Goal: Task Accomplishment & Management: Manage account settings

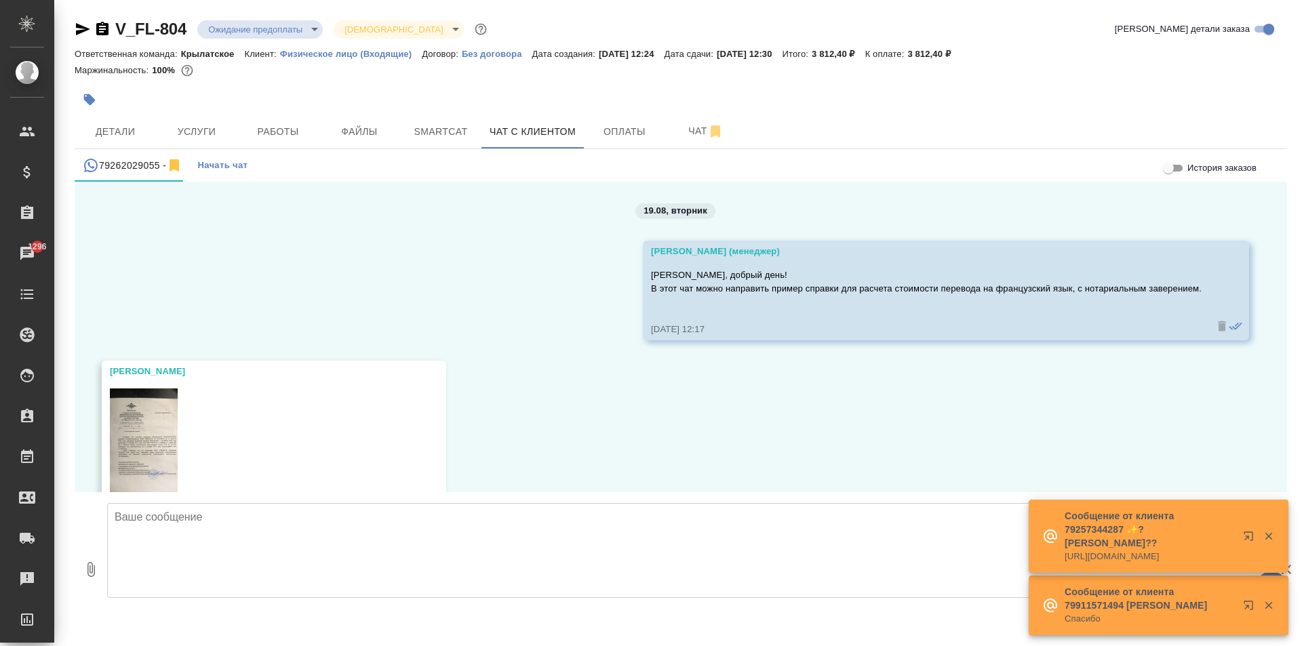
scroll to position [578, 0]
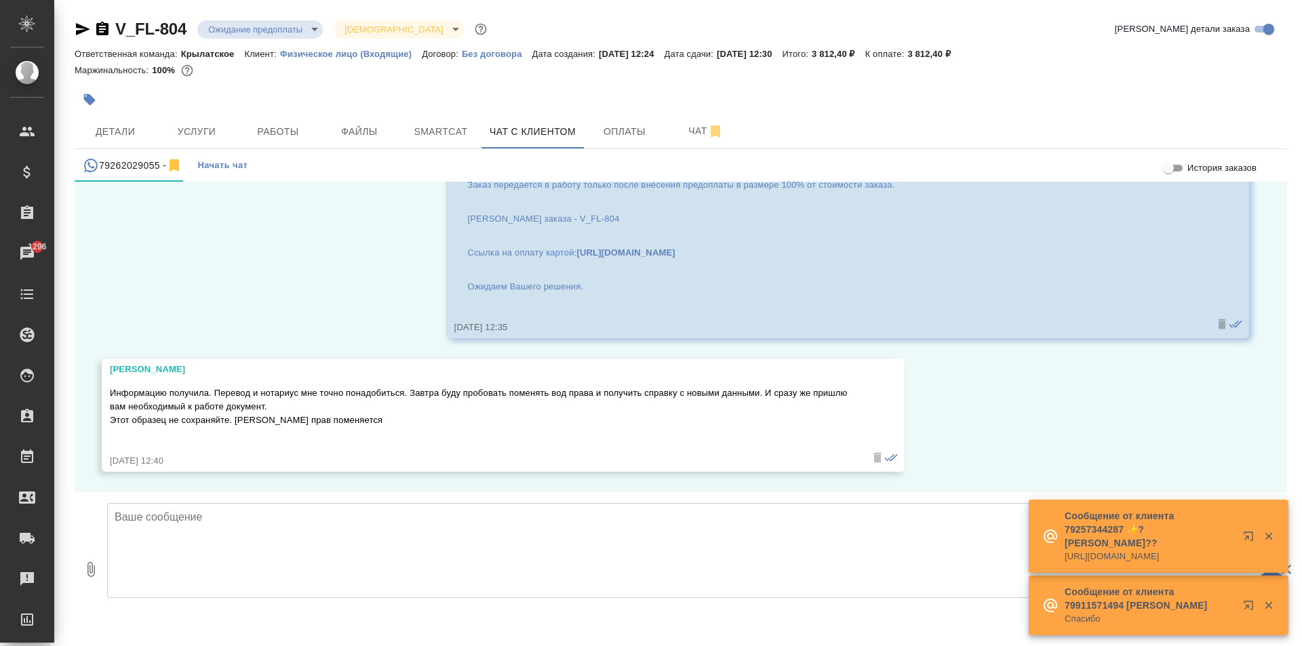
click at [226, 546] on textarea at bounding box center [685, 550] width 1157 height 95
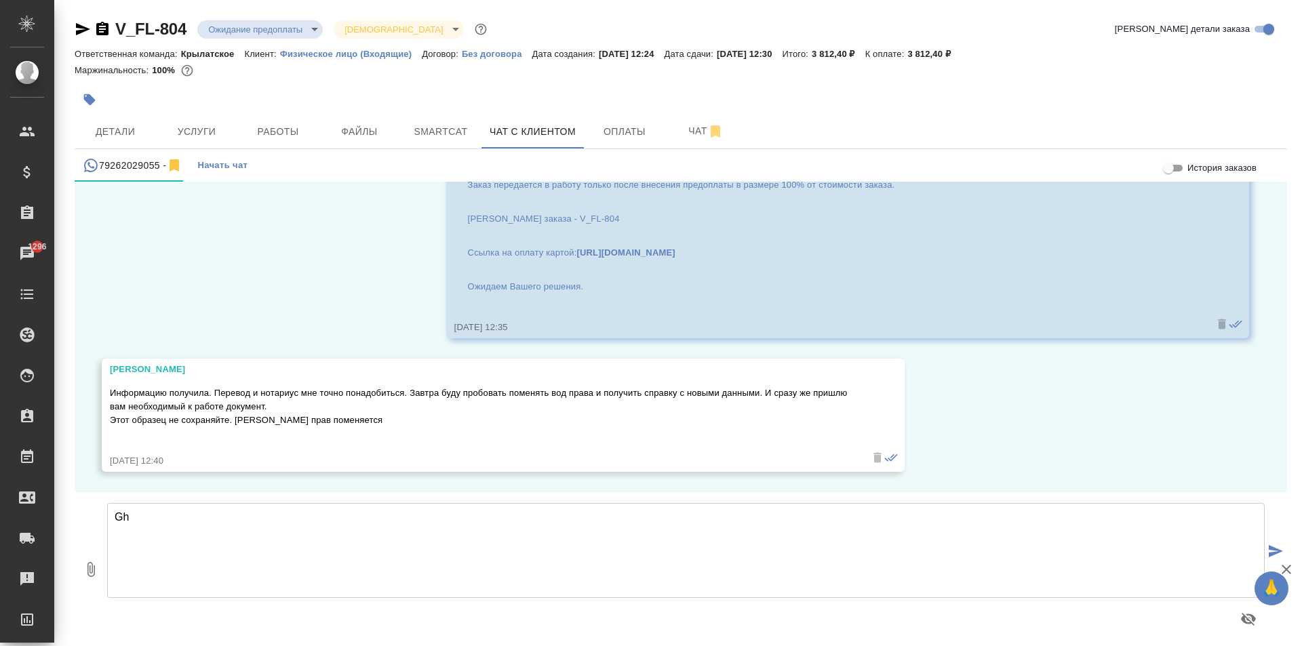
type textarea "G"
type textarea "Принято, будем ждать."
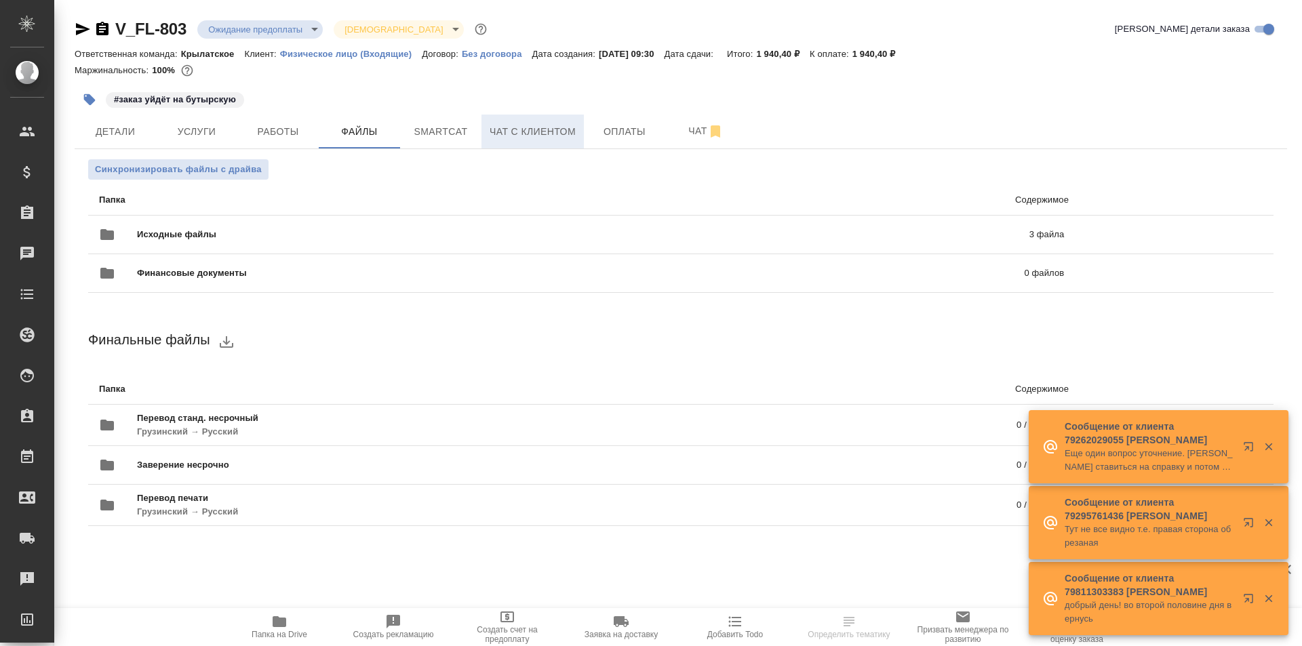
click at [518, 135] on span "Чат с клиентом" at bounding box center [532, 131] width 86 height 17
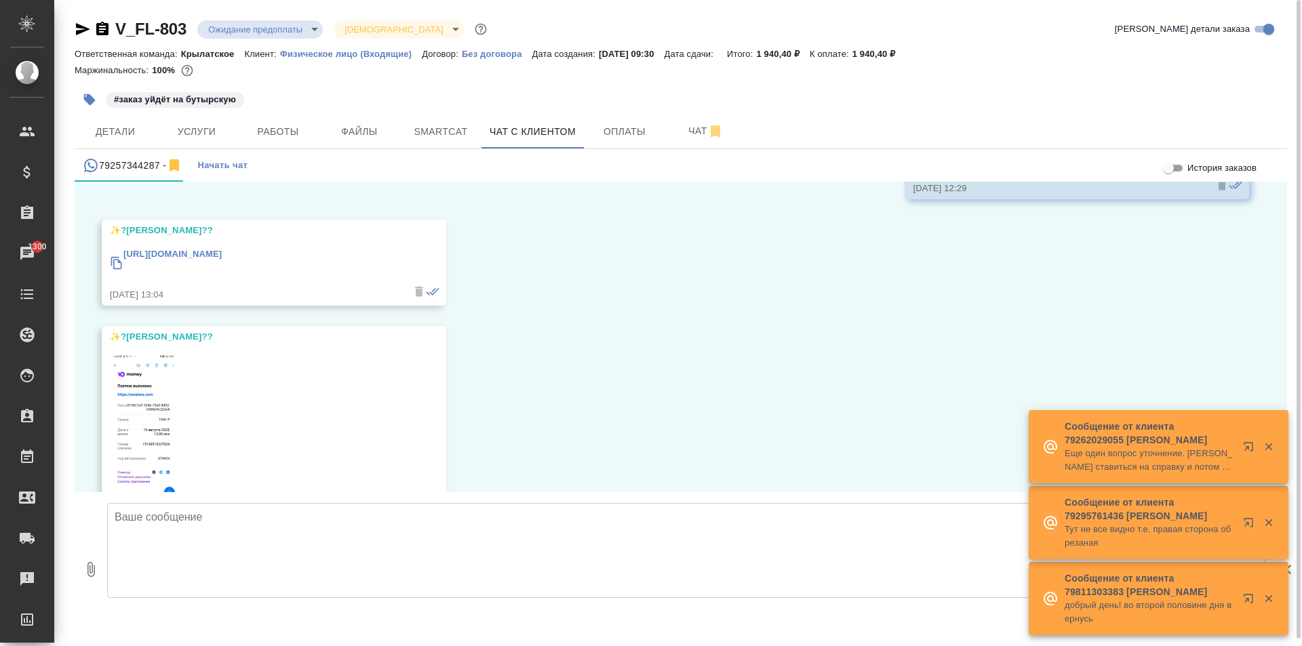
scroll to position [2762, 0]
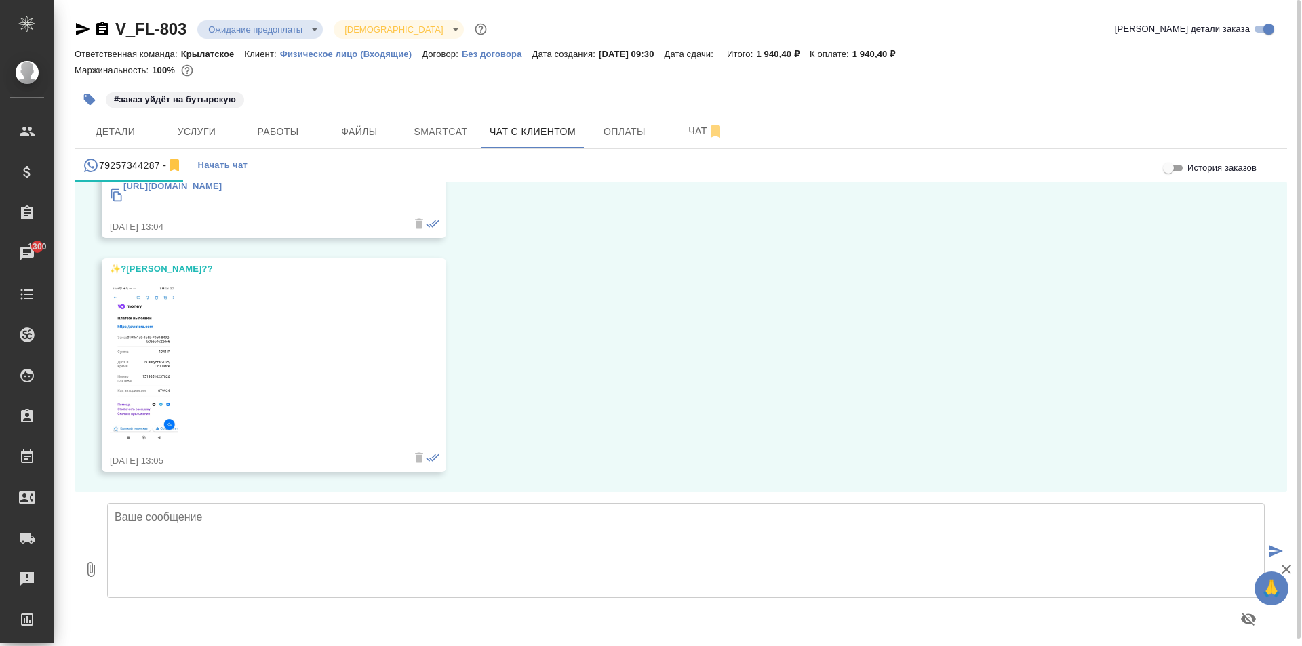
click at [153, 353] on img at bounding box center [144, 364] width 68 height 156
click at [199, 193] on div "[URL][DOMAIN_NAME]" at bounding box center [172, 194] width 98 height 37
click at [620, 137] on span "Оплаты" at bounding box center [624, 131] width 65 height 17
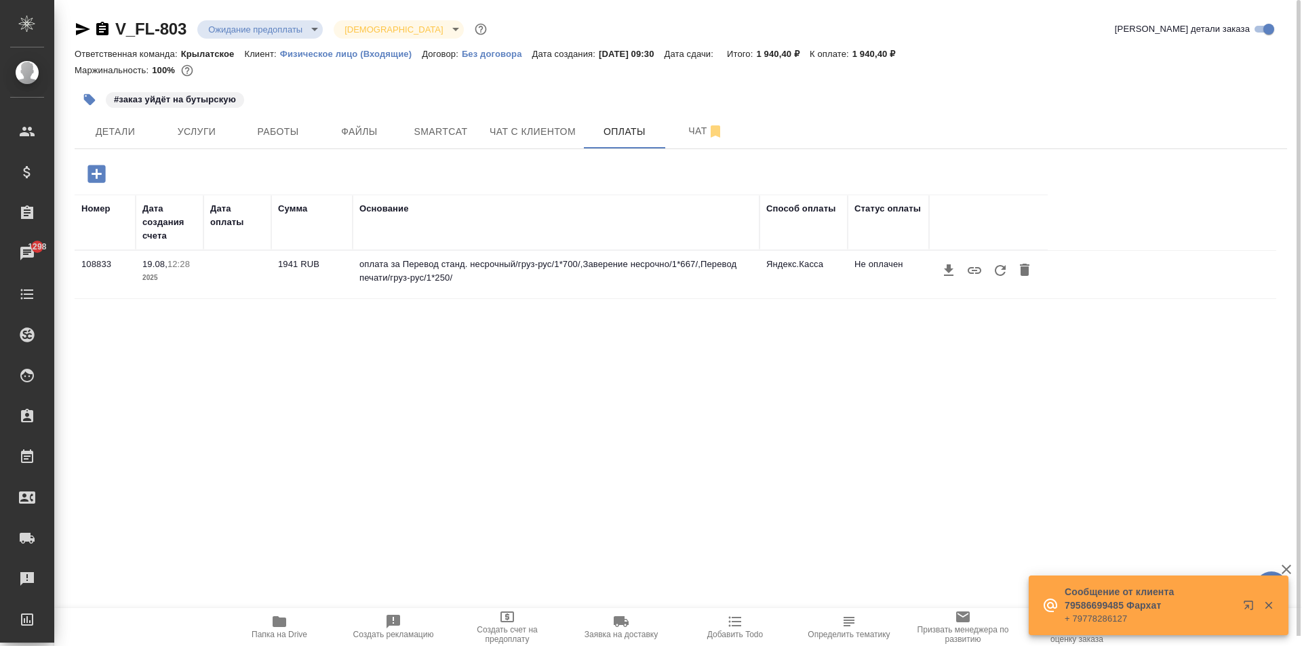
click at [998, 279] on button "button" at bounding box center [1000, 271] width 26 height 26
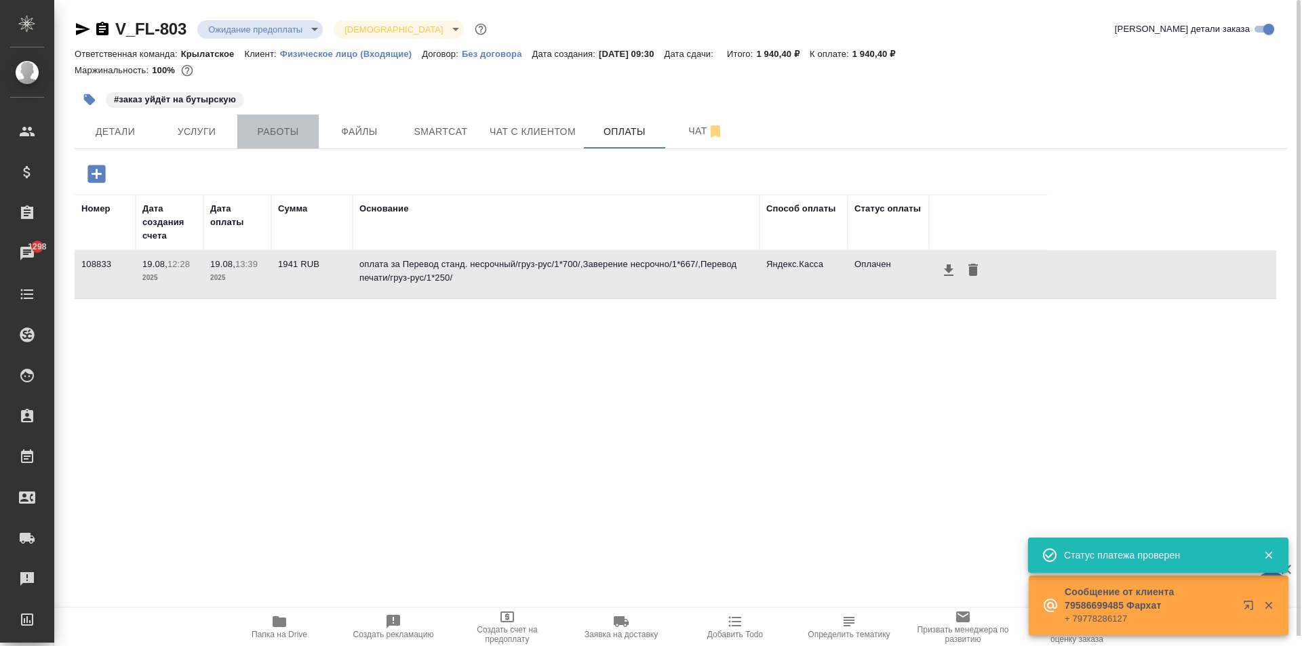
click at [285, 132] on span "Работы" at bounding box center [277, 131] width 65 height 17
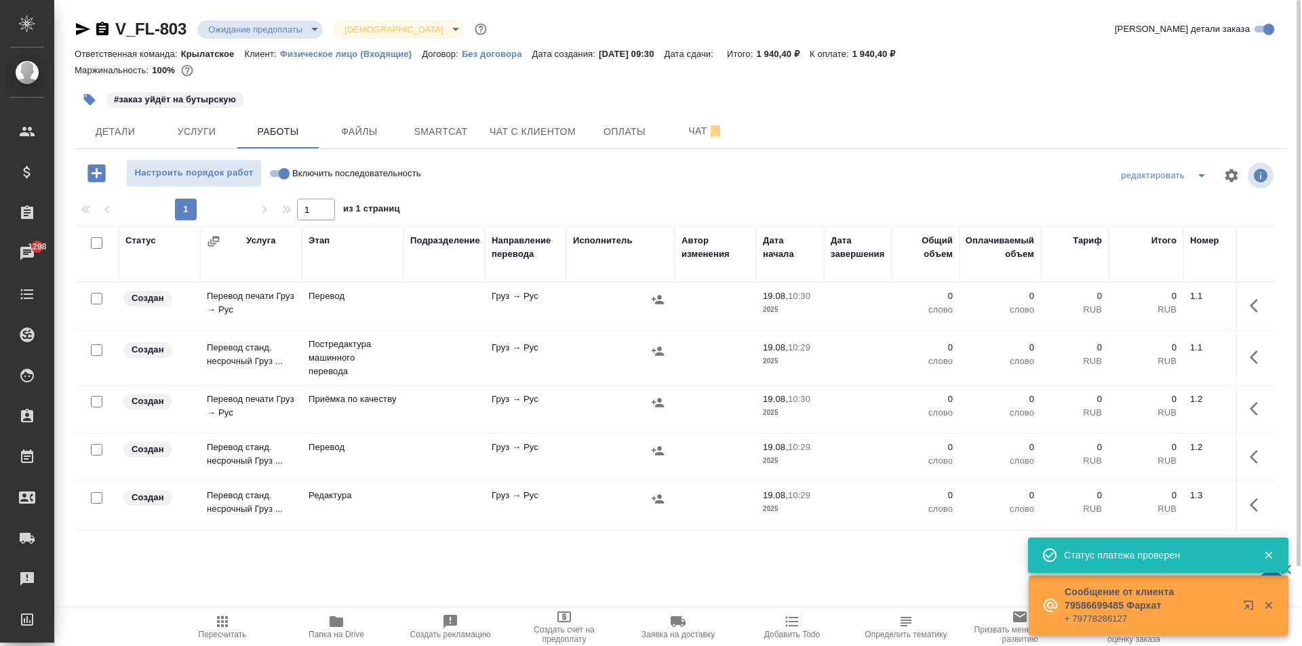
click at [231, 613] on button "Пересчитать" at bounding box center [222, 627] width 114 height 38
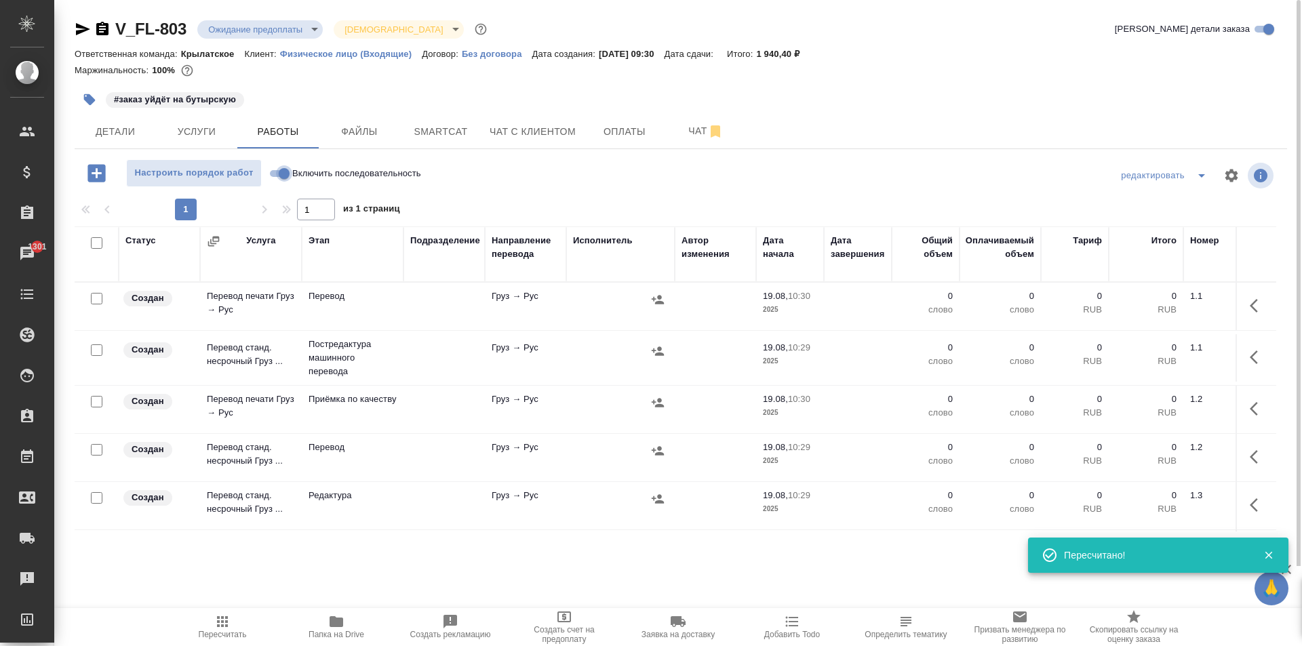
click at [283, 169] on input "Включить последовательность" at bounding box center [284, 173] width 49 height 16
checkbox input "true"
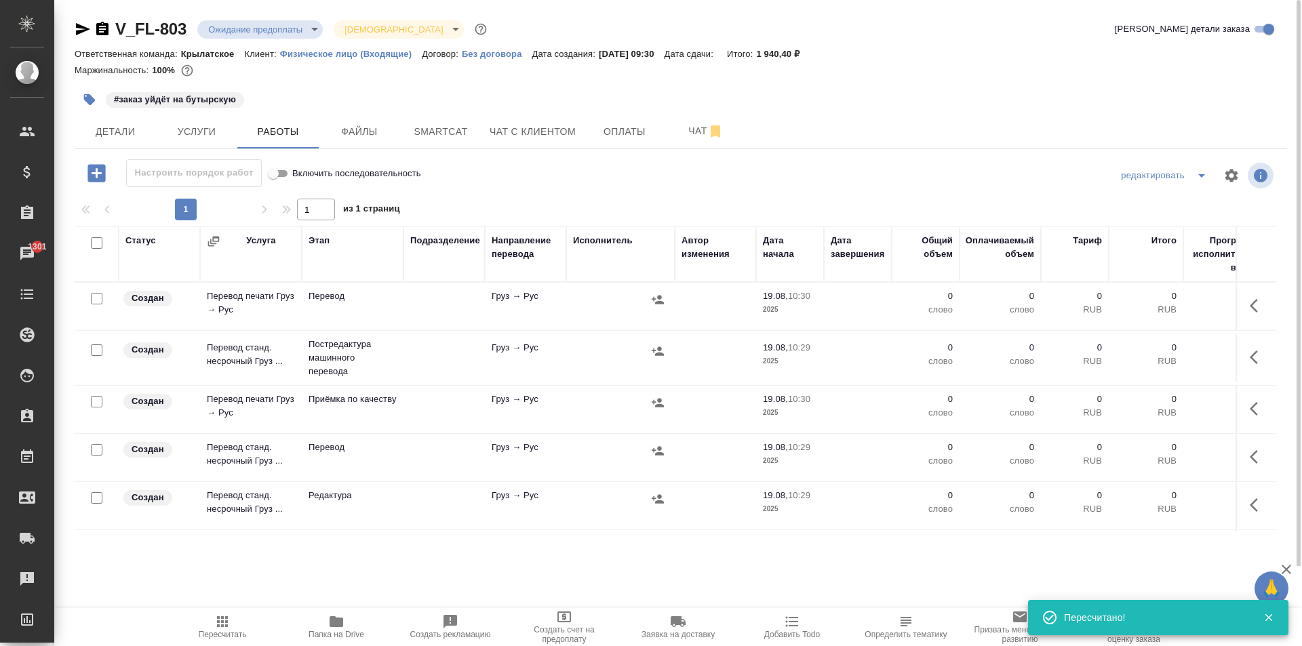
click at [99, 240] on input "checkbox" at bounding box center [97, 243] width 12 height 12
checkbox input "true"
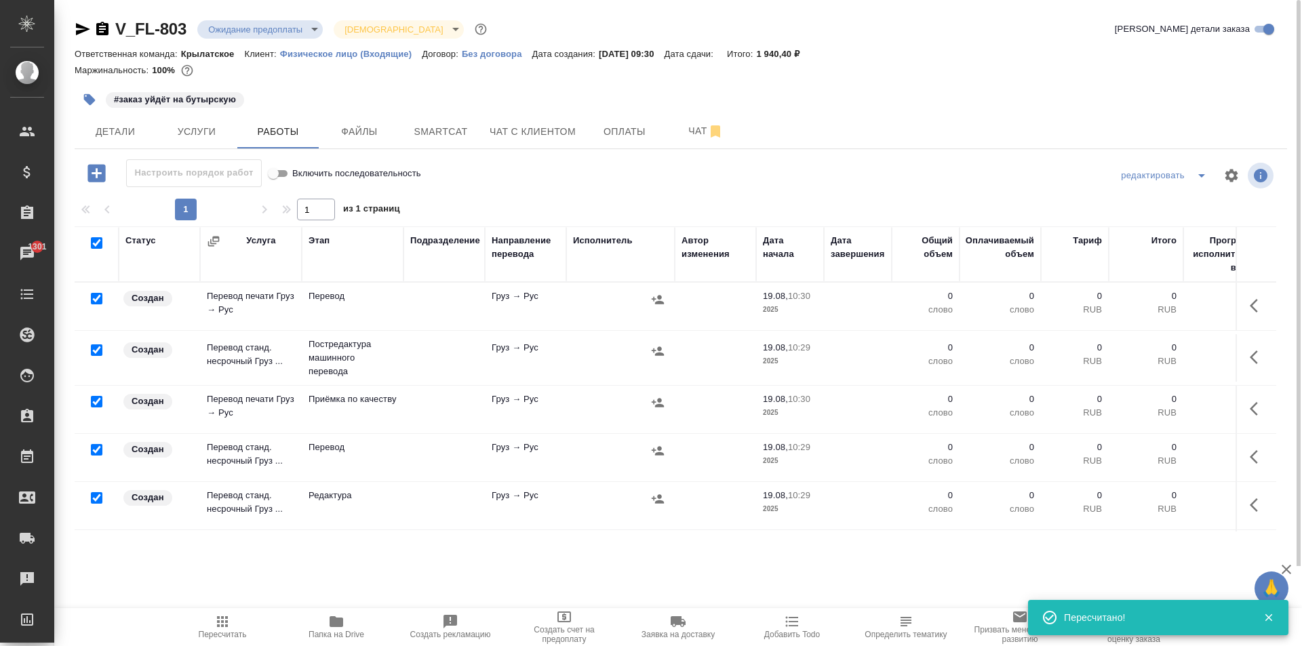
checkbox input "true"
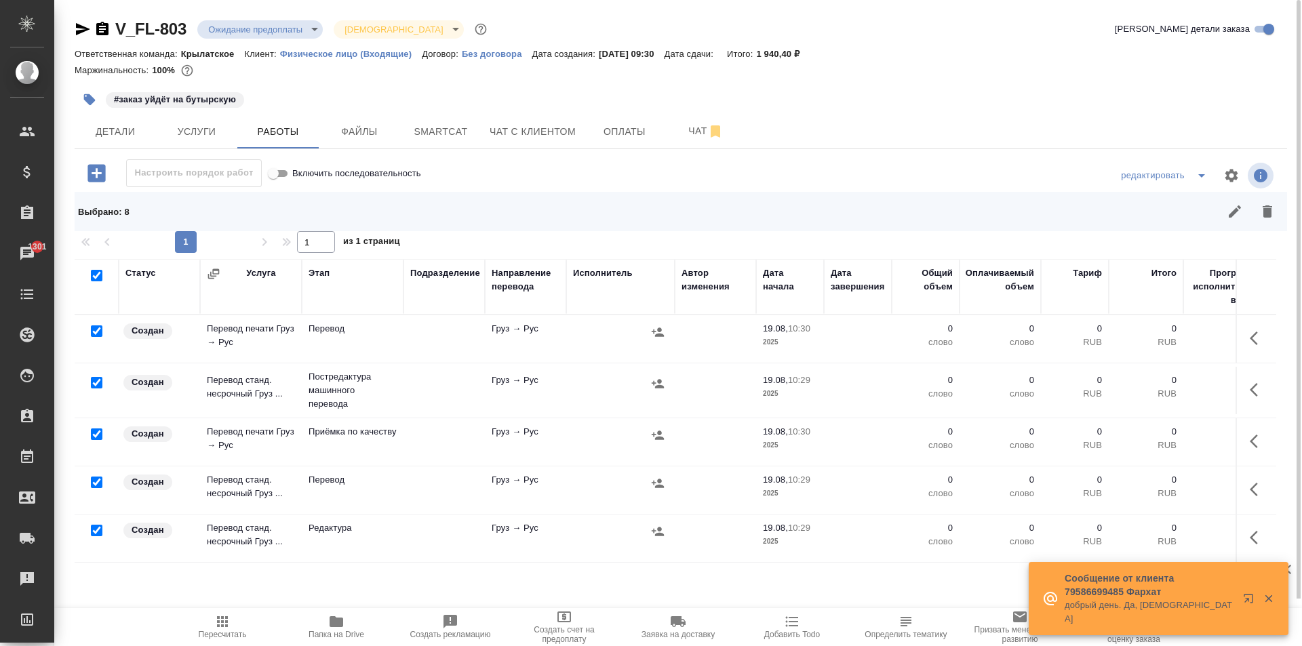
click at [97, 479] on input "checkbox" at bounding box center [97, 483] width 12 height 12
checkbox input "false"
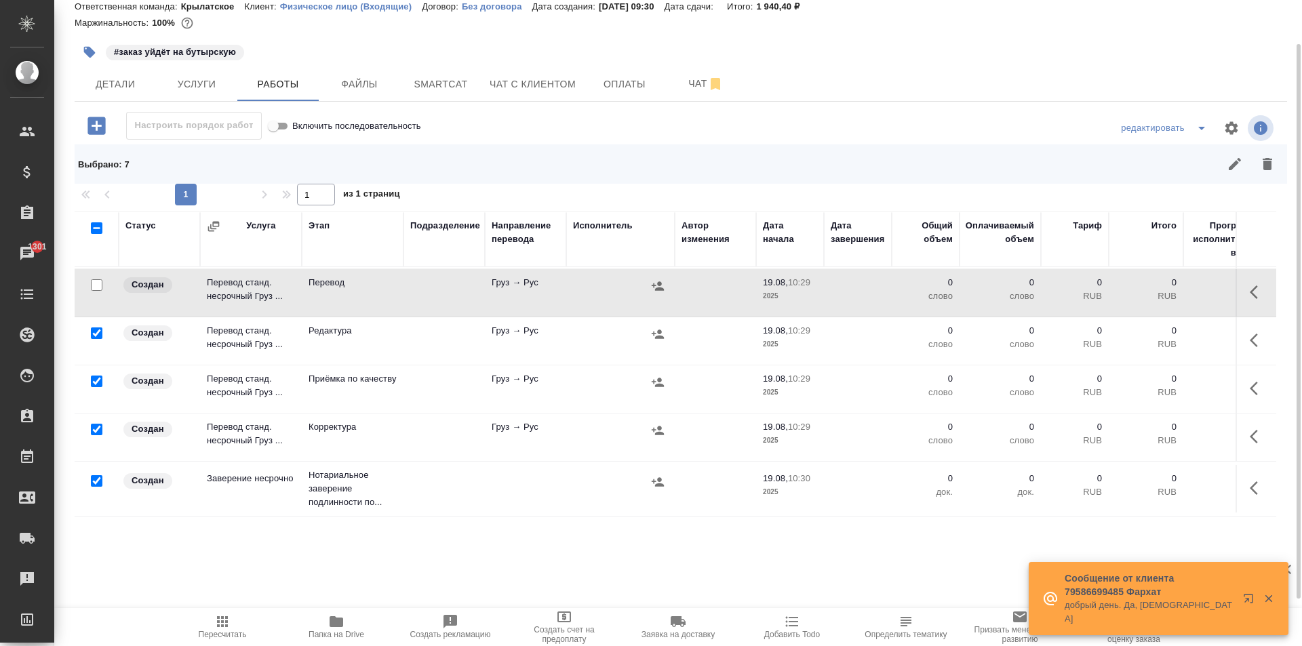
scroll to position [160, 0]
click at [96, 376] on input "checkbox" at bounding box center [97, 382] width 12 height 12
checkbox input "false"
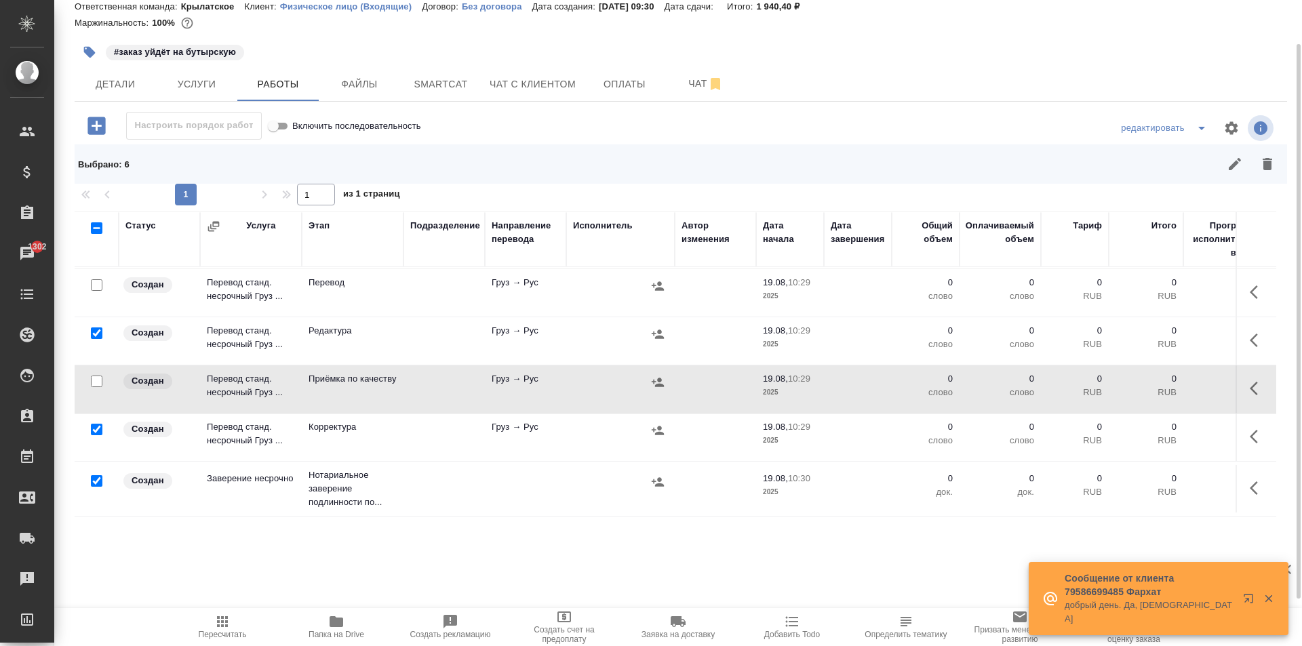
click at [100, 475] on input "checkbox" at bounding box center [97, 481] width 12 height 12
checkbox input "false"
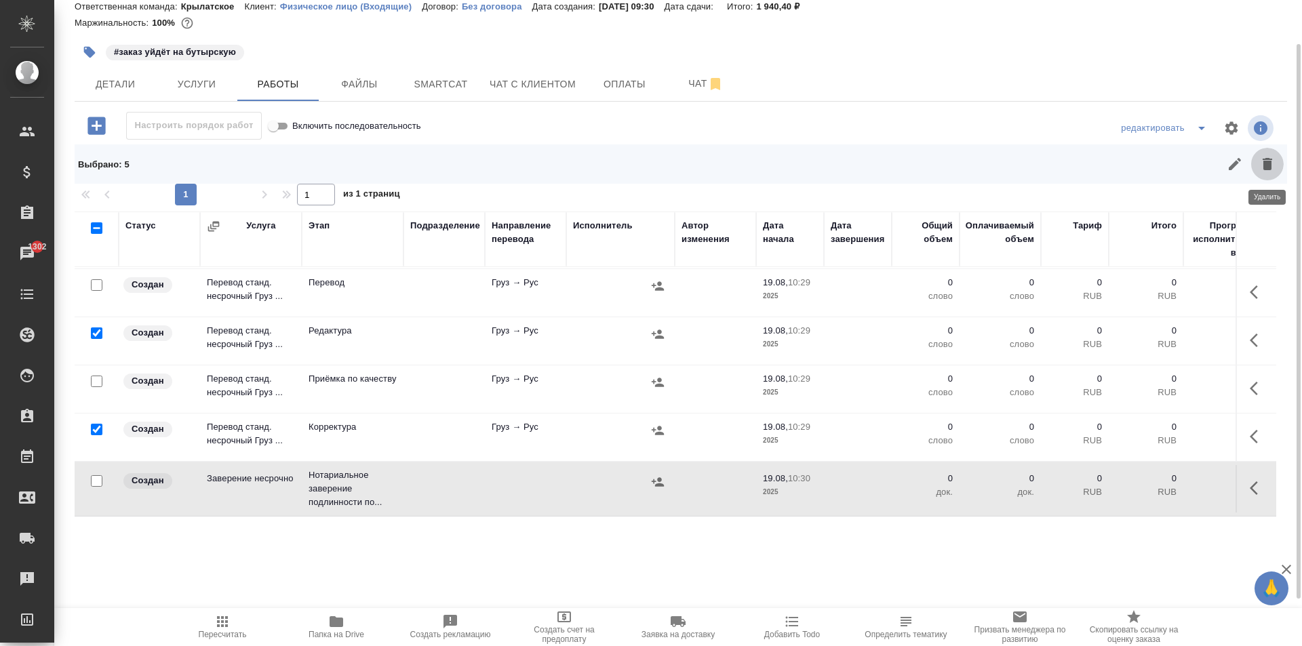
click at [1276, 162] on button "button" at bounding box center [1267, 164] width 33 height 33
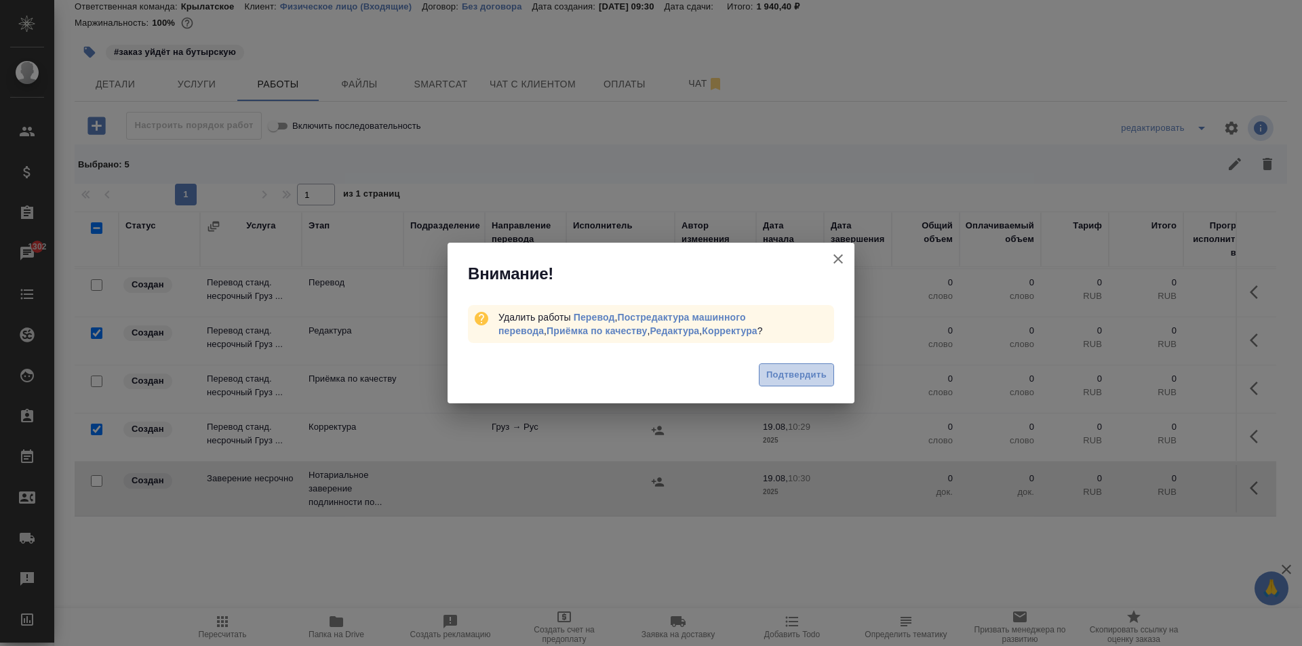
click at [801, 363] on button "Подтвердить" at bounding box center [796, 375] width 75 height 24
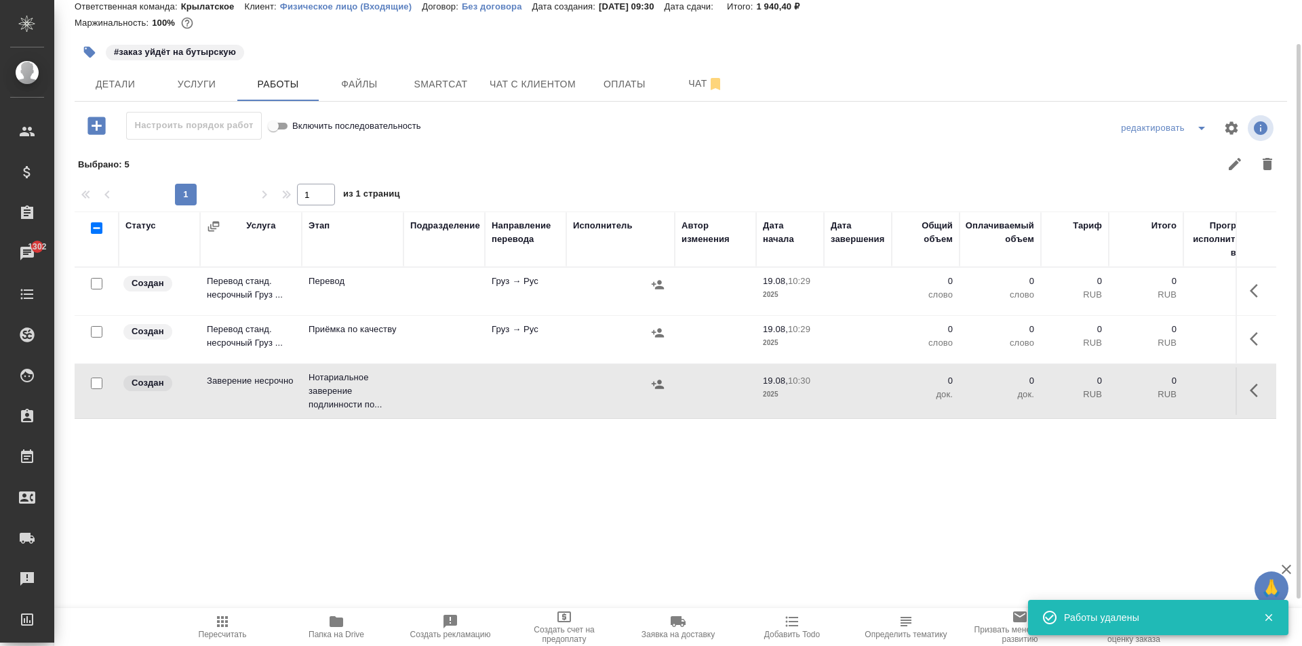
scroll to position [0, 0]
click at [230, 614] on span "Пересчитать" at bounding box center [223, 626] width 98 height 26
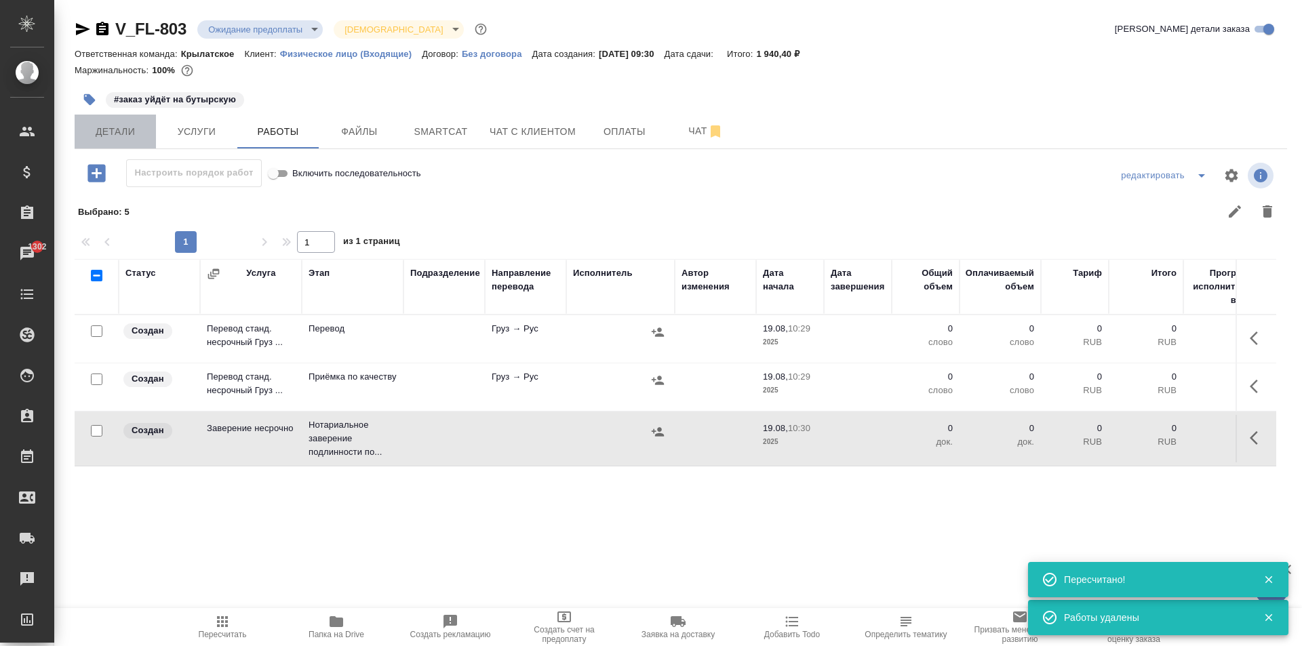
click at [123, 134] on span "Детали" at bounding box center [115, 131] width 65 height 17
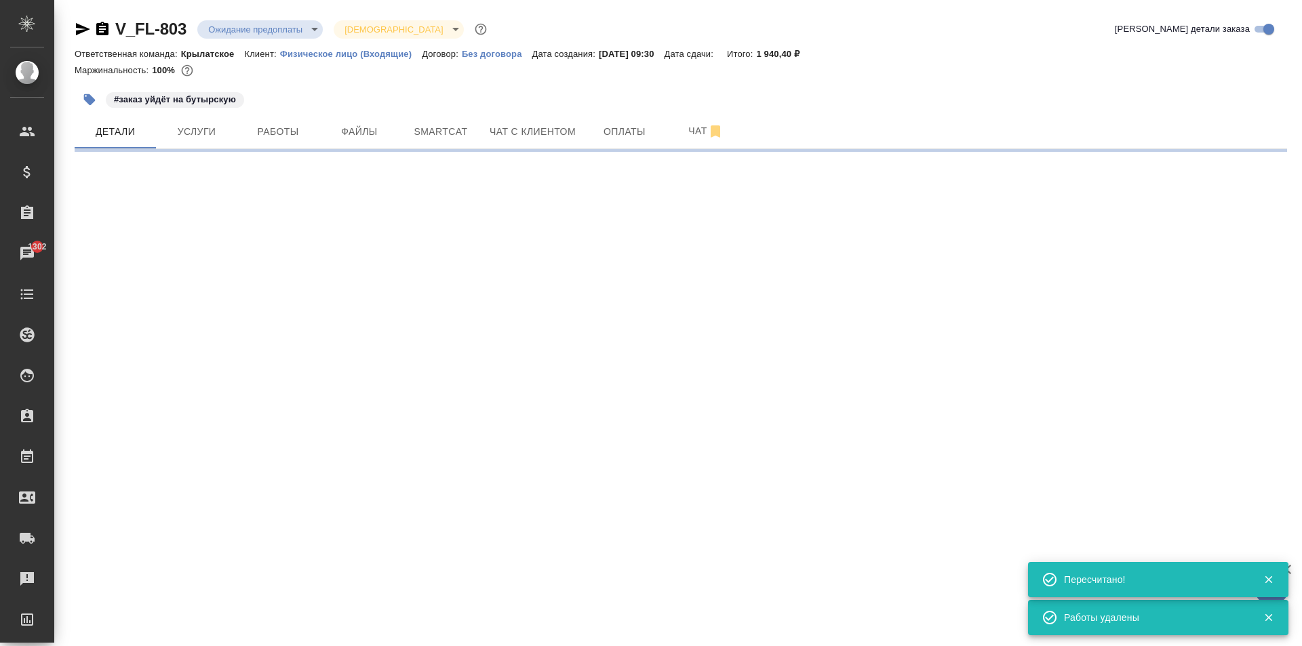
select select "RU"
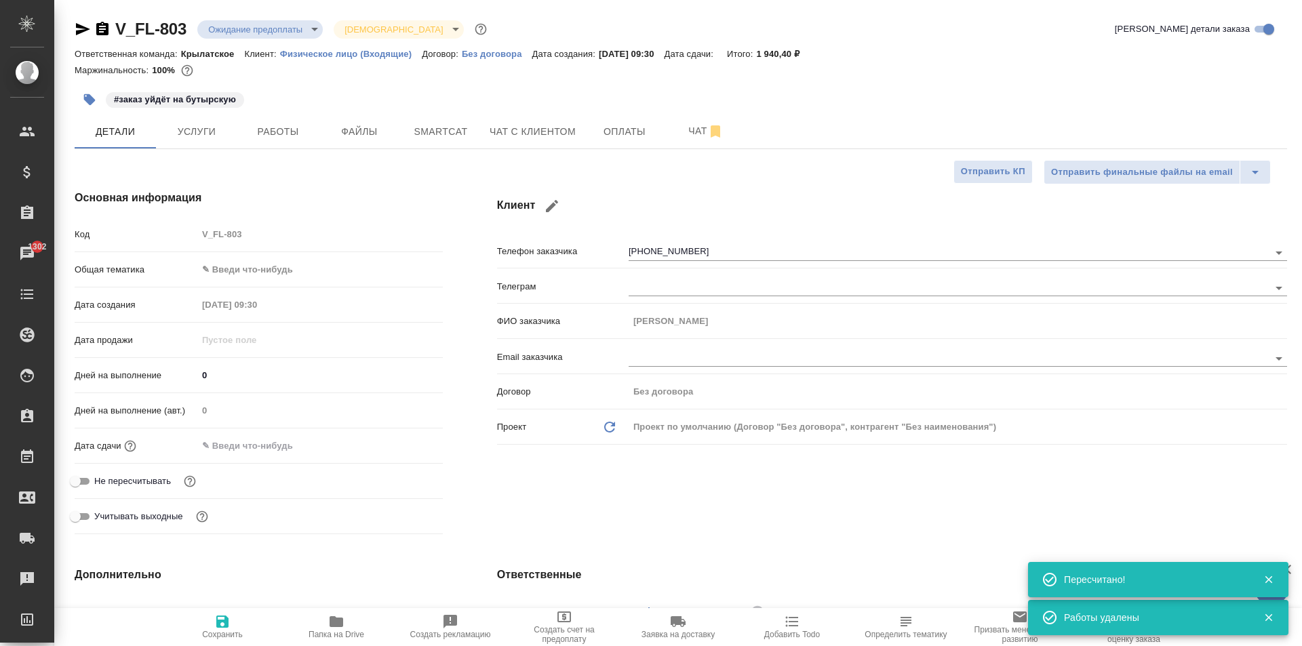
type textarea "x"
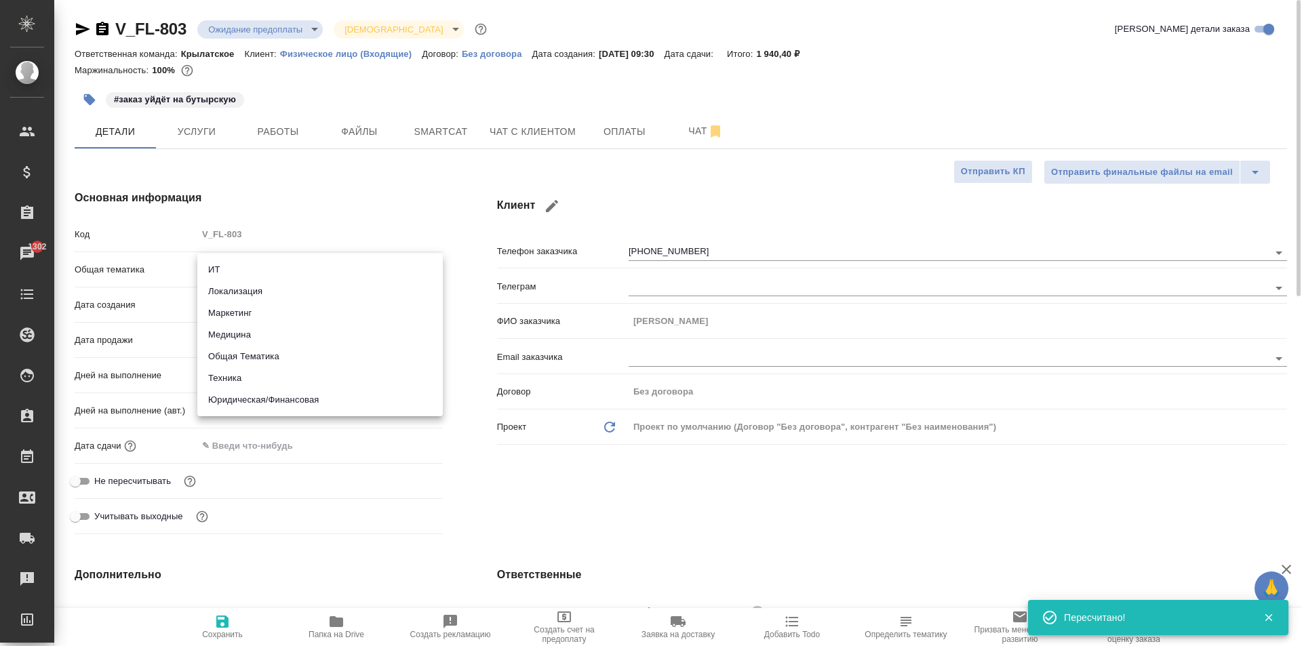
click at [291, 262] on body "🙏 .cls-1 fill:#fff; AWATERA Kasymov Timur Клиенты Спецификации Заказы 1302 Чаты…" at bounding box center [651, 323] width 1302 height 646
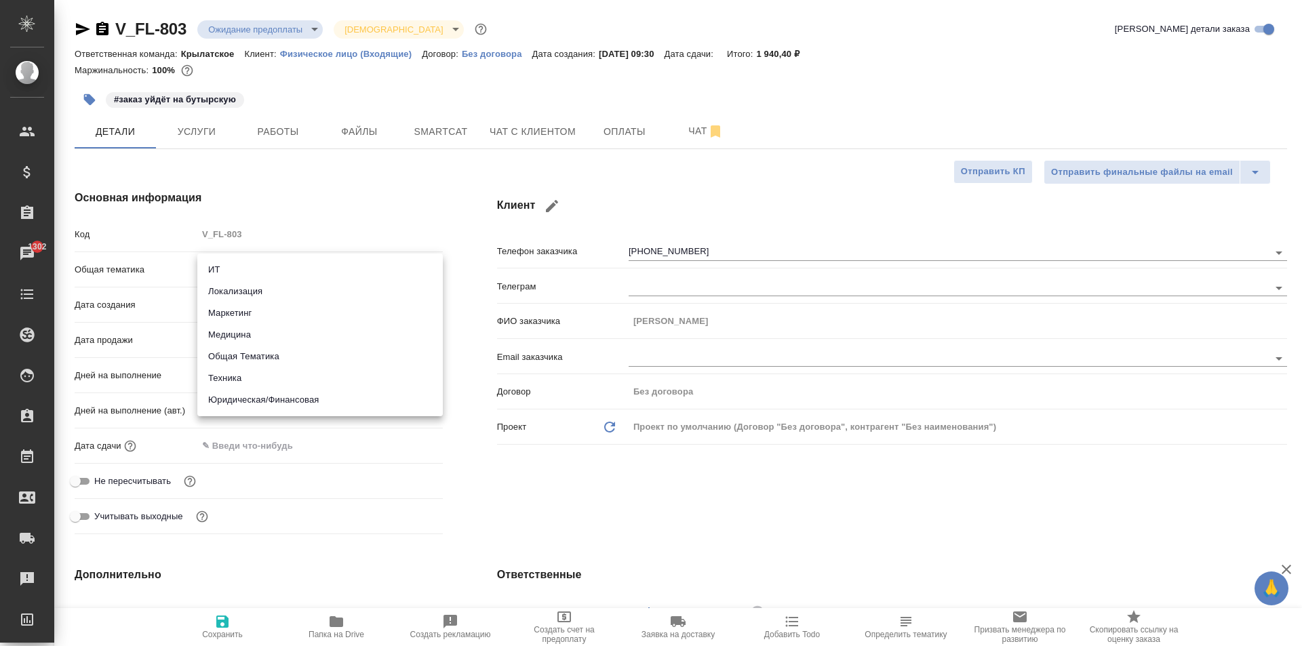
click at [283, 402] on li "Юридическая/Финансовая" at bounding box center [319, 400] width 245 height 22
type input "yr-fn"
type textarea "x"
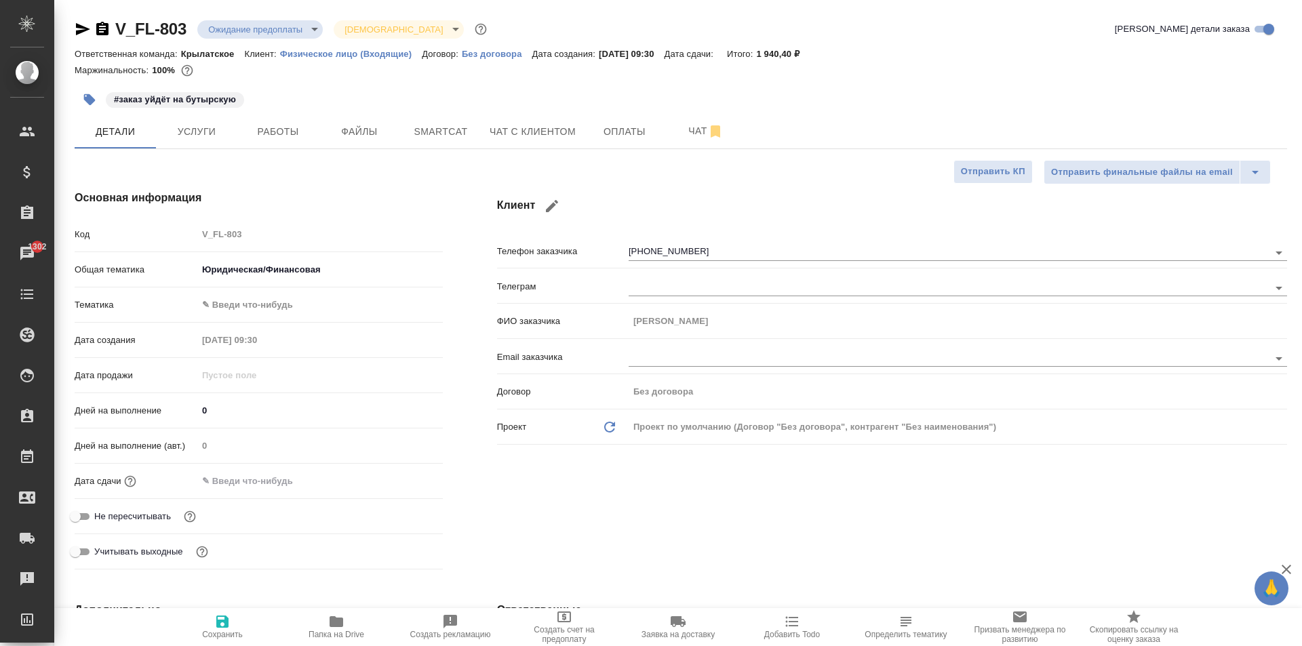
click at [248, 303] on body "🙏 .cls-1 fill:#fff; AWATERA Kasymov Timur Клиенты Спецификации Заказы 1302 Чаты…" at bounding box center [651, 323] width 1302 height 646
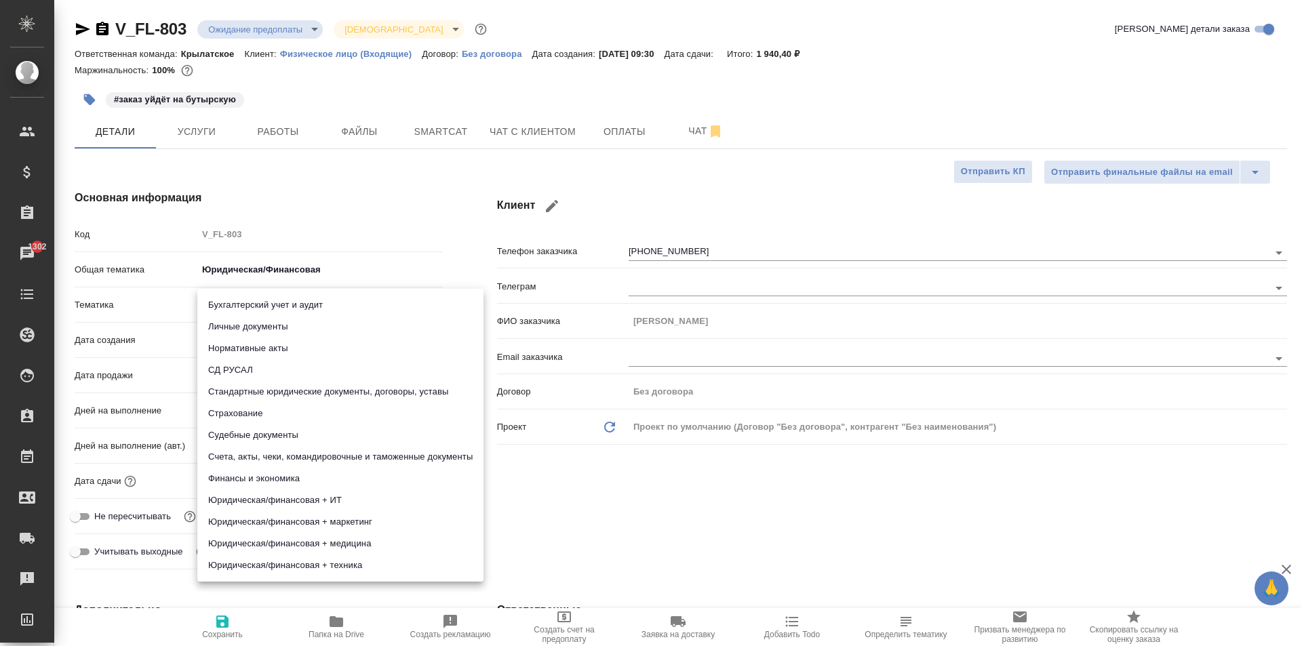
click at [246, 338] on li "Нормативные акты" at bounding box center [340, 349] width 286 height 22
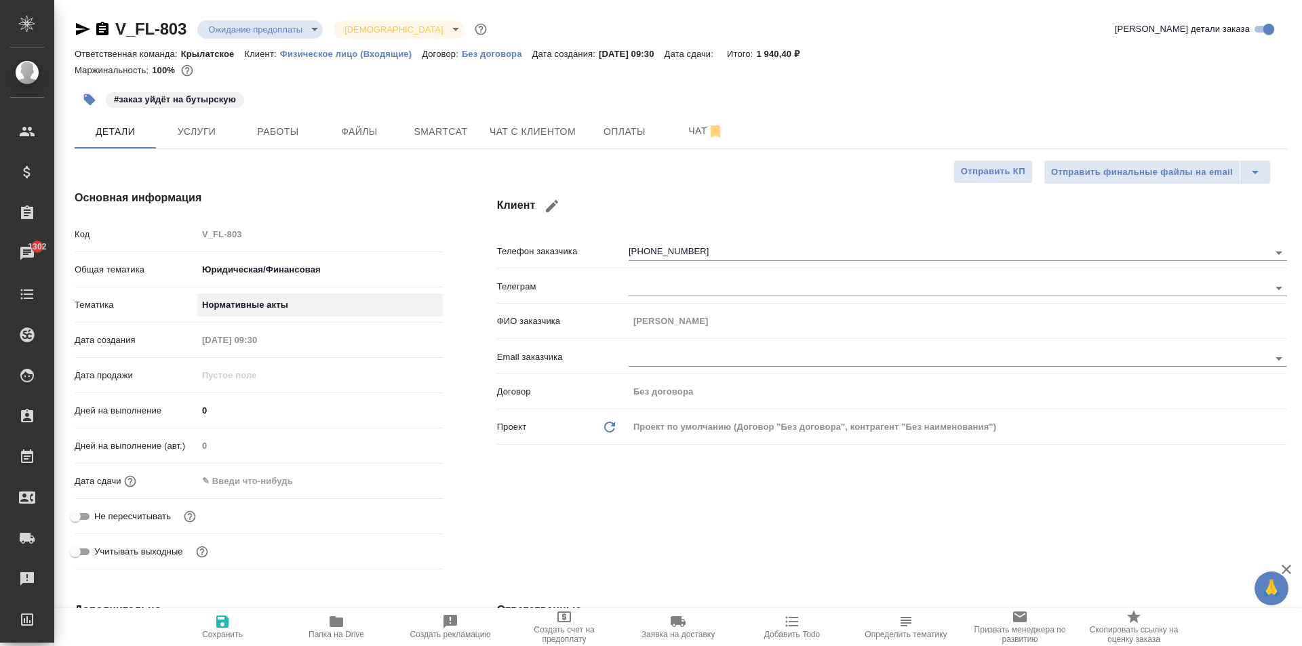
type textarea "x"
type input "5f647205b73bc97568ca66b7"
drag, startPoint x: 240, startPoint y: 316, endPoint x: 239, endPoint y: 306, distance: 10.2
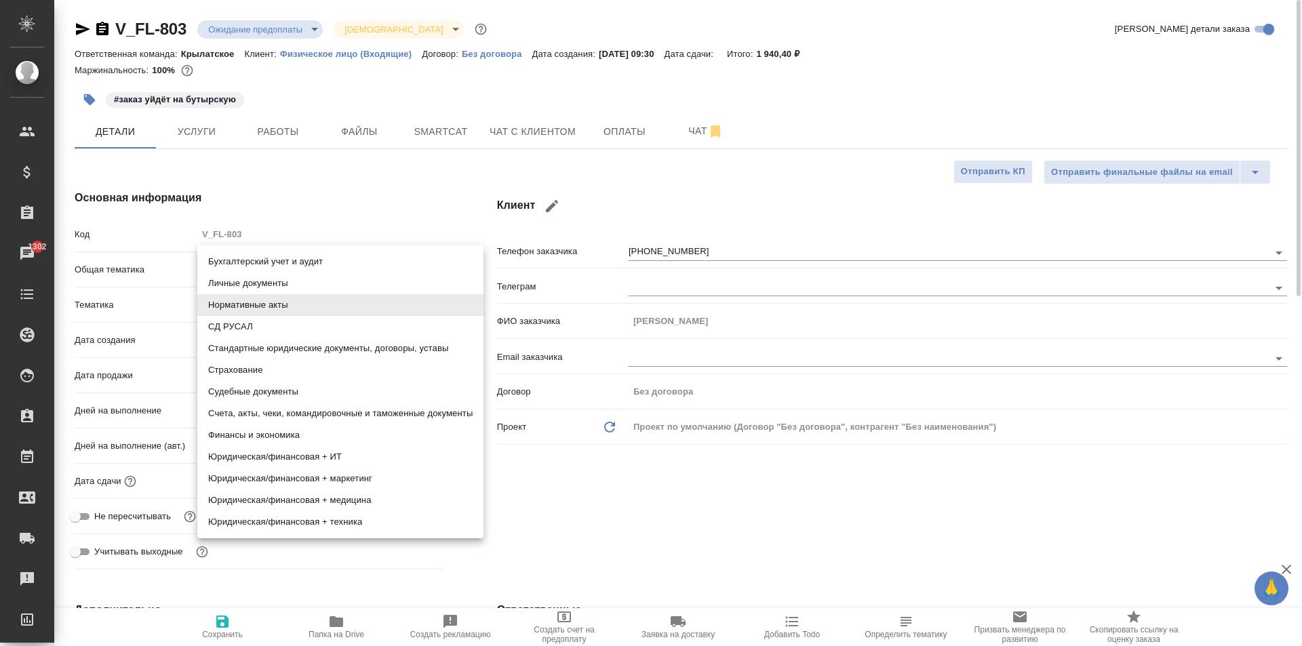
click at [238, 302] on body "🙏 .cls-1 fill:#fff; AWATERA Kasymov Timur Клиенты Спецификации Заказы 1302 Чаты…" at bounding box center [651, 323] width 1302 height 646
drag, startPoint x: 228, startPoint y: 287, endPoint x: 233, endPoint y: 295, distance: 8.5
click at [228, 287] on li "Личные документы" at bounding box center [340, 284] width 286 height 22
type textarea "x"
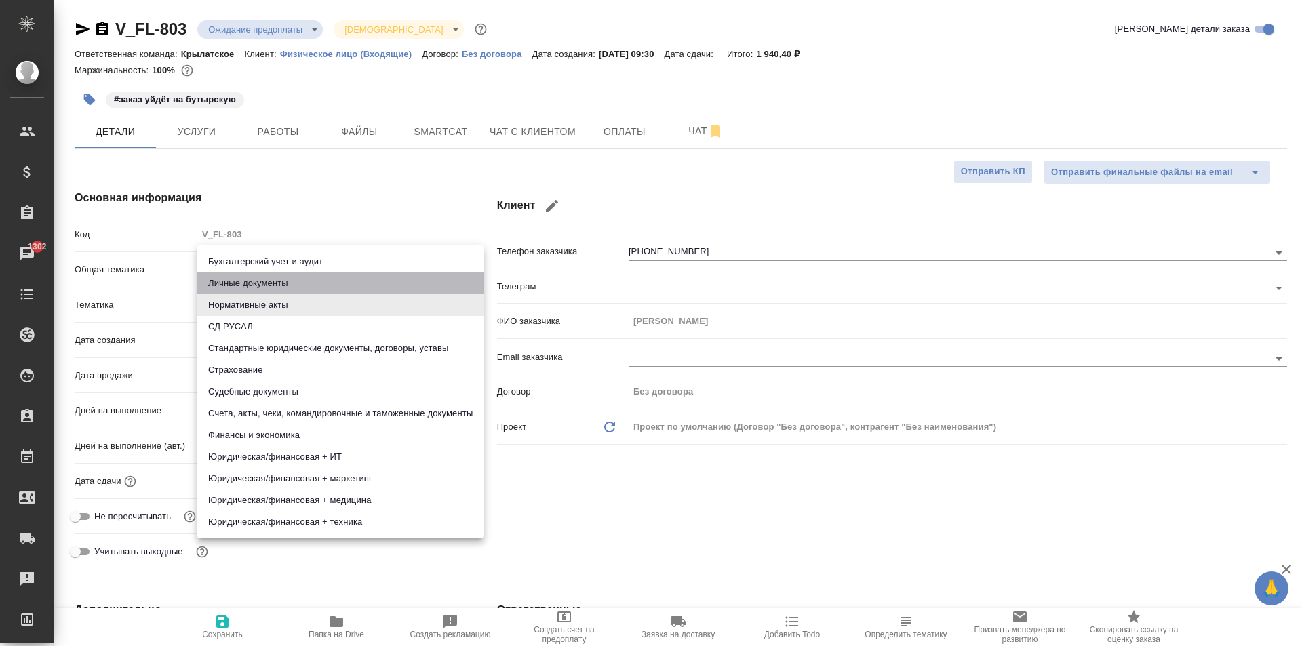
type textarea "x"
type input "5a8b8b956a9677013d343cfe"
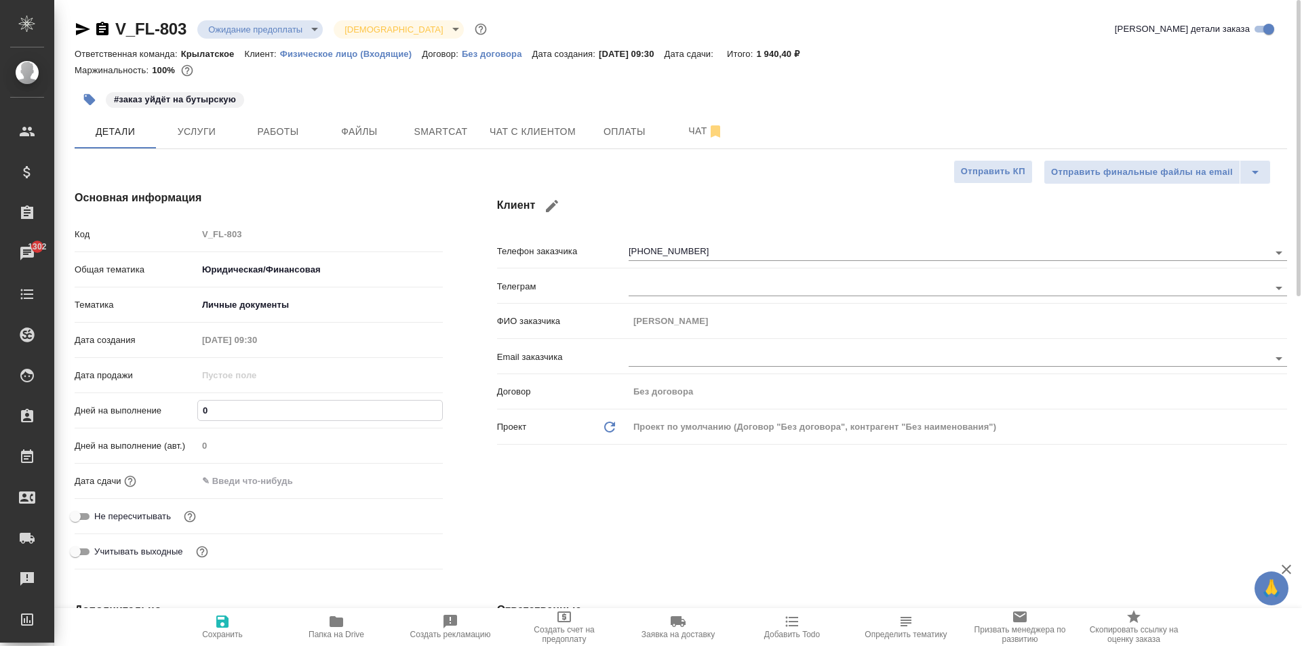
drag, startPoint x: 213, startPoint y: 416, endPoint x: 192, endPoint y: 403, distance: 24.6
click at [192, 403] on div "Дней на выполнение 0" at bounding box center [259, 411] width 368 height 24
type input "1"
type textarea "x"
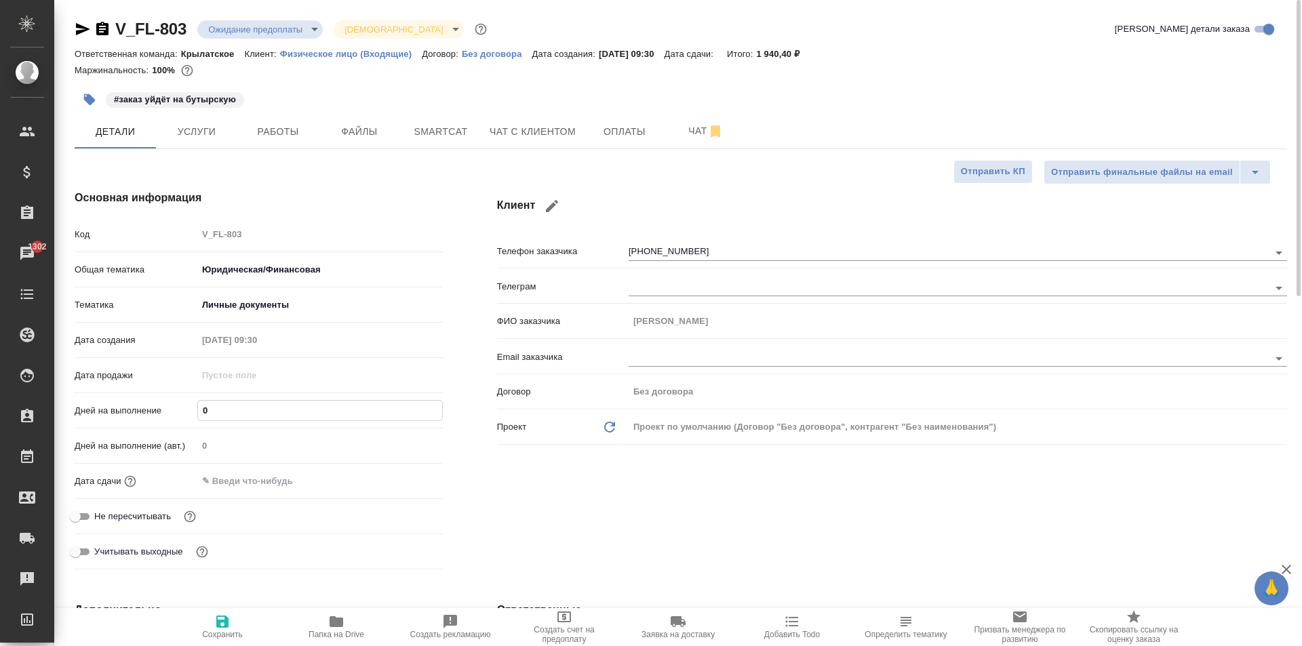
type textarea "x"
type input "1"
click at [197, 475] on div "Дата сдачи" at bounding box center [259, 481] width 368 height 24
drag, startPoint x: 197, startPoint y: 475, endPoint x: 216, endPoint y: 479, distance: 18.6
click at [199, 476] on input "text" at bounding box center [257, 481] width 119 height 20
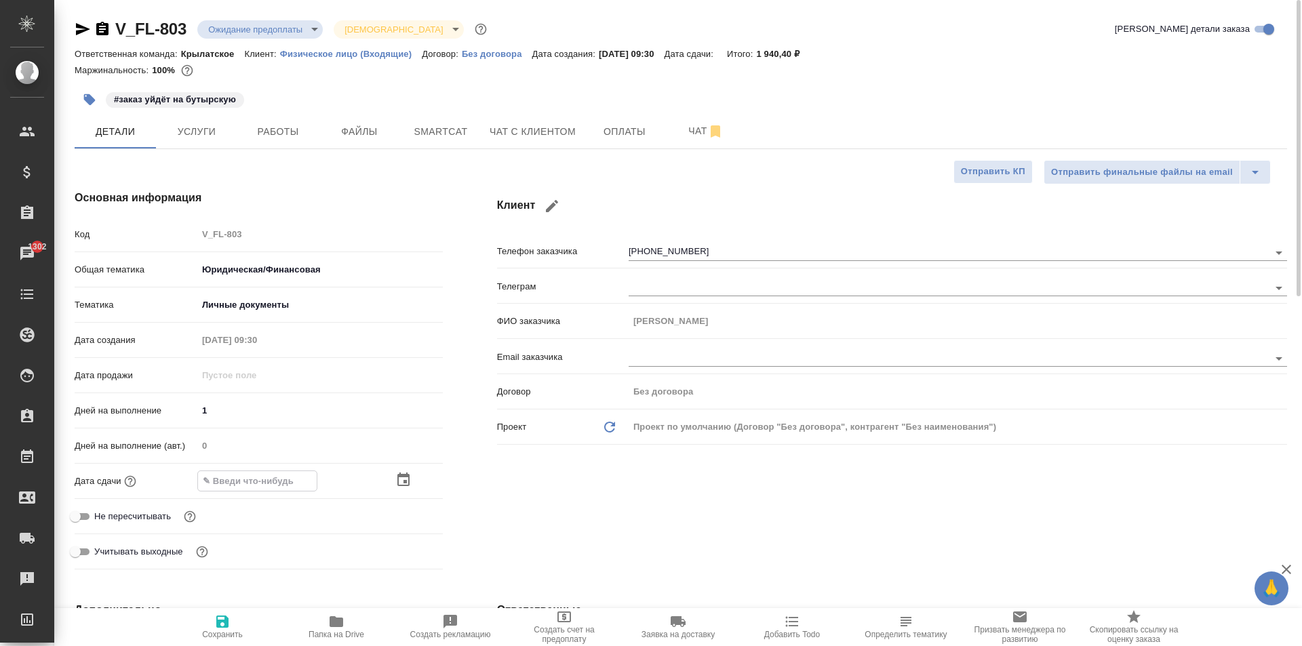
click at [216, 479] on input "text" at bounding box center [257, 481] width 119 height 20
click at [405, 479] on icon "button" at bounding box center [403, 480] width 16 height 16
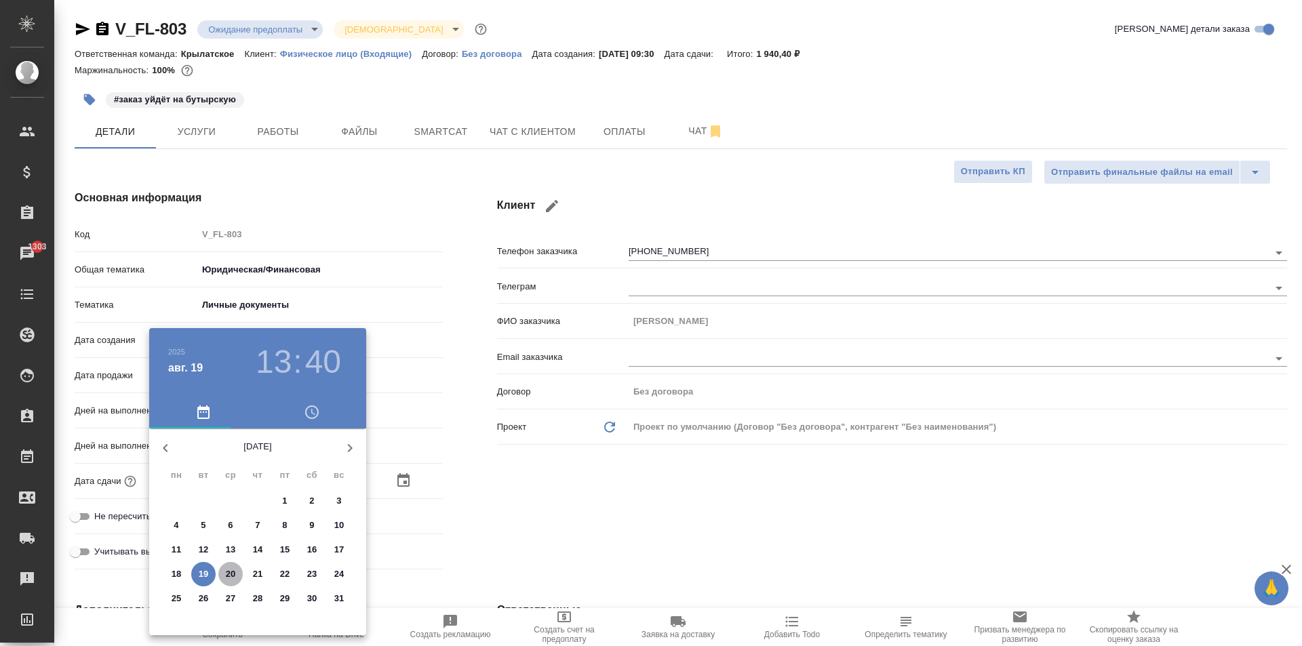
click at [227, 573] on p "20" at bounding box center [231, 574] width 10 height 14
type input "20.08.2025 13:40"
type textarea "x"
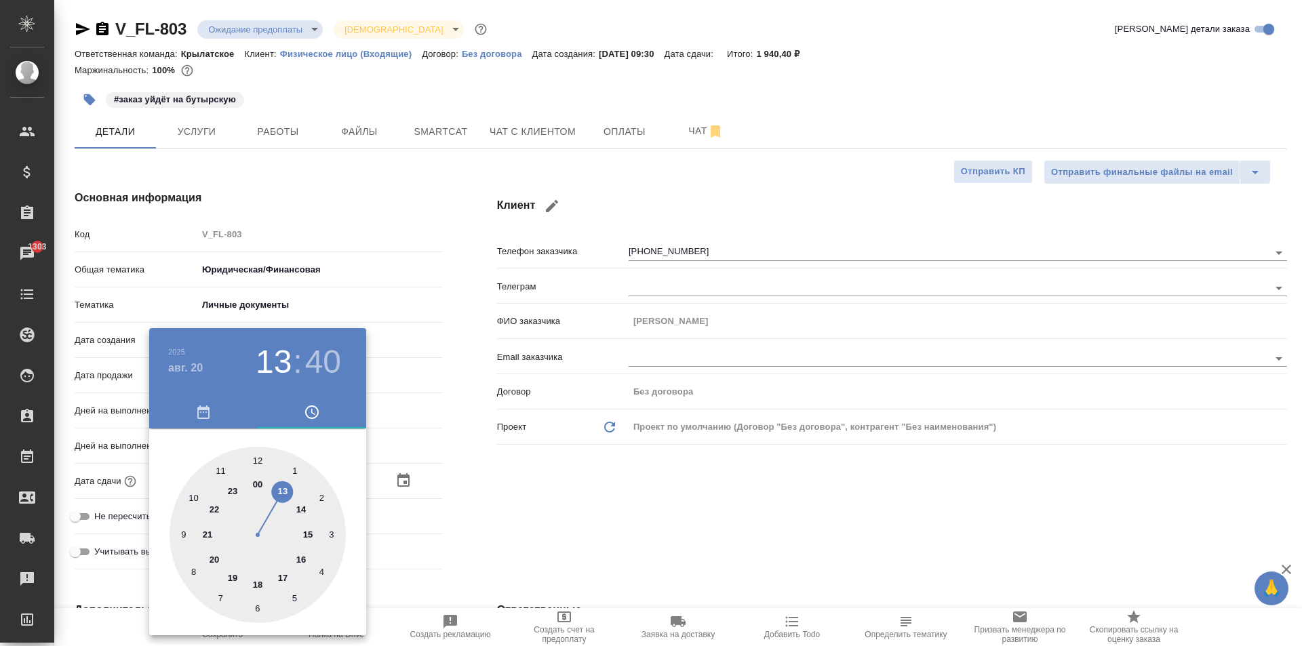
click at [191, 494] on div at bounding box center [257, 535] width 176 height 176
type input "20.08.2025 10:40"
type textarea "x"
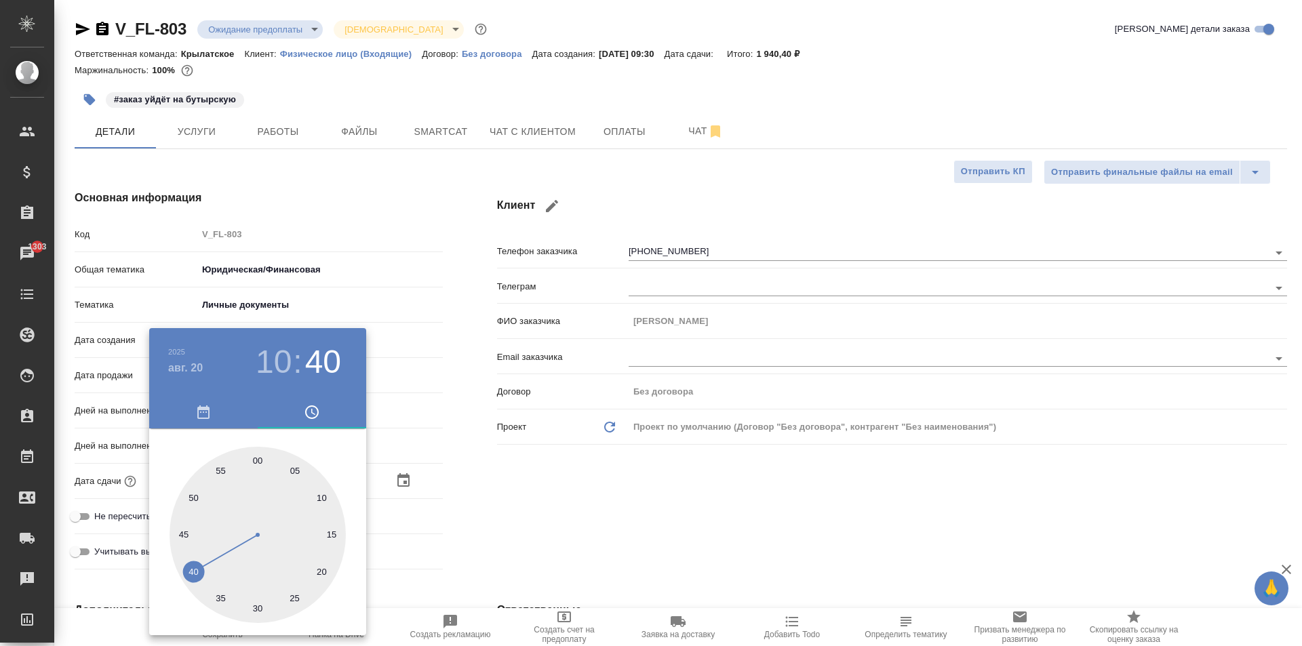
type input "20.08.2025 10:59"
type textarea "x"
type input "[DATE] 10:00"
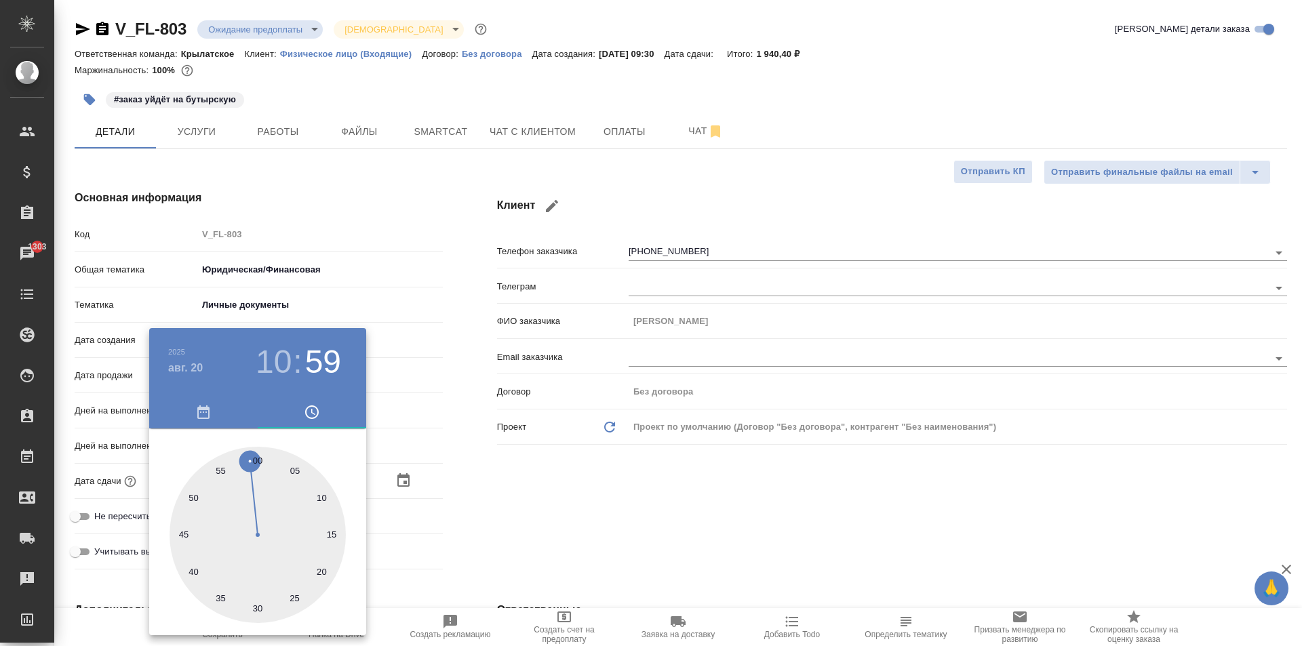
type textarea "x"
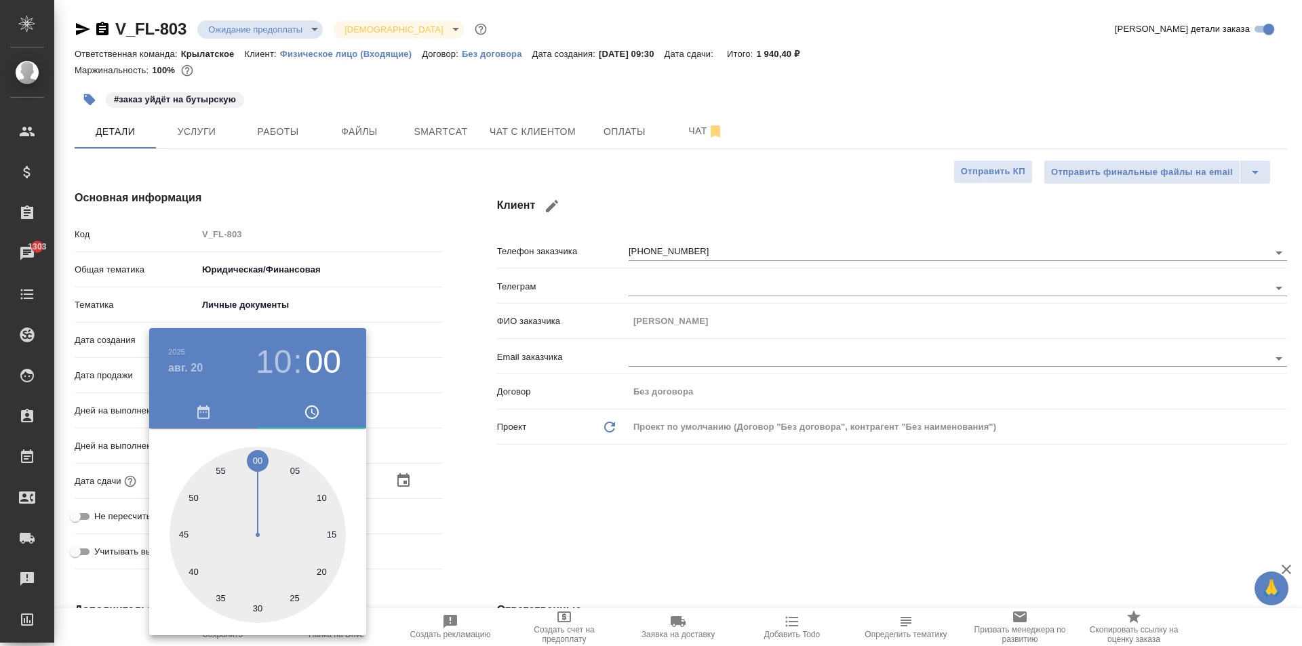
type textarea "x"
drag, startPoint x: 251, startPoint y: 475, endPoint x: 258, endPoint y: 464, distance: 11.9
click at [258, 464] on div at bounding box center [257, 535] width 176 height 176
type textarea "x"
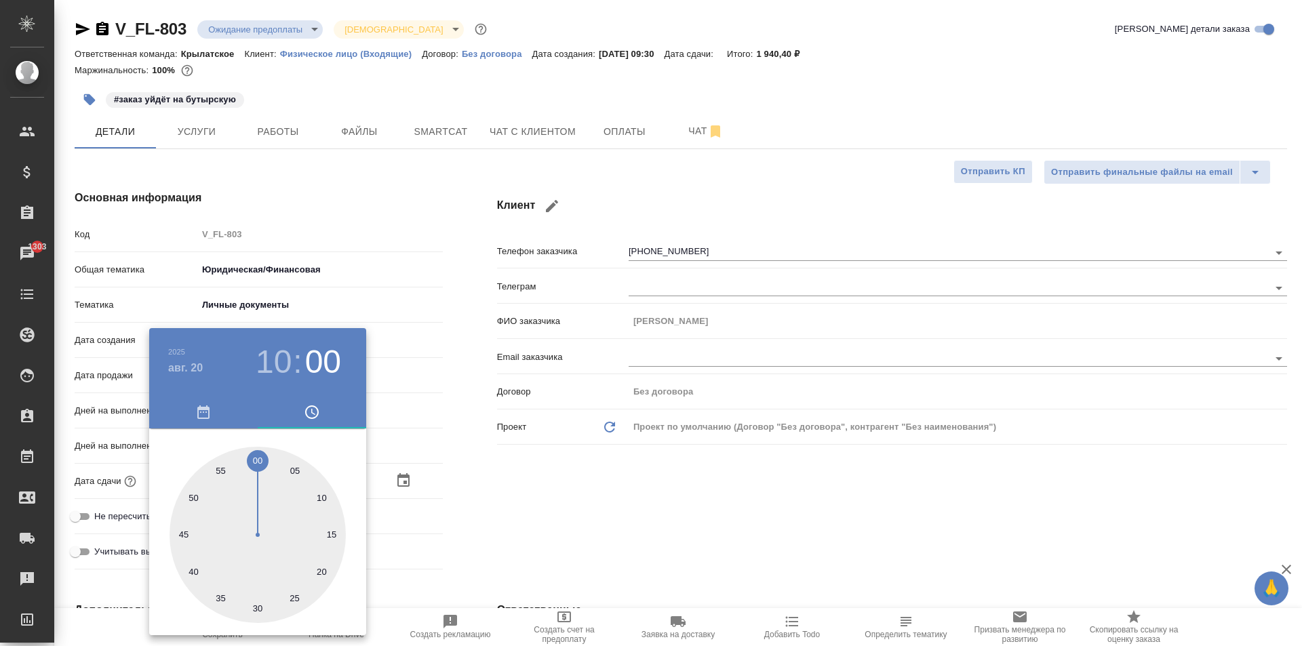
type textarea "x"
drag, startPoint x: 500, startPoint y: 466, endPoint x: 468, endPoint y: 473, distance: 33.2
click at [498, 466] on div at bounding box center [651, 323] width 1302 height 646
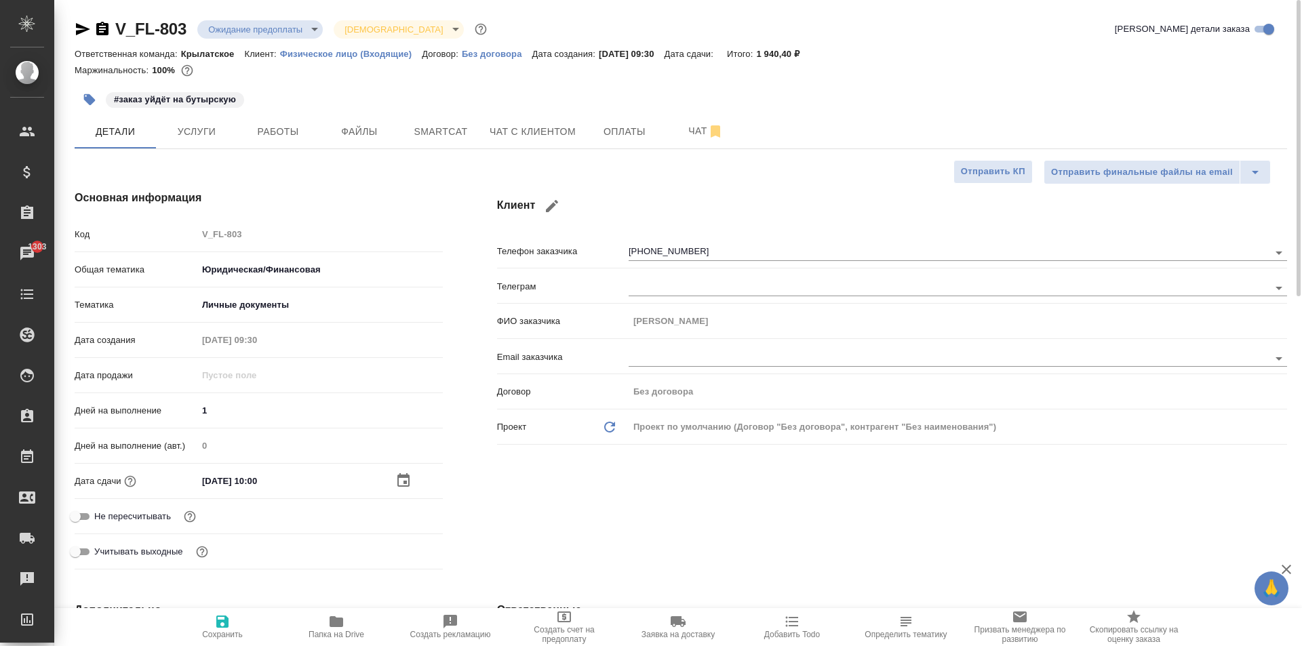
click at [174, 510] on div "Не пересчитывать" at bounding box center [259, 516] width 368 height 24
click at [161, 513] on span "Не пересчитывать" at bounding box center [132, 517] width 77 height 14
click at [100, 513] on input "Не пересчитывать" at bounding box center [75, 516] width 49 height 16
checkbox input "true"
type textarea "x"
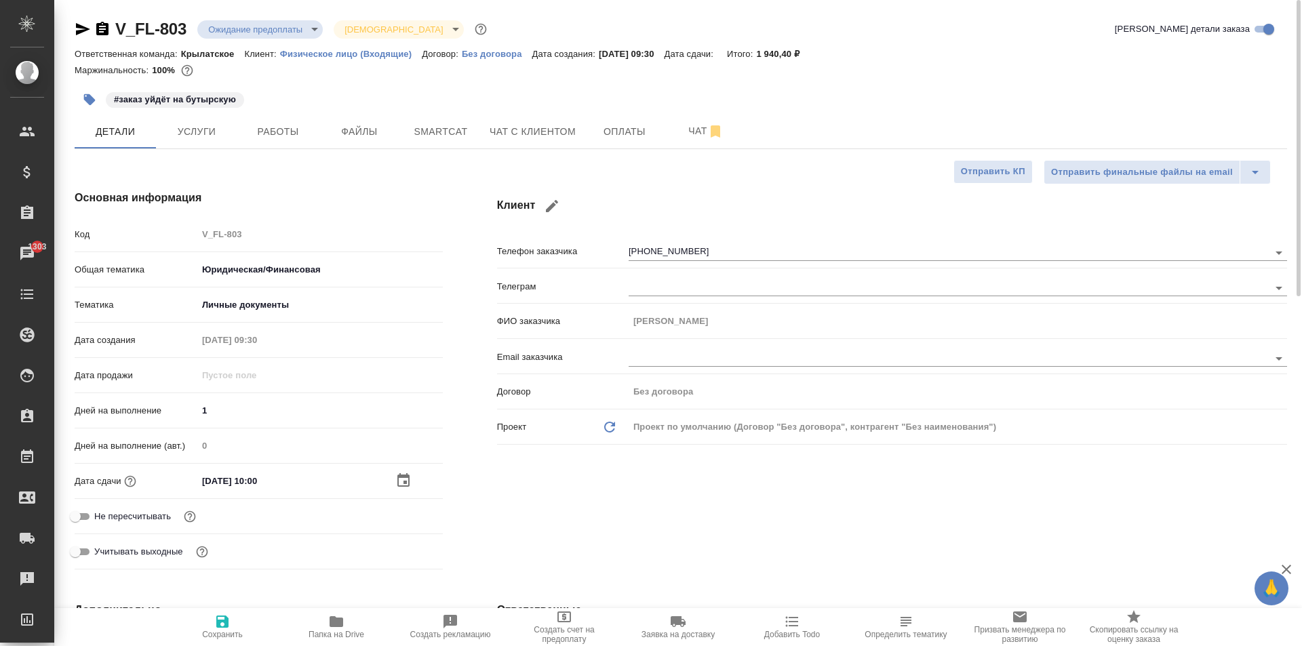
type textarea "x"
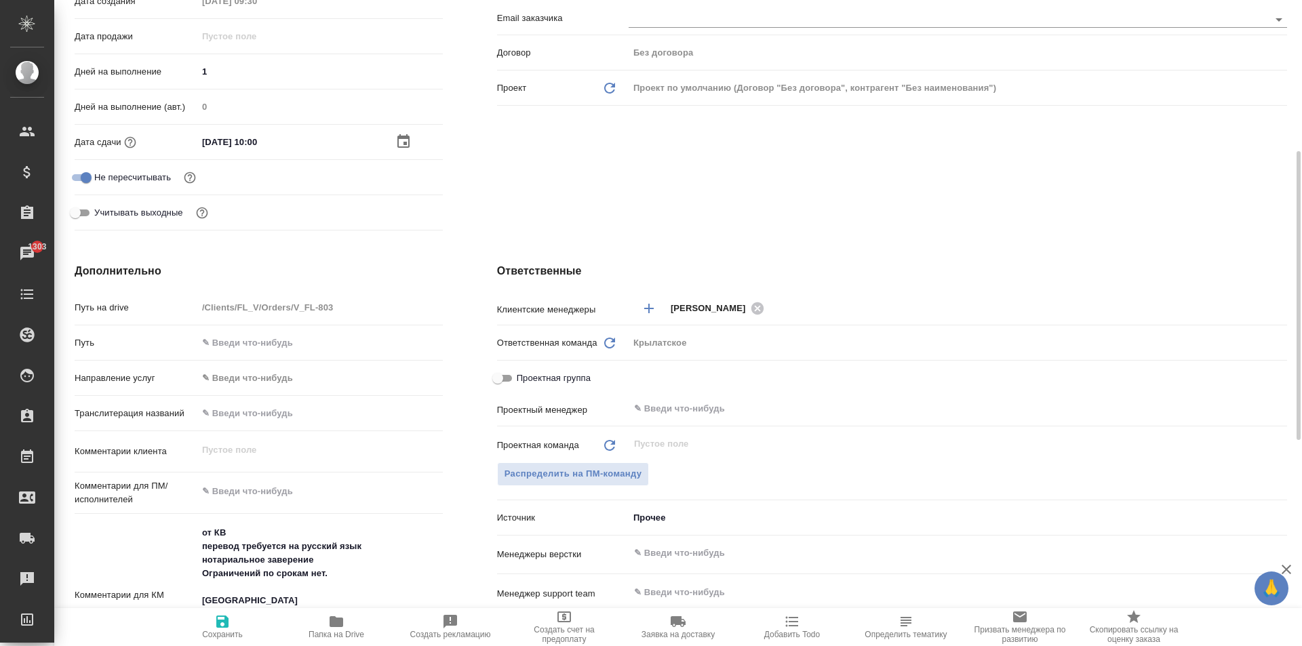
click at [285, 375] on body "🙏 .cls-1 fill:#fff; AWATERA Kasymov Timur Клиенты Спецификации Заказы 1303 Чаты…" at bounding box center [651, 323] width 1302 height 646
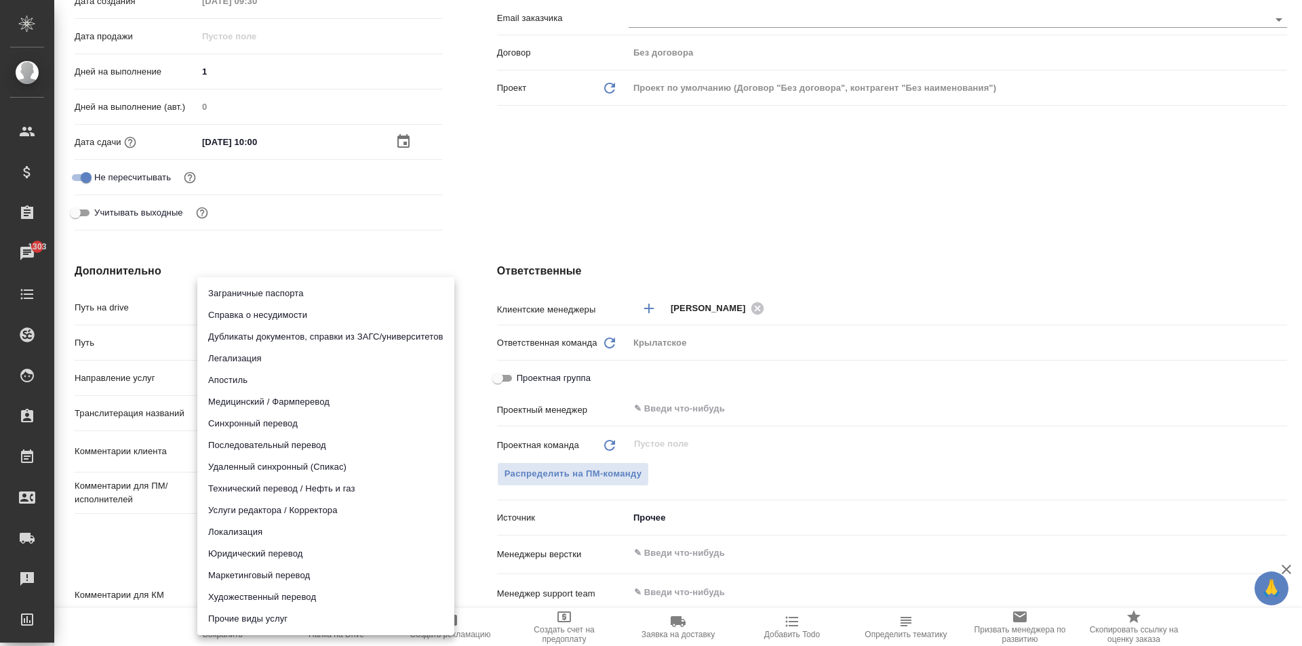
click at [263, 558] on li "Юридический перевод" at bounding box center [325, 554] width 257 height 22
type input "legalTranslation"
type textarea "x"
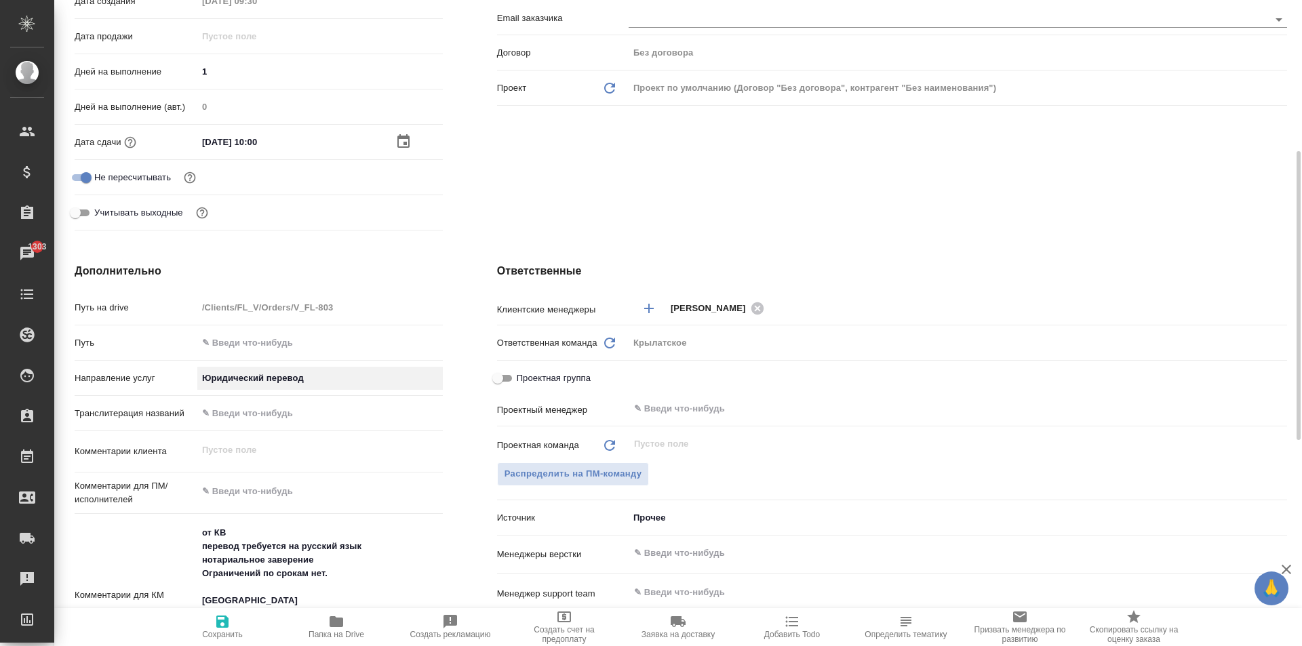
scroll to position [798, 0]
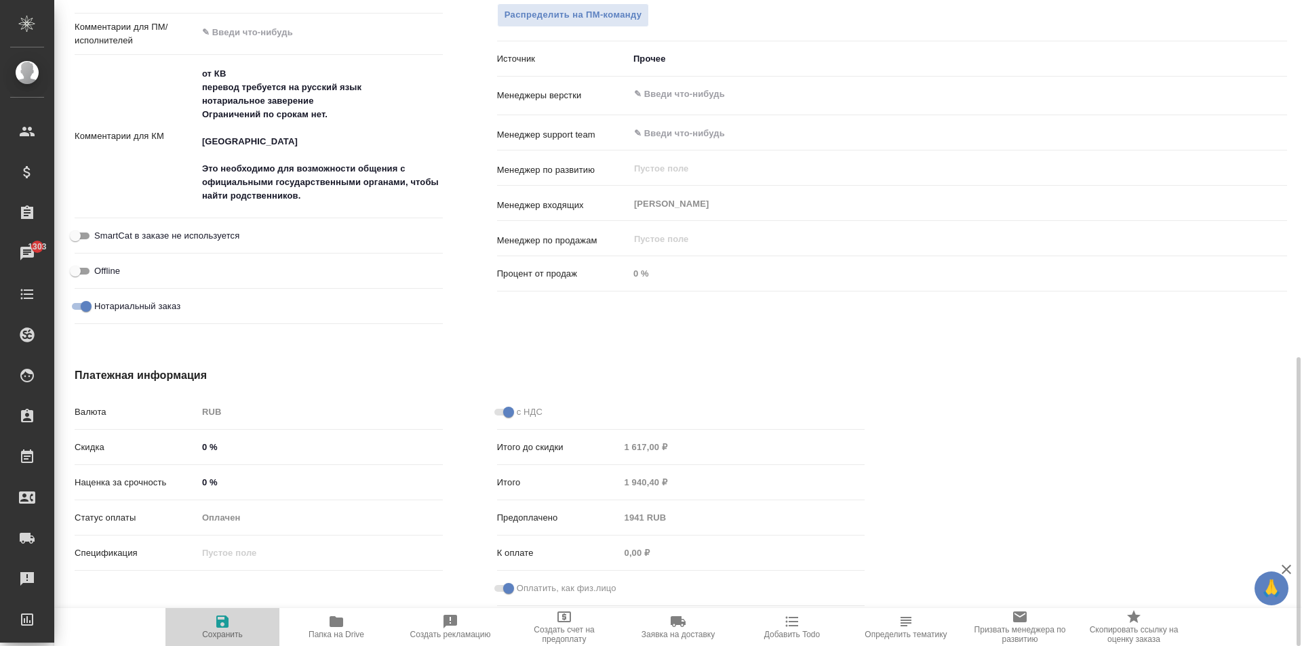
click at [237, 610] on button "Сохранить" at bounding box center [222, 627] width 114 height 38
type textarea "x"
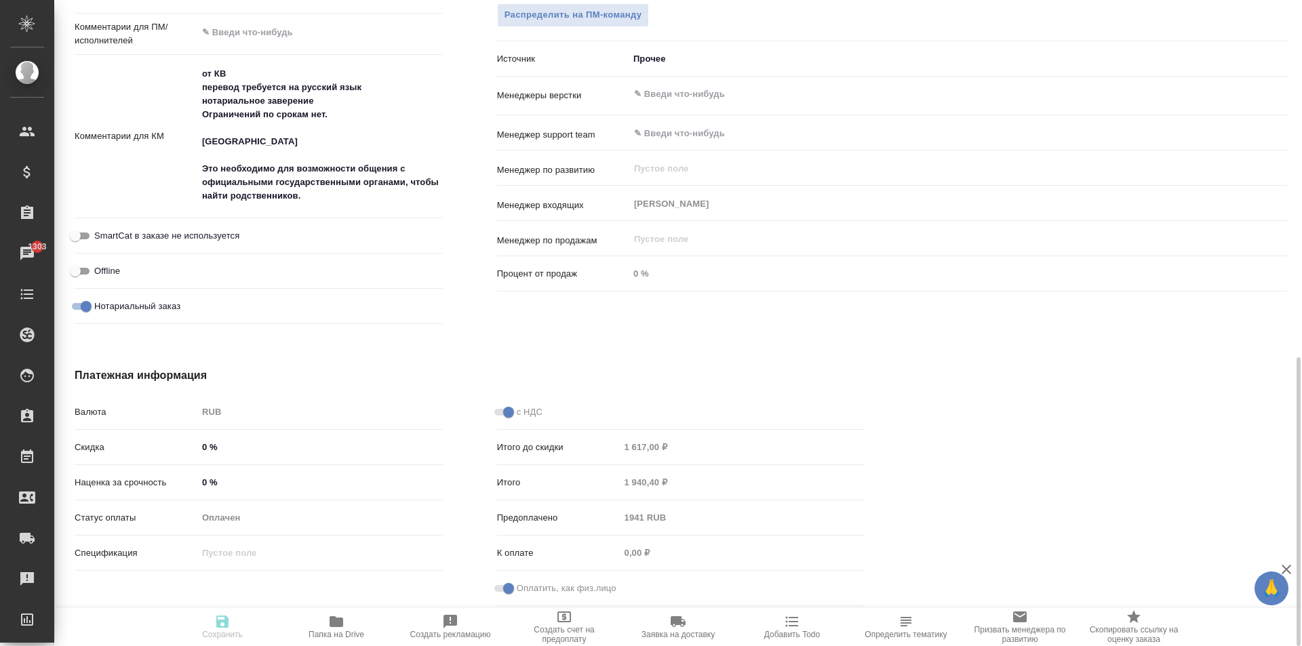
type textarea "x"
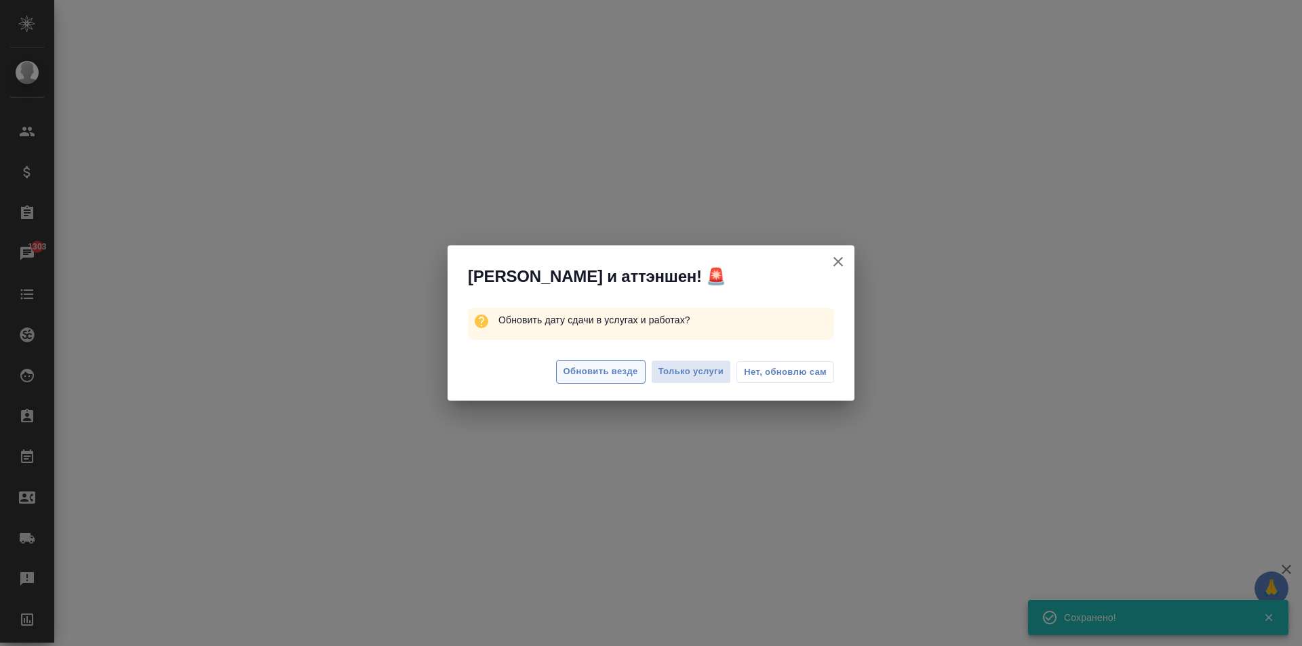
click at [586, 381] on button "Обновить везде" at bounding box center [600, 372] width 89 height 24
select select "RU"
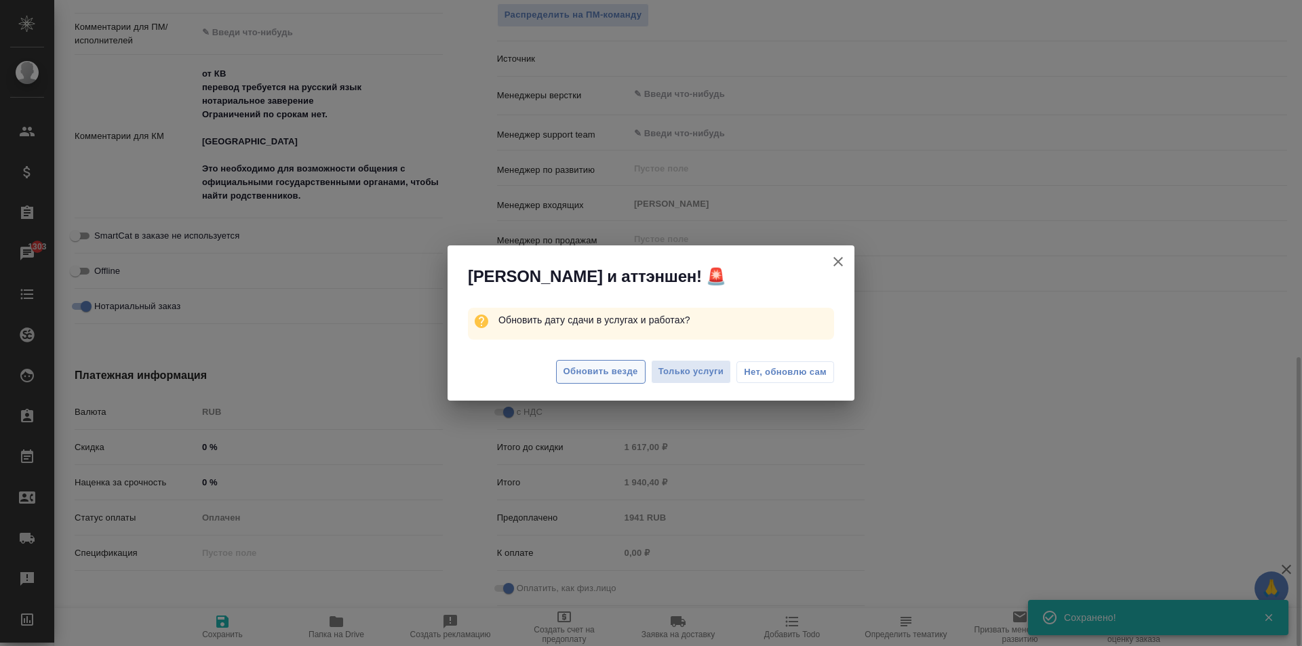
type textarea "x"
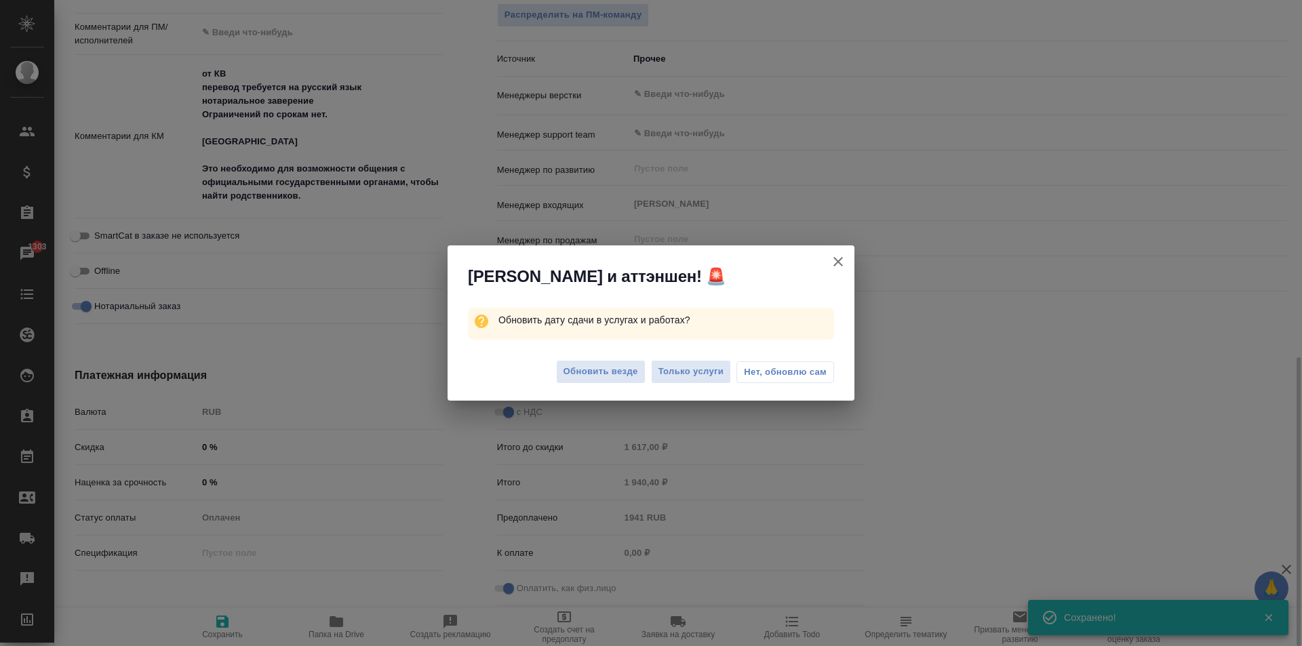
type textarea "x"
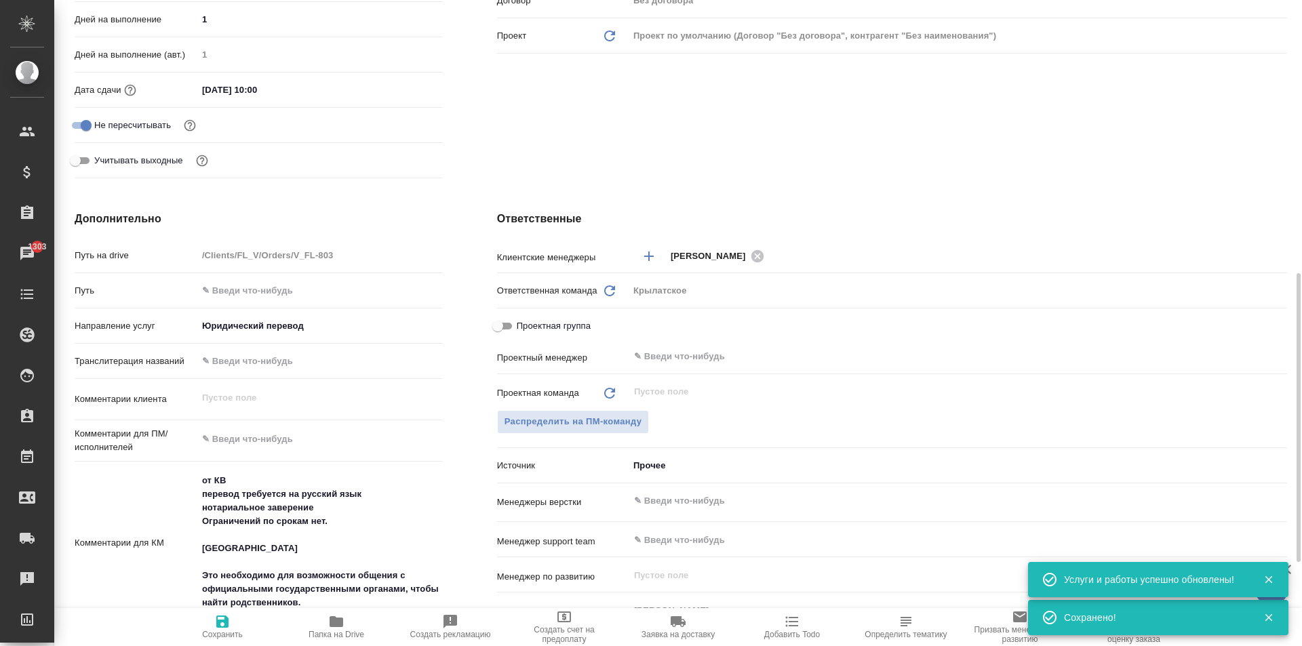
scroll to position [323, 0]
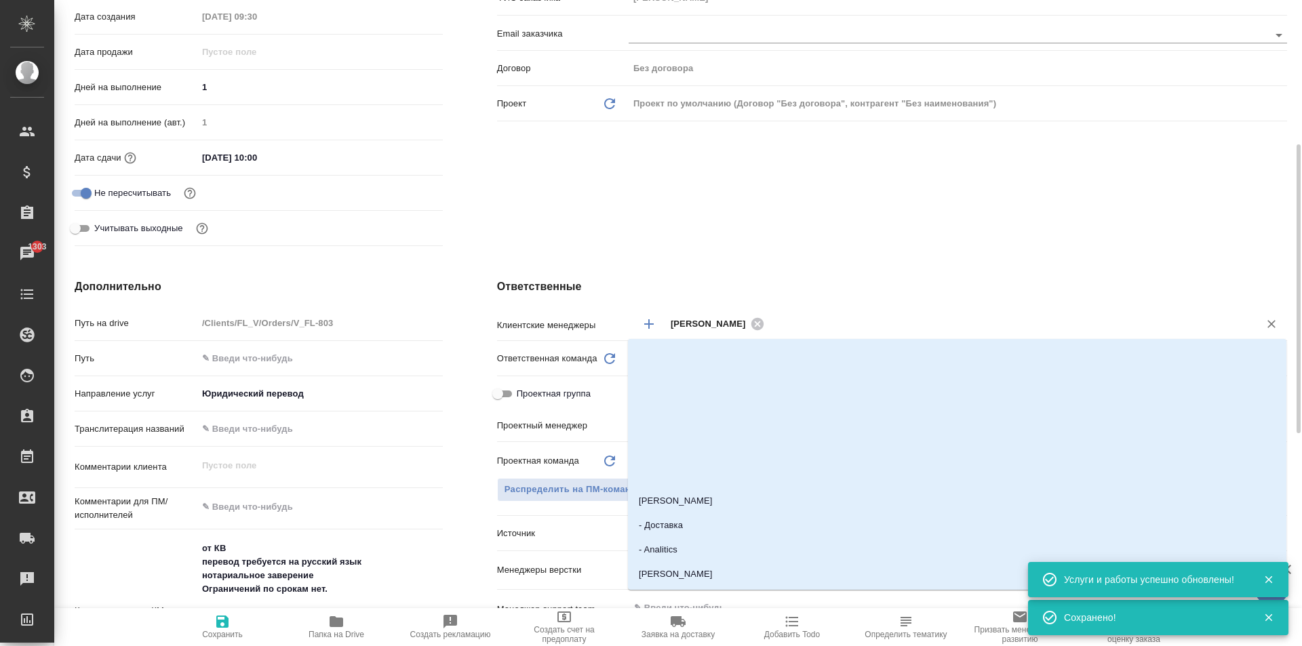
click at [836, 320] on input "text" at bounding box center [1002, 323] width 469 height 16
type input "иль"
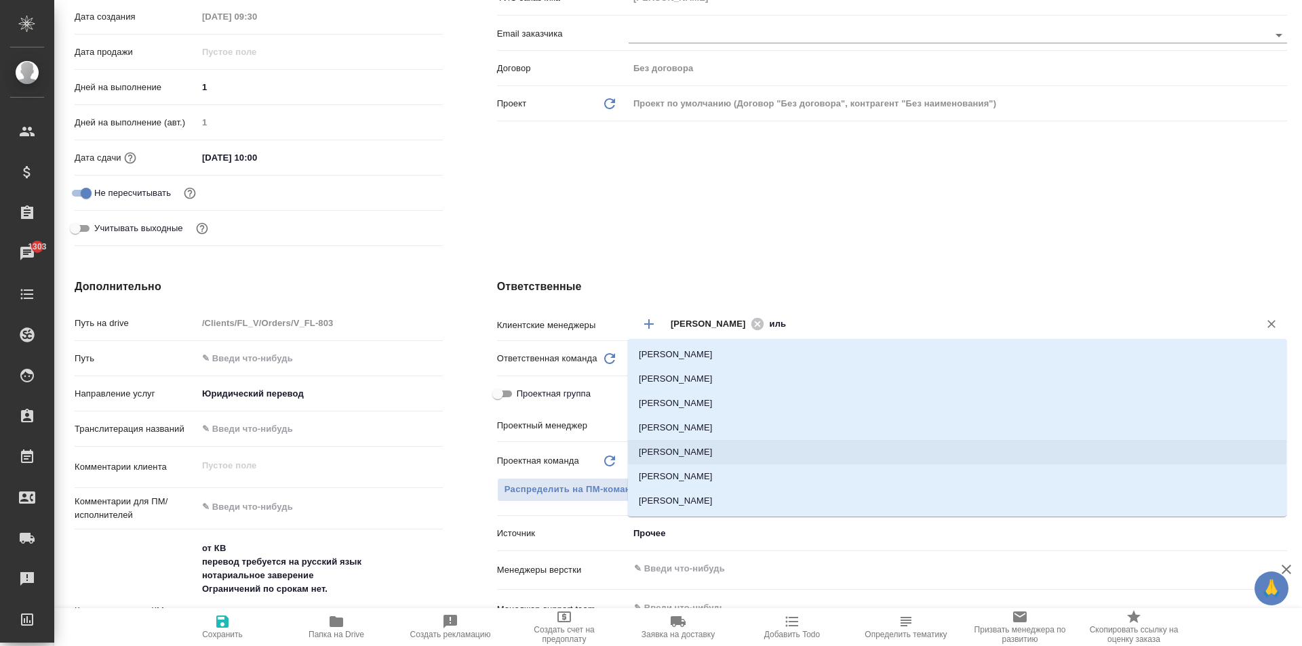
click at [728, 453] on li "Ильина Екатерина" at bounding box center [957, 452] width 658 height 24
type textarea "x"
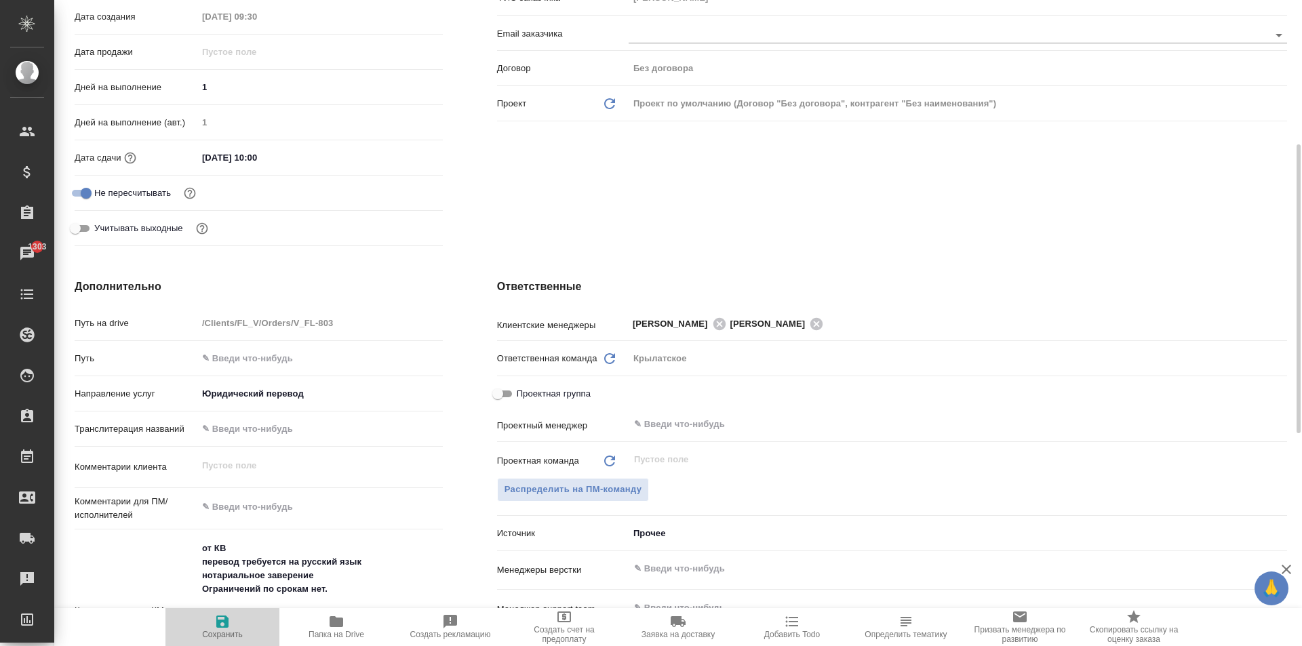
click at [204, 633] on span "Сохранить" at bounding box center [222, 634] width 41 height 9
type textarea "x"
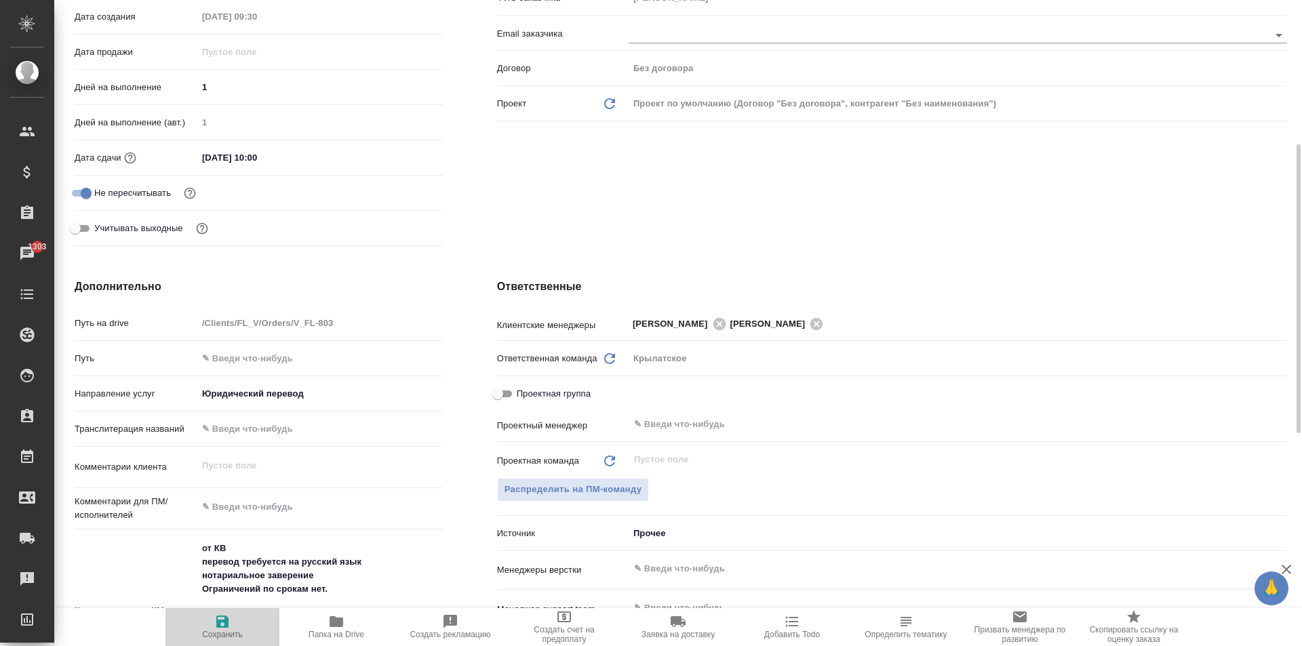
type textarea "x"
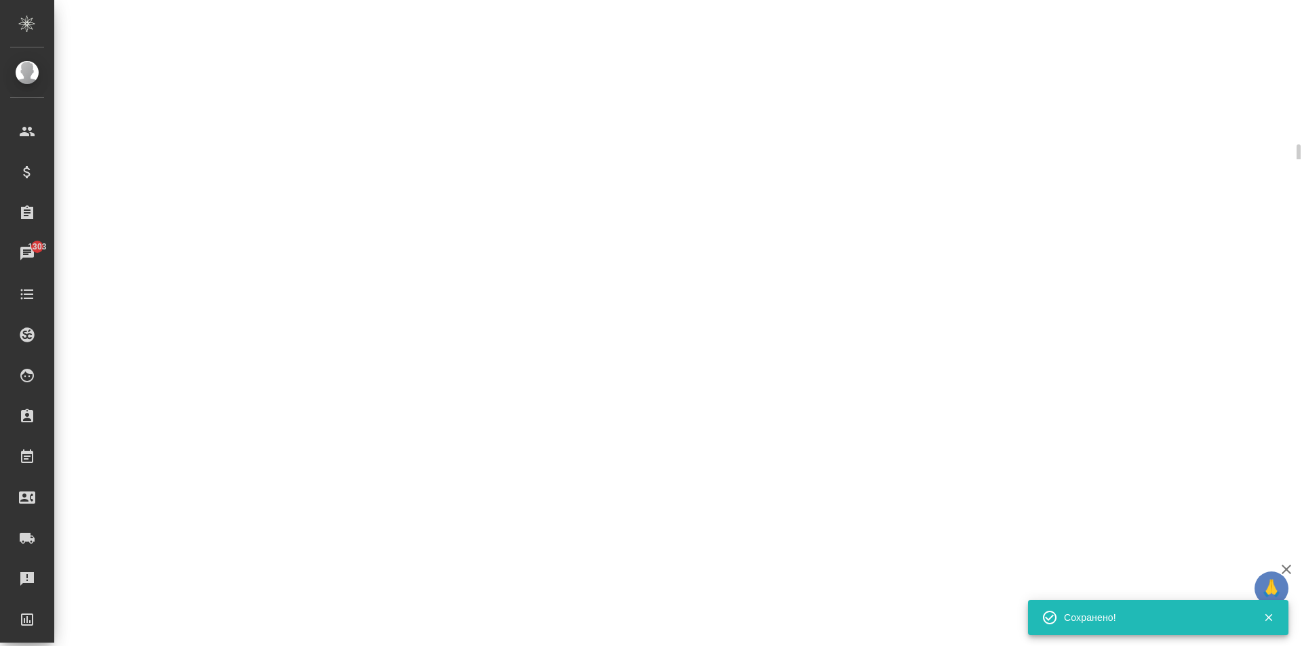
select select "RU"
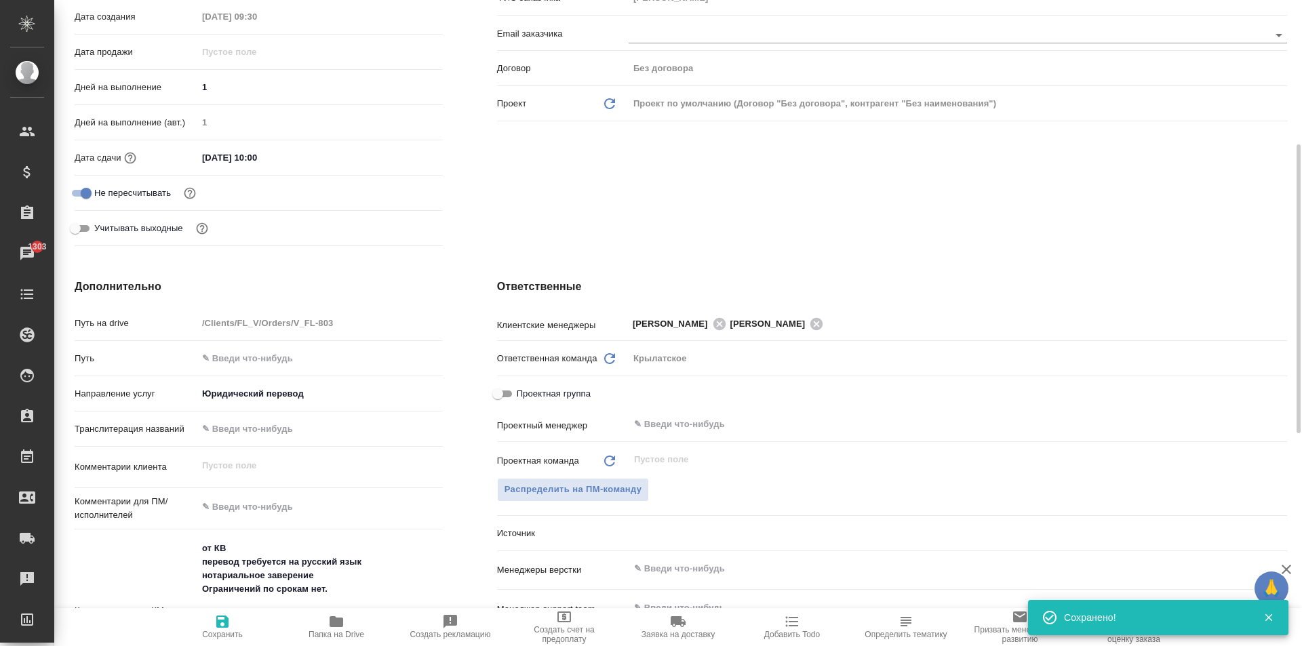
type textarea "x"
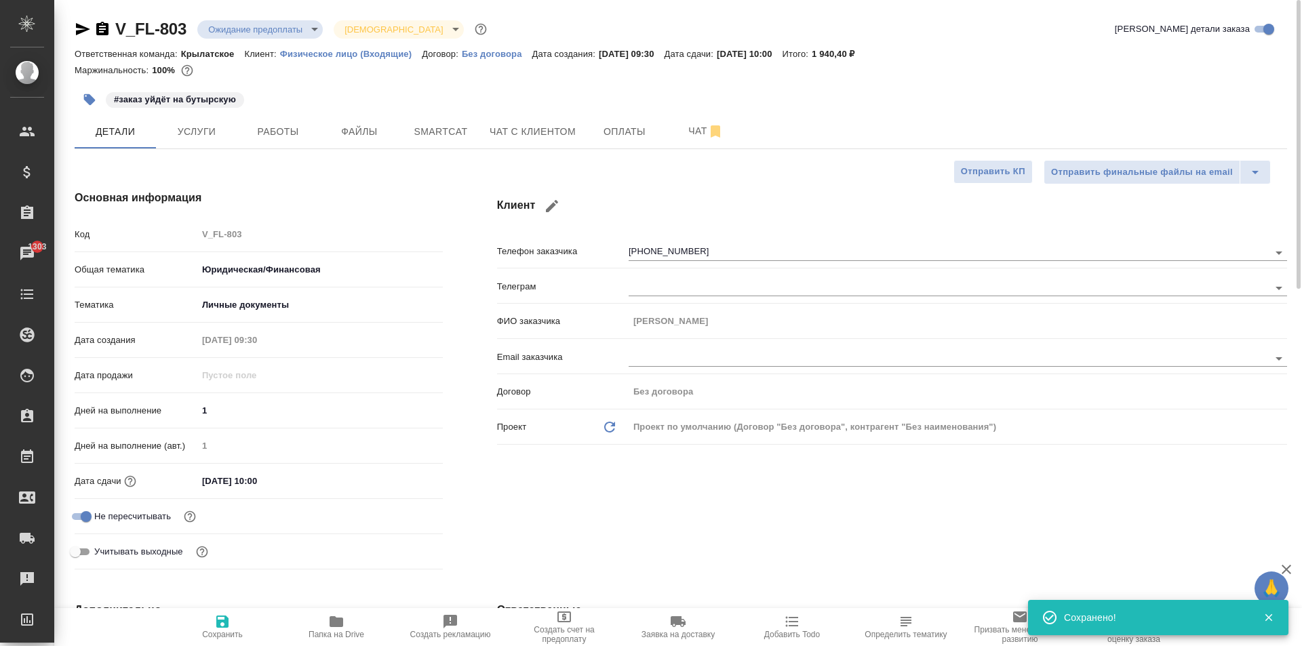
click at [100, 31] on icon "button" at bounding box center [102, 29] width 12 height 14
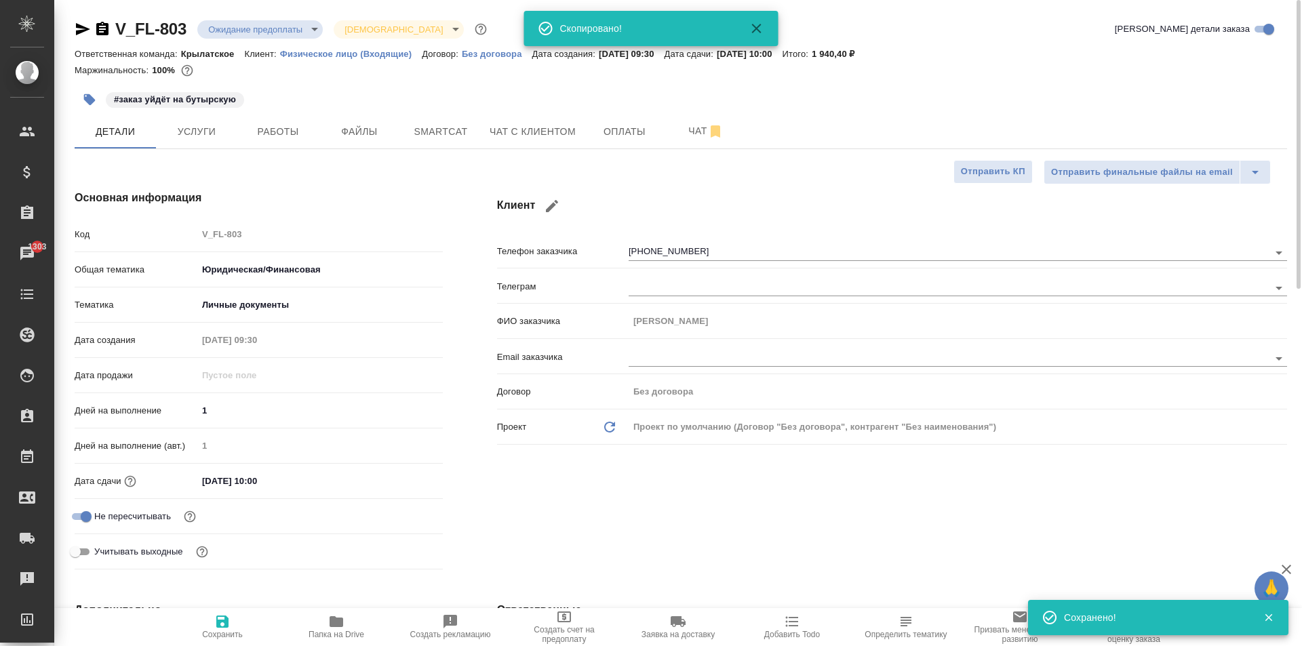
type textarea "x"
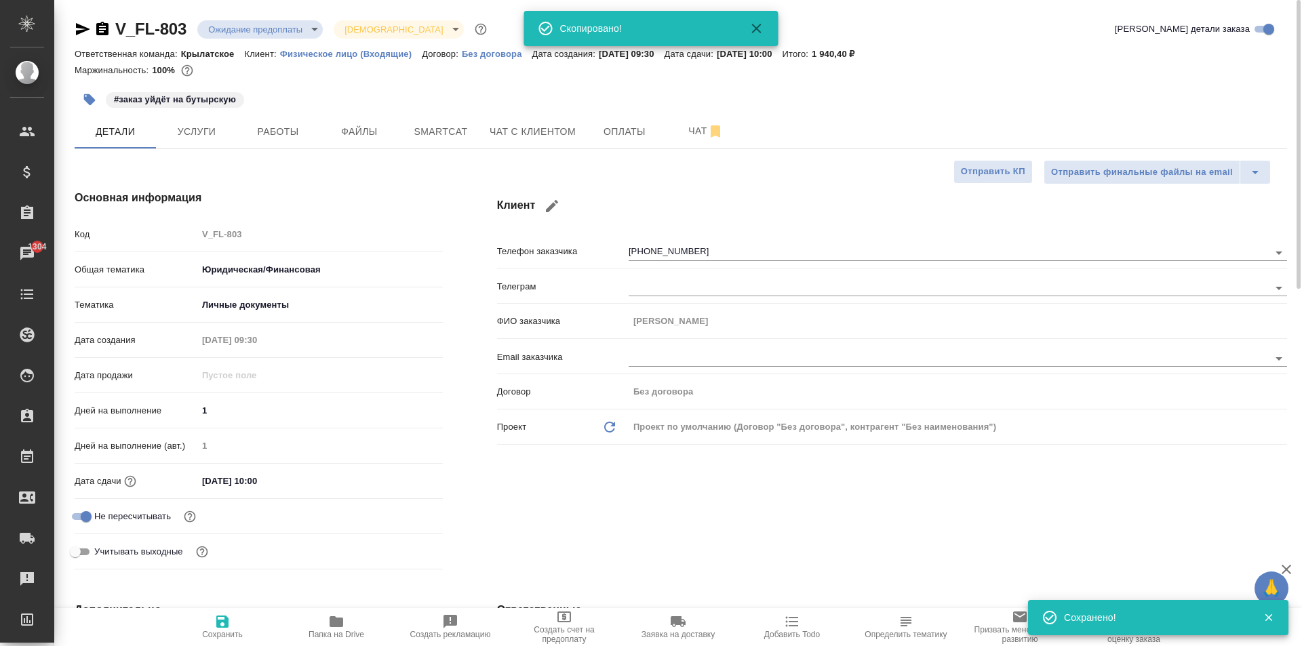
type textarea "x"
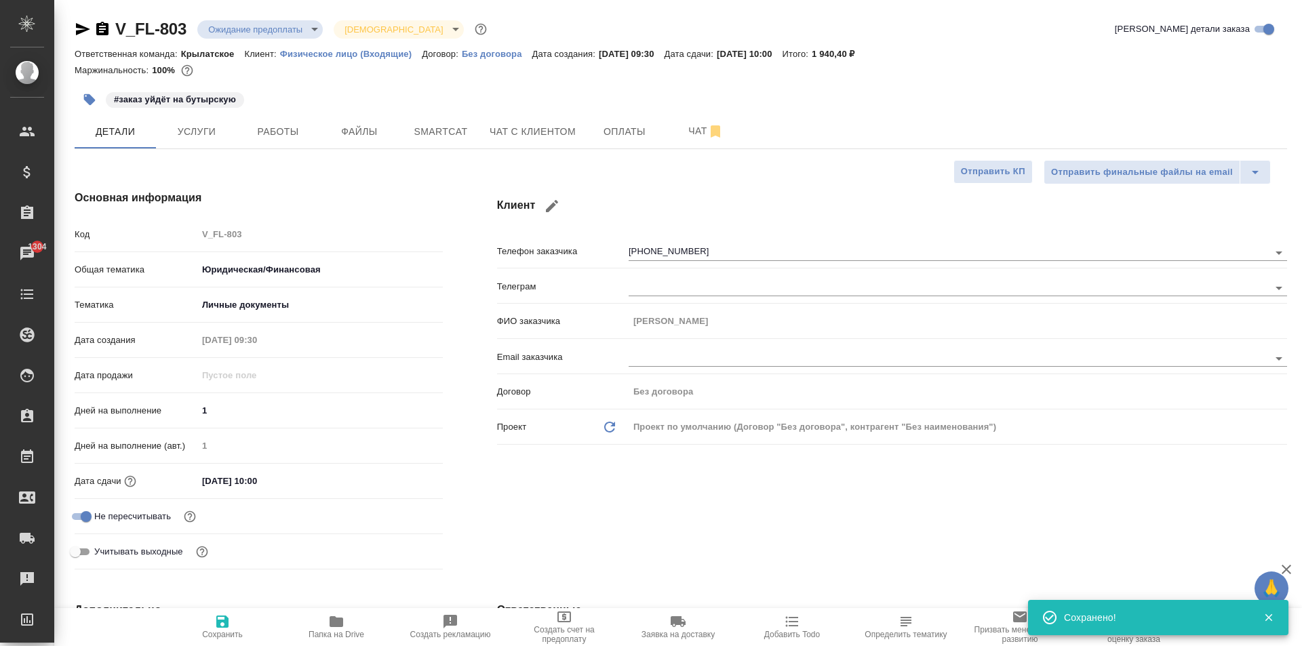
type textarea "x"
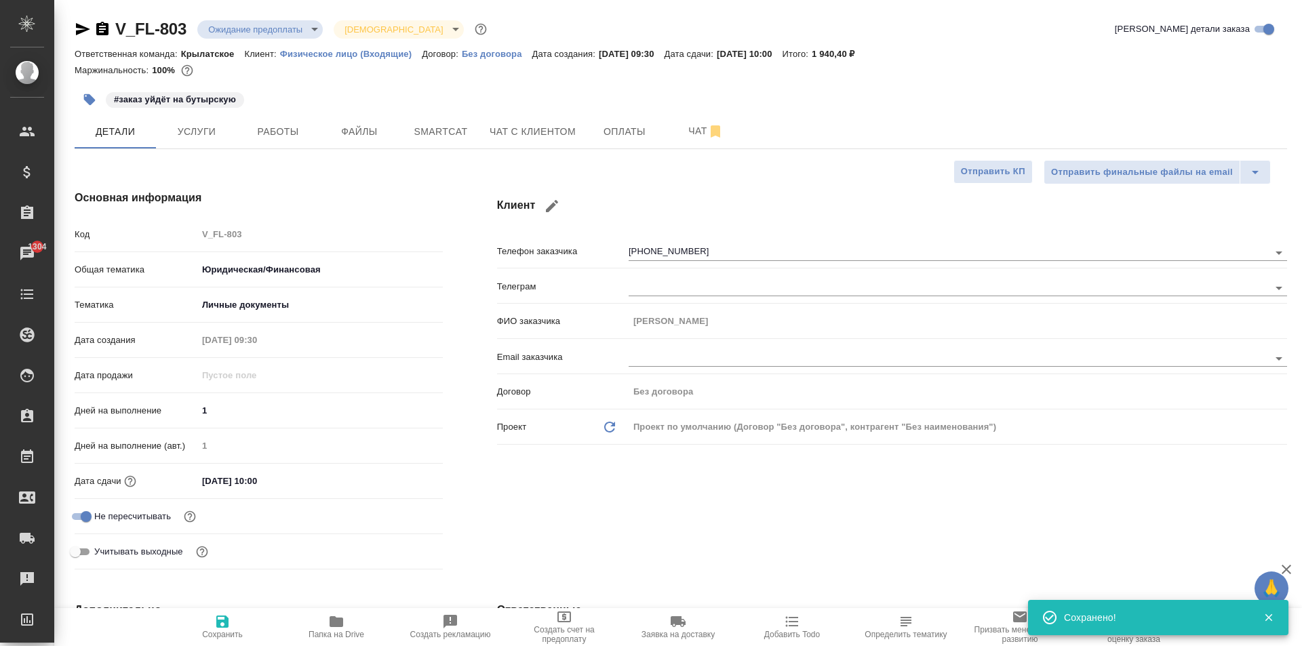
type textarea "x"
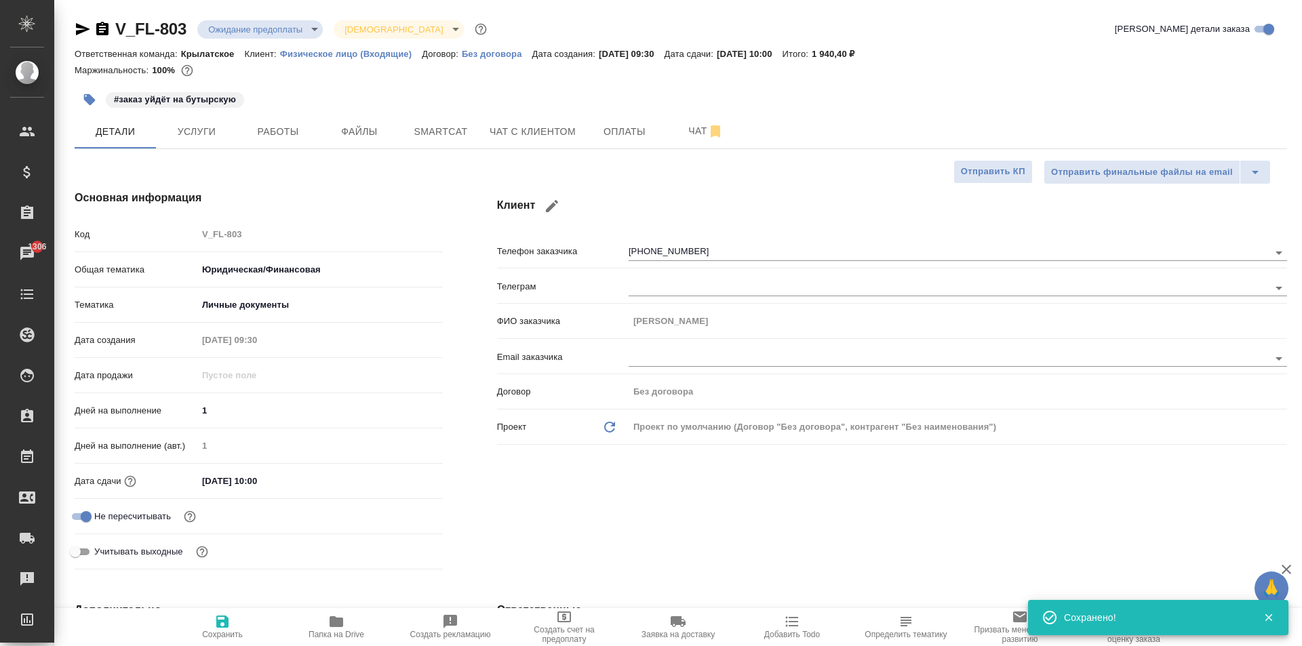
type textarea "x"
click at [543, 125] on span "Чат с клиентом" at bounding box center [532, 131] width 86 height 17
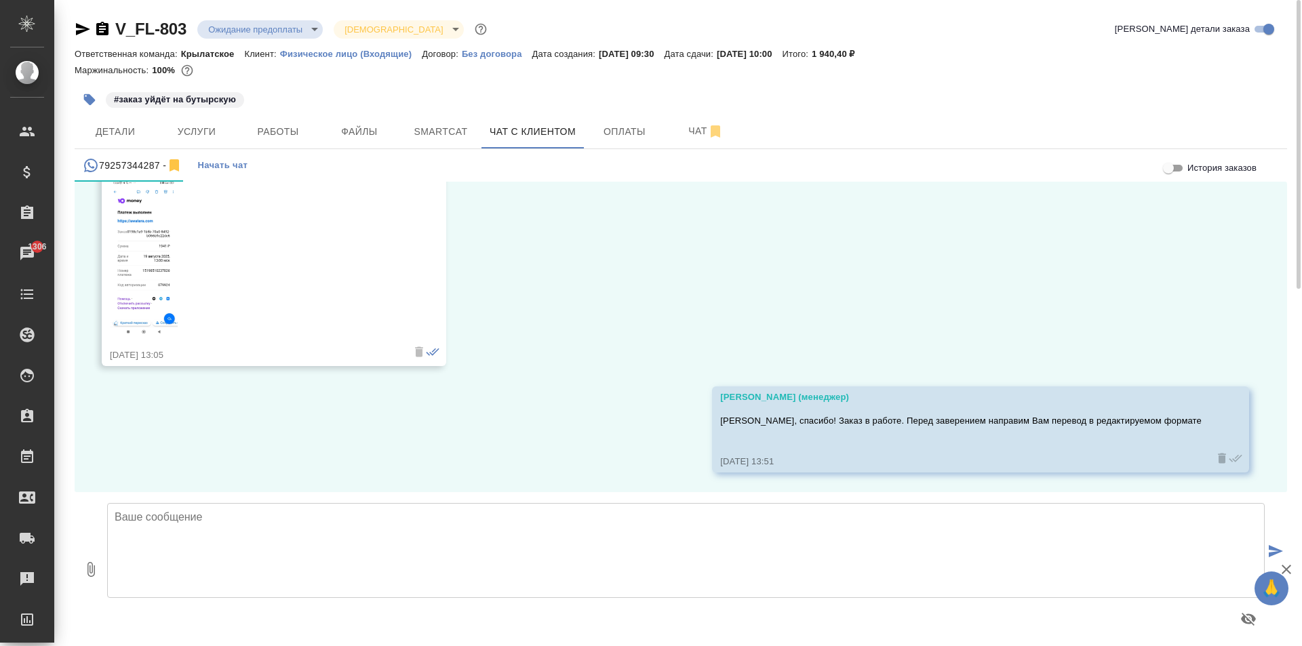
scroll to position [2868, 0]
click at [112, 123] on span "Детали" at bounding box center [115, 131] width 65 height 17
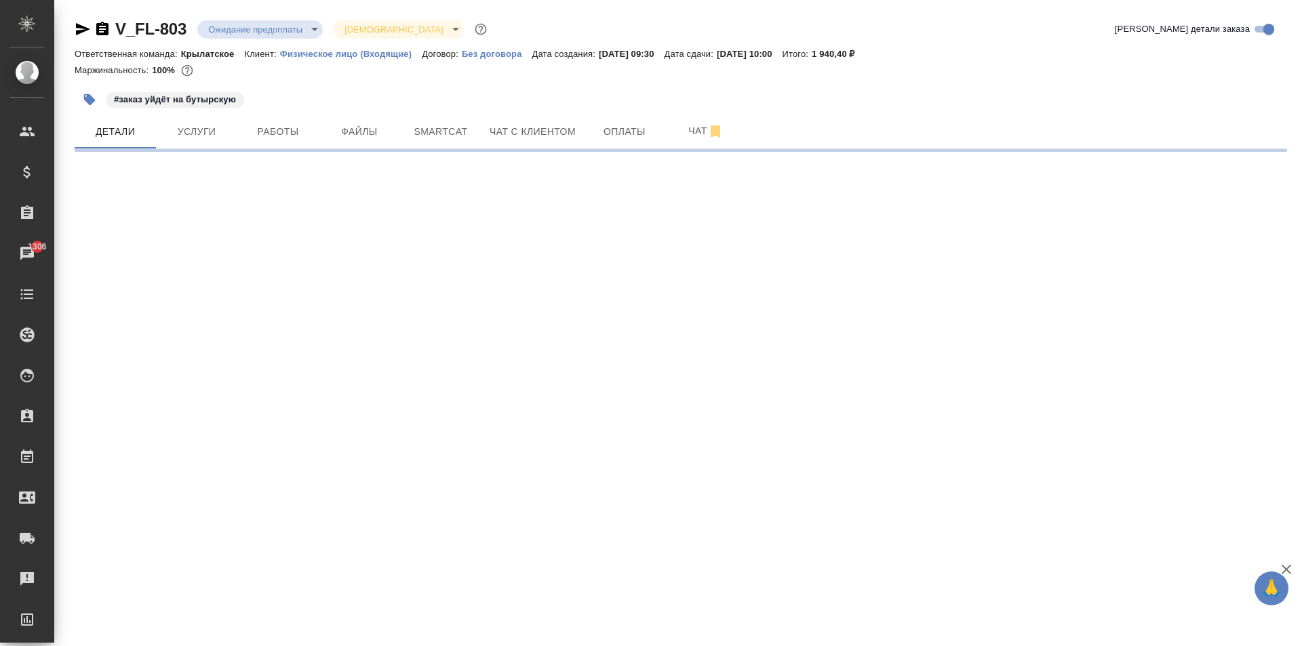
select select "RU"
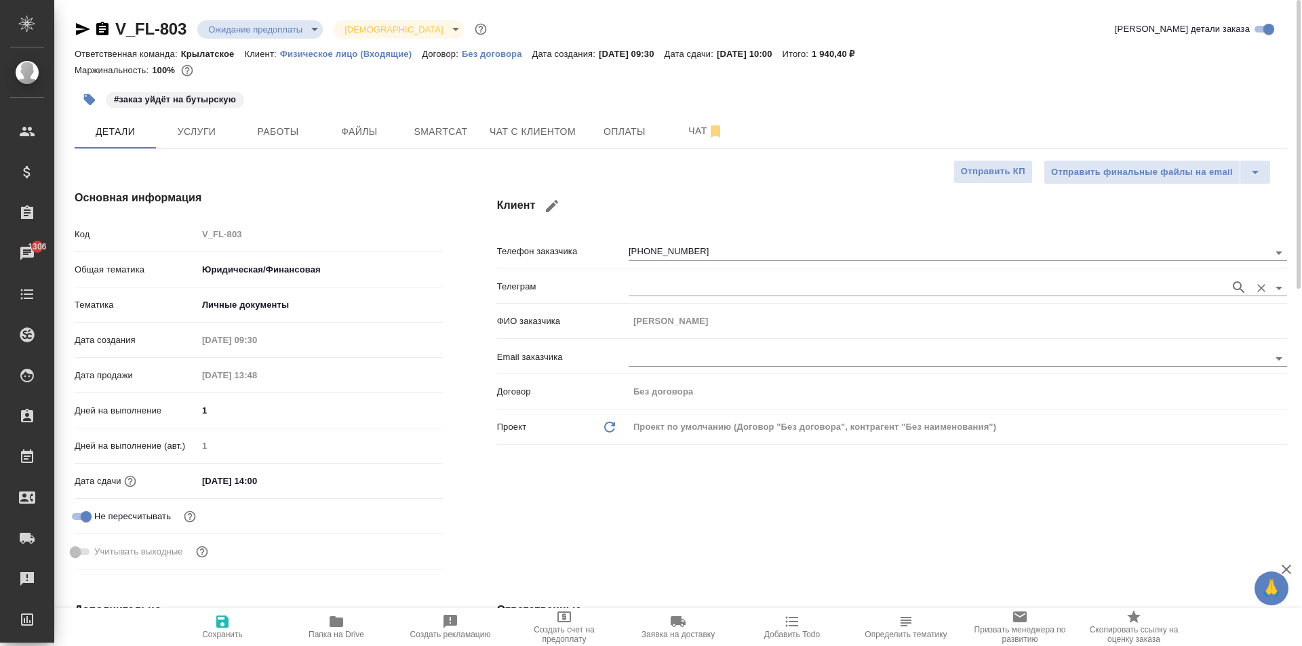
type textarea "x"
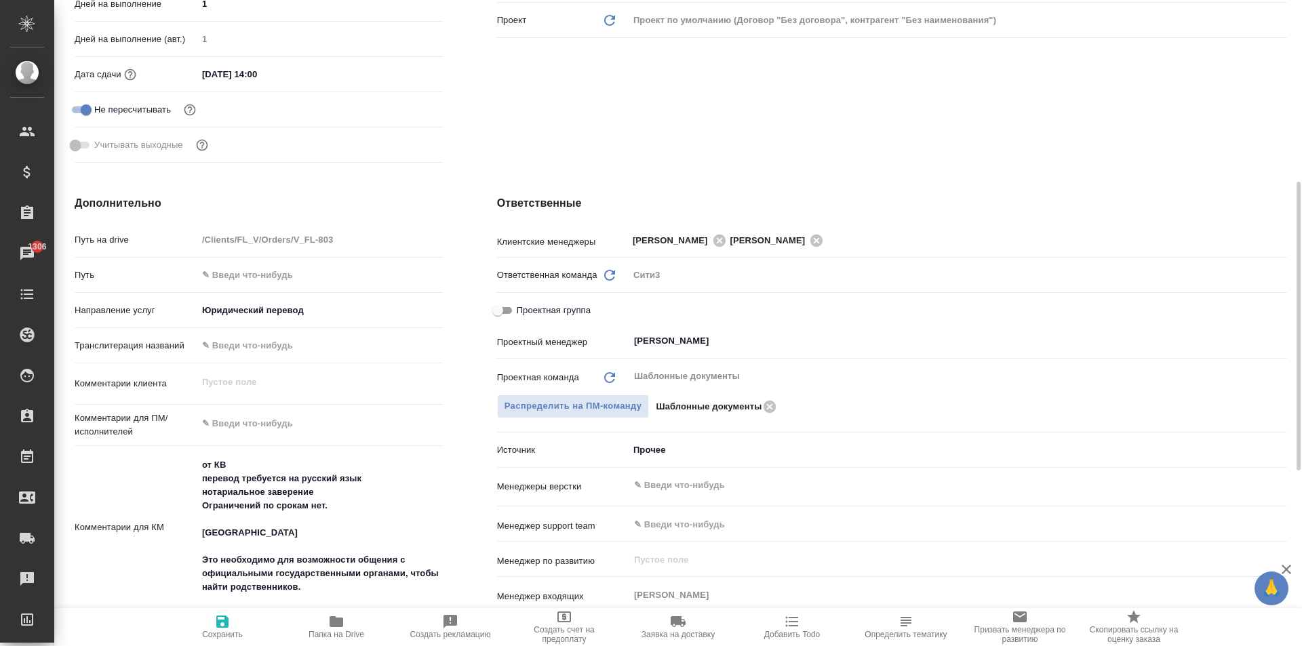
type textarea "x"
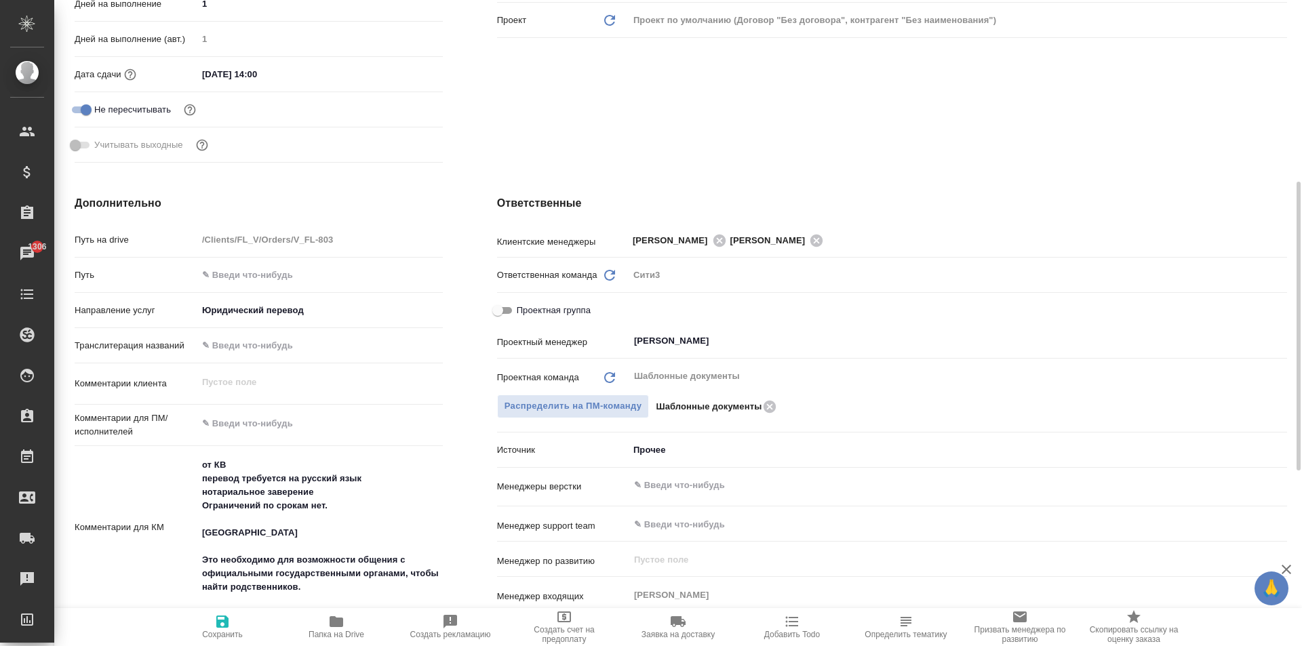
type textarea "x"
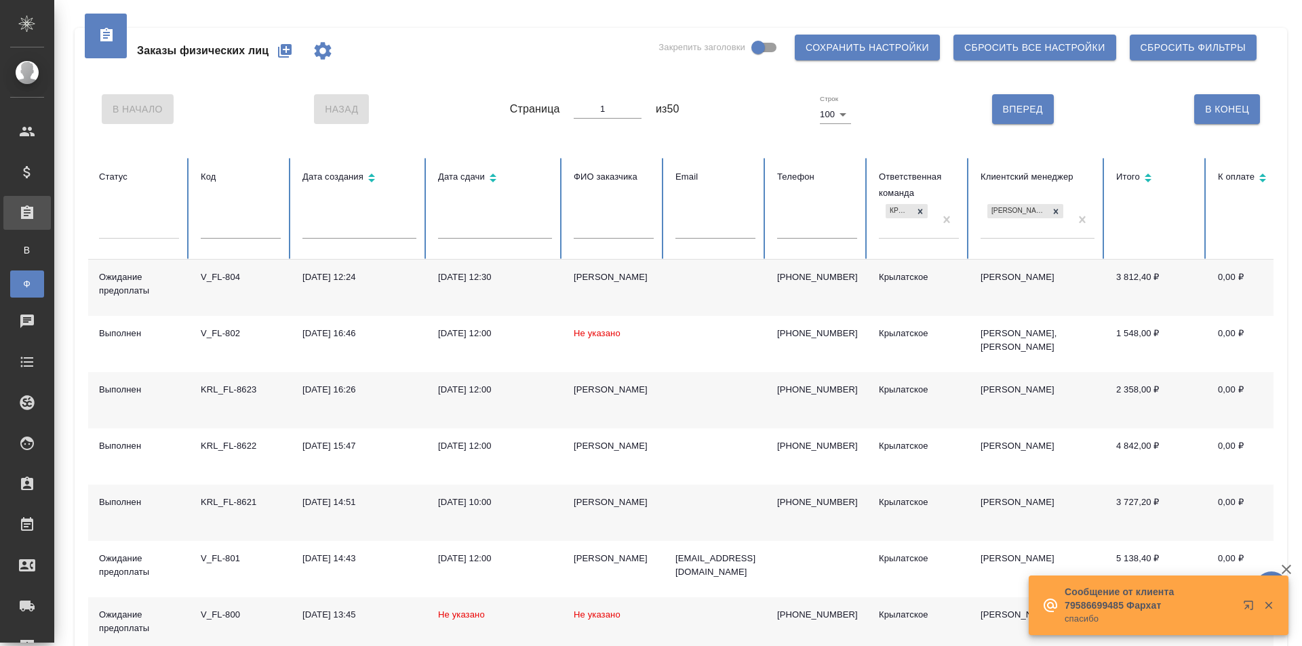
click at [284, 47] on icon "button" at bounding box center [285, 51] width 14 height 14
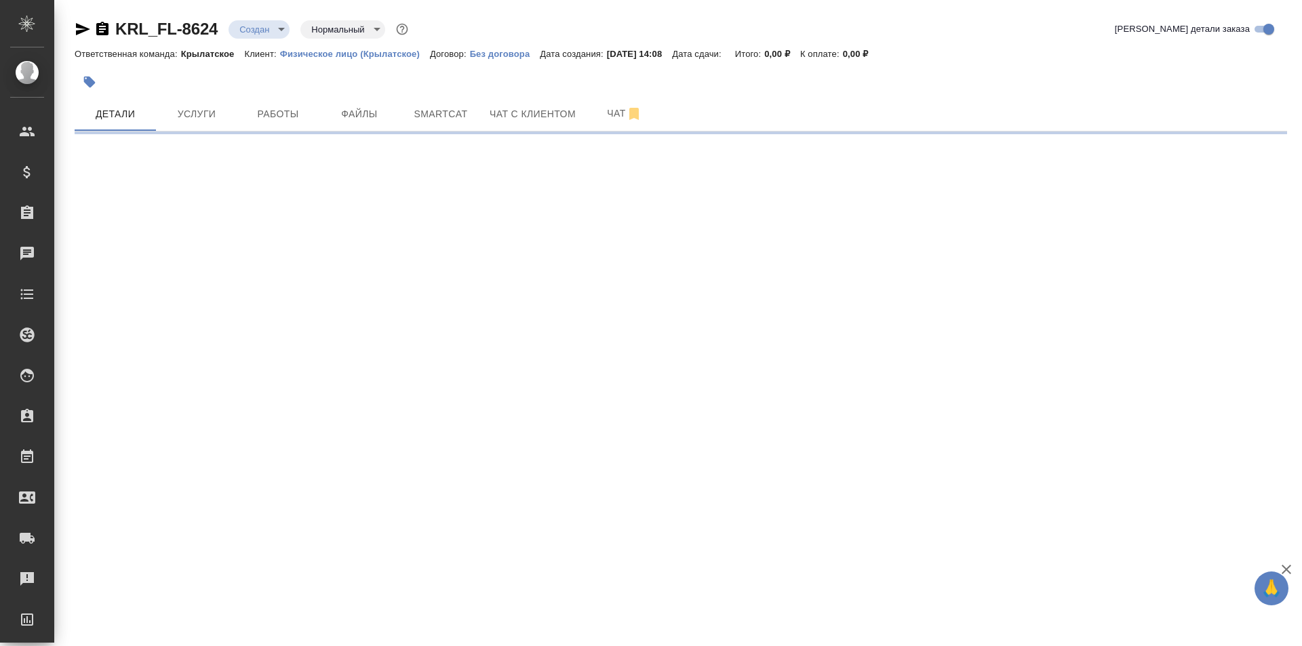
select select "RU"
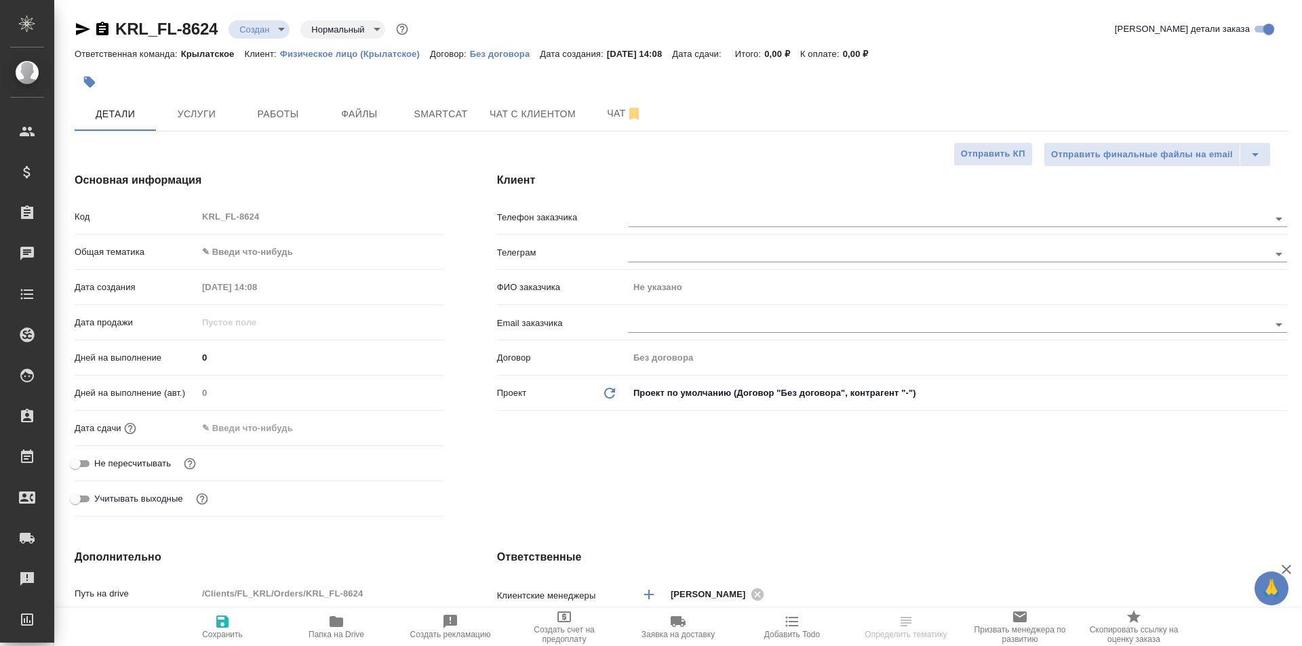
type textarea "x"
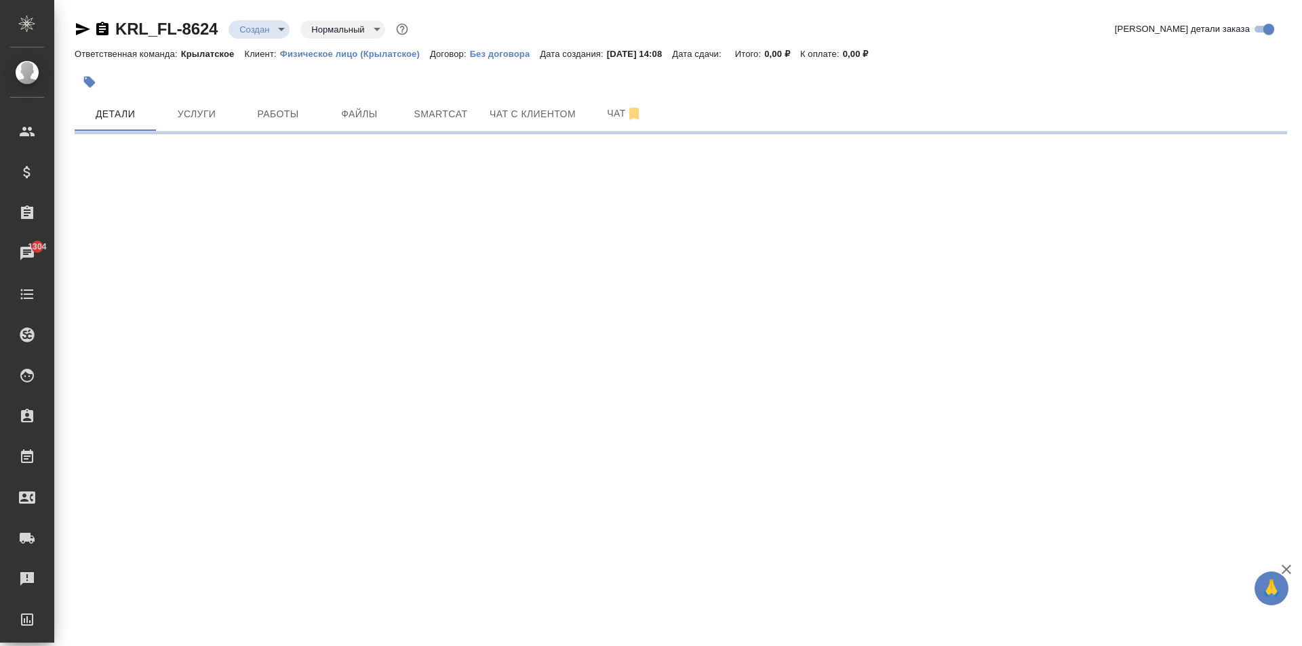
select select "RU"
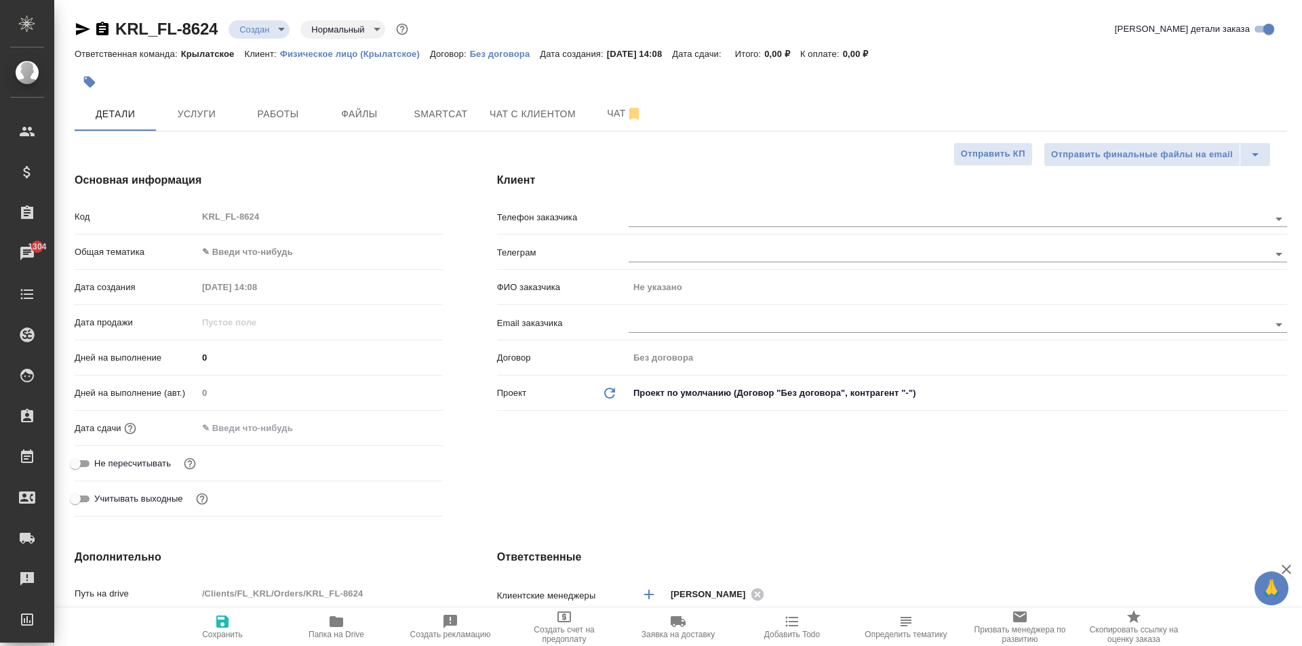
type textarea "x"
click at [287, 268] on div "Общая тематика ✎ Введи что-нибудь" at bounding box center [259, 257] width 368 height 35
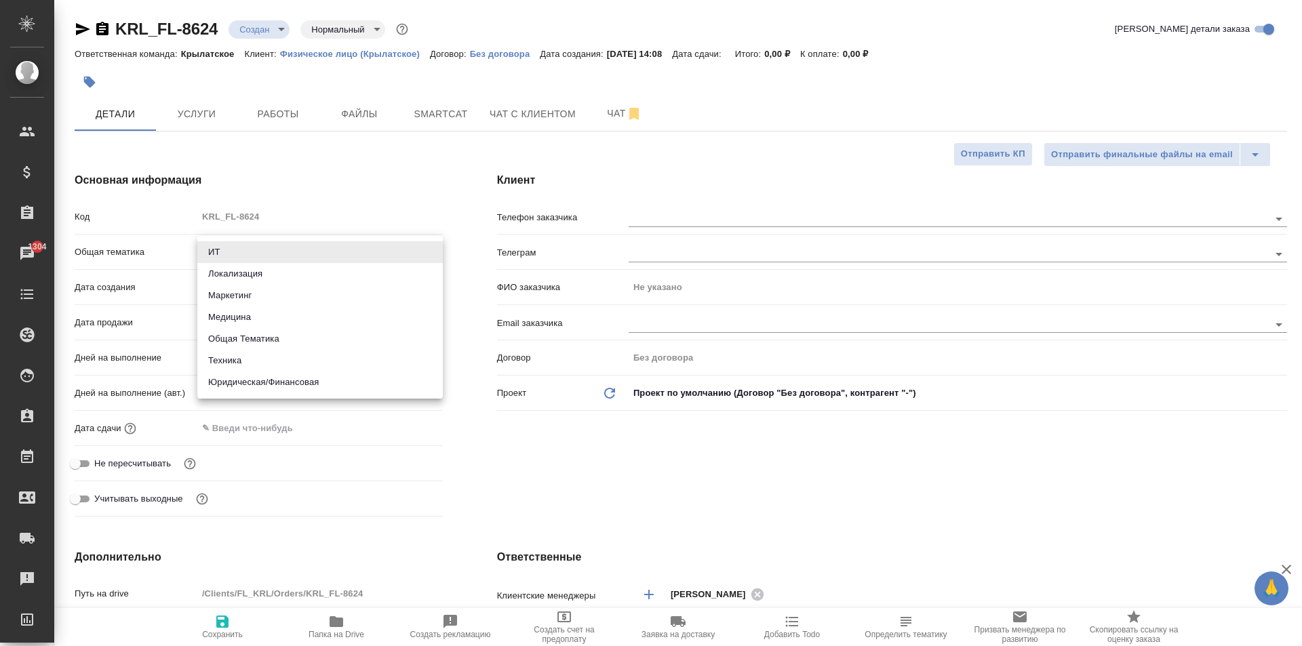
drag, startPoint x: 309, startPoint y: 249, endPoint x: 312, endPoint y: 309, distance: 59.7
click at [310, 250] on body "🙏 .cls-1 fill:#fff; AWATERA Kasymov Timur Клиенты Спецификации Заказы 1304 Чаты…" at bounding box center [651, 323] width 1302 height 646
drag, startPoint x: 304, startPoint y: 389, endPoint x: 278, endPoint y: 325, distance: 69.6
click at [302, 384] on li "Юридическая/Финансовая" at bounding box center [319, 382] width 245 height 22
type input "yr-fn"
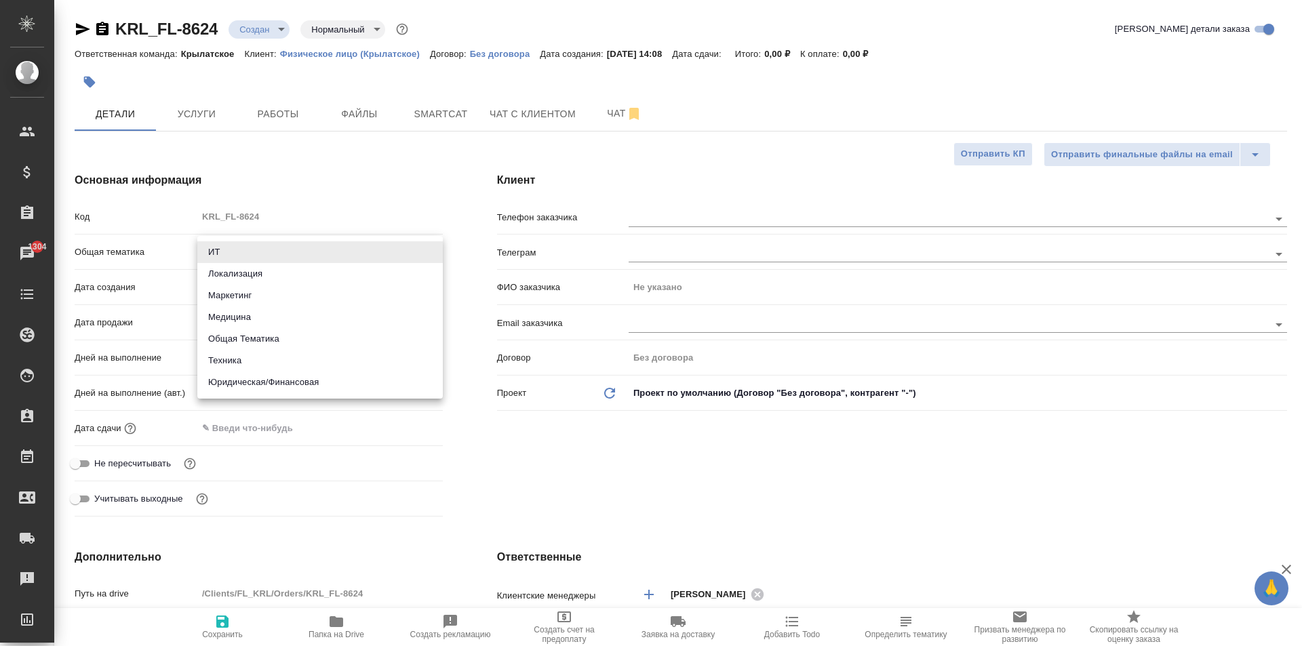
type textarea "x"
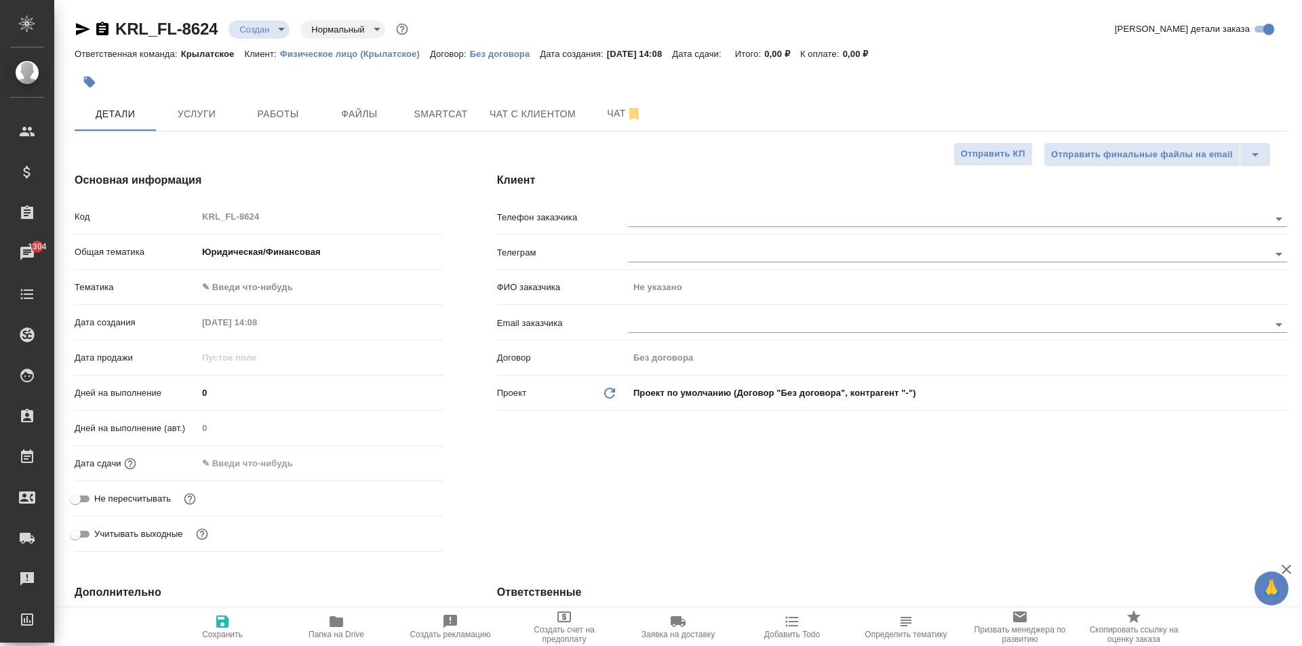
click at [259, 295] on body "🙏 .cls-1 fill:#fff; AWATERA Kasymov Timur Клиенты Спецификации Заказы 1304 Чаты…" at bounding box center [651, 323] width 1302 height 646
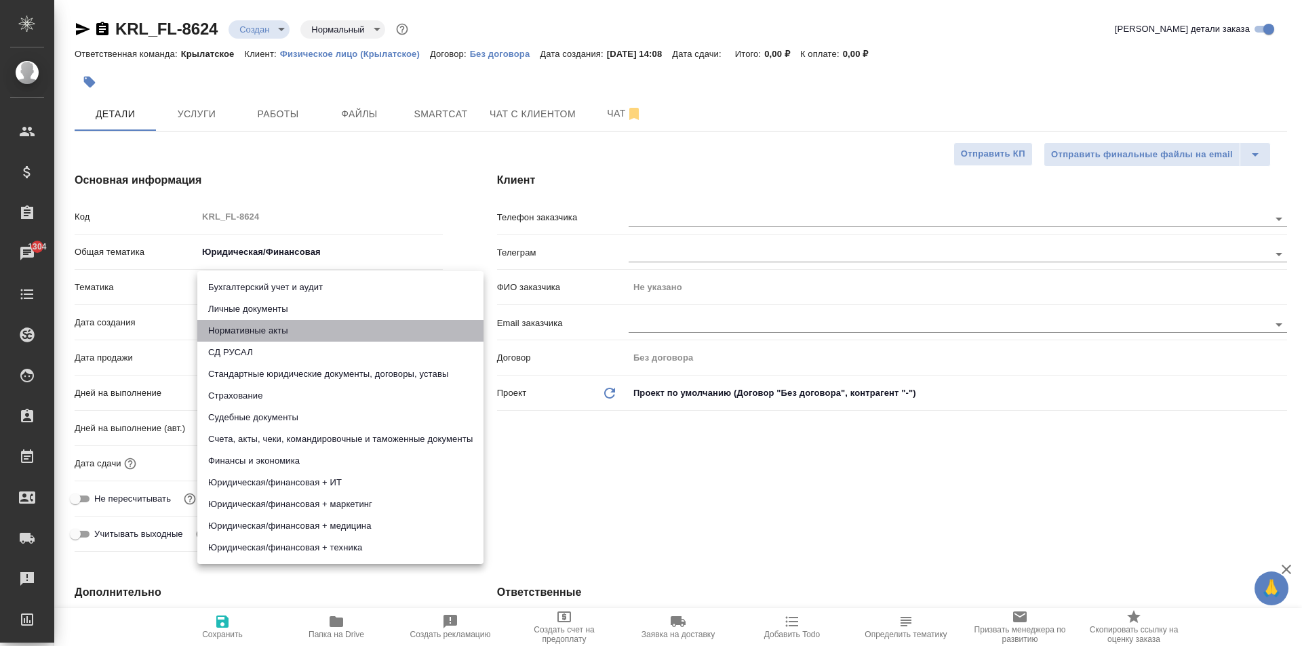
click at [246, 330] on li "Нормативные акты" at bounding box center [340, 331] width 286 height 22
type textarea "x"
type input "5f647205b73bc97568ca66b7"
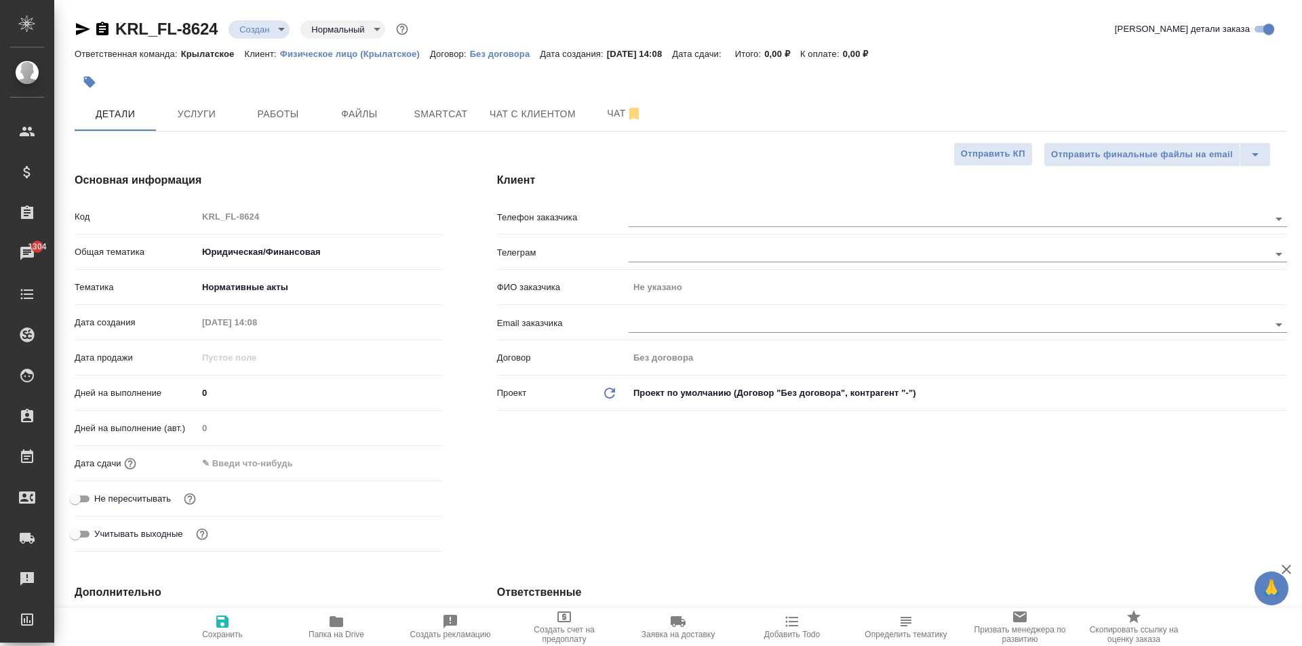
click at [256, 303] on li "Личные документы" at bounding box center [304, 300] width 215 height 12
type textarea "x"
type input "5a8b8b956a9677013d343cfe"
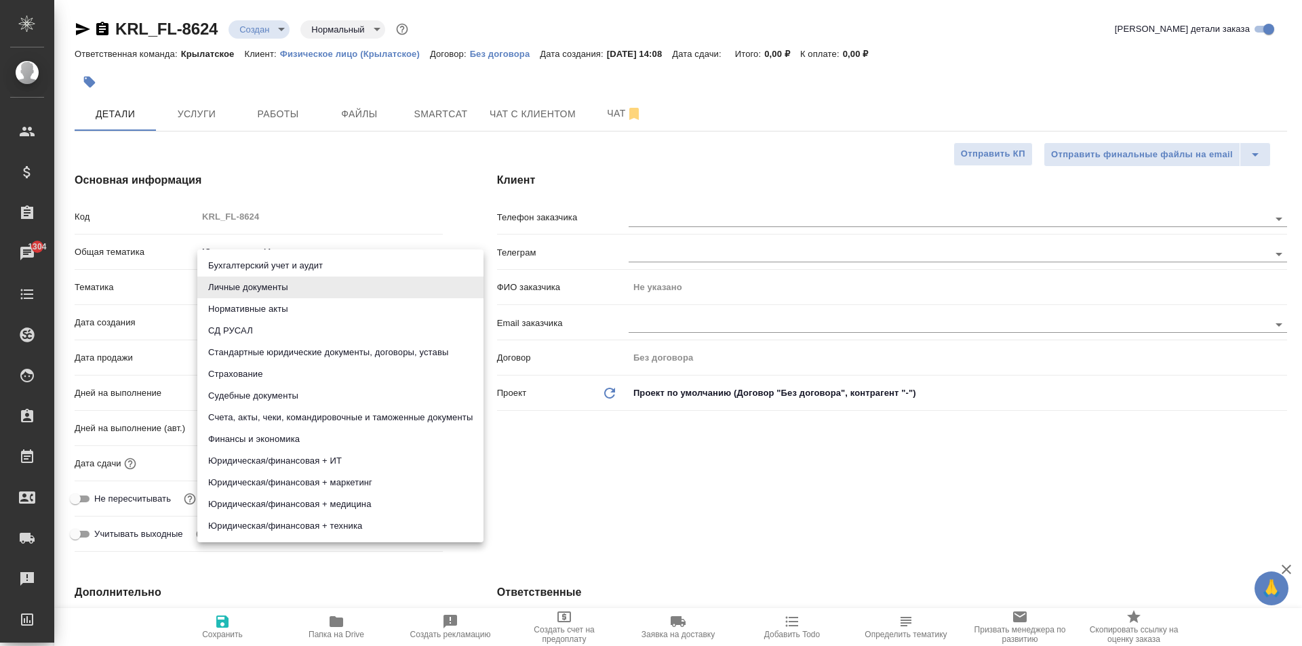
click at [258, 294] on body "🙏 .cls-1 fill:#fff; AWATERA Kasymov Timur Клиенты Спецификации Заказы 1304 Чаты…" at bounding box center [651, 323] width 1302 height 646
click at [257, 293] on li "Личные документы" at bounding box center [340, 288] width 286 height 22
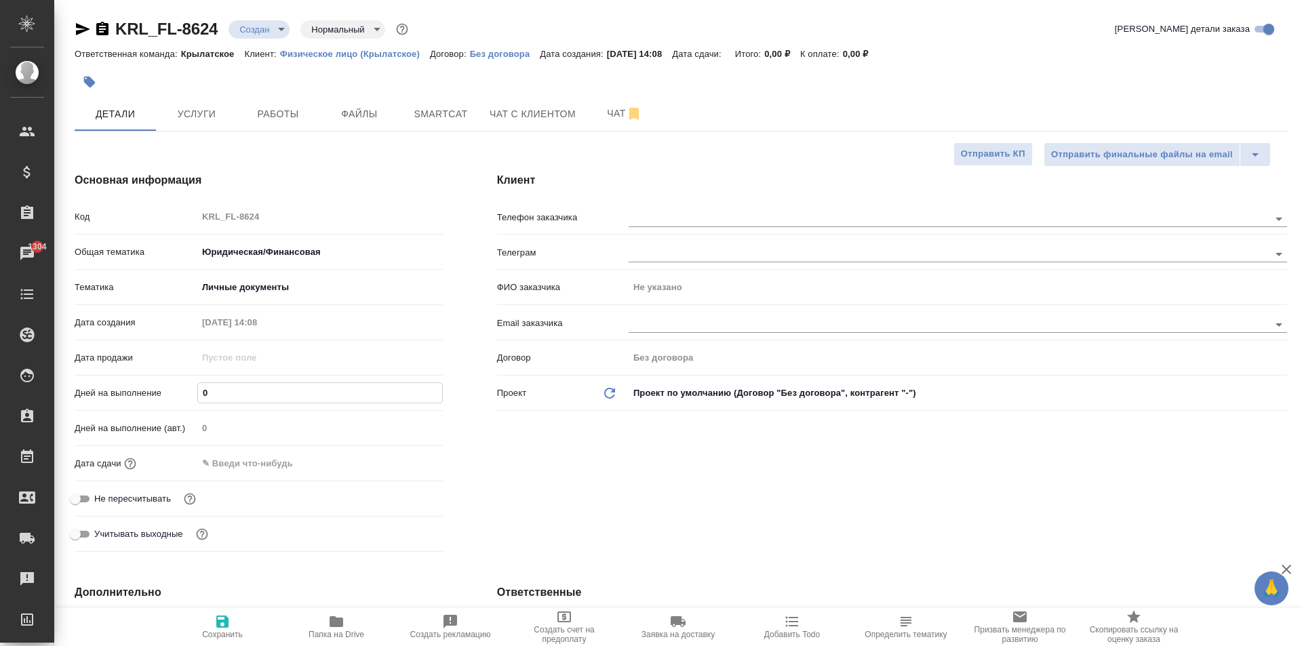
drag, startPoint x: 217, startPoint y: 400, endPoint x: 193, endPoint y: 391, distance: 25.3
click at [193, 391] on div "Дней на выполнение 0" at bounding box center [259, 393] width 368 height 24
type input "1"
type textarea "x"
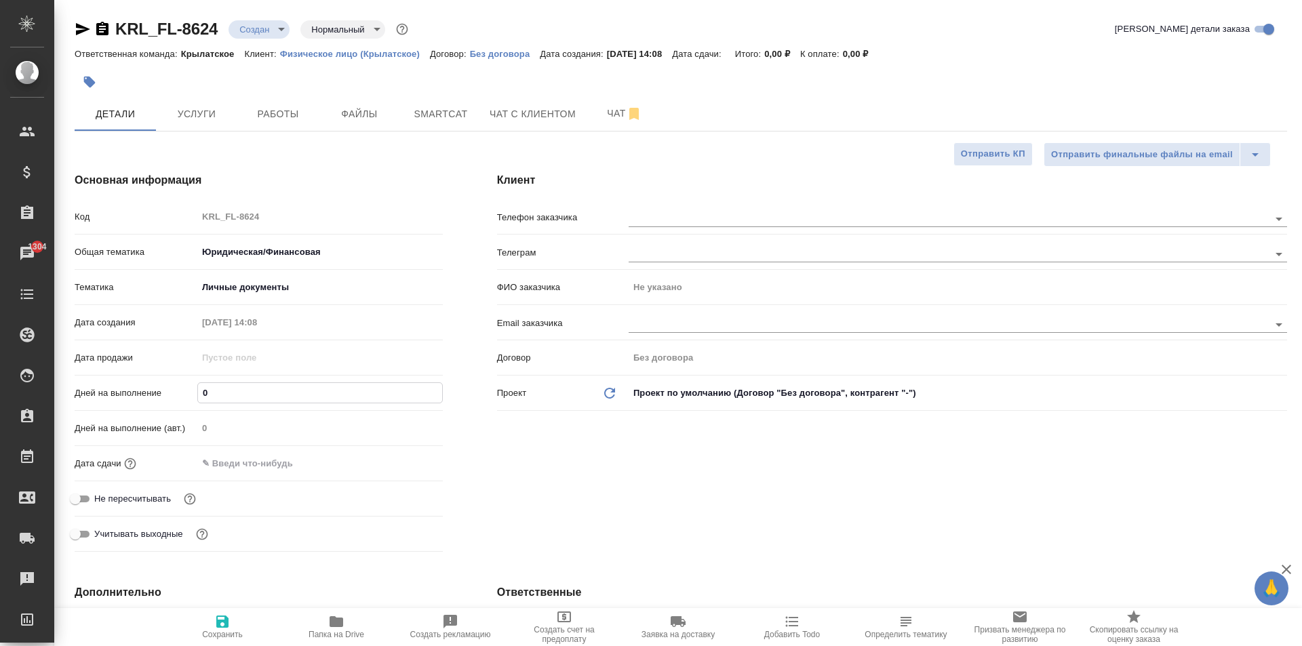
type textarea "x"
type input "1"
click at [235, 475] on div "Дата сдачи" at bounding box center [259, 463] width 368 height 24
drag, startPoint x: 235, startPoint y: 474, endPoint x: 319, endPoint y: 477, distance: 83.4
click at [236, 473] on div "Дата сдачи" at bounding box center [259, 463] width 368 height 24
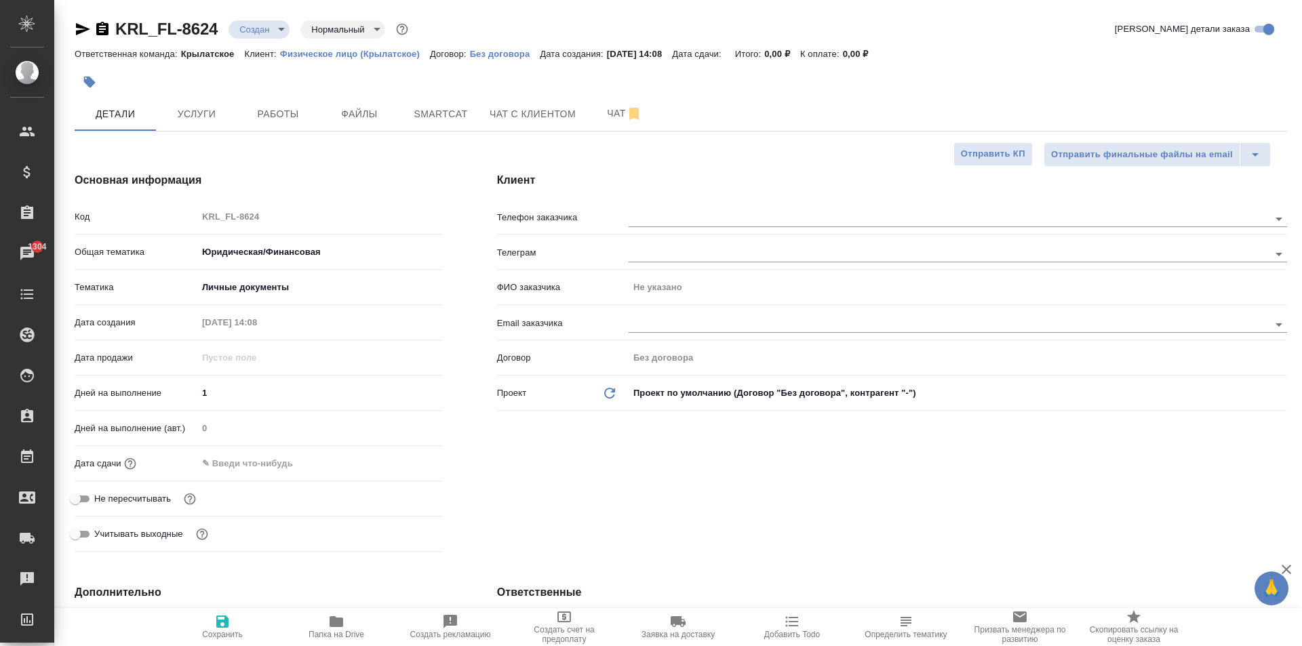
click at [320, 478] on div "Дата сдачи" at bounding box center [259, 468] width 368 height 35
click at [266, 472] on input "text" at bounding box center [256, 463] width 119 height 20
click at [409, 447] on div "Дней на выполнение (авт.) 0" at bounding box center [259, 433] width 368 height 35
click at [408, 454] on div at bounding box center [319, 463] width 245 height 20
click at [397, 466] on icon "button" at bounding box center [403, 463] width 12 height 14
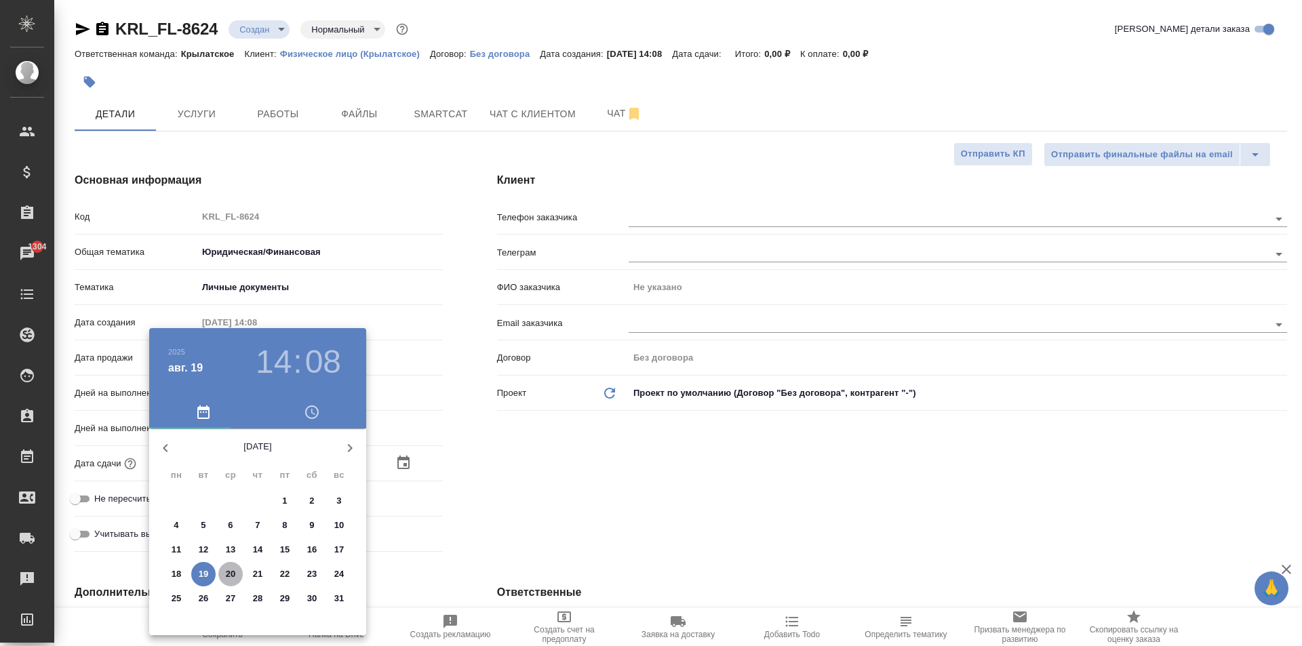
click at [229, 573] on p "20" at bounding box center [231, 574] width 10 height 14
type input "20.08.2025 14:08"
type textarea "x"
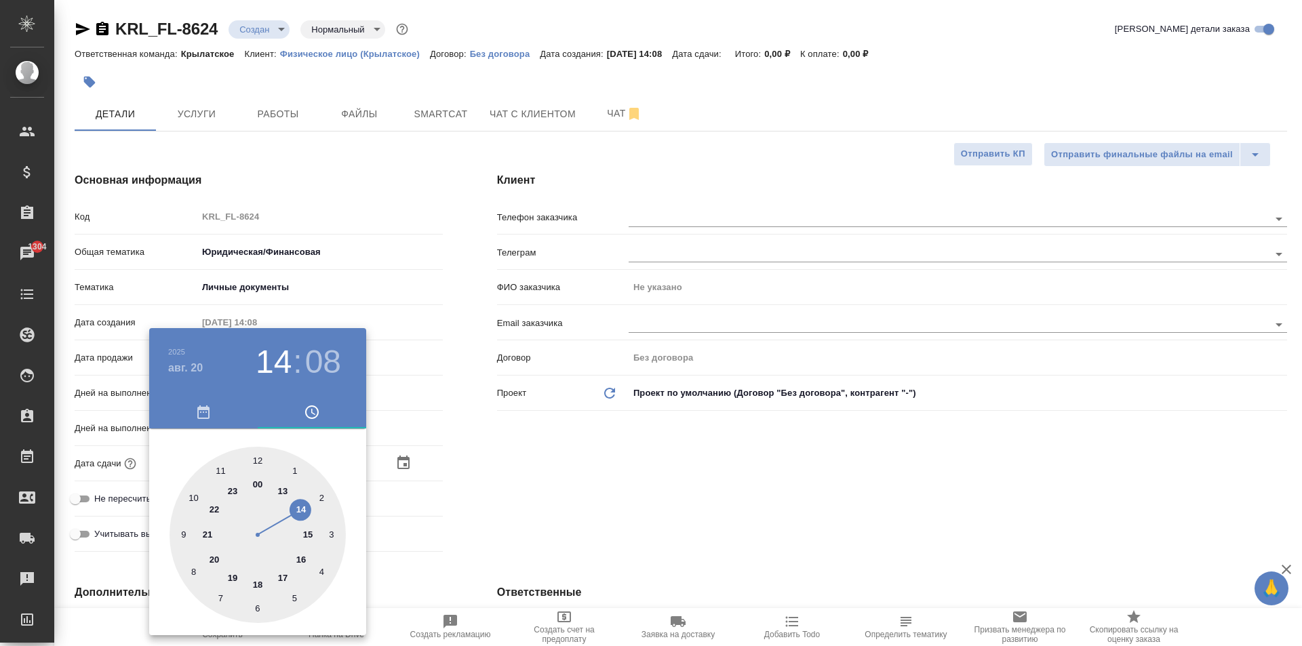
click at [256, 469] on div at bounding box center [257, 535] width 176 height 176
type input "20.08.2025 12:08"
type textarea "x"
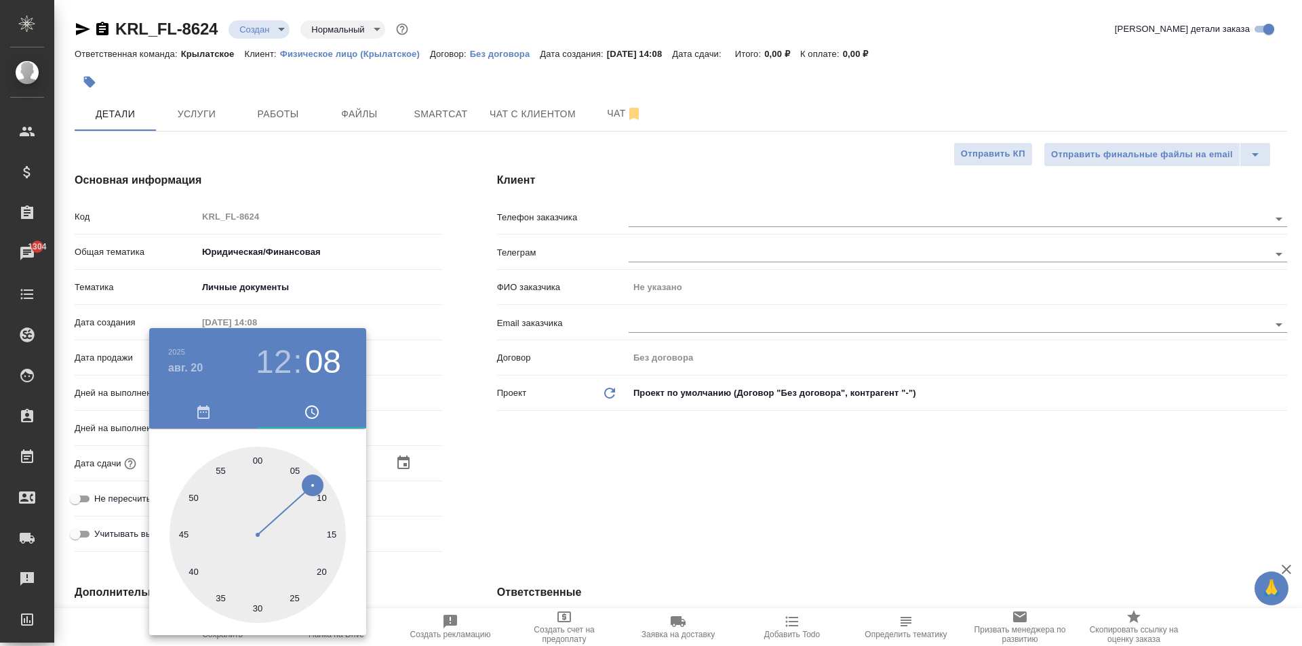
click at [257, 464] on div at bounding box center [257, 535] width 176 height 176
type input "20.08.2025 12:00"
type textarea "x"
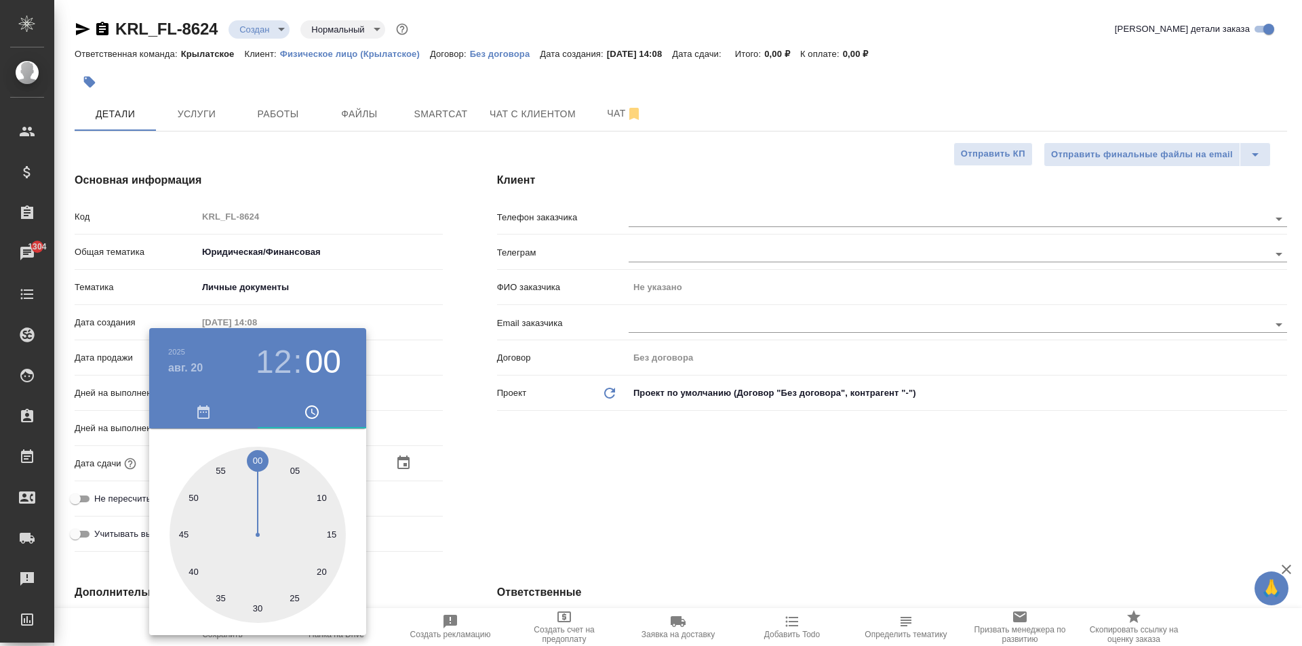
click at [257, 464] on div at bounding box center [257, 535] width 176 height 176
type textarea "x"
click at [482, 454] on div at bounding box center [651, 323] width 1302 height 646
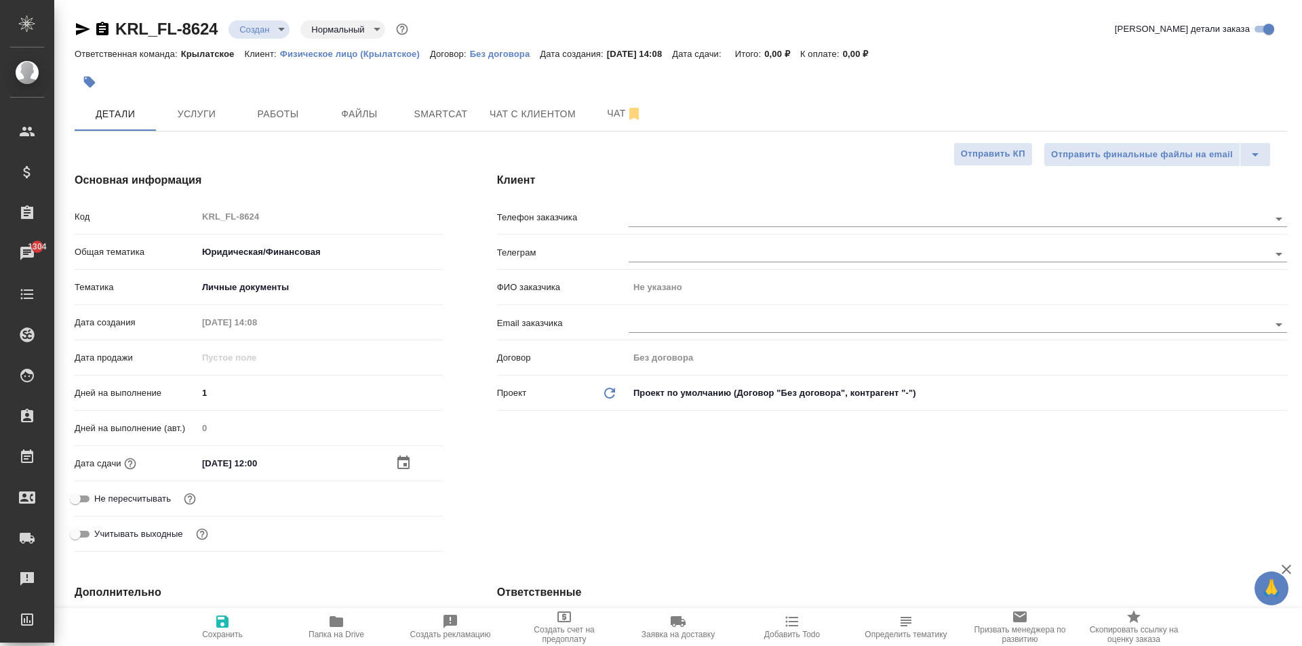
click at [156, 503] on span "Не пересчитывать" at bounding box center [132, 499] width 77 height 14
click at [100, 503] on input "Не пересчитывать" at bounding box center [75, 499] width 49 height 16
checkbox input "true"
type textarea "x"
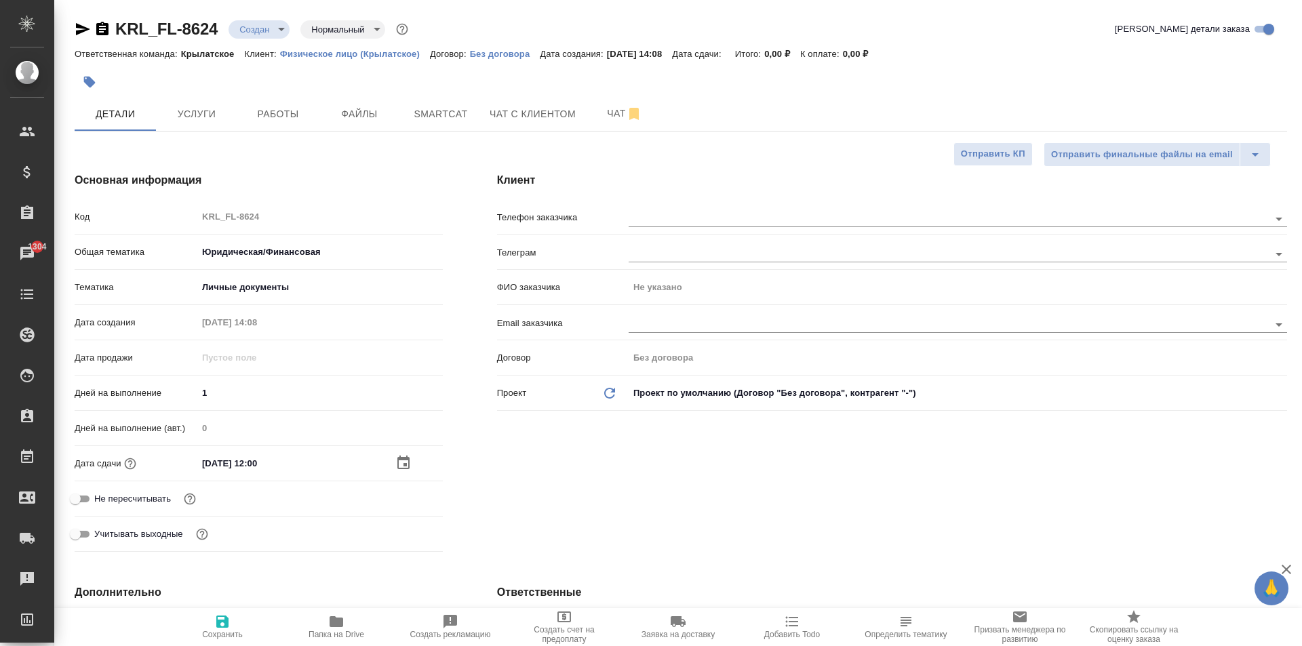
type textarea "x"
click at [182, 610] on button "Сохранить" at bounding box center [222, 627] width 114 height 38
type textarea "x"
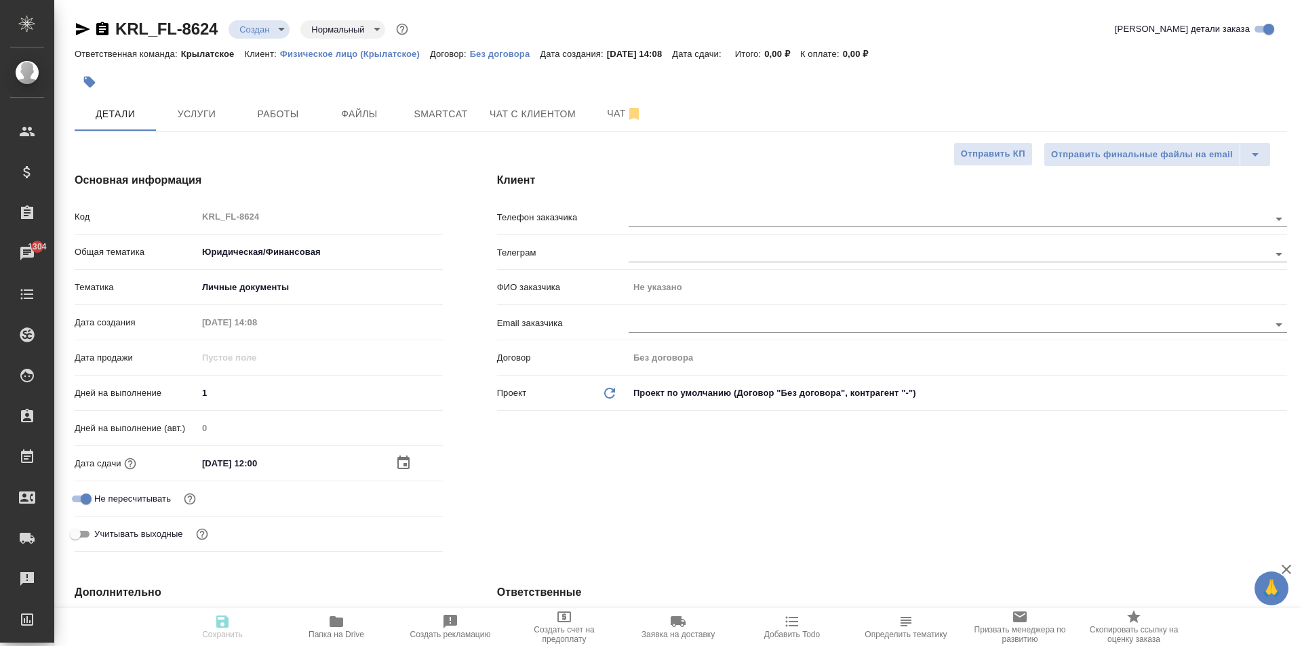
type textarea "x"
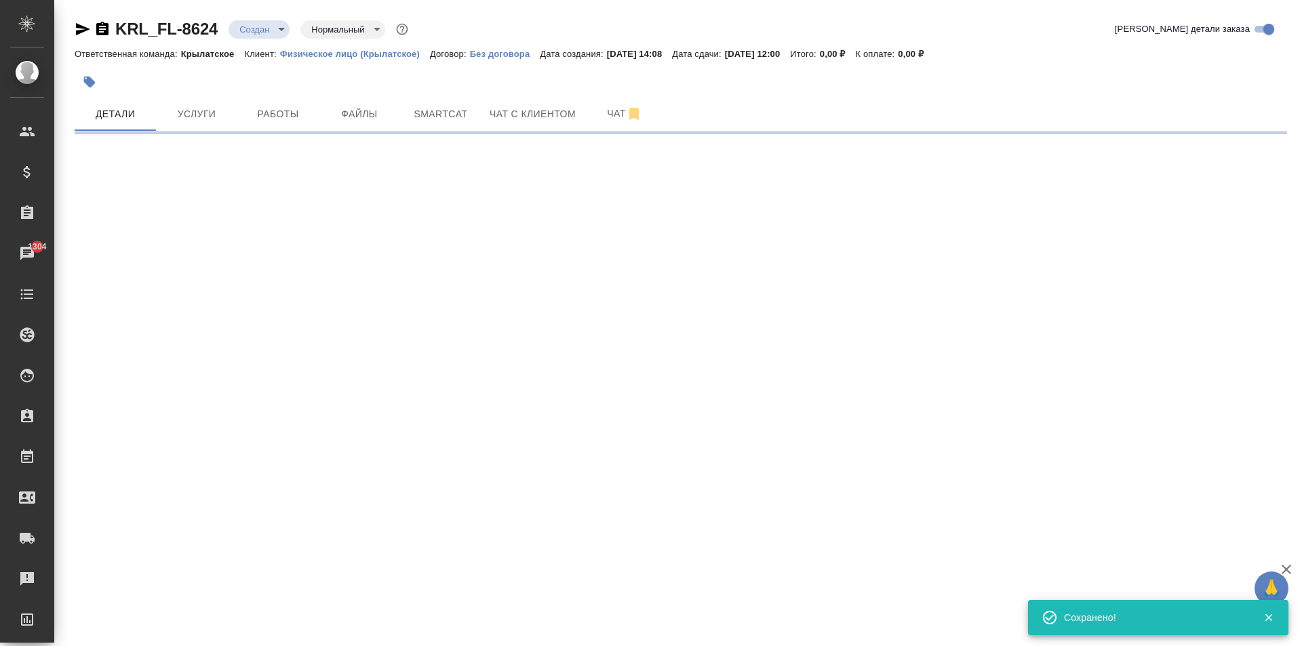
select select "RU"
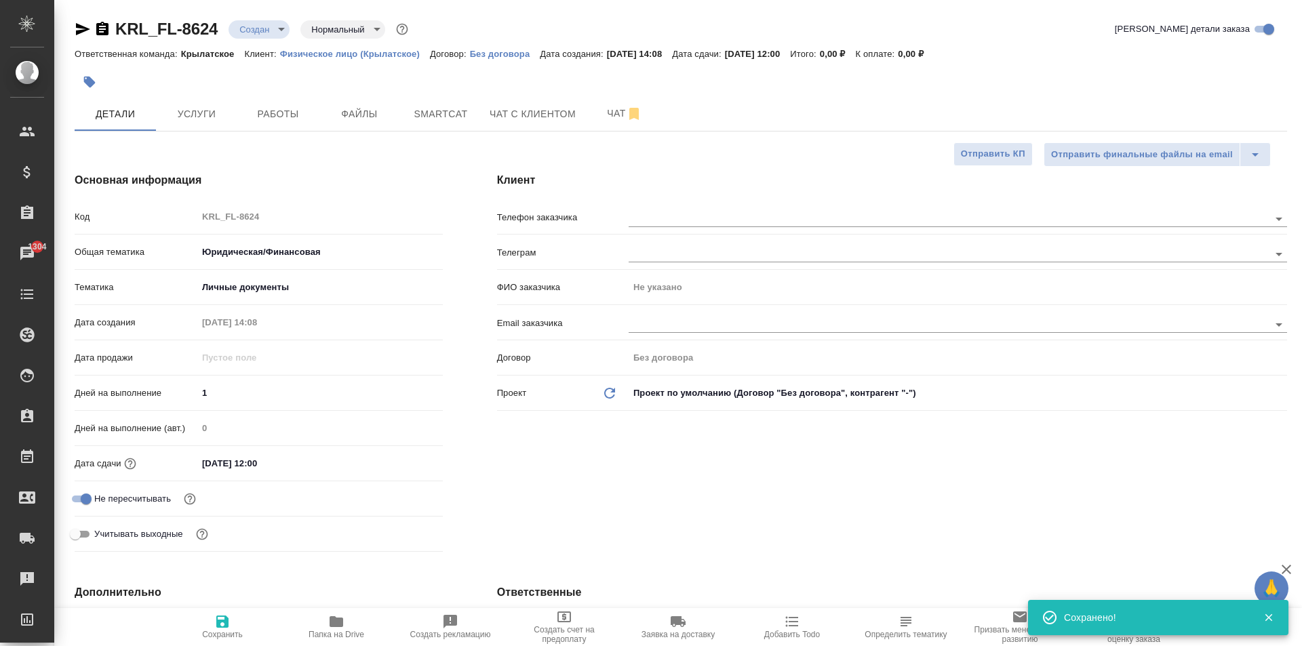
type textarea "x"
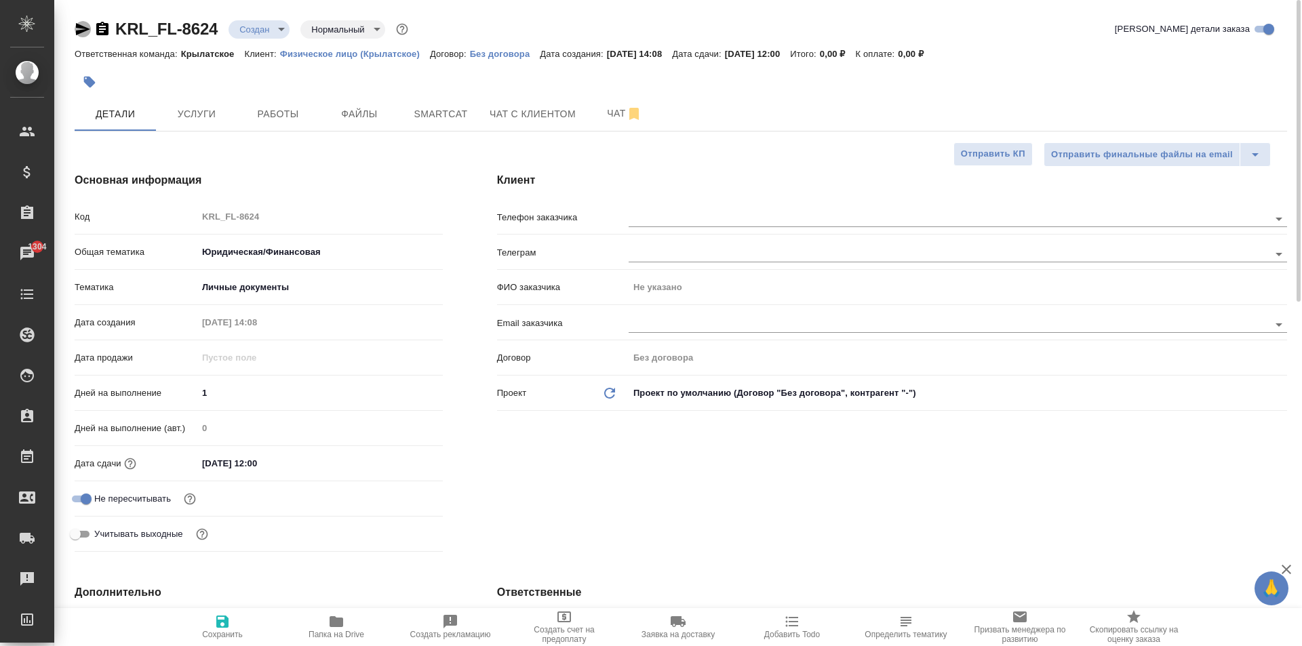
click at [78, 22] on icon "button" at bounding box center [83, 29] width 16 height 16
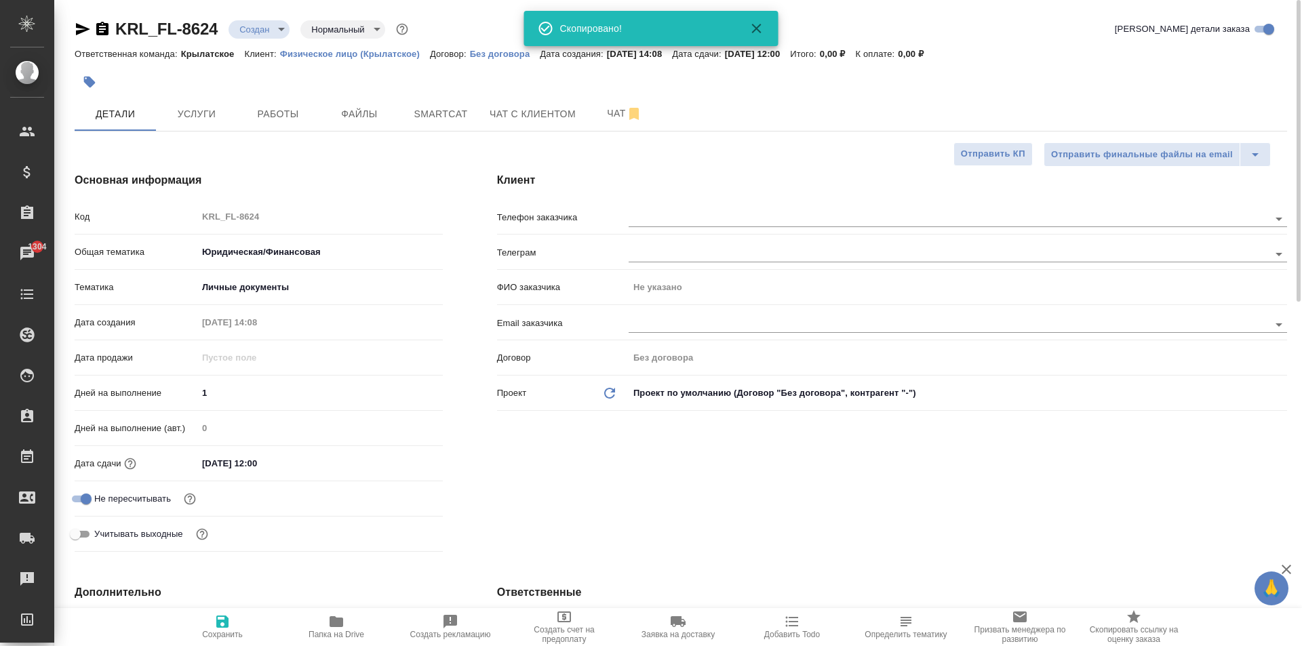
type textarea "x"
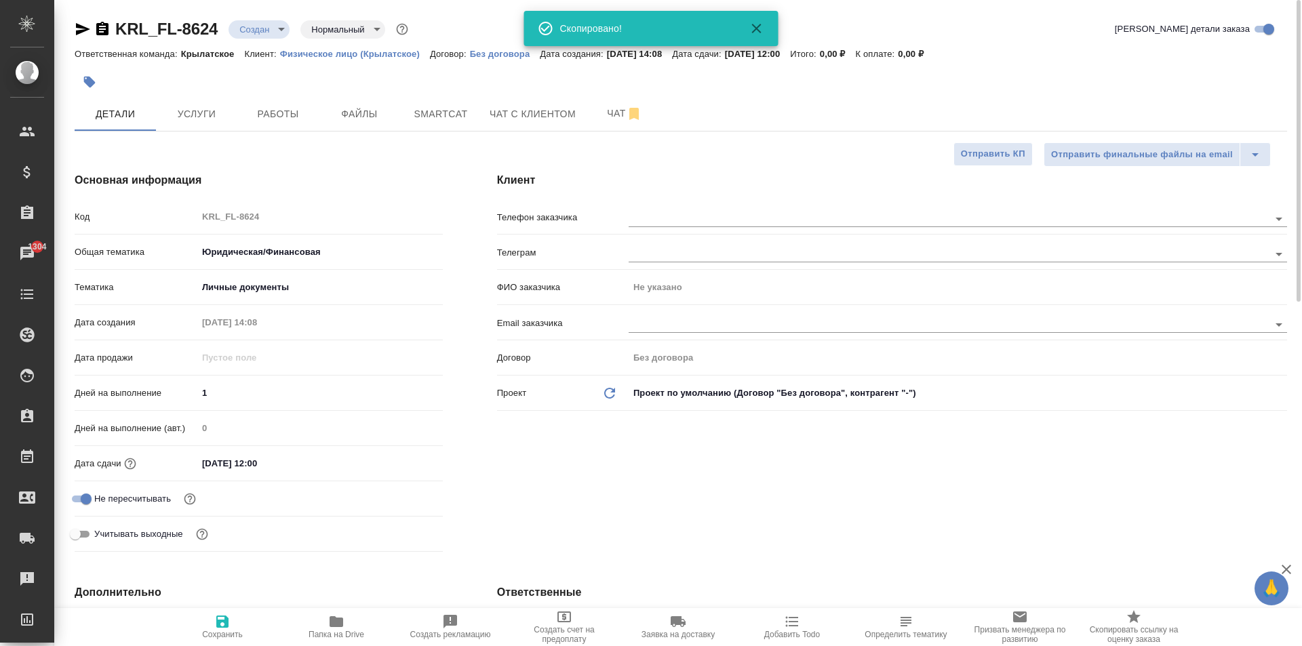
type textarea "x"
click at [751, 209] on div at bounding box center [957, 217] width 658 height 25
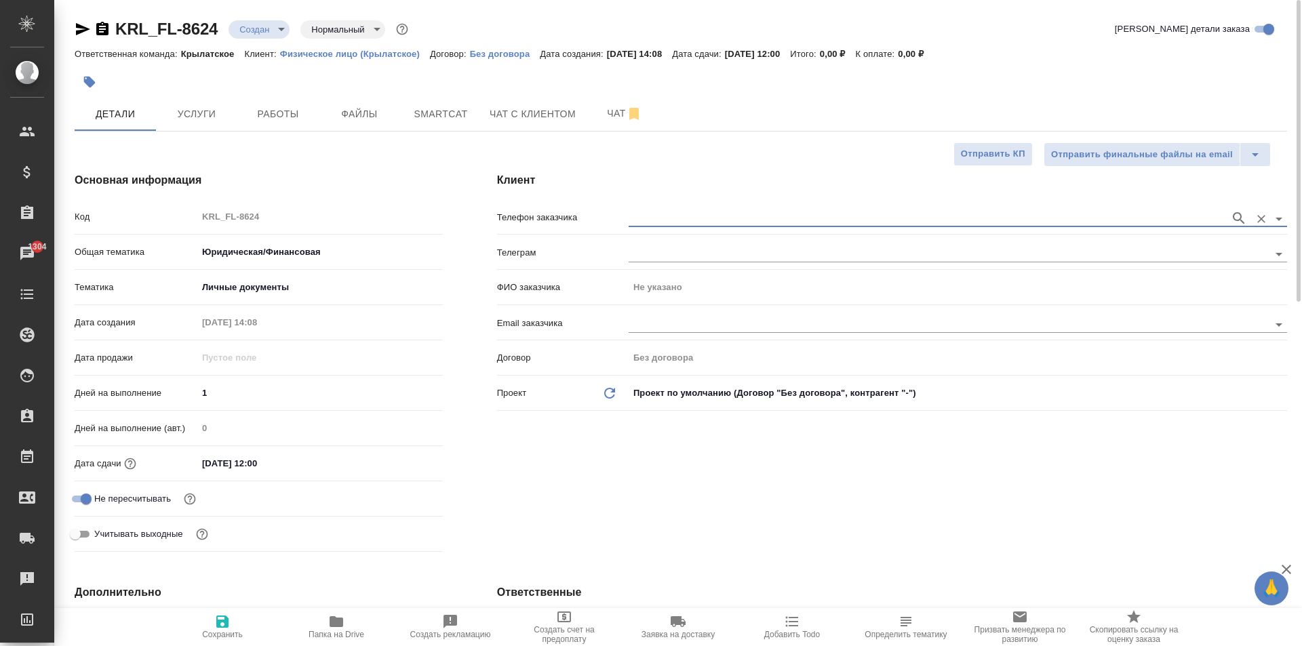
click at [752, 209] on div at bounding box center [957, 217] width 658 height 25
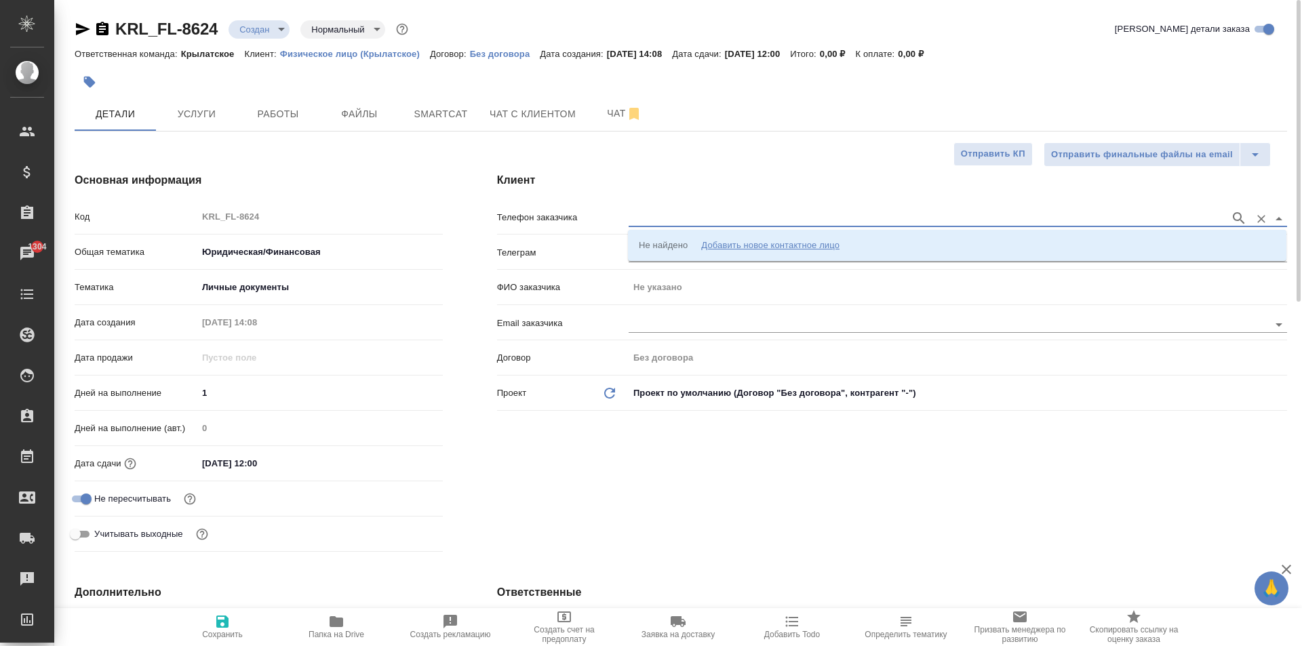
click at [735, 220] on input "text" at bounding box center [925, 218] width 594 height 16
click at [755, 238] on li "Не найдено Добавить новое контактное лицо" at bounding box center [957, 245] width 658 height 24
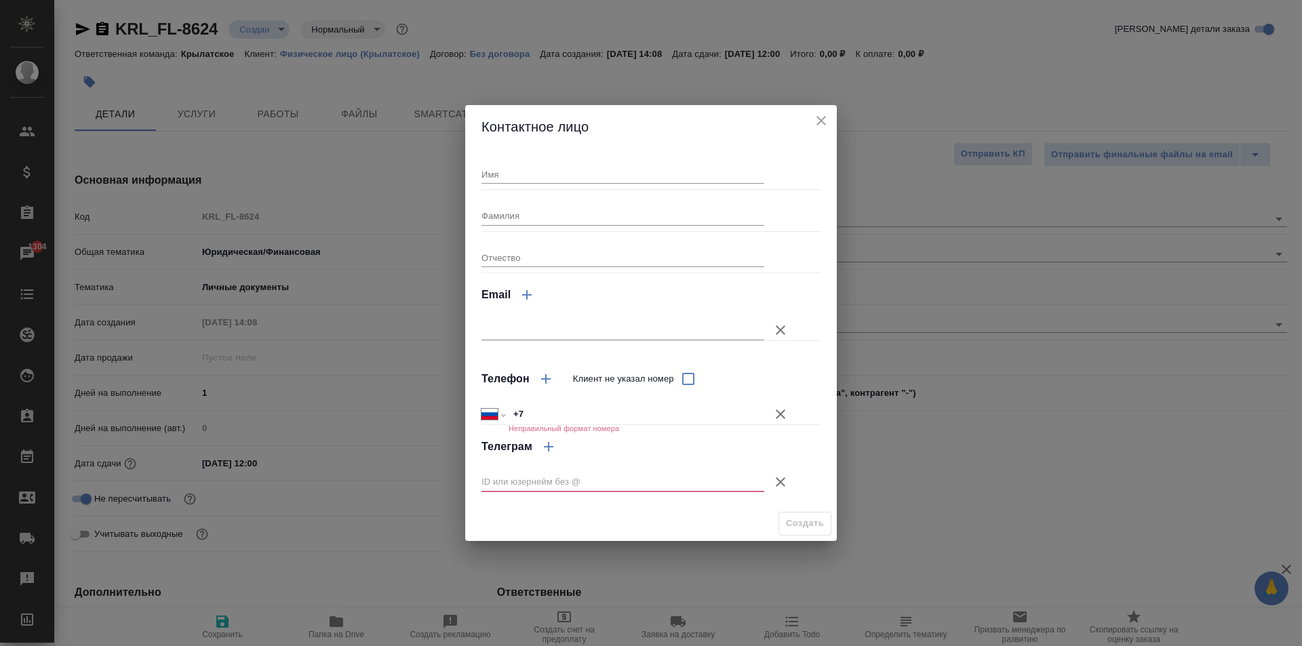
click at [572, 163] on div "Имя" at bounding box center [622, 169] width 283 height 30
click at [565, 163] on div "Имя" at bounding box center [622, 169] width 283 height 30
type input "Василий"
click at [788, 422] on icon "button" at bounding box center [780, 414] width 16 height 16
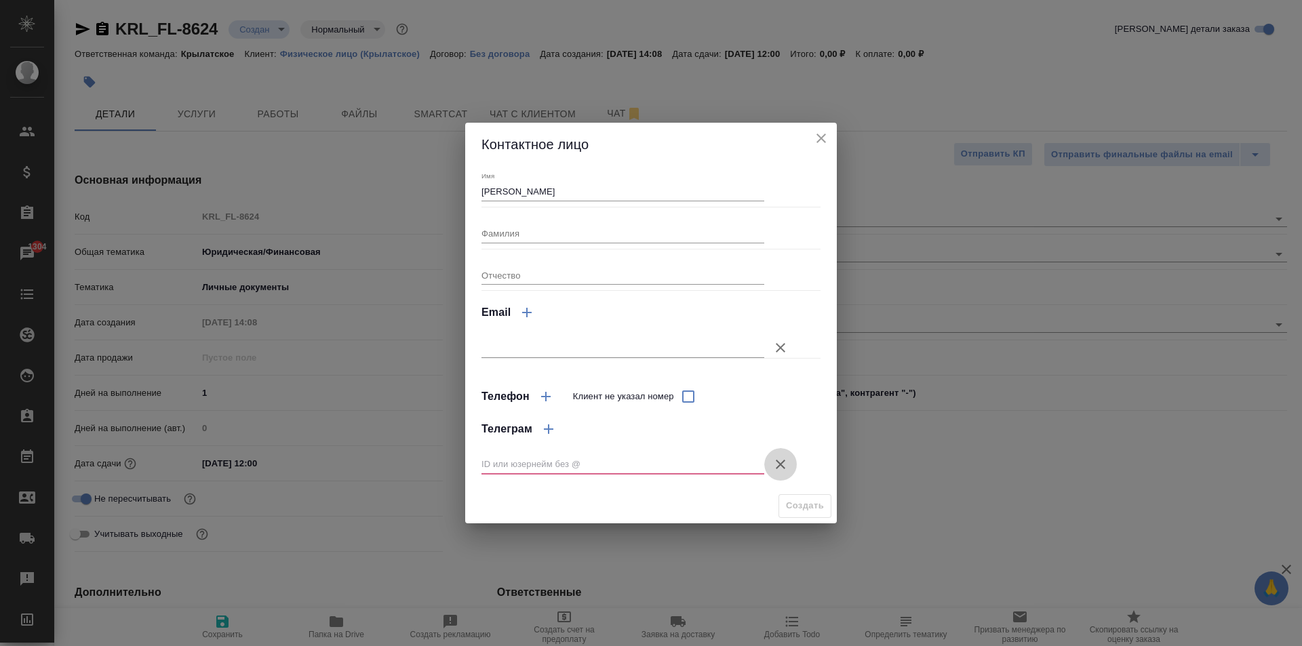
click at [772, 466] on icon "button" at bounding box center [780, 464] width 16 height 16
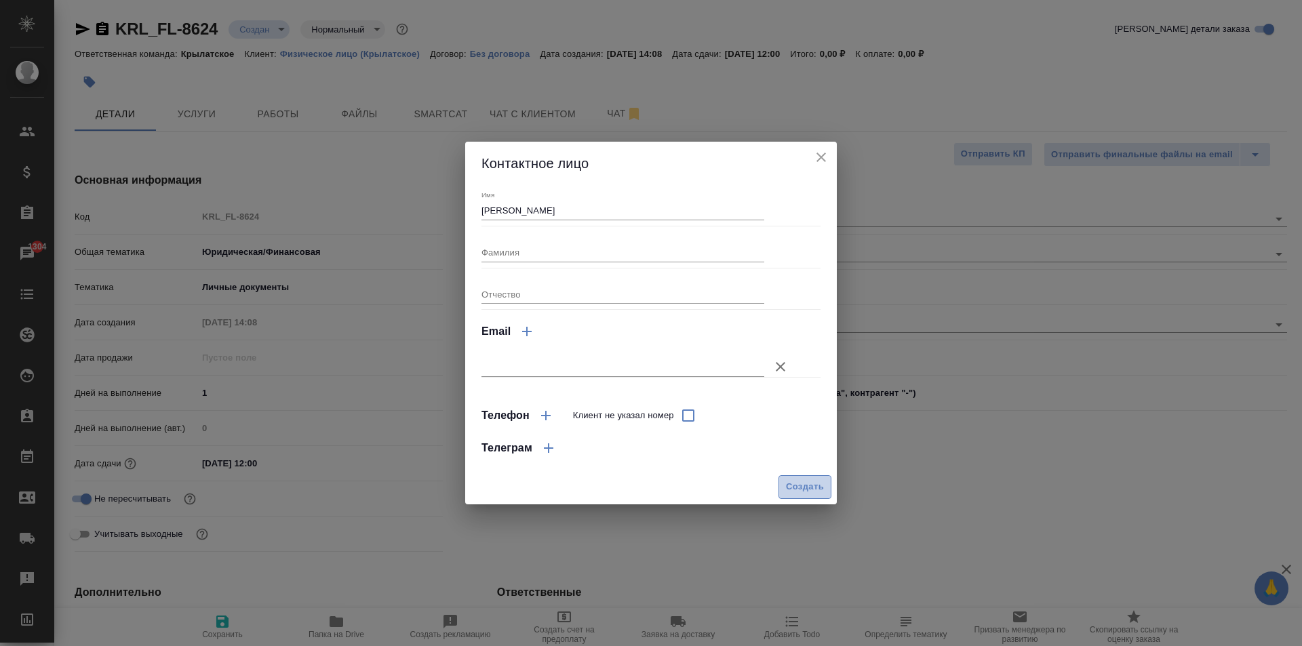
click at [796, 486] on span "Создать" at bounding box center [805, 487] width 38 height 16
type input "Василий"
type textarea "x"
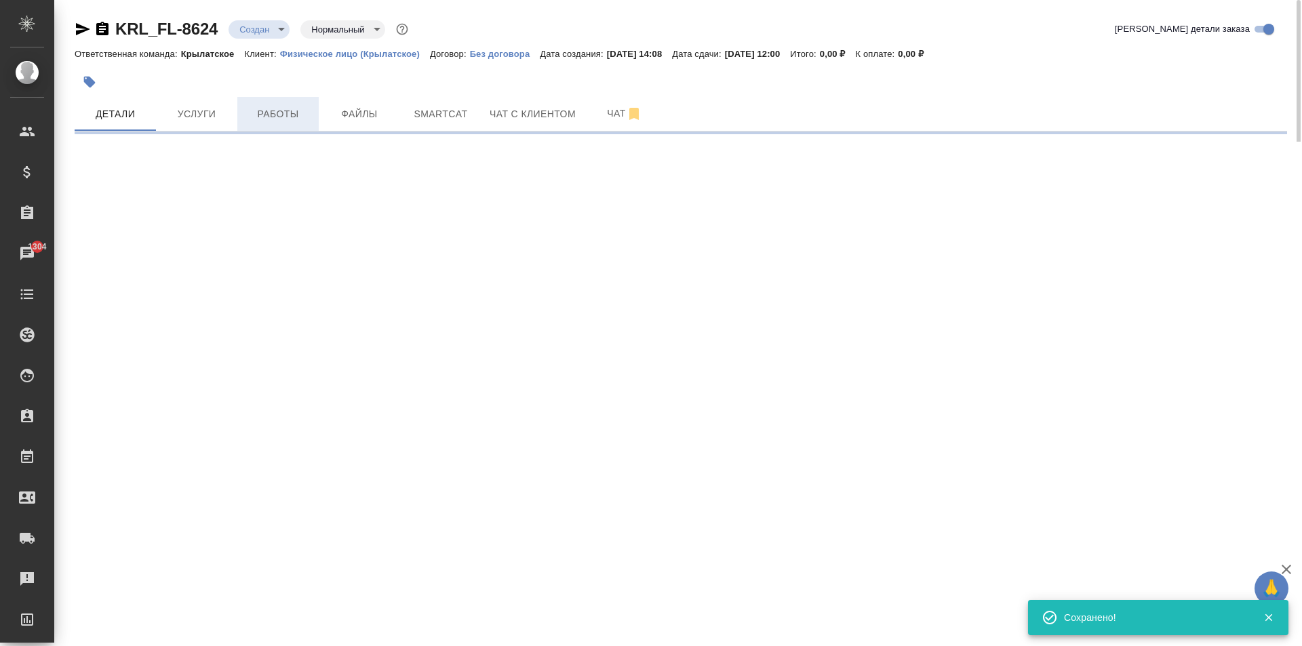
type input "holyTrinity"
select select "RU"
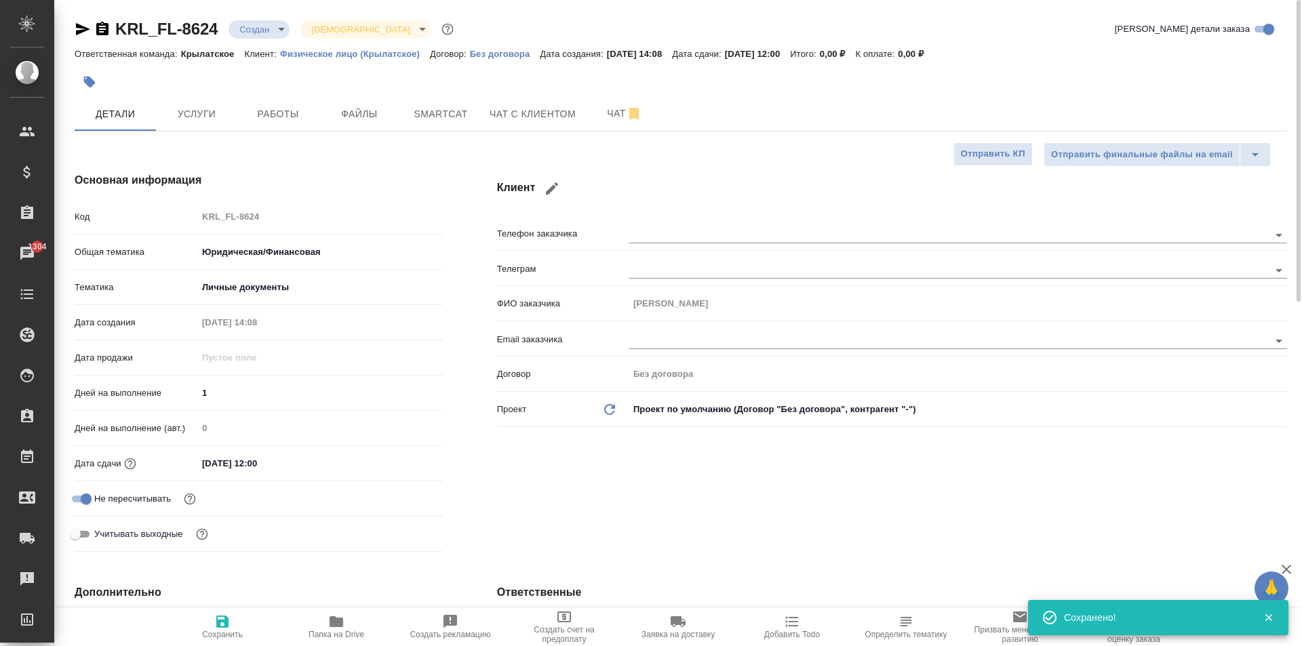
type textarea "x"
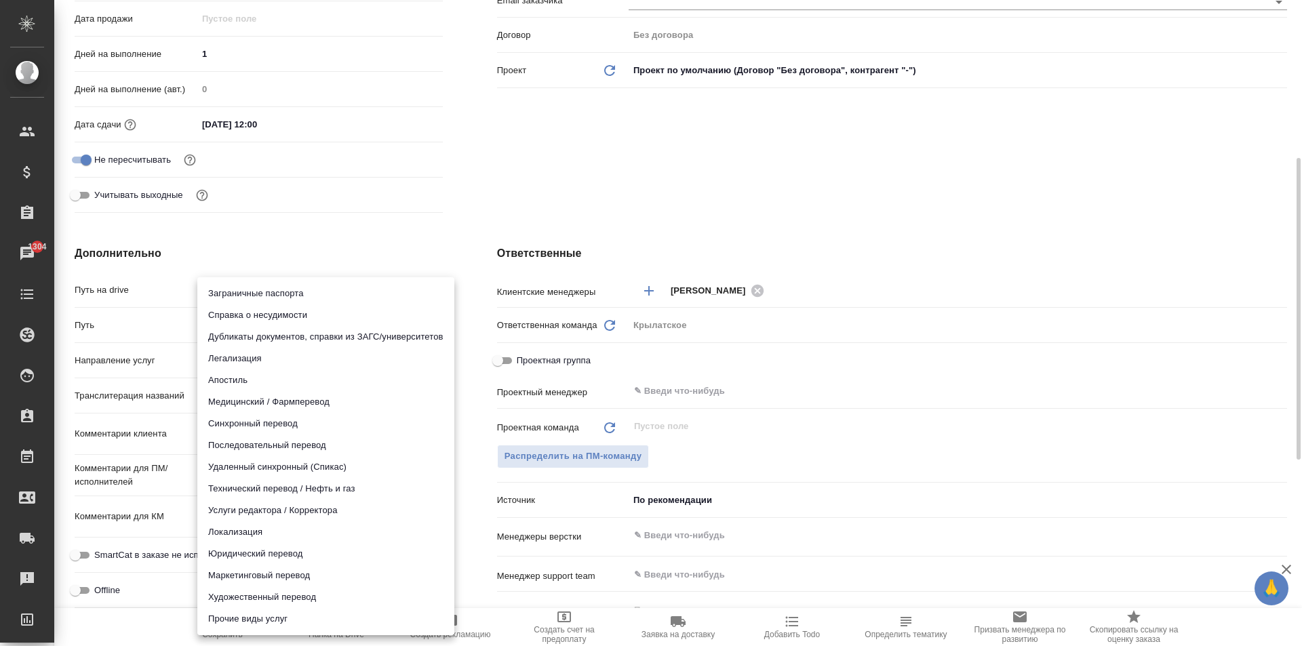
click at [331, 365] on body "🙏 .cls-1 fill:#fff; AWATERA Kasymov Timur Клиенты Спецификации Заказы 1304 Чаты…" at bounding box center [651, 323] width 1302 height 646
click at [304, 559] on li "Юридический перевод" at bounding box center [325, 554] width 257 height 22
type input "legalTranslation"
type textarea "x"
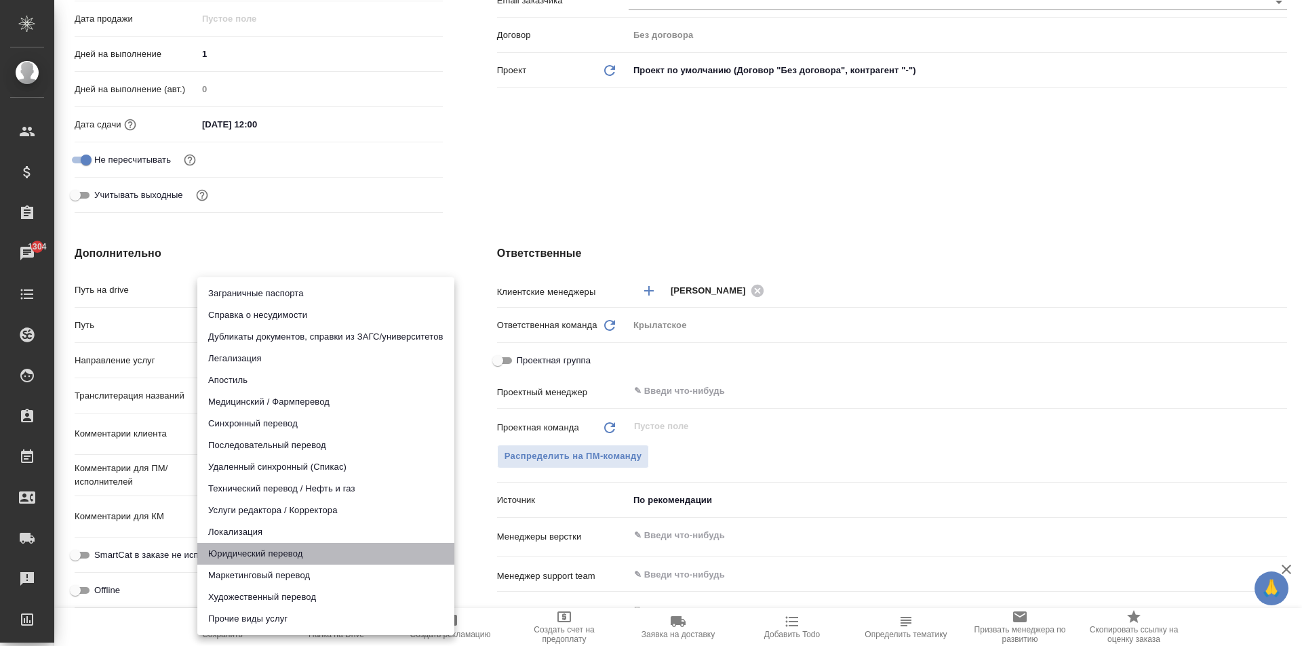
type textarea "x"
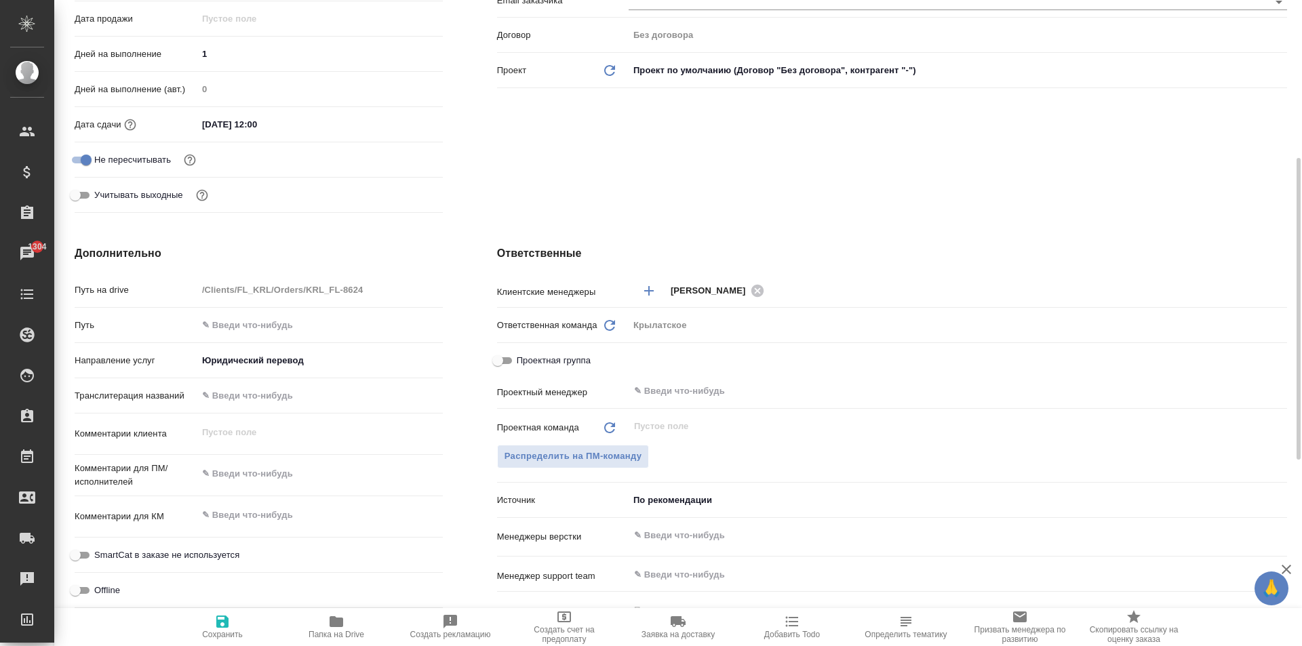
click at [189, 551] on span "SmartCat в заказе не используется" at bounding box center [166, 555] width 145 height 14
click at [100, 551] on input "SmartCat в заказе не используется" at bounding box center [75, 555] width 49 height 16
checkbox input "true"
type textarea "x"
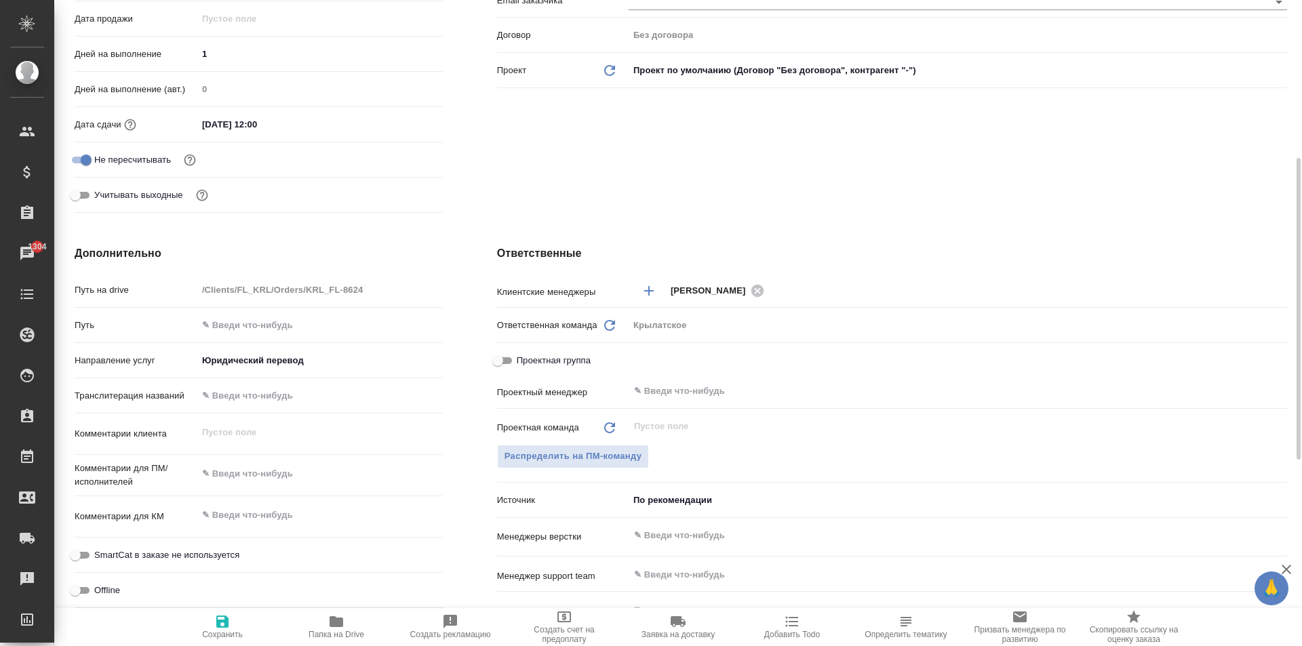
type textarea "x"
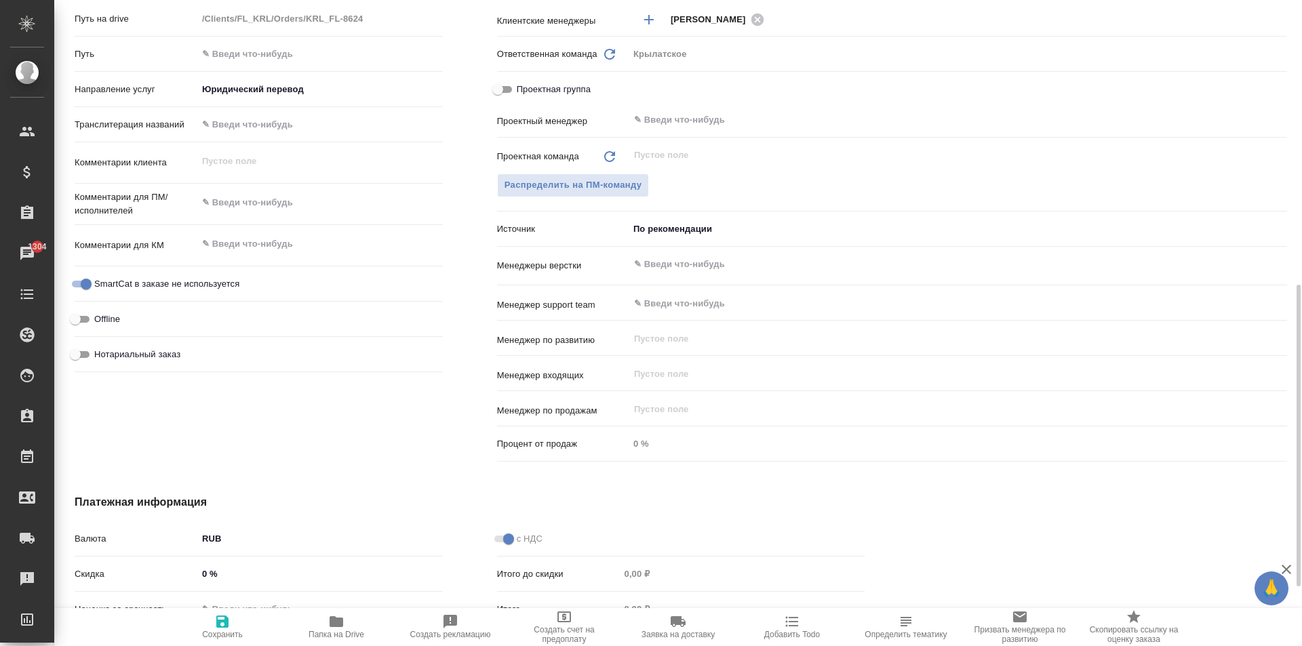
click at [167, 348] on span "Нотариальный заказ" at bounding box center [137, 355] width 86 height 14
click at [100, 348] on input "Нотариальный заказ" at bounding box center [75, 354] width 49 height 16
checkbox input "true"
type textarea "x"
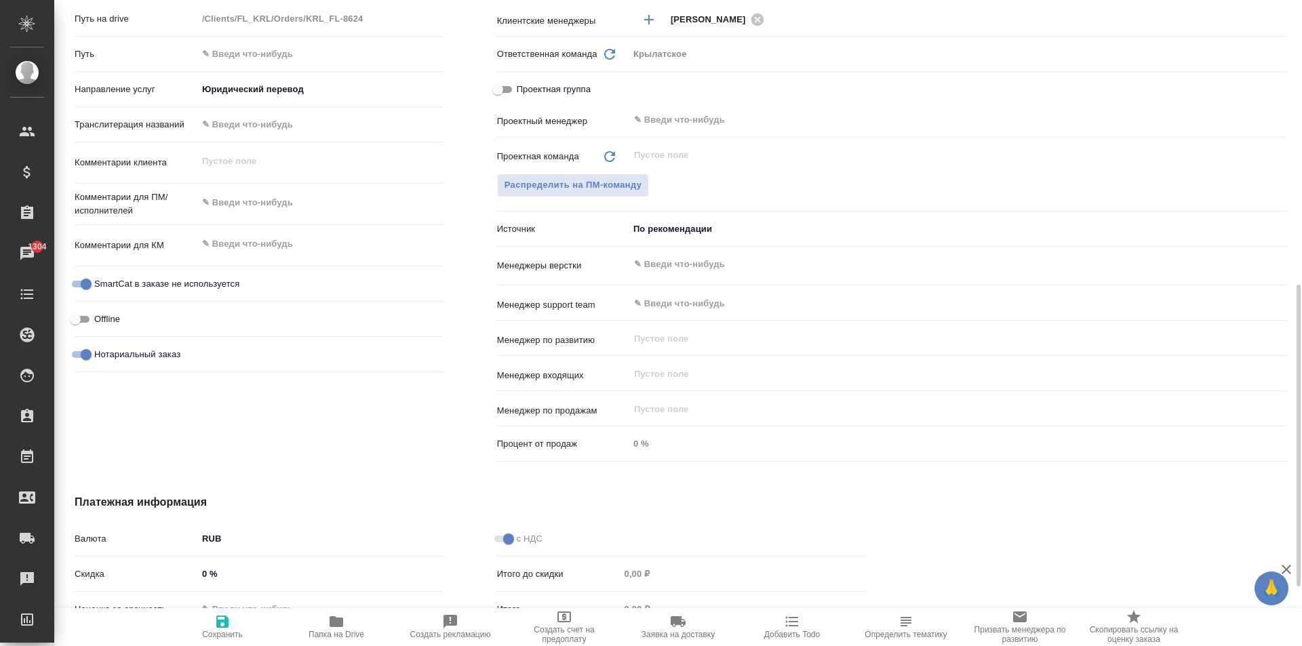
type textarea "x"
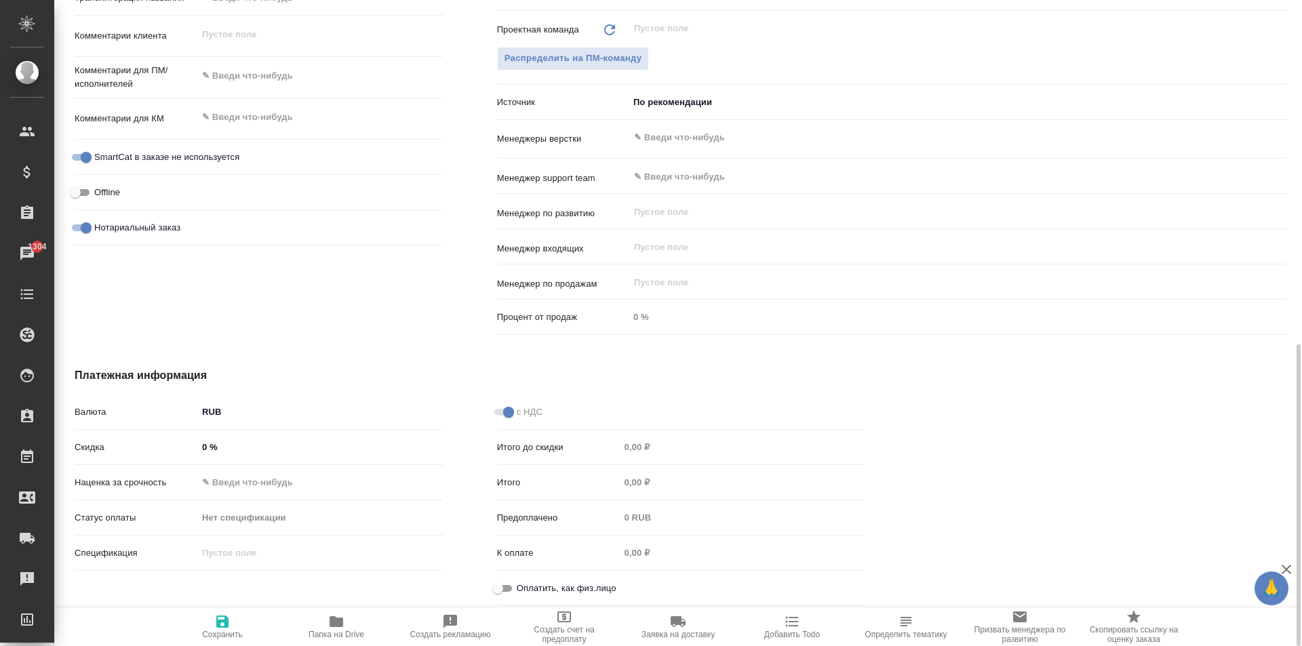
click at [543, 585] on span "Оплатить, как физ.лицо" at bounding box center [567, 589] width 100 height 14
click at [522, 585] on input "Оплатить, как физ.лицо" at bounding box center [497, 588] width 49 height 16
checkbox input "true"
type textarea "x"
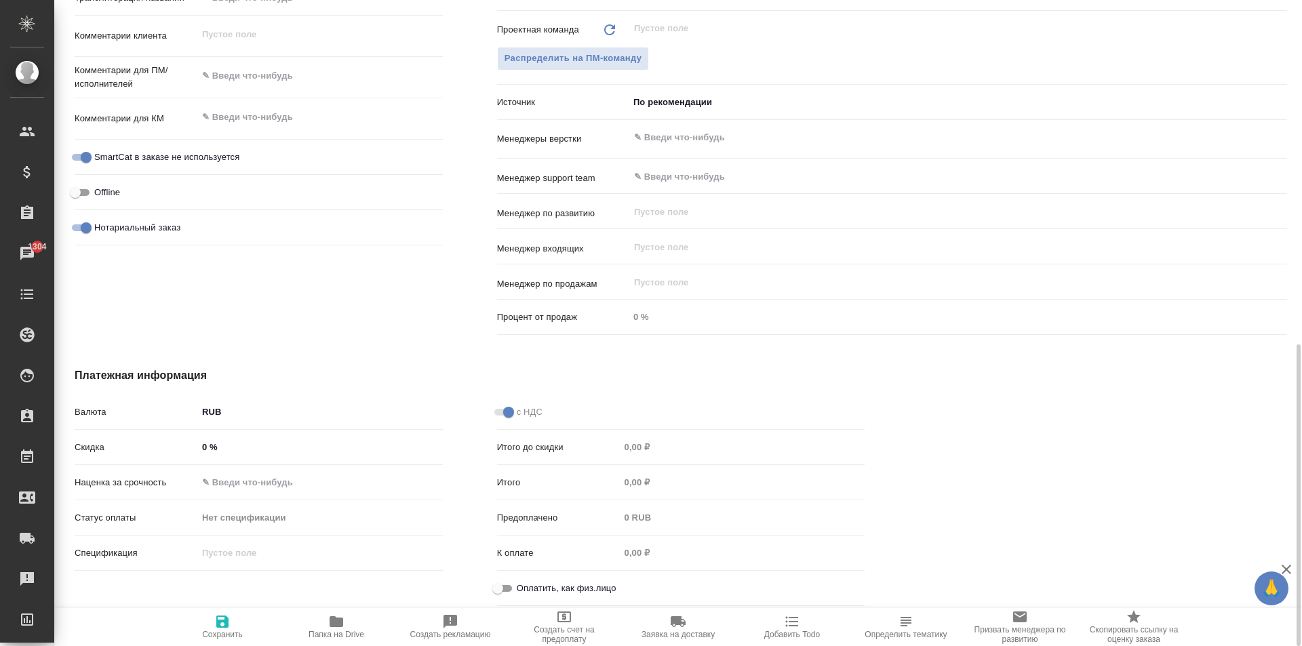
type textarea "x"
click at [182, 630] on span "Сохранить" at bounding box center [223, 626] width 98 height 26
type textarea "x"
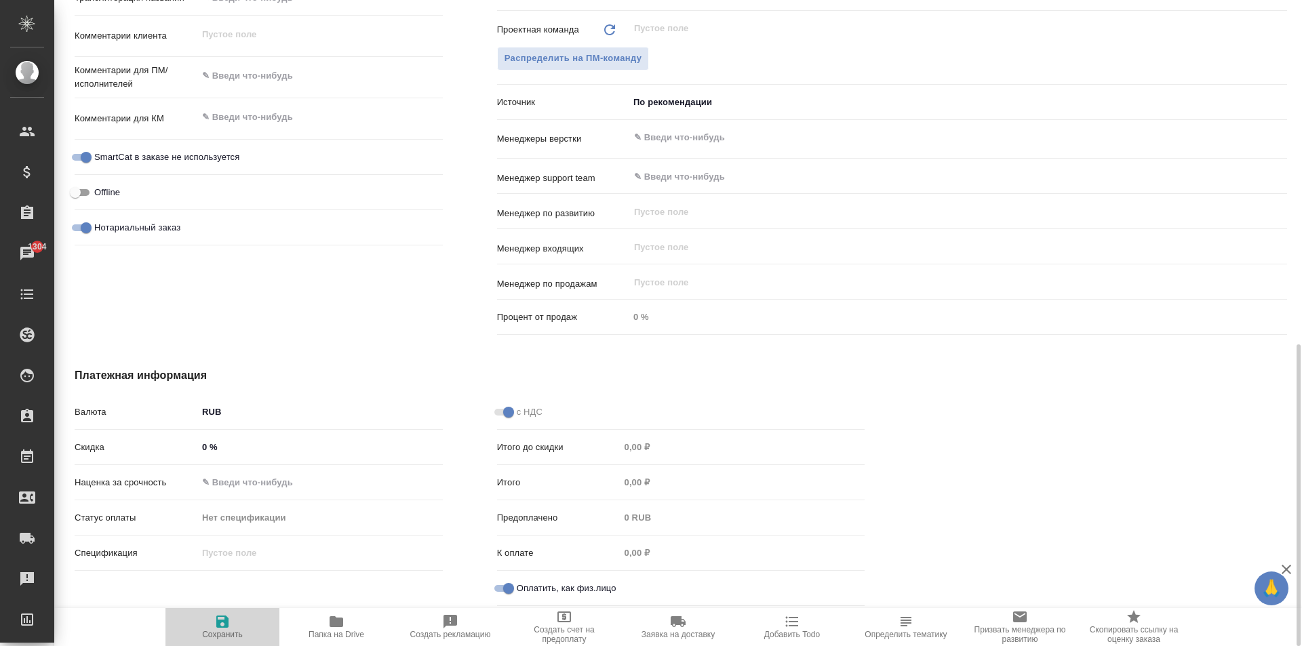
type textarea "x"
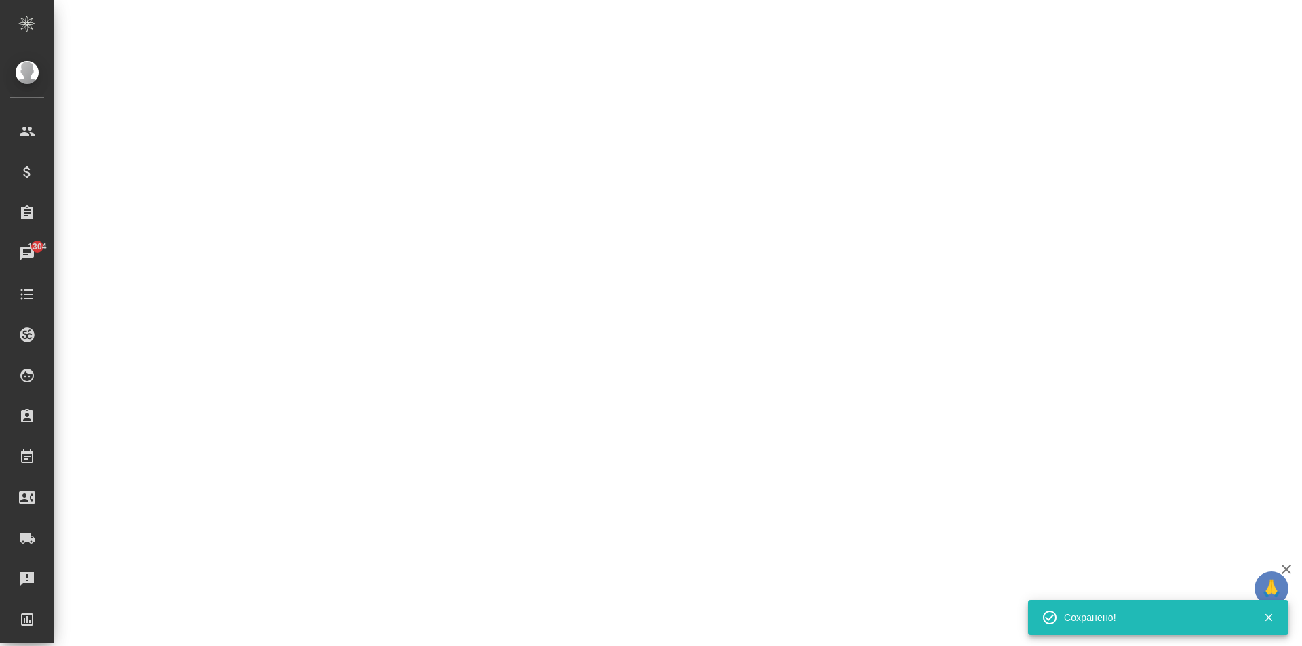
select select "RU"
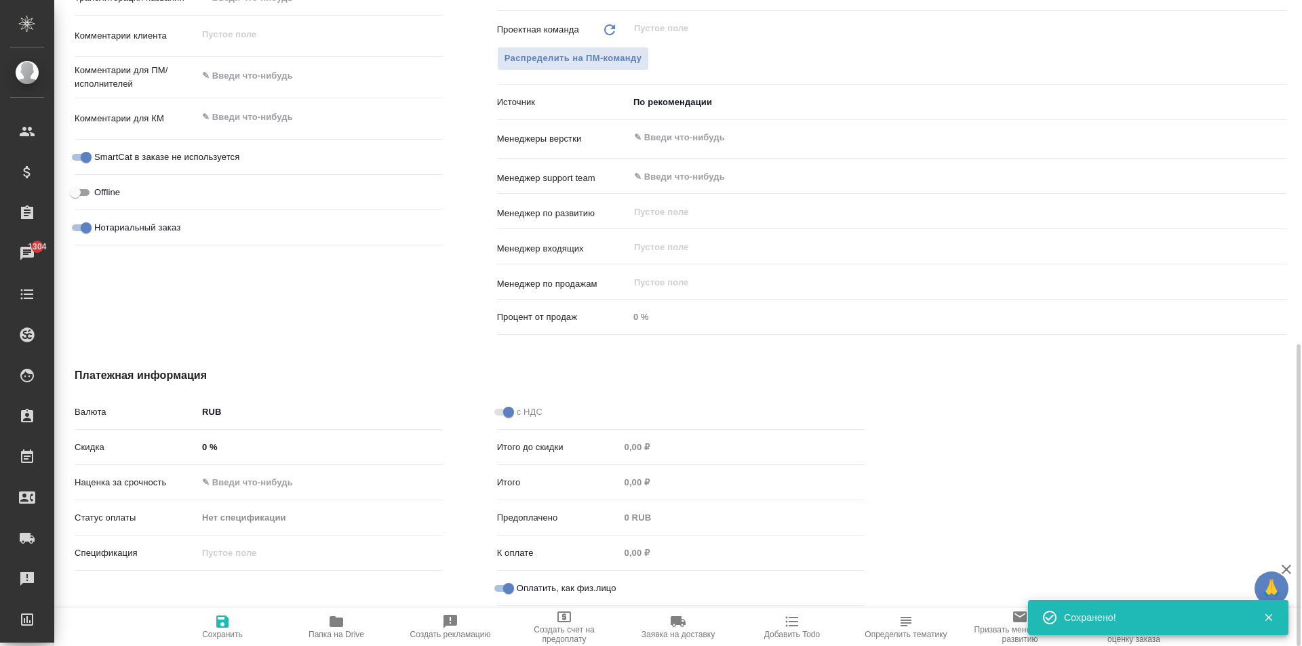
type textarea "x"
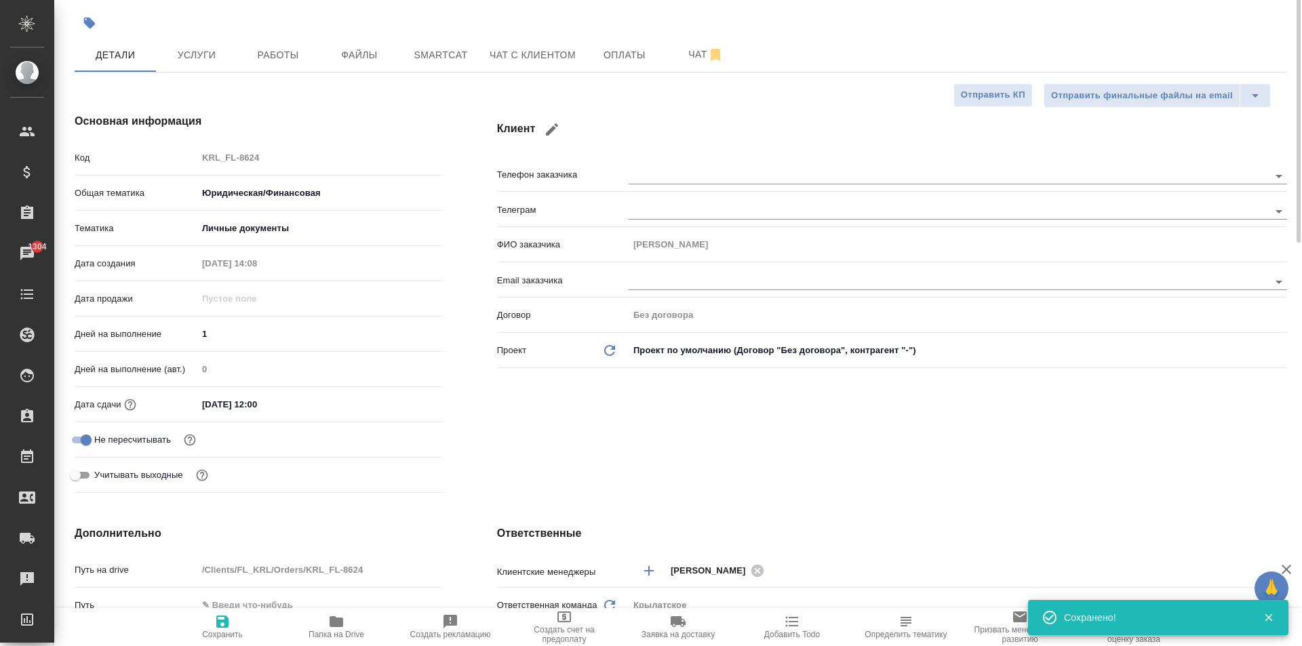
scroll to position [0, 0]
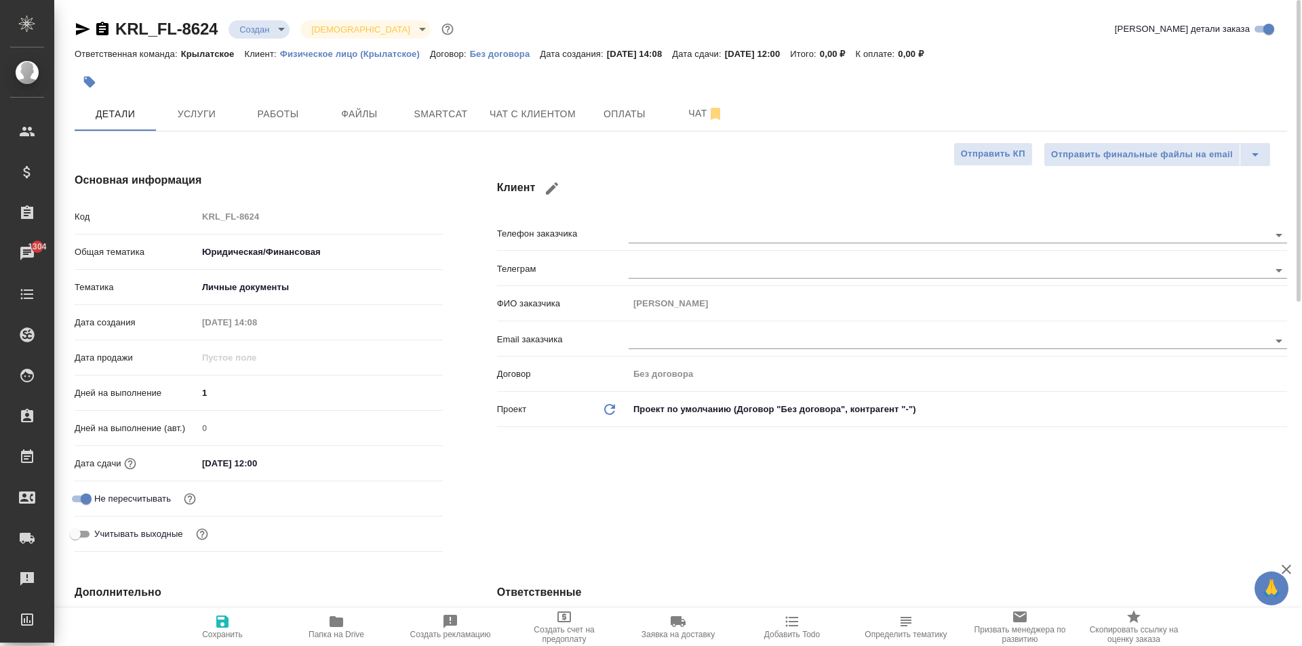
click at [185, 78] on div at bounding box center [479, 82] width 808 height 30
click at [207, 108] on span "Услуги" at bounding box center [196, 114] width 65 height 17
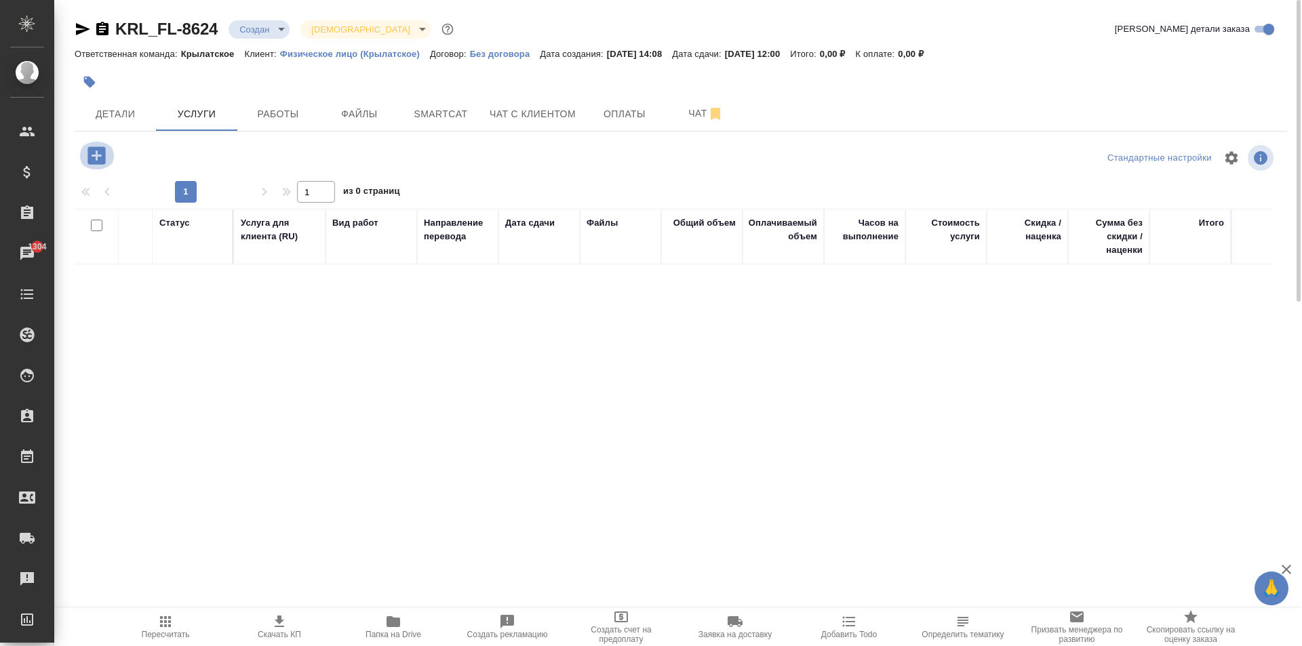
click at [104, 144] on icon "button" at bounding box center [97, 156] width 24 height 24
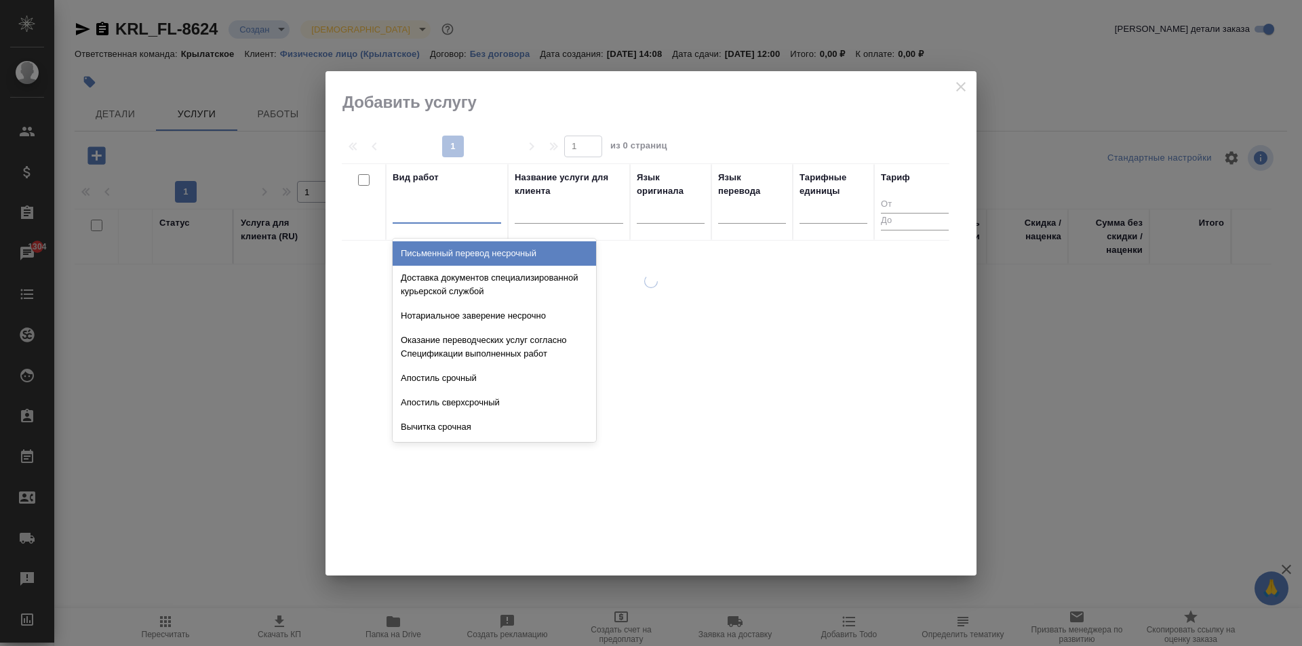
click at [482, 209] on div at bounding box center [446, 210] width 108 height 20
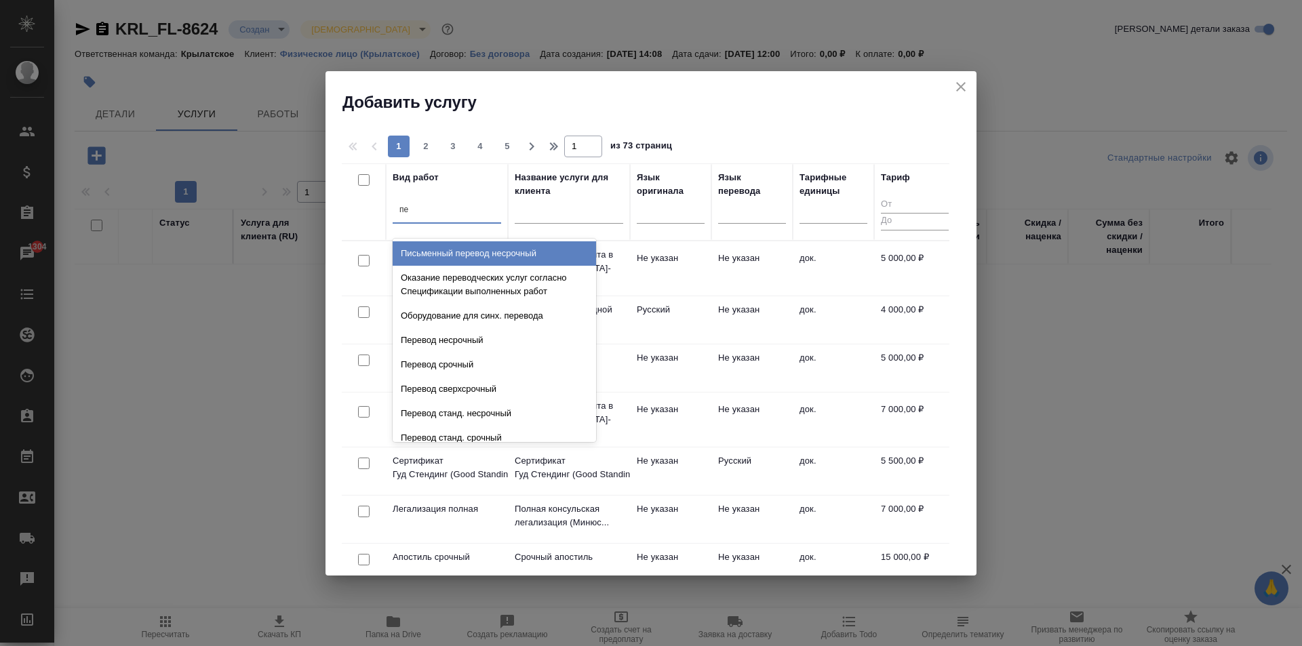
type input "п"
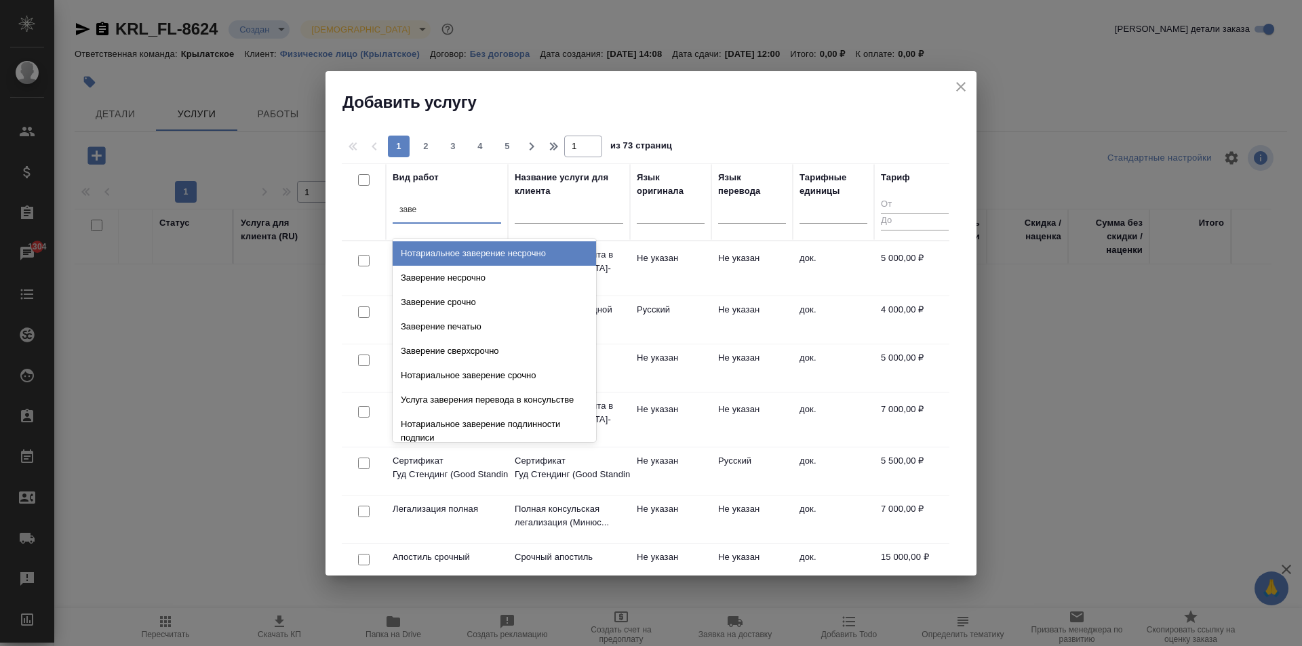
type input "завер"
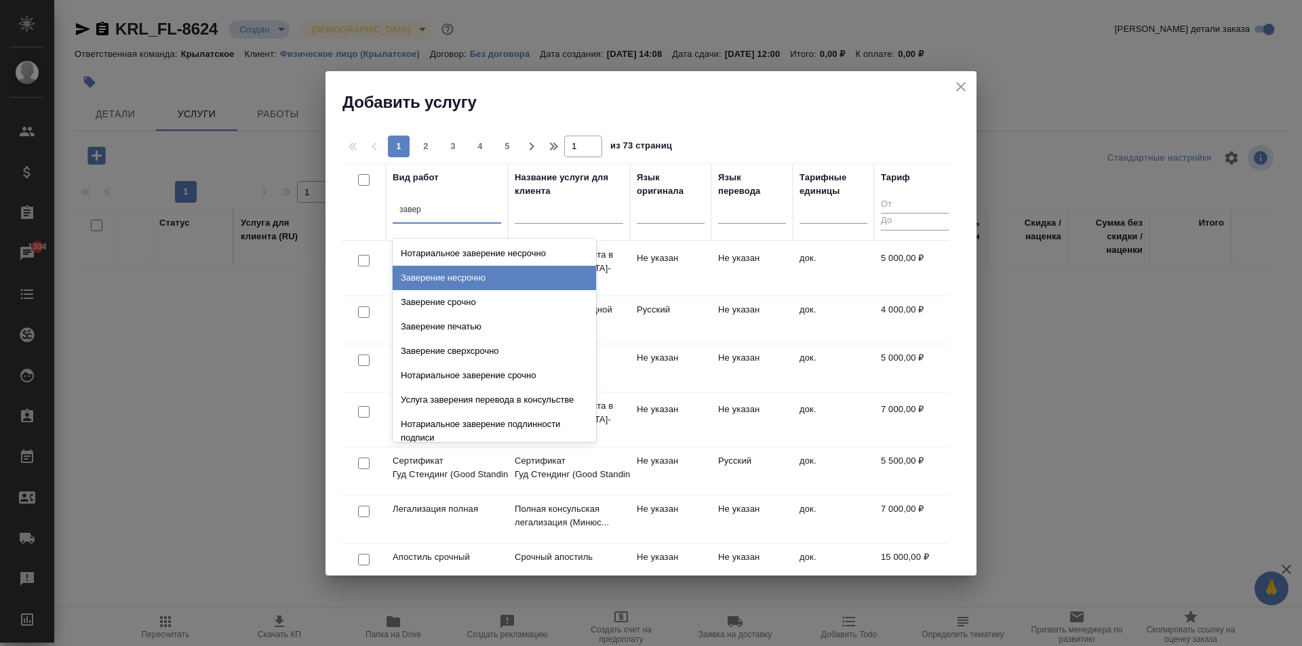
click at [559, 273] on div "Заверение несрочно" at bounding box center [493, 278] width 203 height 24
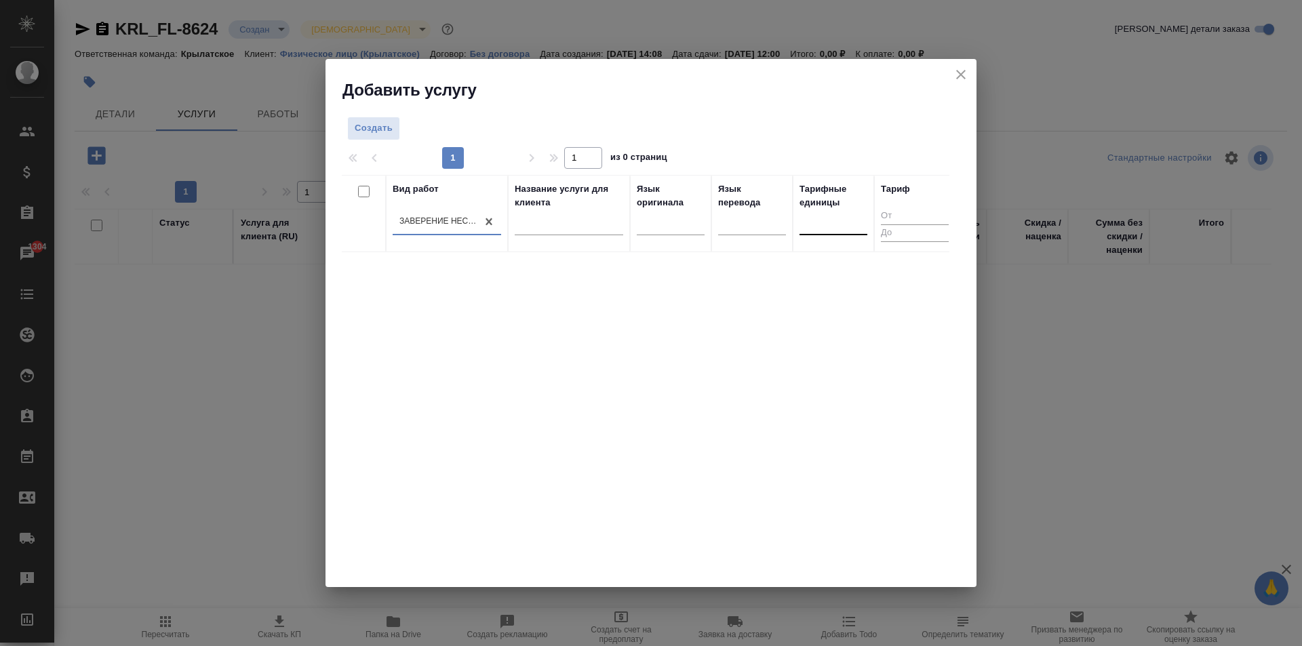
click at [831, 224] on div at bounding box center [833, 221] width 68 height 20
type input "док"
click at [833, 258] on div "док." at bounding box center [900, 265] width 203 height 24
click at [385, 127] on span "Создать" at bounding box center [374, 129] width 38 height 16
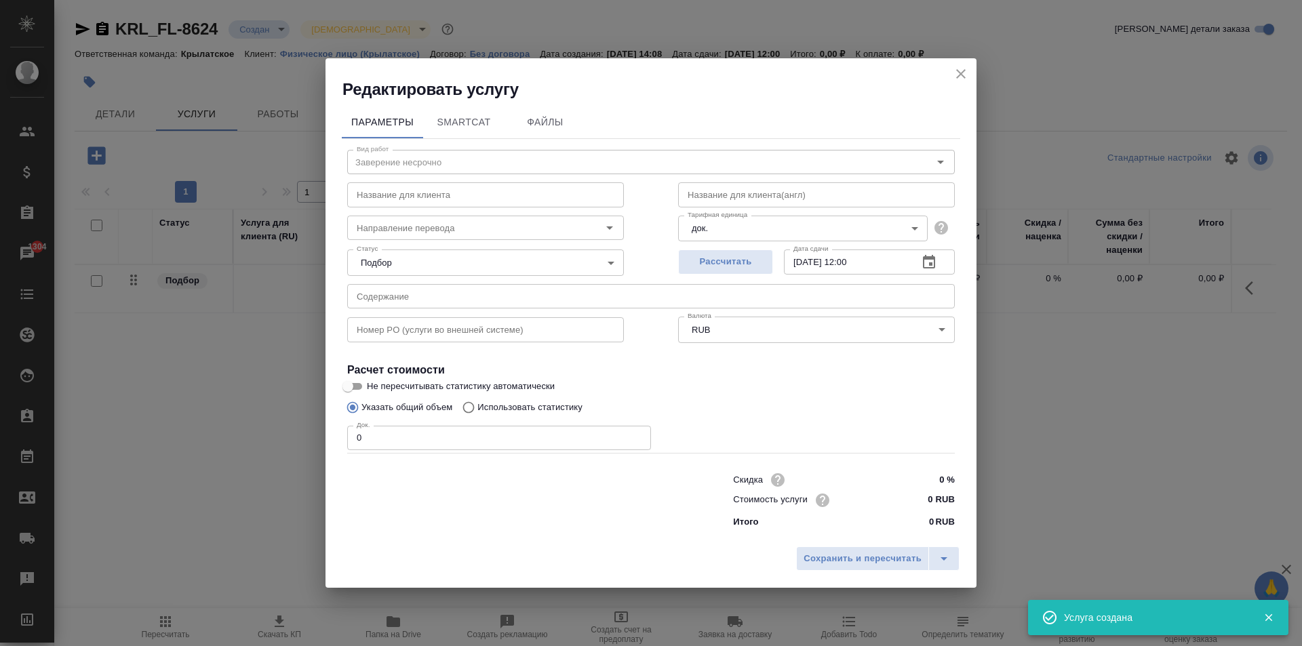
click at [927, 506] on input "0 RUB" at bounding box center [929, 500] width 51 height 20
type input "667 RUB"
drag, startPoint x: 399, startPoint y: 440, endPoint x: 332, endPoint y: 446, distance: 67.4
click at [332, 446] on div "Параметры SmartCat Файлы Вид работ Заверение несрочно Вид работ Название для кл…" at bounding box center [650, 319] width 651 height 439
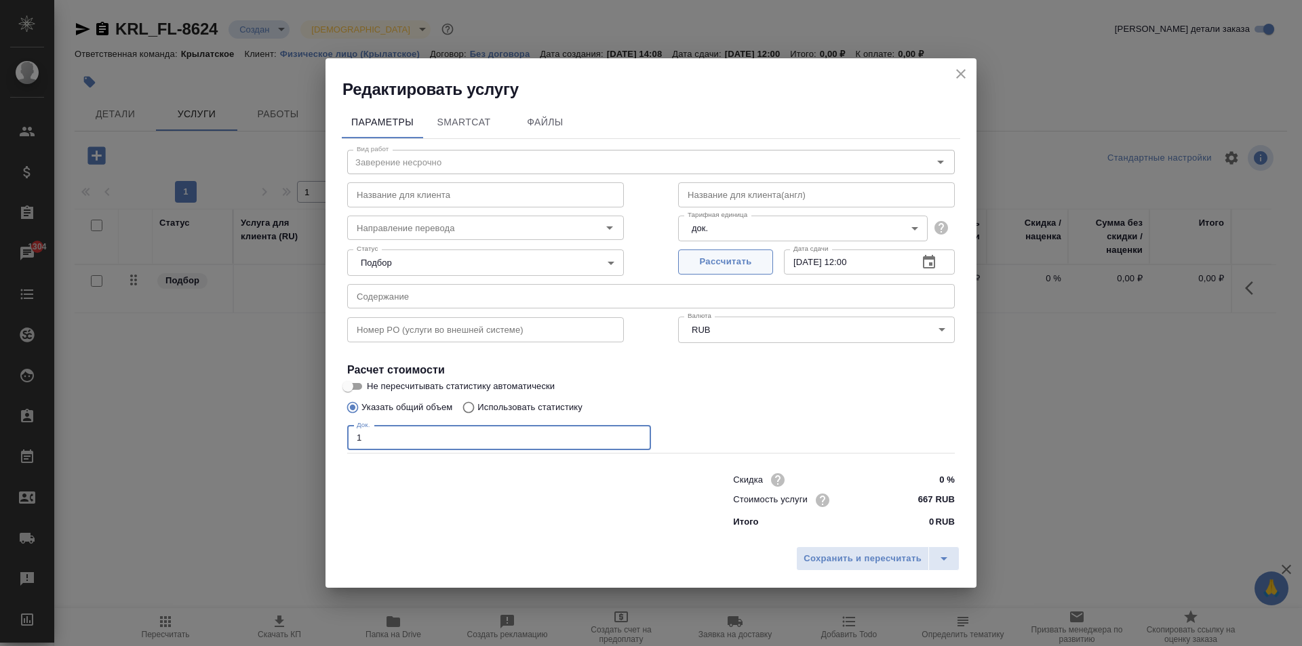
type input "1"
click at [720, 273] on button "Рассчитать" at bounding box center [725, 261] width 95 height 25
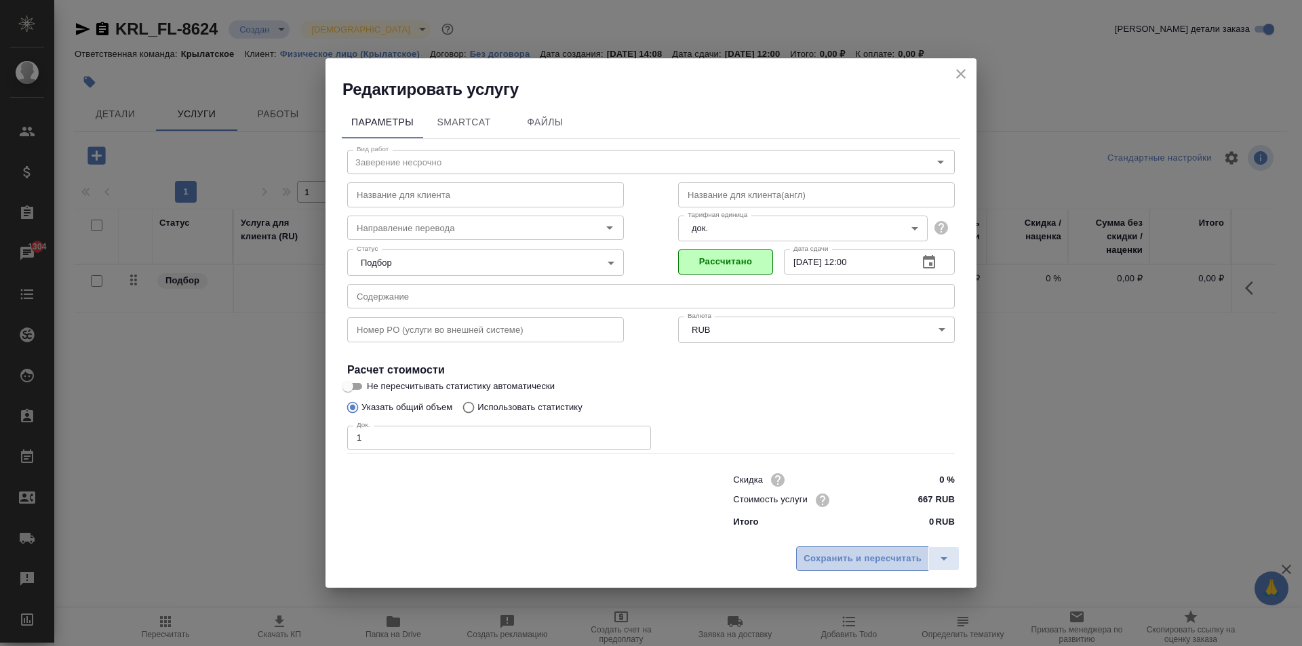
click at [866, 563] on span "Сохранить и пересчитать" at bounding box center [862, 559] width 118 height 16
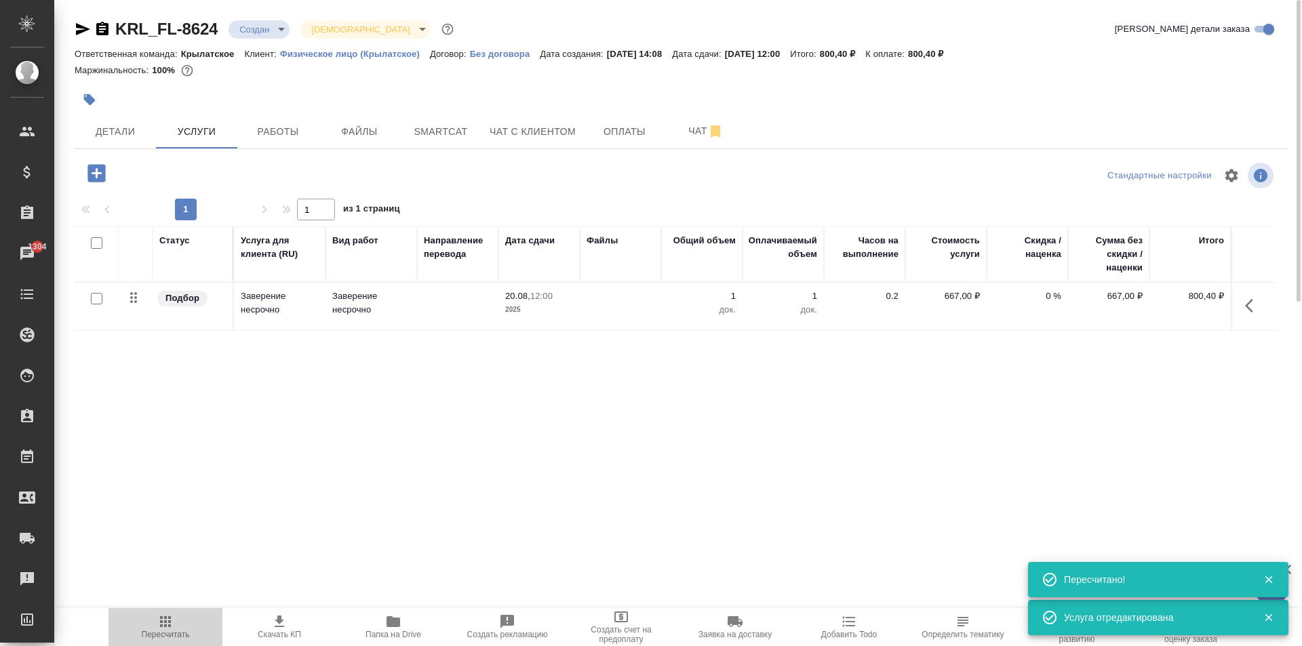
click at [160, 632] on span "Пересчитать" at bounding box center [166, 634] width 48 height 9
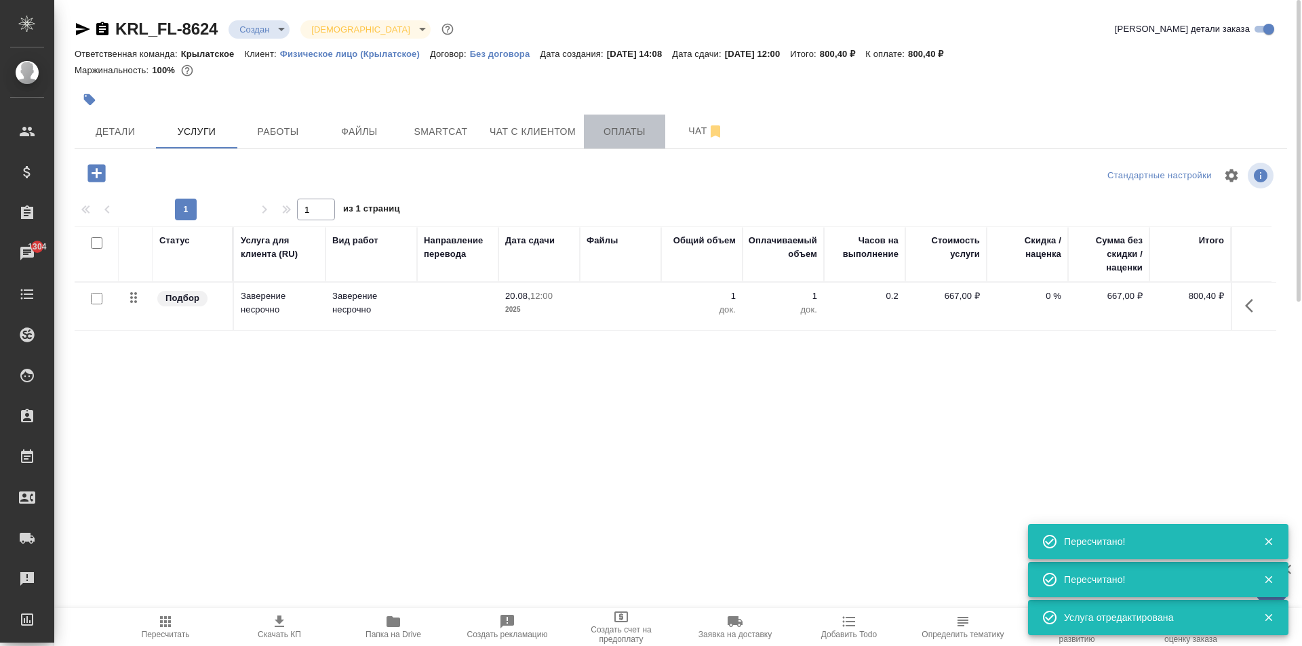
click at [634, 132] on span "Оплаты" at bounding box center [624, 131] width 65 height 17
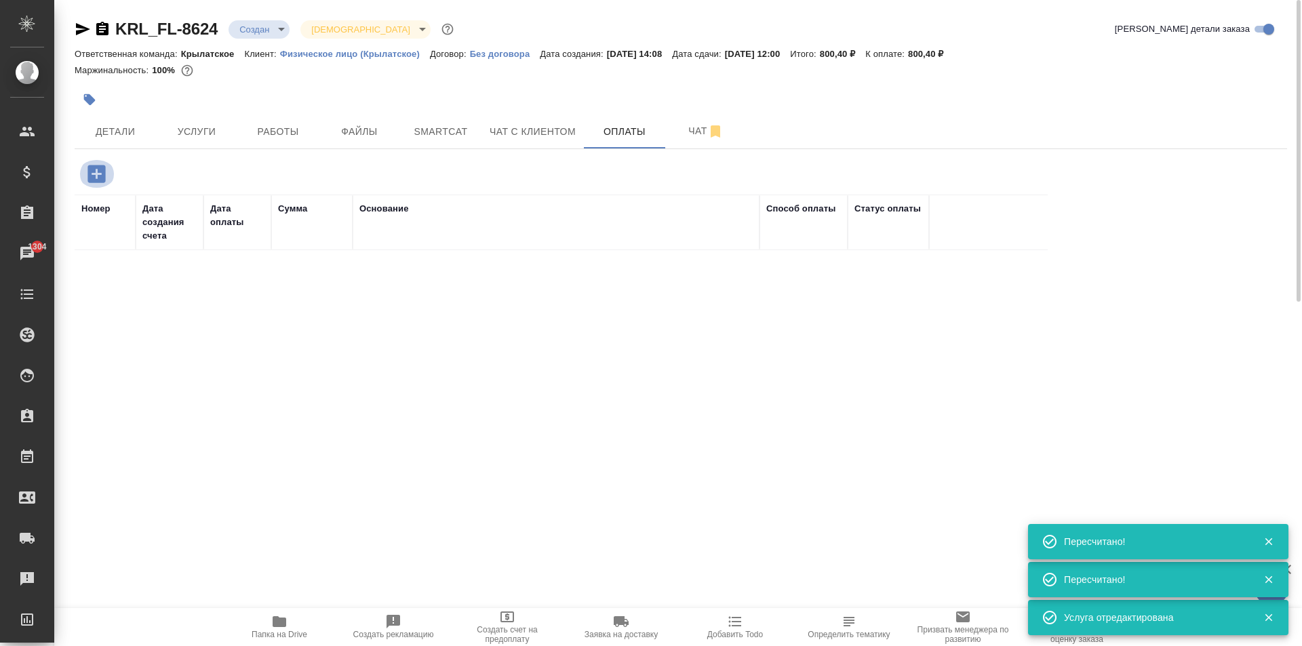
click at [106, 176] on icon "button" at bounding box center [97, 174] width 24 height 24
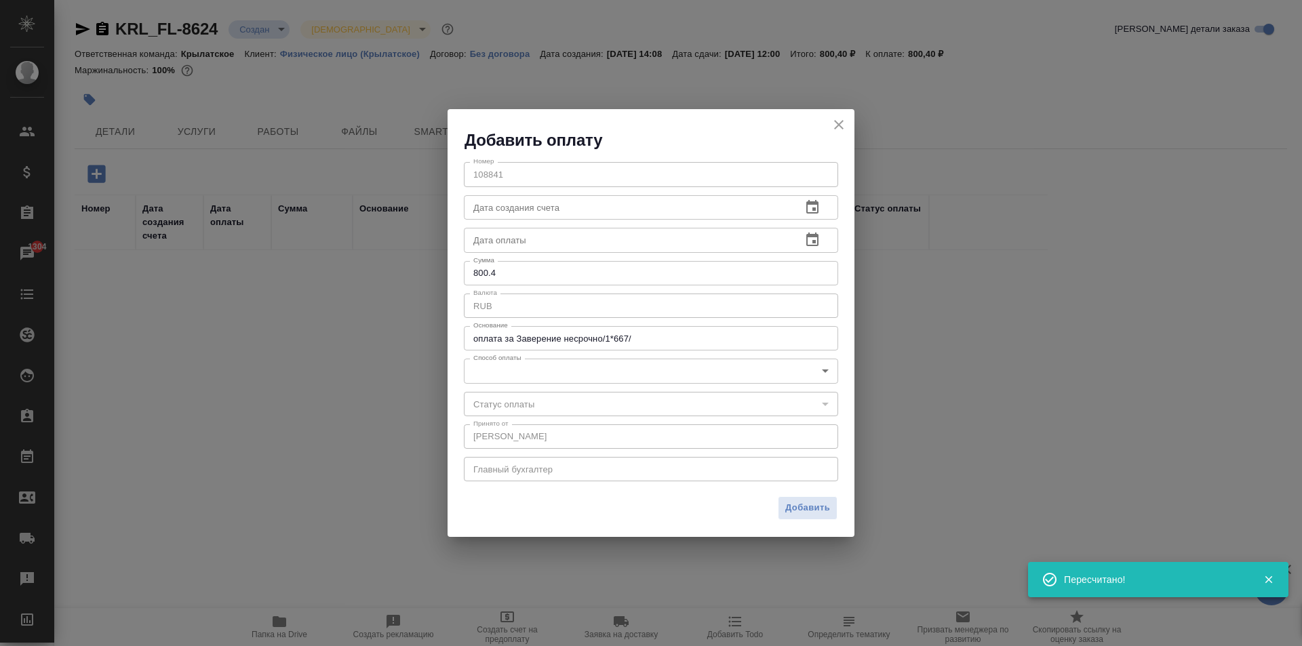
click at [564, 370] on body "🙏 .cls-1 fill:#fff; AWATERA Kasymov Timur Клиенты Спецификации Заказы 1304 Чаты…" at bounding box center [651, 323] width 1302 height 646
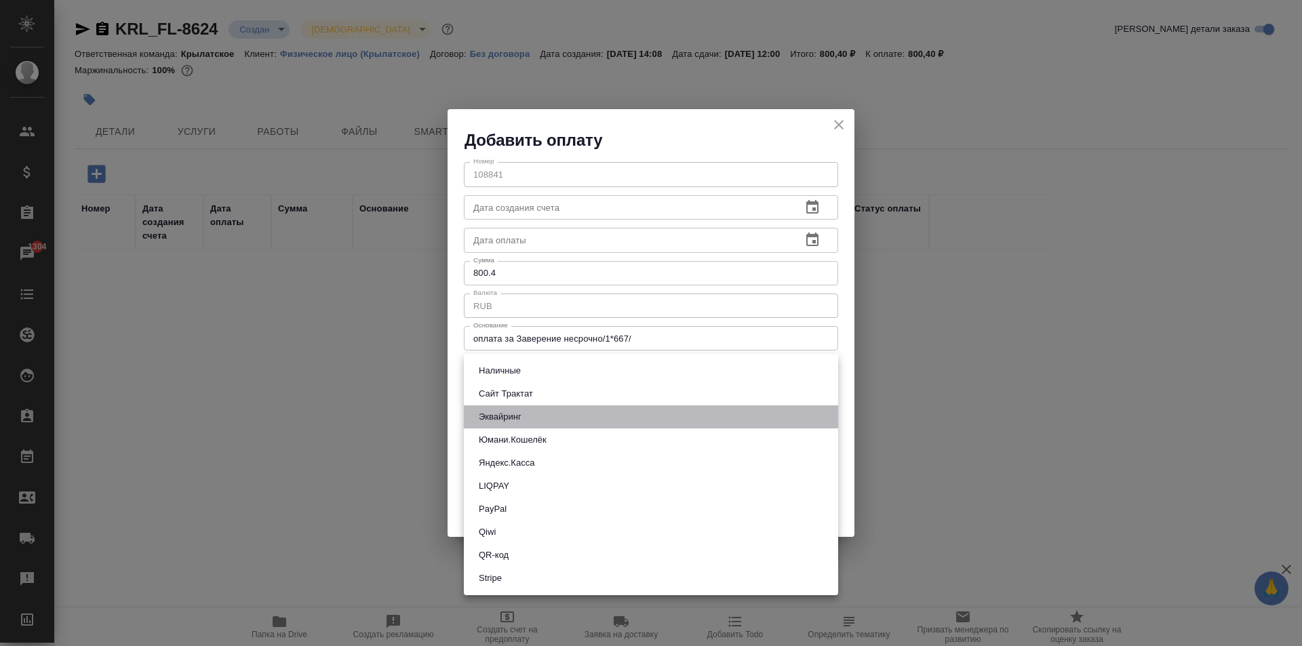
click at [525, 418] on button "Эквайринг" at bounding box center [500, 416] width 51 height 15
type input "acquiring"
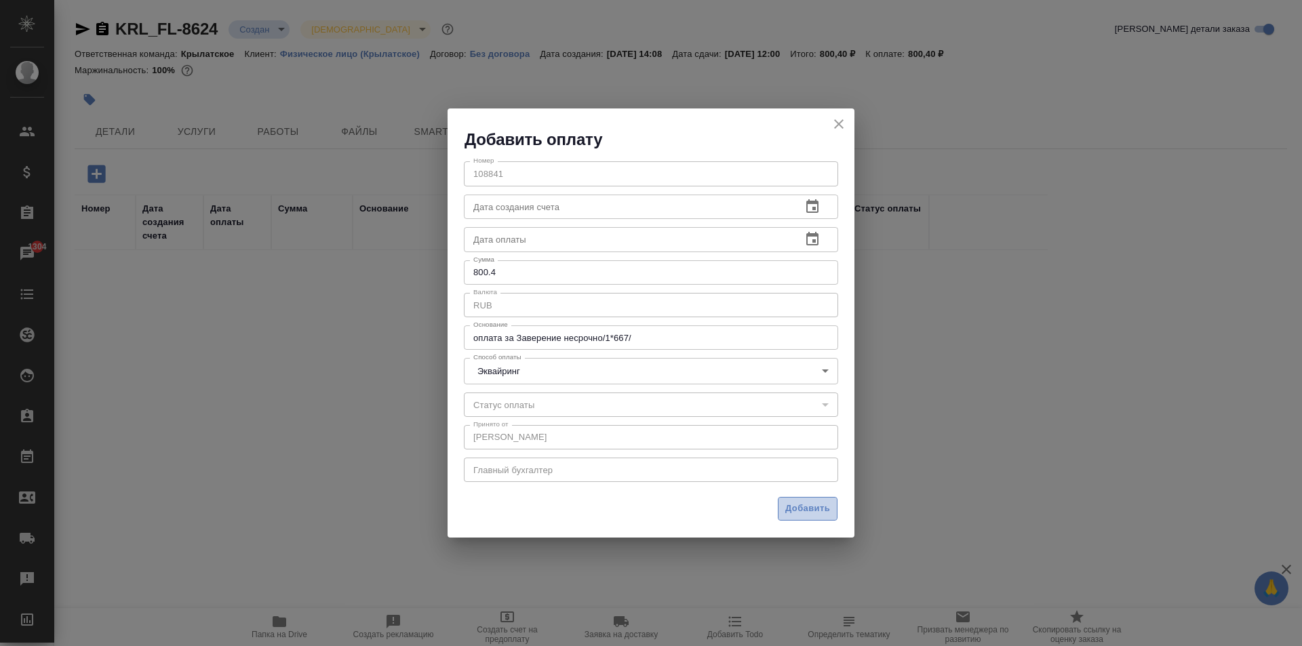
drag, startPoint x: 809, startPoint y: 518, endPoint x: 802, endPoint y: 515, distance: 7.6
click at [802, 515] on button "Добавить" at bounding box center [808, 509] width 60 height 24
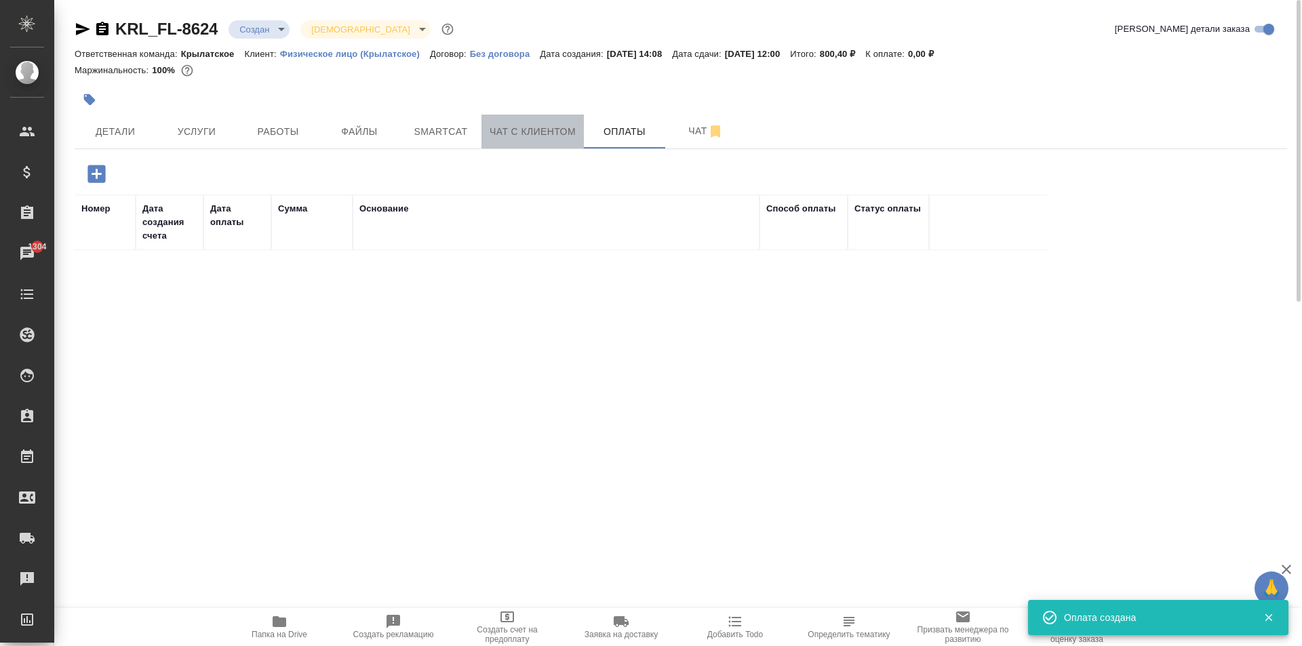
click at [539, 135] on span "Чат с клиентом" at bounding box center [532, 131] width 86 height 17
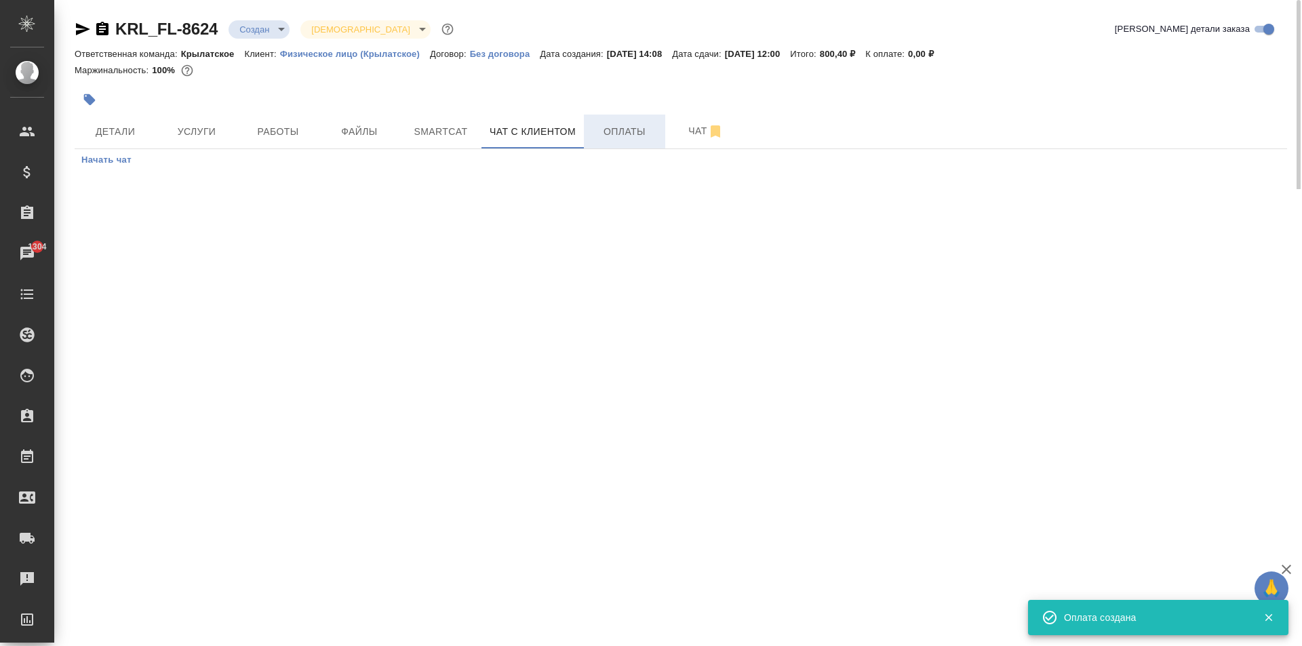
click at [636, 125] on span "Оплаты" at bounding box center [624, 131] width 65 height 17
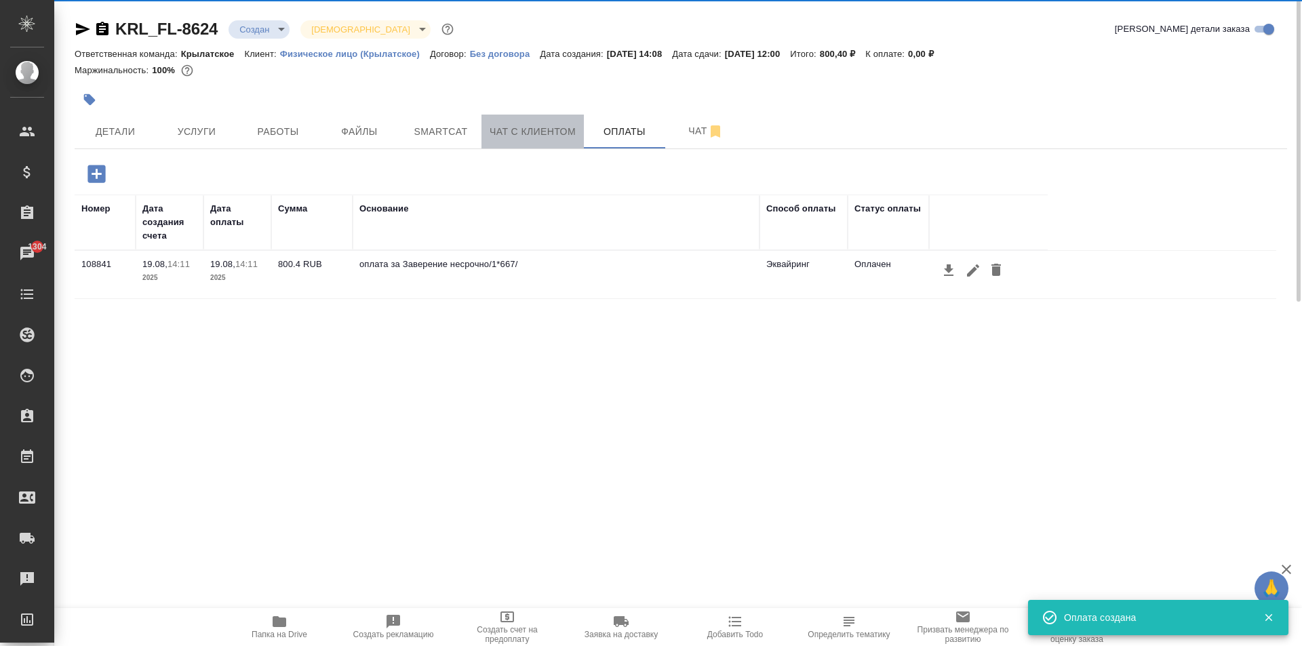
click at [540, 119] on button "Чат с клиентом" at bounding box center [532, 132] width 102 height 34
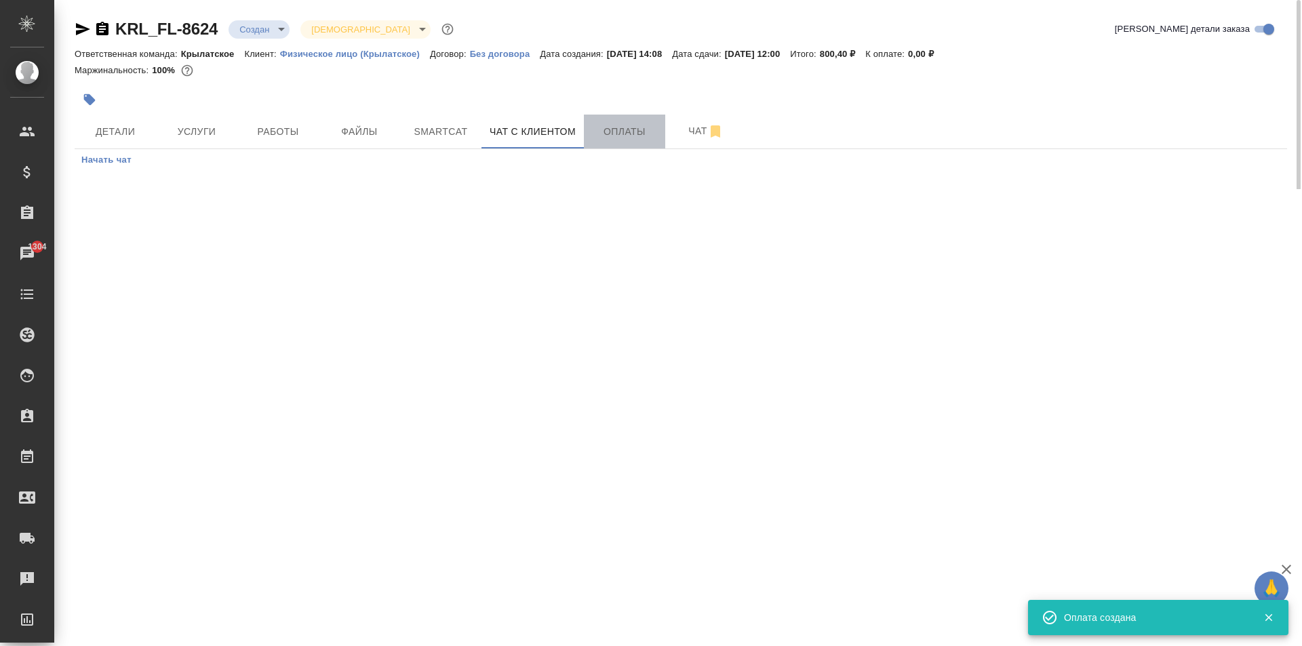
click at [609, 134] on span "Оплаты" at bounding box center [624, 131] width 65 height 17
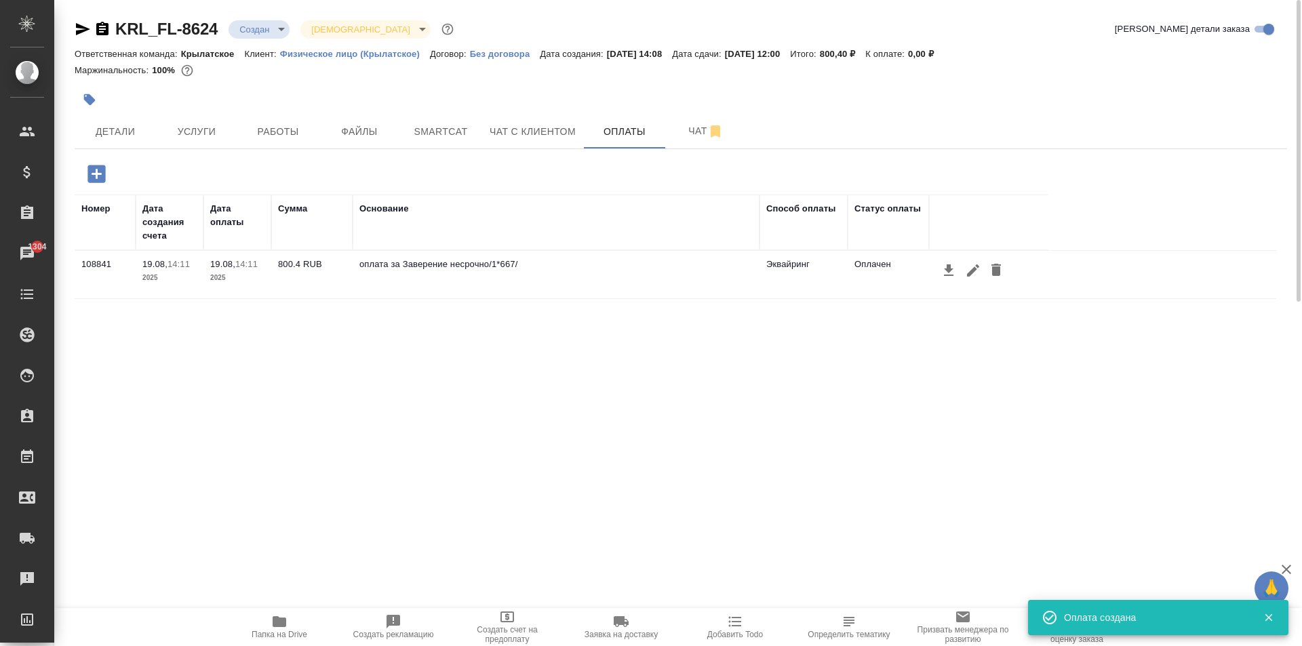
click at [532, 113] on div at bounding box center [479, 100] width 808 height 30
click at [603, 140] on span "Оплаты" at bounding box center [624, 131] width 65 height 17
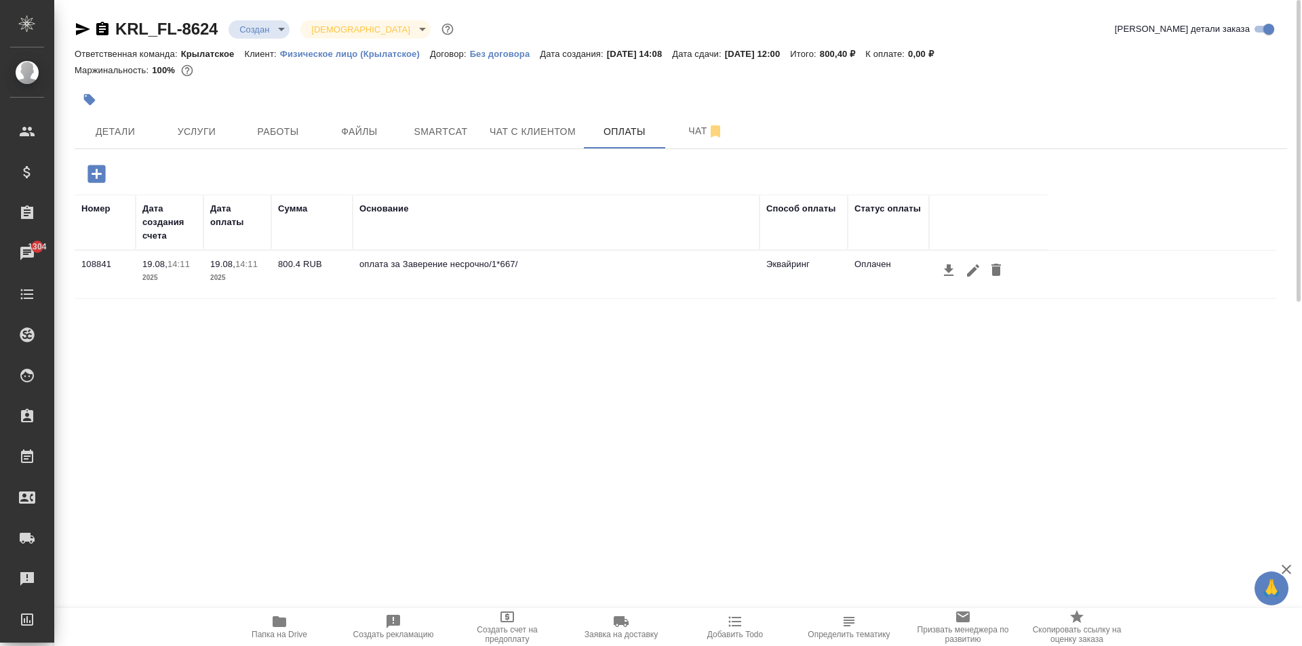
drag, startPoint x: 479, startPoint y: 102, endPoint x: 498, endPoint y: 113, distance: 21.5
click at [498, 113] on div at bounding box center [479, 100] width 808 height 30
click at [538, 123] on span "Чат с клиентом" at bounding box center [532, 131] width 86 height 17
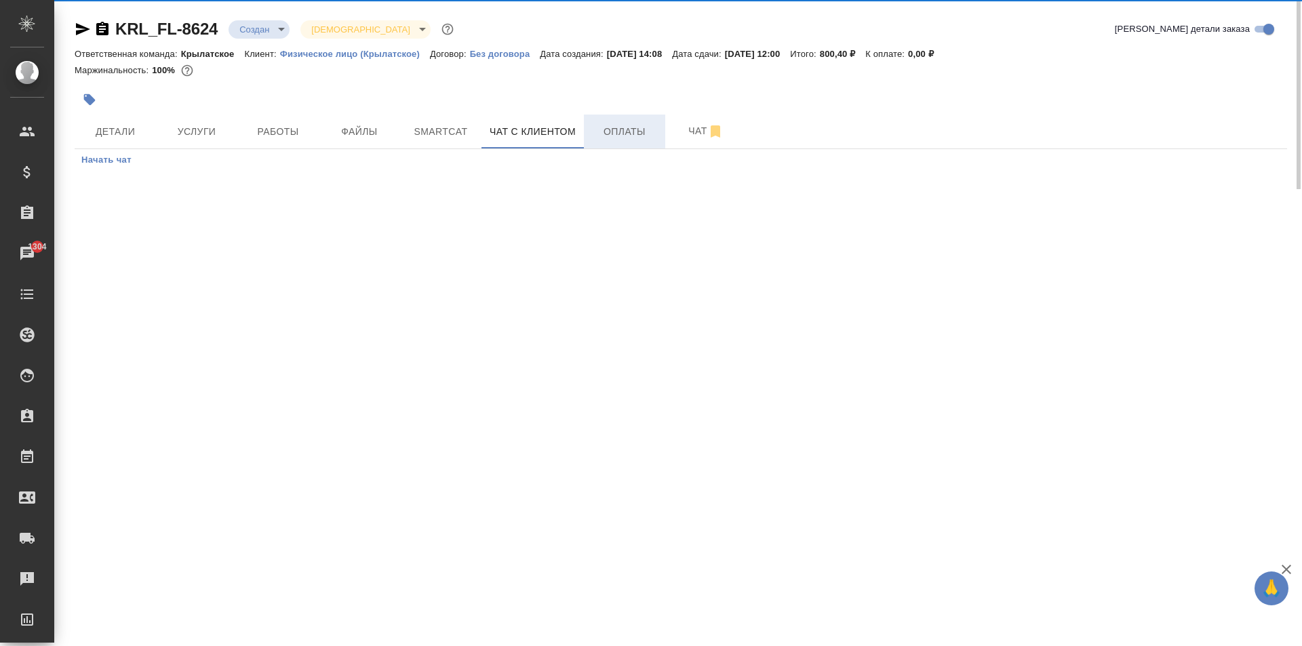
click at [641, 137] on span "Оплаты" at bounding box center [624, 131] width 65 height 17
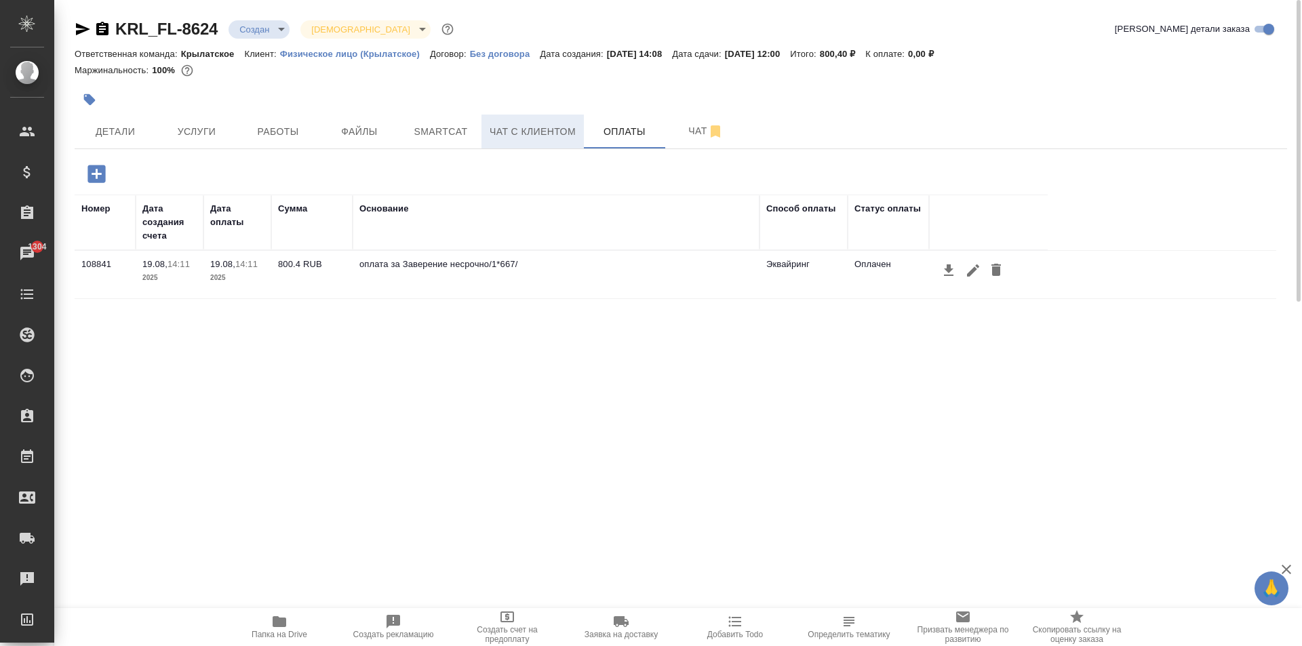
click at [544, 138] on span "Чат с клиентом" at bounding box center [532, 131] width 86 height 17
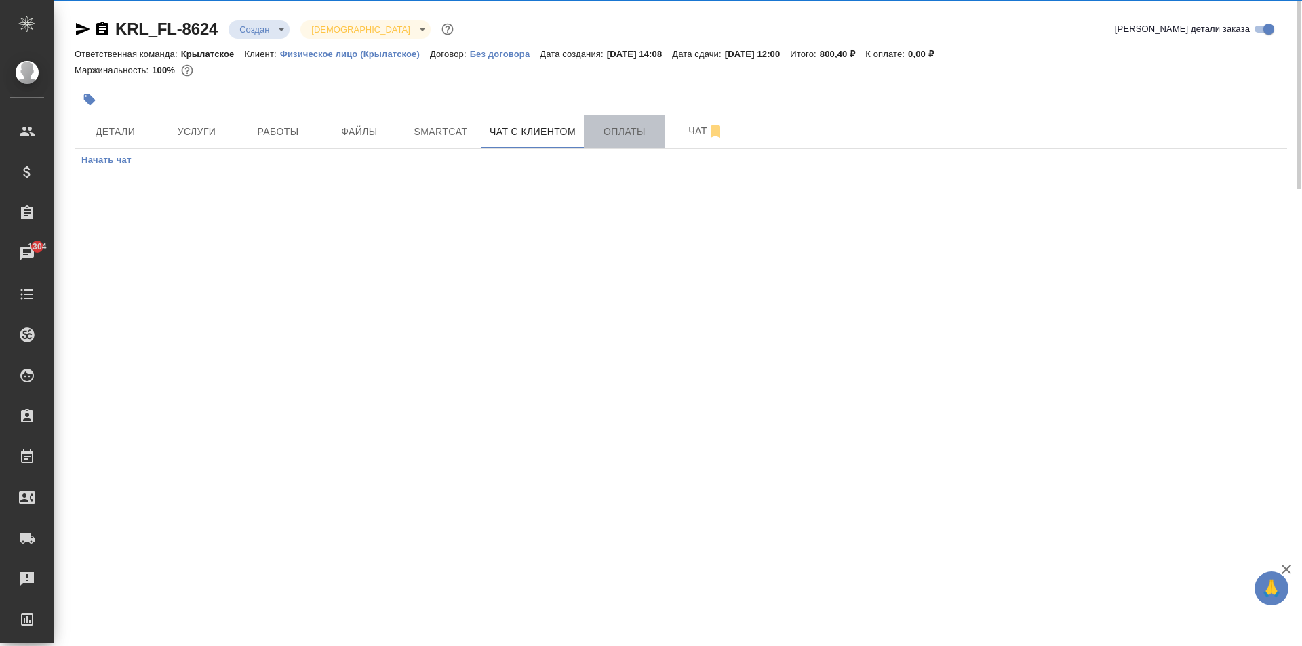
click at [626, 138] on span "Оплаты" at bounding box center [624, 131] width 65 height 17
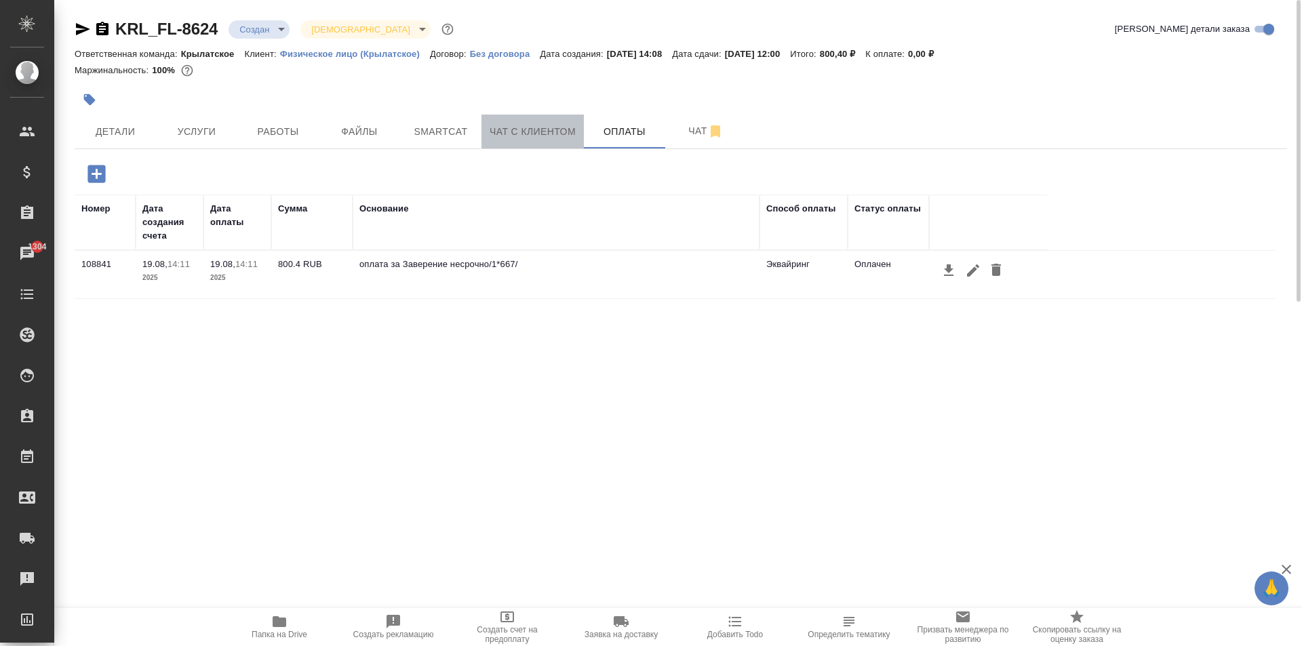
click at [533, 140] on button "Чат с клиентом" at bounding box center [532, 132] width 102 height 34
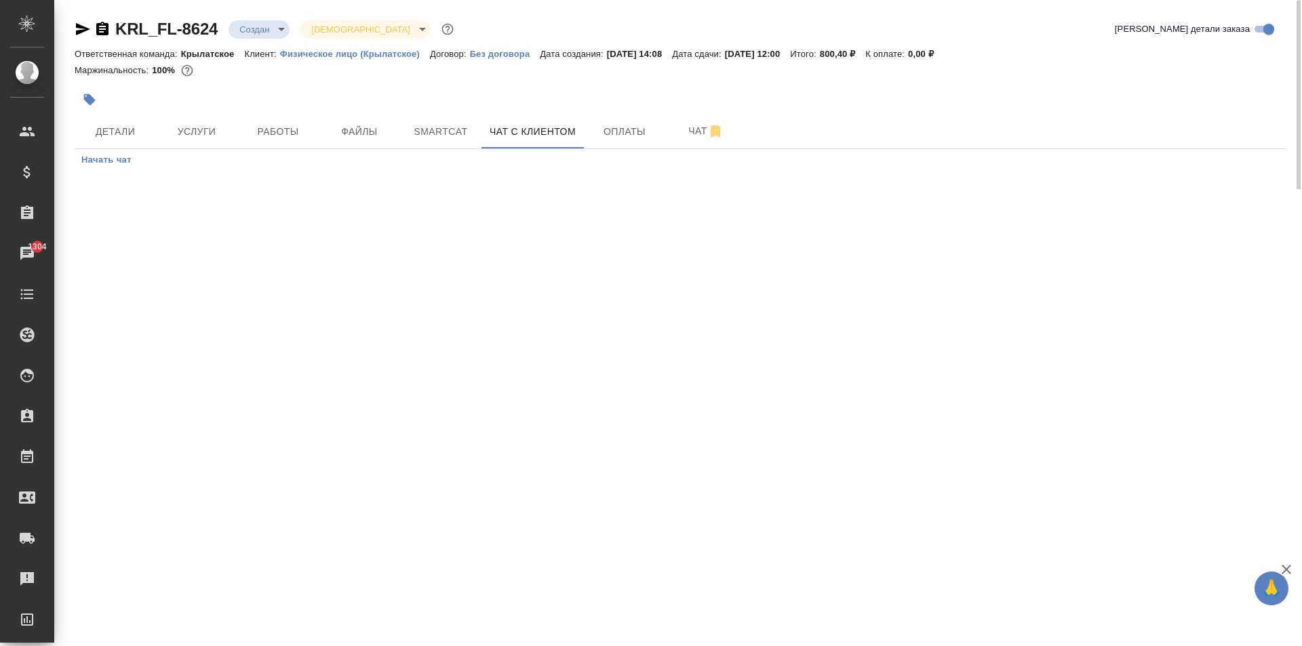
drag, startPoint x: 361, startPoint y: 136, endPoint x: 331, endPoint y: 153, distance: 34.9
click at [353, 173] on div "KRL_FL-8624 Создан new Святая троица holyTrinity Кратко детали заказа Ответстве…" at bounding box center [680, 94] width 1227 height 189
click at [297, 125] on span "Работы" at bounding box center [277, 131] width 65 height 17
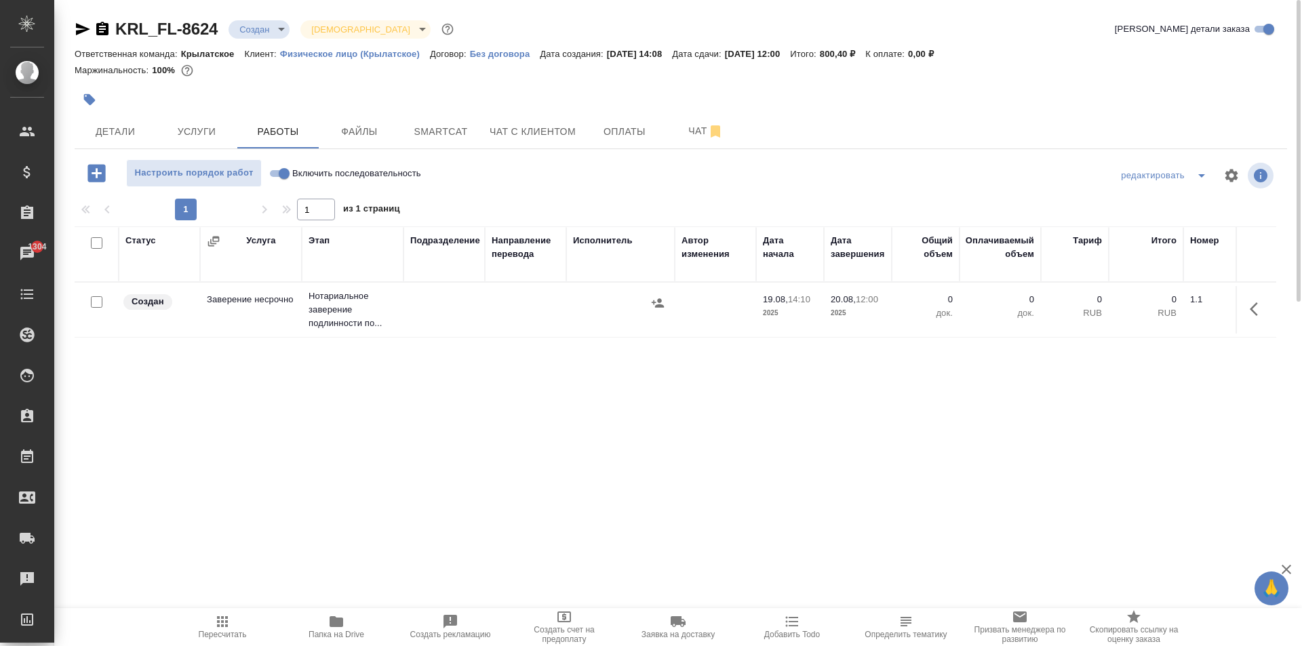
drag, startPoint x: 261, startPoint y: 175, endPoint x: 279, endPoint y: 174, distance: 18.3
click at [279, 174] on div "Настроить порядок работ Включить последовательность" at bounding box center [277, 173] width 404 height 28
click at [282, 173] on input "Включить последовательность" at bounding box center [284, 173] width 49 height 16
checkbox input "true"
click at [1243, 310] on button "button" at bounding box center [1257, 309] width 33 height 33
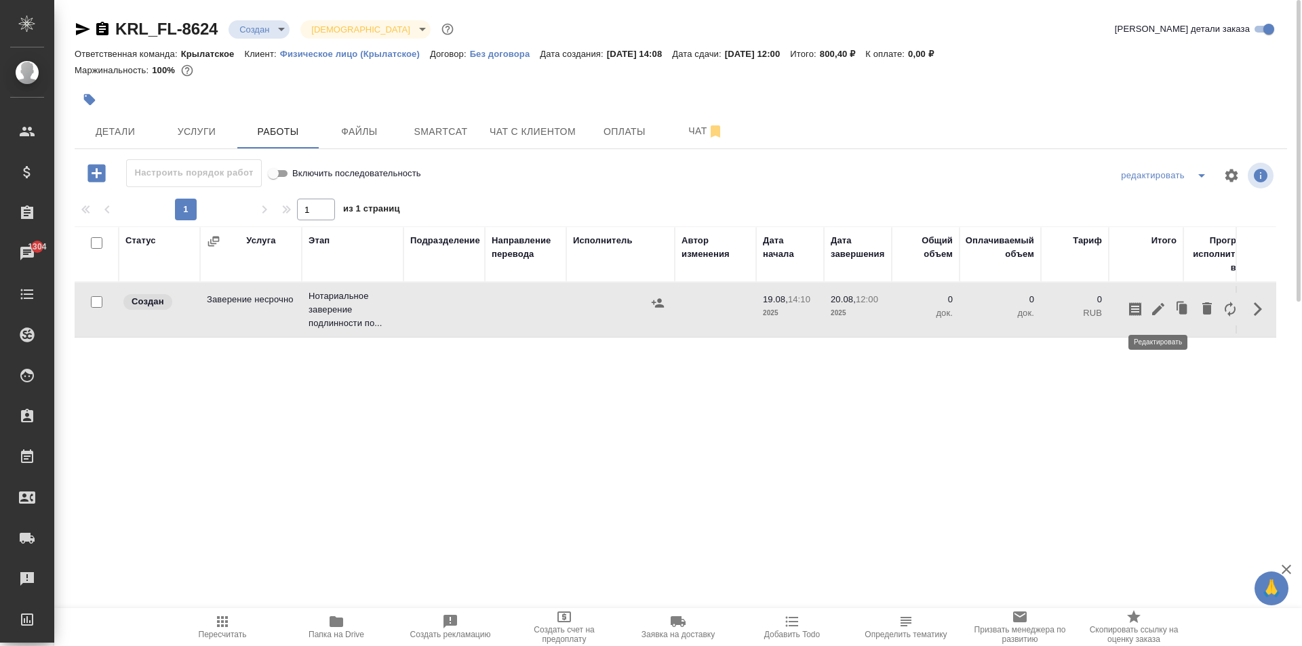
click at [1162, 313] on icon "button" at bounding box center [1158, 309] width 16 height 16
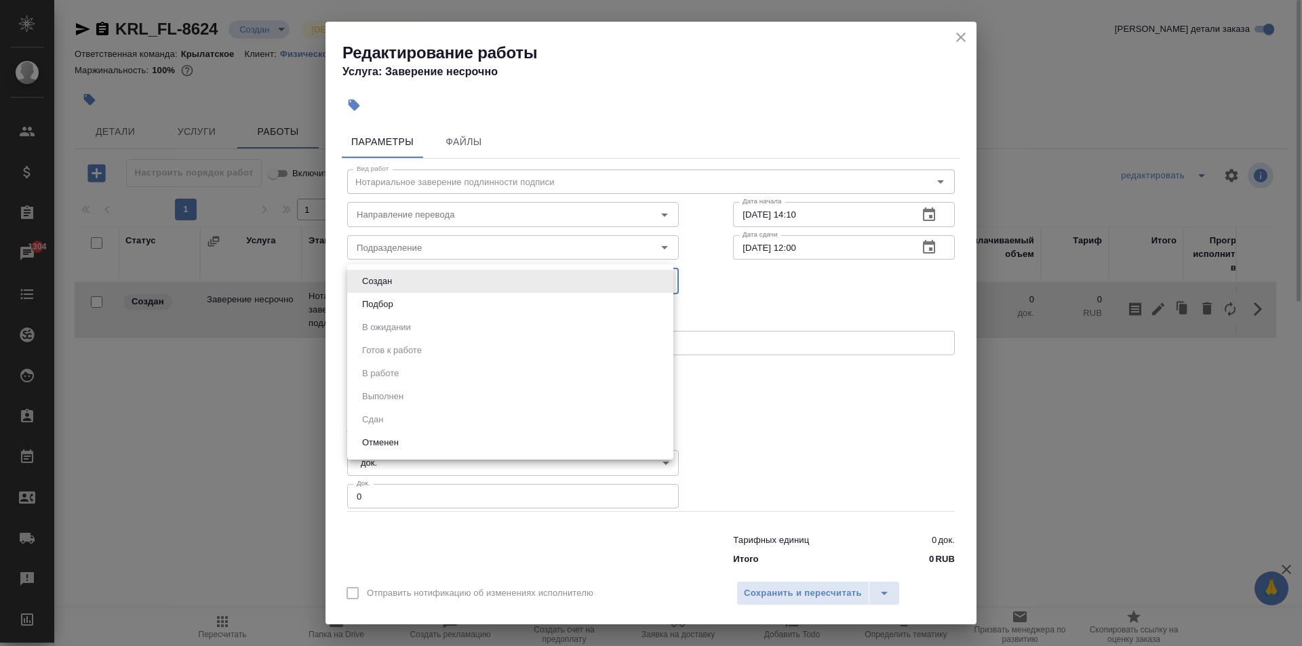
drag, startPoint x: 506, startPoint y: 281, endPoint x: 501, endPoint y: 273, distance: 9.4
click at [503, 277] on body "🙏 .cls-1 fill:#fff; AWATERA Kasymov Timur Клиенты Спецификации Заказы 1304 Чаты…" at bounding box center [651, 323] width 1302 height 646
drag, startPoint x: 501, startPoint y: 273, endPoint x: 492, endPoint y: 262, distance: 14.0
click at [498, 268] on ul "Создан Подбор В ожидании Готов к работе В работе Выполнен Сдан Отменен" at bounding box center [510, 361] width 326 height 195
click at [483, 251] on div at bounding box center [651, 323] width 1302 height 646
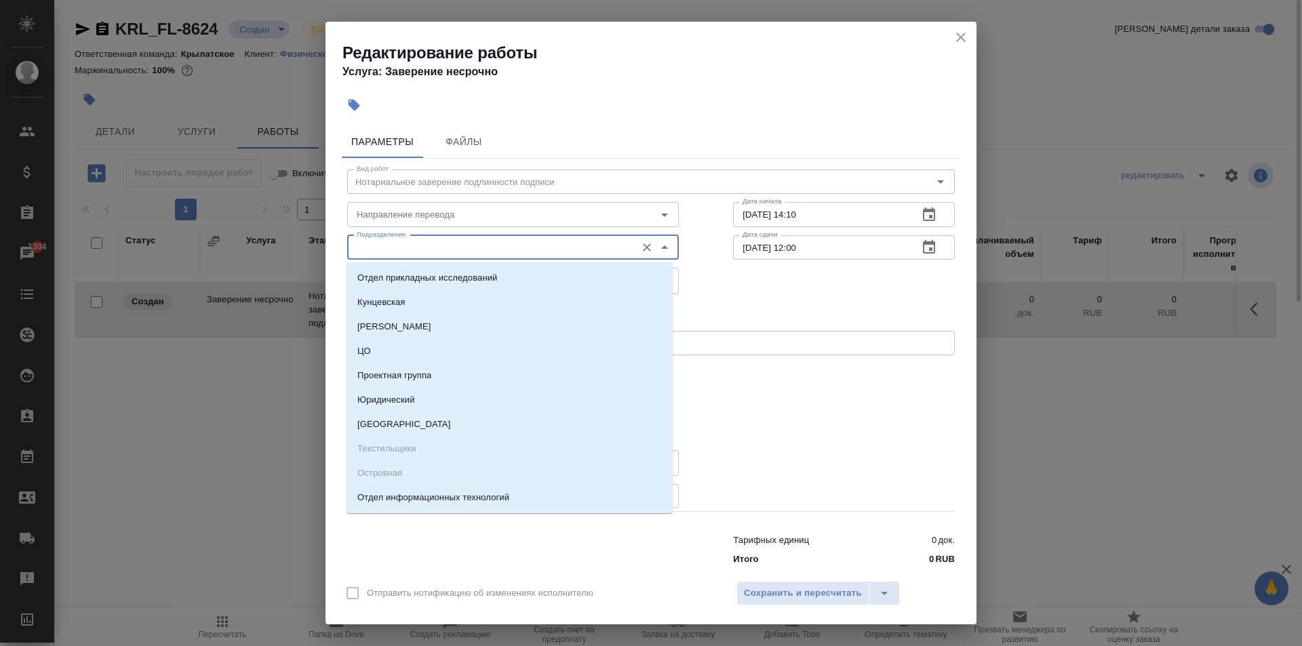
click at [472, 242] on input "Подразделение" at bounding box center [490, 247] width 278 height 16
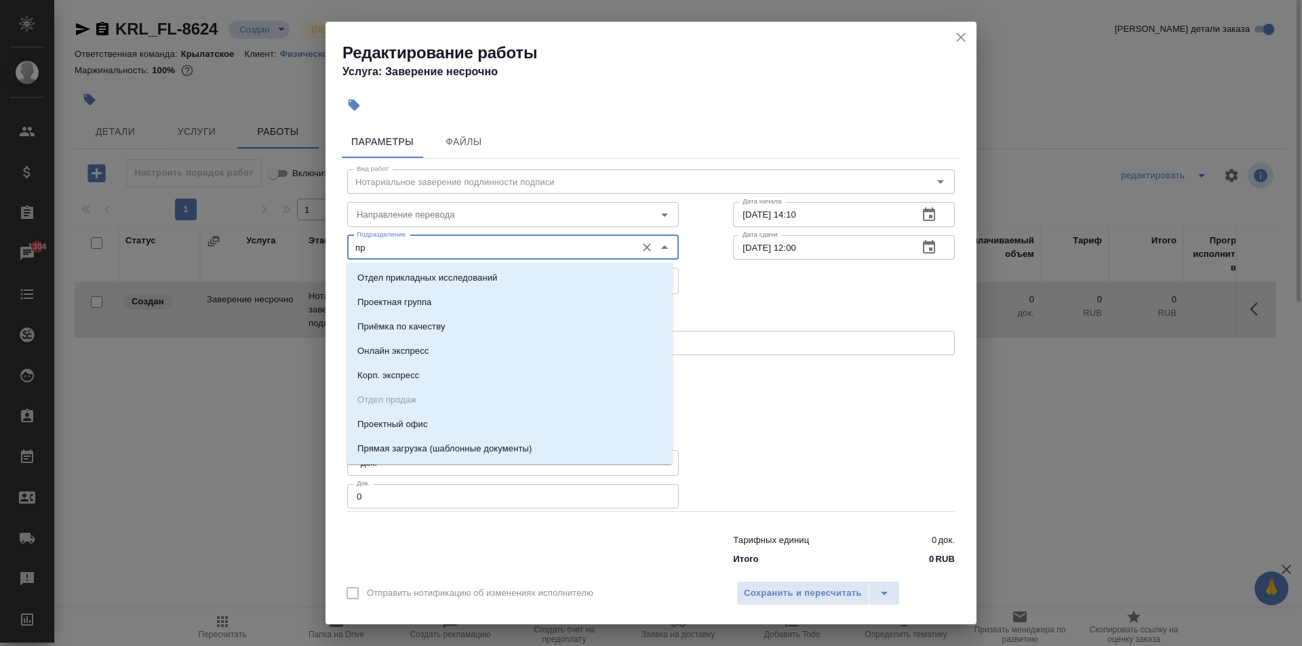
type input "п"
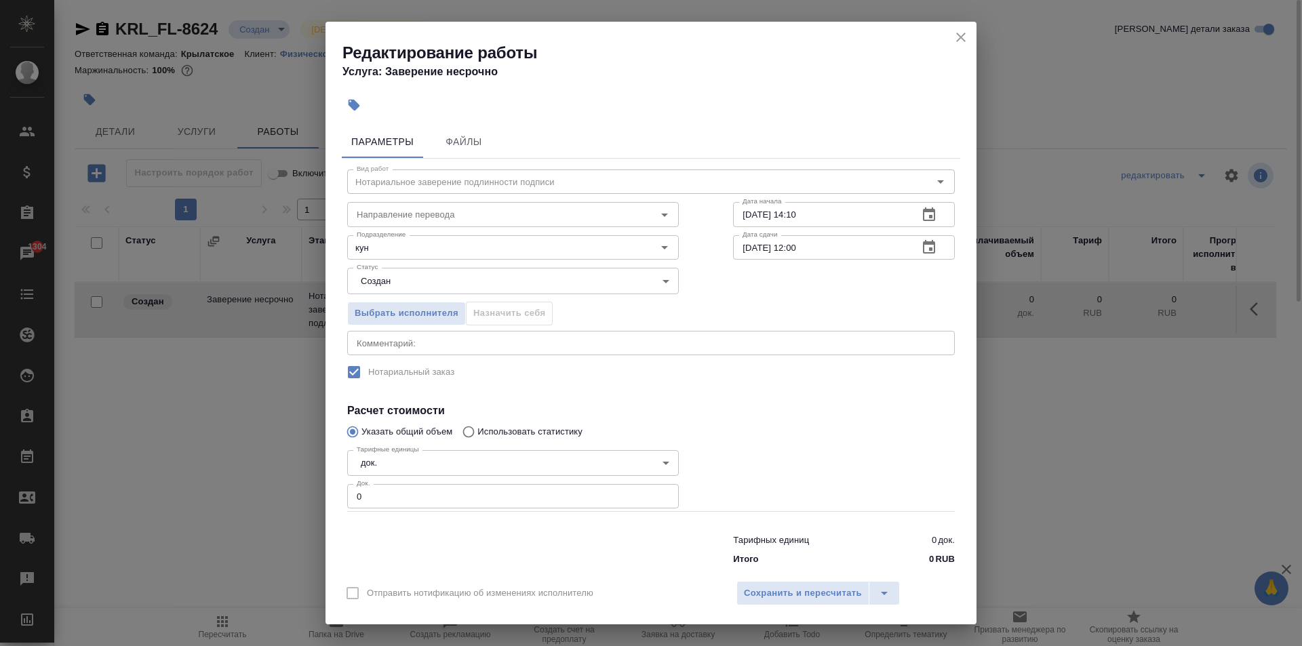
drag, startPoint x: 432, startPoint y: 262, endPoint x: 440, endPoint y: 268, distance: 10.6
drag, startPoint x: 433, startPoint y: 262, endPoint x: 426, endPoint y: 251, distance: 12.6
click at [433, 260] on div "Вид работ Нотариальное заверение подлинности подписи Вид работ Направление пере…" at bounding box center [651, 365] width 618 height 413
click at [426, 251] on input "кун" at bounding box center [490, 247] width 278 height 16
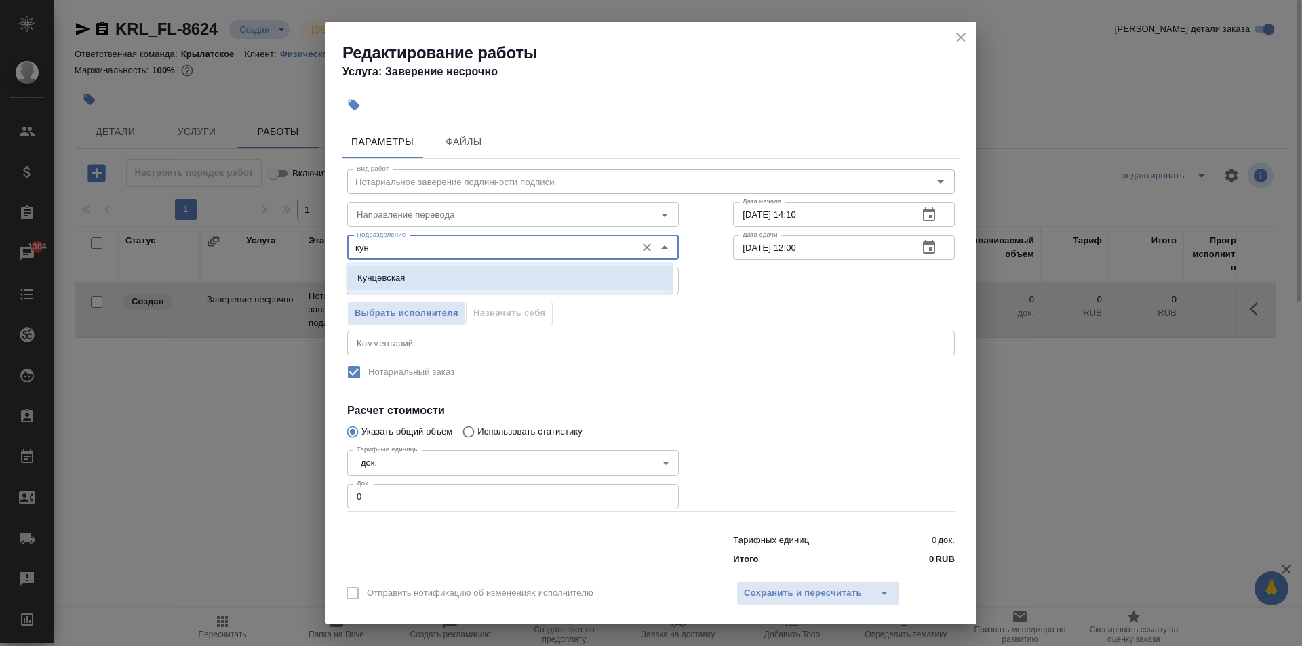
click at [429, 266] on li "Кунцевская" at bounding box center [509, 278] width 326 height 24
type input "Кунцевская"
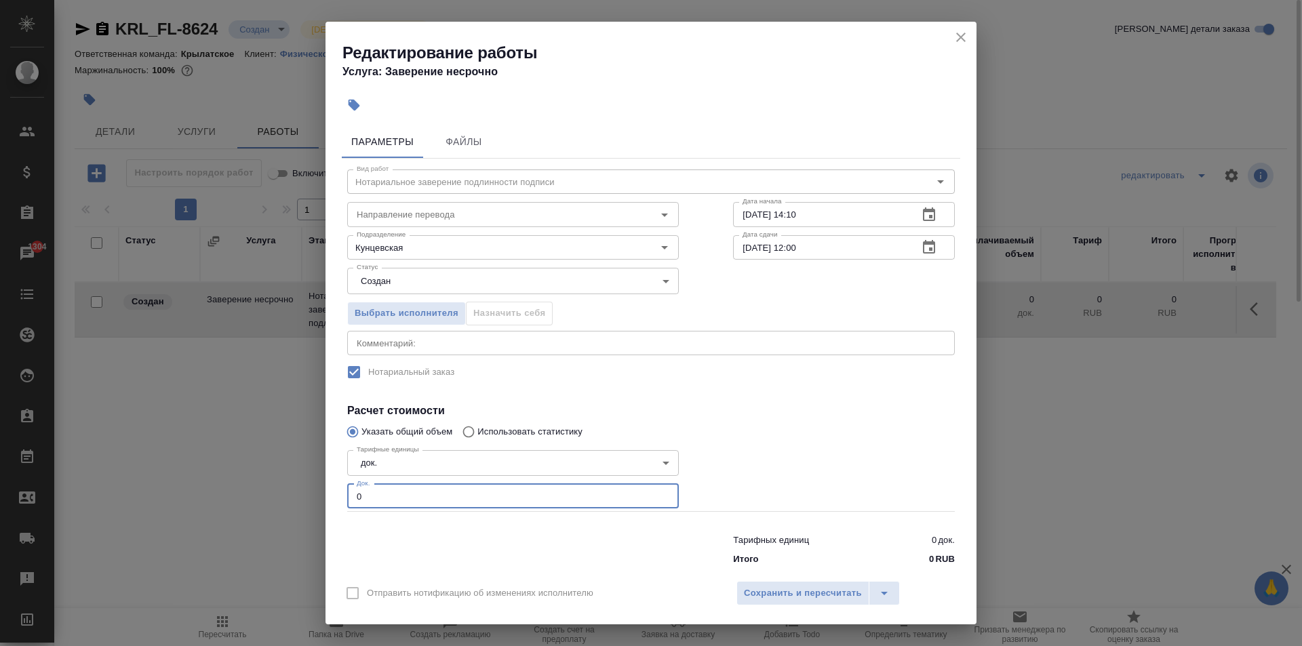
drag, startPoint x: 384, startPoint y: 497, endPoint x: 302, endPoint y: 470, distance: 86.2
click at [302, 470] on div "Редактирование работы Услуга: Заверение несрочно Параметры Файлы Вид работ Нота…" at bounding box center [651, 323] width 1302 height 646
type input "1"
click at [787, 600] on span "Сохранить и пересчитать" at bounding box center [803, 594] width 118 height 16
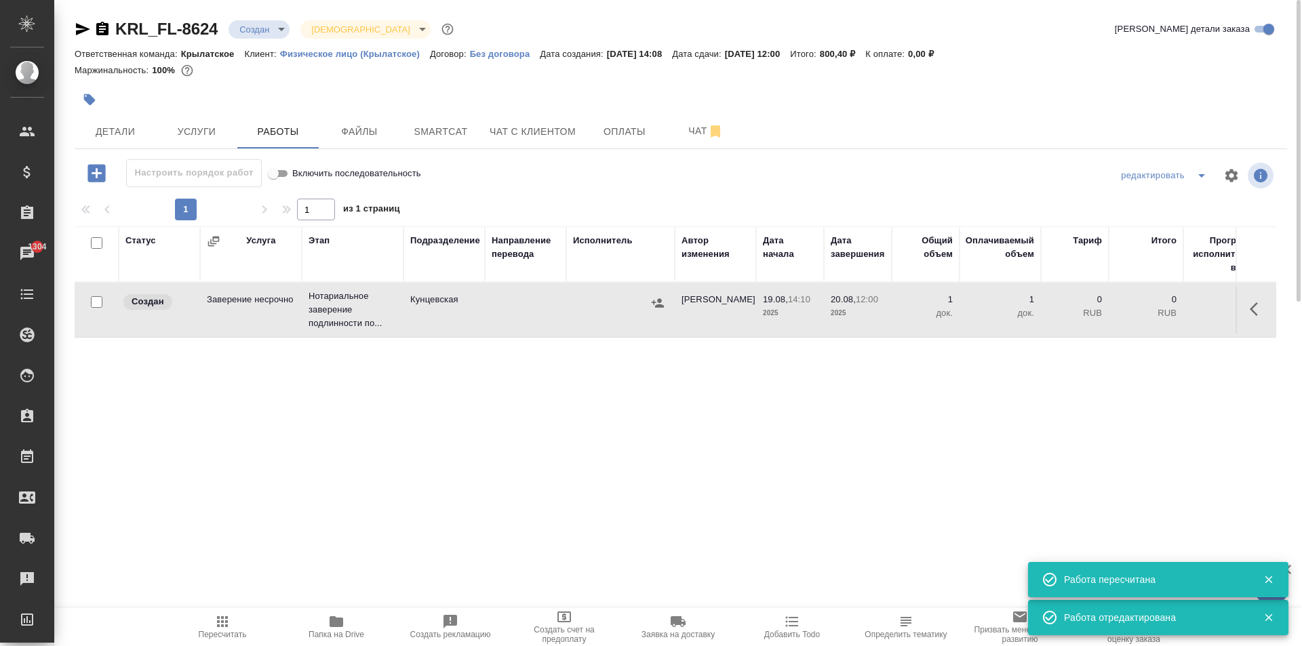
click at [203, 643] on button "Пересчитать" at bounding box center [222, 627] width 114 height 38
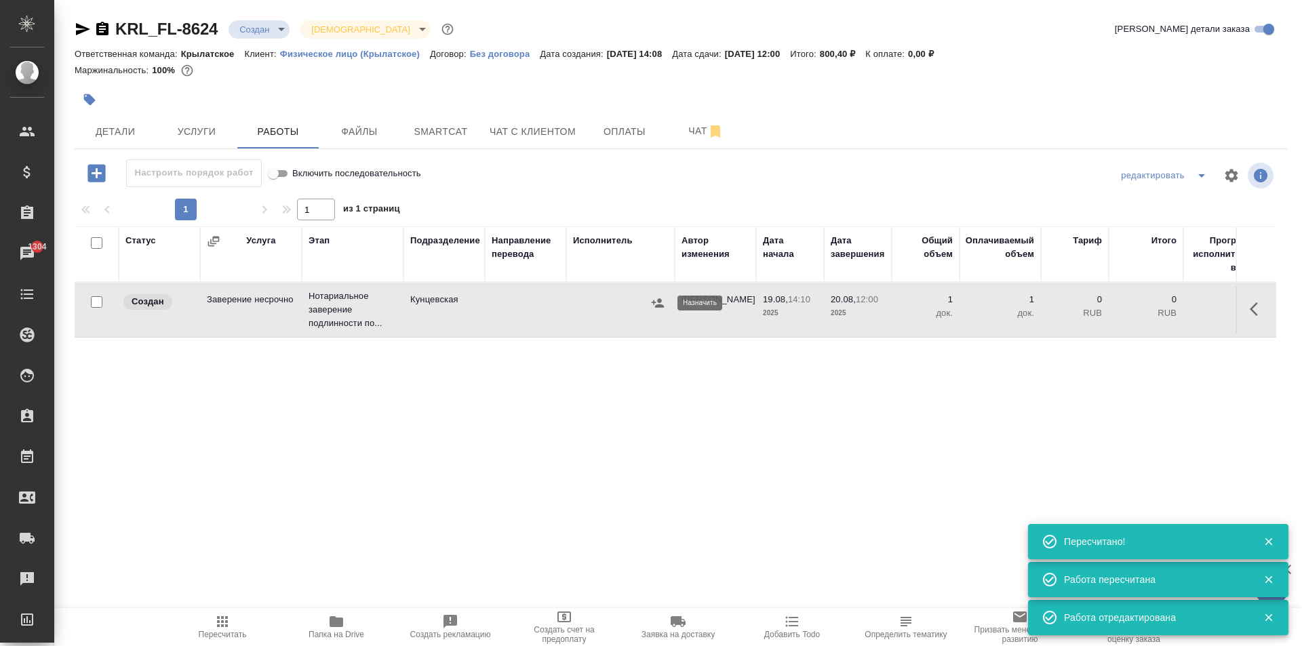
click at [651, 294] on div at bounding box center [657, 303] width 20 height 20
click at [656, 304] on icon "button" at bounding box center [658, 303] width 14 height 14
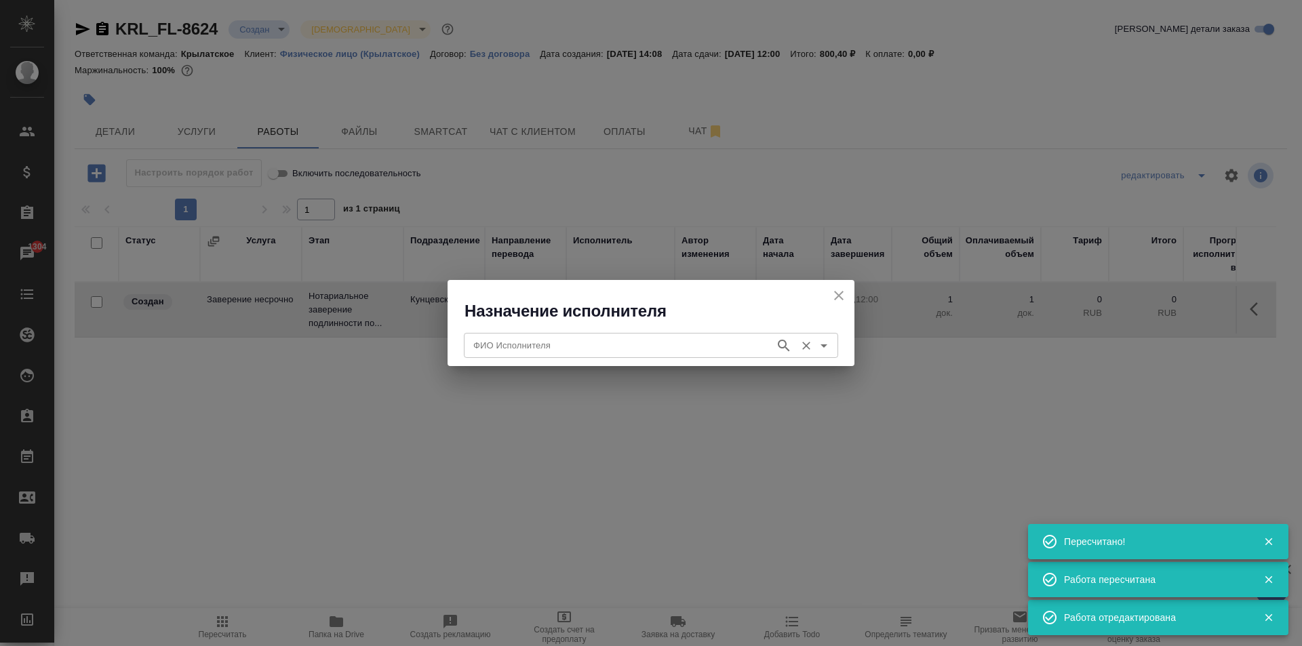
drag, startPoint x: 597, startPoint y: 308, endPoint x: 583, endPoint y: 344, distance: 37.8
click at [592, 329] on div "Назначение исполнителя ФИО Исполнителя ФИО Исполнителя" at bounding box center [650, 322] width 407 height 85
click at [583, 346] on input "ФИО Исполнителя" at bounding box center [618, 345] width 300 height 16
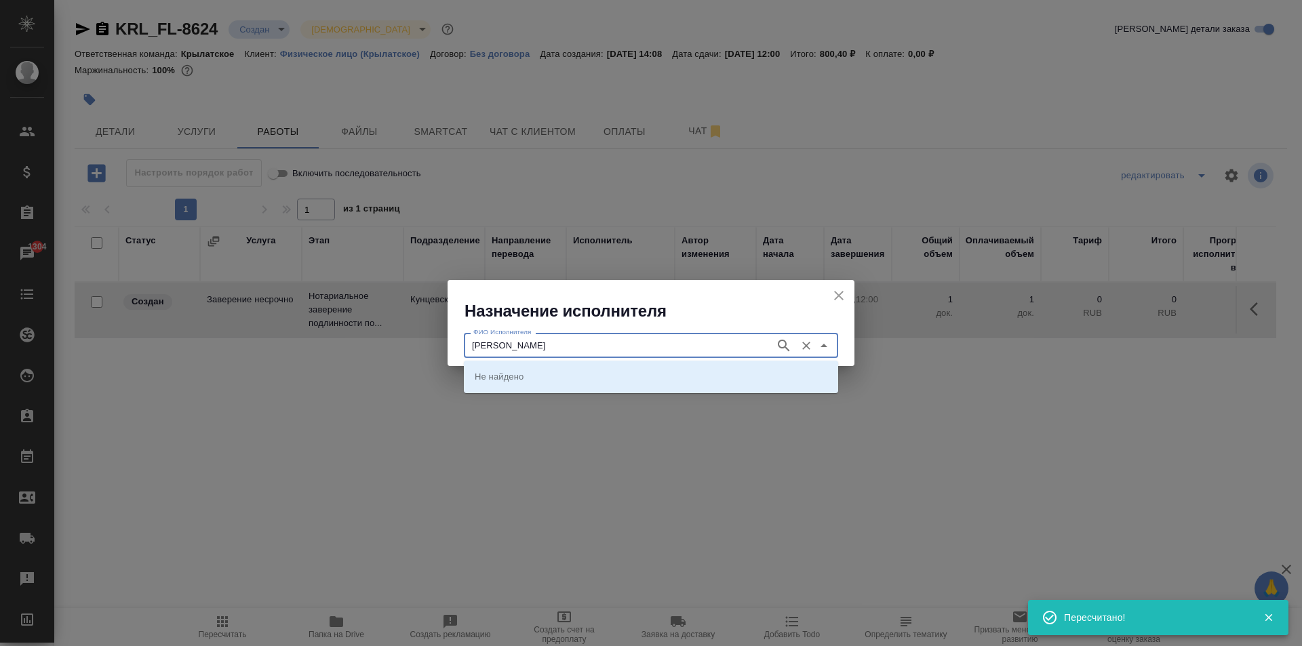
type input "аристова"
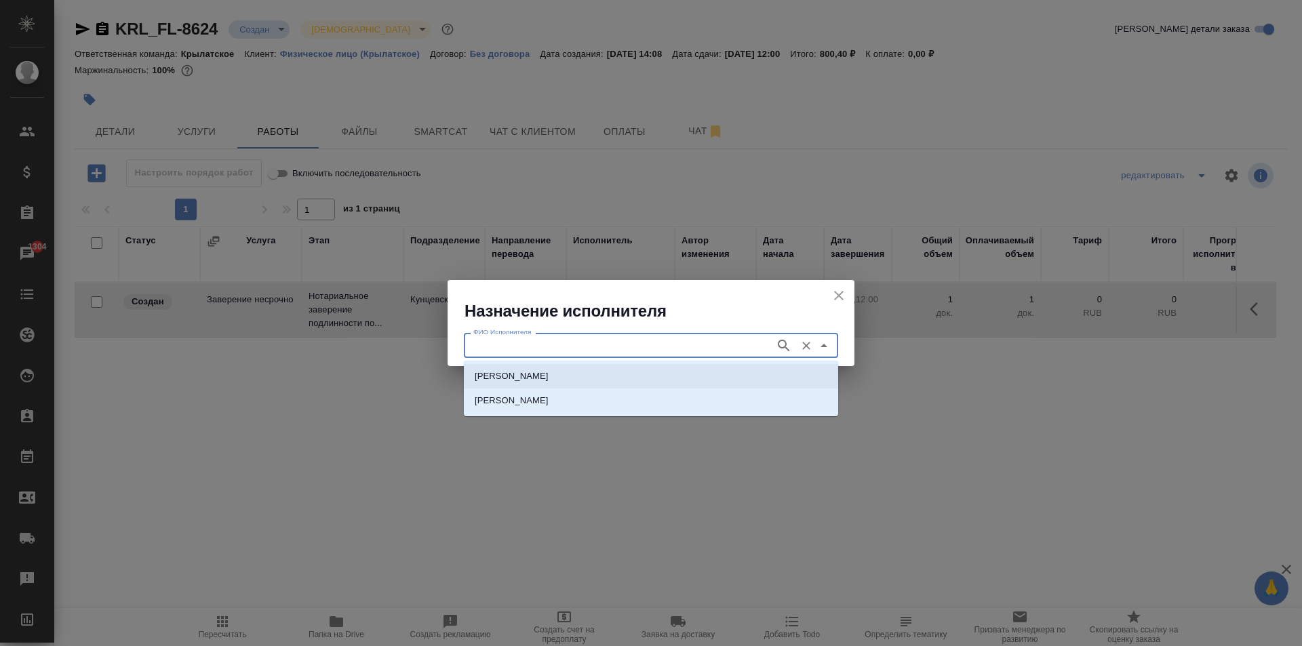
click at [541, 374] on p "НОТАРИУС Аристова Анна Дмитриевна" at bounding box center [512, 376] width 74 height 14
type input "НОТАРИУС Аристова Анна Дмитриевна"
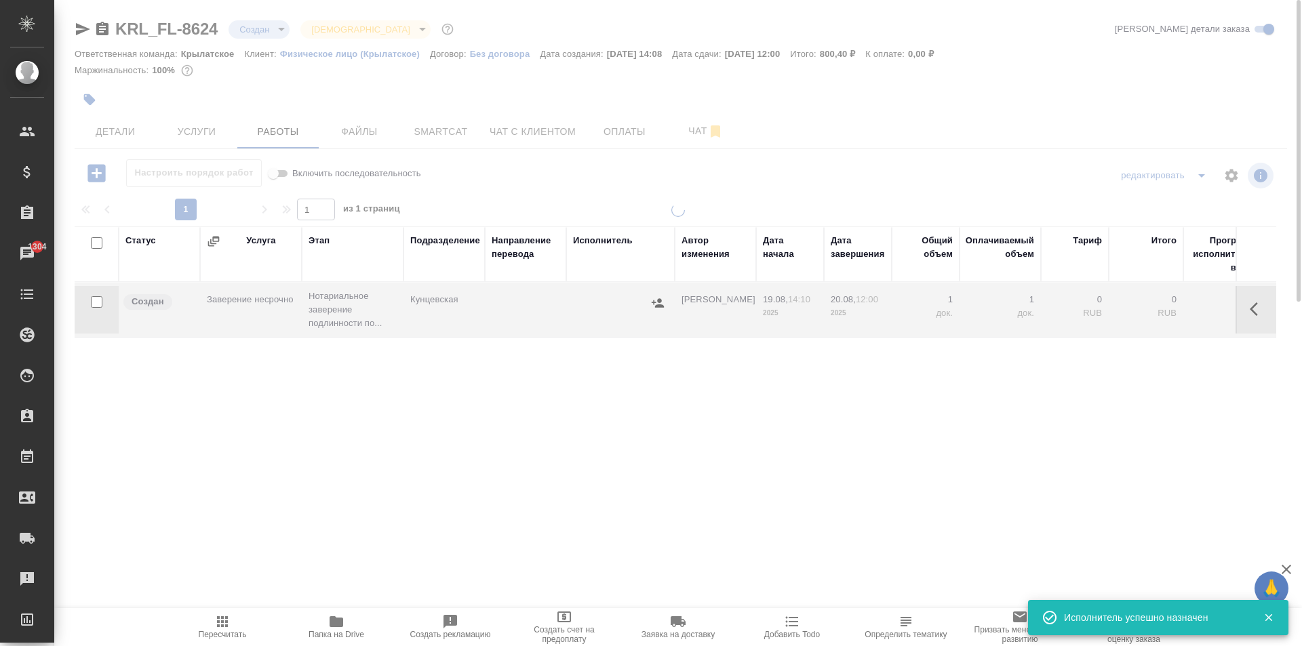
click at [243, 613] on button "Пересчитать" at bounding box center [222, 627] width 114 height 38
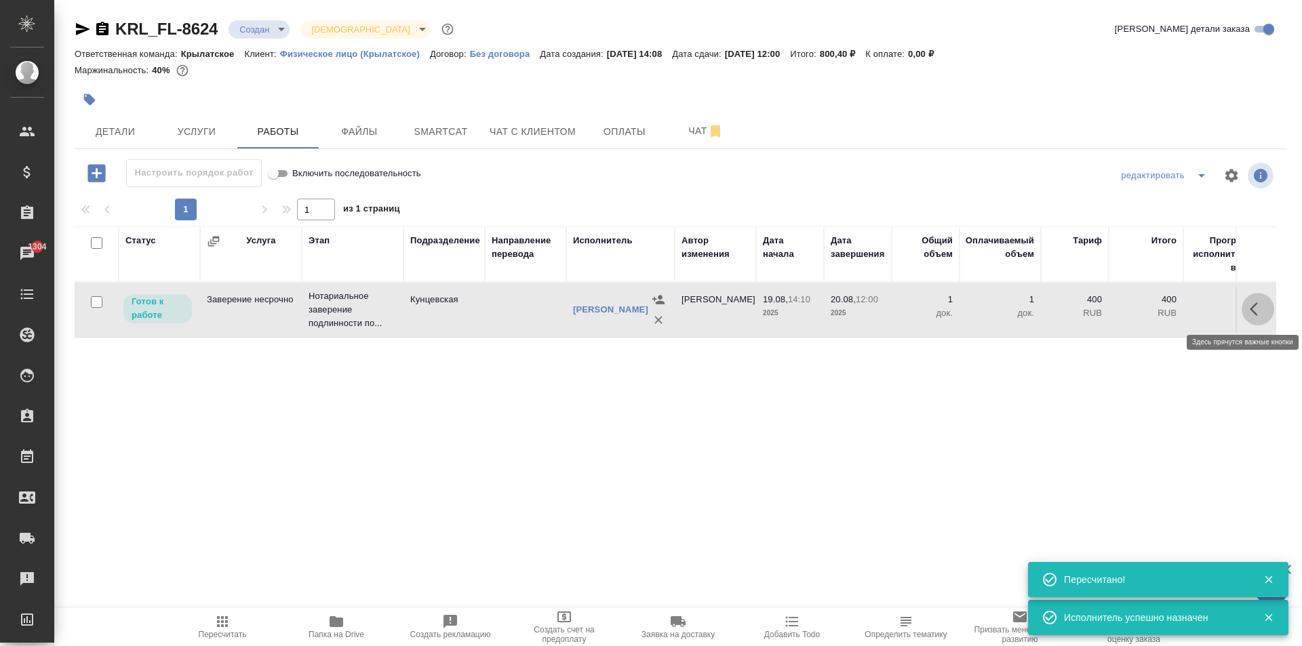
drag, startPoint x: 1258, startPoint y: 301, endPoint x: 1243, endPoint y: 310, distance: 17.7
click at [1257, 301] on icon "button" at bounding box center [1257, 309] width 16 height 16
click at [1159, 314] on icon "button" at bounding box center [1158, 309] width 16 height 16
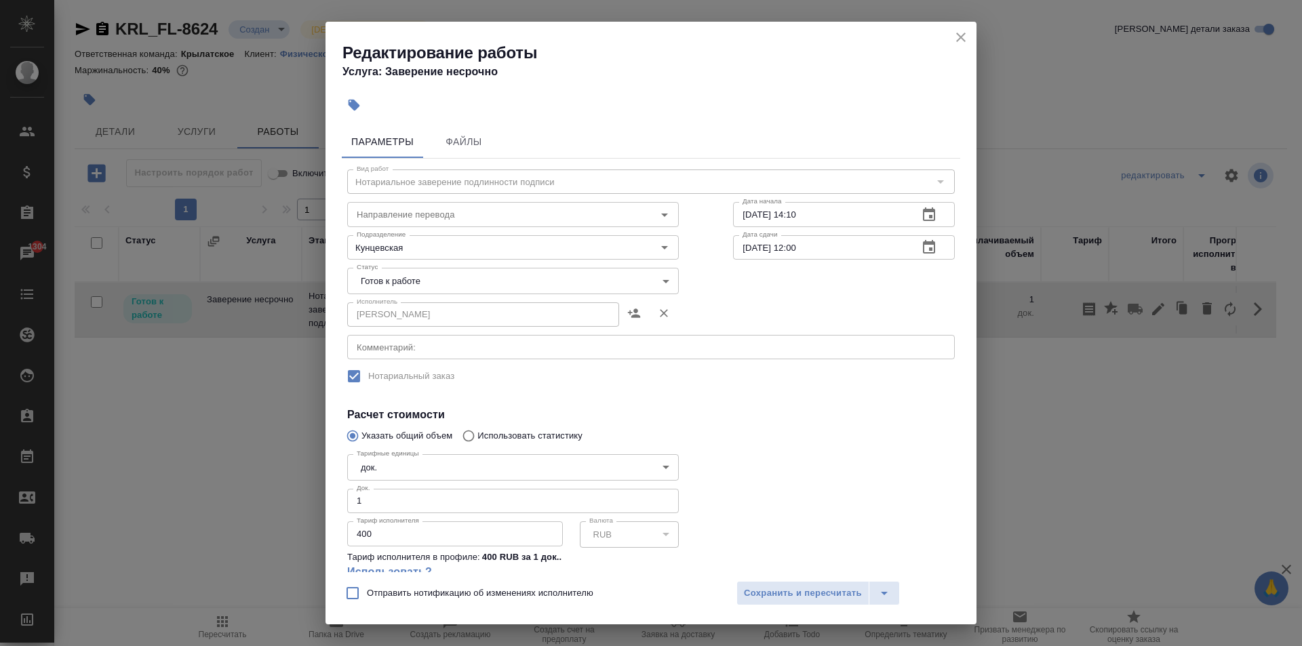
click at [731, 381] on label "Нотариальный заказ" at bounding box center [642, 376] width 605 height 28
click at [969, 36] on button "close" at bounding box center [960, 37] width 20 height 20
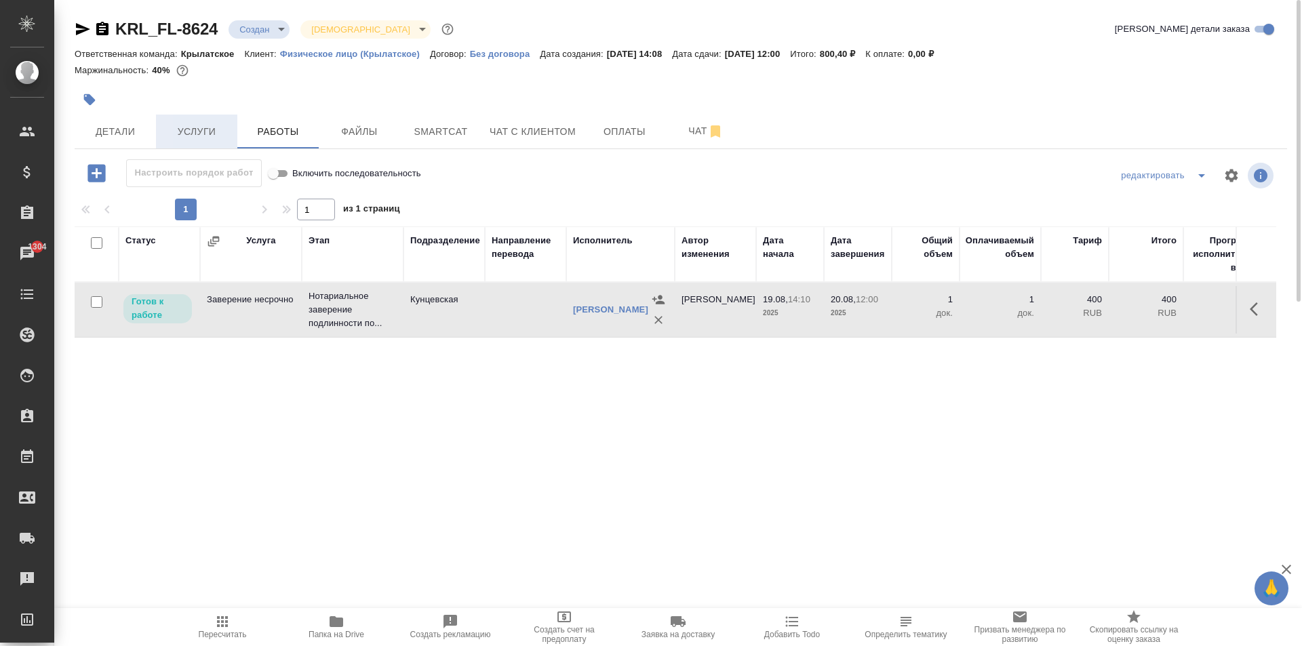
drag, startPoint x: 123, startPoint y: 135, endPoint x: 184, endPoint y: 132, distance: 61.8
click at [184, 132] on div "Детали Услуги Работы Файлы Smartcat Чат с клиентом Оплаты Чат" at bounding box center [681, 132] width 1212 height 34
click at [184, 132] on span "Услуги" at bounding box center [196, 131] width 65 height 17
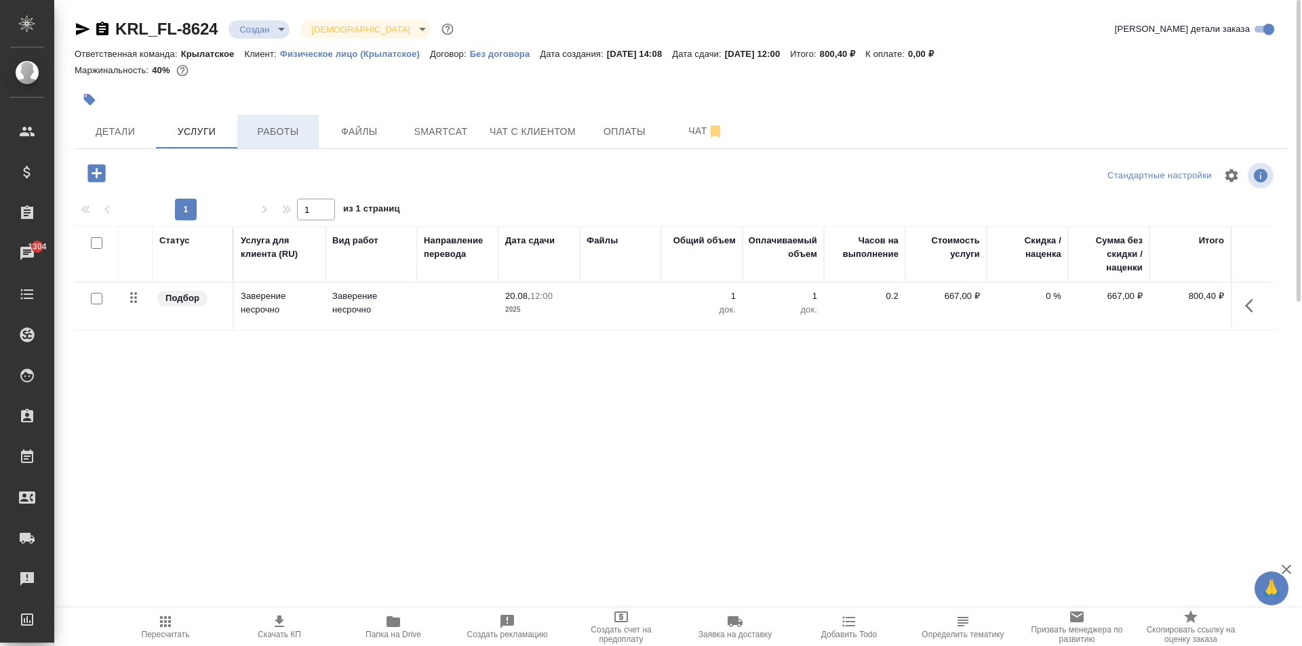
drag, startPoint x: 346, startPoint y: 132, endPoint x: 294, endPoint y: 136, distance: 52.3
click at [294, 136] on div "Детали Услуги Работы Файлы Smartcat Чат с клиентом Оплаты Чат" at bounding box center [681, 132] width 1212 height 34
click at [292, 136] on span "Работы" at bounding box center [277, 131] width 65 height 17
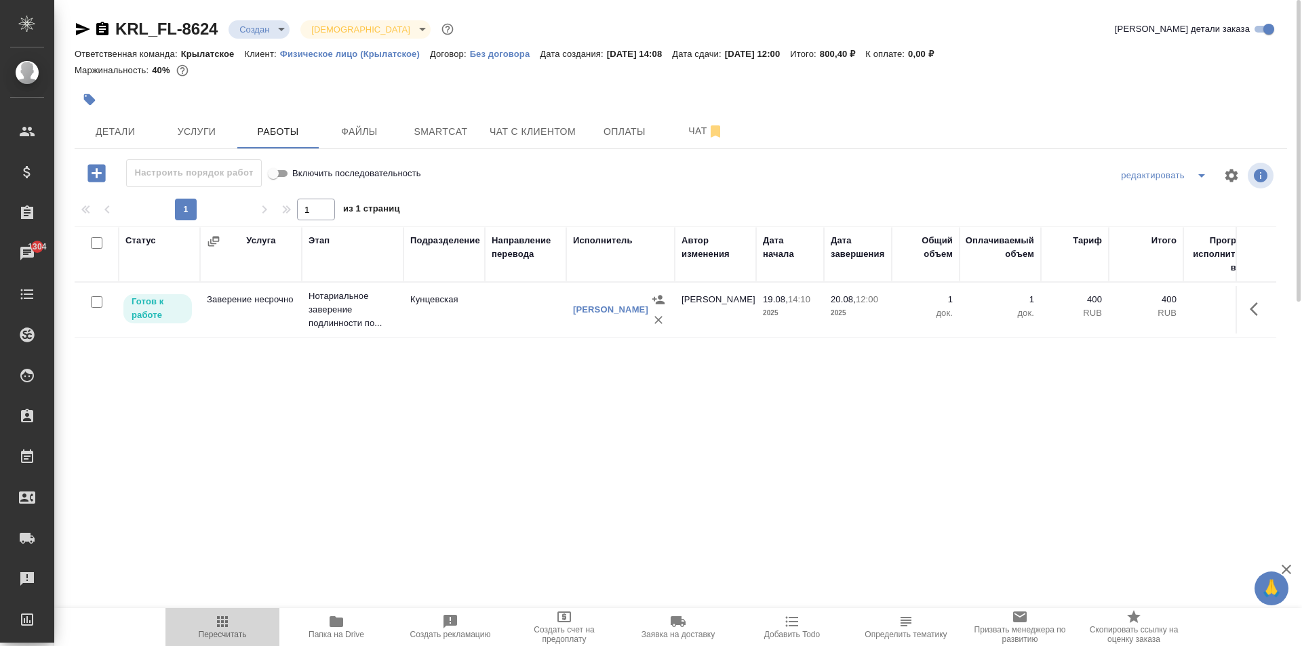
click at [219, 626] on icon "button" at bounding box center [222, 621] width 11 height 11
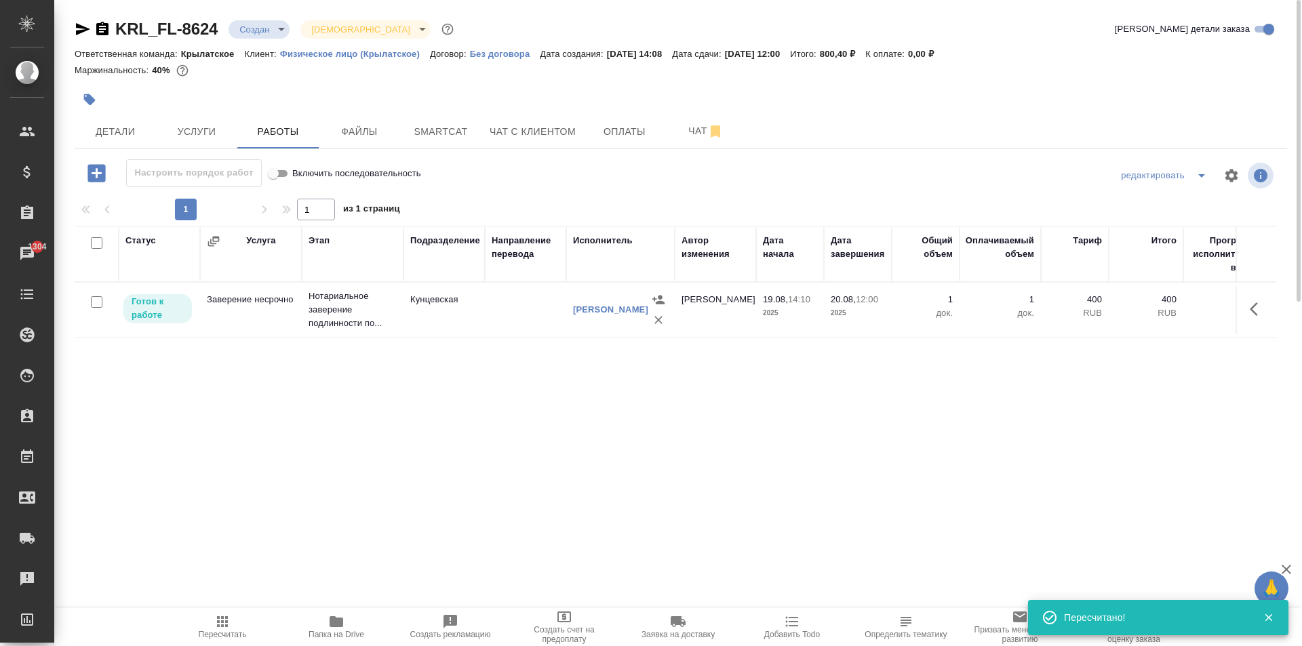
click at [462, 205] on div "1 1 из 1 страниц" at bounding box center [681, 210] width 1212 height 22
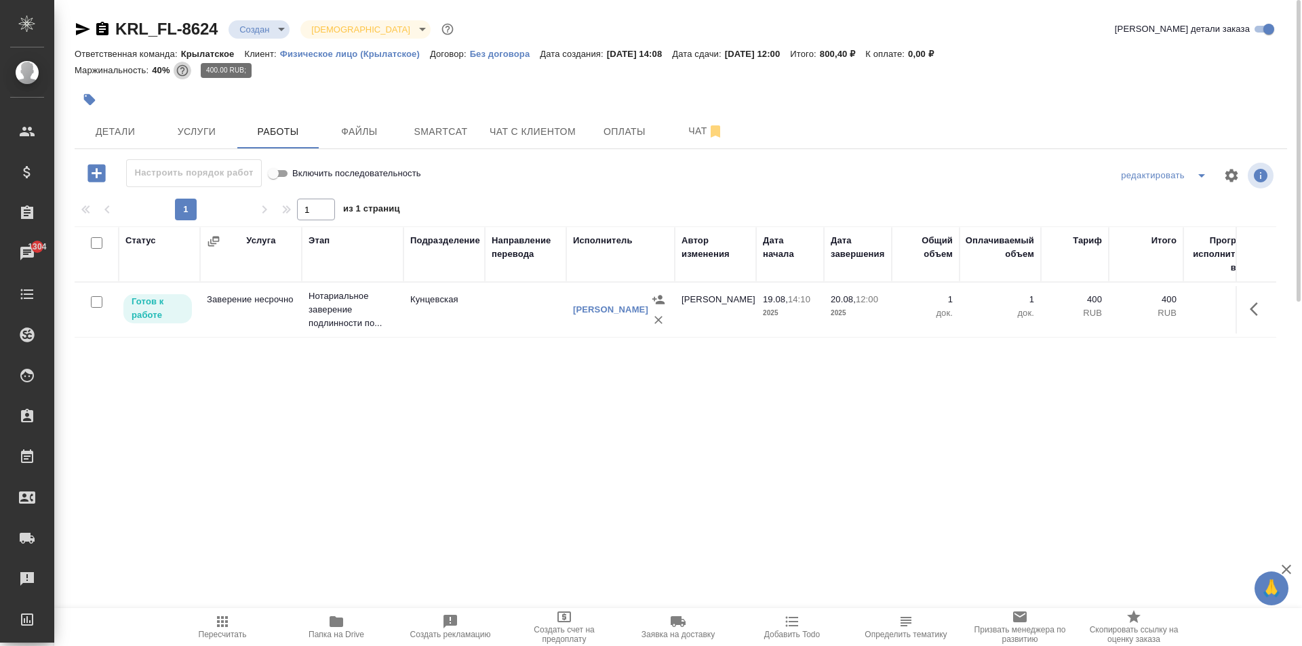
click at [184, 71] on icon "button" at bounding box center [183, 71] width 14 height 14
click at [215, 127] on span "Услуги" at bounding box center [196, 131] width 65 height 17
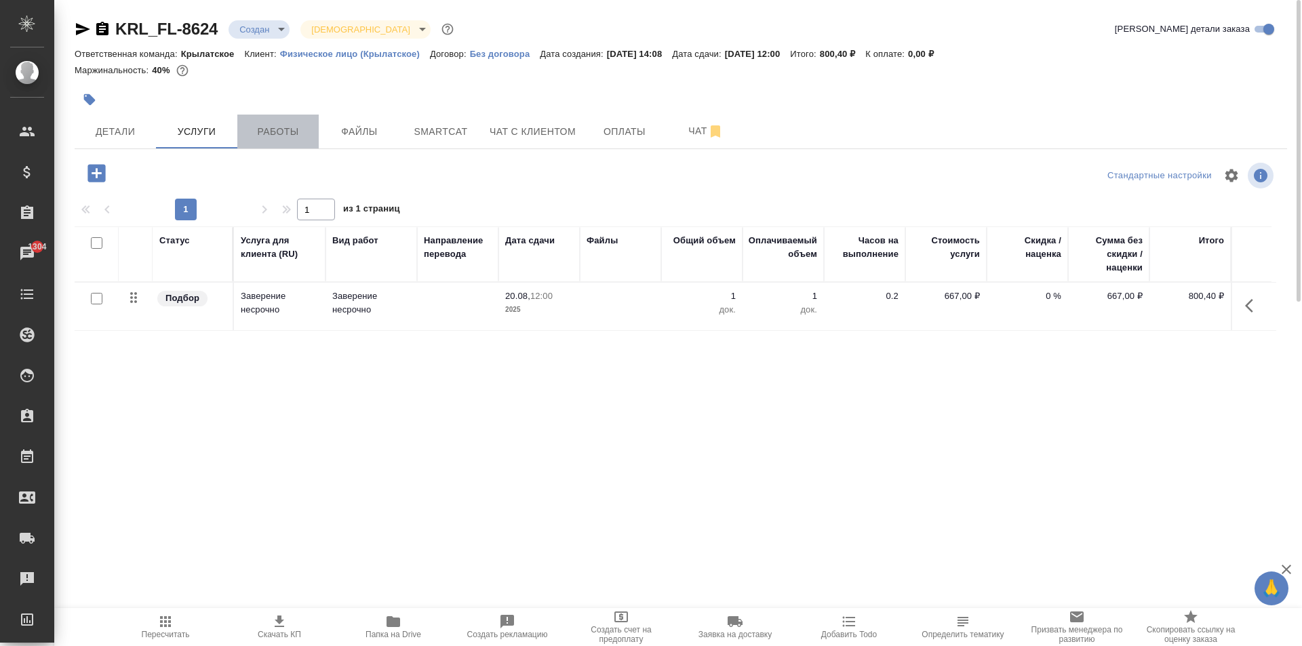
click at [264, 137] on span "Работы" at bounding box center [277, 131] width 65 height 17
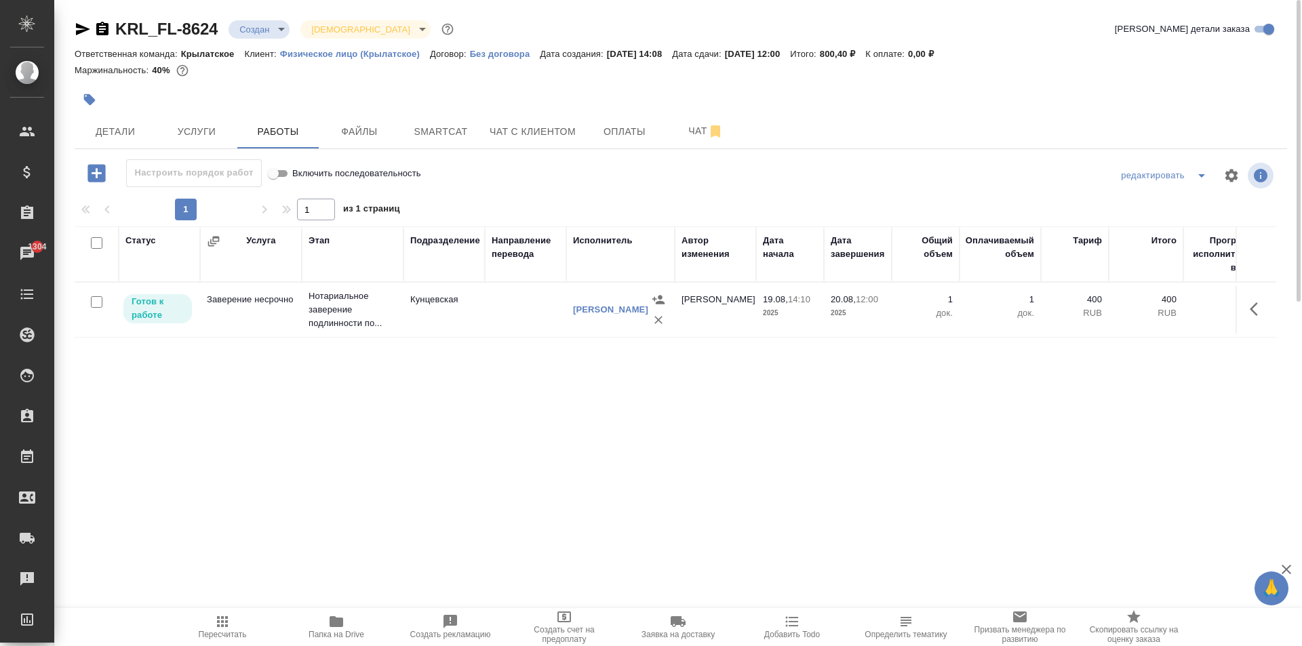
click at [193, 622] on span "Пересчитать" at bounding box center [223, 626] width 98 height 26
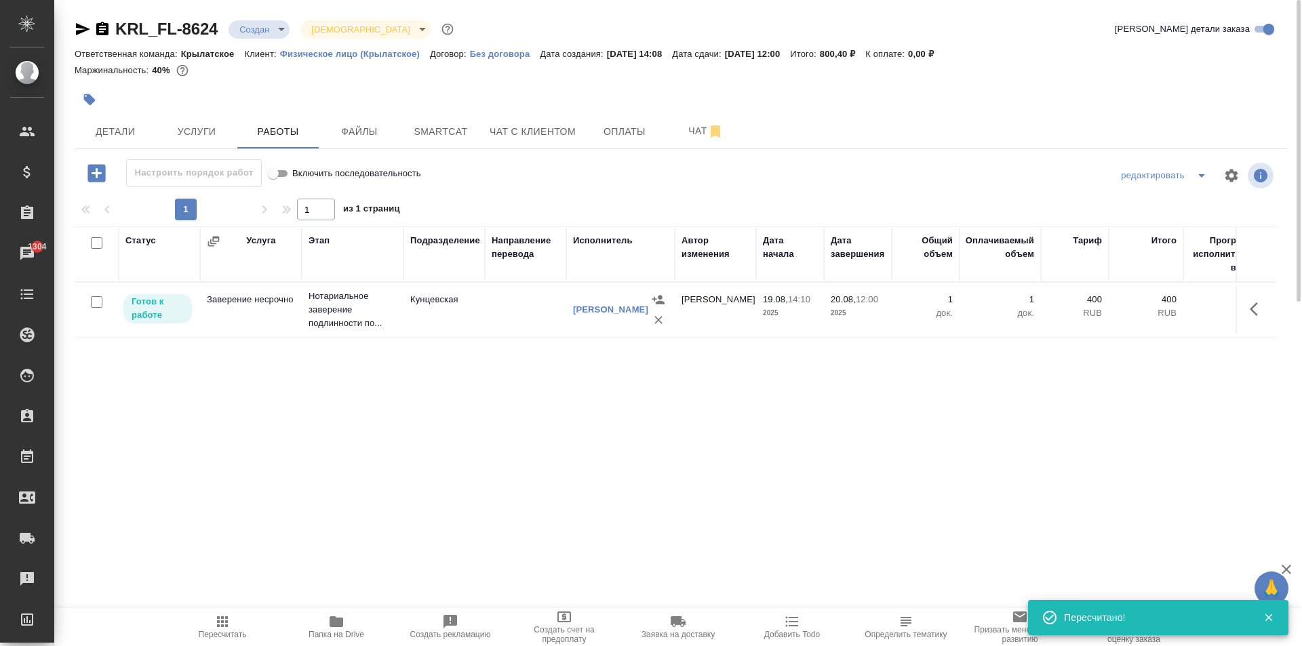
click at [946, 155] on div "KRL_FL-8624 Создан new Святая троица holyTrinity Кратко детали заказа Ответстве…" at bounding box center [680, 283] width 1227 height 566
click at [221, 92] on div at bounding box center [479, 100] width 808 height 30
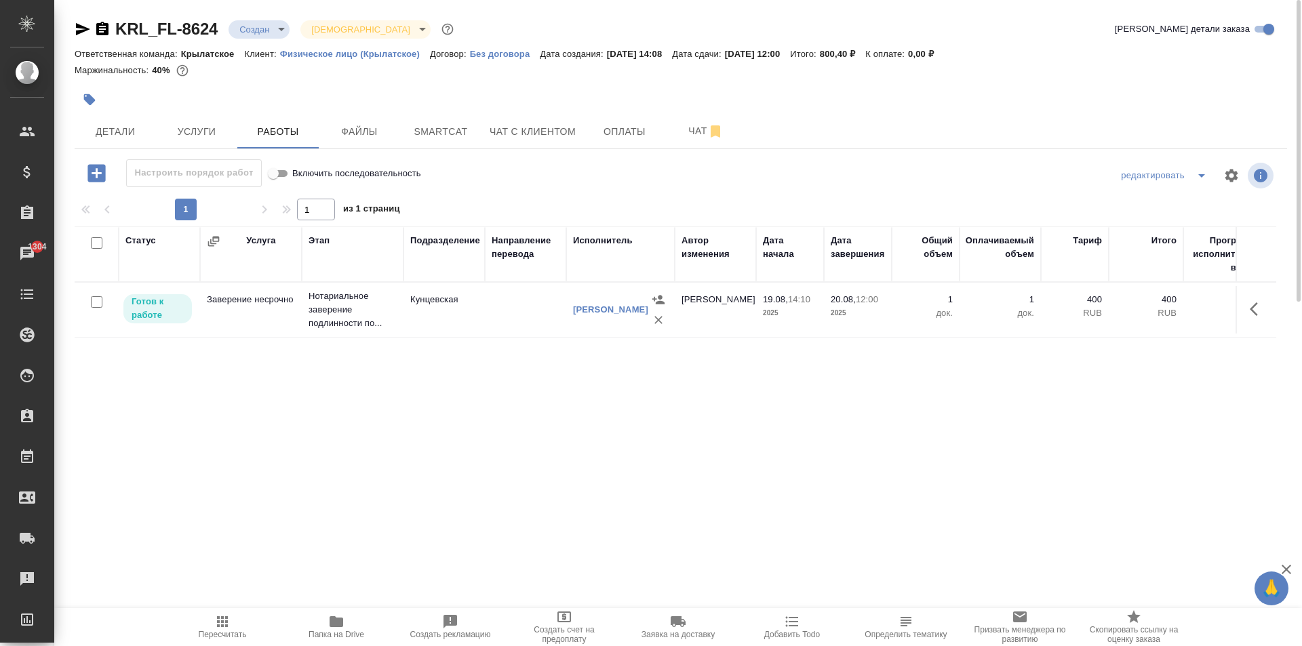
click at [105, 150] on div "KRL_FL-8624 Создан new Святая троица holyTrinity Кратко детали заказа Ответстве…" at bounding box center [680, 283] width 1227 height 566
click at [108, 133] on span "Детали" at bounding box center [115, 131] width 65 height 17
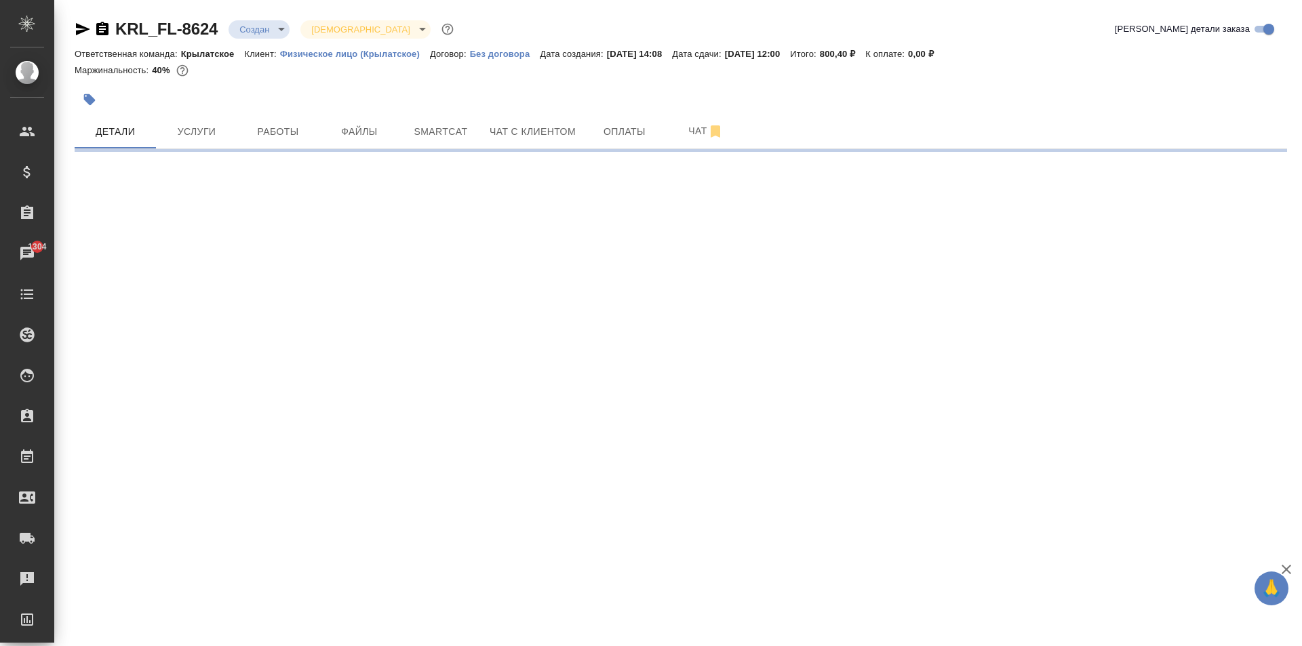
select select "RU"
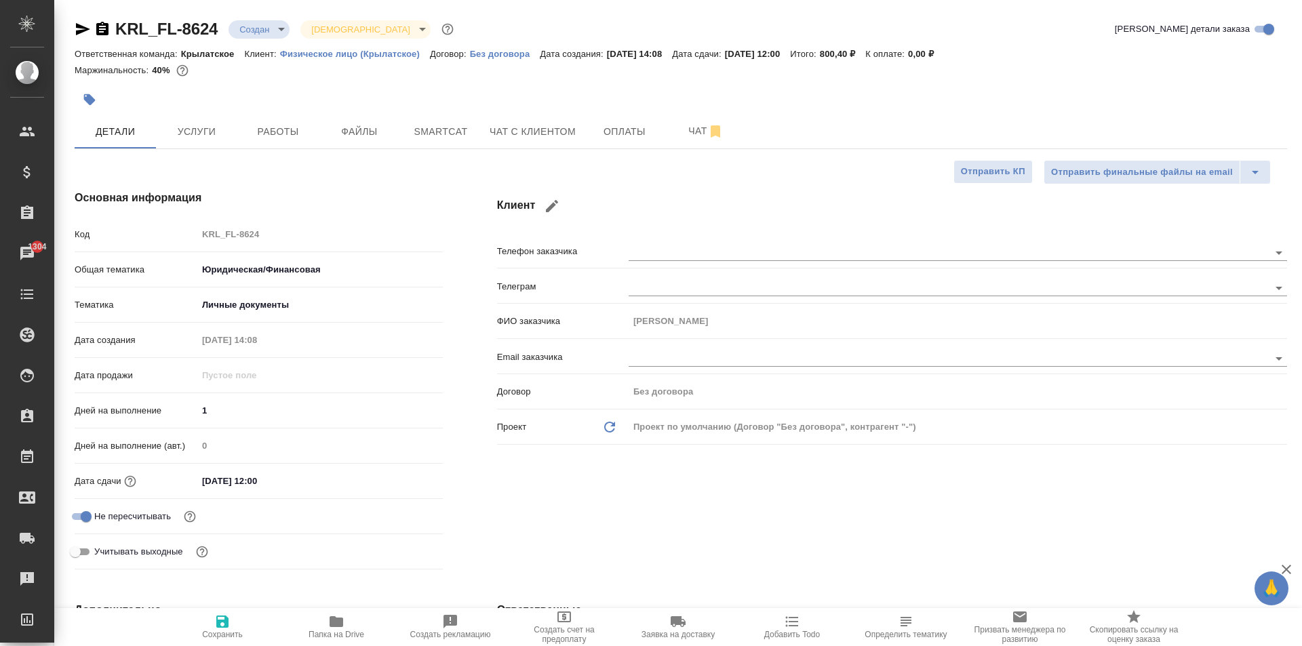
type textarea "x"
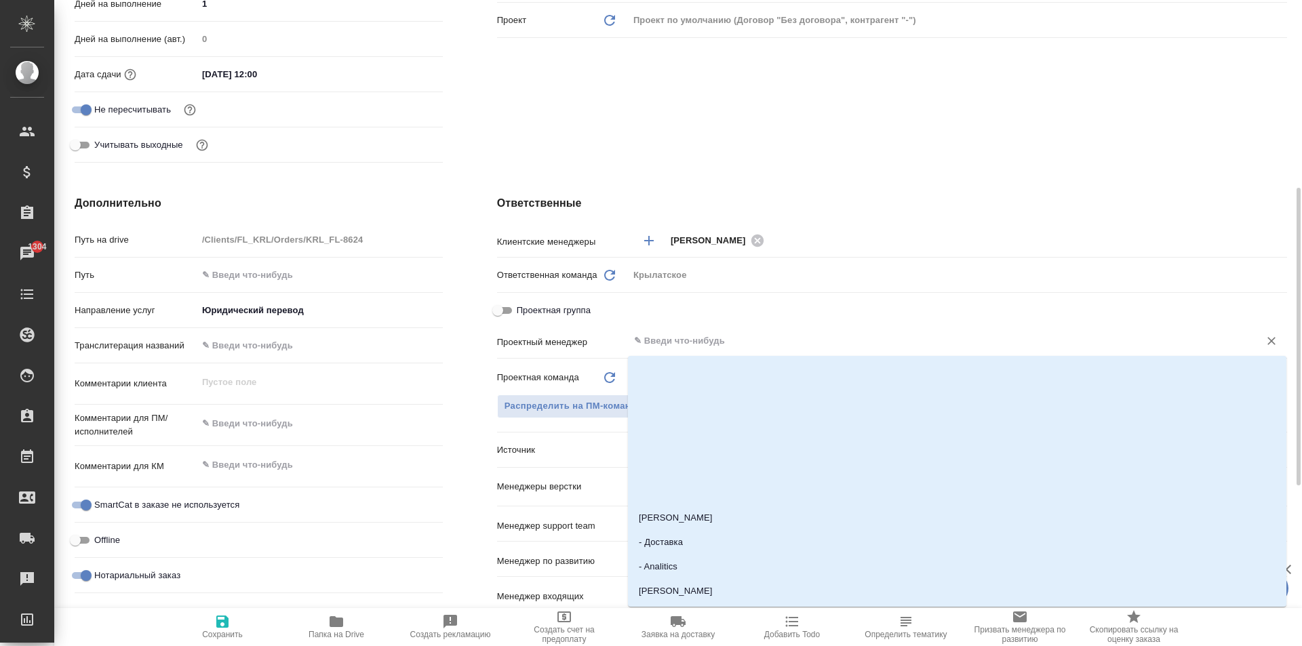
click at [677, 338] on input "text" at bounding box center [934, 341] width 605 height 16
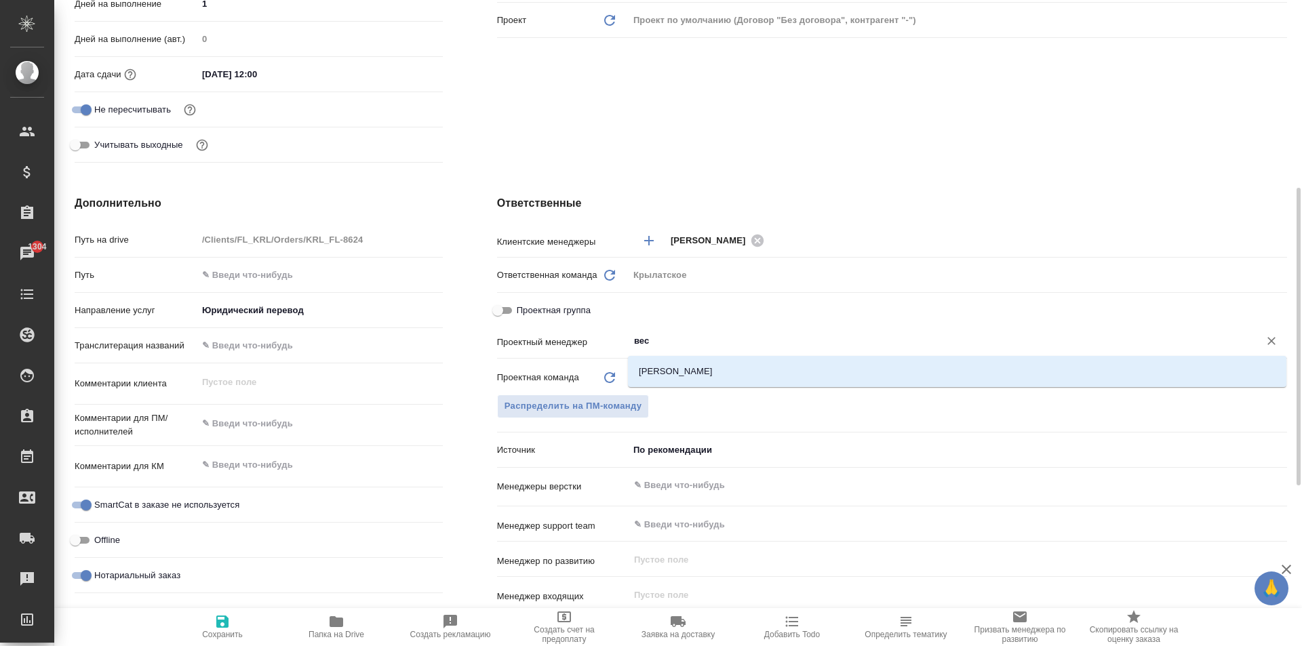
type input "весе"
click at [725, 377] on li "Веселова Юлия" at bounding box center [957, 371] width 658 height 24
type textarea "x"
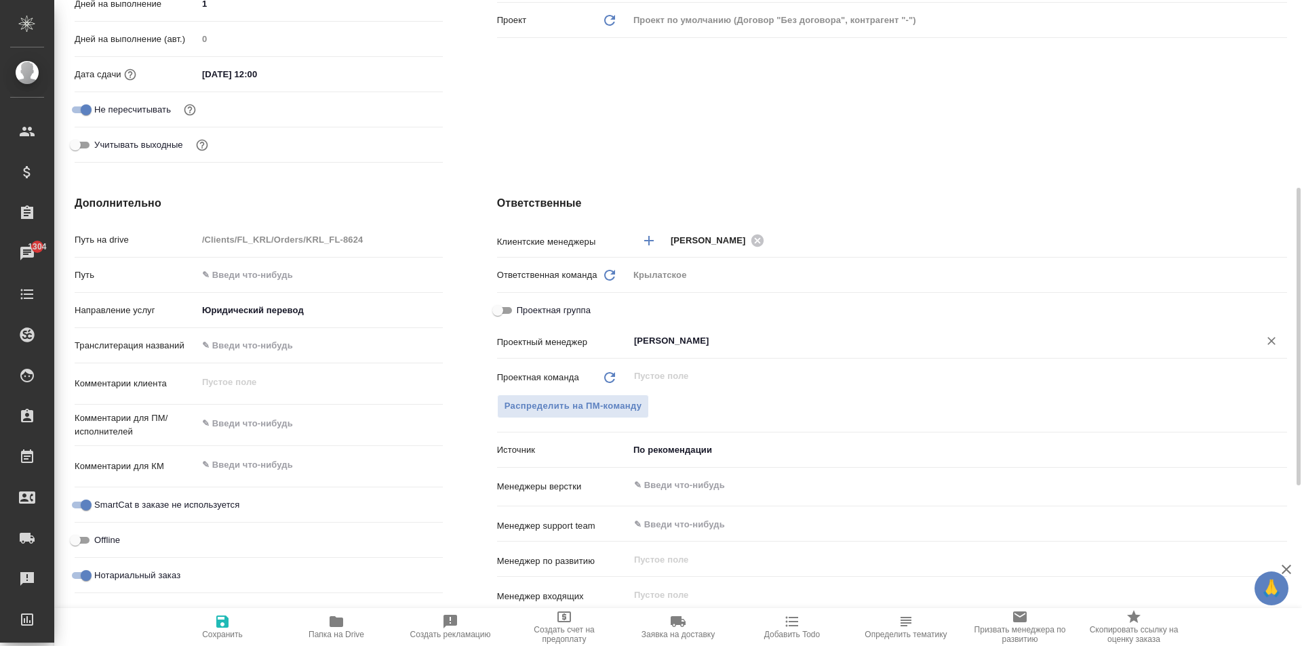
type input "Веселова Юлия"
click at [206, 613] on button "Сохранить" at bounding box center [222, 627] width 114 height 38
type textarea "x"
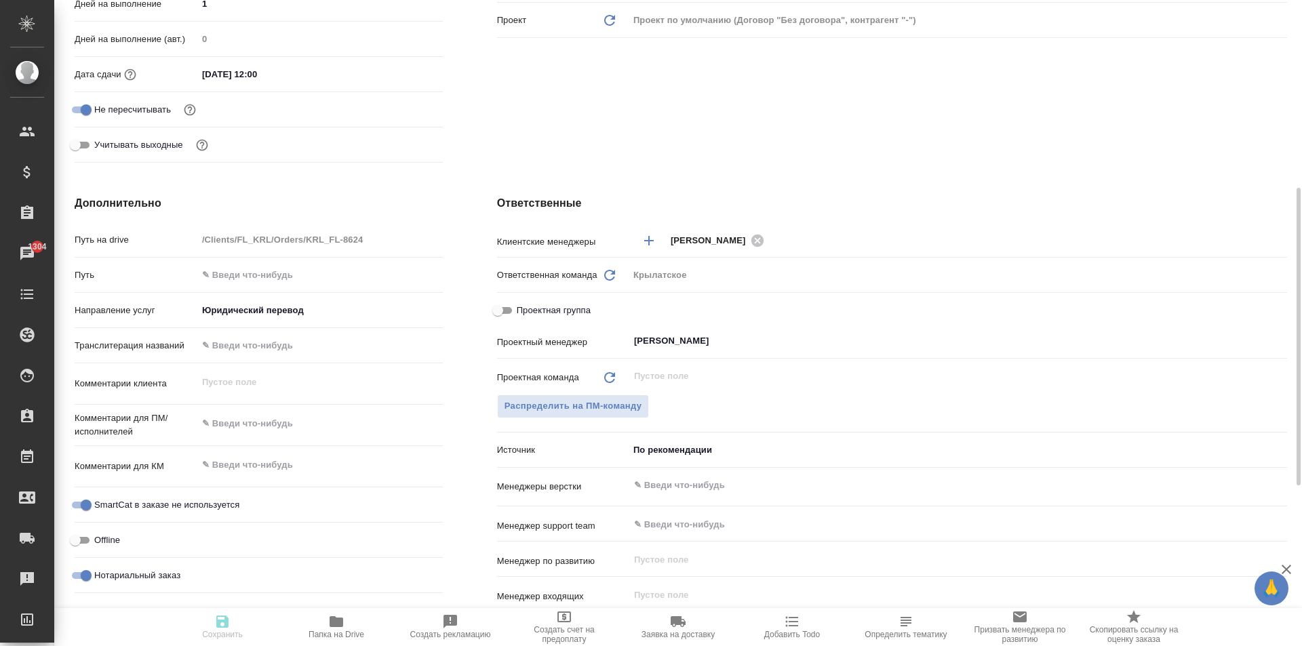
type textarea "x"
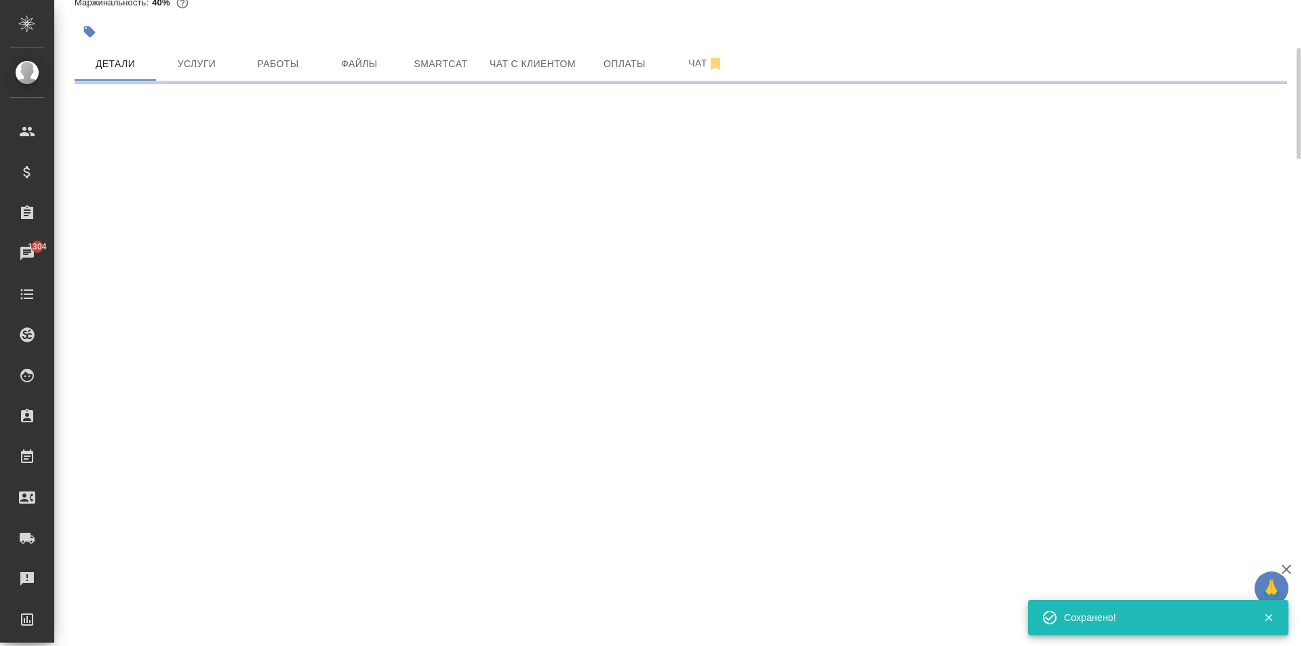
scroll to position [0, 0]
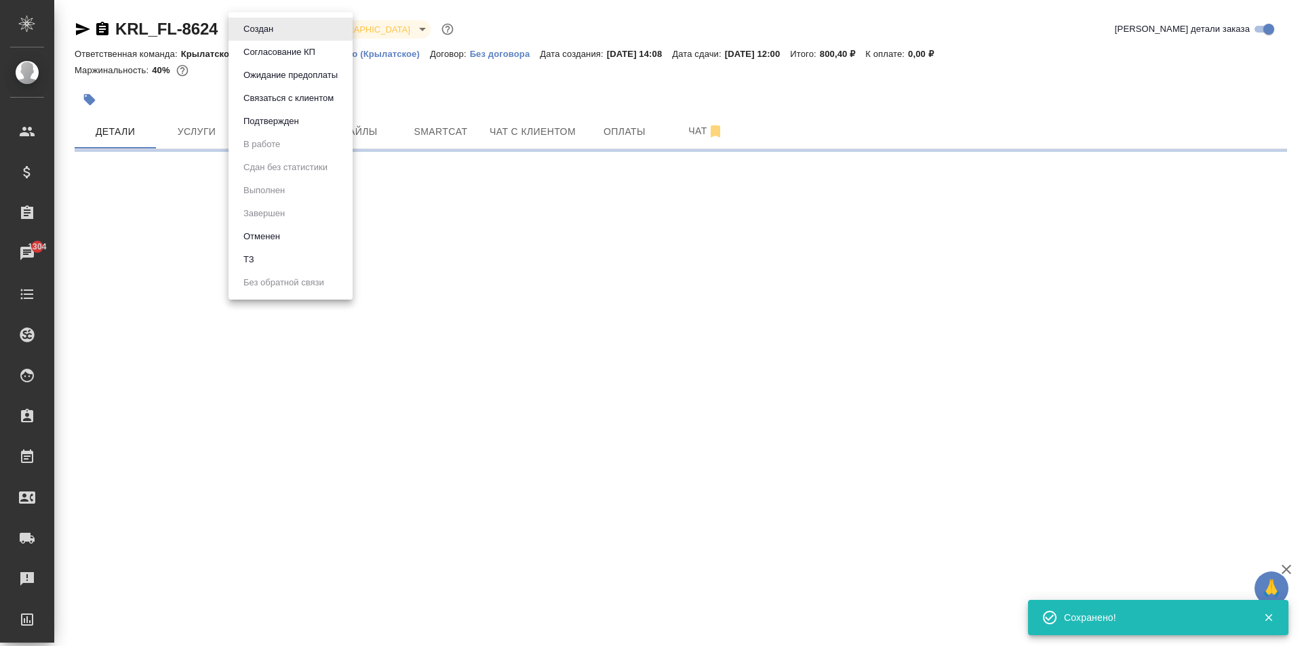
click at [253, 33] on body "🙏 .cls-1 fill:#fff; AWATERA Kasymov Timur Клиенты Спецификации Заказы 1304 Чаты…" at bounding box center [651, 323] width 1302 height 646
click at [276, 37] on button "Подтвержден" at bounding box center [258, 29] width 38 height 15
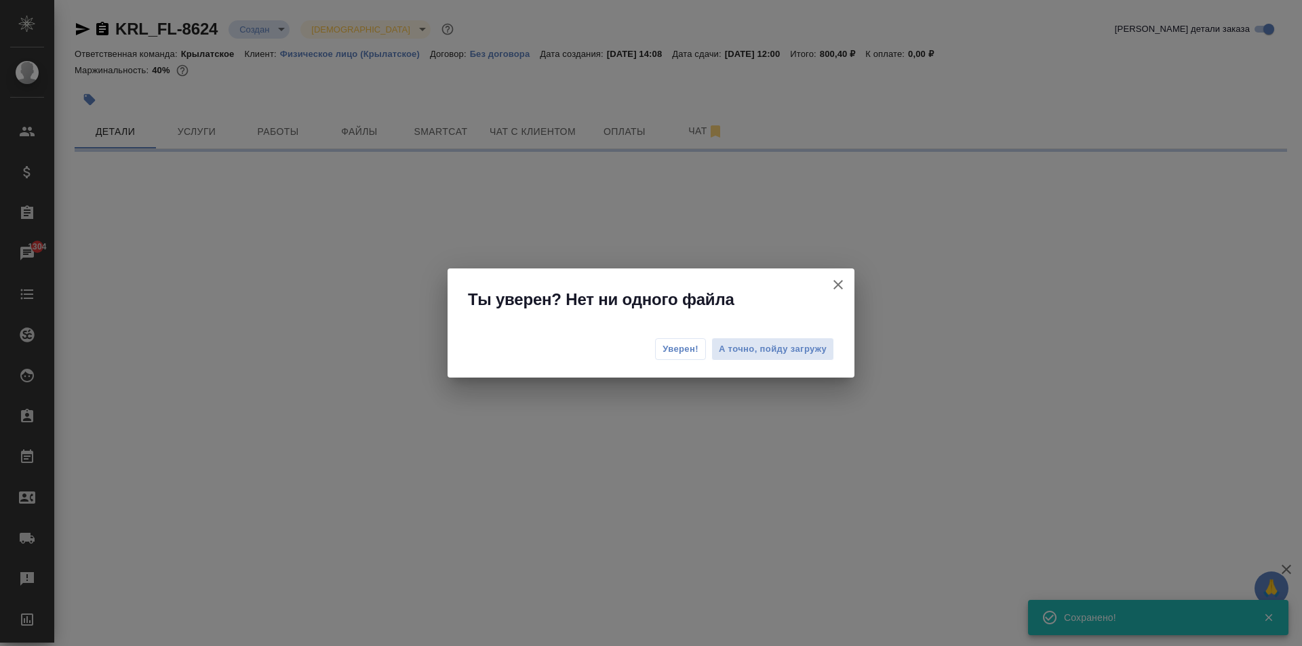
select select "RU"
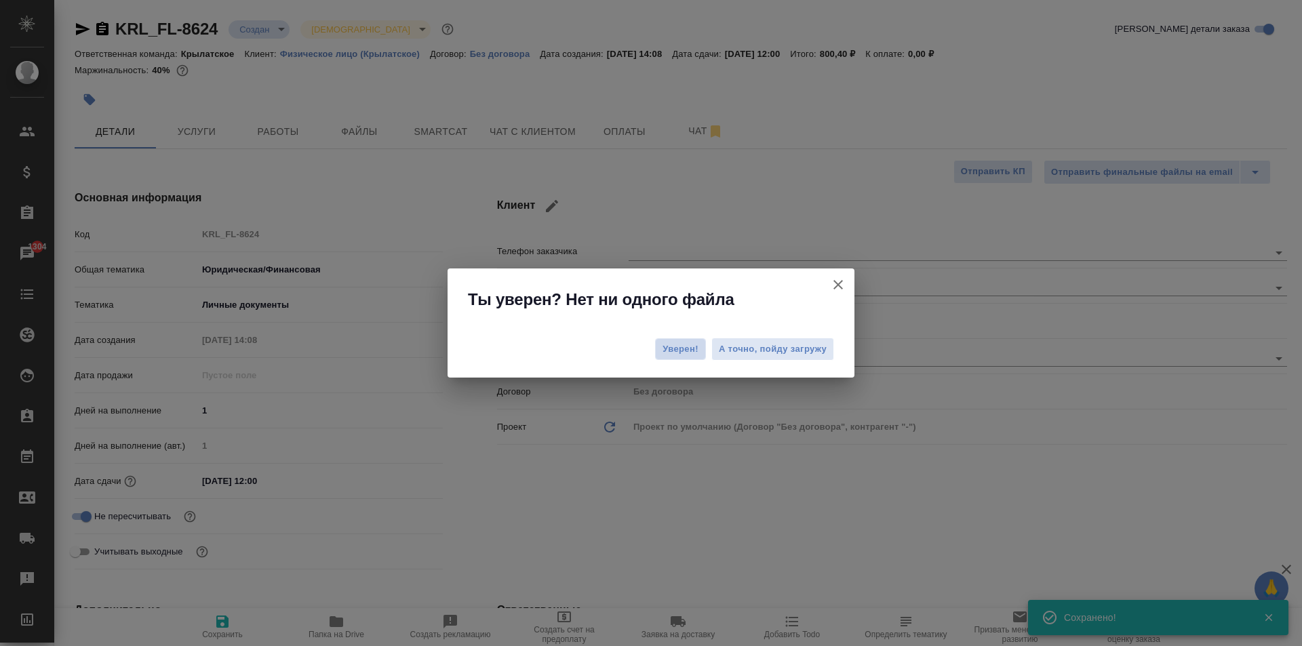
type textarea "x"
click at [675, 357] on button "Уверен!" at bounding box center [680, 349] width 51 height 22
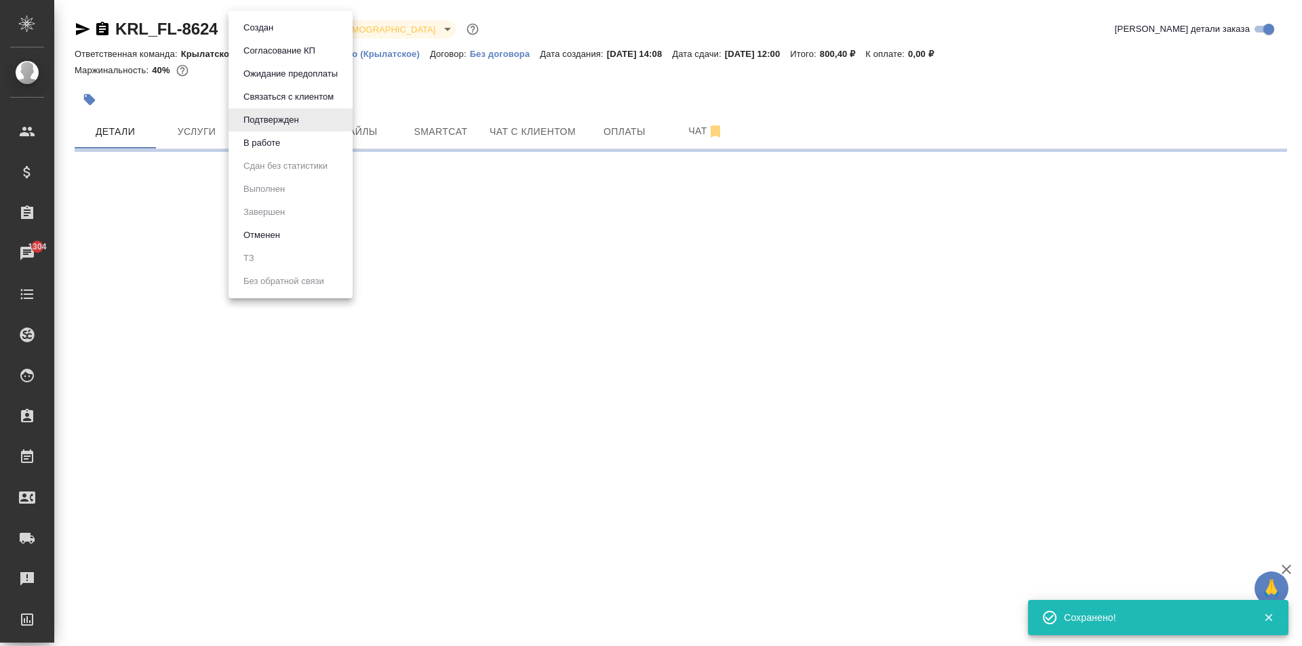
click at [257, 31] on body "🙏 .cls-1 fill:#fff; AWATERA Kasymov Timur Клиенты Спецификации Заказы 1304 Чаты…" at bounding box center [651, 323] width 1302 height 646
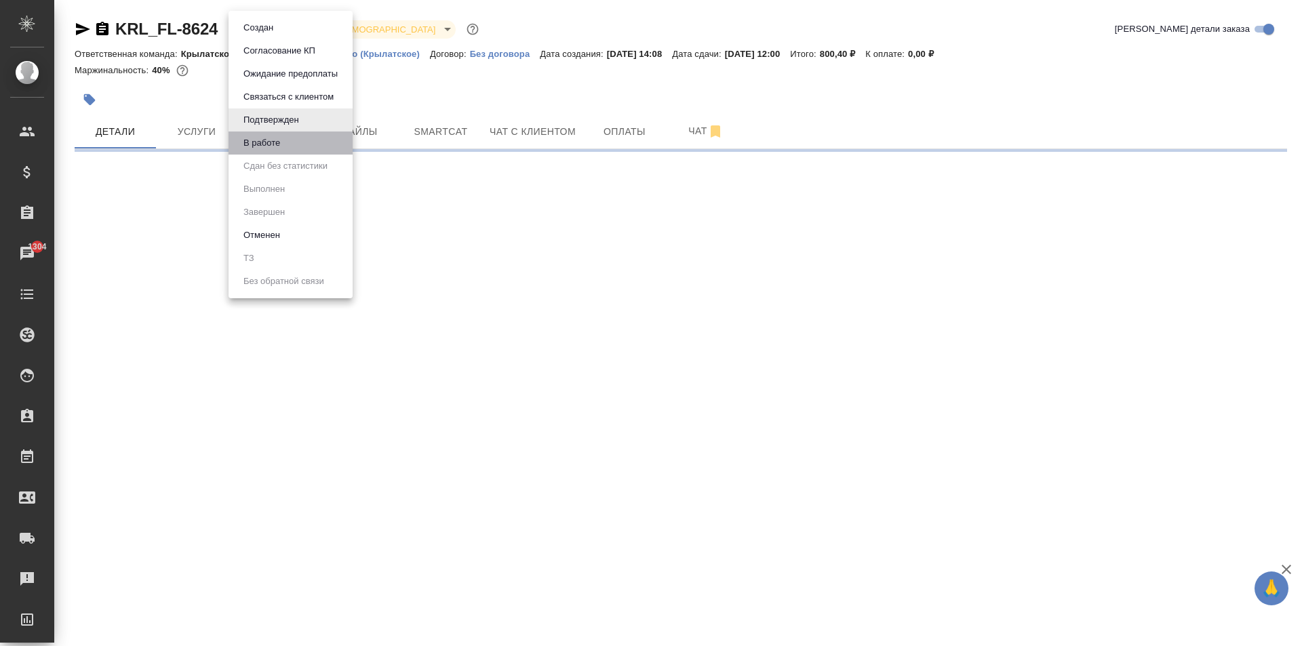
click at [289, 142] on li "В работе" at bounding box center [290, 143] width 124 height 23
click at [275, 31] on body "🙏 .cls-1 fill:#fff; AWATERA Kasymov Timur Клиенты Спецификации Заказы 1304 Чаты…" at bounding box center [651, 323] width 1302 height 646
select select "RU"
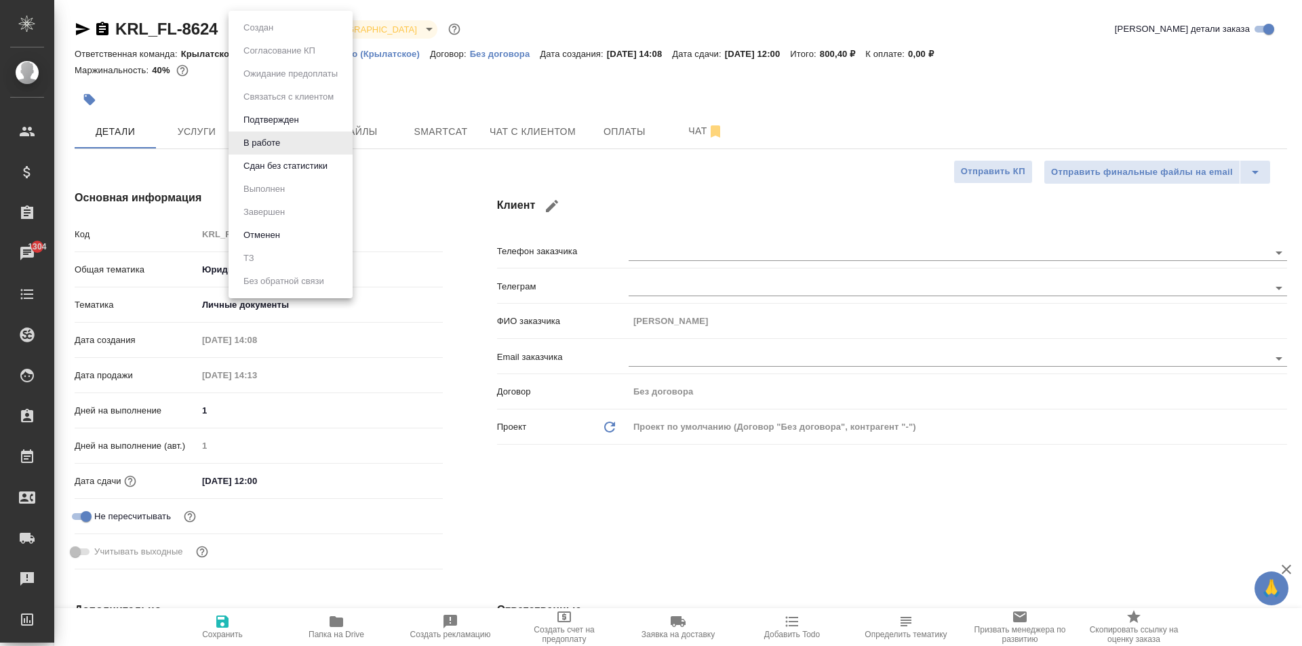
type textarea "x"
click at [273, 155] on li "Сдан без статистики" at bounding box center [290, 166] width 124 height 23
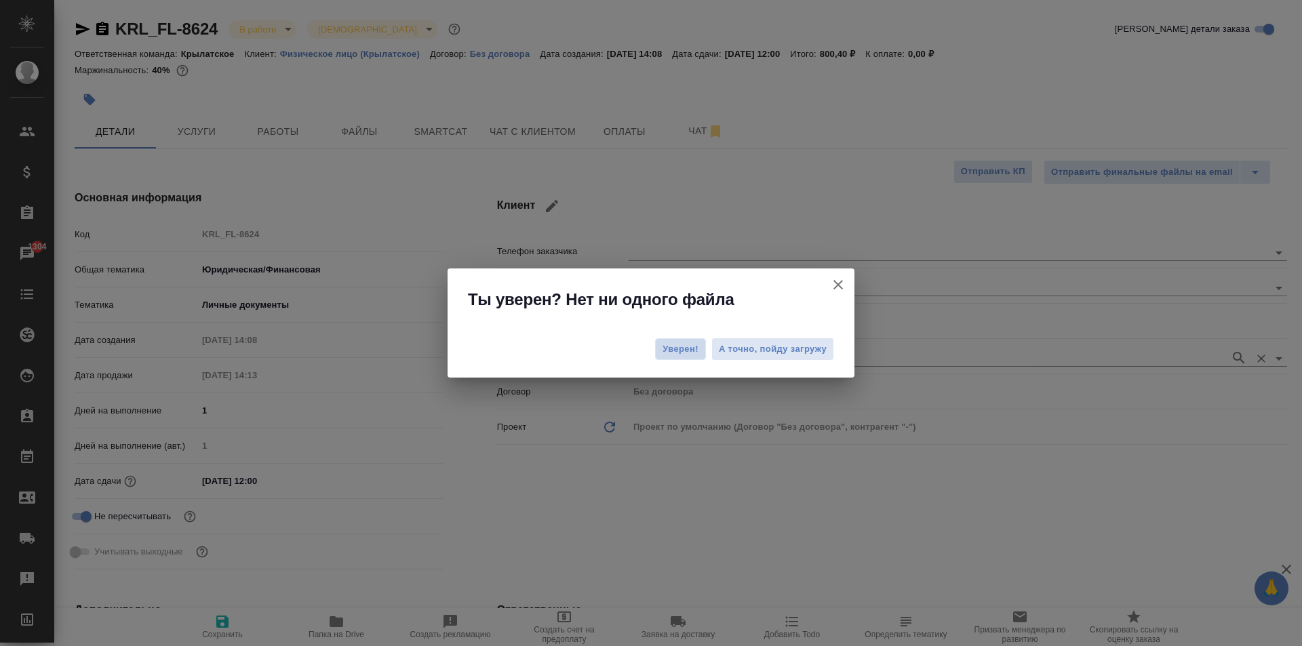
drag, startPoint x: 666, startPoint y: 359, endPoint x: 667, endPoint y: 352, distance: 6.9
click at [667, 353] on button "Уверен!" at bounding box center [680, 349] width 51 height 22
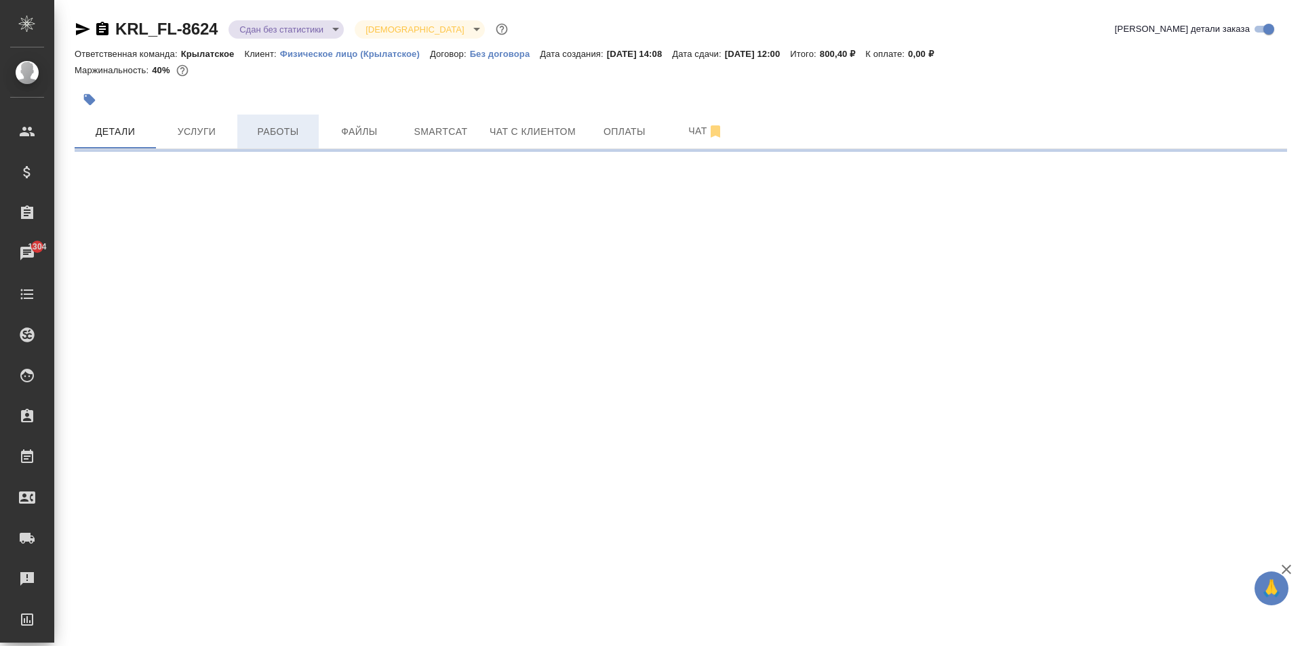
select select "RU"
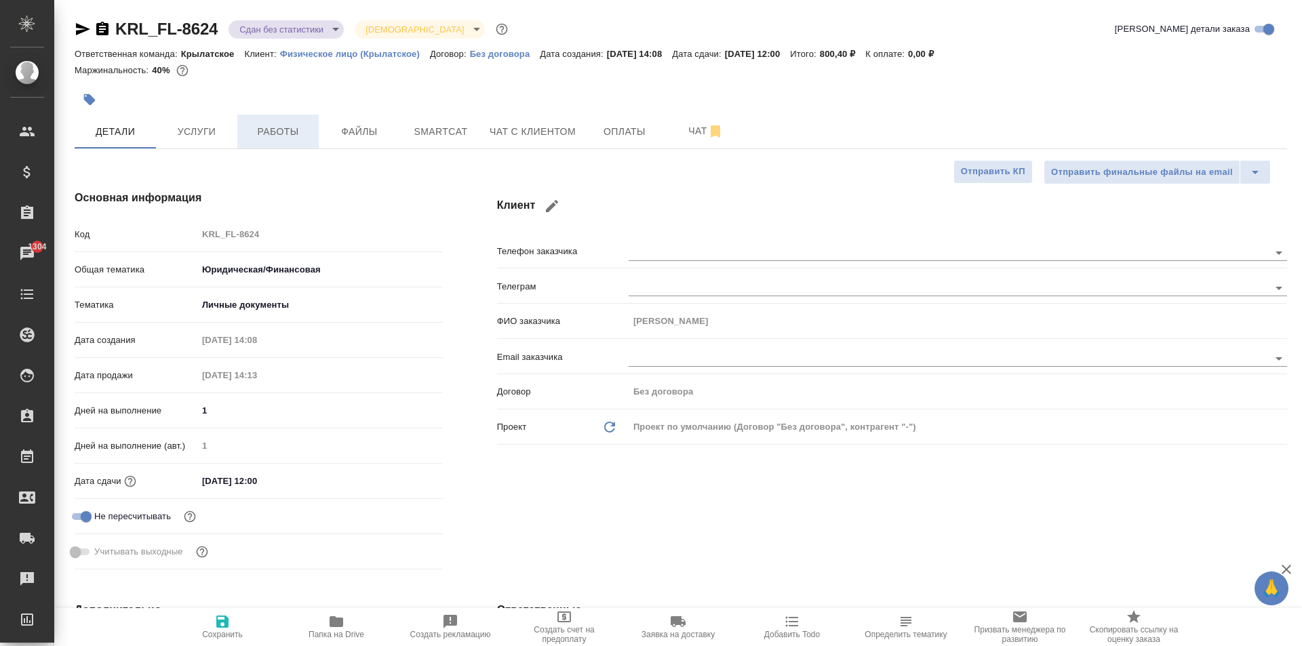
type textarea "x"
click at [284, 117] on button "Работы" at bounding box center [277, 132] width 81 height 34
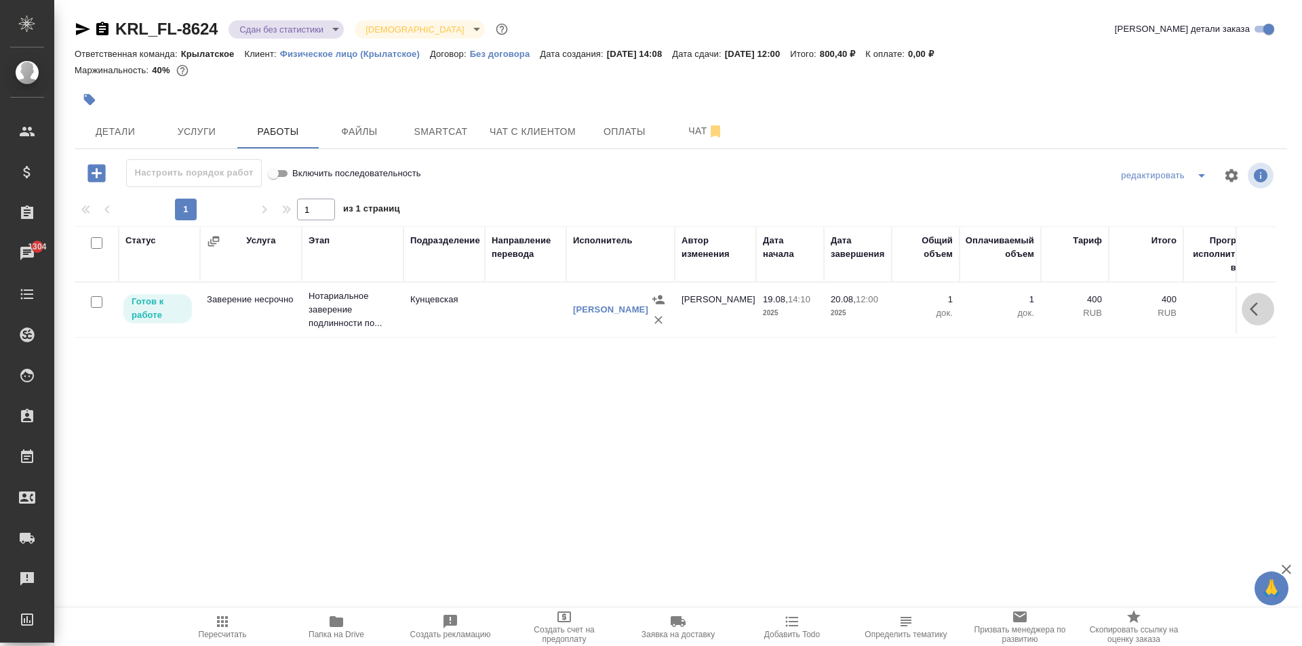
click at [1262, 304] on icon "button" at bounding box center [1257, 309] width 16 height 16
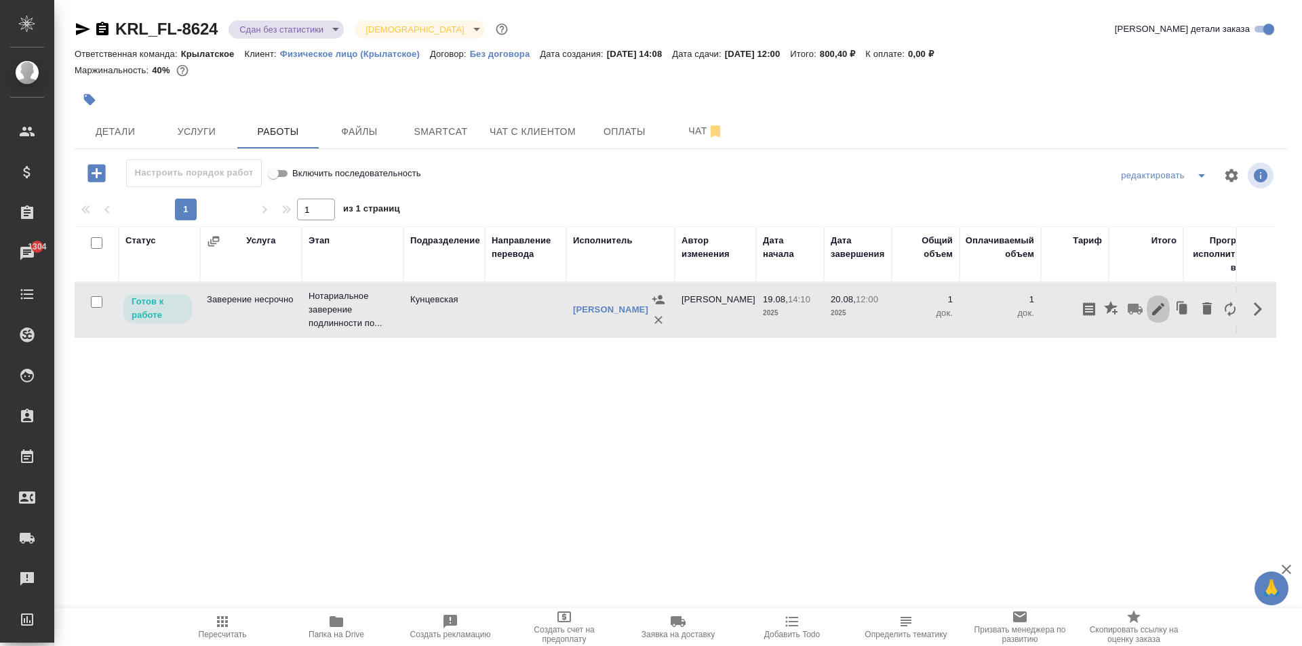
click at [1155, 314] on icon "button" at bounding box center [1158, 309] width 16 height 16
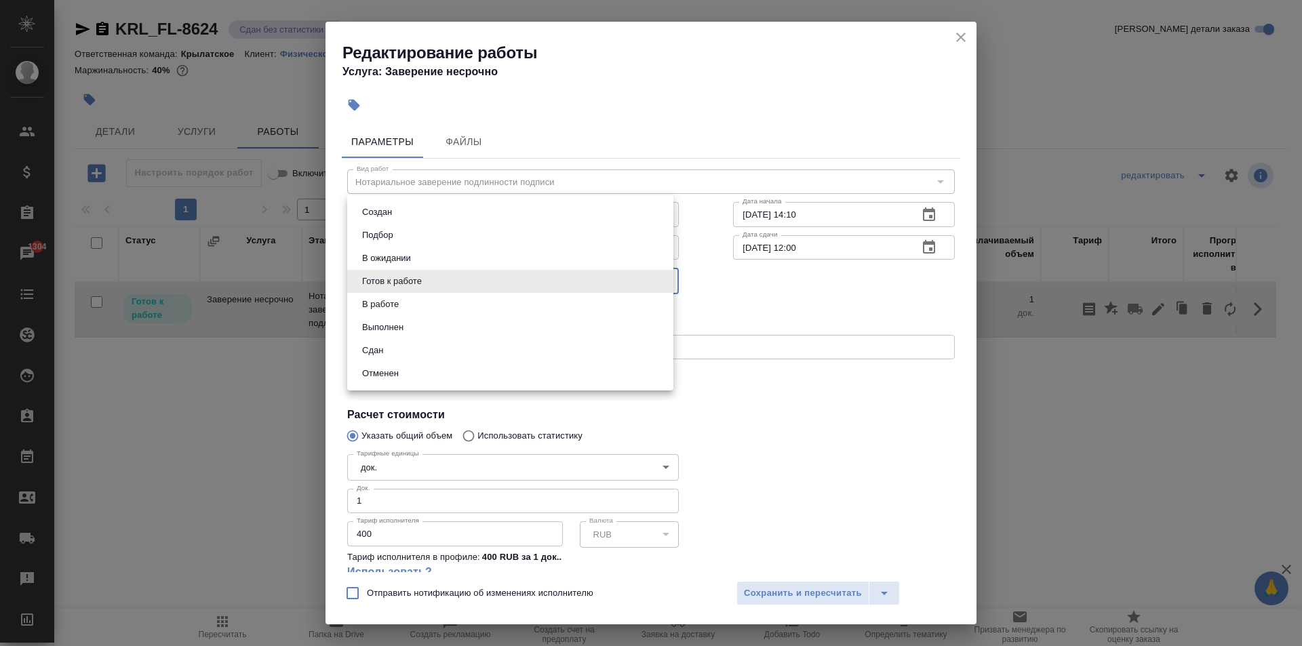
click at [479, 282] on body "🙏 .cls-1 fill:#fff; AWATERA Kasymov Timur Клиенты Спецификации Заказы 1304 Чаты…" at bounding box center [651, 323] width 1302 height 646
click at [416, 342] on li "Сдан" at bounding box center [510, 350] width 326 height 23
type input "closed"
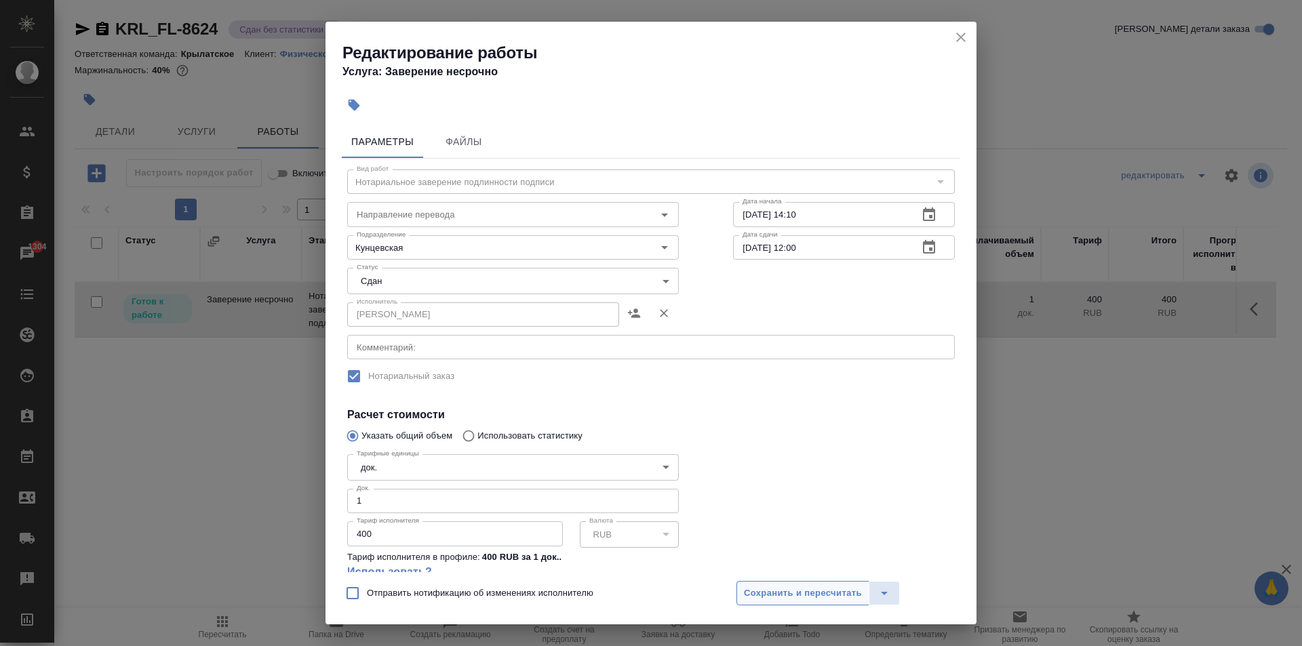
drag, startPoint x: 754, startPoint y: 612, endPoint x: 753, endPoint y: 603, distance: 9.5
click at [753, 605] on div "Отправить нотификацию об изменениях исполнителю Сохранить и пересчитать" at bounding box center [650, 598] width 651 height 52
click at [745, 588] on span "Сохранить и пересчитать" at bounding box center [803, 594] width 118 height 16
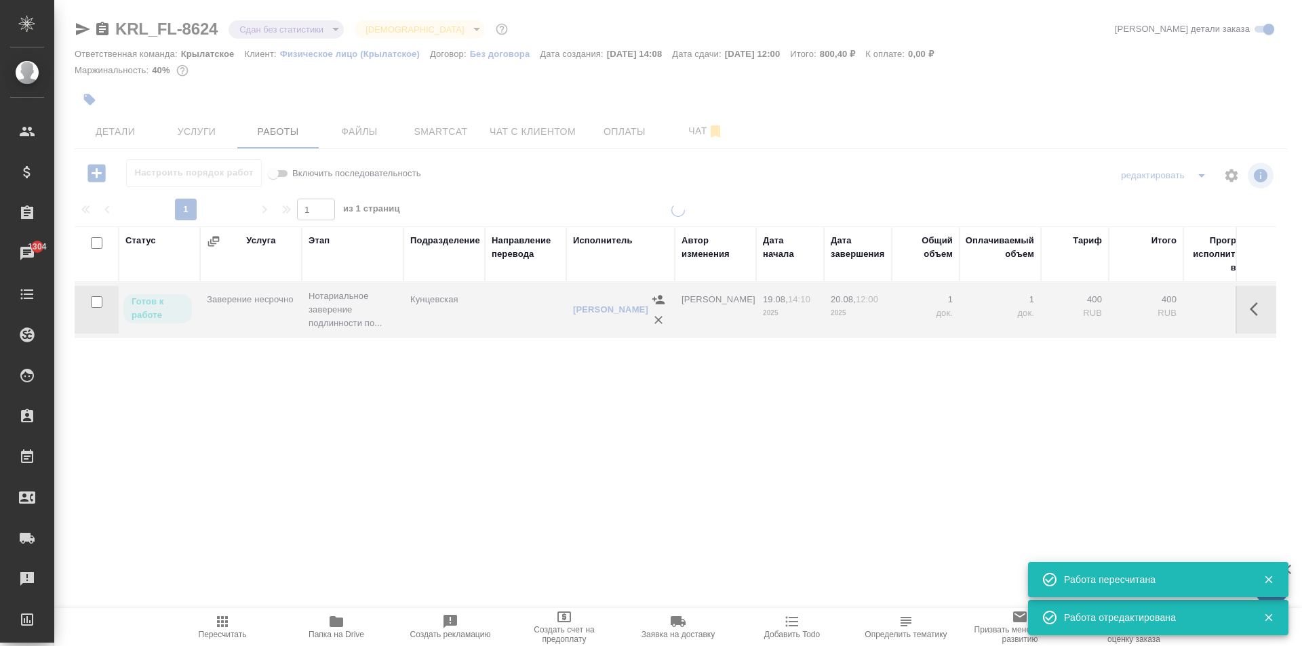
click at [243, 611] on button "Пересчитать" at bounding box center [222, 627] width 114 height 38
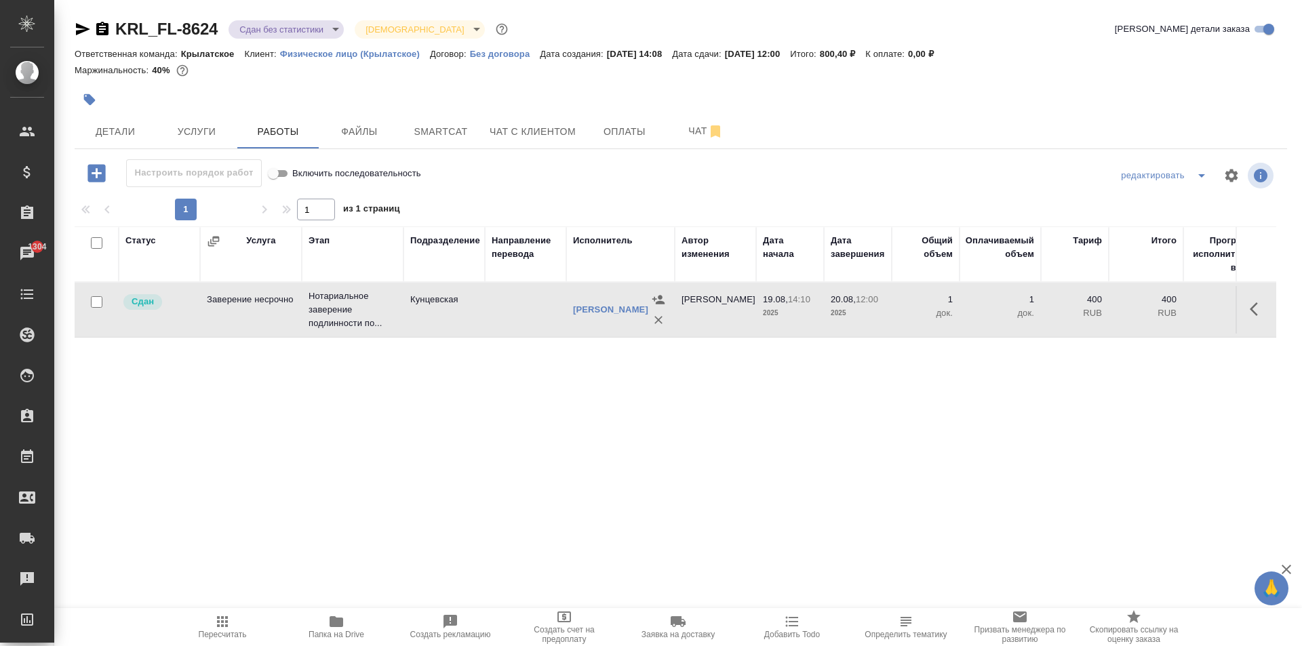
drag, startPoint x: 140, startPoint y: 124, endPoint x: 358, endPoint y: 109, distance: 218.1
click at [358, 110] on div "KRL_FL-8624 Сдан без статистики distributed Святая троица holyTrinity Кратко де…" at bounding box center [680, 283] width 1227 height 566
click at [336, 123] on span "Файлы" at bounding box center [359, 131] width 65 height 17
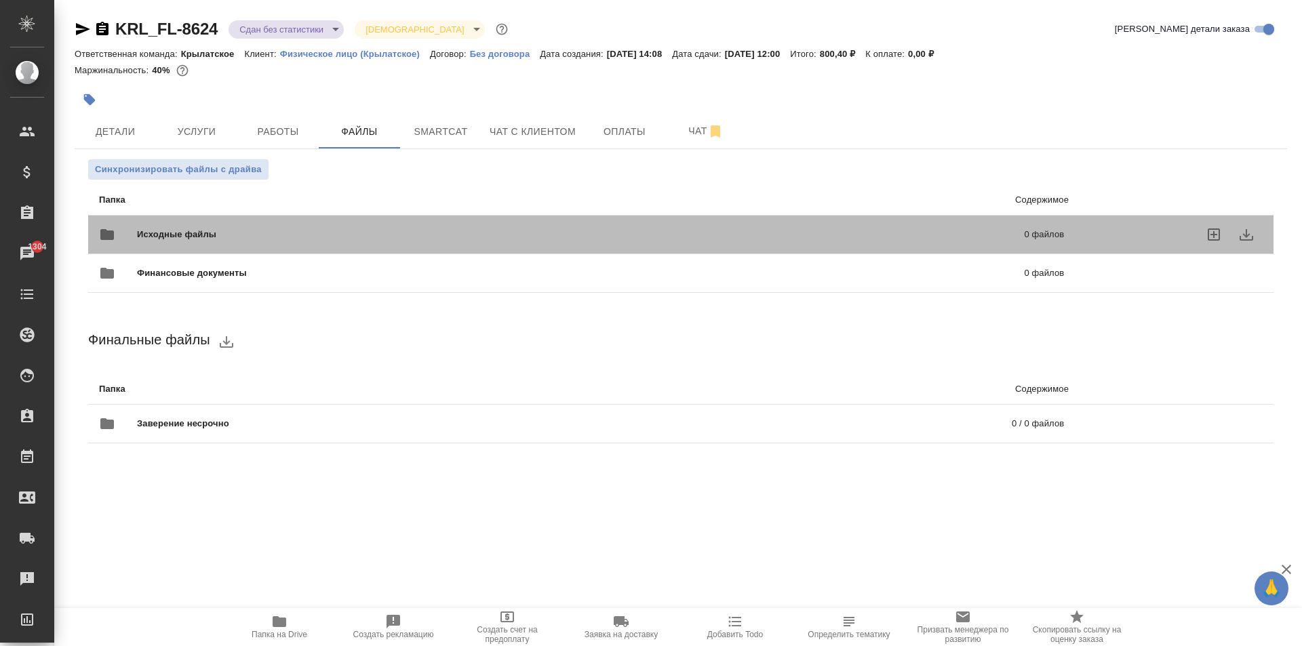
click at [269, 224] on div "Исходные файлы 0 файлов" at bounding box center [581, 234] width 965 height 33
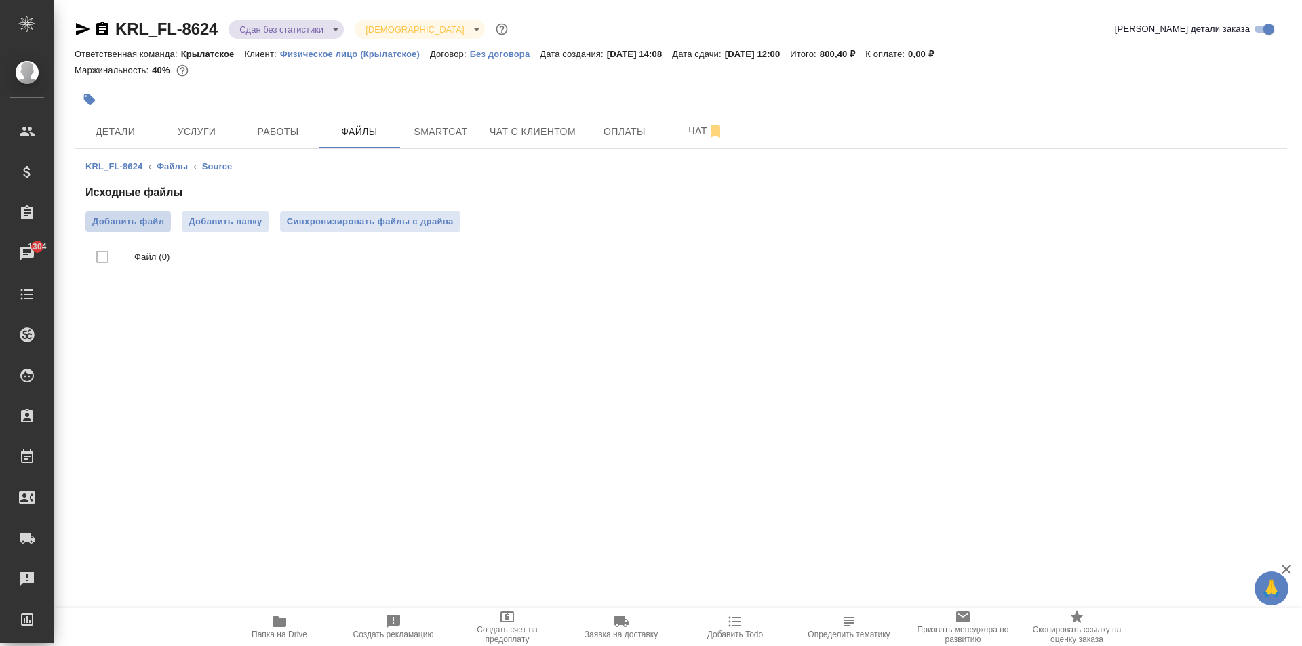
click at [147, 214] on label "Добавить файл" at bounding box center [127, 221] width 85 height 20
click at [0, 0] on input "Добавить файл" at bounding box center [0, 0] width 0 height 0
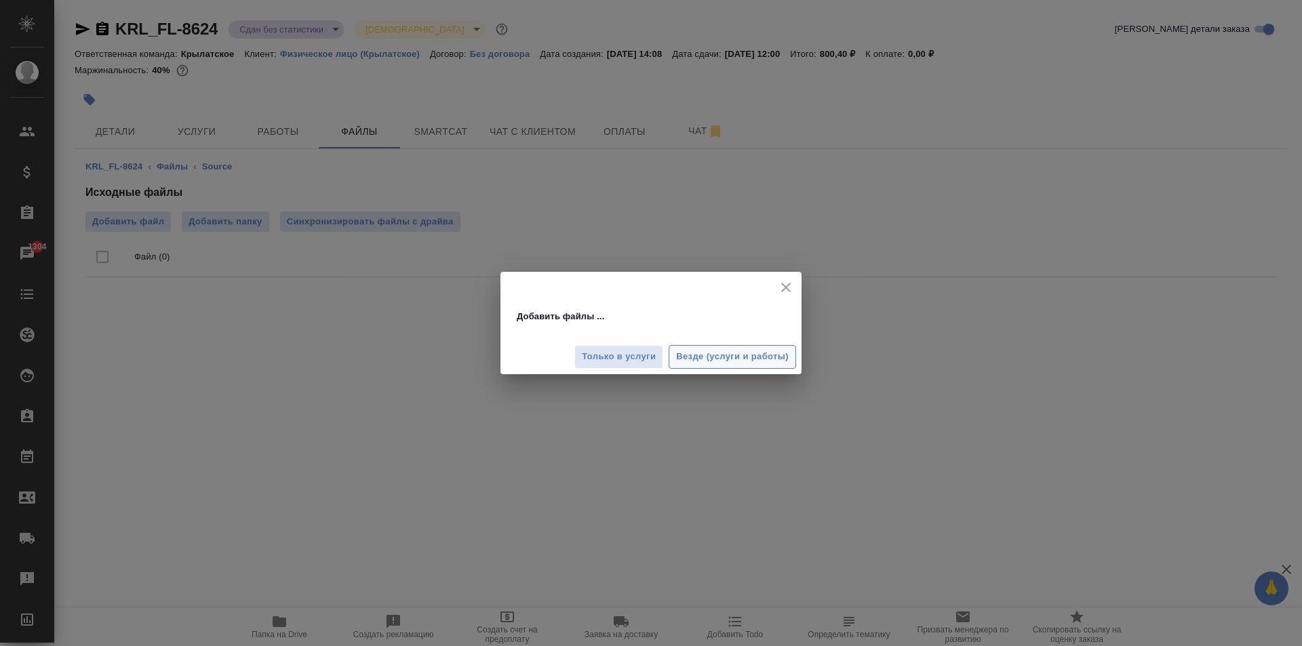
click at [713, 355] on span "Везде (услуги и работы)" at bounding box center [732, 357] width 113 height 16
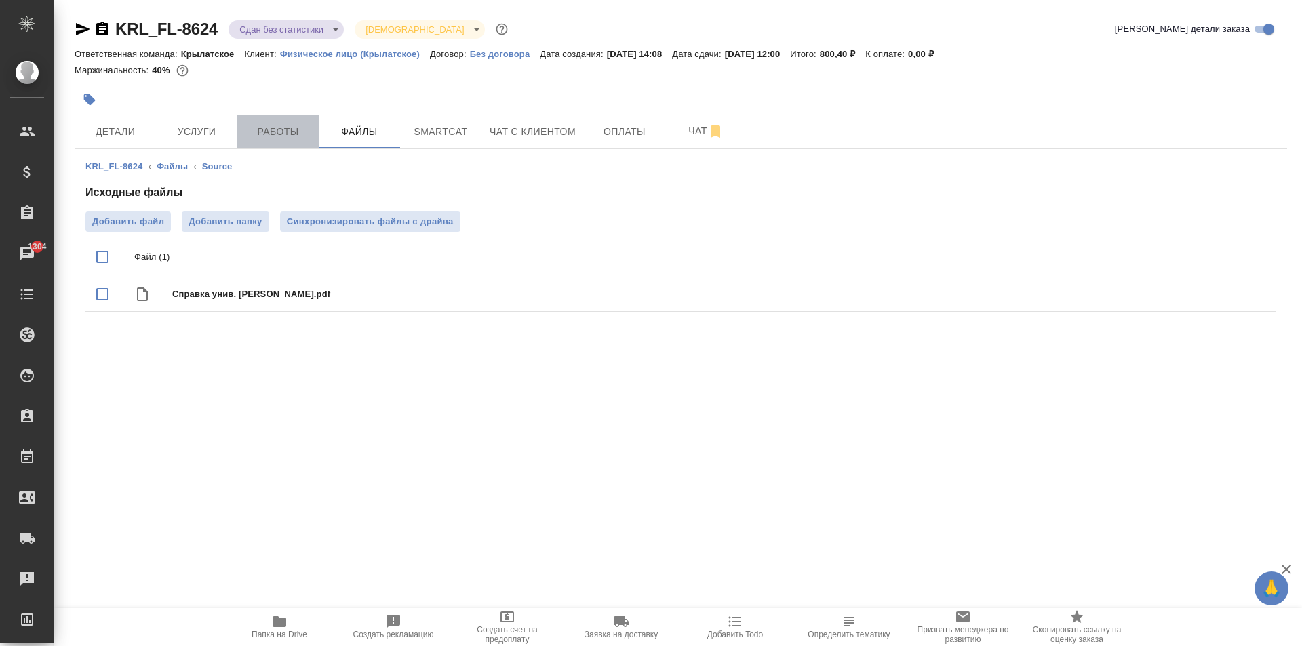
click at [295, 134] on span "Работы" at bounding box center [277, 131] width 65 height 17
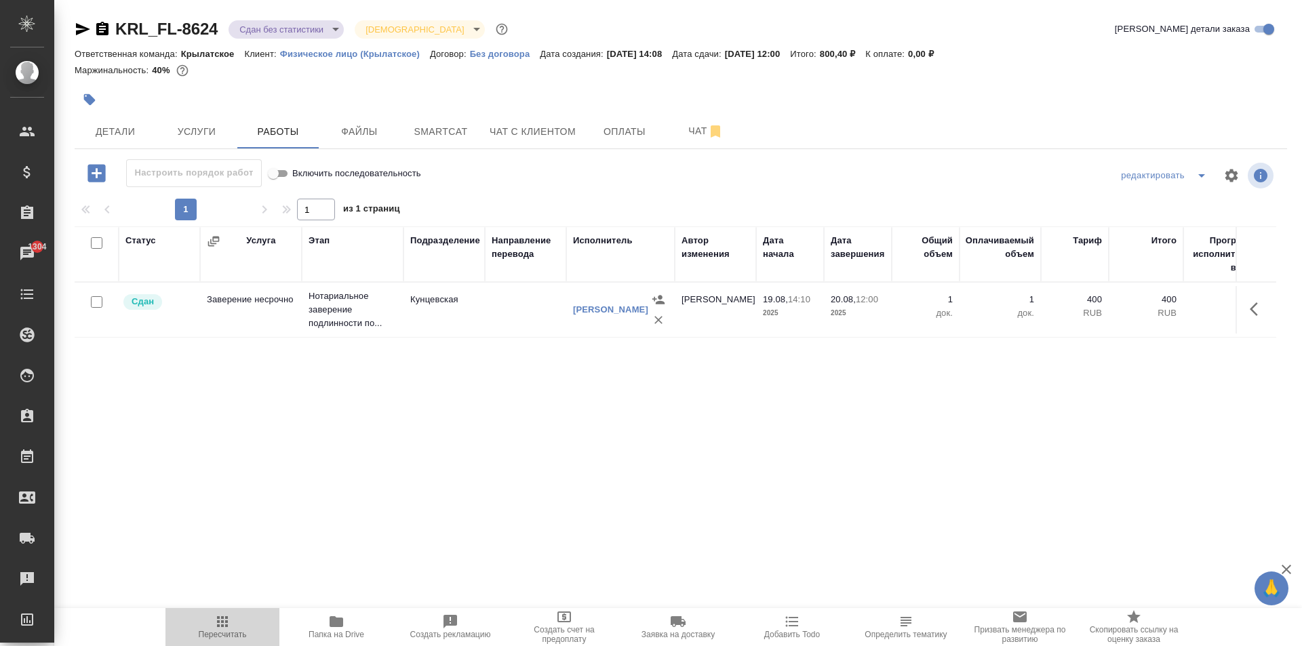
click at [253, 624] on span "Пересчитать" at bounding box center [223, 626] width 98 height 26
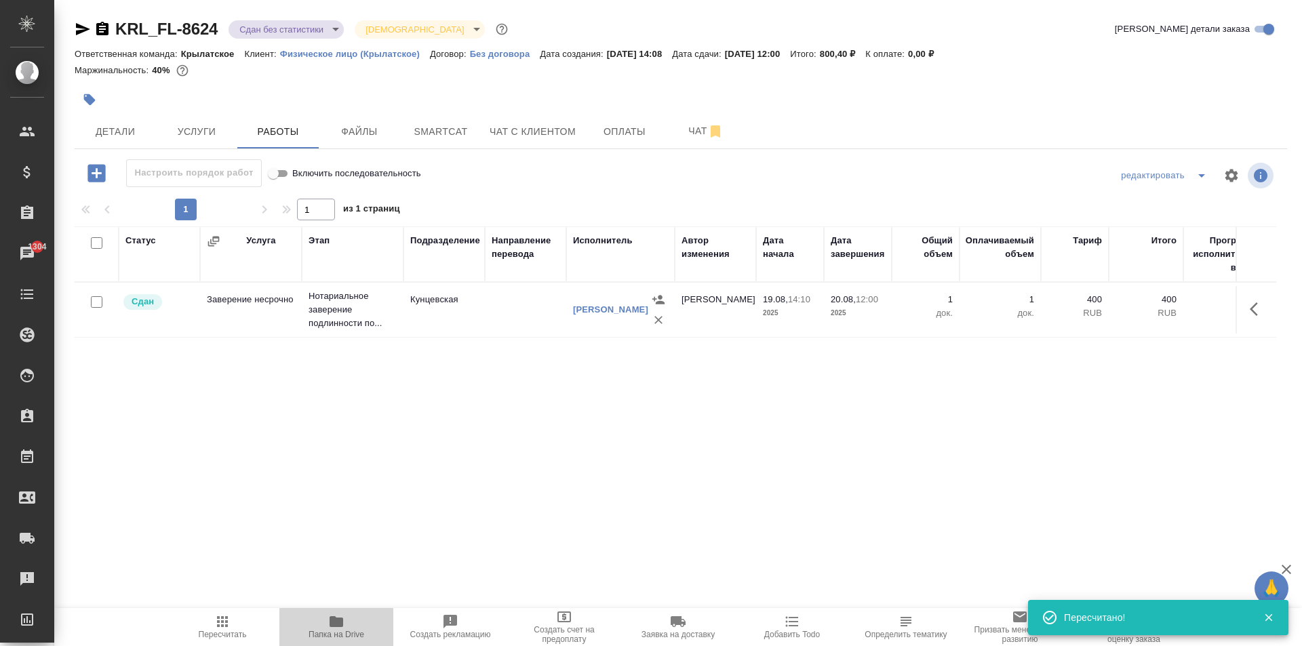
click at [304, 635] on span "Папка на Drive" at bounding box center [336, 626] width 98 height 26
click at [724, 428] on div "Статус Услуга Этап Подразделение Направление перевода Исполнитель Автор изменен…" at bounding box center [675, 378] width 1201 height 305
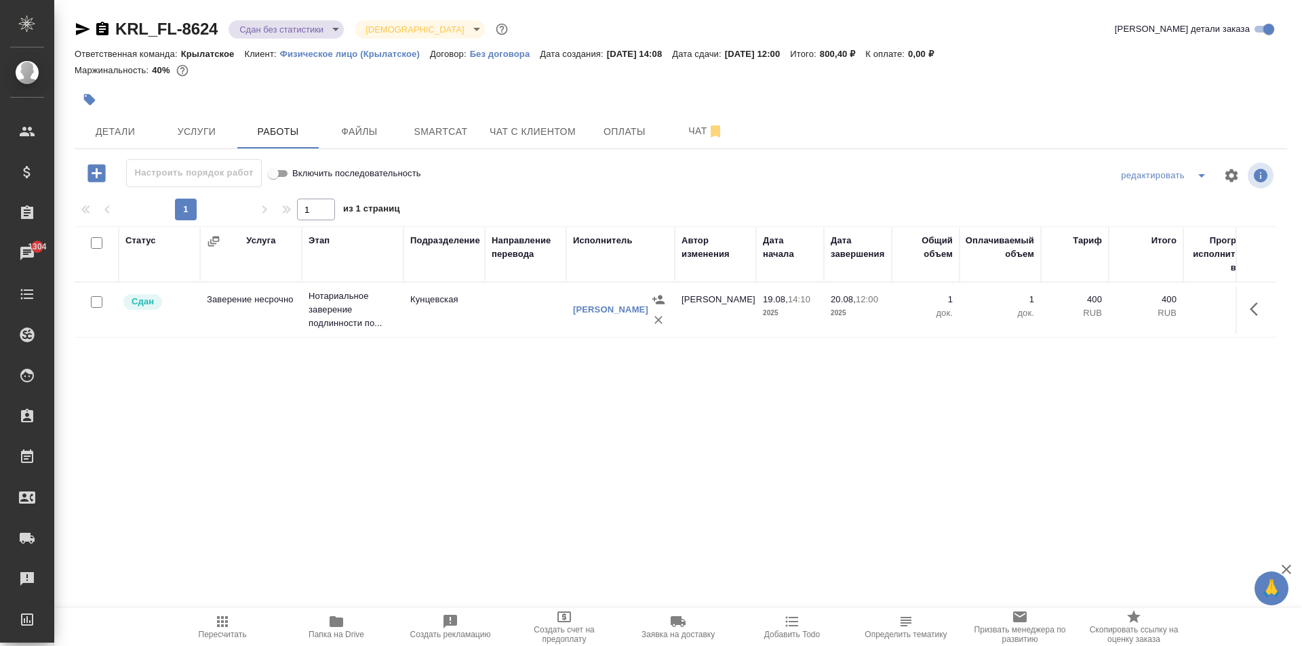
click at [172, 113] on div at bounding box center [479, 100] width 808 height 30
click at [154, 126] on button "Детали" at bounding box center [115, 132] width 81 height 34
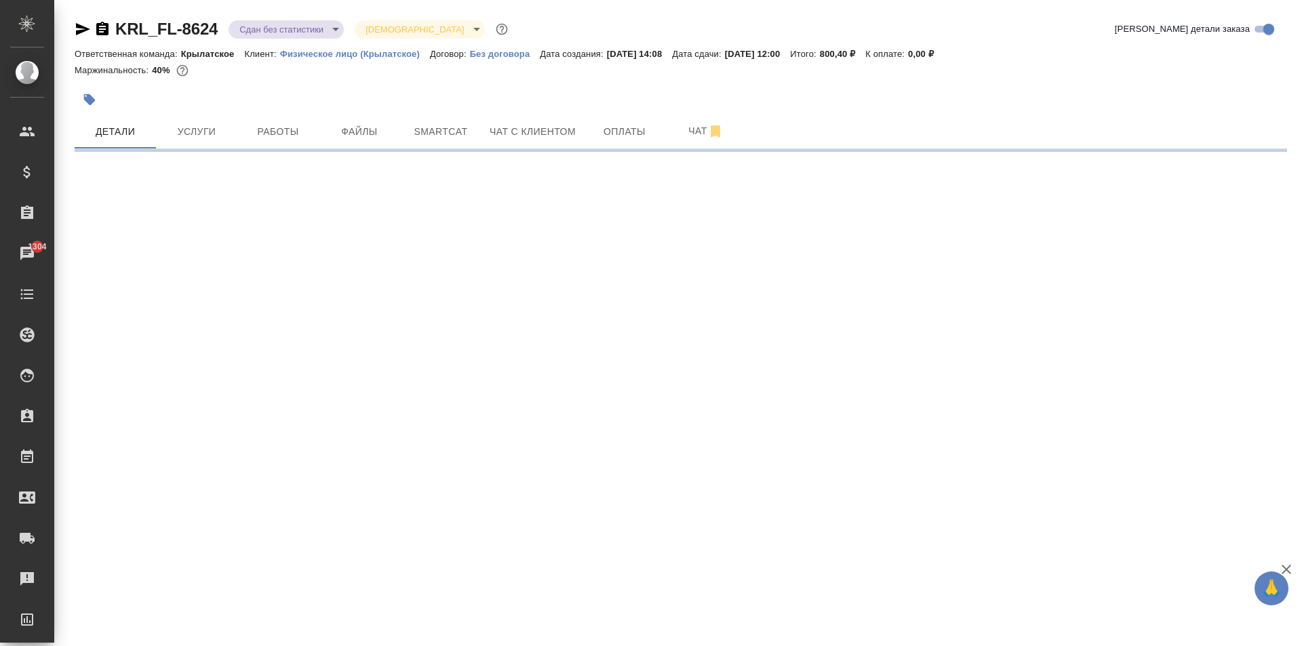
select select "RU"
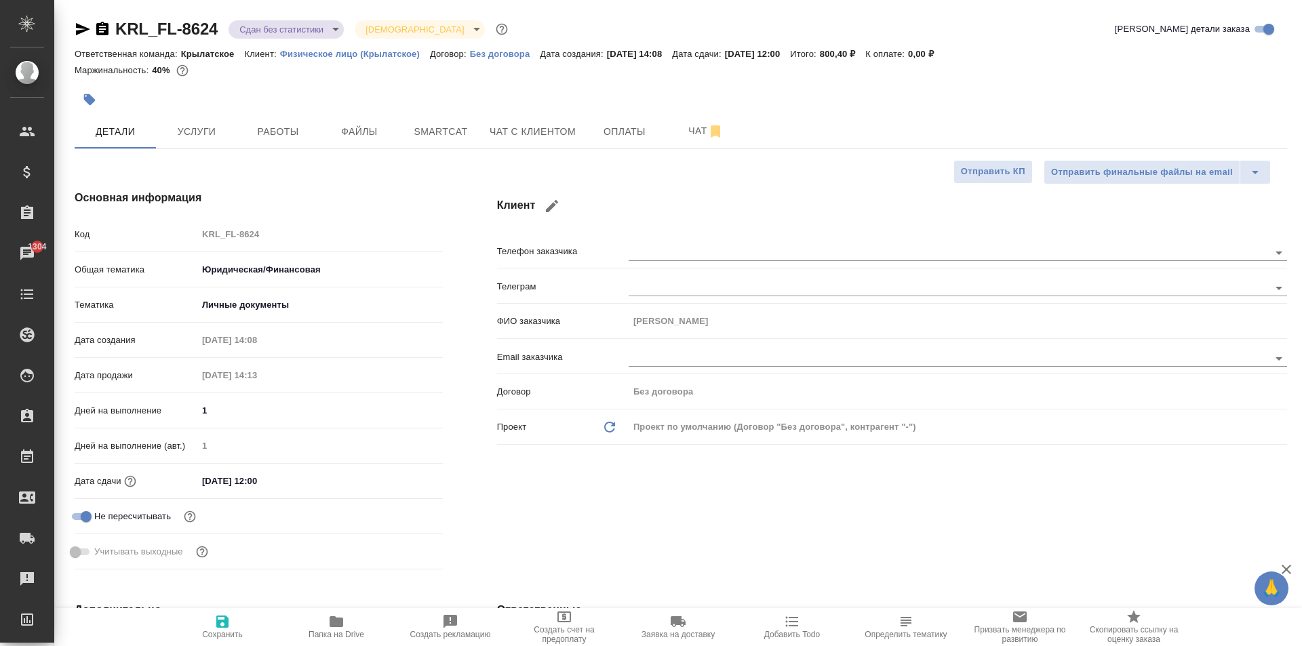
type textarea "x"
click at [673, 176] on div "Клиент Телефон заказчика Телеграм ФИО заказчика Василий Email заказчика Договор…" at bounding box center [892, 382] width 844 height 439
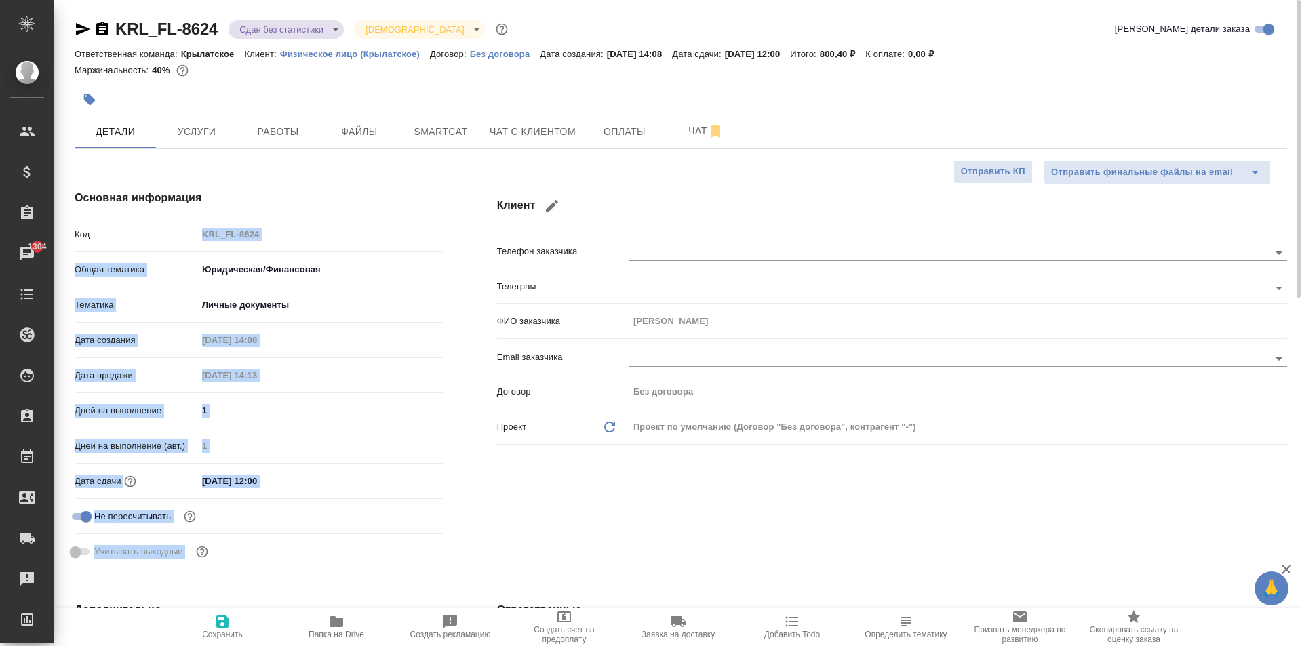
click at [422, 226] on div "Основная информация Код KRL_FL-8624 Общая тематика Юридическая/Финансовая yr-fn…" at bounding box center [680, 382] width 1266 height 439
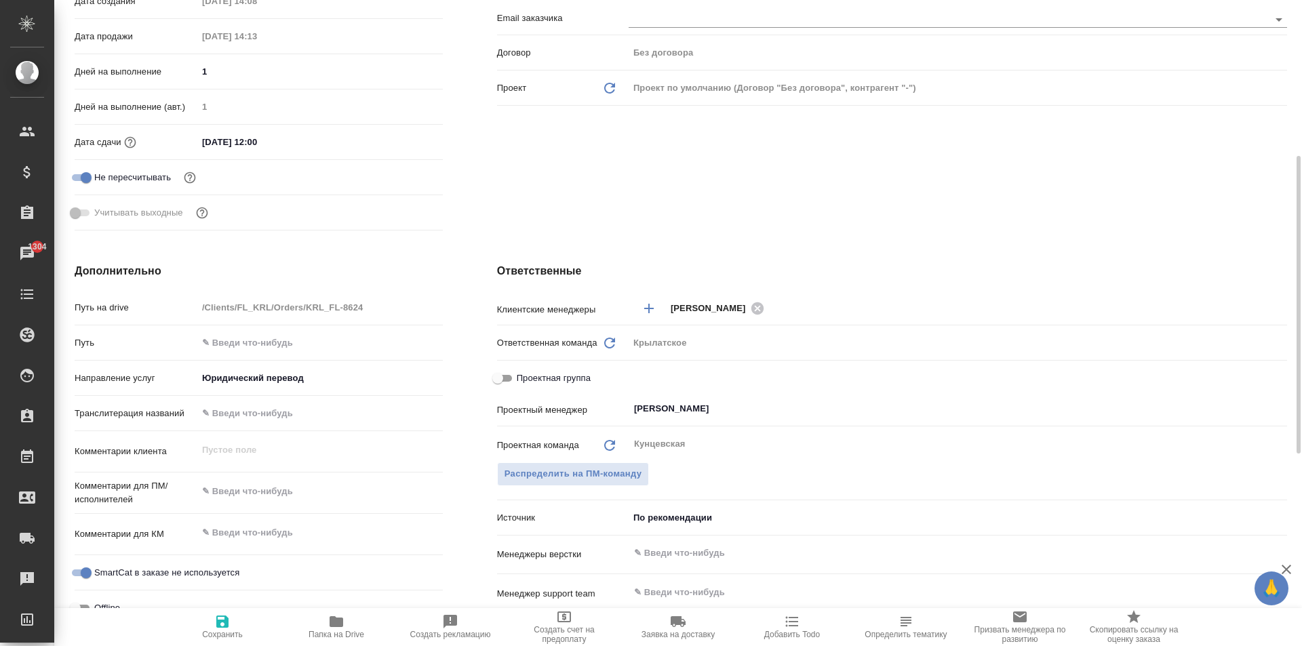
click at [435, 216] on div "Учитывать выходные" at bounding box center [259, 213] width 368 height 24
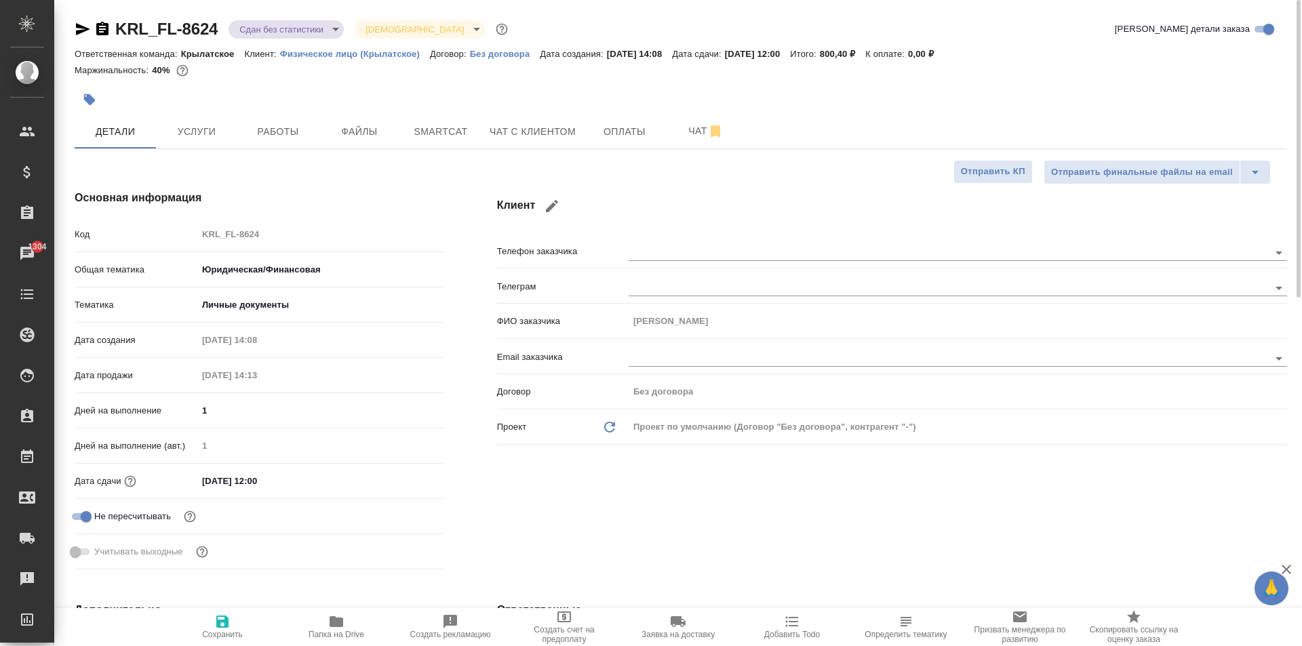
click at [508, 199] on h4 "Клиент" at bounding box center [892, 206] width 790 height 33
click at [481, 220] on div "Клиент Телефон заказчика Телеграм ФИО заказчика Василий Email заказчика Договор…" at bounding box center [892, 382] width 844 height 439
click at [172, 98] on div at bounding box center [479, 100] width 808 height 30
click at [179, 126] on span "Услуги" at bounding box center [196, 131] width 65 height 17
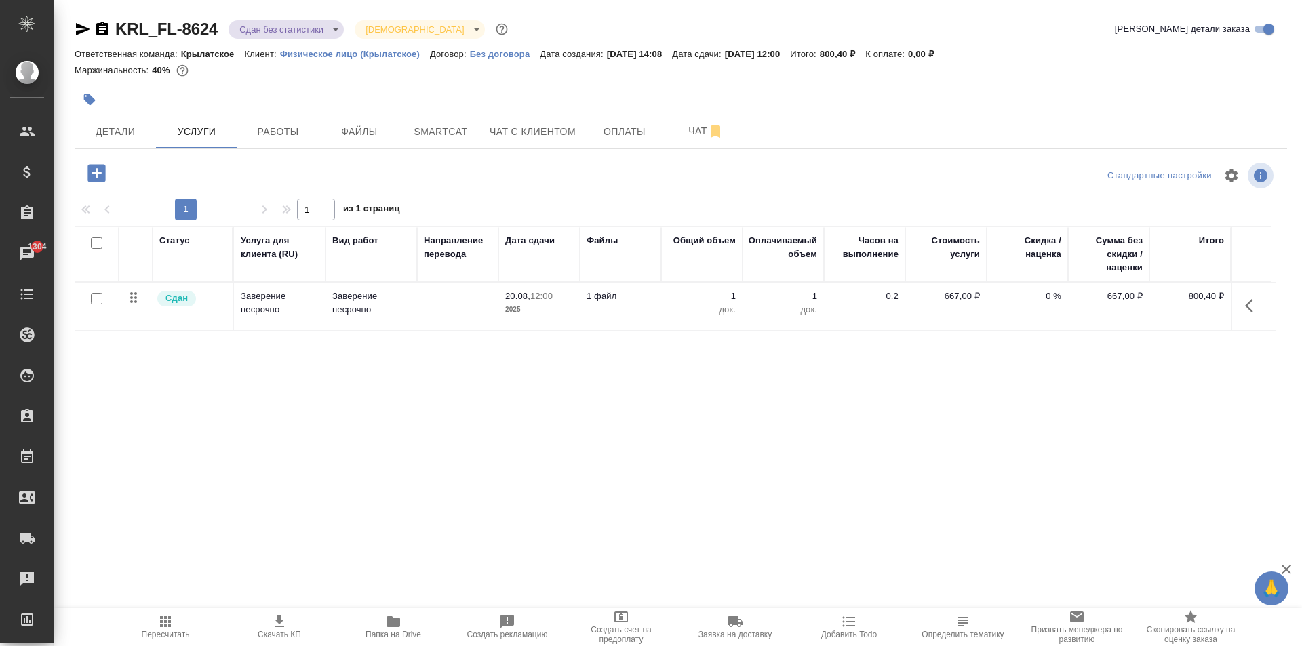
click at [395, 182] on div at bounding box center [277, 173] width 404 height 28
click at [302, 134] on span "Работы" at bounding box center [277, 131] width 65 height 17
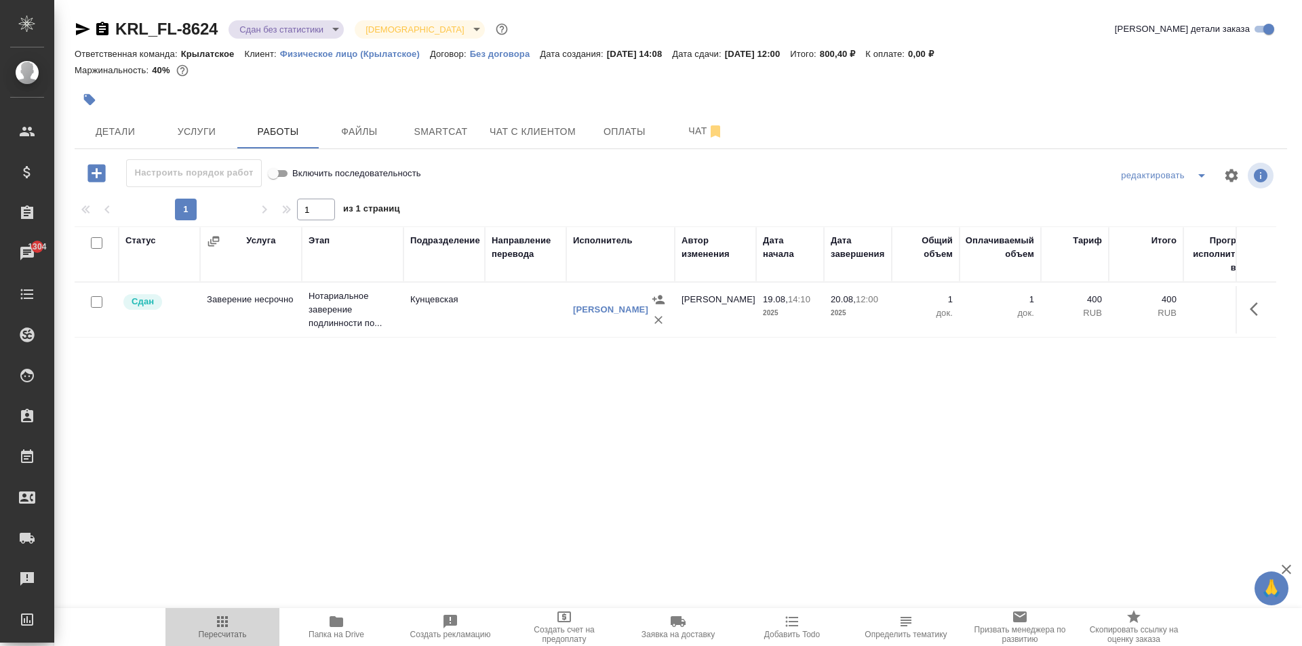
click at [254, 611] on button "Пересчитать" at bounding box center [222, 627] width 114 height 38
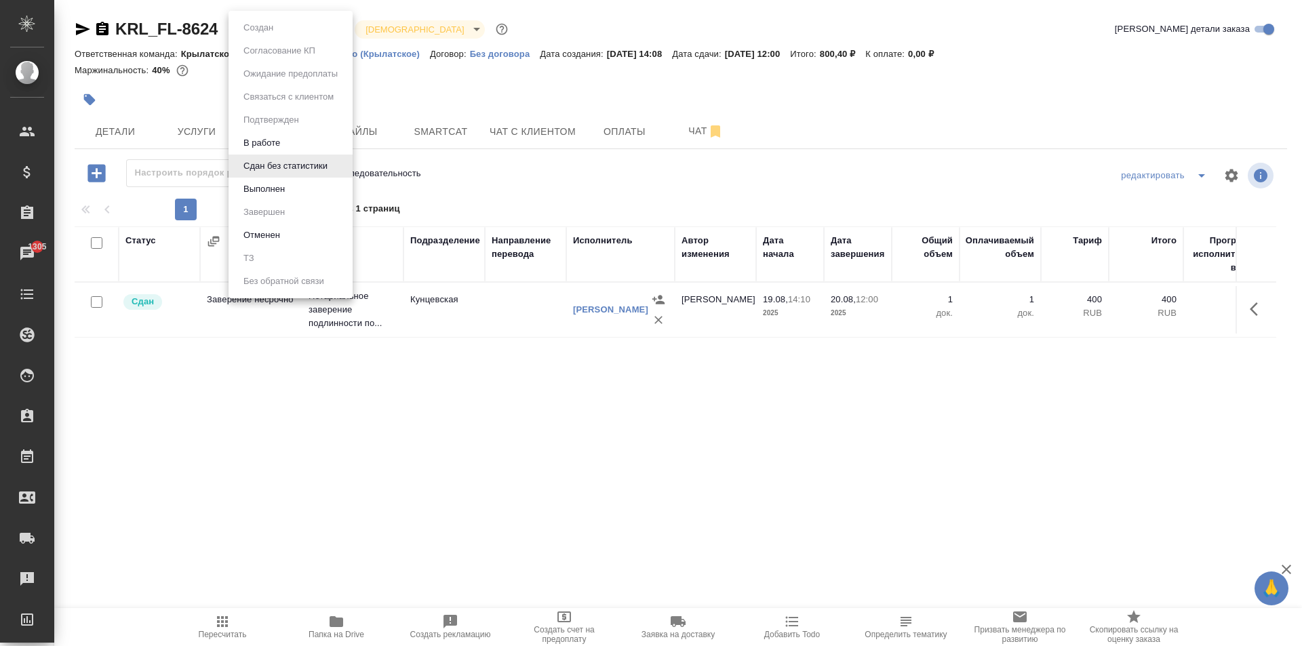
drag, startPoint x: 325, startPoint y: 25, endPoint x: 355, endPoint y: 67, distance: 51.5
click at [326, 25] on body "🙏 .cls-1 fill:#fff; AWATERA Kasymov Timur Клиенты Спецификации Заказы 1305 Чаты…" at bounding box center [651, 323] width 1302 height 646
click at [294, 193] on li "Выполнен" at bounding box center [290, 189] width 124 height 23
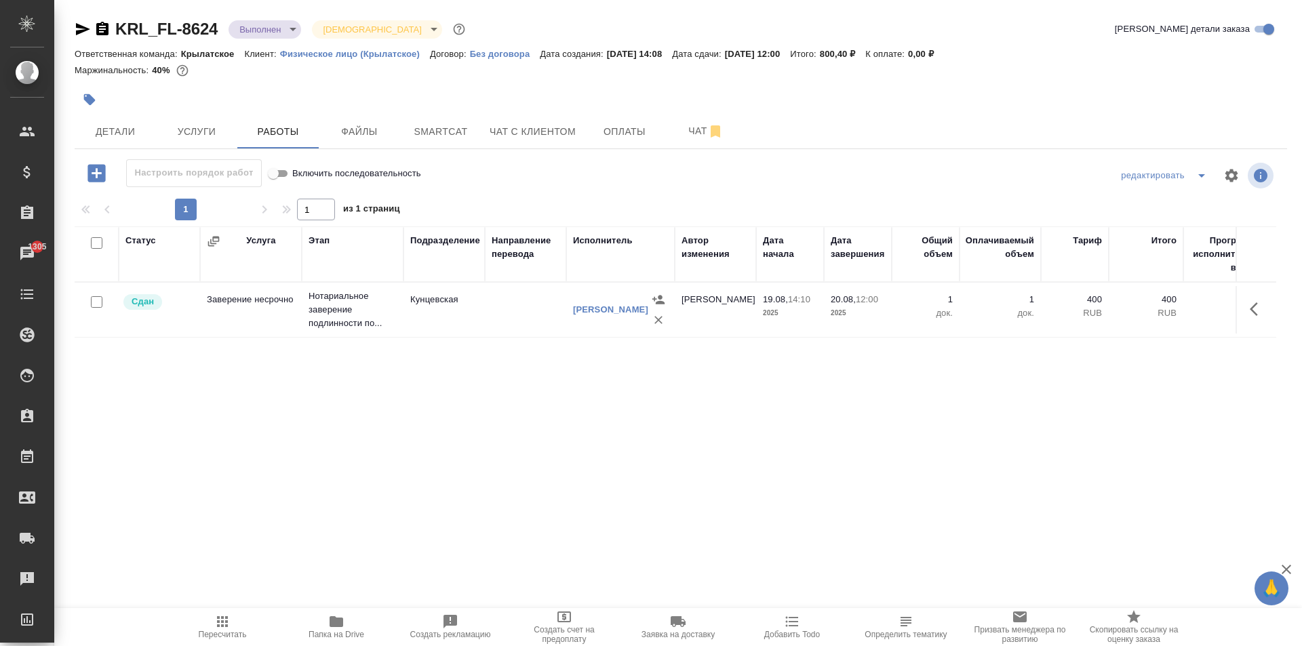
click at [284, 28] on body "🙏 .cls-1 fill:#fff; AWATERA Kasymov Timur Клиенты Спецификации Заказы 1305 Чаты…" at bounding box center [651, 323] width 1302 height 646
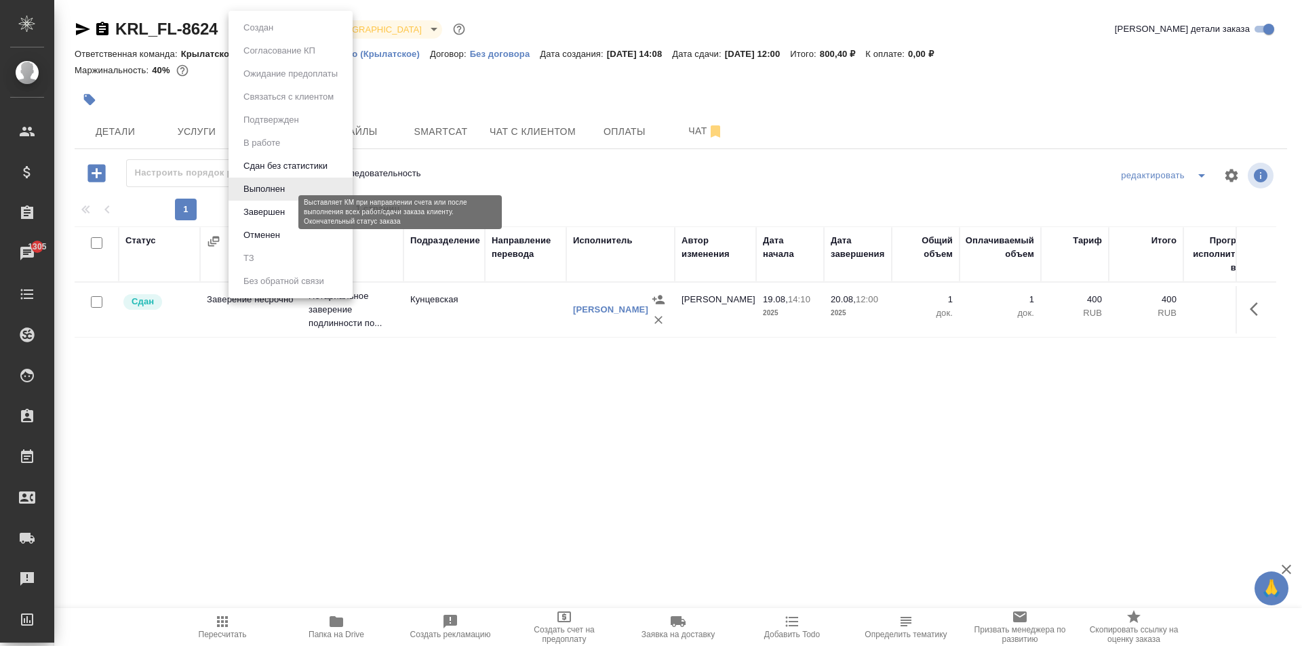
click at [281, 217] on button "Завершен" at bounding box center [263, 212] width 49 height 15
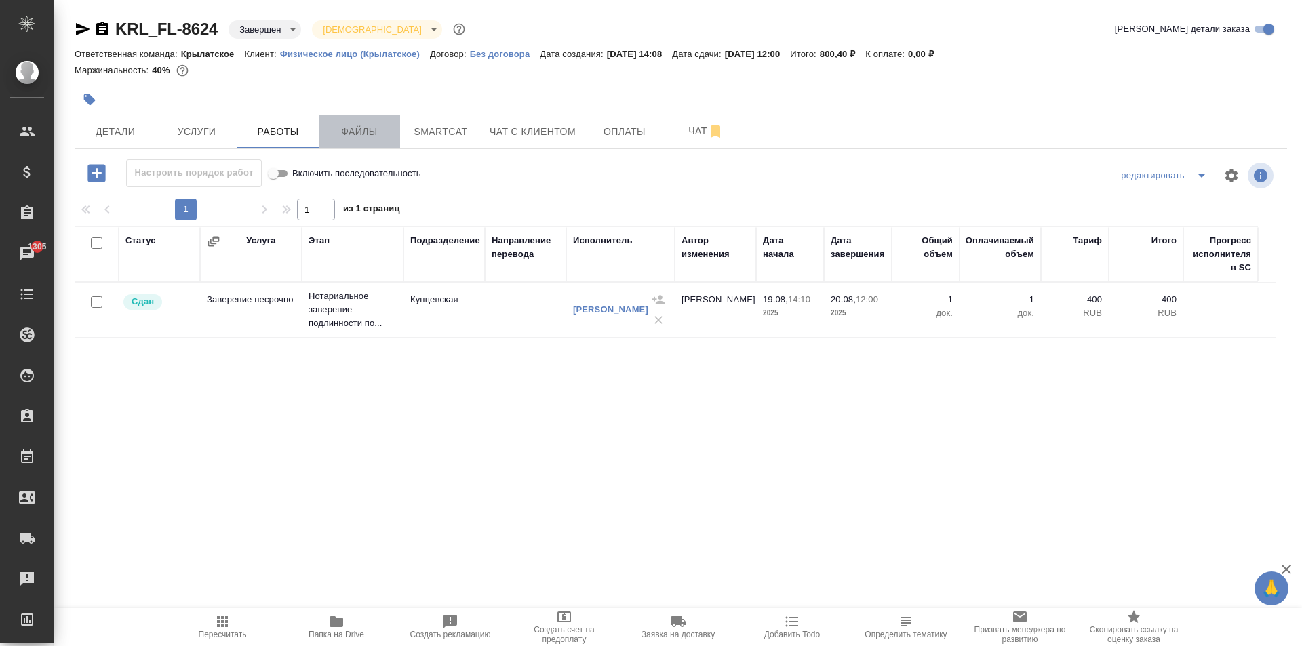
click at [376, 132] on span "Файлы" at bounding box center [359, 131] width 65 height 17
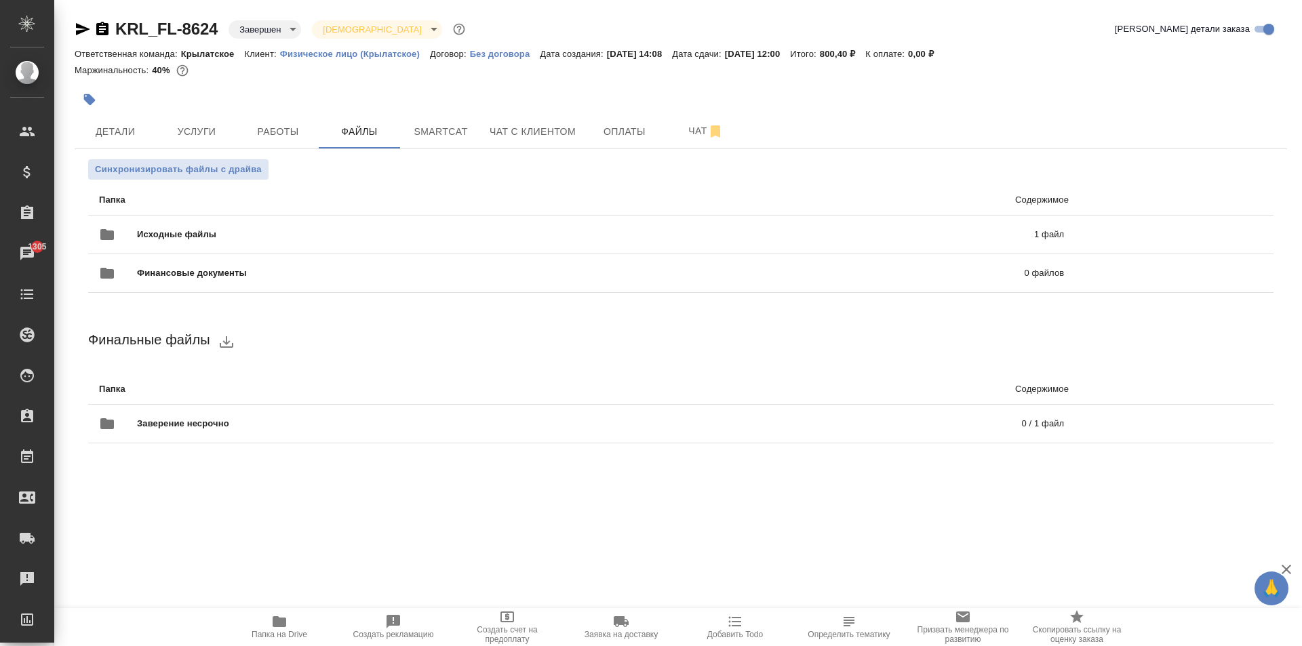
click at [258, 182] on ul "Папка Содержимое Исходные файлы 1 файл Финансовые документы 0 файлов" at bounding box center [680, 239] width 1185 height 119
click at [256, 170] on span "Синхронизировать файлы с драйва" at bounding box center [178, 170] width 167 height 14
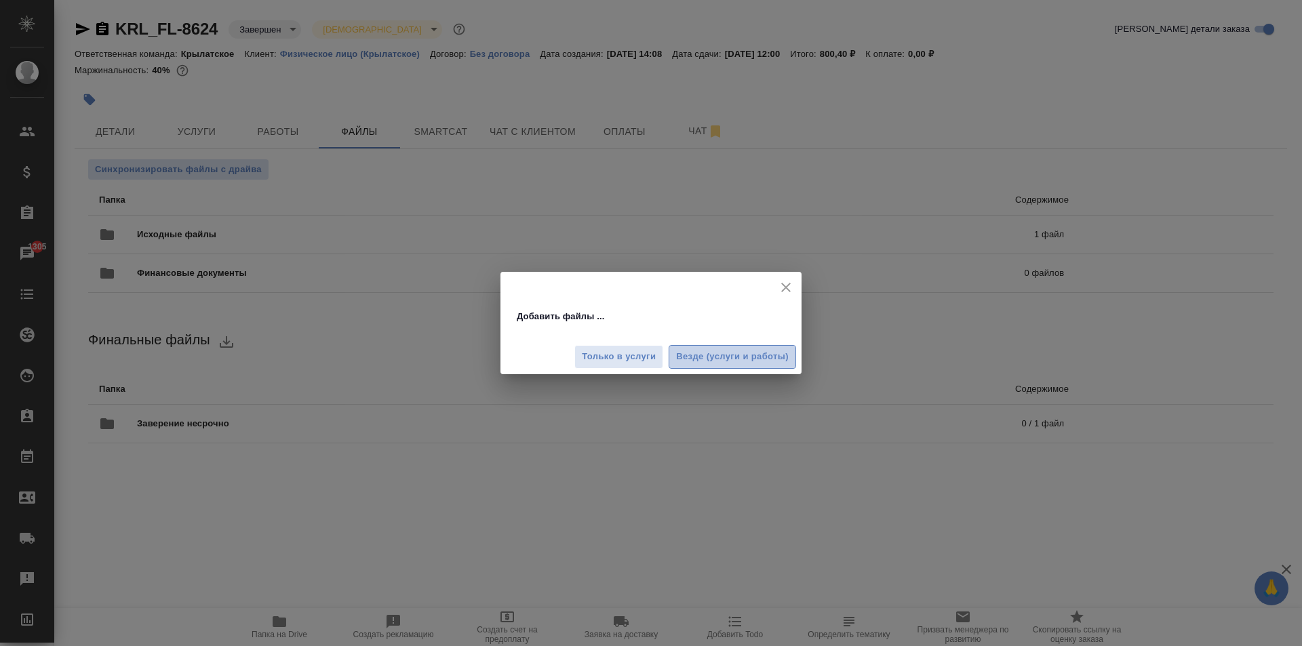
click at [733, 355] on span "Везде (услуги и работы)" at bounding box center [732, 357] width 113 height 16
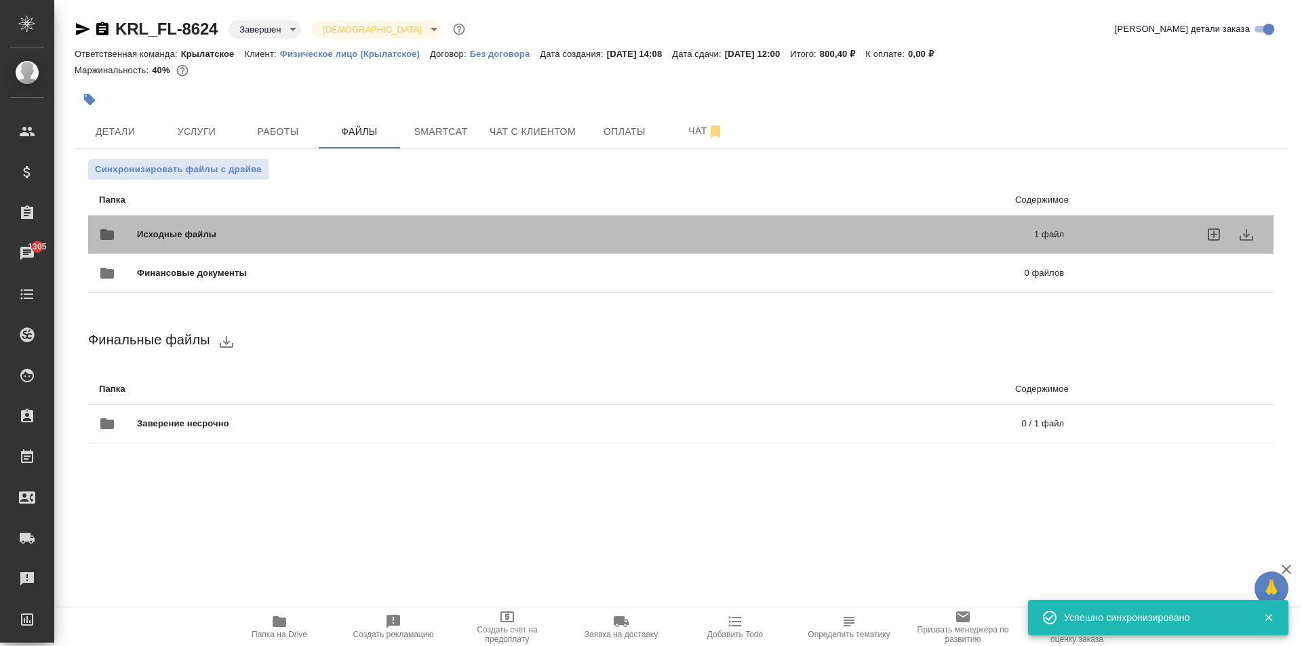
click at [291, 237] on span "Исходные файлы" at bounding box center [381, 235] width 488 height 14
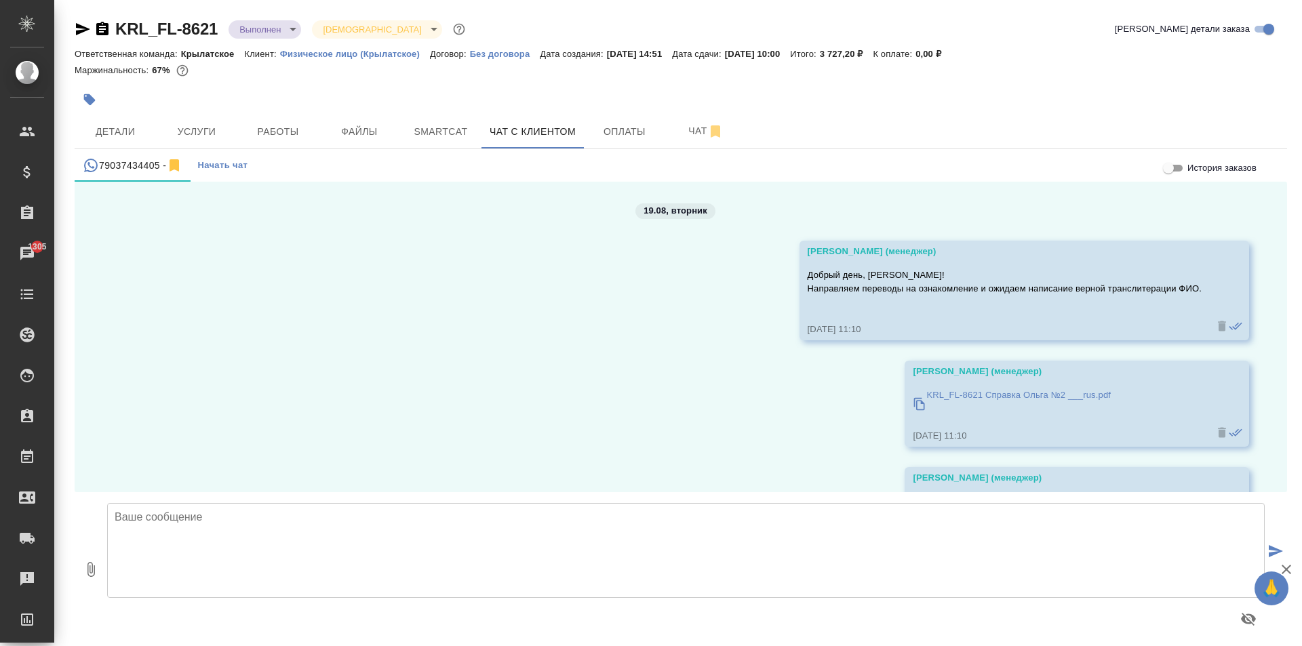
scroll to position [933, 0]
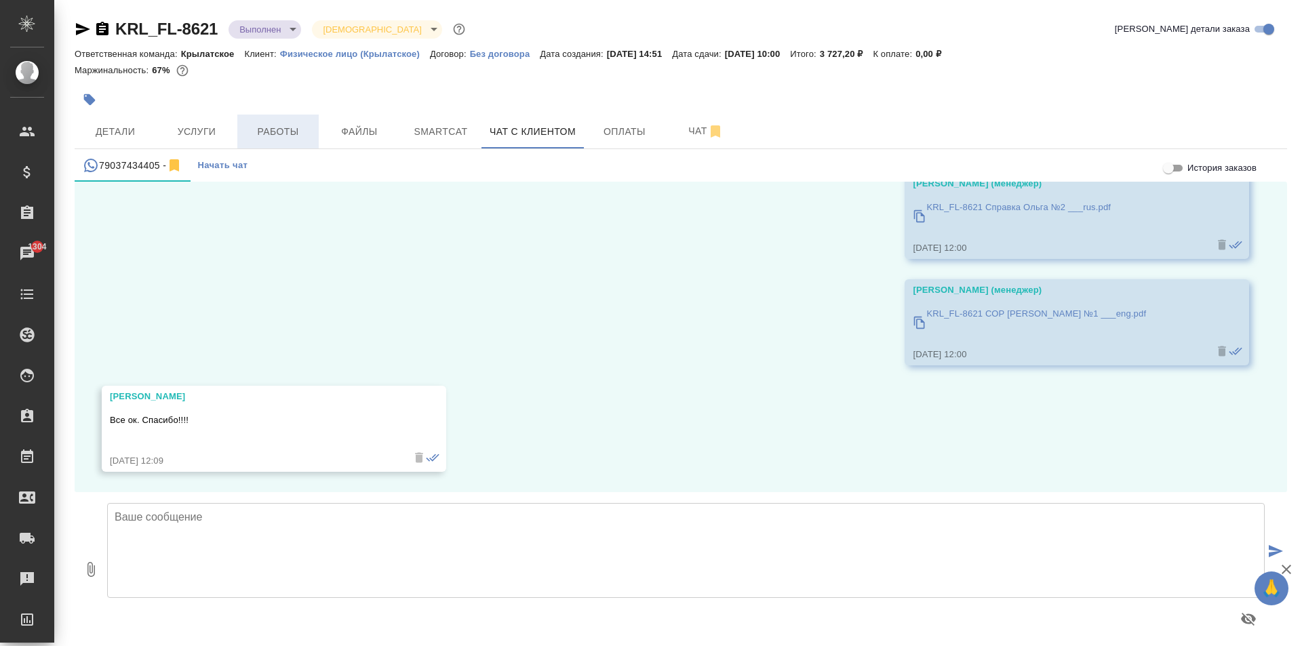
click at [296, 124] on span "Работы" at bounding box center [277, 131] width 65 height 17
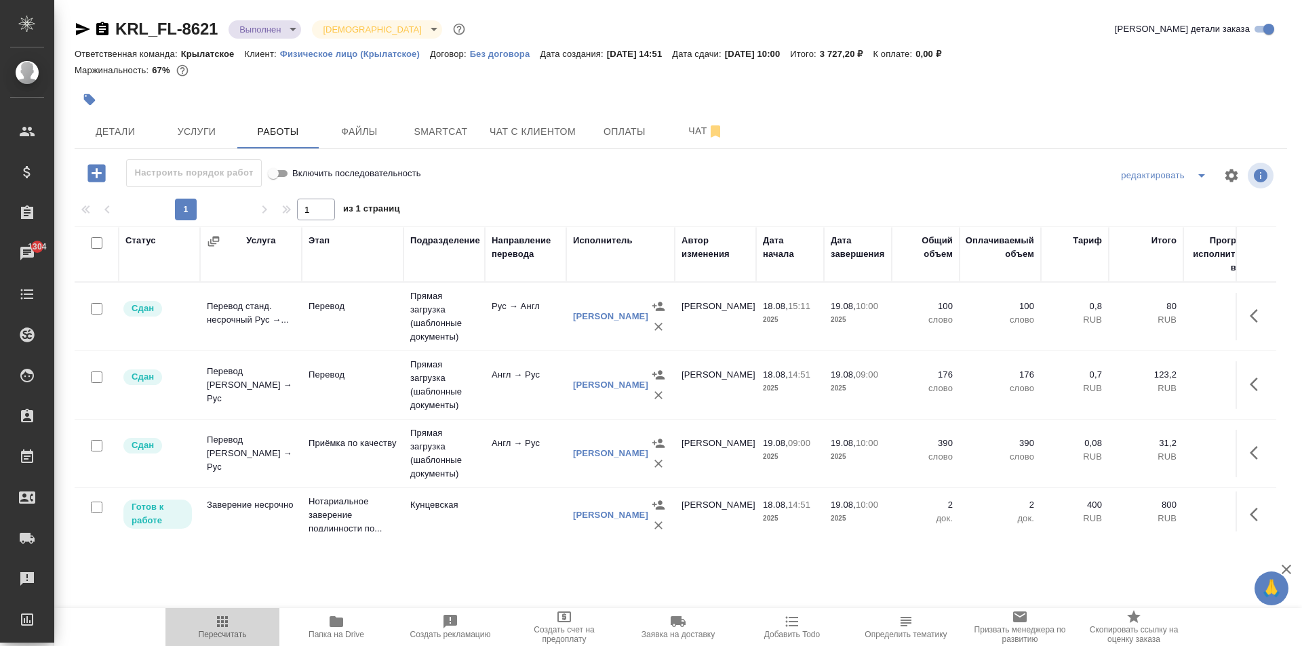
click at [252, 611] on button "Пересчитать" at bounding box center [222, 627] width 114 height 38
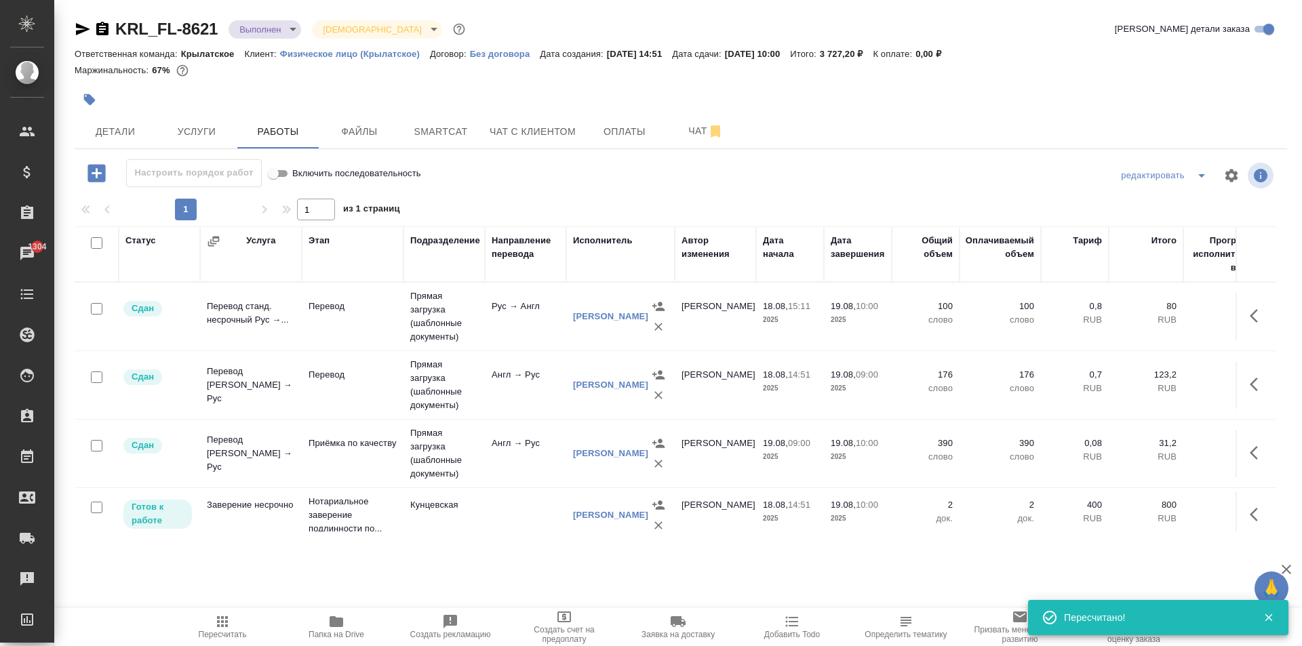
drag, startPoint x: 64, startPoint y: 24, endPoint x: 75, endPoint y: 25, distance: 10.9
click at [70, 25] on div "KRL_FL-8621 Выполнен completed Святая троица holyTrinity Кратко детали заказа О…" at bounding box center [677, 283] width 1247 height 566
click at [81, 25] on icon "button" at bounding box center [83, 29] width 16 height 16
click at [199, 137] on span "Услуги" at bounding box center [196, 131] width 65 height 17
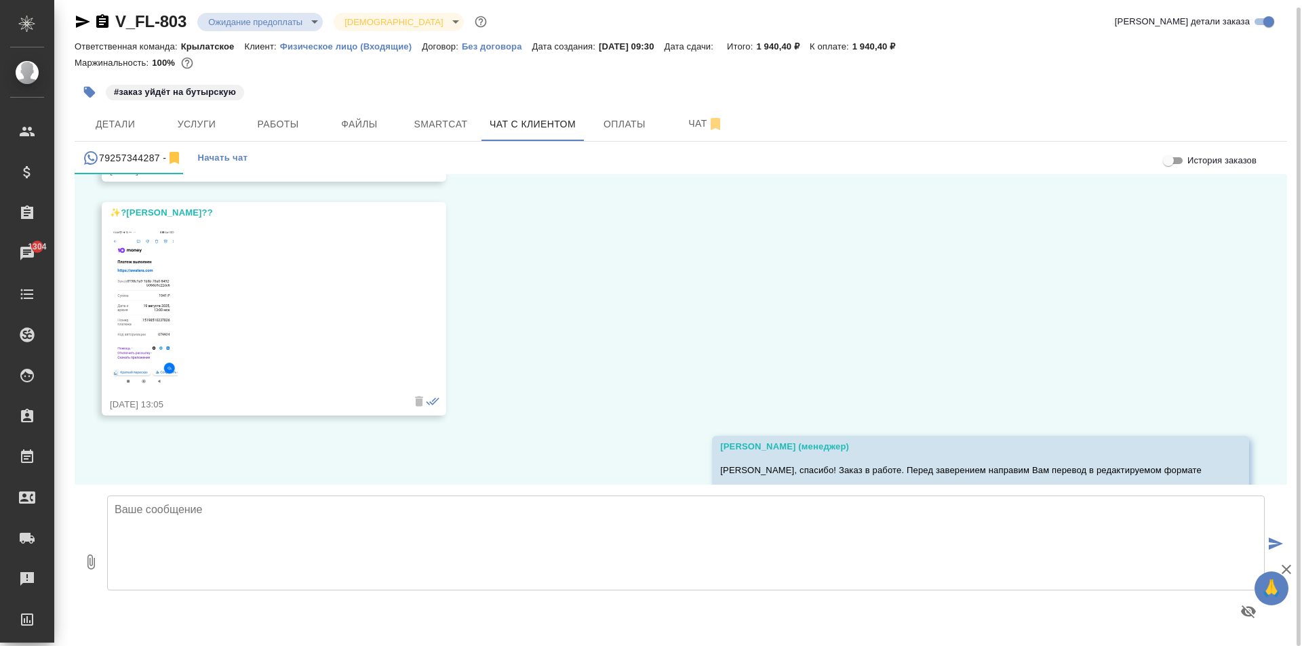
scroll to position [2868, 0]
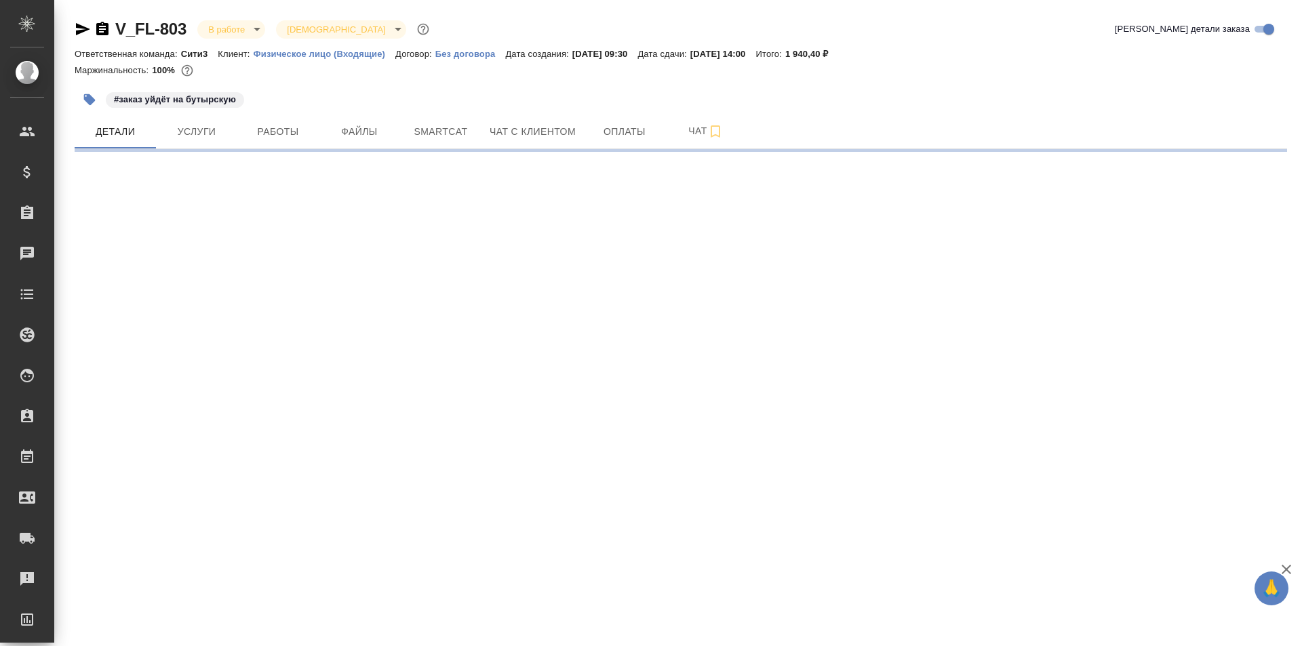
select select "RU"
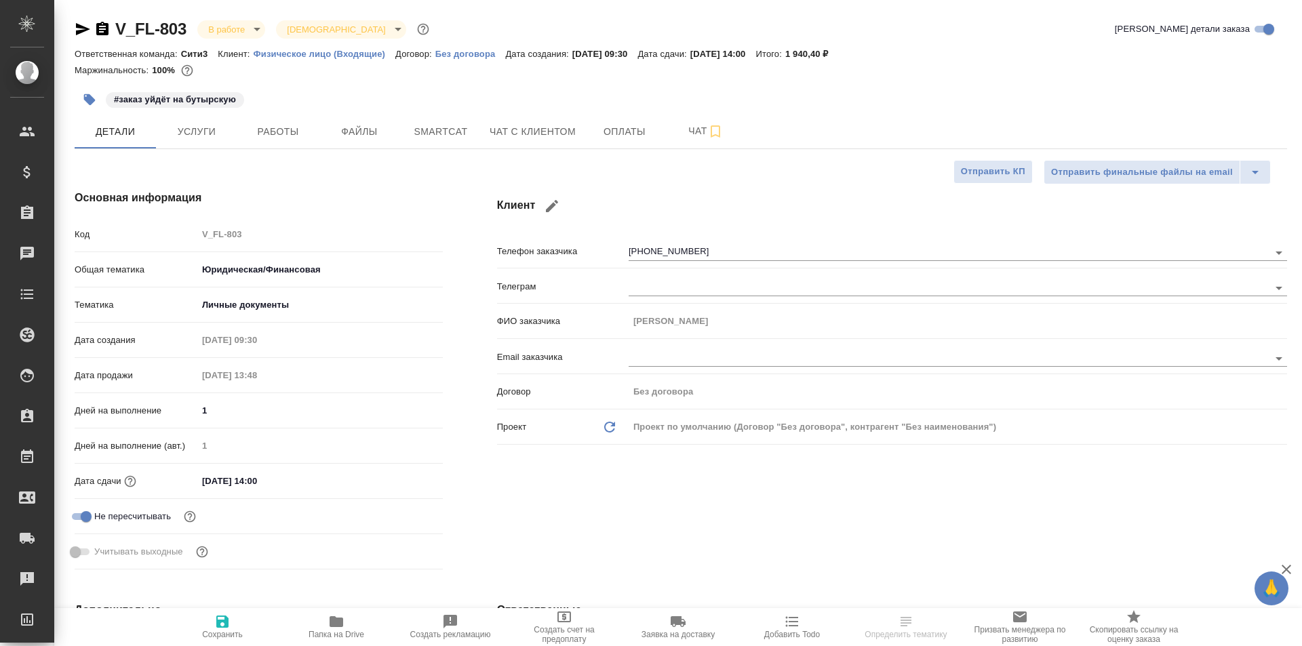
type textarea "x"
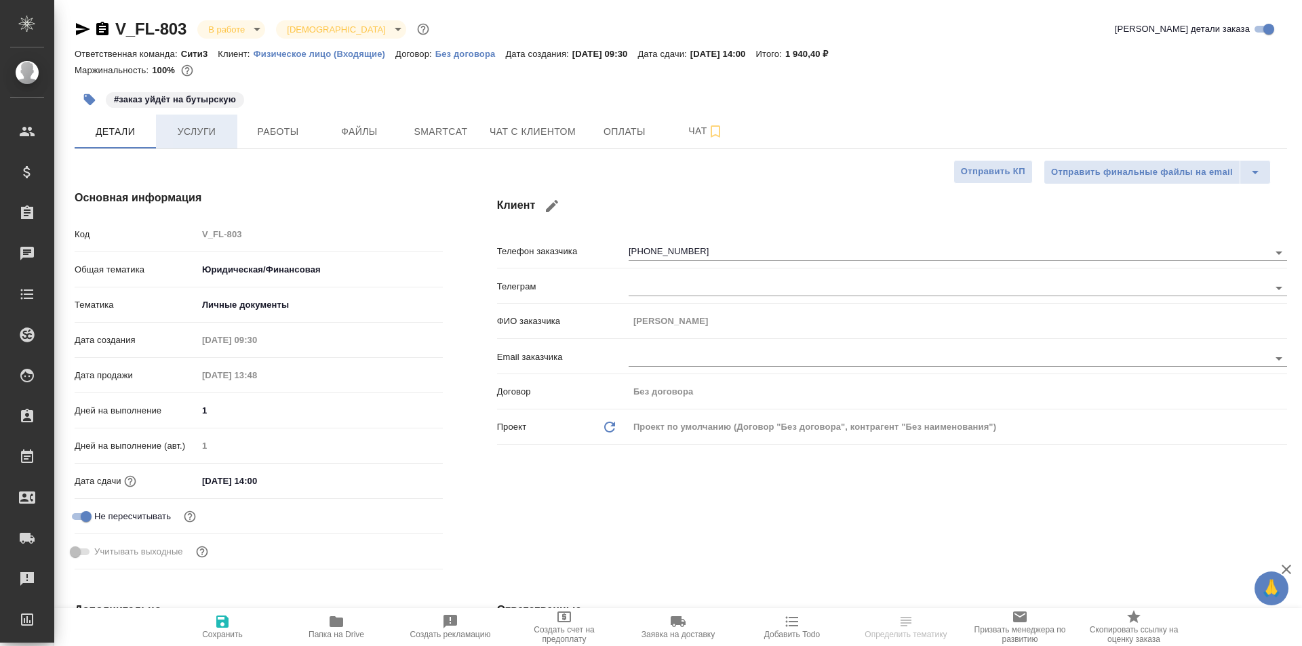
type textarea "x"
type input "[PERSON_NAME]"
click at [98, 99] on button "button" at bounding box center [90, 100] width 30 height 30
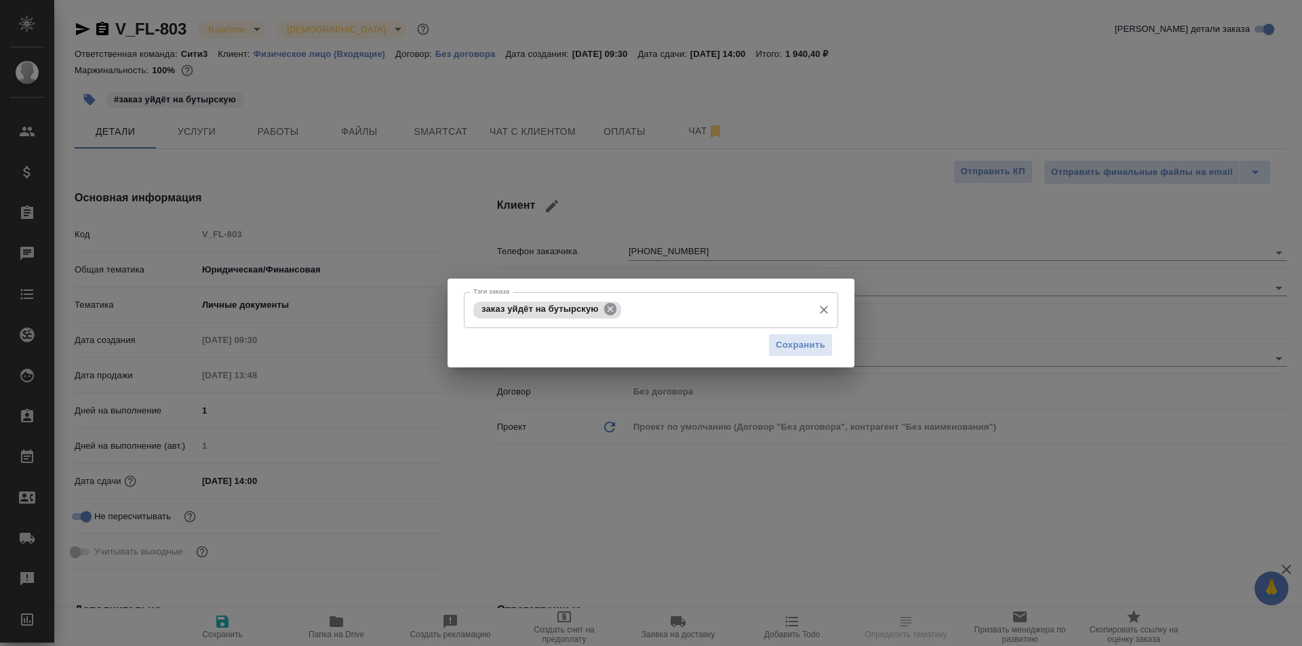
click at [611, 312] on icon at bounding box center [609, 309] width 12 height 12
click at [773, 344] on button "Сохранить" at bounding box center [800, 345] width 64 height 24
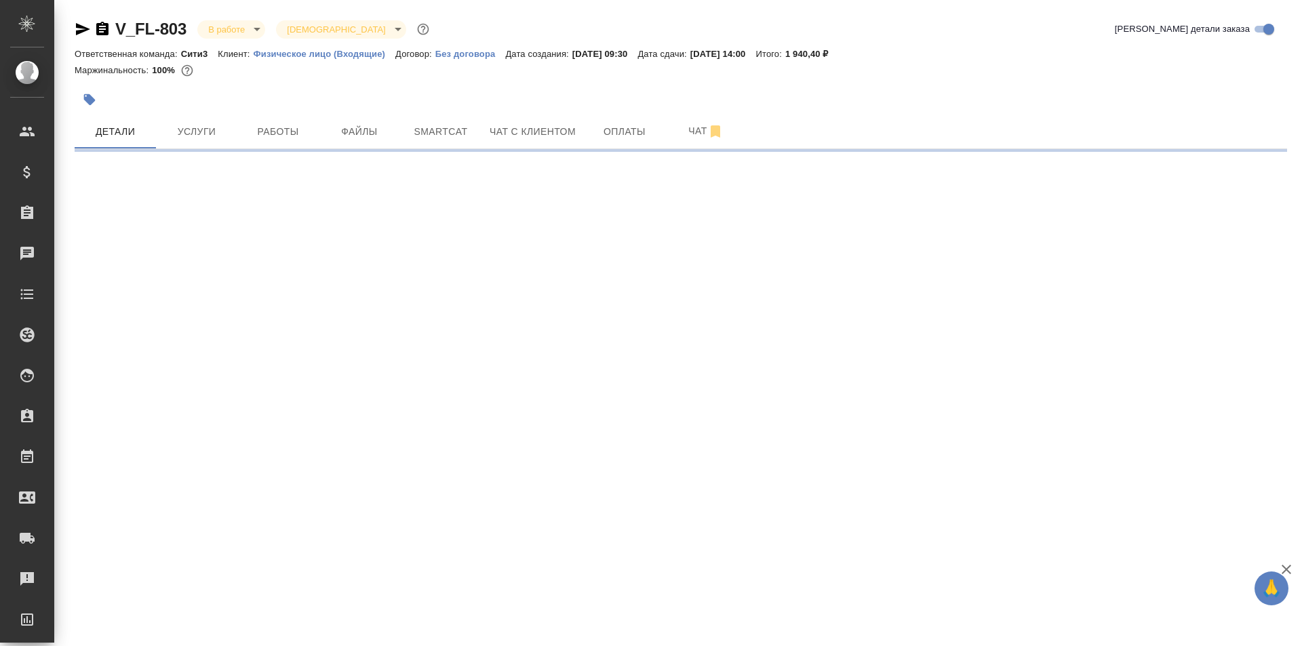
select select "RU"
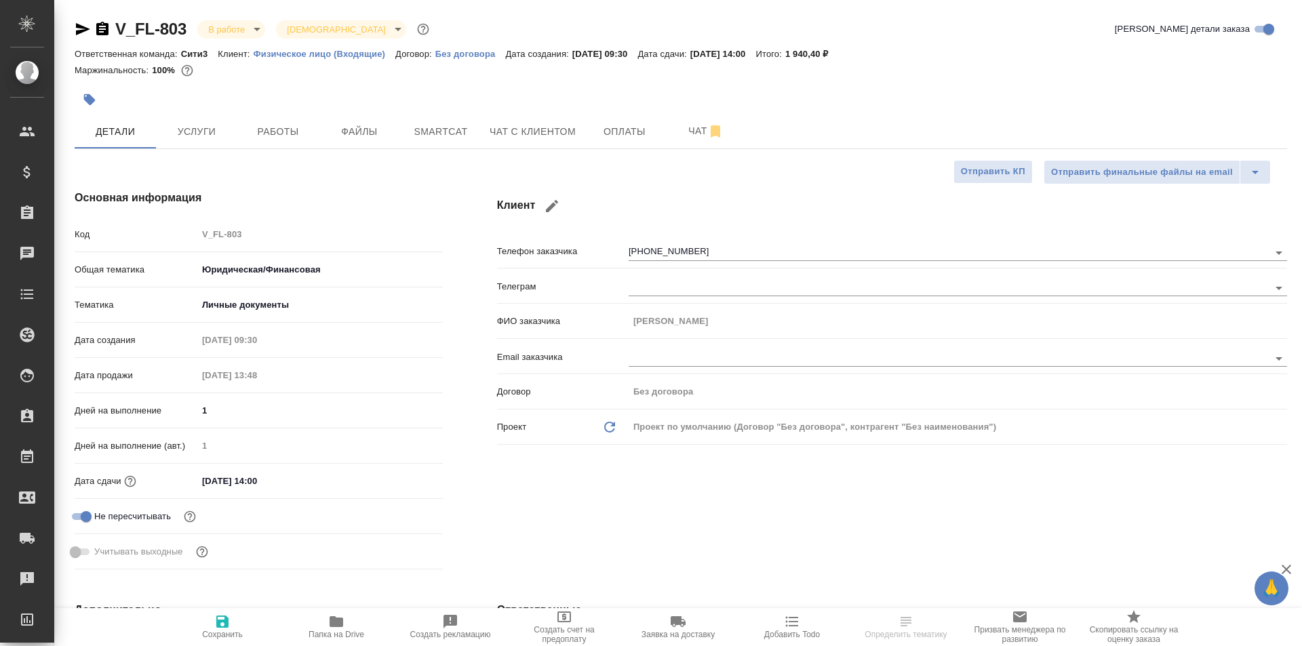
type textarea "x"
click at [571, 130] on span "Чат с клиентом" at bounding box center [532, 131] width 86 height 17
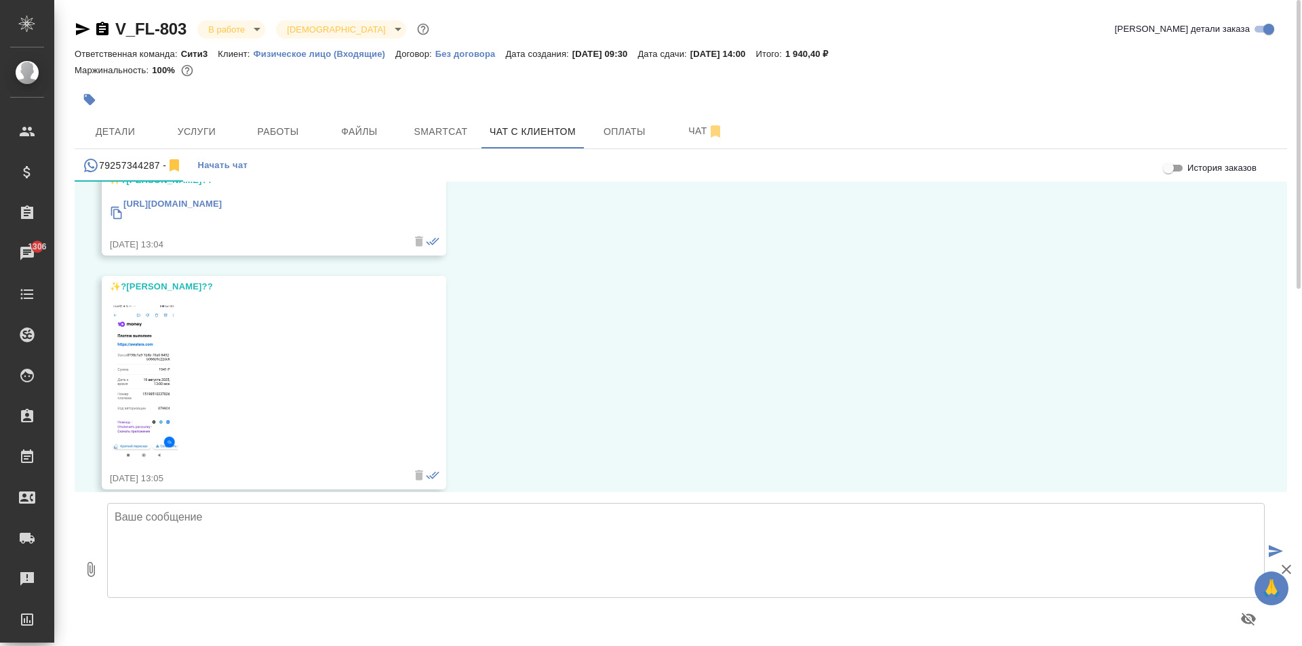
scroll to position [2868, 0]
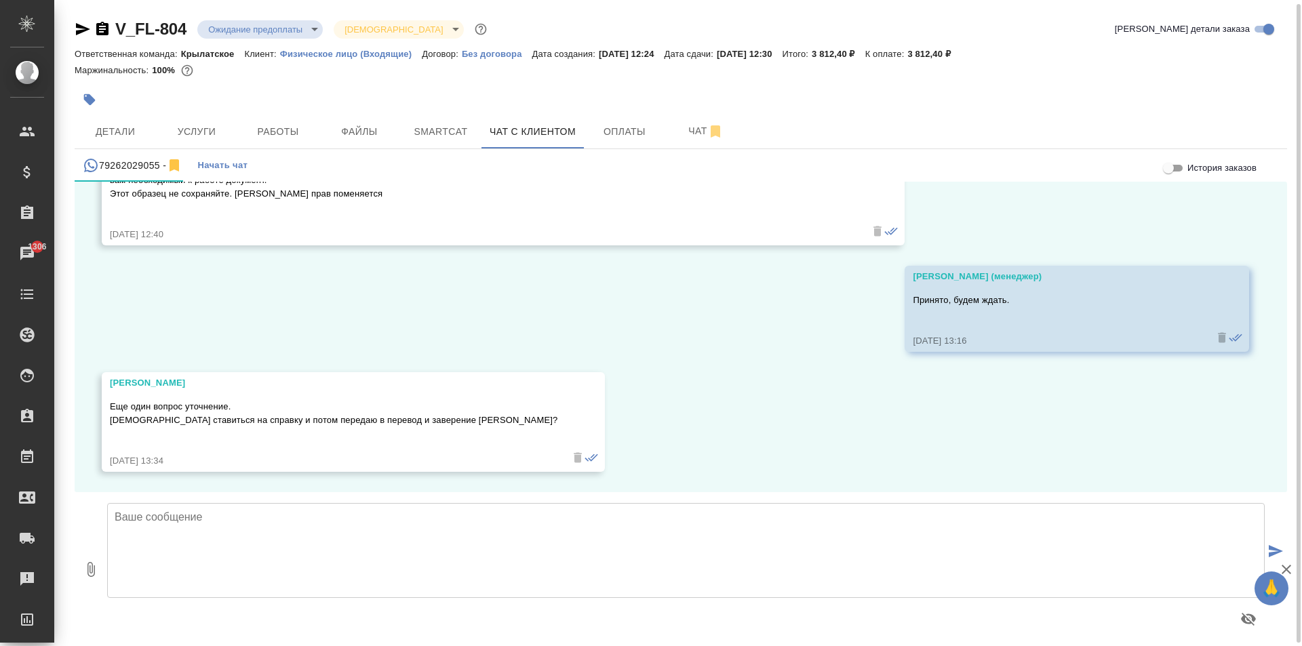
scroll to position [7, 0]
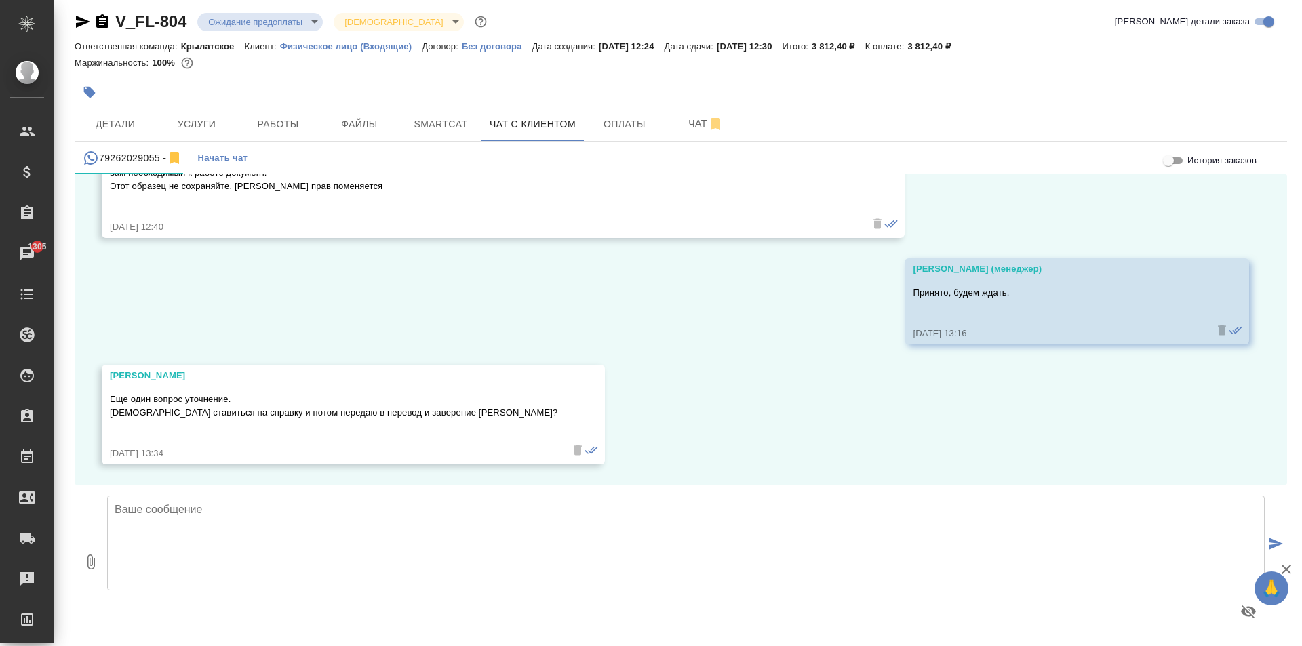
click at [266, 521] on textarea at bounding box center [685, 543] width 1157 height 95
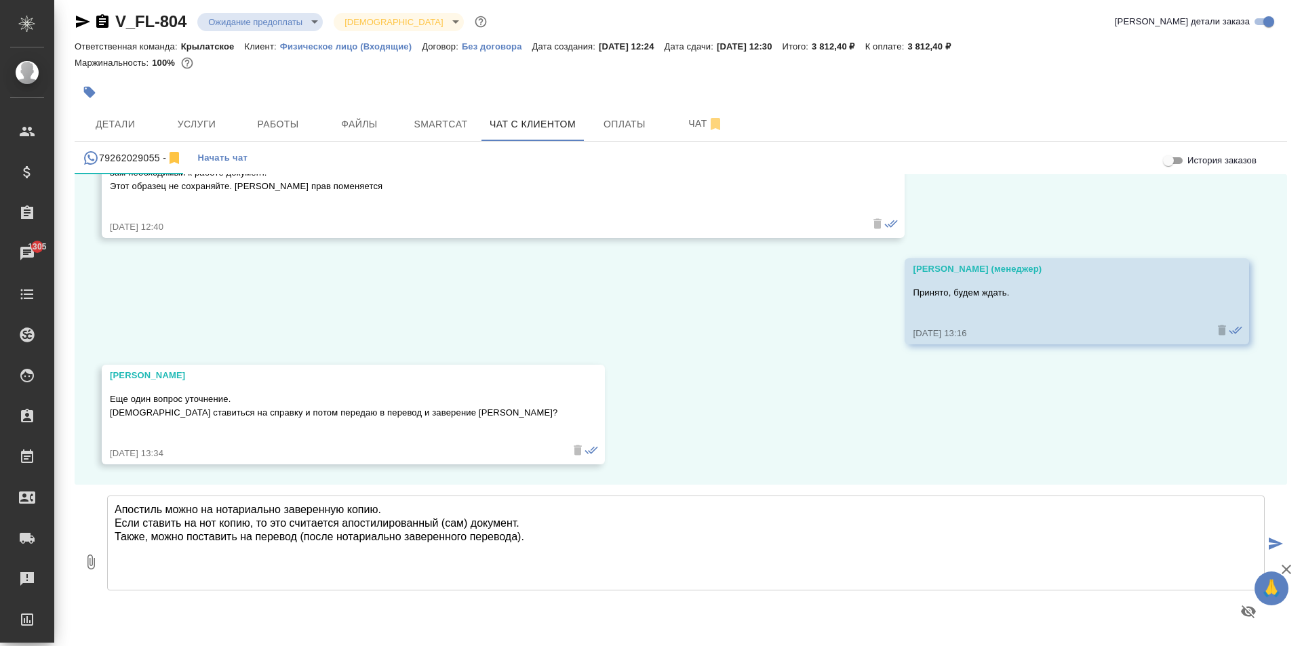
click at [517, 539] on textarea "Апостиль можно на нотариально заверенную копию. Если ставить на нот копию, то э…" at bounding box center [685, 543] width 1157 height 95
click at [331, 534] on textarea "Апостиль можно на нотариально заверенную копию. Если ставить на нот копию, то э…" at bounding box center [685, 543] width 1157 height 95
click at [1232, 610] on button "button" at bounding box center [1248, 611] width 33 height 33
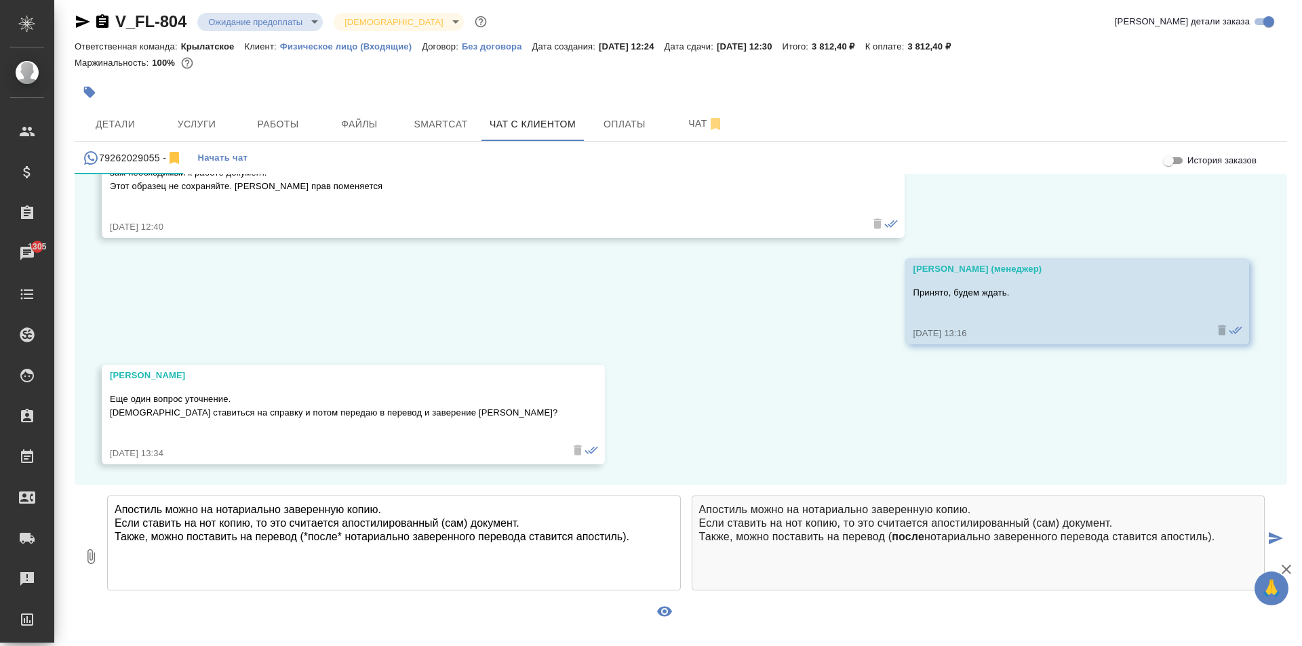
click at [639, 540] on textarea "Апостиль можно на нотариально заверенную копию. Если ставить на нот копию, то э…" at bounding box center [393, 543] width 573 height 95
click at [186, 512] on textarea "Апостиль можно на нотариально заверенную копию. Если ставить на нот копию, то э…" at bounding box center [393, 543] width 573 height 95
click at [115, 515] on textarea "Апостиль нужно на нотариально заверенную копию. Если ставить на нот копию, то э…" at bounding box center [393, 543] width 573 height 95
click at [130, 512] on textarea "СНачала Апостиль нужно на нотариально заверенную копию. Если ставить на нот коп…" at bounding box center [393, 543] width 573 height 95
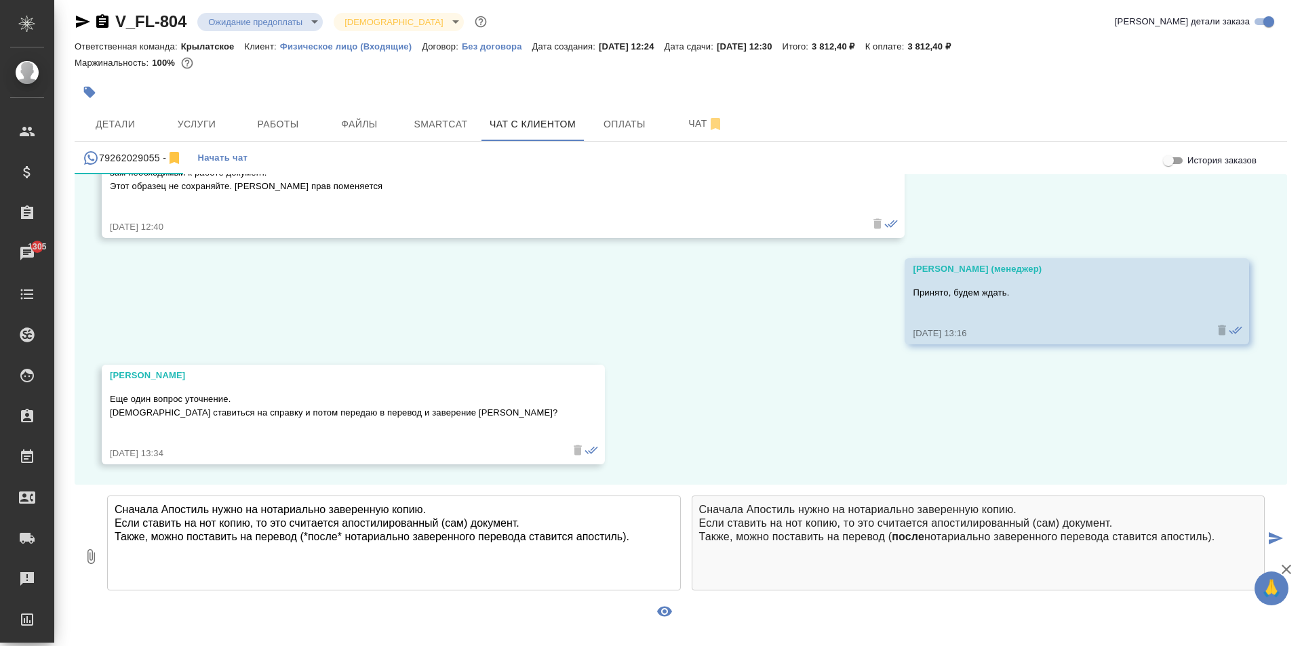
click at [155, 504] on textarea "Сначала Апостиль нужно на нотариально заверенную копию. Если ставить на нот коп…" at bounding box center [393, 543] width 573 height 95
click at [173, 505] on textarea "Сначала Апостиль нужно на нотариально заверенную копию. Если ставить на нот коп…" at bounding box center [393, 543] width 573 height 95
click at [170, 506] on textarea "Сначала Апостиль нужно на нотариально заверенную копию. Если ставить на нот коп…" at bounding box center [393, 543] width 573 height 95
click at [477, 509] on textarea "Сначала апостиль нужно на нотариально заверенную копию. Если ставить на нот коп…" at bounding box center [393, 543] width 573 height 95
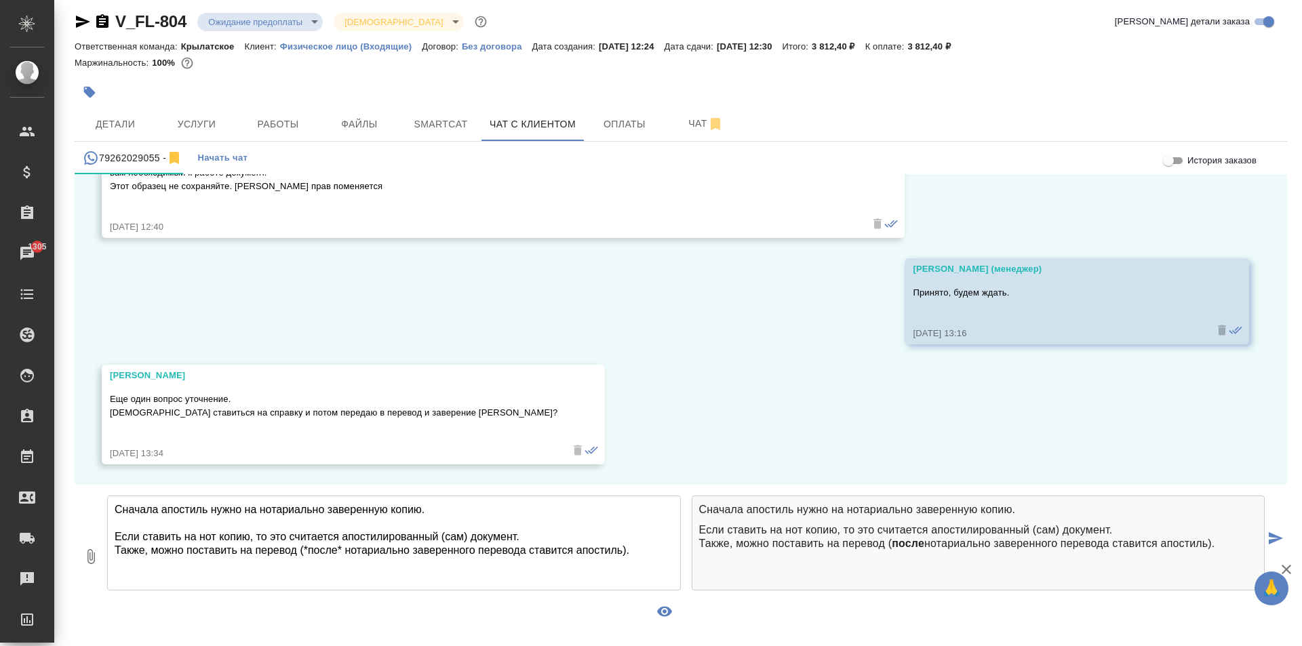
click at [139, 536] on textarea "Сначала апостиль нужно на нотариально заверенную копию. Если ставить на нот коп…" at bounding box center [393, 543] width 573 height 95
click at [472, 540] on textarea "Сначала апостиль нужно на нотариально заверенную копию. Если сразу ставить на н…" at bounding box center [393, 543] width 573 height 95
click at [476, 546] on textarea "Сначала апостиль нужно на нотариально заверенную копию. Если сразу ставить на н…" at bounding box center [393, 543] width 573 height 95
click at [635, 550] on textarea "Сначала апостиль нужно на нотариально заверенную копию. Если сразу ставить на н…" at bounding box center [393, 543] width 573 height 95
click at [296, 550] on textarea "Сначала апостиль нужно на нотариально заверенную копию. Если сразу ставить на н…" at bounding box center [393, 543] width 573 height 95
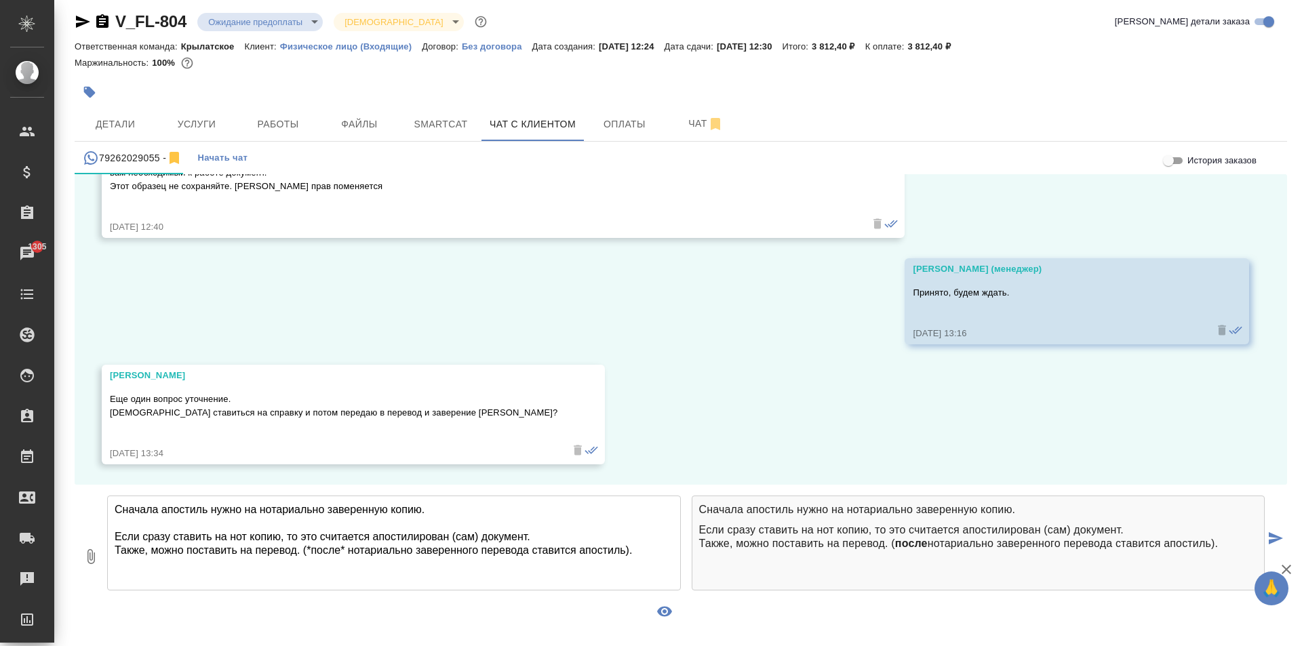
click at [420, 576] on textarea "Сначала апостиль нужно на нотариально заверенную копию. Если сразу ставить на н…" at bounding box center [393, 543] width 573 height 95
type textarea "Сначала апостиль нужно на нотариально заверенную копию. Если сразу ставить на н…"
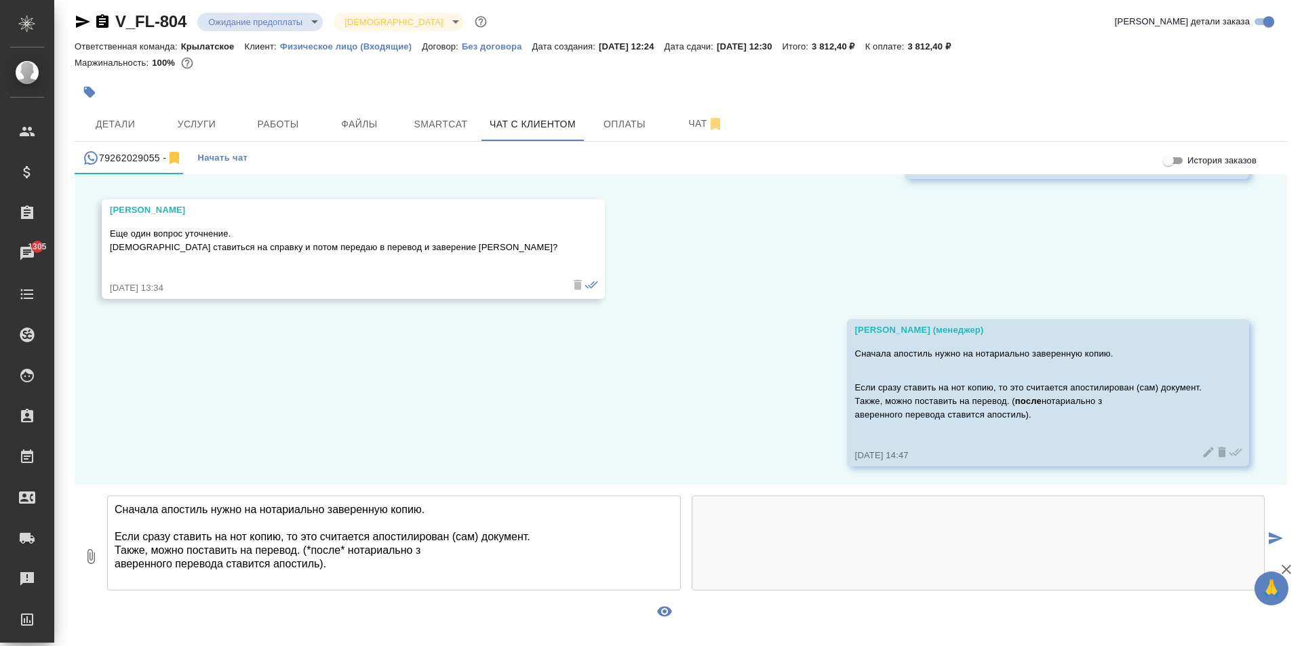
scroll to position [972, 0]
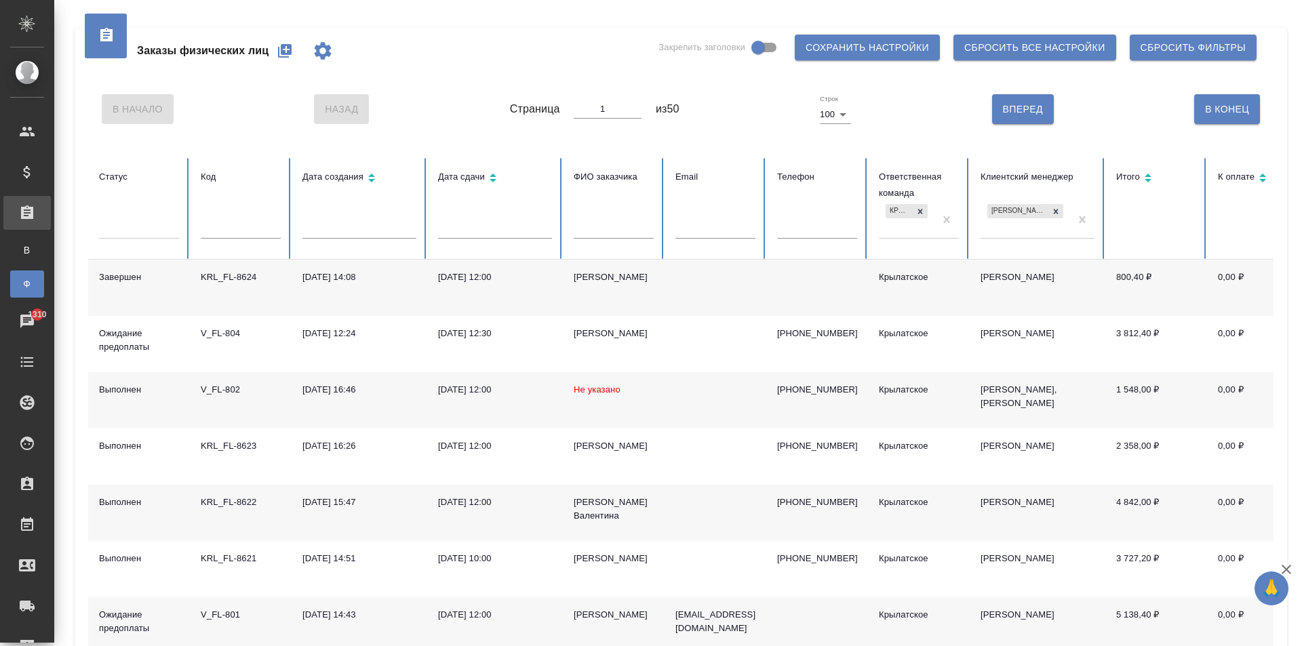
click at [289, 53] on icon "button" at bounding box center [285, 51] width 14 height 14
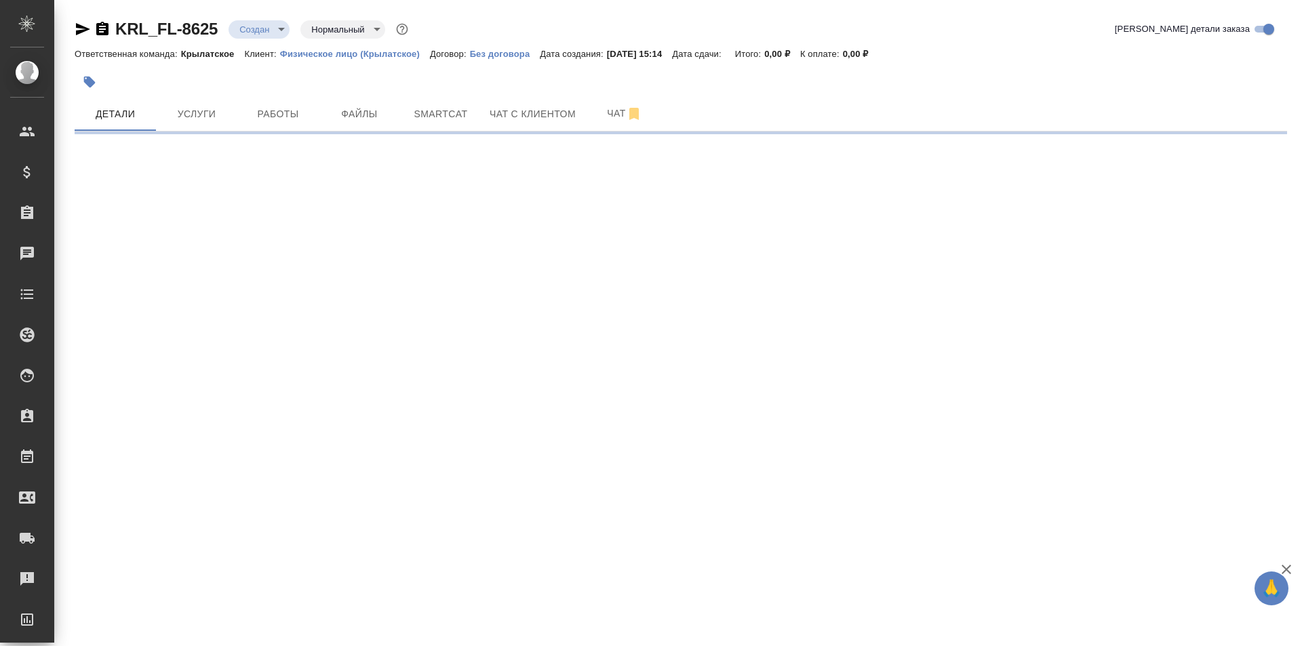
select select "RU"
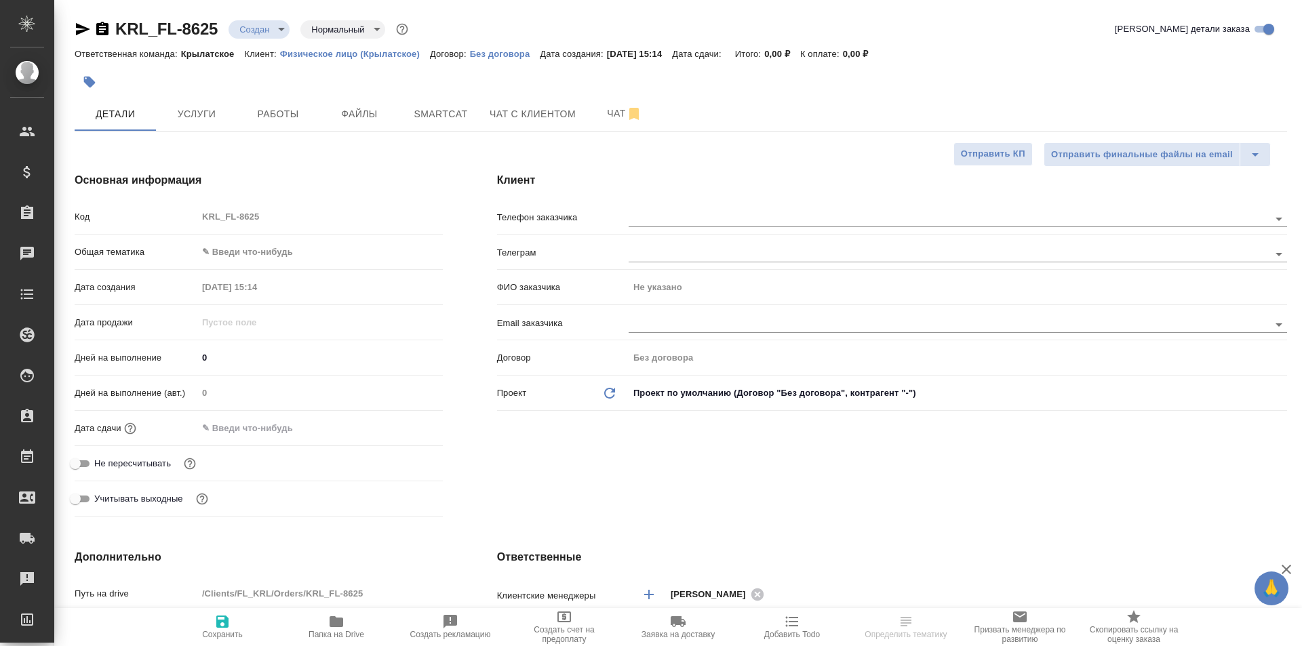
type textarea "x"
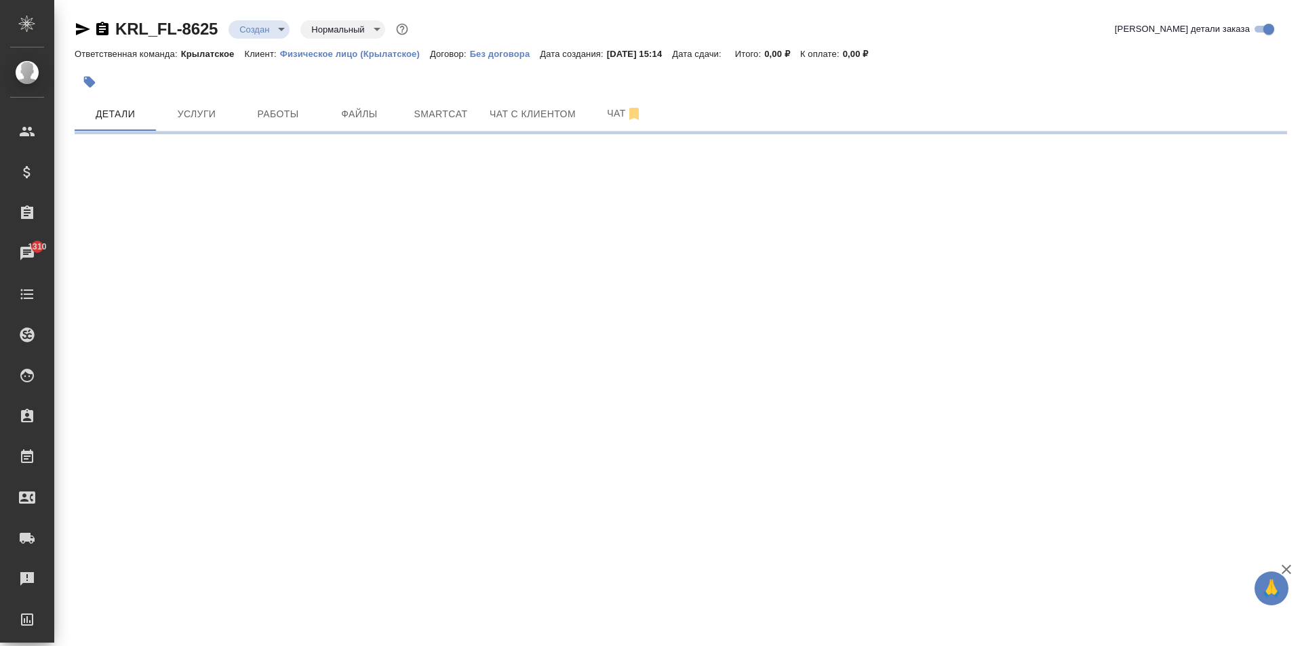
select select "RU"
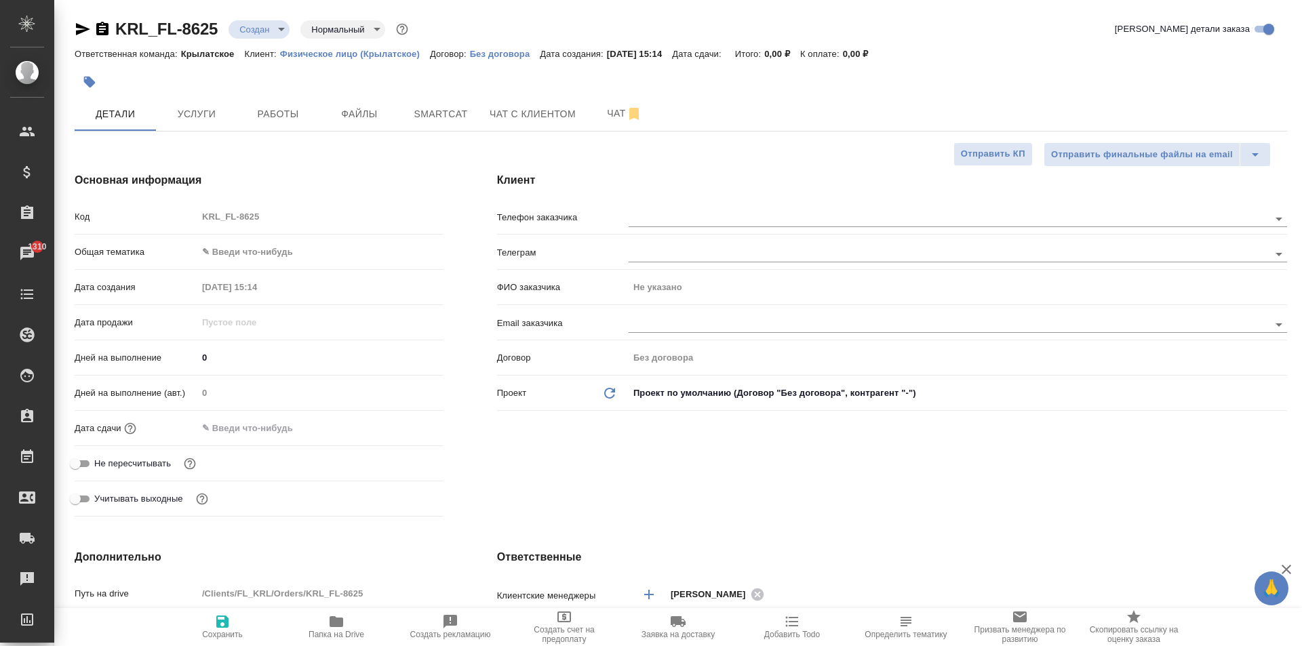
type textarea "x"
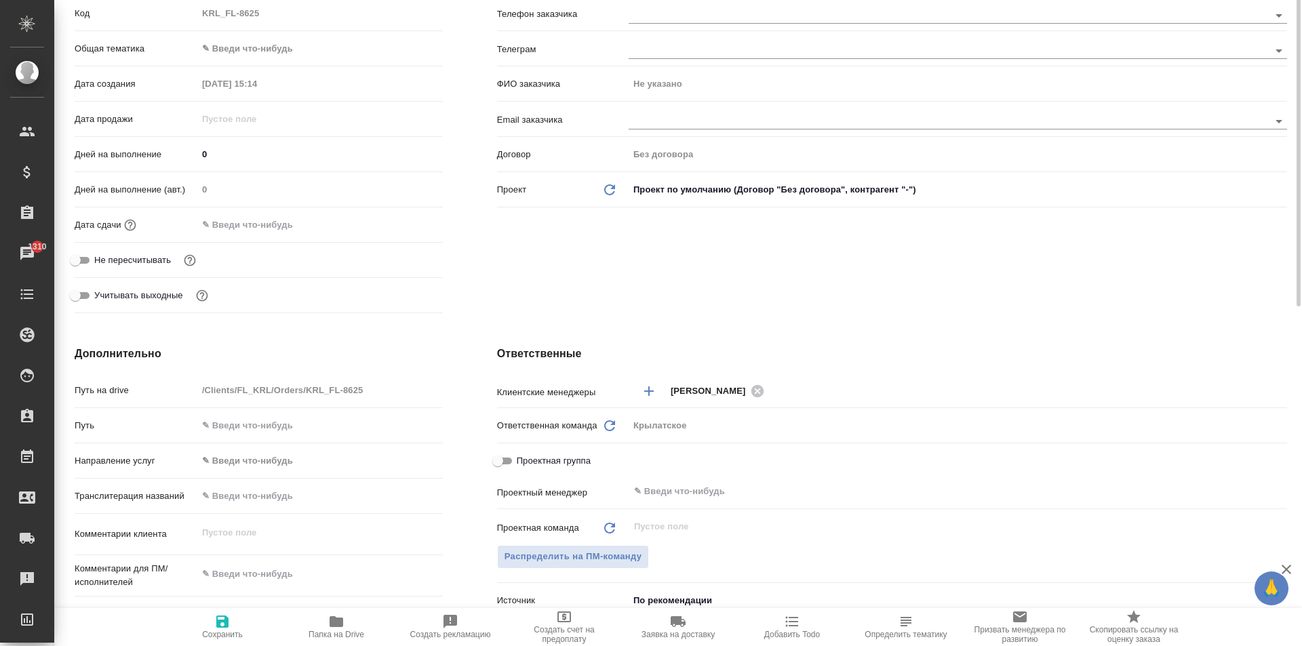
scroll to position [339, 0]
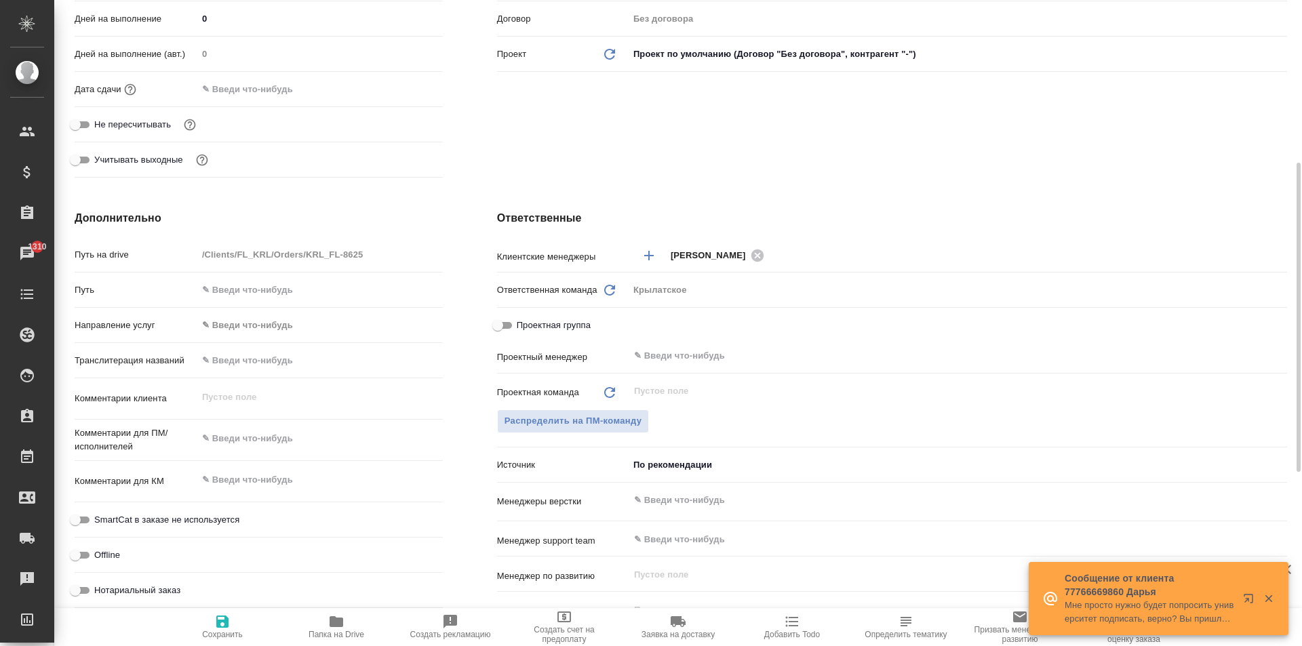
click at [287, 371] on div "Транслитерация названий" at bounding box center [259, 360] width 368 height 24
click at [279, 361] on input "text" at bounding box center [319, 360] width 245 height 20
type input "[PERSON_NAME]"
type textarea "x"
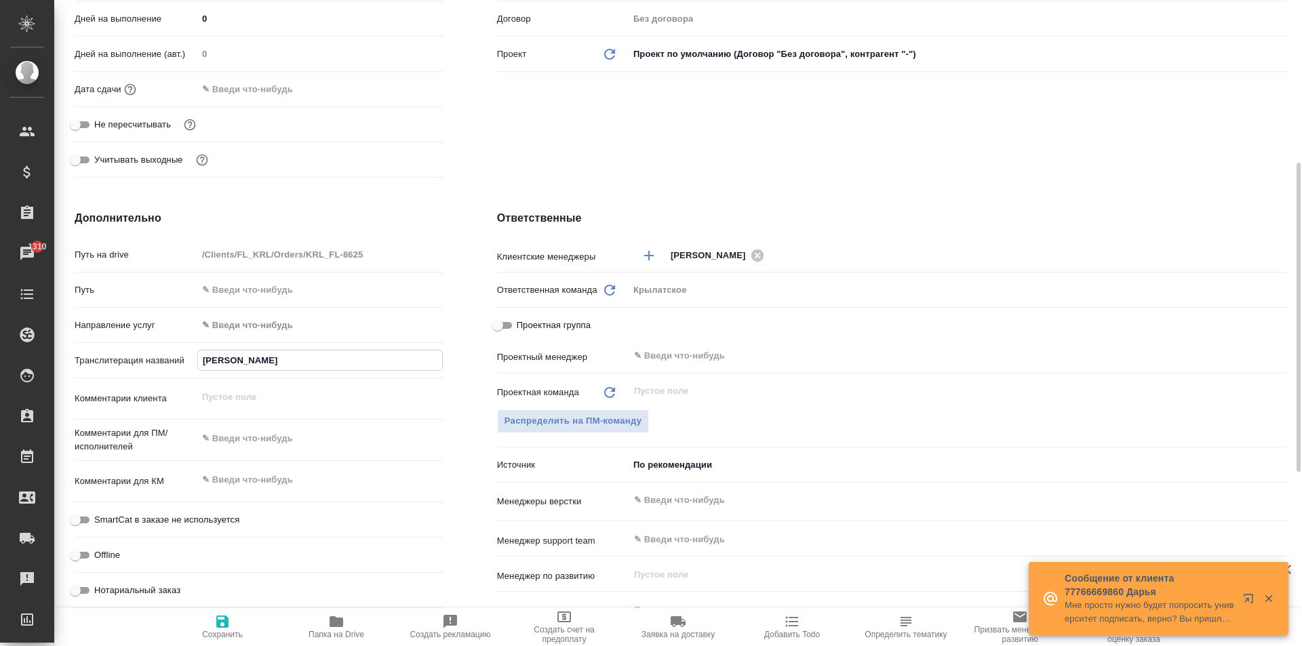
type textarea "x"
type input "КУ"
type textarea "x"
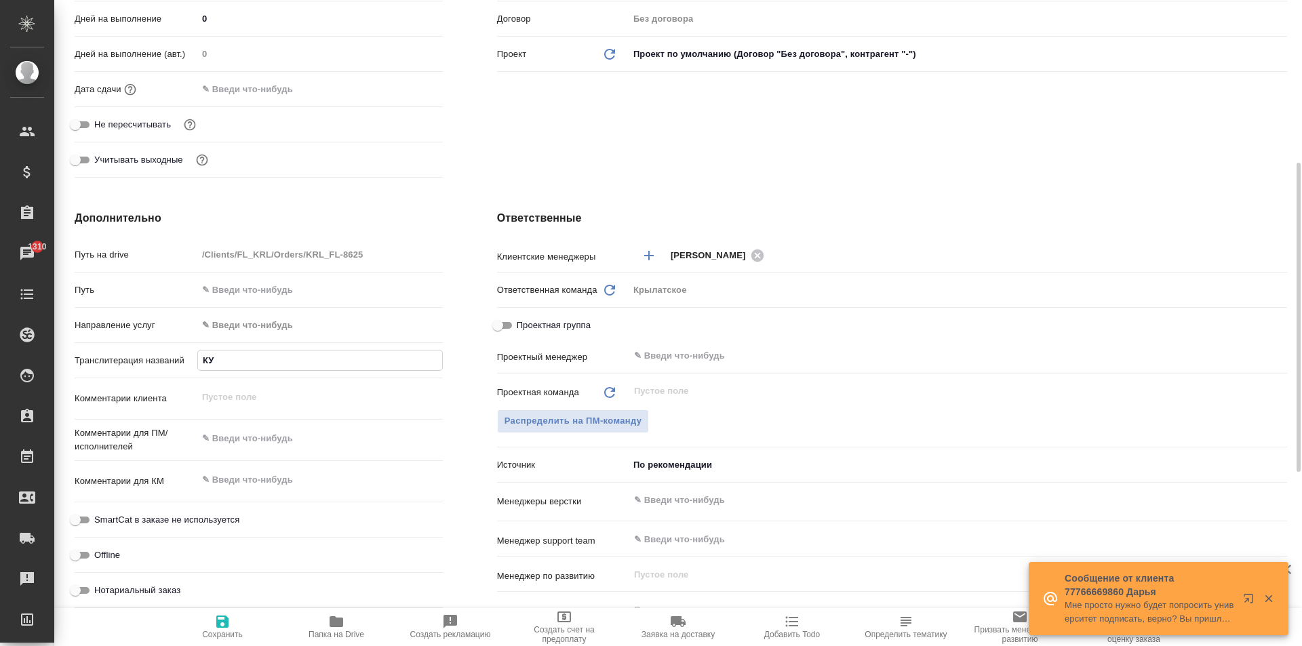
type input "КУР"
type textarea "x"
type input "КУРБ"
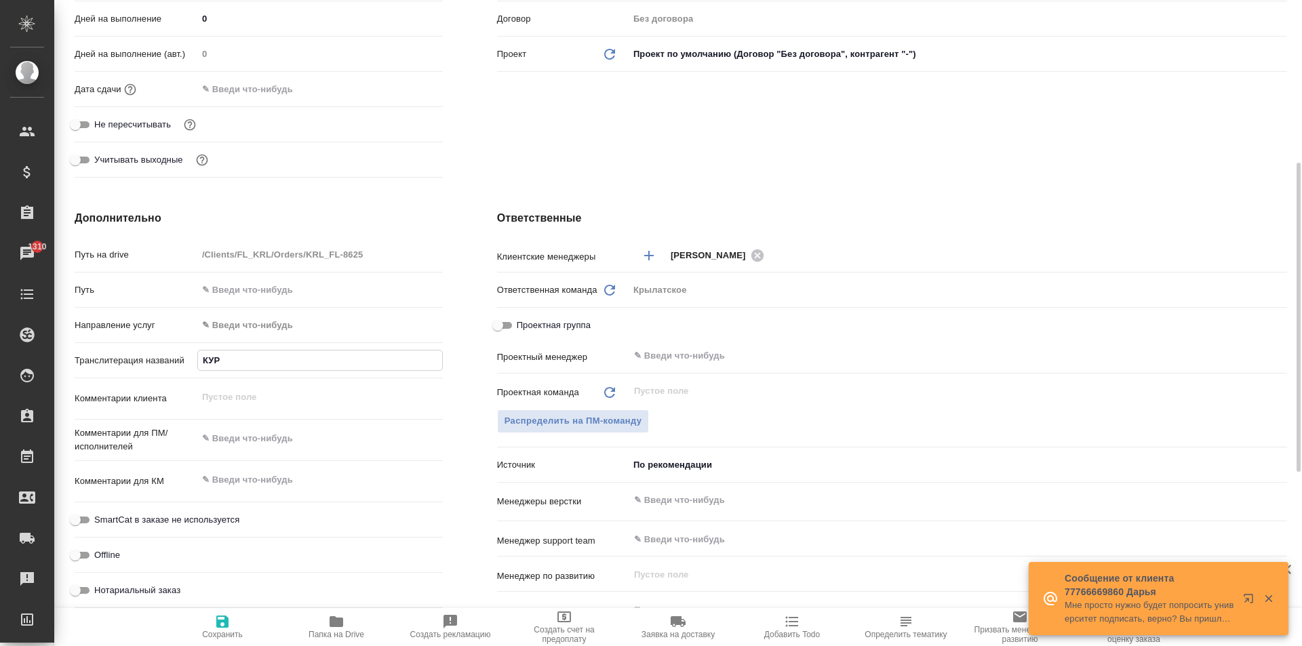
type textarea "x"
type input "КУРБО"
type textarea "x"
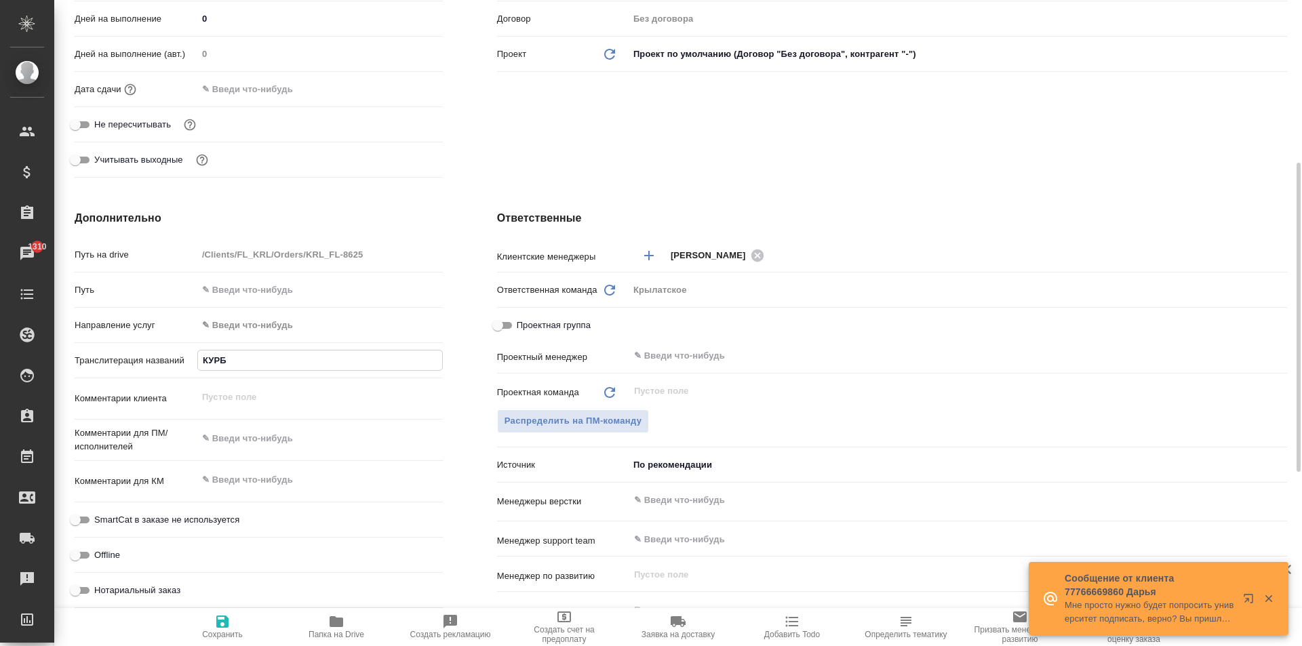
type textarea "x"
type input "КУРБОН"
type textarea "x"
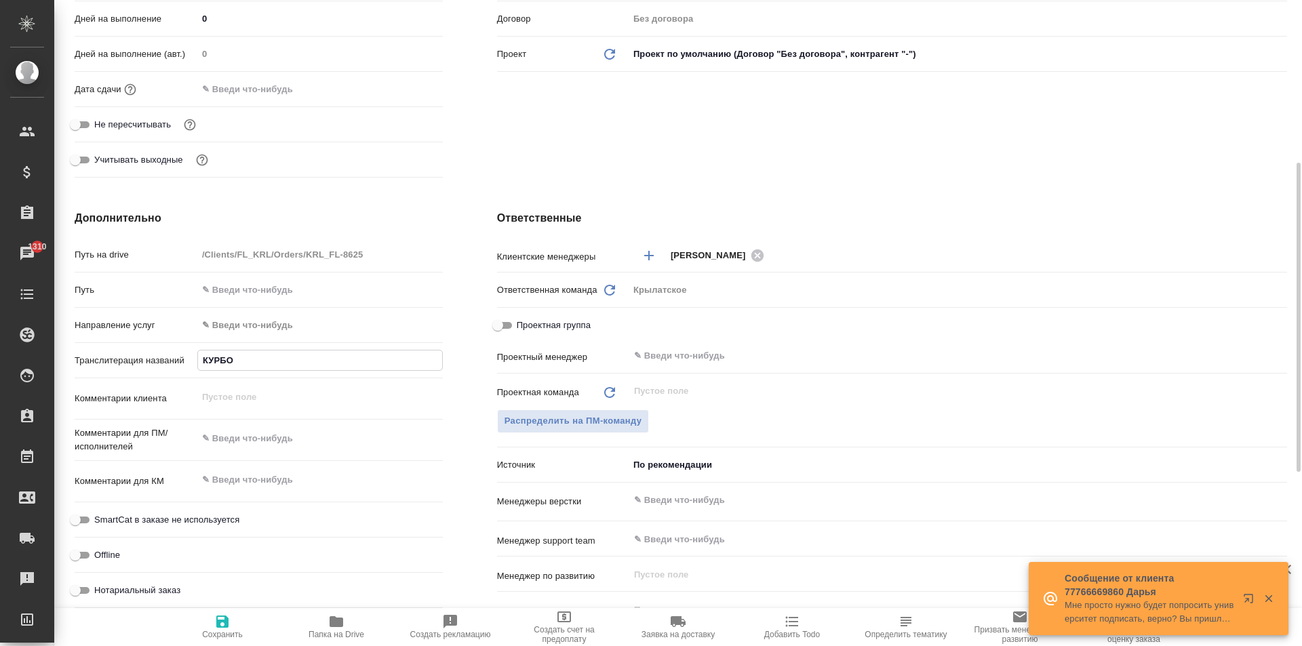
type textarea "x"
type input "КУРБОНО"
type textarea "x"
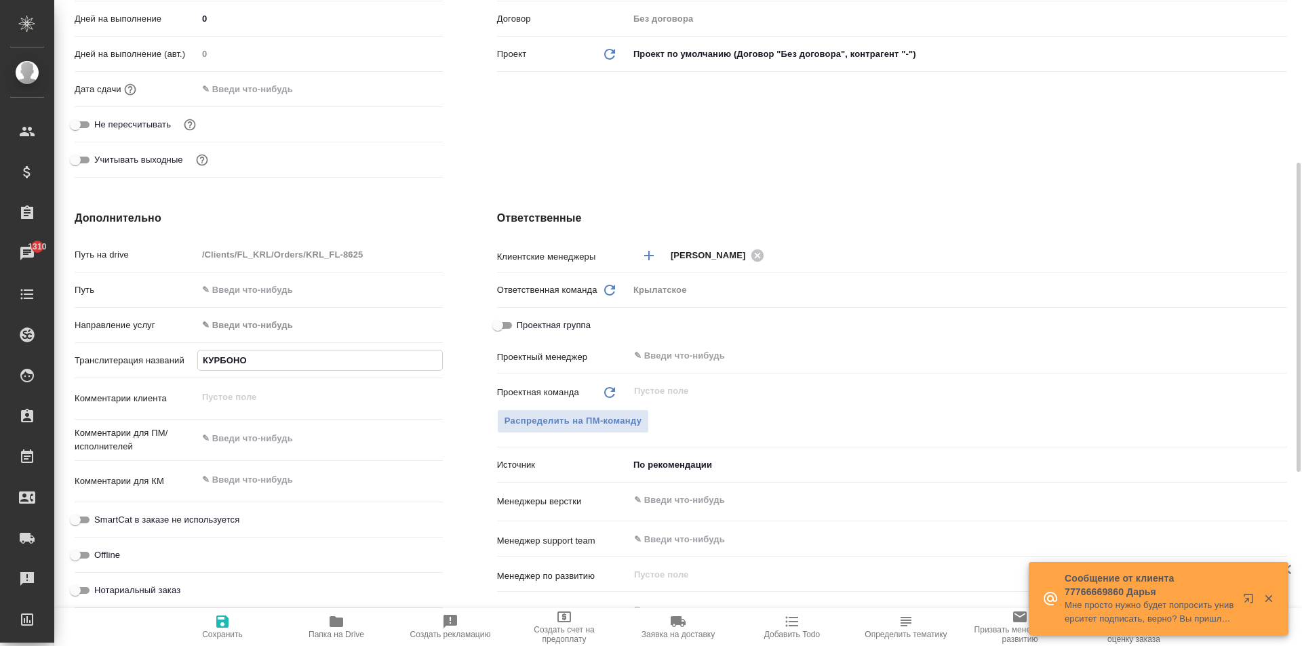
type input "КУРБОНОВ"
type textarea "x"
type input "КУРБОНОВ"
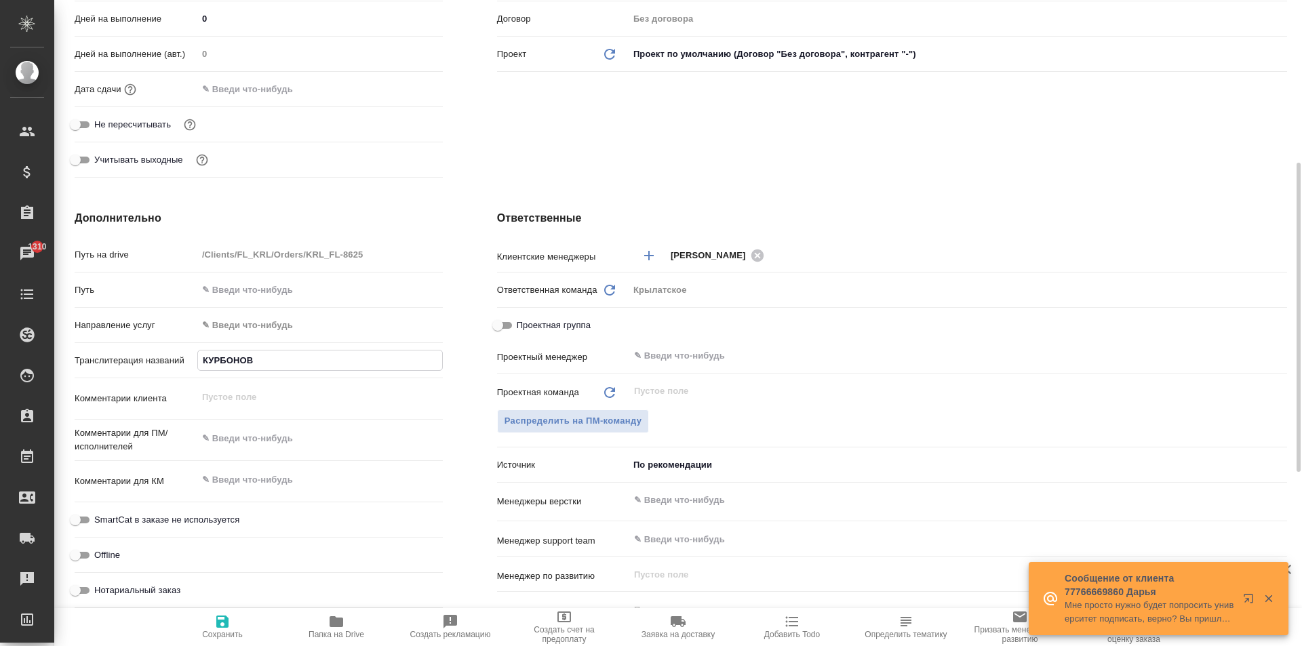
type textarea "x"
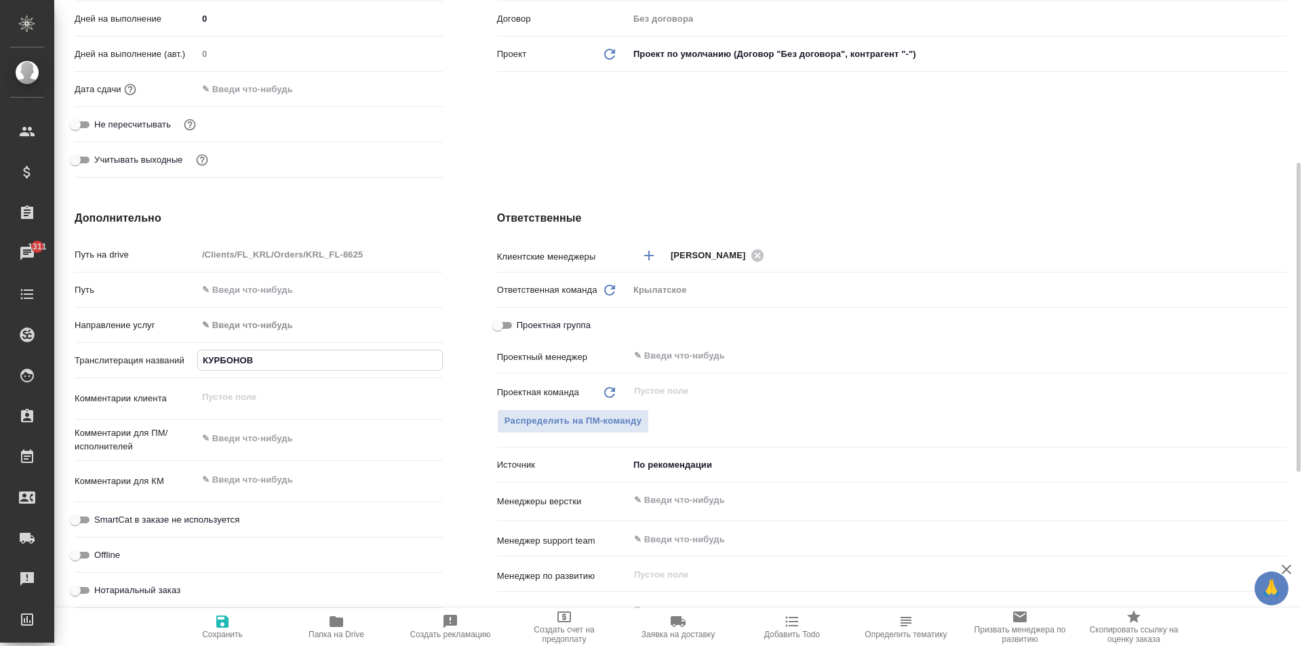
type input "КУРБОНОВ И"
type textarea "x"
type input "КУРБОНОВ ИС"
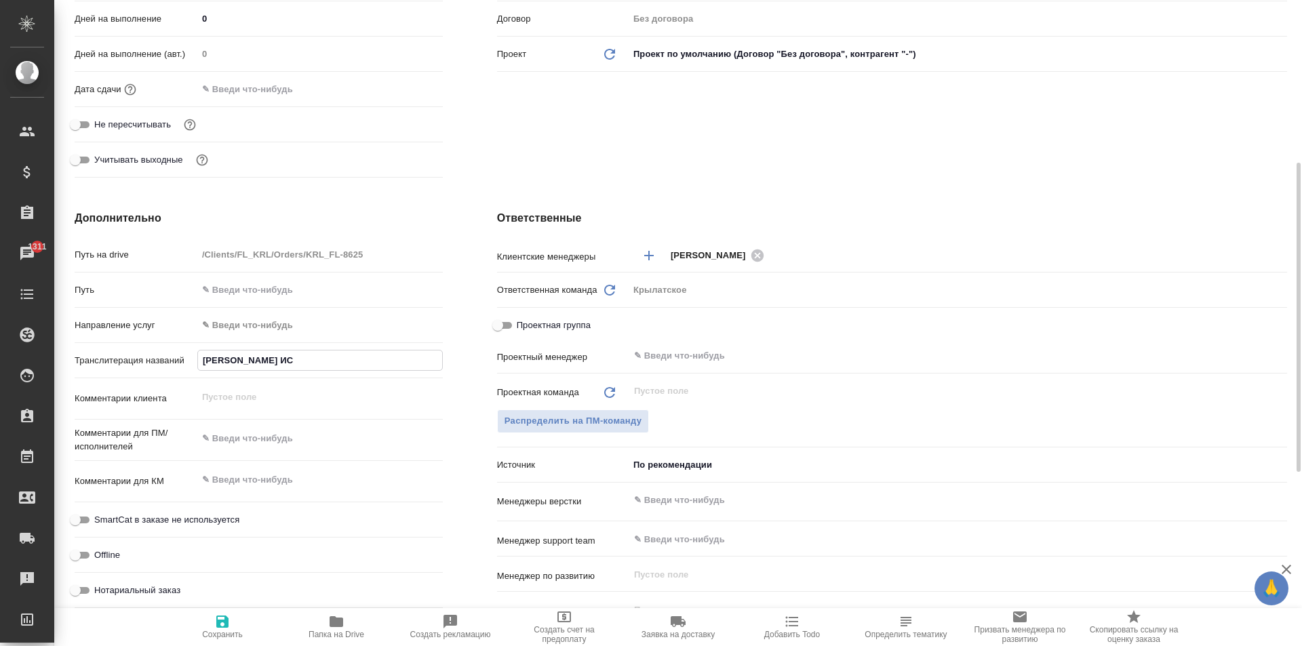
type textarea "x"
type input "КУРБОНОВ ИСМ"
type textarea "x"
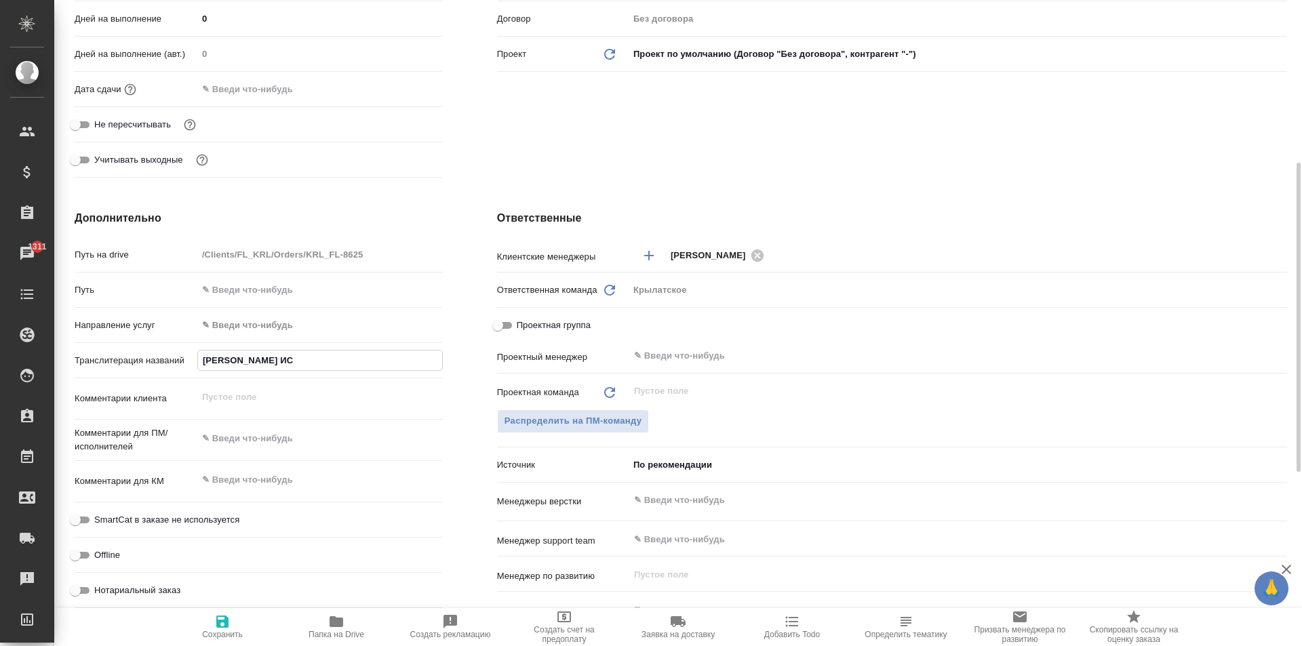
type textarea "x"
type input "КУРБОНОВ ИСМО"
type textarea "x"
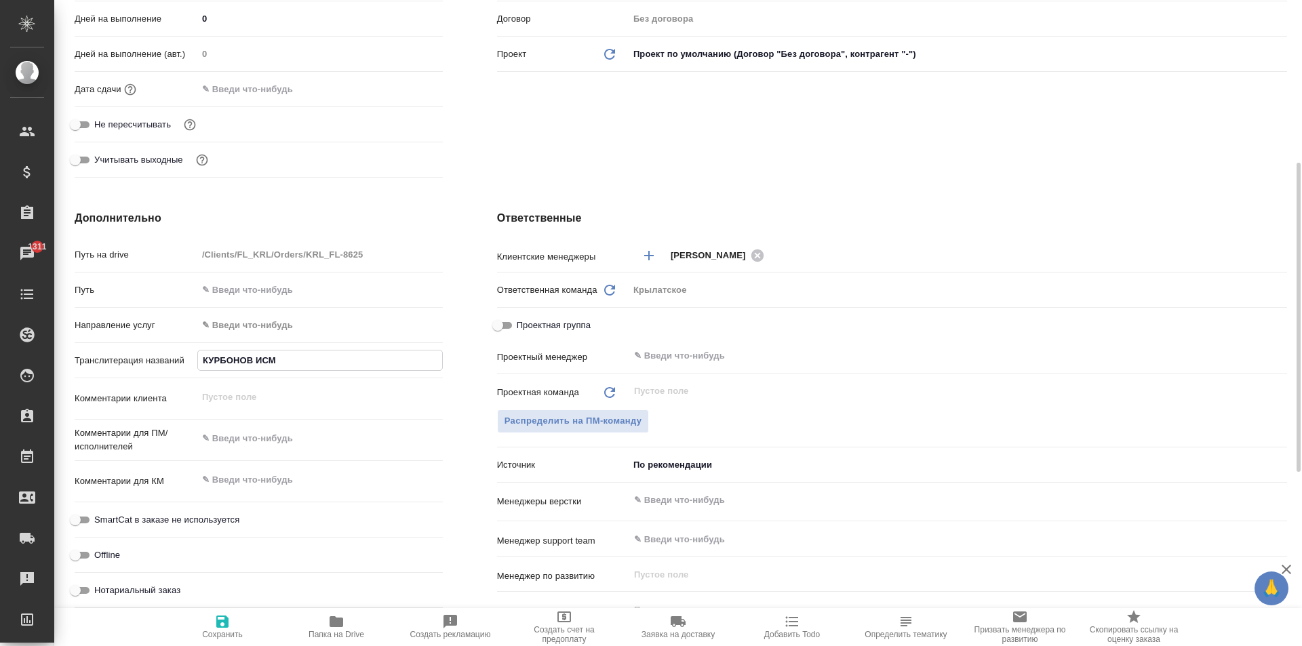
type textarea "x"
type input "КУРБОНОВ ИСМОИ"
type textarea "x"
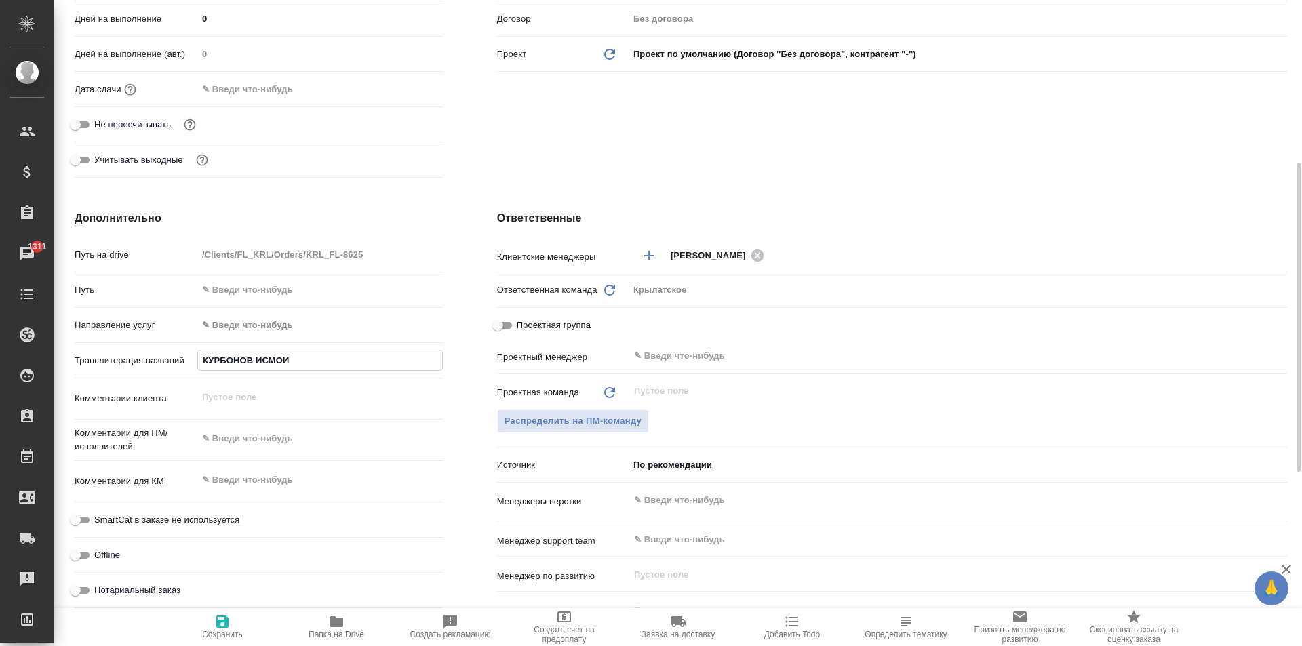
type input "КУРБОНОВ ИСМОИЛ"
type textarea "x"
type input "КУРБОНОВ ИСМОИЛ"
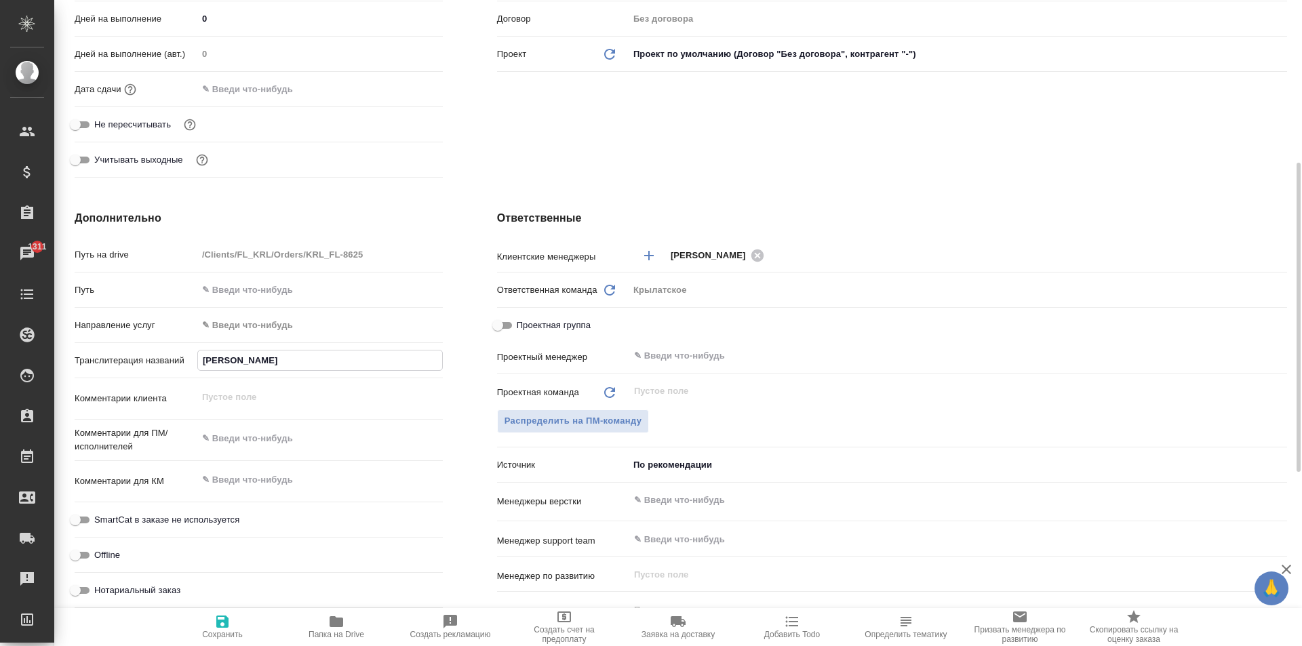
type textarea "x"
type input "КУРБОНОВ ИСМОИЛ Т"
type textarea "x"
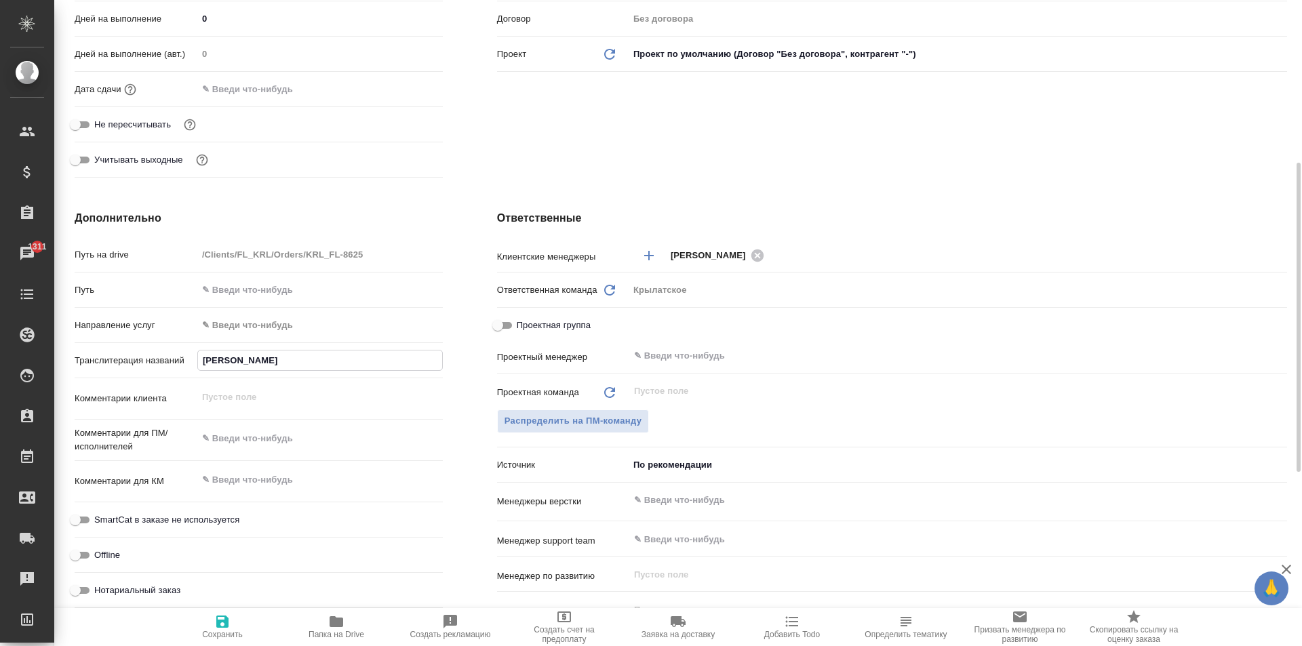
type textarea "x"
type input "КУРБОНОВ ИСМОИЛ ТА"
type textarea "x"
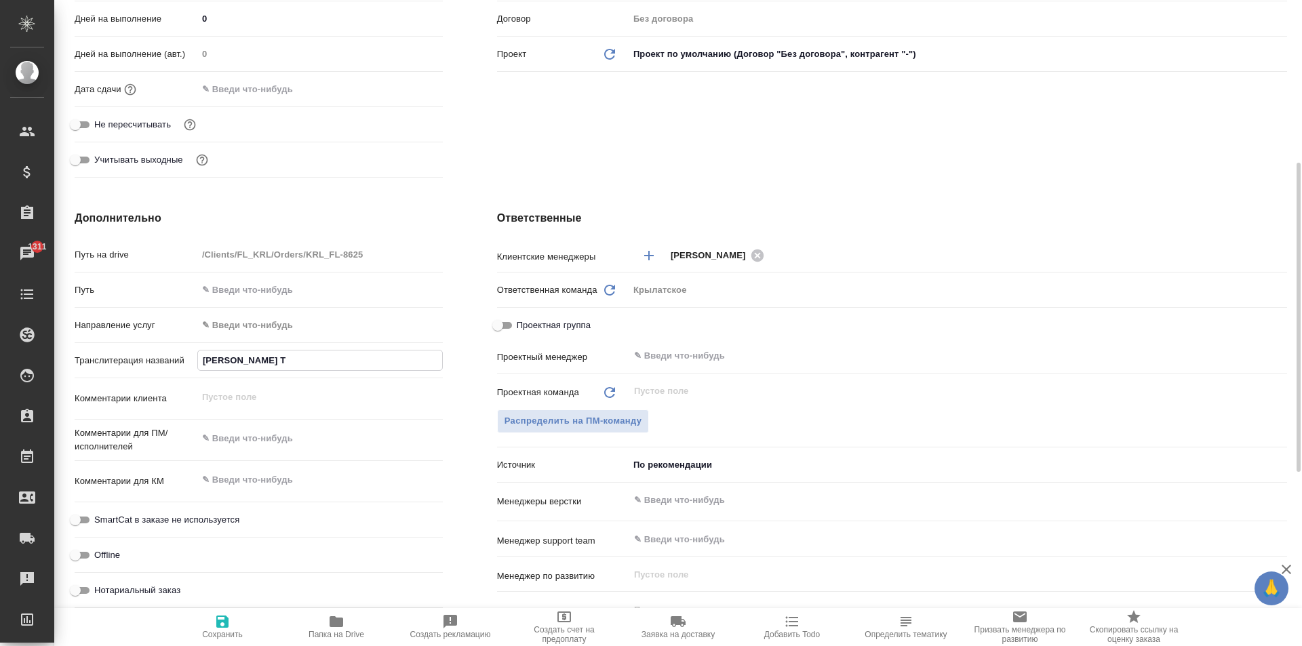
type textarea "x"
type input "КУРБОНОВ ИСМОИЛ ТАГ"
type textarea "x"
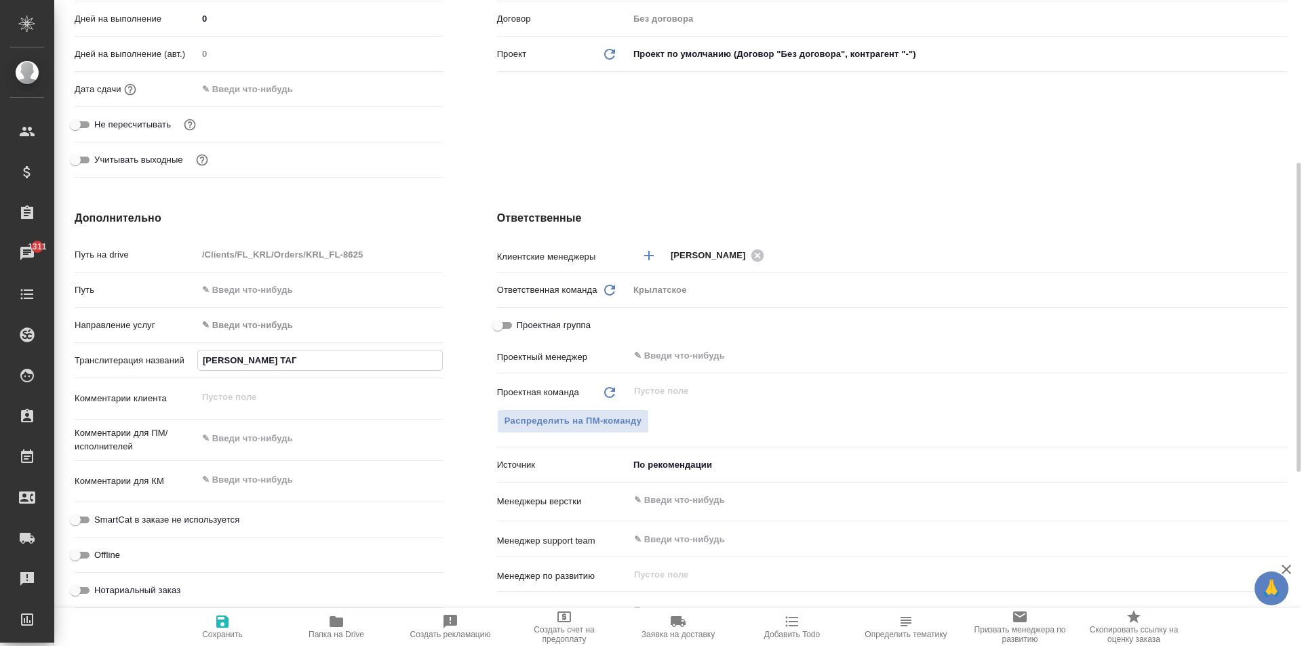
type input "КУРБОНОВ ИСМОИЛ ТАГО"
type textarea "x"
type input "КУРБОНОВ ИСМОИЛ ТАГОЙ"
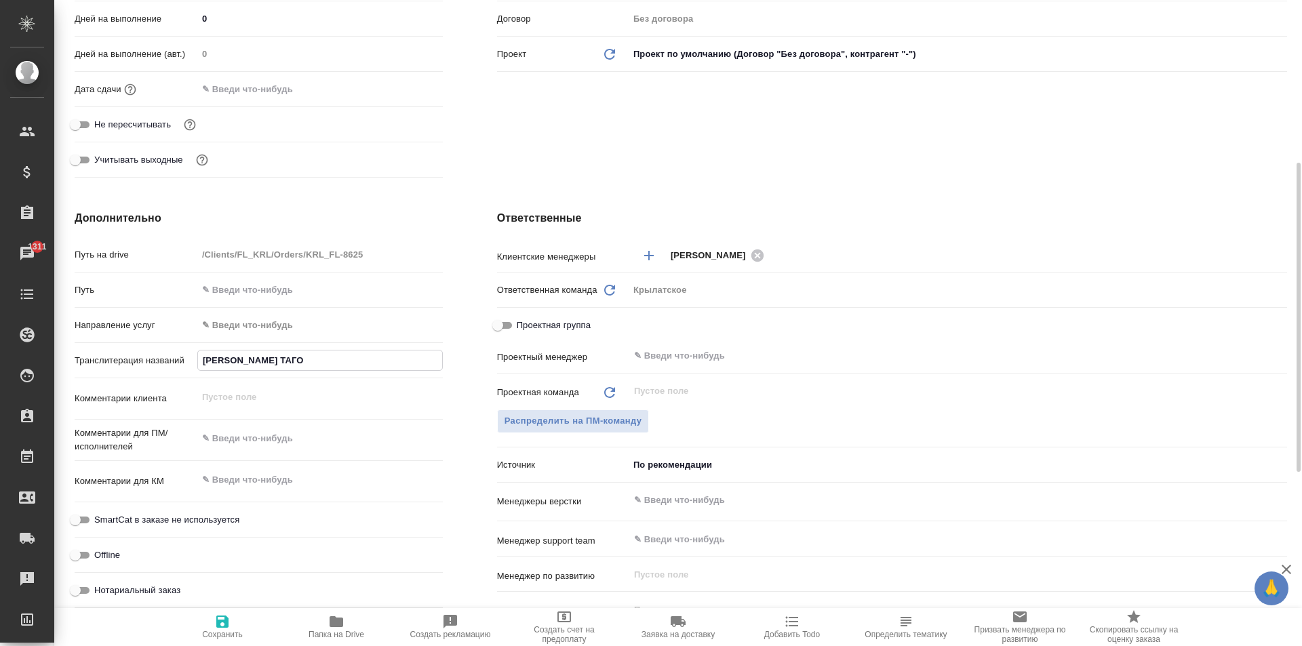
type textarea "x"
type input "КУРБОНОВ ИСМОИЛ ТАГОЙЕ"
type textarea "x"
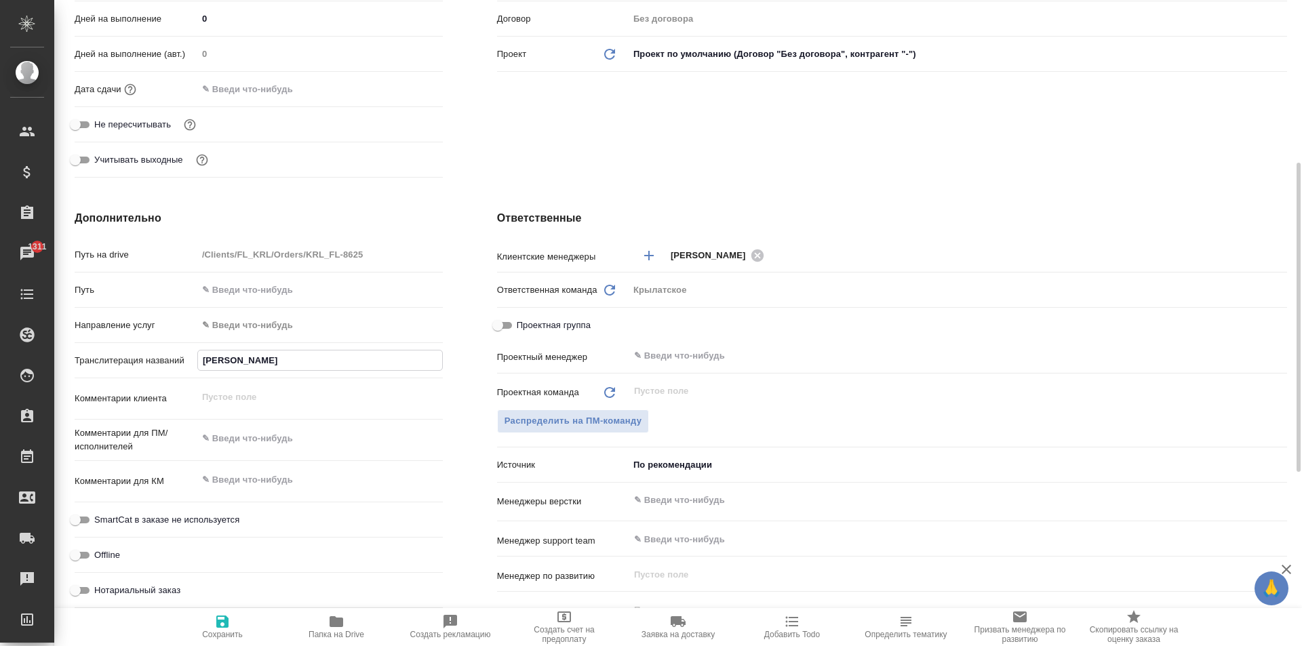
type textarea "x"
type input "КУРБОНОВ ИСМОИЛ ТАГОЙЕВ"
type textarea "x"
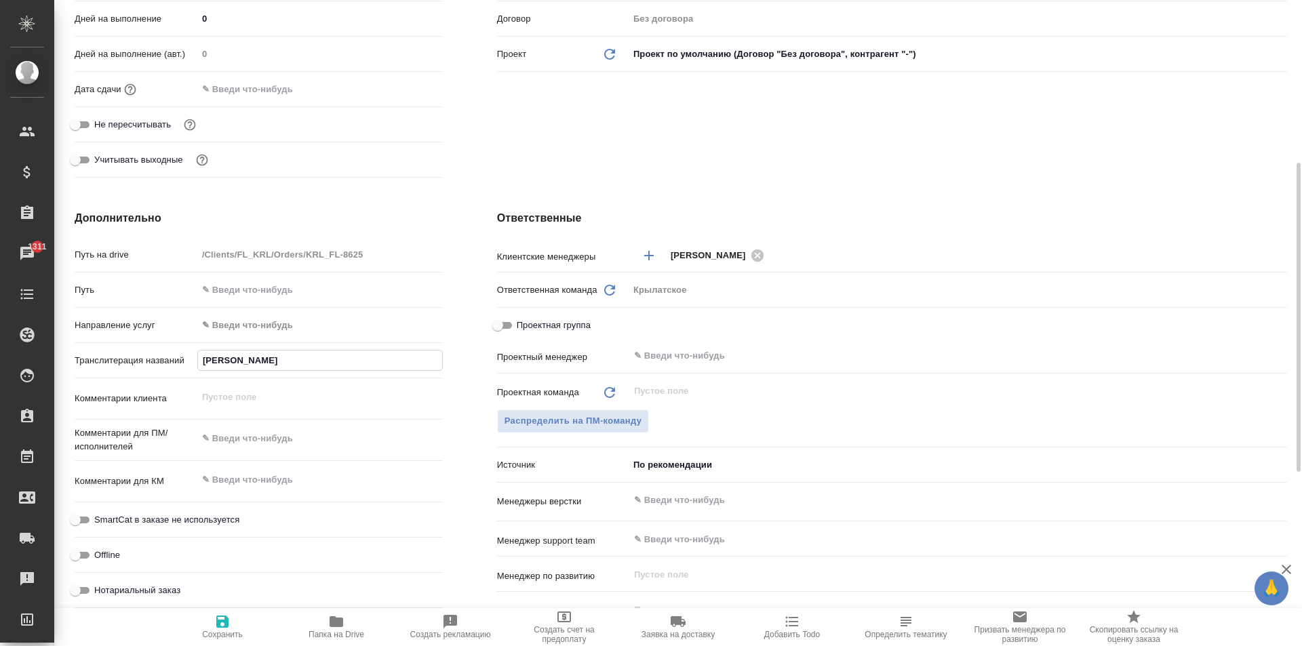
type textarea "x"
type input "КУРБОНОВ ИСМОИЛ ТАГОЙЕВИ"
type textarea "x"
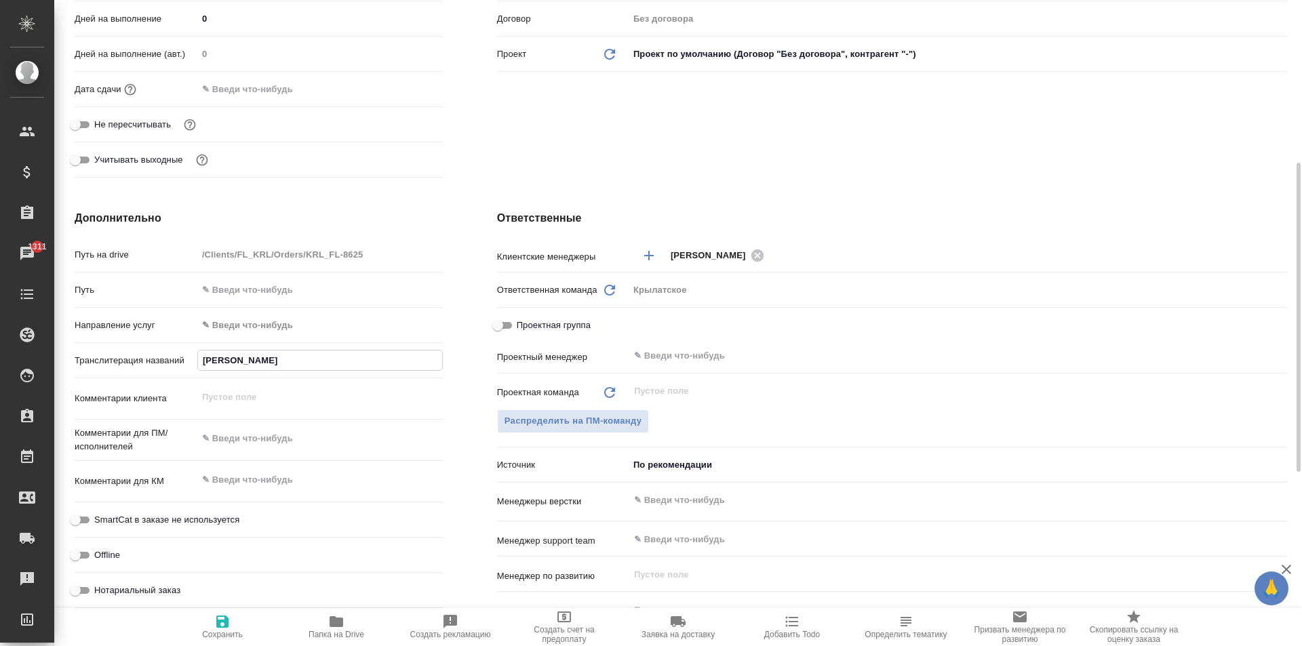
type input "КУРБОНОВ ИСМОИЛ ТАГОЙЕВИЧ"
type textarea "x"
type input "КУРБОНОВ ИСМОИЛ ТАГОЙЕВИЧ"
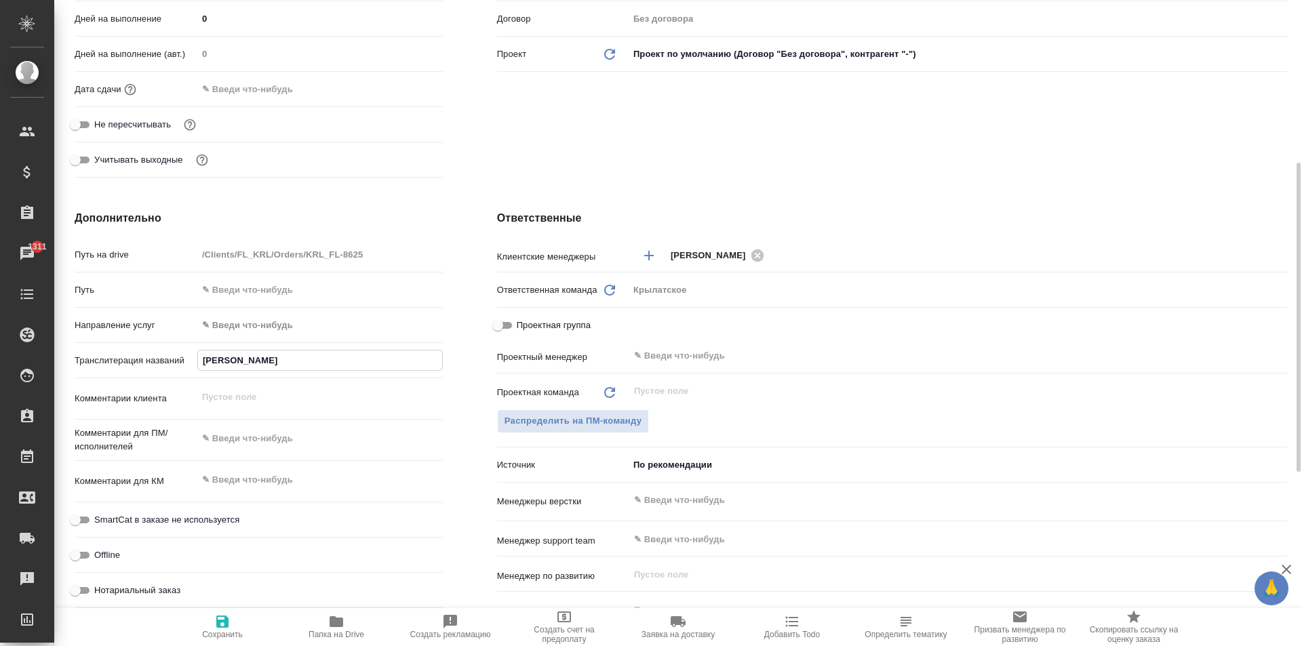
type textarea "x"
type input "КУРБОНОВ ИСМОИЛ ТАГОЙЕВИЧ"
click at [245, 629] on span "Сохранить" at bounding box center [223, 626] width 98 height 26
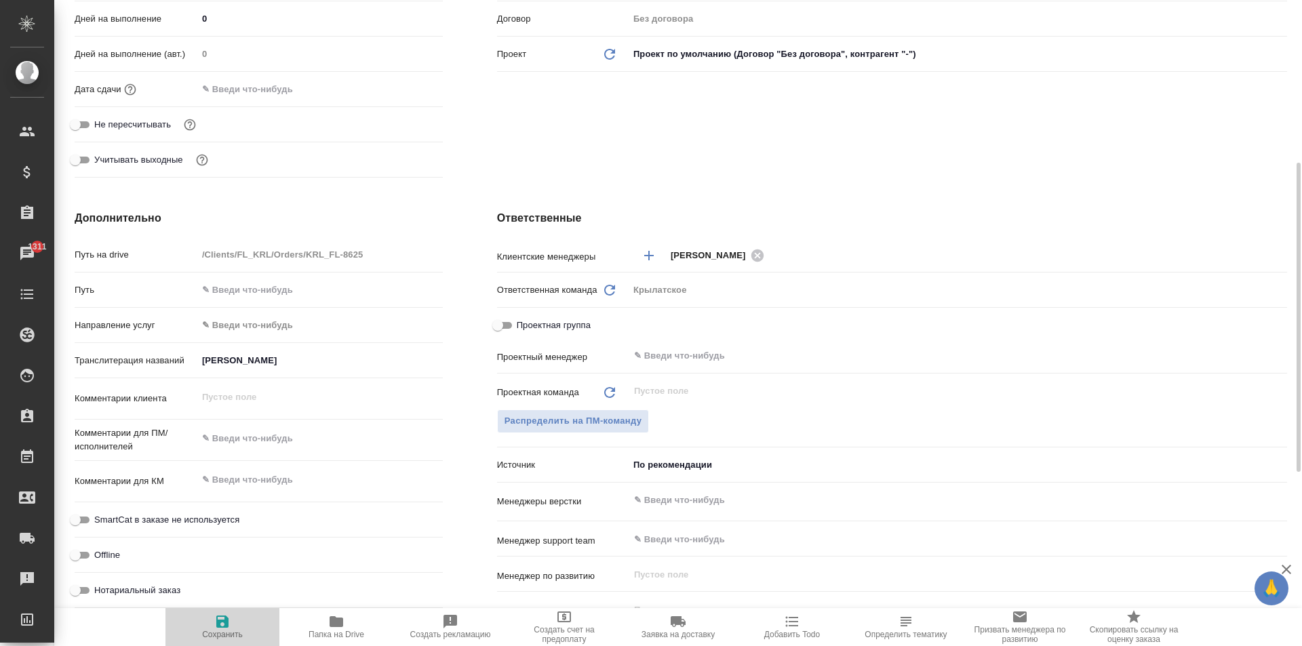
type textarea "x"
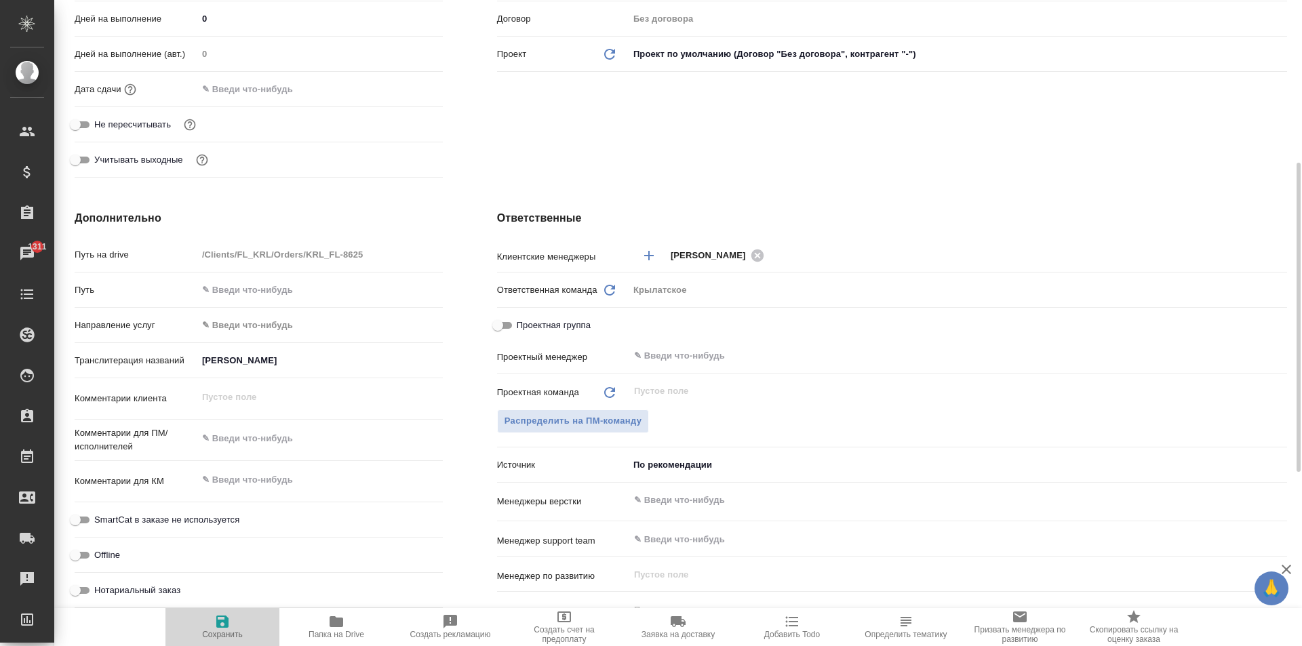
type textarea "x"
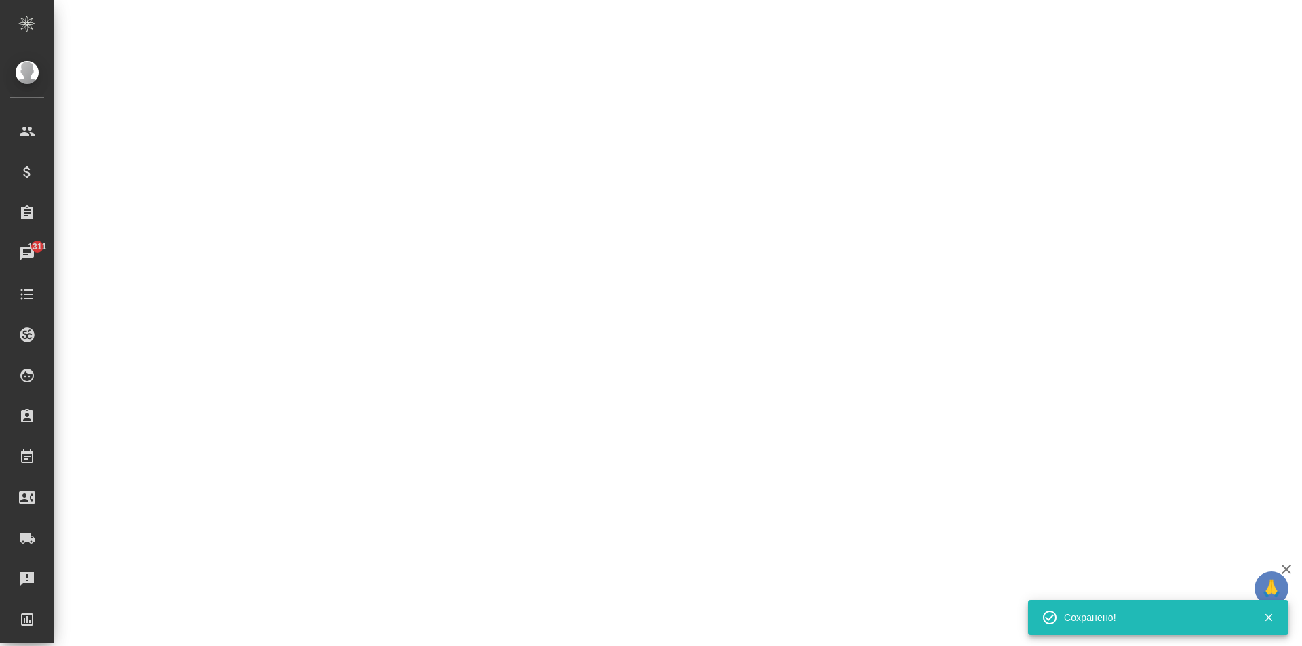
select select "RU"
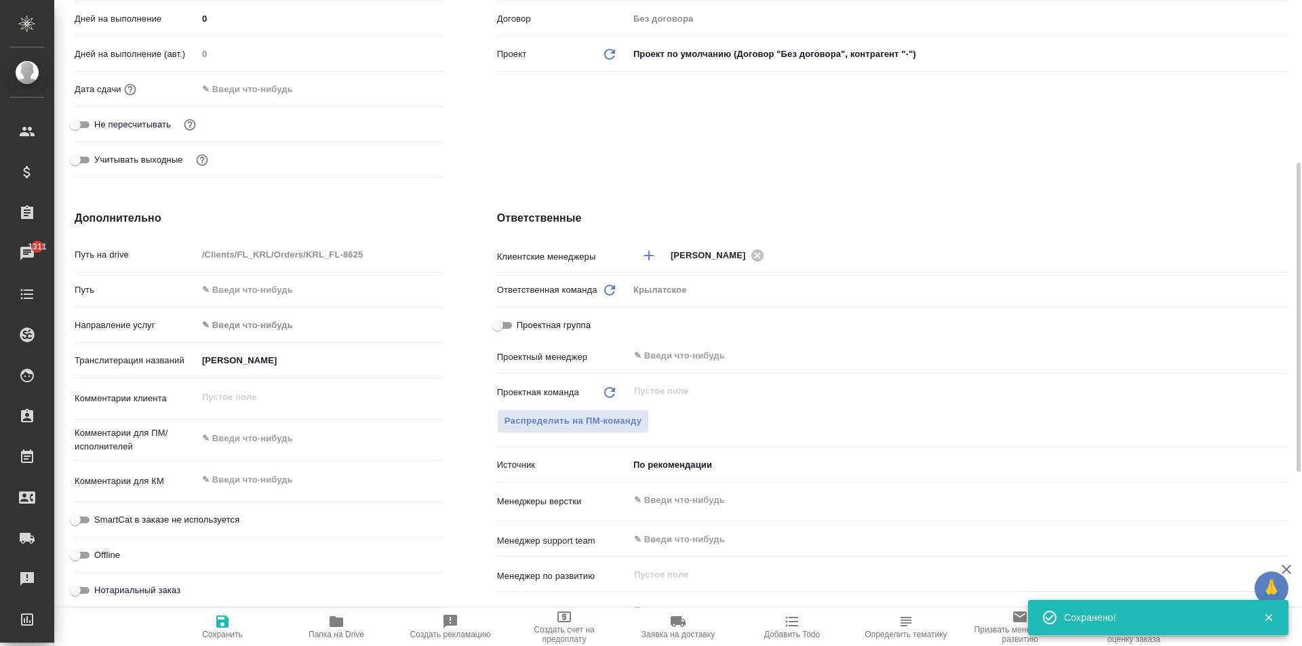
type textarea "x"
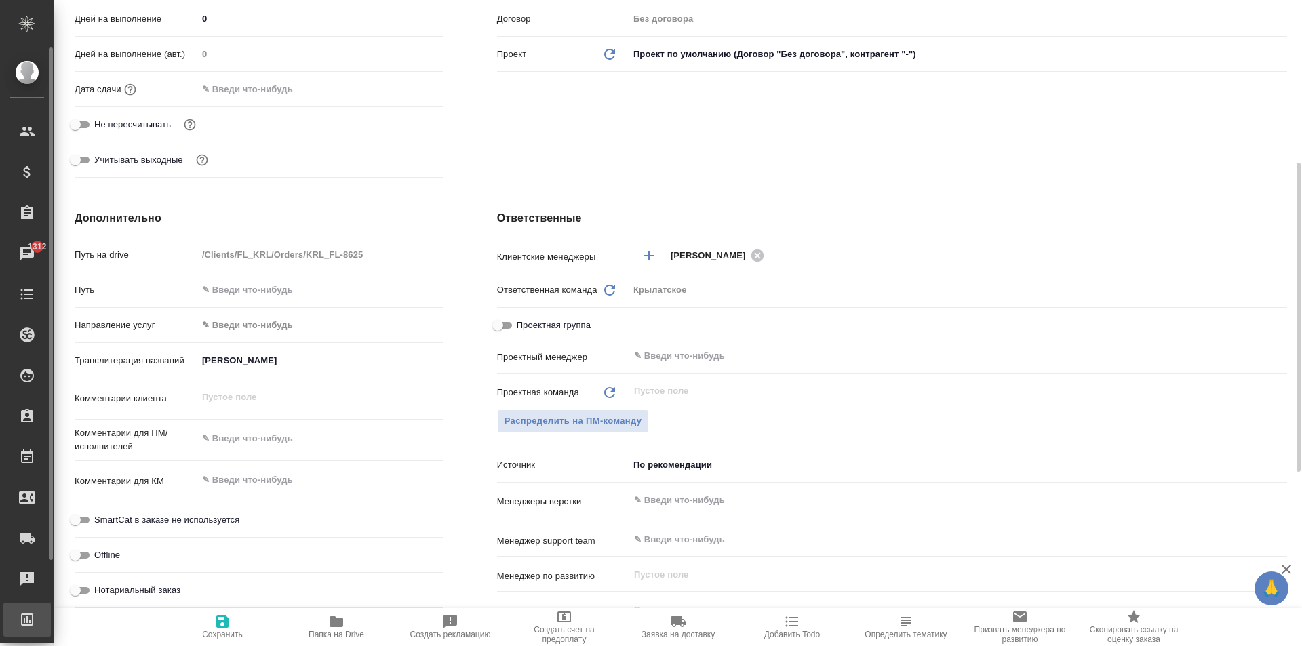
type textarea "x"
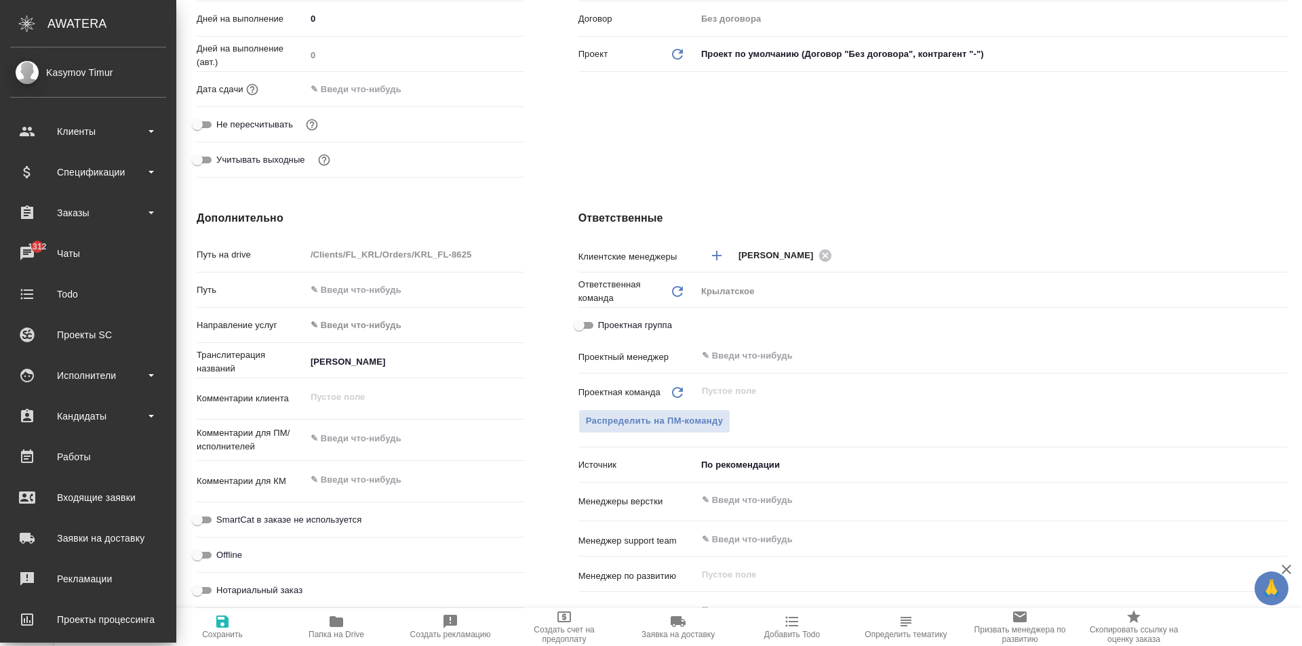
type textarea "x"
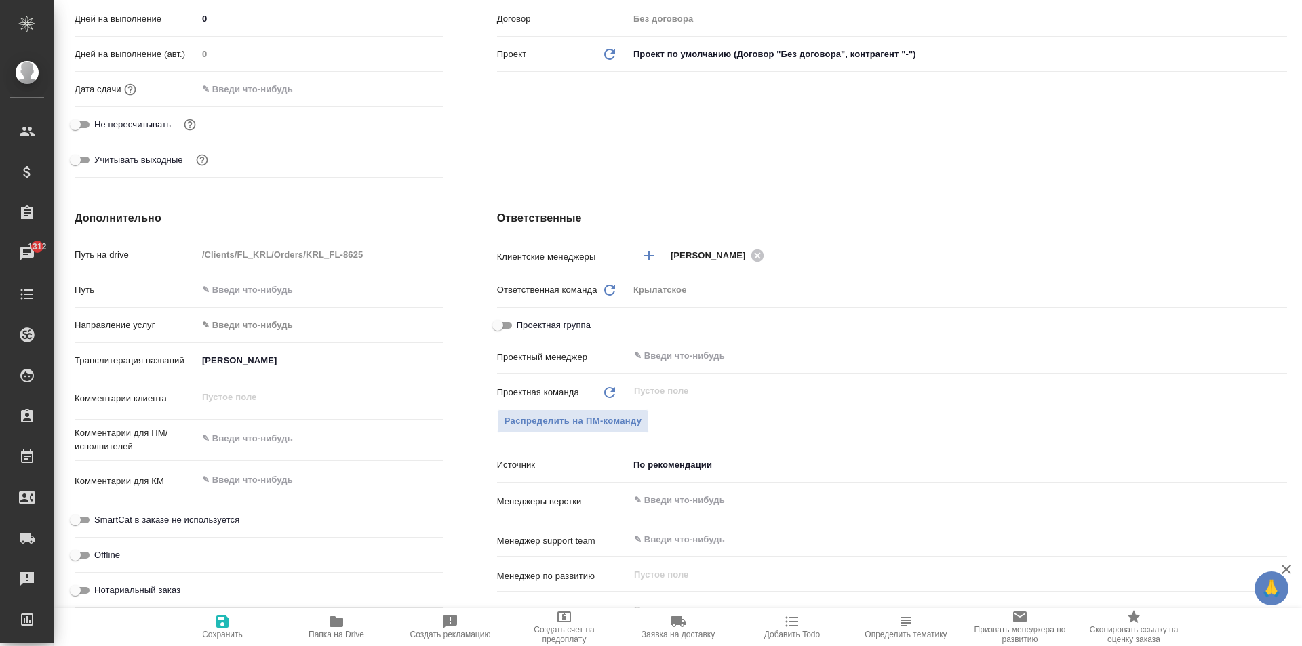
click at [221, 636] on span "Сохранить" at bounding box center [222, 634] width 41 height 9
type textarea "x"
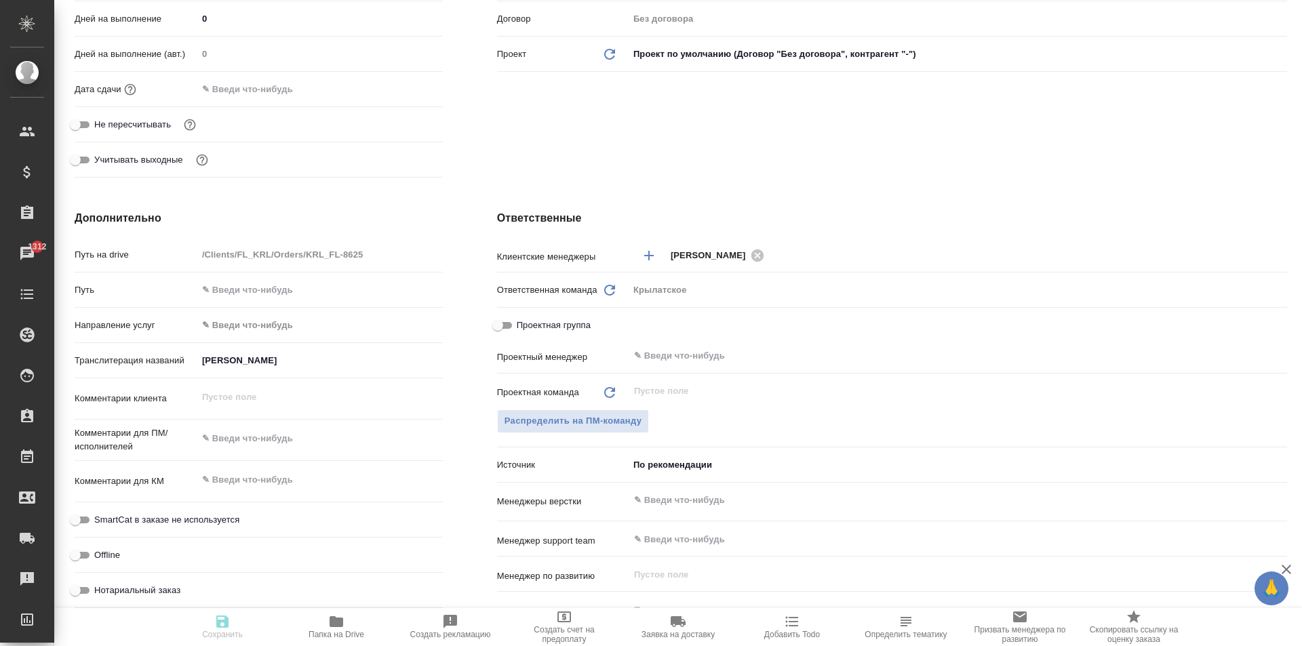
type textarea "x"
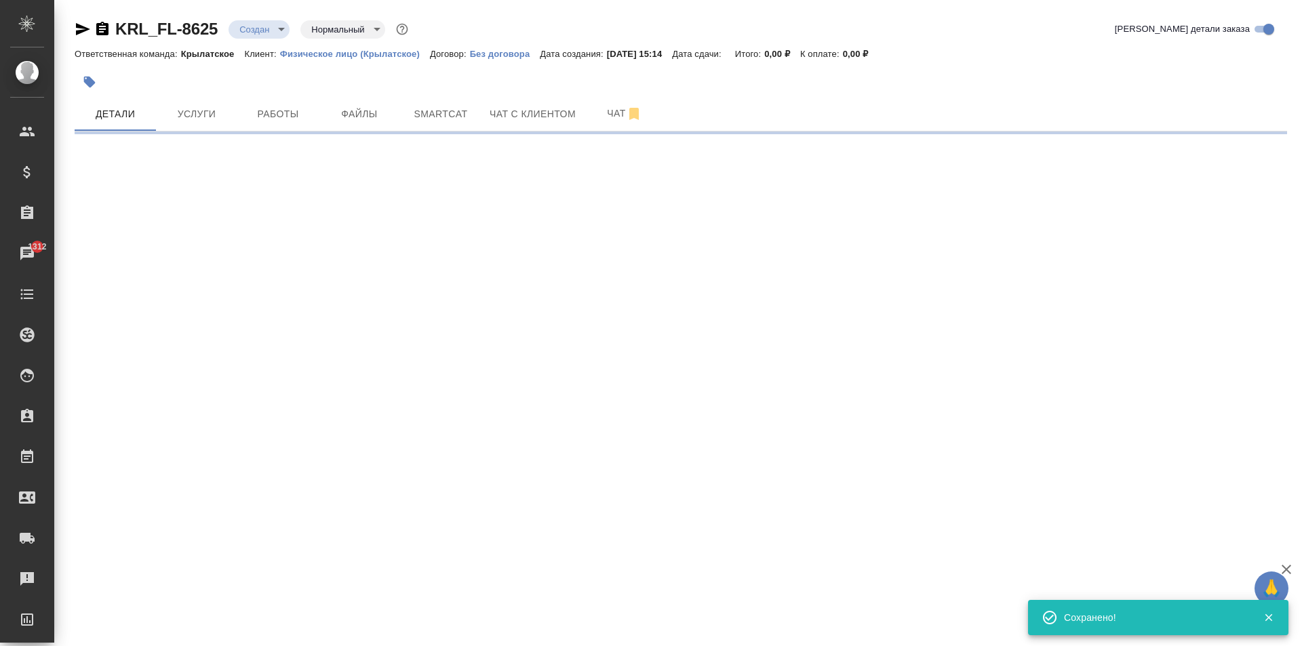
select select "RU"
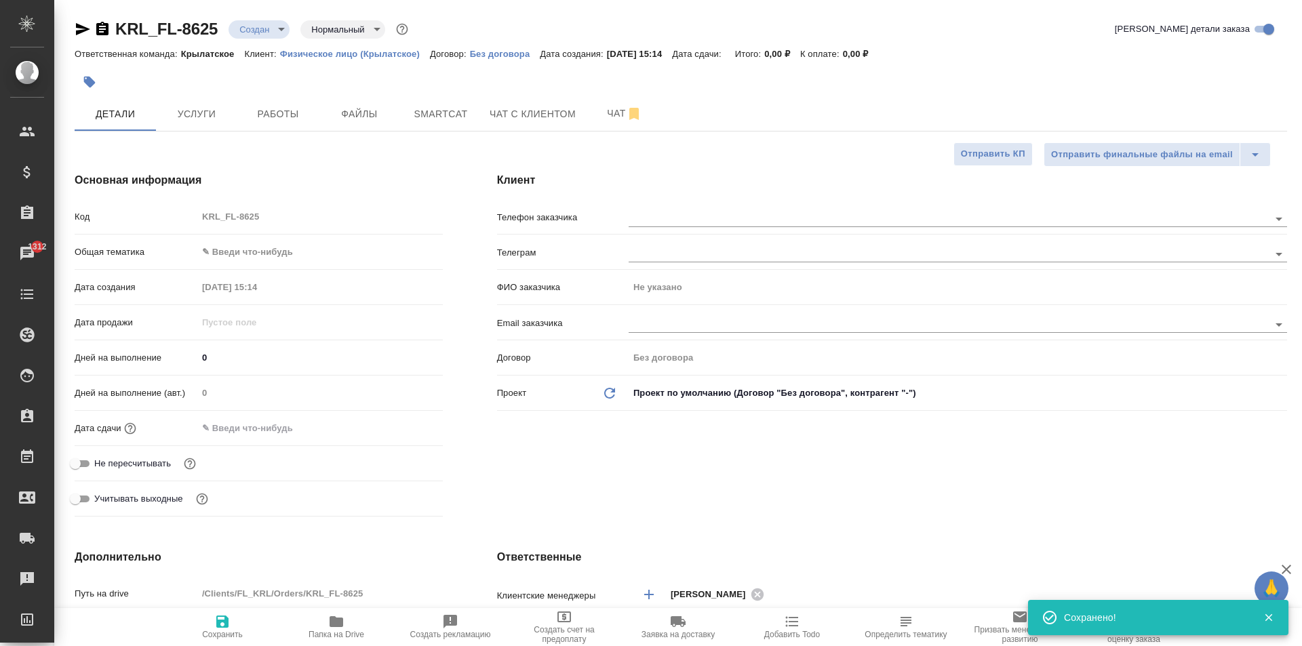
type textarea "x"
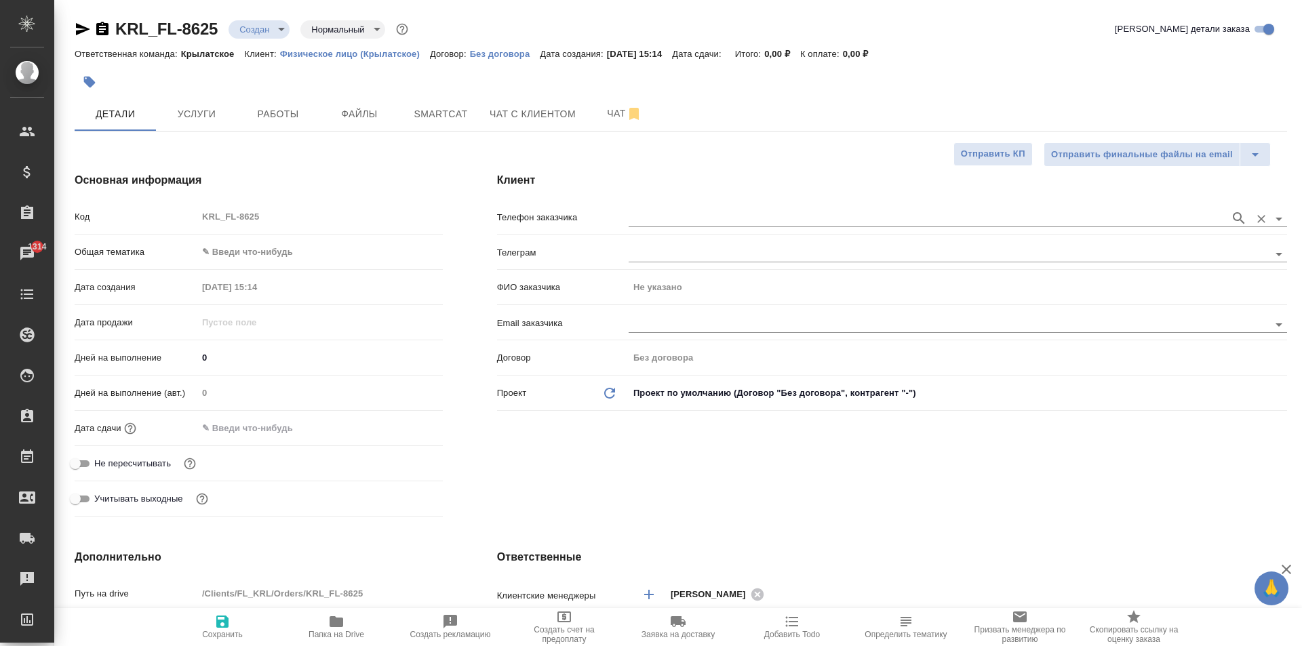
click at [870, 209] on div at bounding box center [957, 217] width 658 height 25
click at [876, 220] on input "text" at bounding box center [925, 218] width 594 height 16
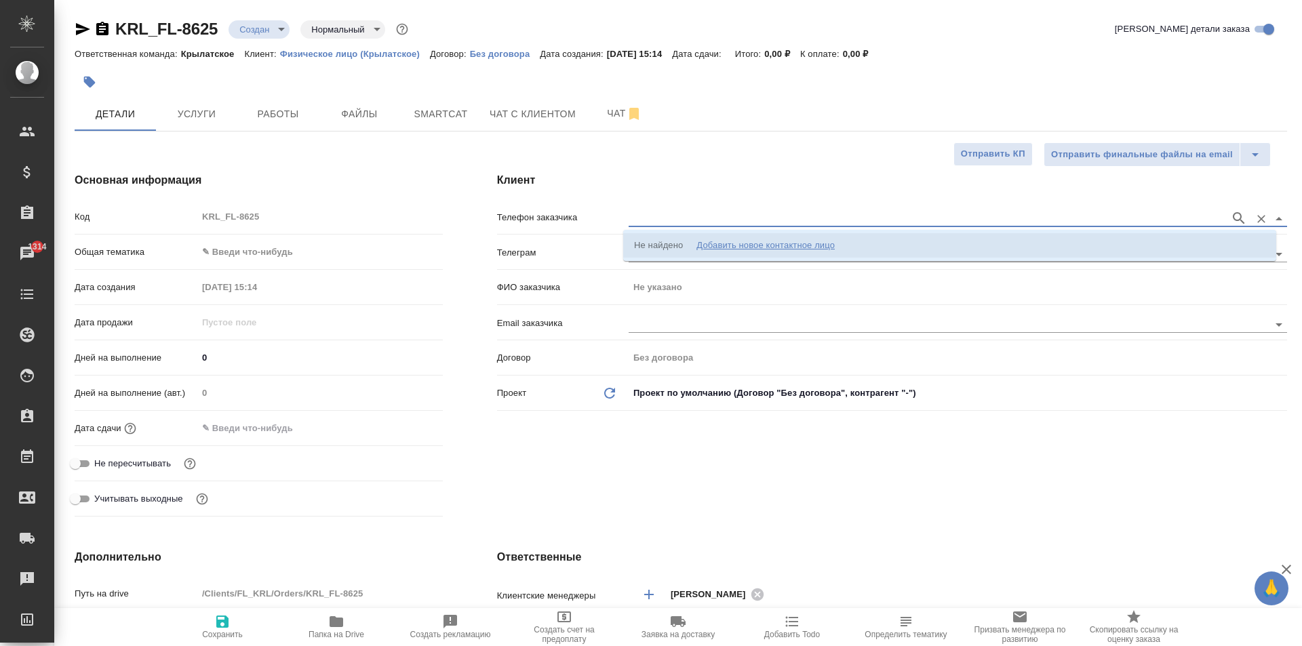
click at [878, 241] on li "Не найдено Добавить новое контактное лицо" at bounding box center [949, 245] width 653 height 24
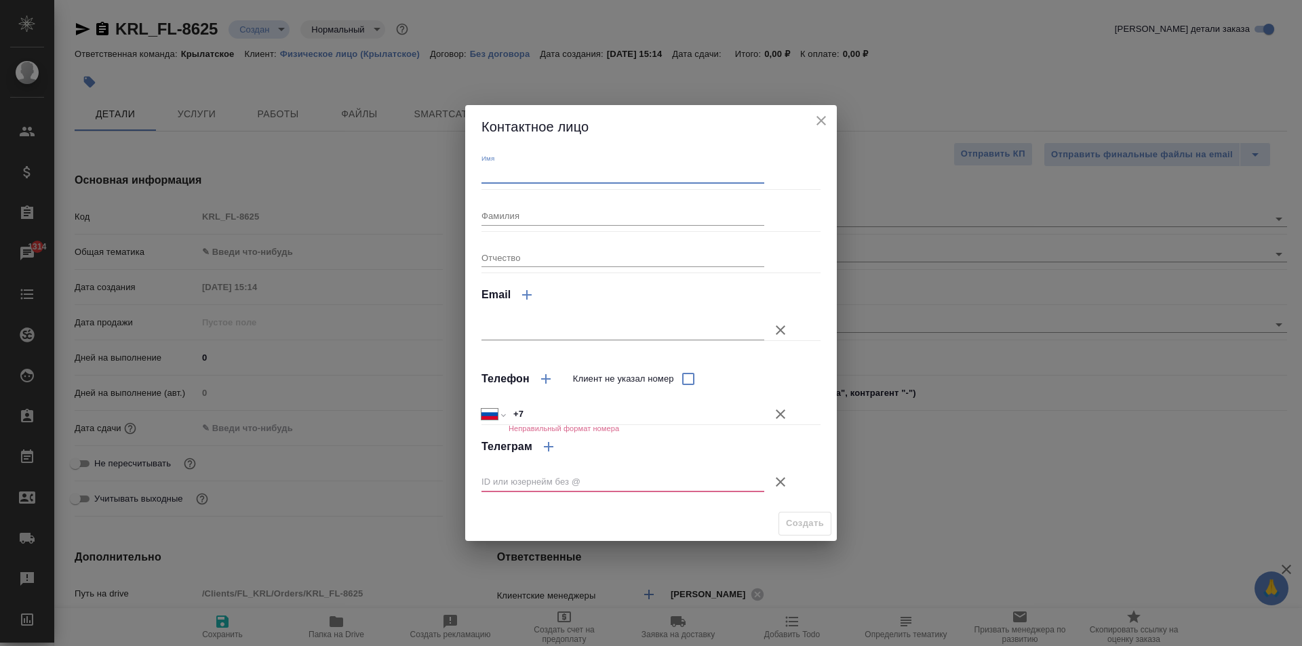
click at [552, 182] on input "Имя" at bounding box center [622, 174] width 283 height 19
type input "и"
type input "Исмоил"
click at [559, 420] on input "+7" at bounding box center [636, 415] width 256 height 20
type input "+7 929 030 83 38"
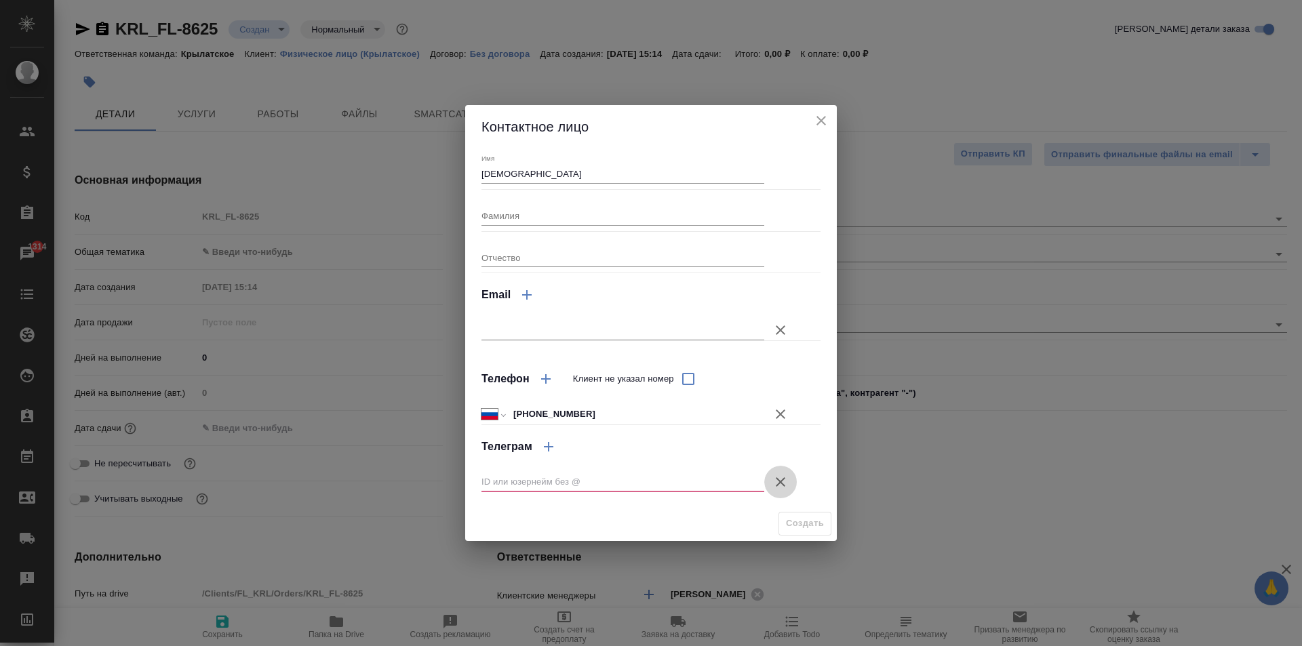
click at [775, 471] on button "Клиент не указал номер" at bounding box center [780, 482] width 33 height 33
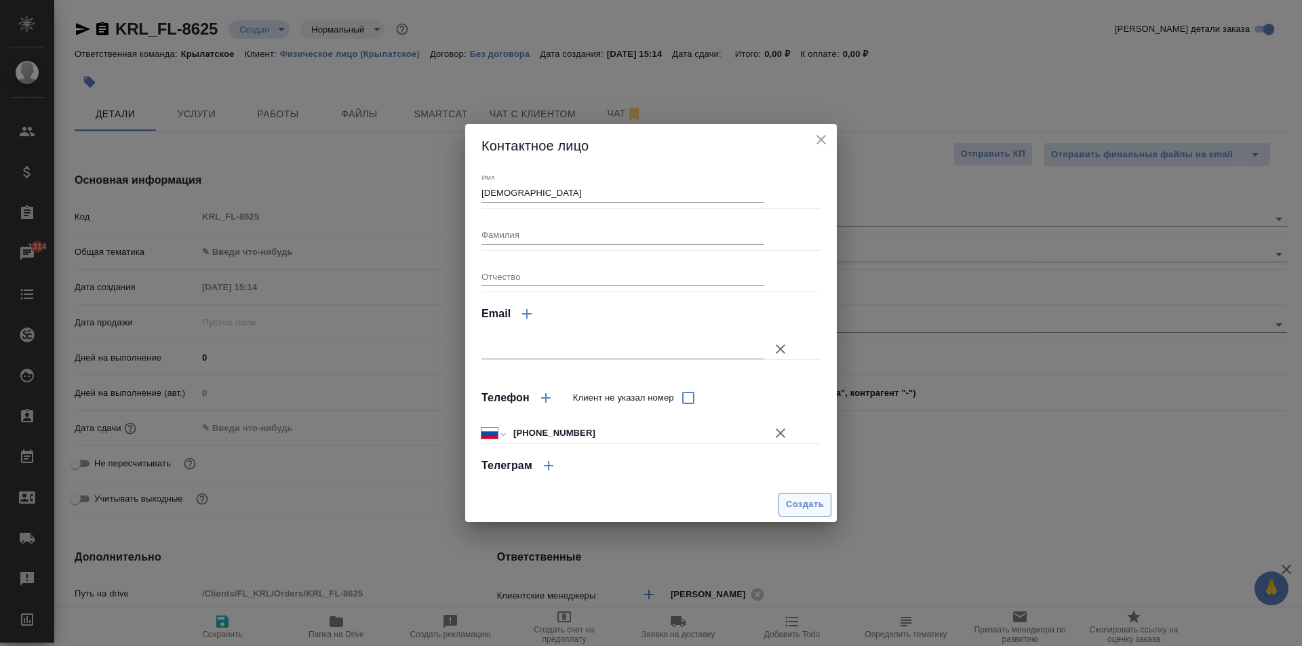
click at [780, 504] on button "Создать" at bounding box center [804, 505] width 53 height 24
type input "Исмоил"
type textarea "x"
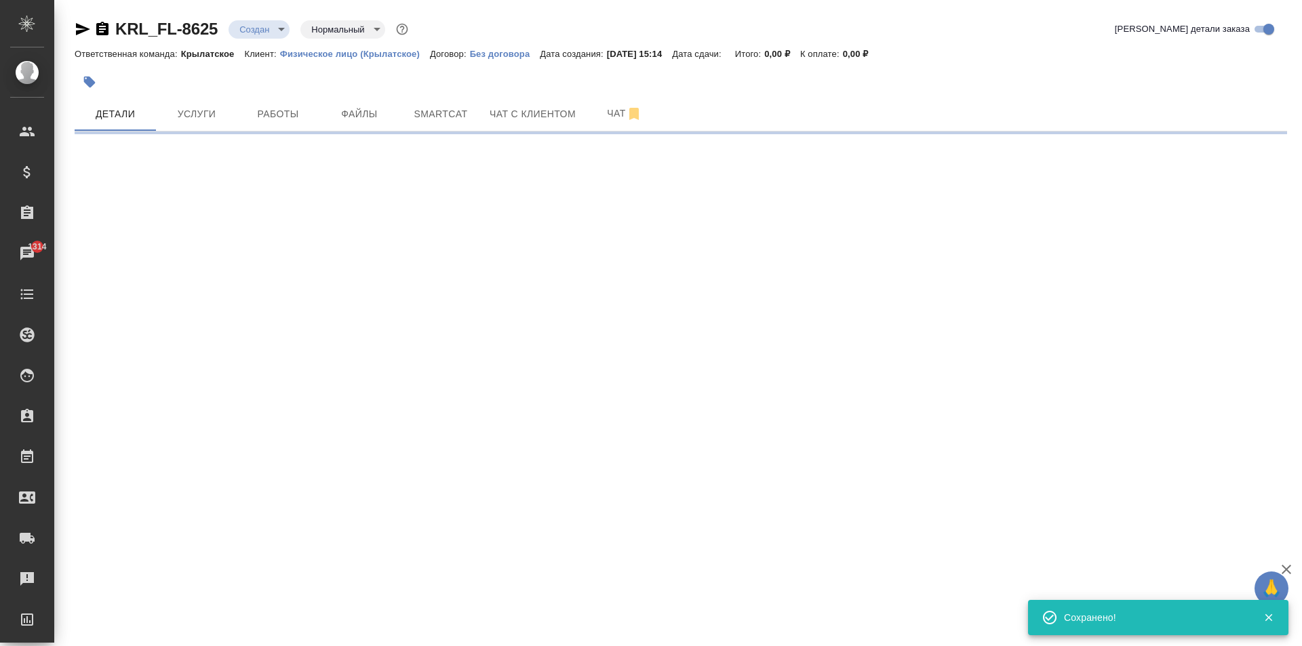
type input "holyTrinity"
select select "RU"
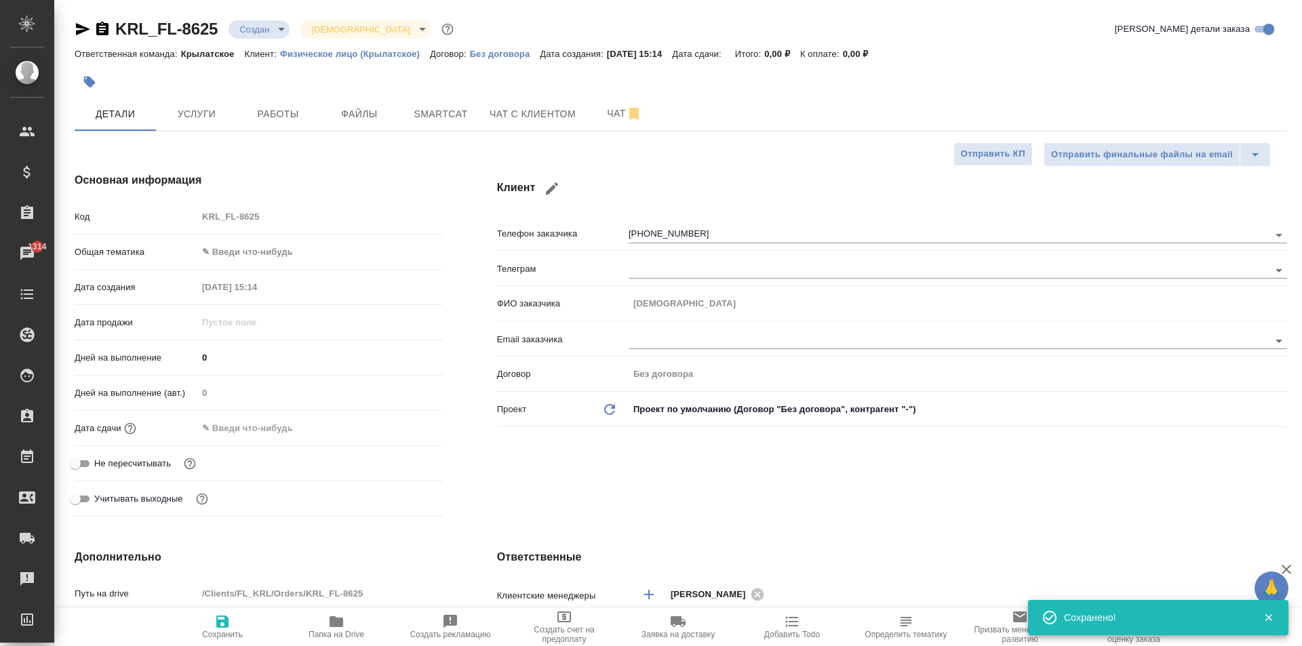
type textarea "x"
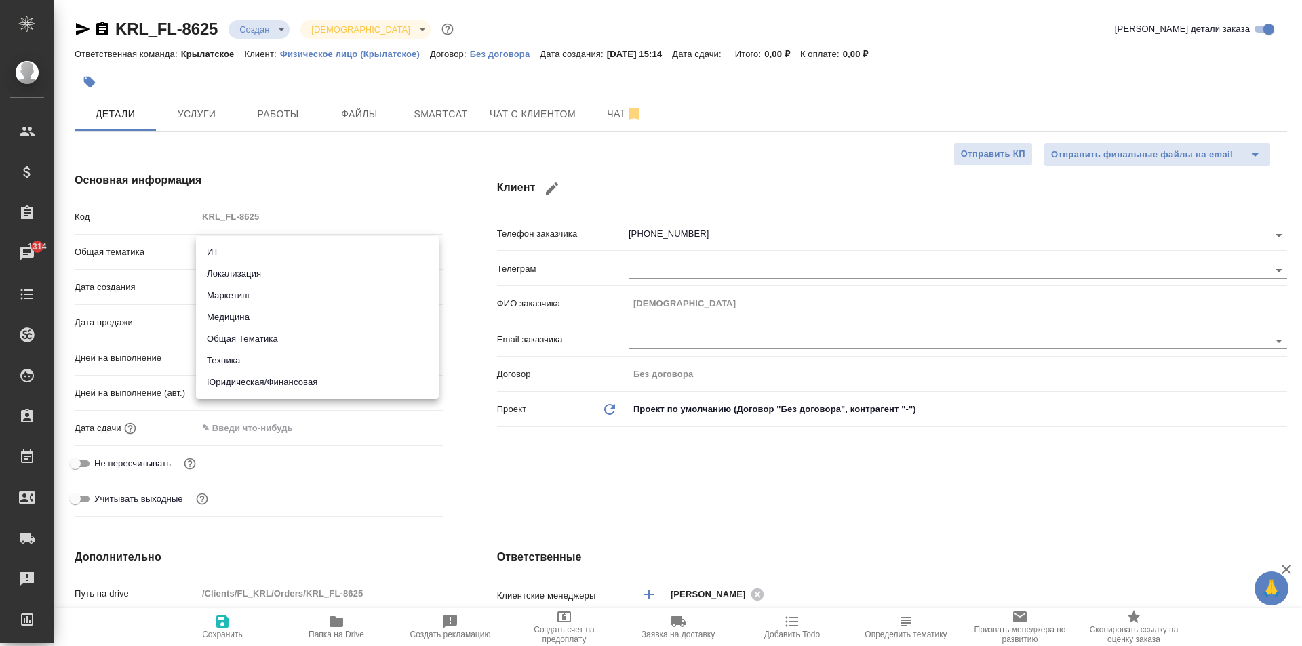
click at [307, 243] on body "🙏 .cls-1 fill:#fff; AWATERA Kasymov Timur Клиенты Спецификации Заказы 1314 Чаты…" at bounding box center [651, 323] width 1302 height 646
click at [289, 384] on li "Юридическая/Финансовая" at bounding box center [317, 382] width 243 height 22
type input "yr-fn"
type textarea "x"
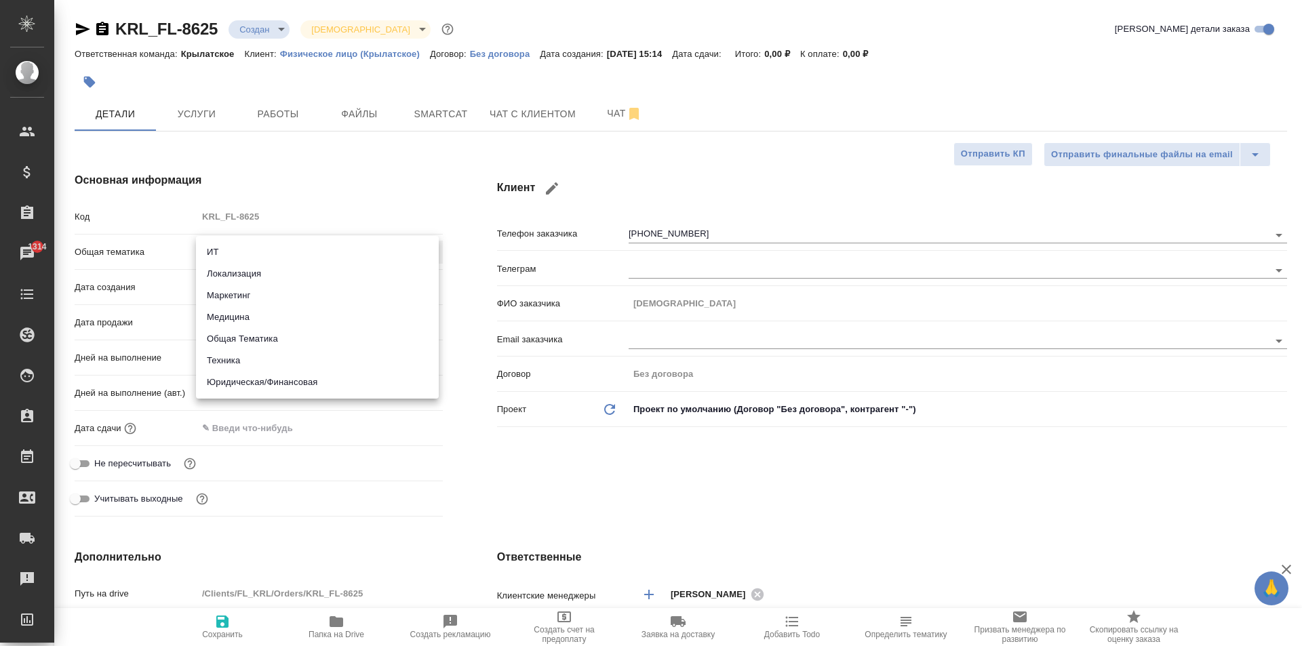
type textarea "x"
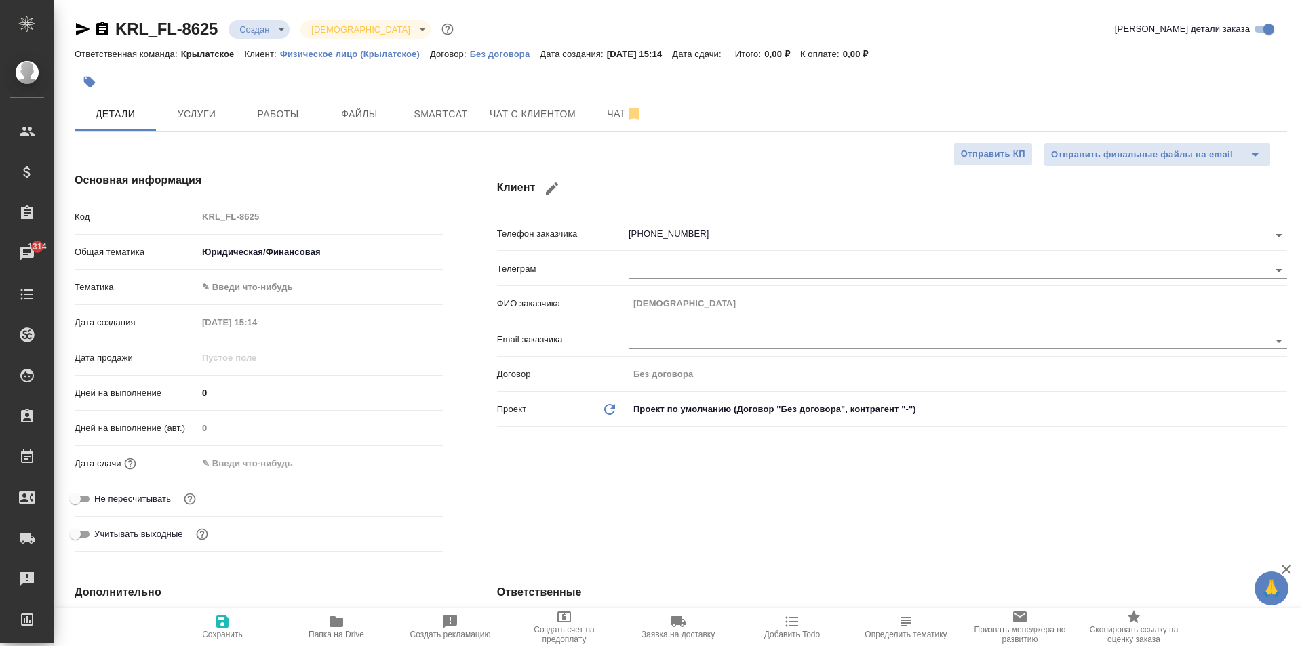
click at [227, 299] on div "Тематика ✎ Введи что-нибудь" at bounding box center [259, 292] width 368 height 35
click at [233, 283] on body "🙏 .cls-1 fill:#fff; AWATERA Kasymov Timur Клиенты Спецификации Заказы 1314 Чаты…" at bounding box center [651, 323] width 1302 height 646
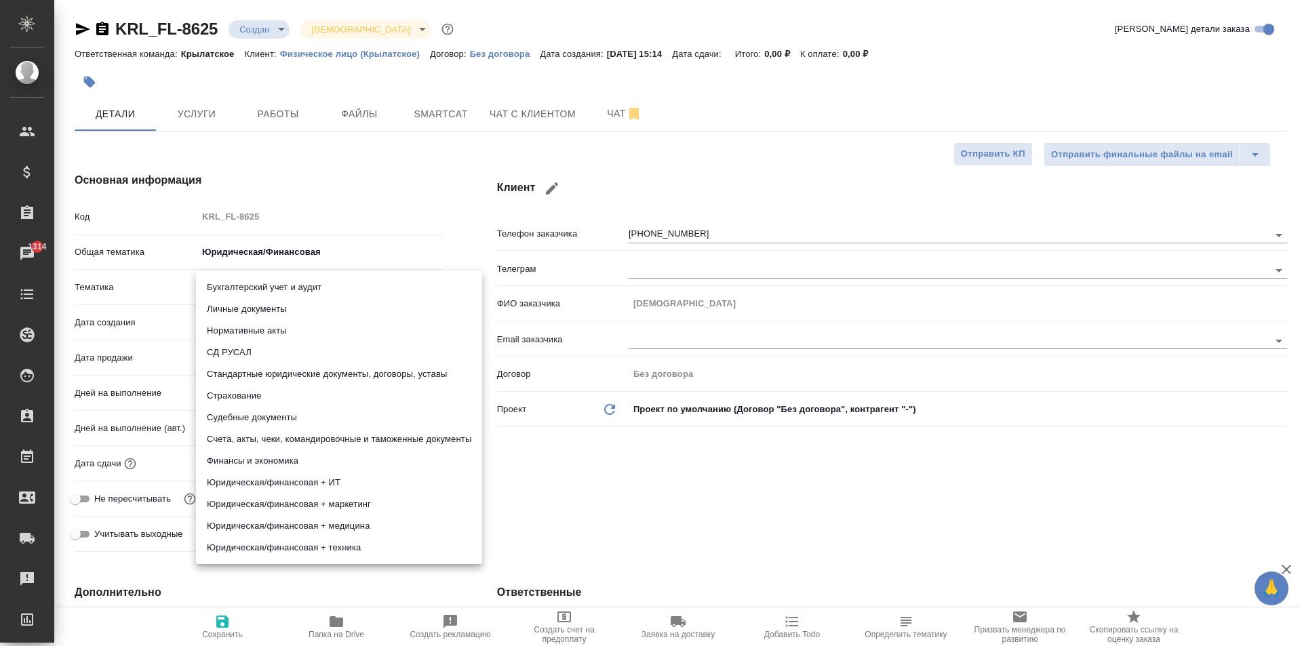
click at [230, 310] on li "Личные документы" at bounding box center [339, 309] width 286 height 22
type textarea "x"
type input "5a8b8b956a9677013d343cfe"
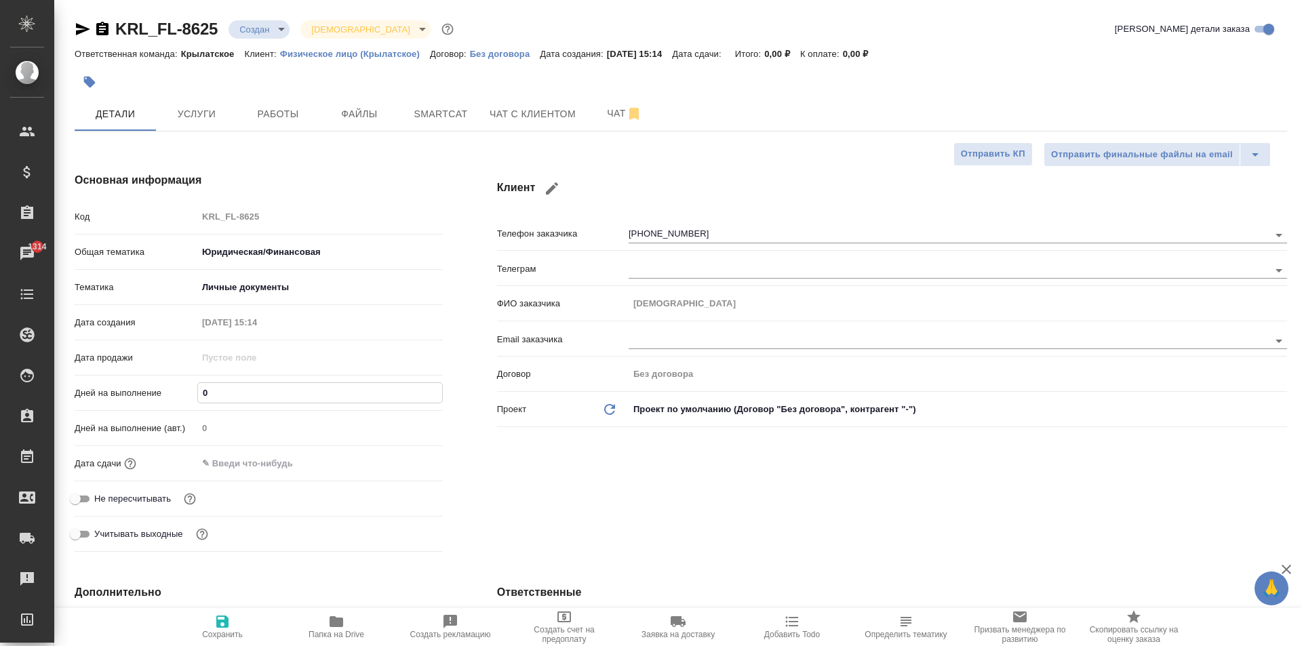
drag, startPoint x: 242, startPoint y: 395, endPoint x: 191, endPoint y: 376, distance: 54.3
click at [191, 376] on div "Код KRL_FL-8625 Общая тематика Юридическая/Финансовая yr-fn Тематика Личные док…" at bounding box center [259, 381] width 368 height 352
type input "1"
type textarea "x"
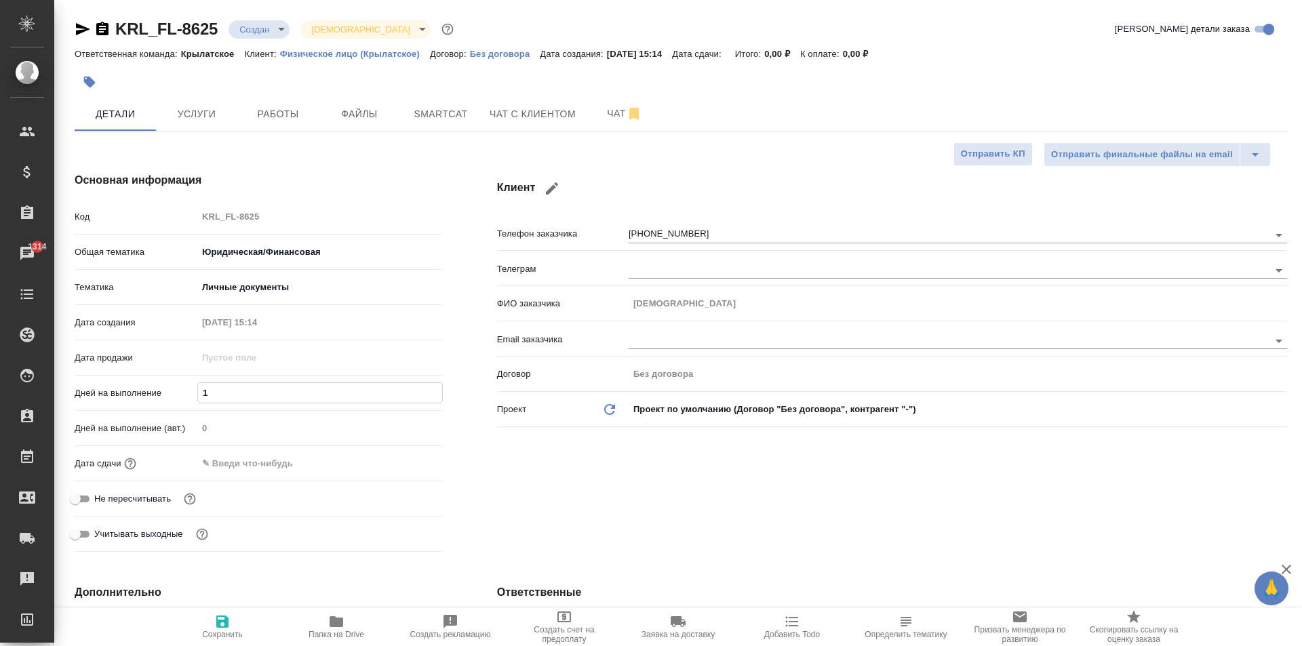
type textarea "x"
type input "1"
click at [222, 459] on input "text" at bounding box center [257, 463] width 119 height 20
click at [403, 466] on icon "button" at bounding box center [403, 462] width 16 height 16
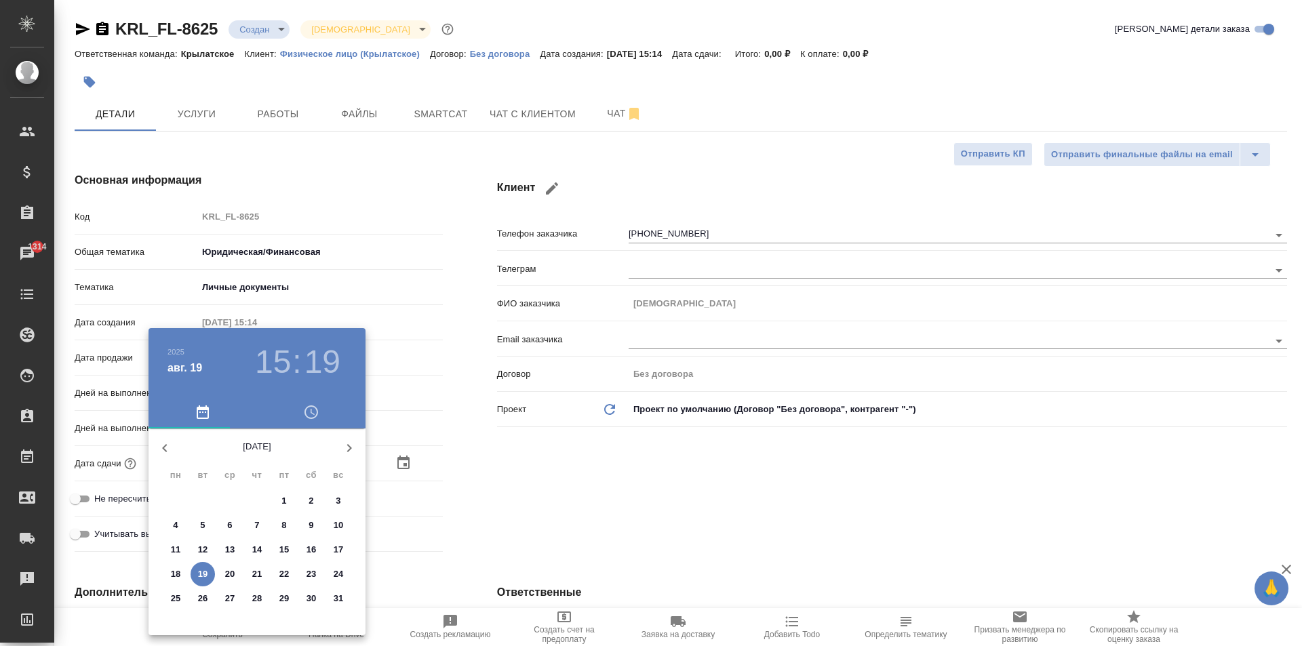
click at [233, 571] on p "20" at bounding box center [230, 574] width 10 height 14
type input "20.08.2025 15:19"
type textarea "x"
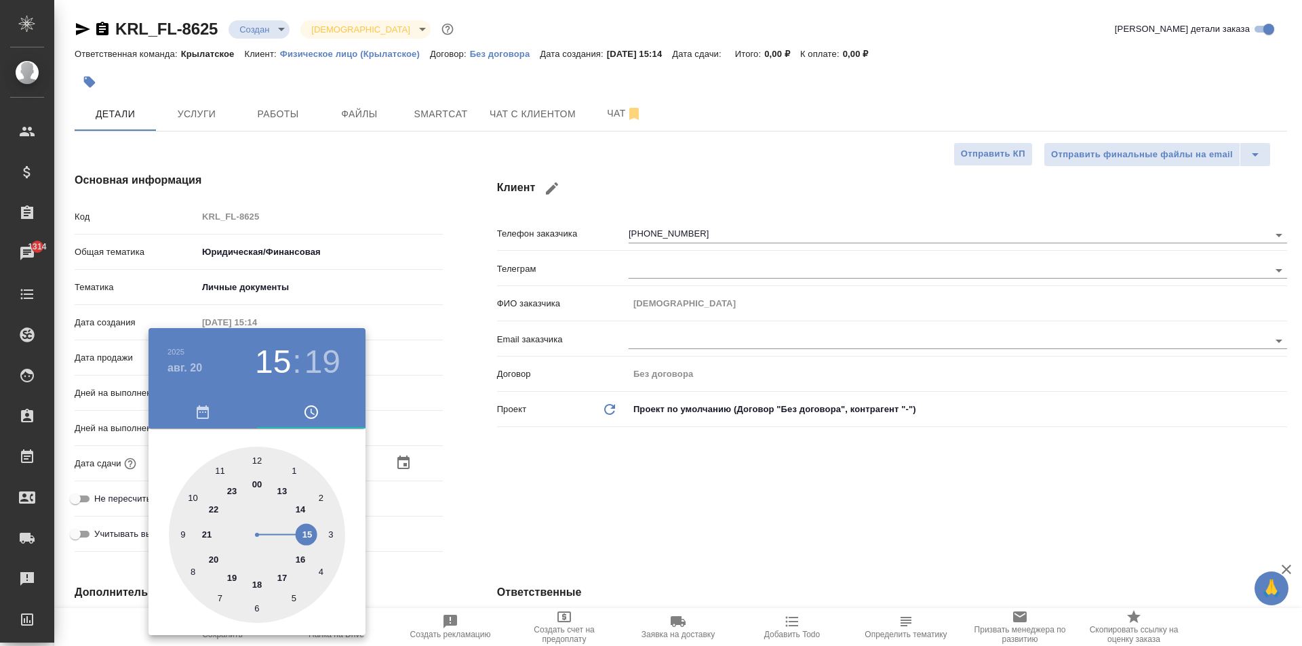
click at [234, 571] on div at bounding box center [257, 535] width 176 height 176
type input "20.08.2025 19:19"
type textarea "x"
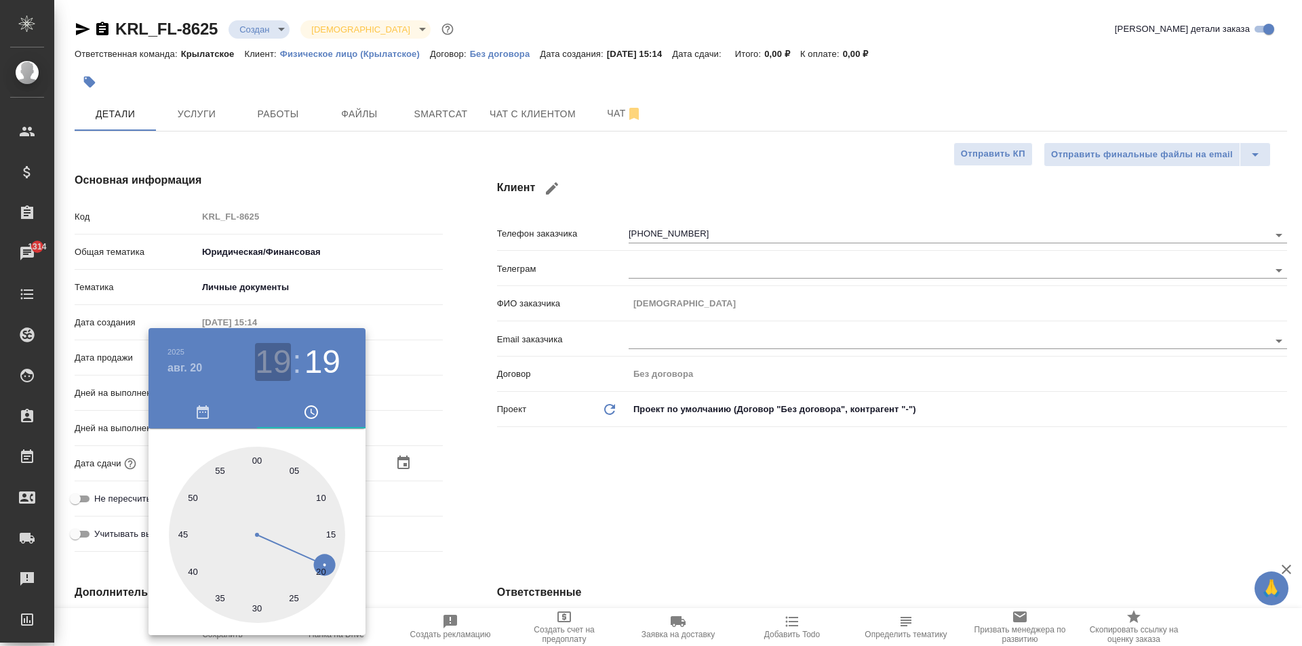
click at [282, 359] on h3 "19" at bounding box center [273, 362] width 36 height 38
type input "20.08.2025 10:19"
type textarea "x"
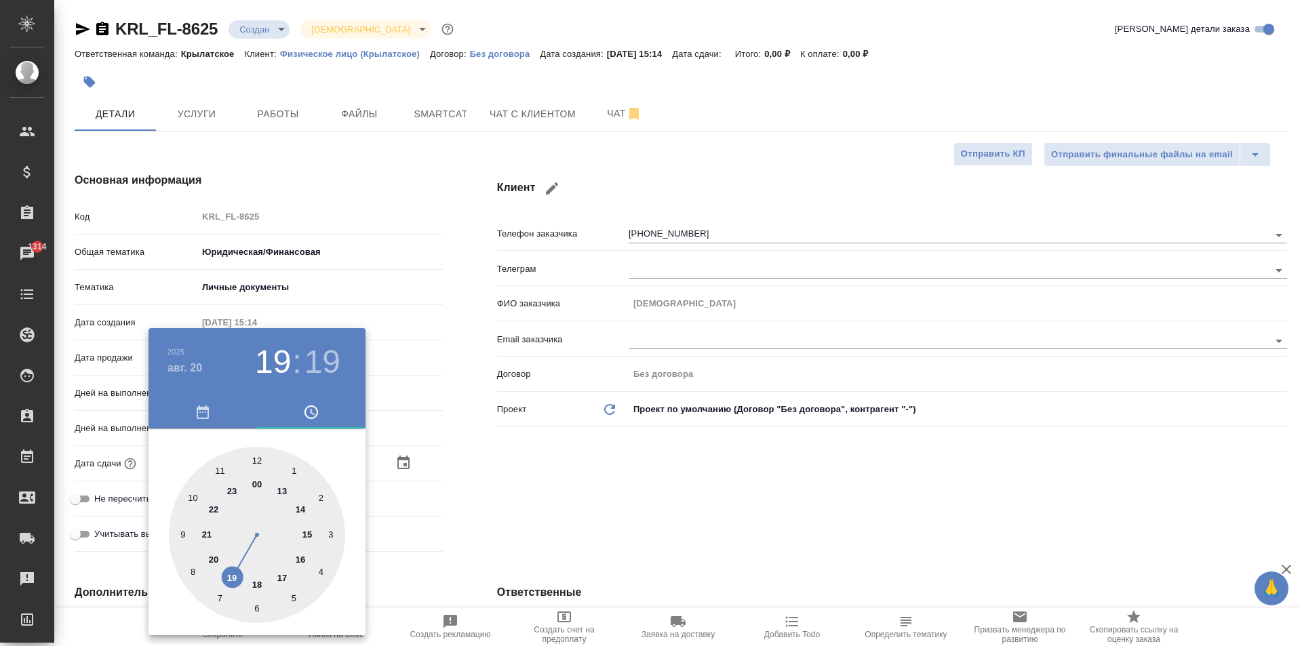
click at [196, 496] on div at bounding box center [257, 535] width 176 height 176
type textarea "x"
type input "20.08.2025 10:00"
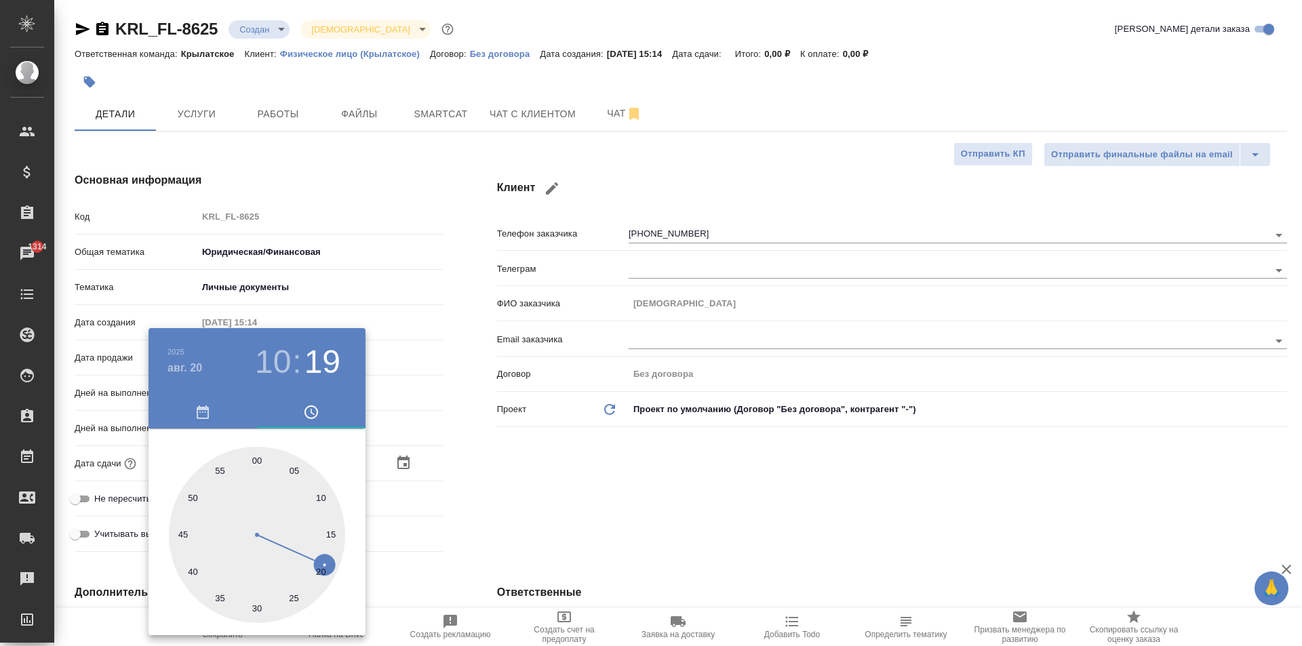
type textarea "x"
click at [258, 459] on div at bounding box center [257, 535] width 176 height 176
type textarea "x"
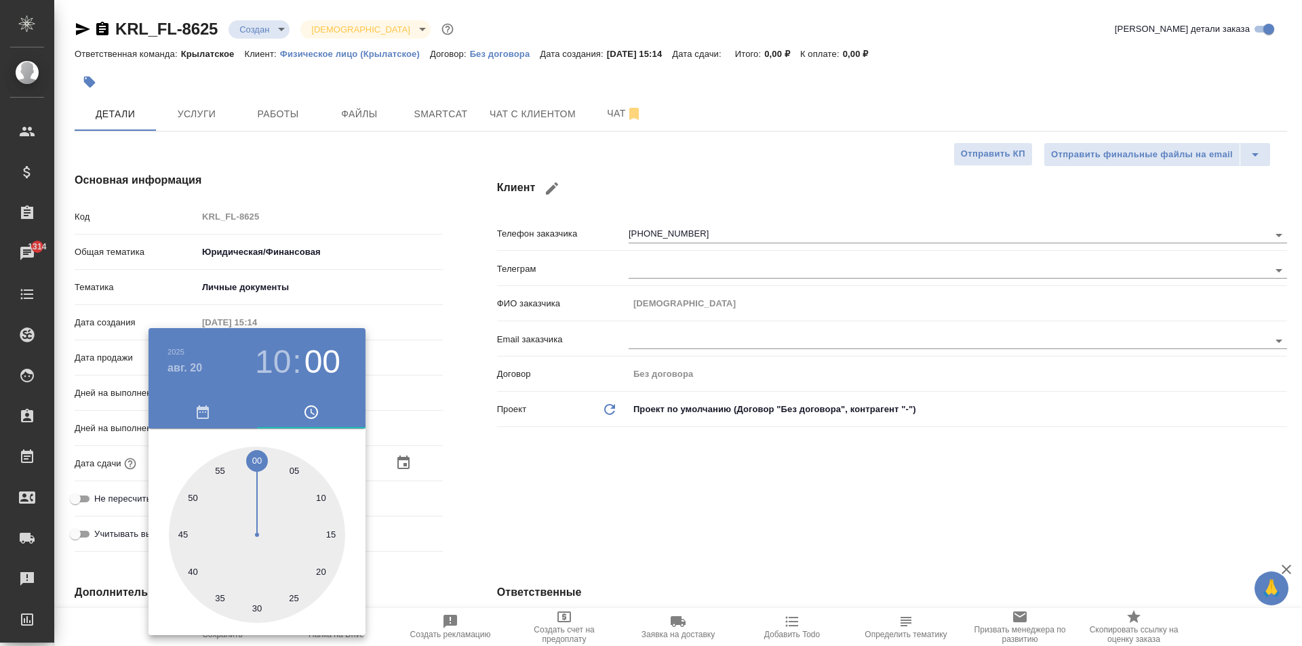
type textarea "x"
drag, startPoint x: 605, startPoint y: 499, endPoint x: 292, endPoint y: 509, distance: 312.7
click at [603, 500] on div at bounding box center [651, 323] width 1302 height 646
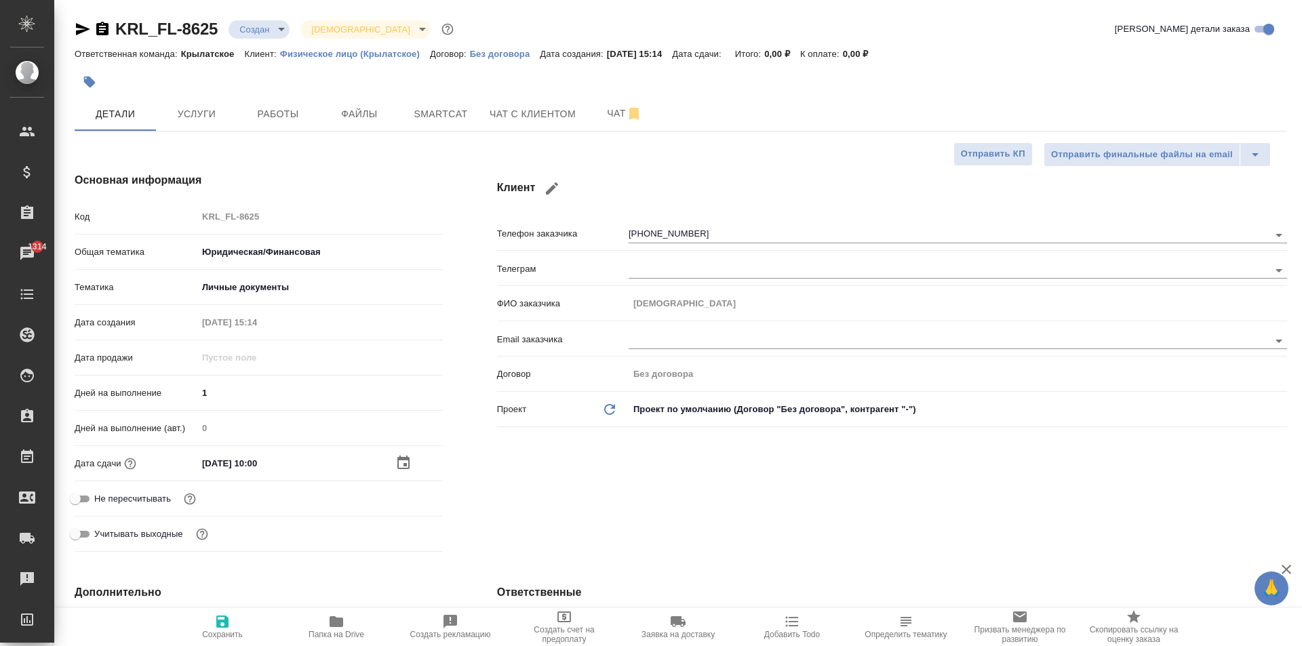
click at [132, 501] on span "Не пересчитывать" at bounding box center [132, 499] width 77 height 14
click at [100, 501] on input "Не пересчитывать" at bounding box center [75, 499] width 49 height 16
checkbox input "true"
type textarea "x"
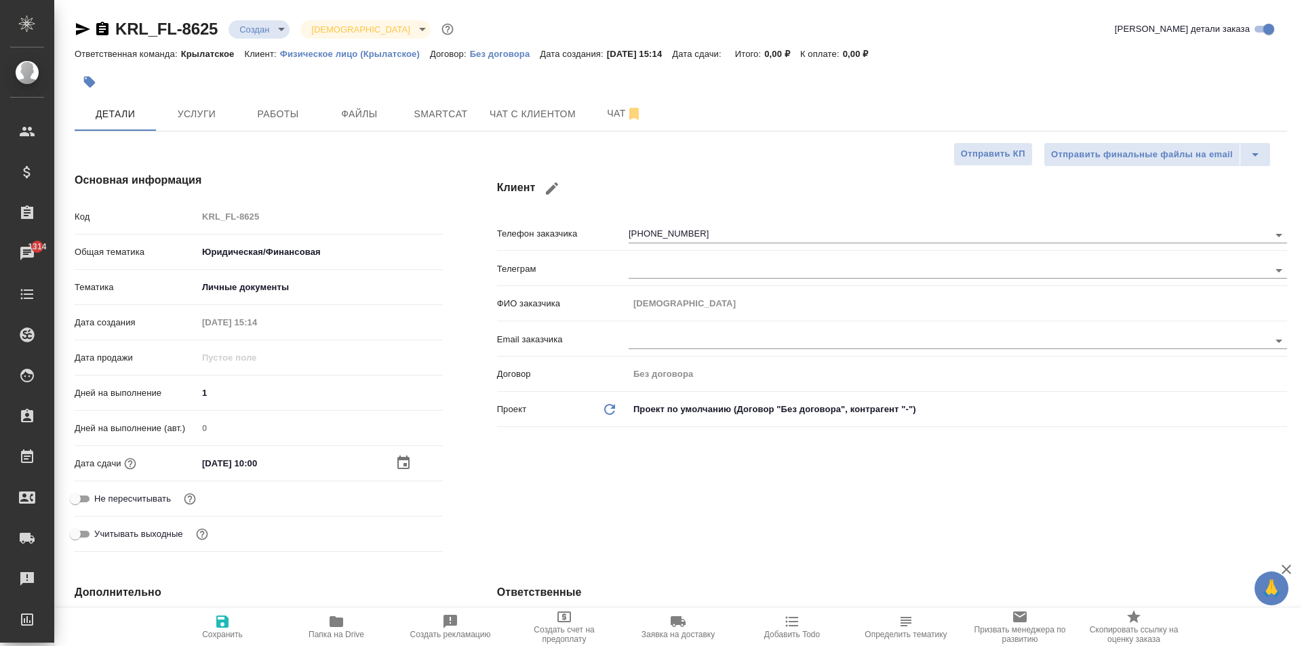
type textarea "x"
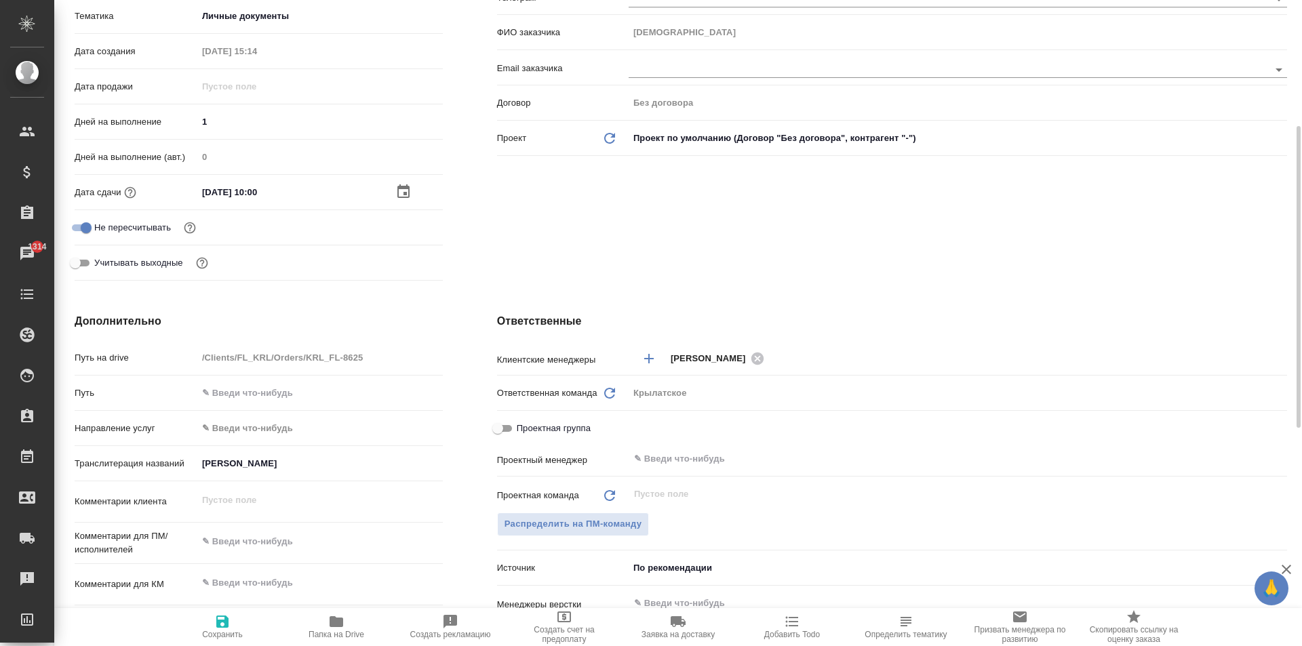
click at [258, 436] on body "🙏 .cls-1 fill:#fff; AWATERA Kasymov Timur Клиенты Спецификации Заказы 1314 Чаты…" at bounding box center [651, 323] width 1302 height 646
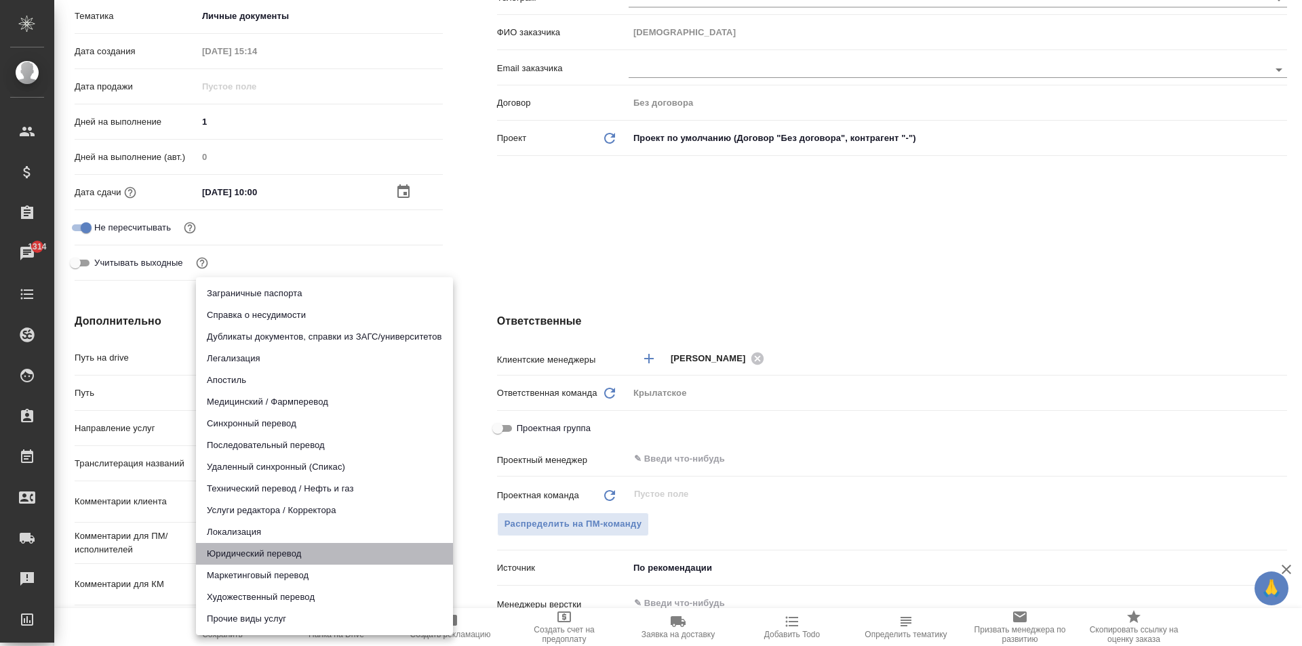
click at [241, 544] on li "Юридический перевод" at bounding box center [324, 554] width 257 height 22
type input "legalTranslation"
type textarea "x"
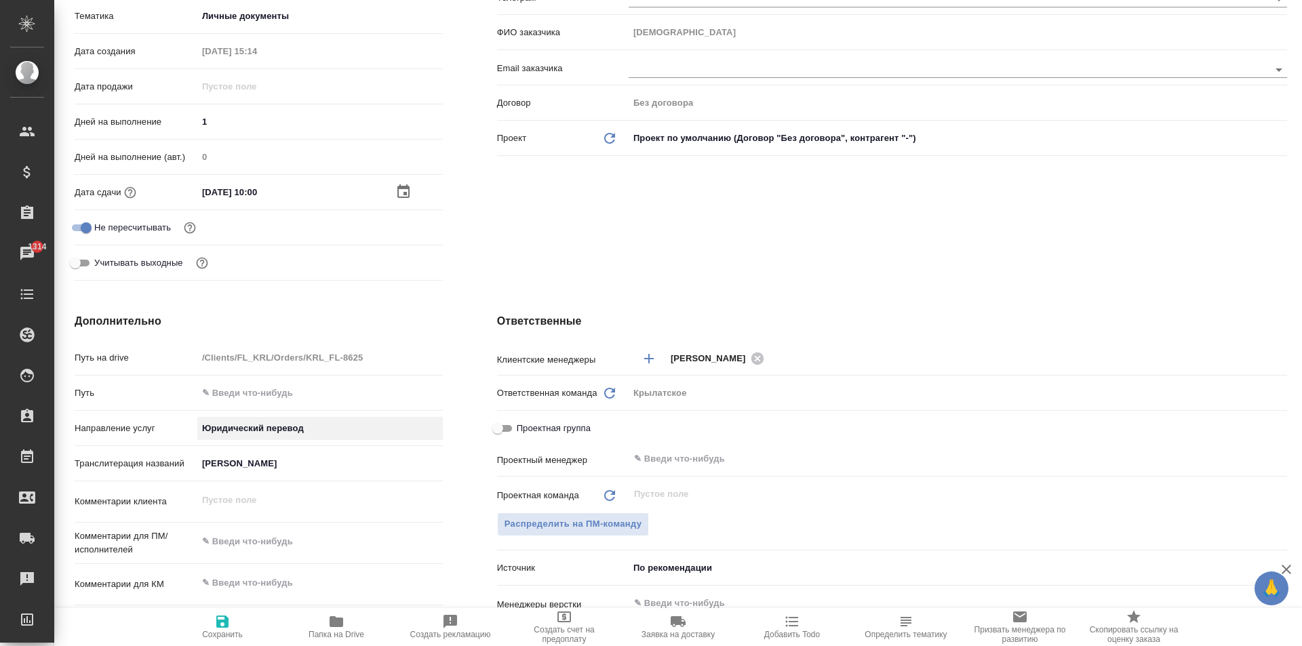
scroll to position [610, 0]
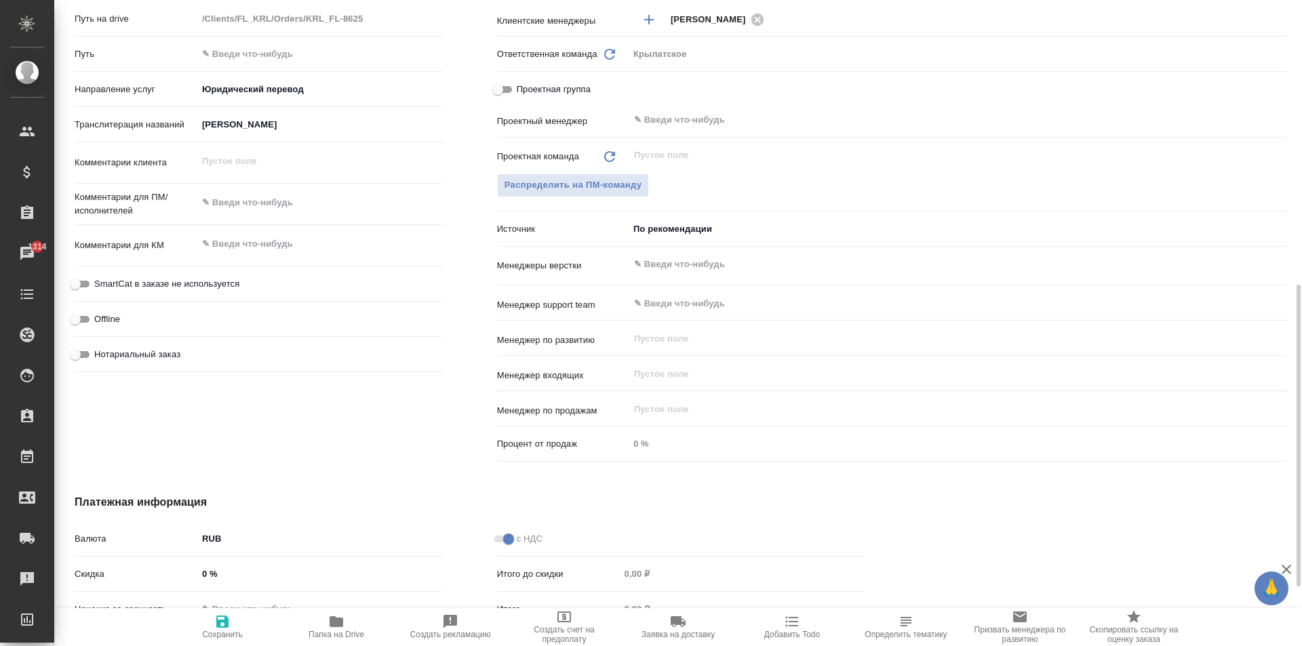
drag, startPoint x: 181, startPoint y: 362, endPoint x: 165, endPoint y: 342, distance: 26.0
click at [180, 361] on div "Нотариальный заказ" at bounding box center [259, 354] width 368 height 24
click at [165, 342] on div "Offline" at bounding box center [259, 324] width 368 height 35
click at [167, 353] on span "Нотариальный заказ" at bounding box center [137, 355] width 86 height 14
click at [100, 353] on input "Нотариальный заказ" at bounding box center [75, 354] width 49 height 16
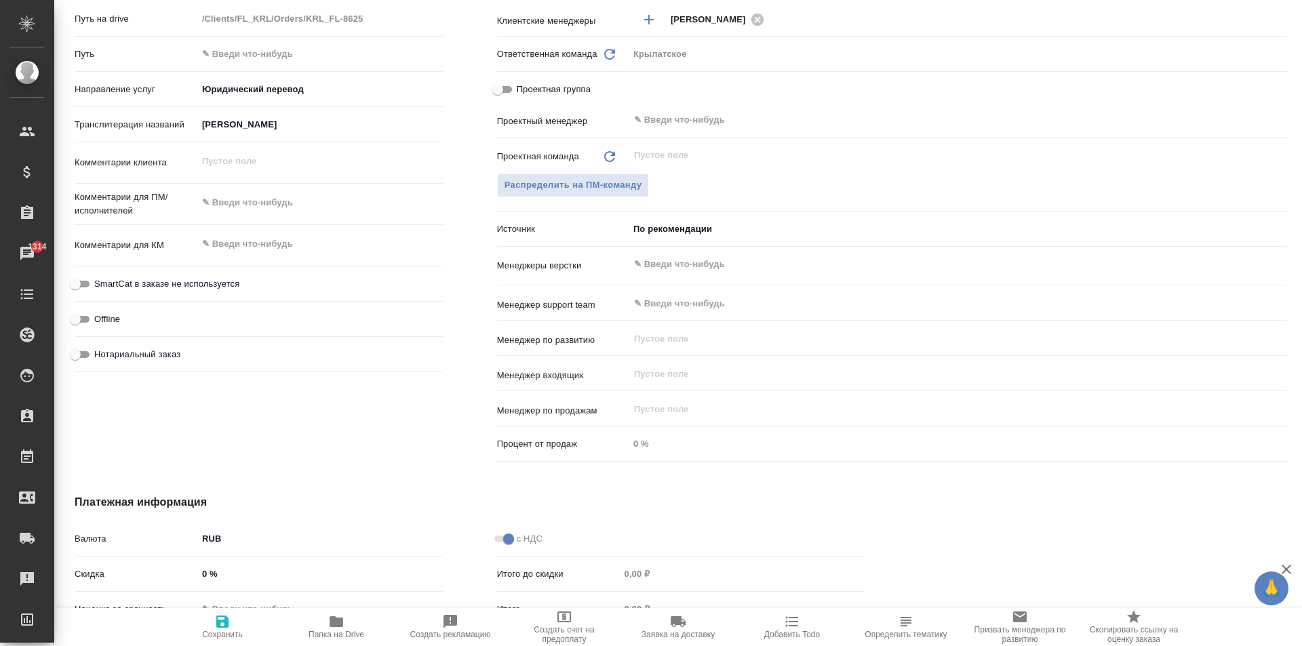
checkbox input "true"
type textarea "x"
click at [205, 276] on label "SmartCat в заказе не используется" at bounding box center [153, 284] width 172 height 16
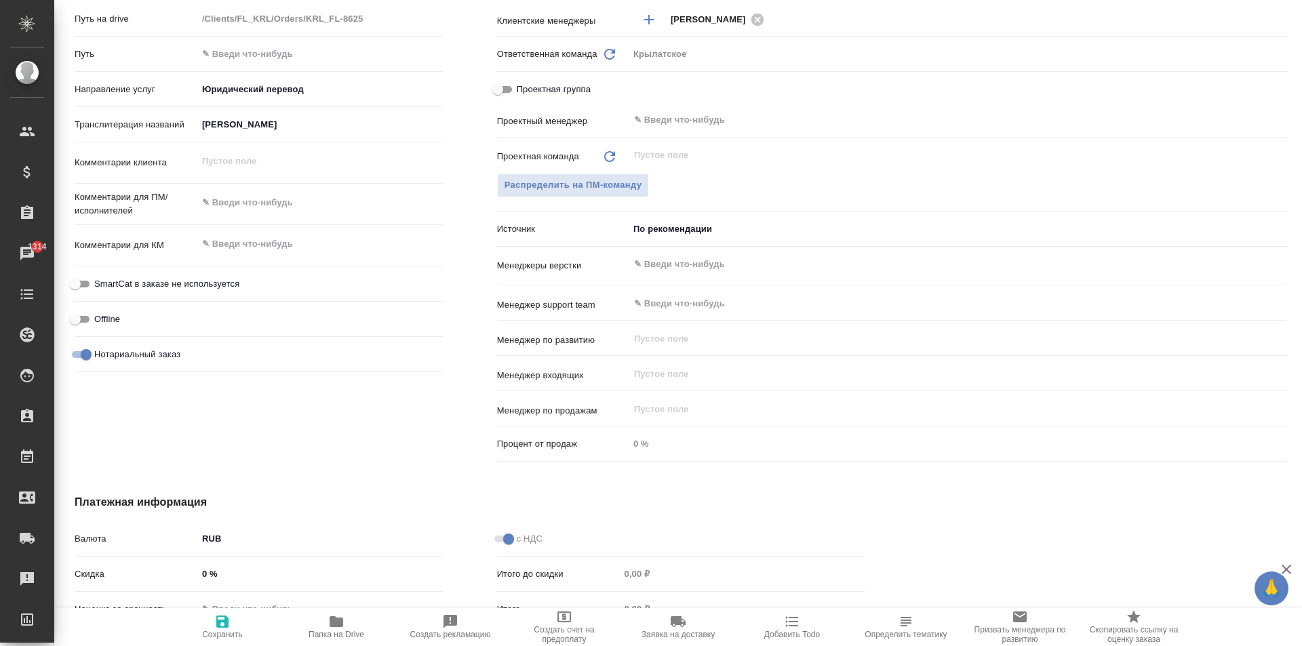
click at [100, 276] on input "SmartCat в заказе не используется" at bounding box center [75, 284] width 49 height 16
checkbox input "true"
type textarea "x"
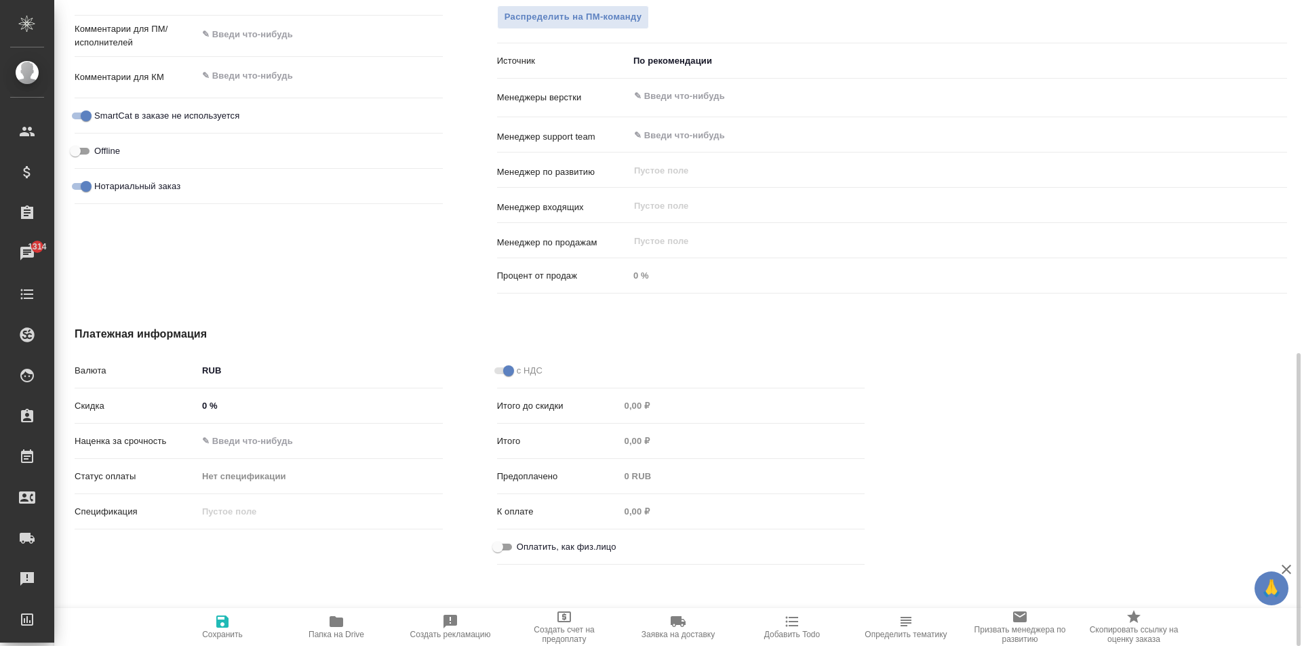
scroll to position [786, 0]
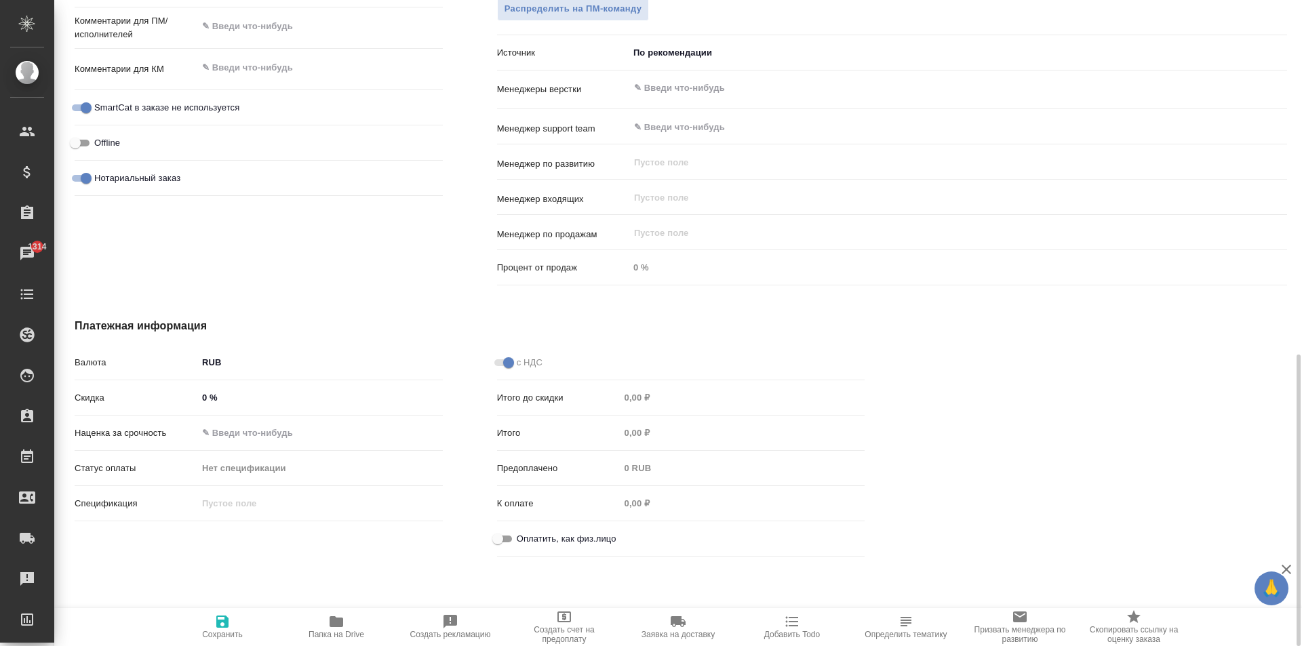
click at [525, 542] on span "Оплатить, как физ.лицо" at bounding box center [567, 539] width 100 height 14
click at [522, 542] on input "Оплатить, как физ.лицо" at bounding box center [497, 539] width 49 height 16
click at [226, 642] on button "Сохранить" at bounding box center [222, 627] width 114 height 38
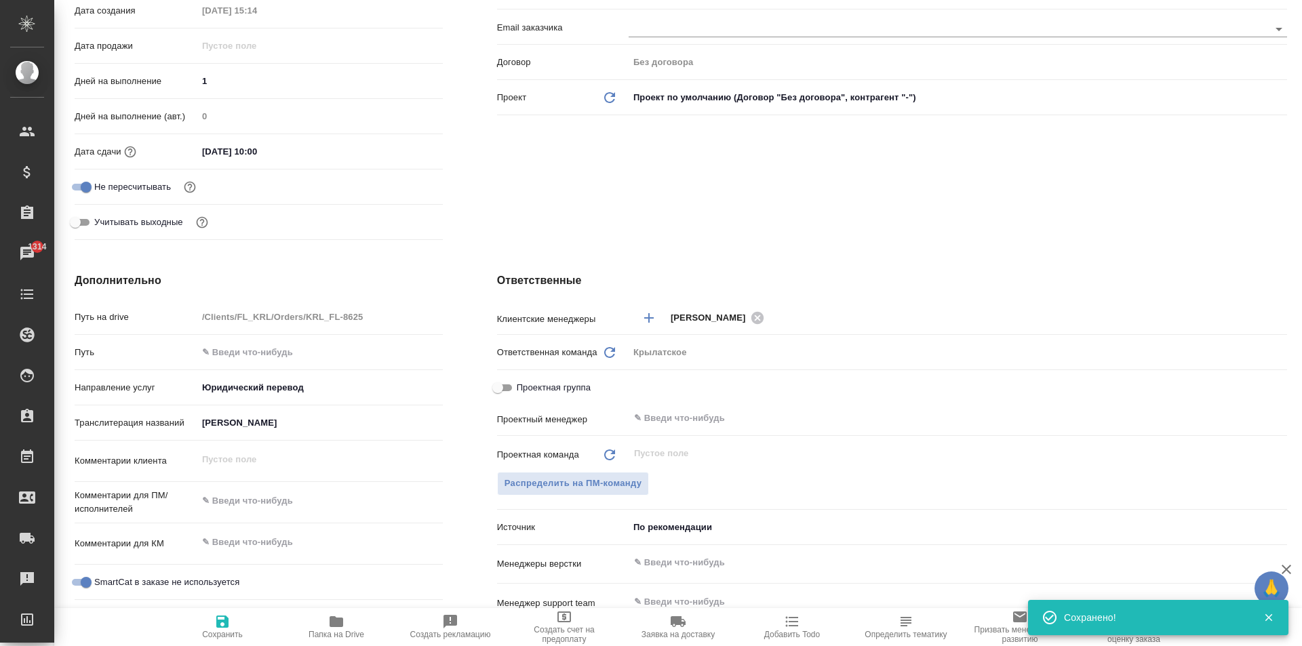
scroll to position [0, 0]
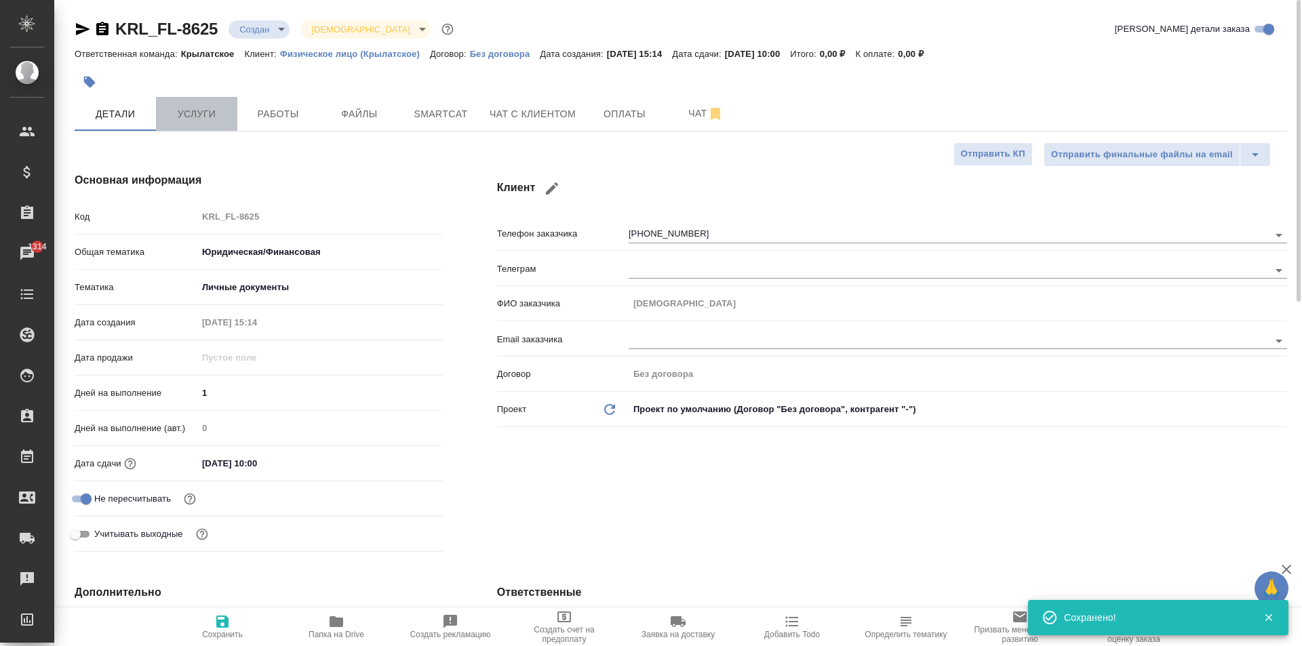
drag, startPoint x: 185, startPoint y: 102, endPoint x: 184, endPoint y: 119, distance: 17.0
click at [186, 102] on button "Услуги" at bounding box center [196, 114] width 81 height 34
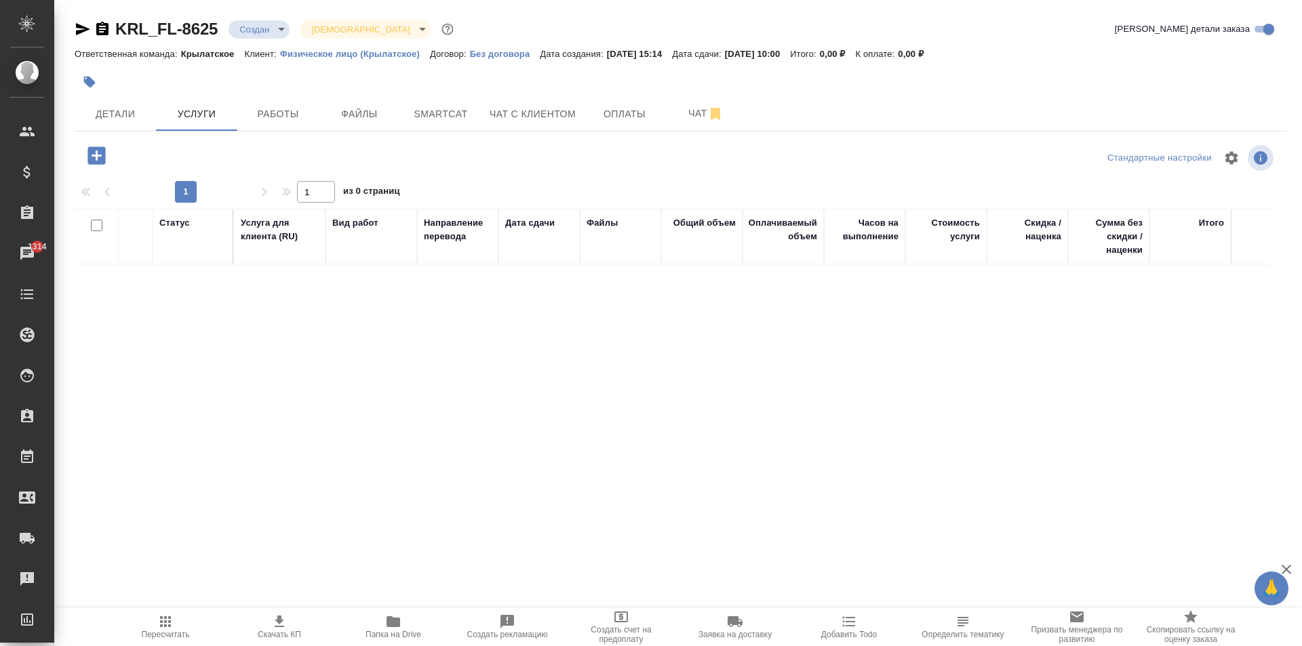
click at [91, 152] on icon "button" at bounding box center [96, 155] width 18 height 18
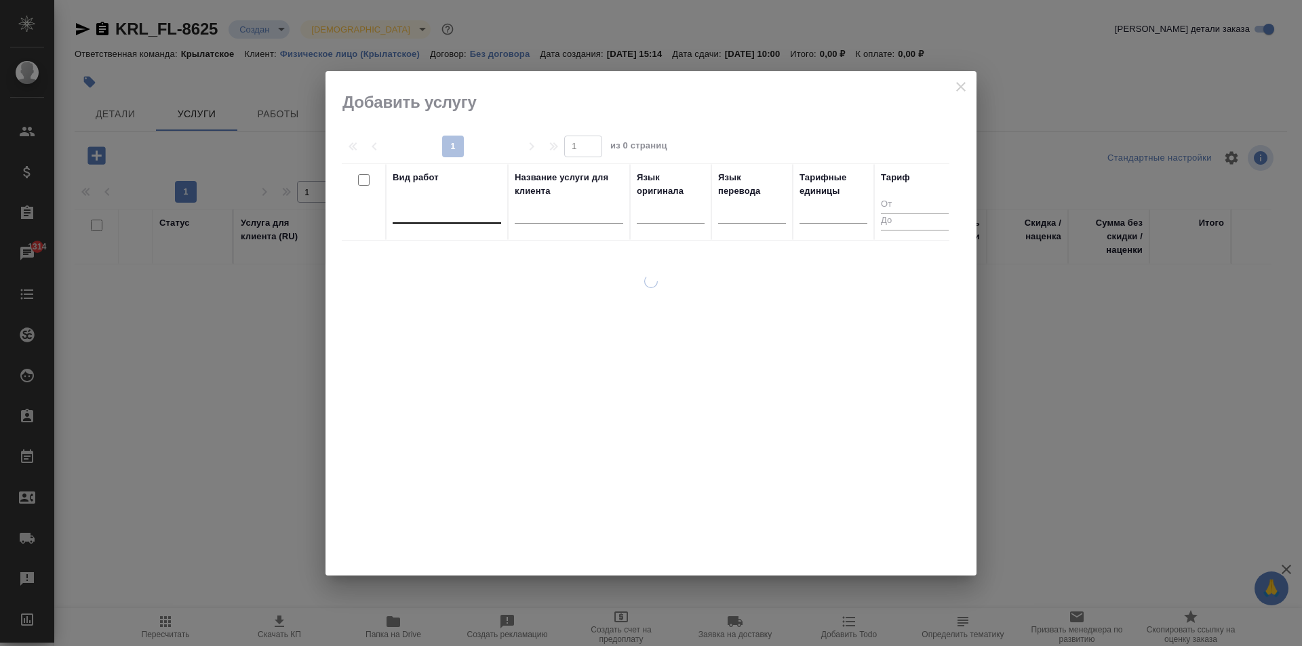
click at [452, 210] on div at bounding box center [446, 210] width 108 height 20
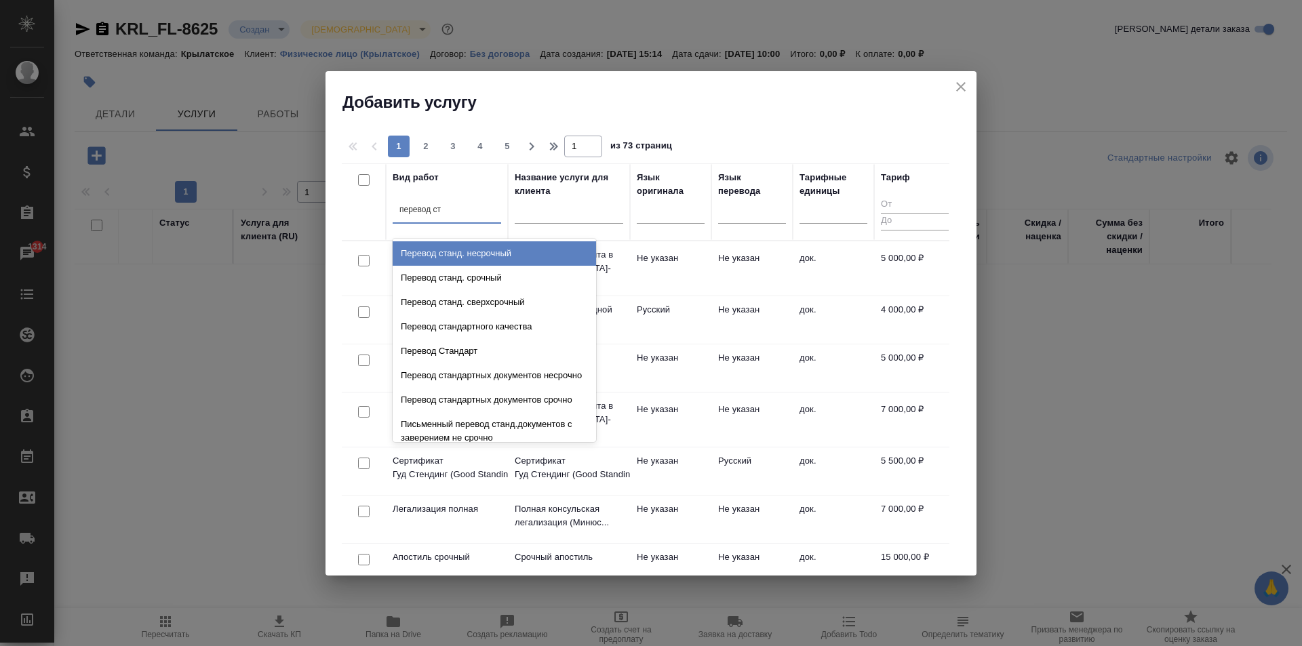
drag, startPoint x: 498, startPoint y: 275, endPoint x: 504, endPoint y: 262, distance: 14.6
click at [504, 262] on div "Перевод станд. несрочный Перевод станд. срочный Перевод станд. сверхсрочный Пер…" at bounding box center [493, 340] width 203 height 203
click at [504, 262] on div "Перевод станд. несрочный" at bounding box center [493, 253] width 203 height 24
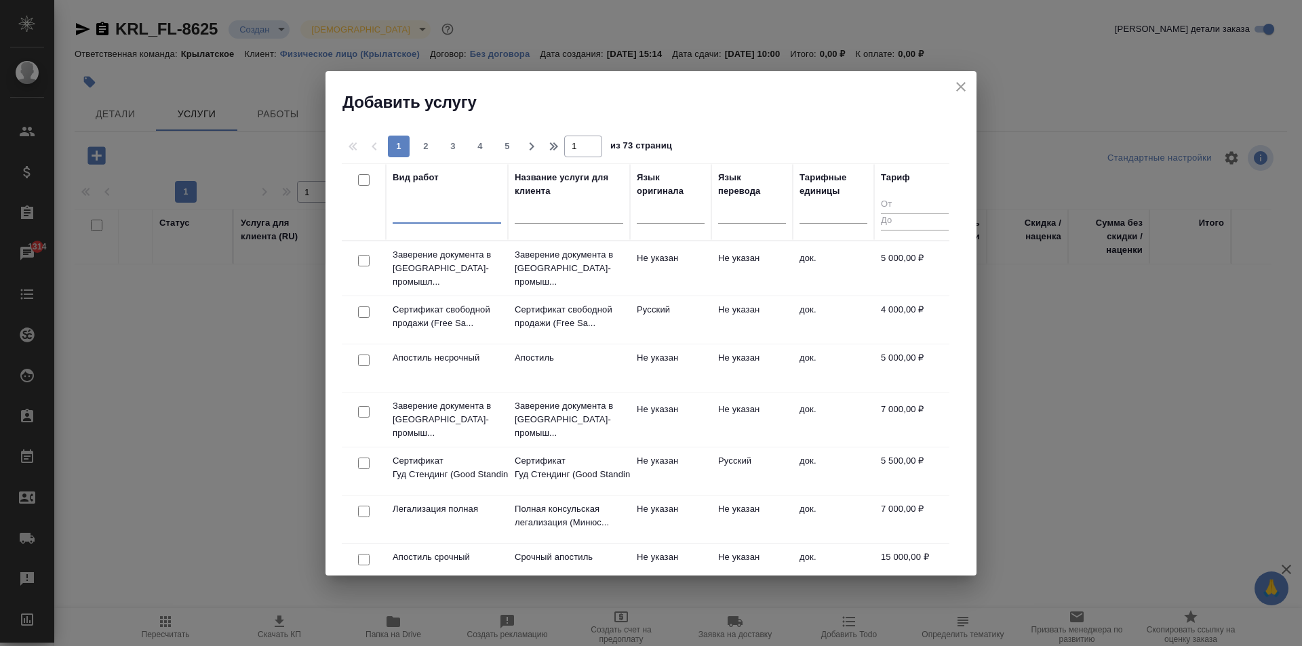
click at [476, 214] on div at bounding box center [446, 210] width 108 height 20
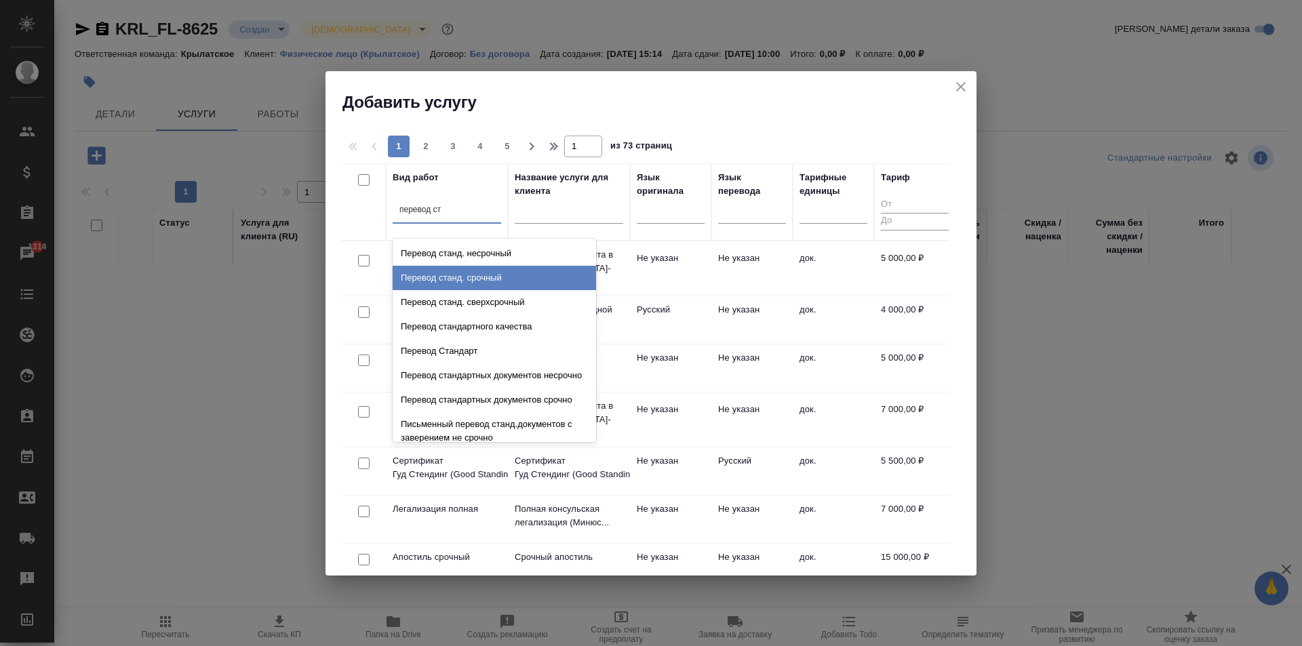
click at [535, 270] on div "Перевод станд. срочный" at bounding box center [493, 278] width 203 height 24
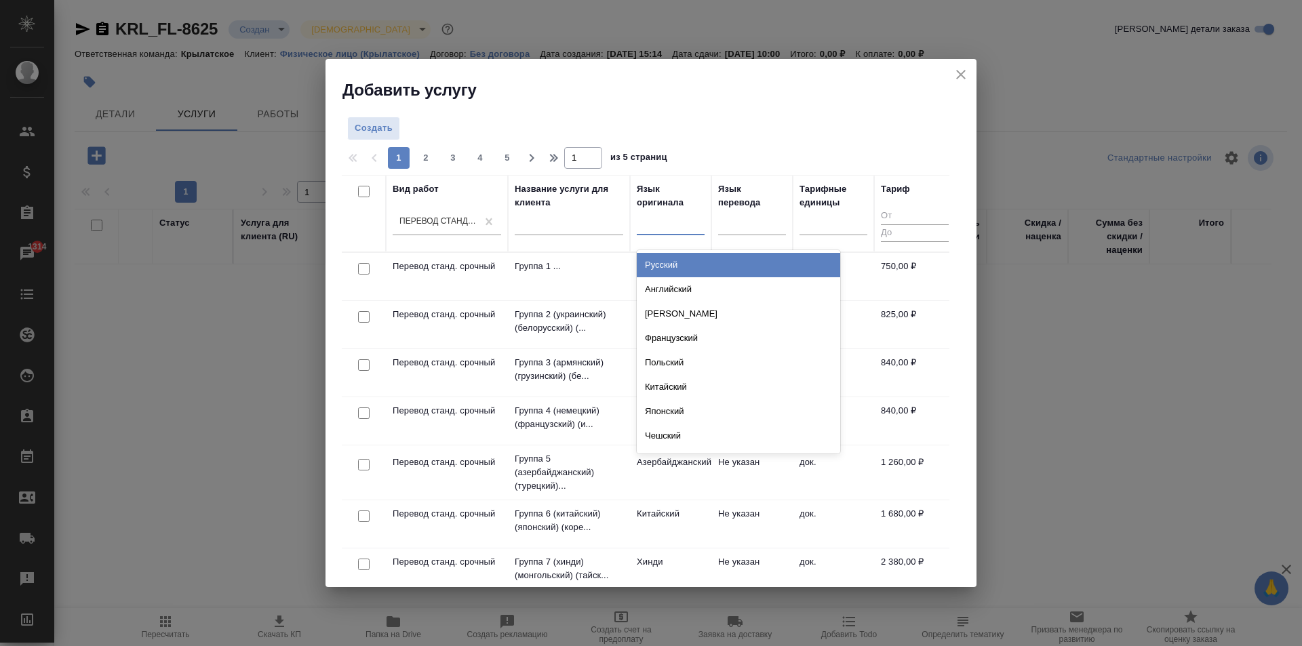
click at [646, 233] on div at bounding box center [671, 222] width 68 height 26
click at [675, 256] on div "Таджикский" at bounding box center [738, 265] width 203 height 24
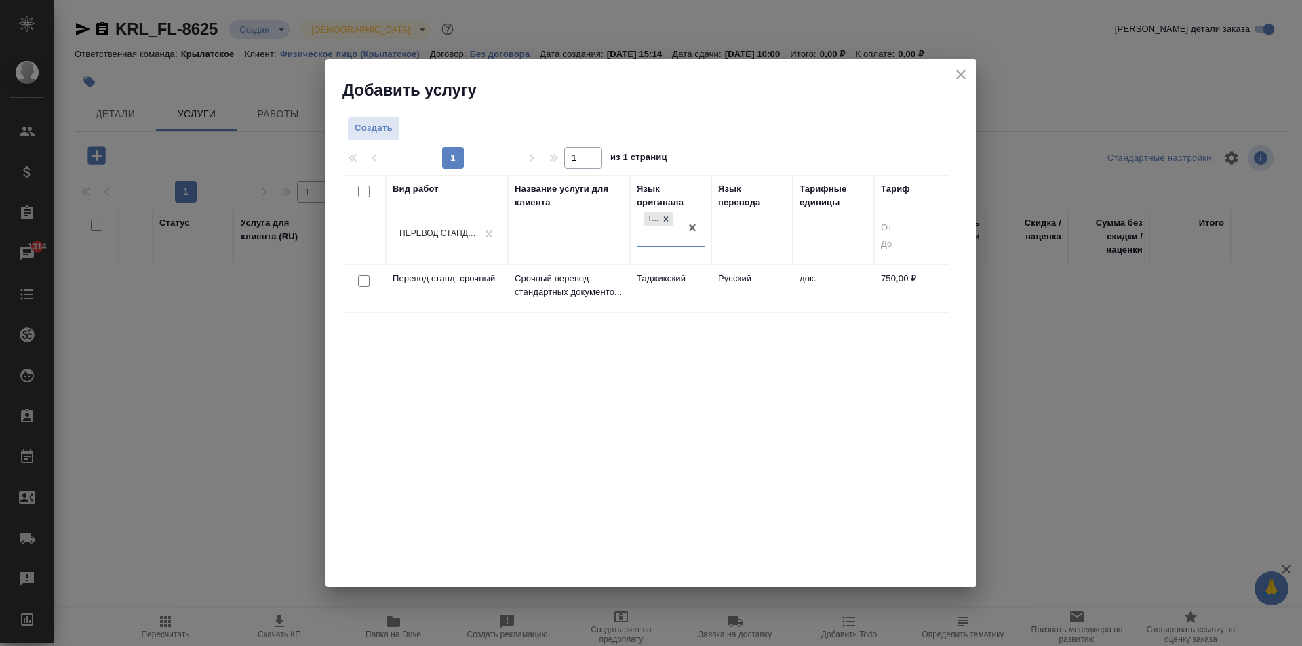
click at [700, 277] on td "Таджикский" at bounding box center [670, 288] width 81 height 47
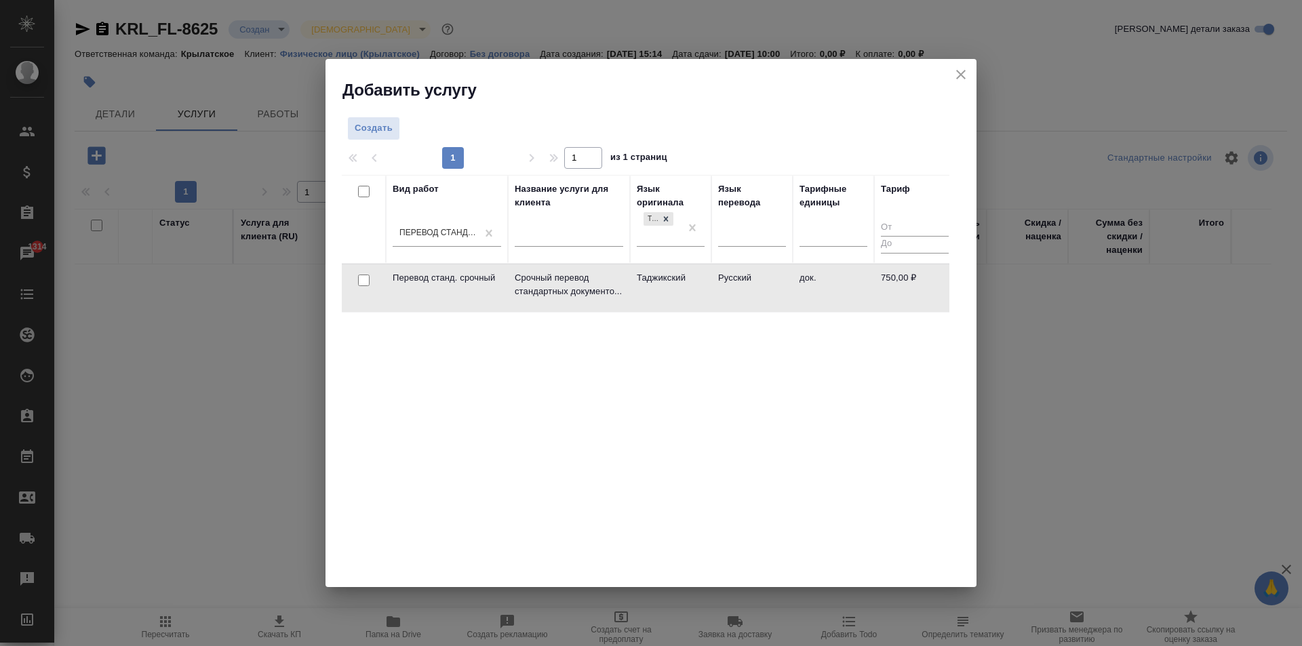
click at [700, 278] on td "Таджикский" at bounding box center [670, 287] width 81 height 47
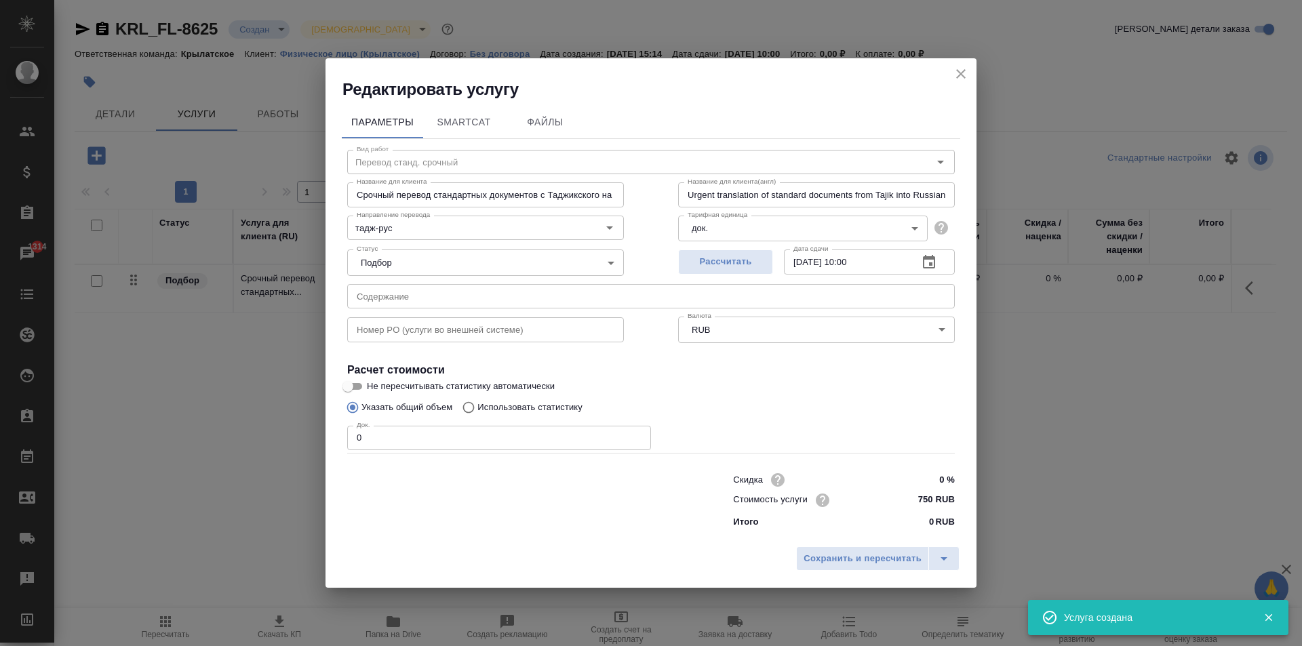
drag, startPoint x: 914, startPoint y: 493, endPoint x: 921, endPoint y: 495, distance: 7.6
click at [921, 495] on input "750 RUB" at bounding box center [929, 500] width 51 height 20
click at [921, 495] on input "750 RUB" at bounding box center [928, 500] width 49 height 20
drag, startPoint x: 487, startPoint y: 439, endPoint x: 262, endPoint y: 418, distance: 225.4
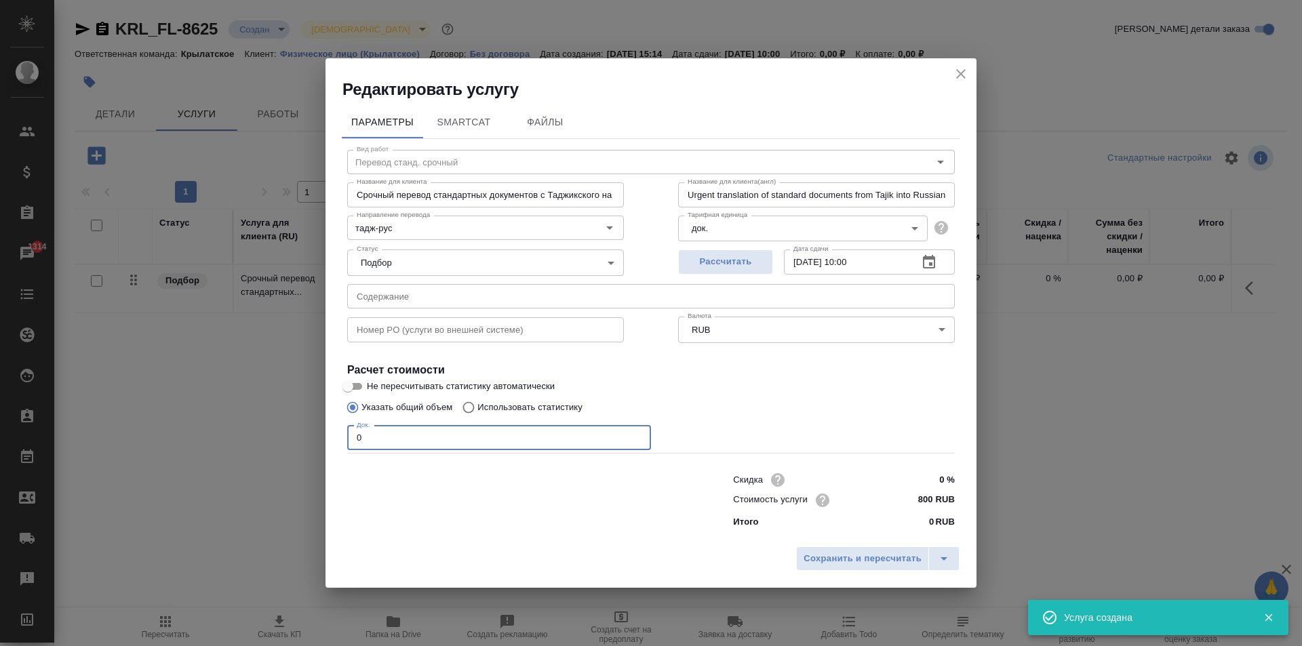
click at [262, 418] on div "Редактировать услугу Параметры SmartCat Файлы Вид работ Перевод станд. срочный …" at bounding box center [651, 323] width 1302 height 646
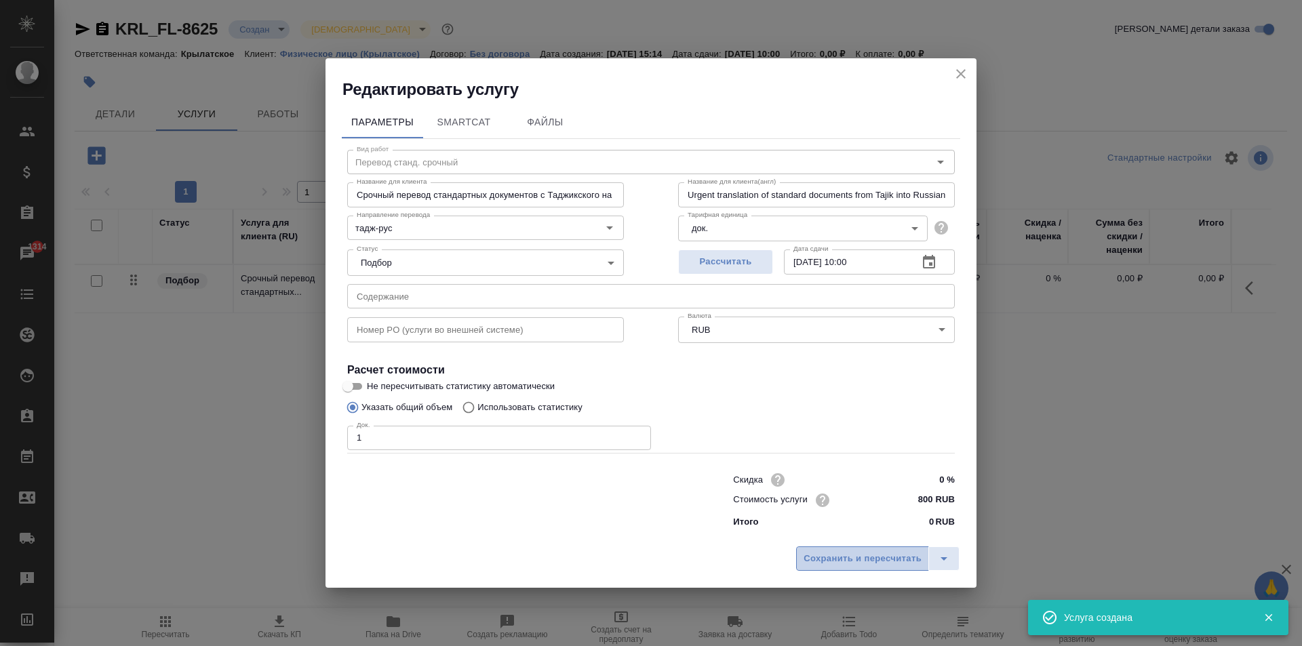
click at [824, 552] on span "Сохранить и пересчитать" at bounding box center [862, 559] width 118 height 16
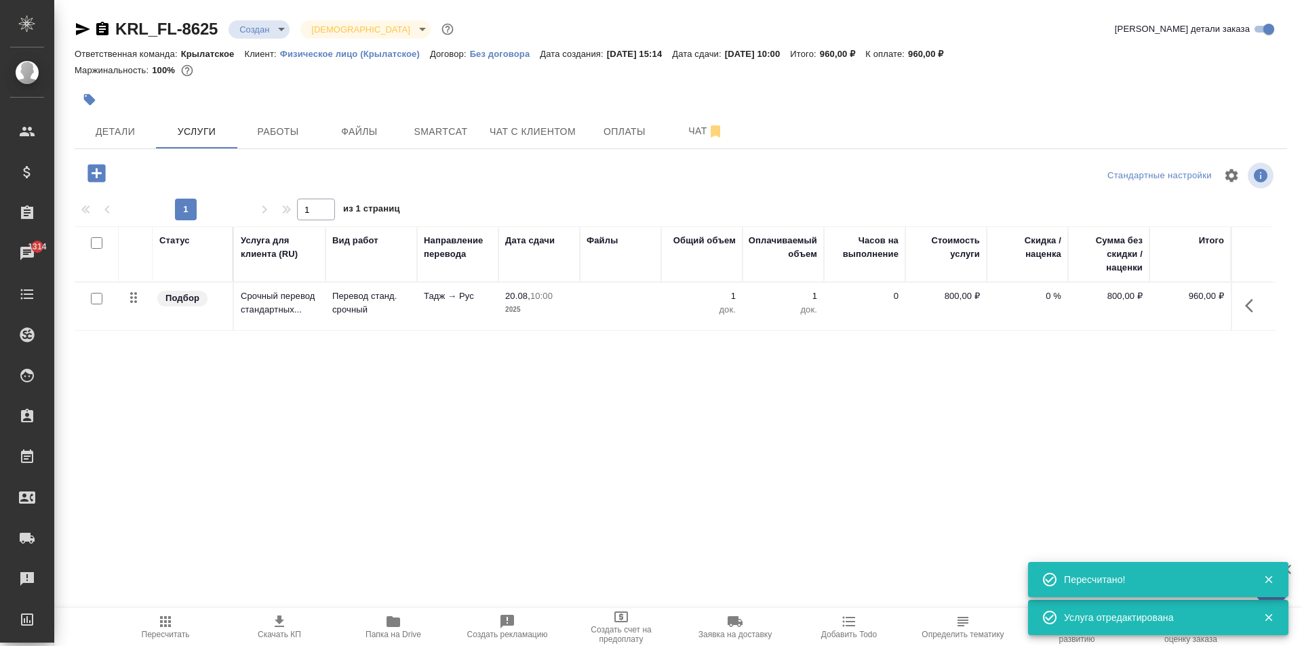
click at [98, 169] on icon "button" at bounding box center [96, 173] width 18 height 18
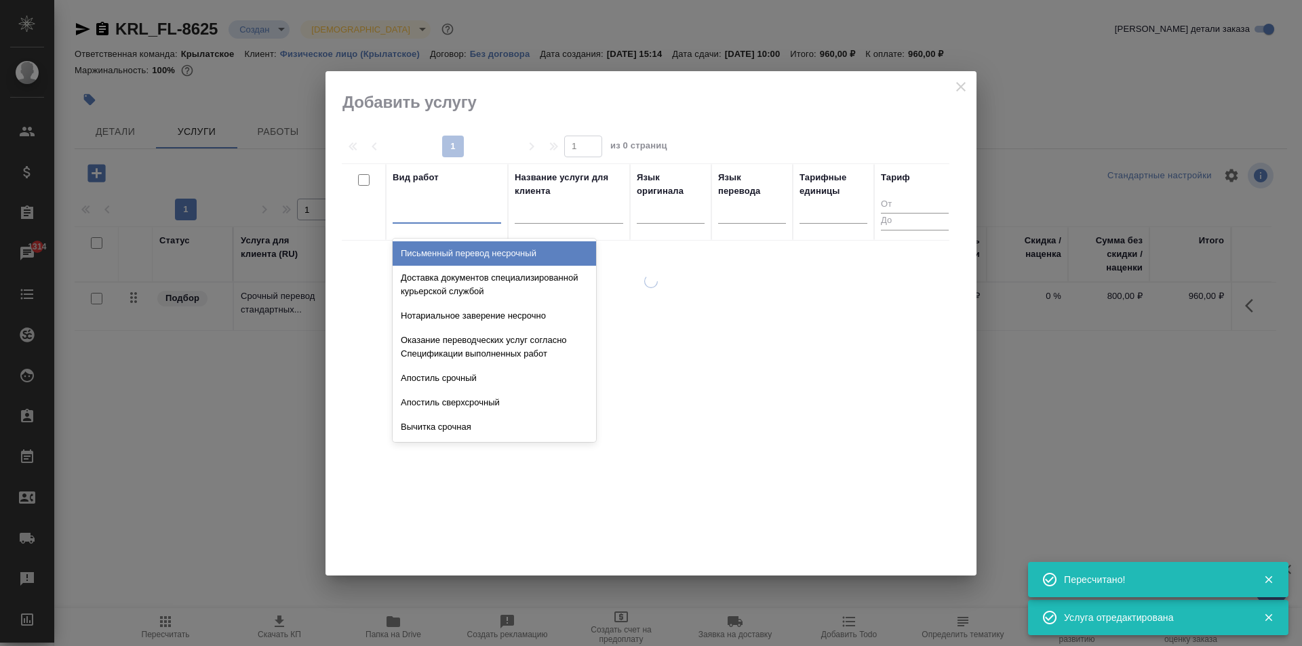
click at [462, 218] on div at bounding box center [446, 210] width 108 height 20
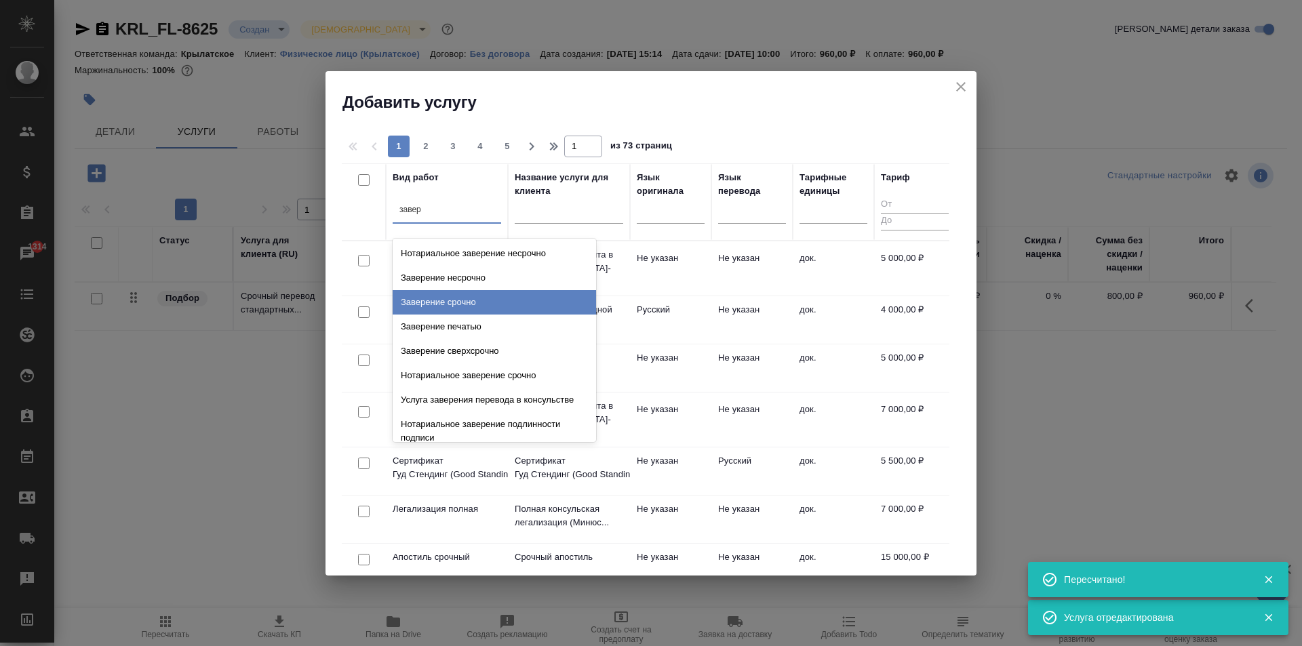
click at [525, 298] on div "Заверение срочно" at bounding box center [493, 302] width 203 height 24
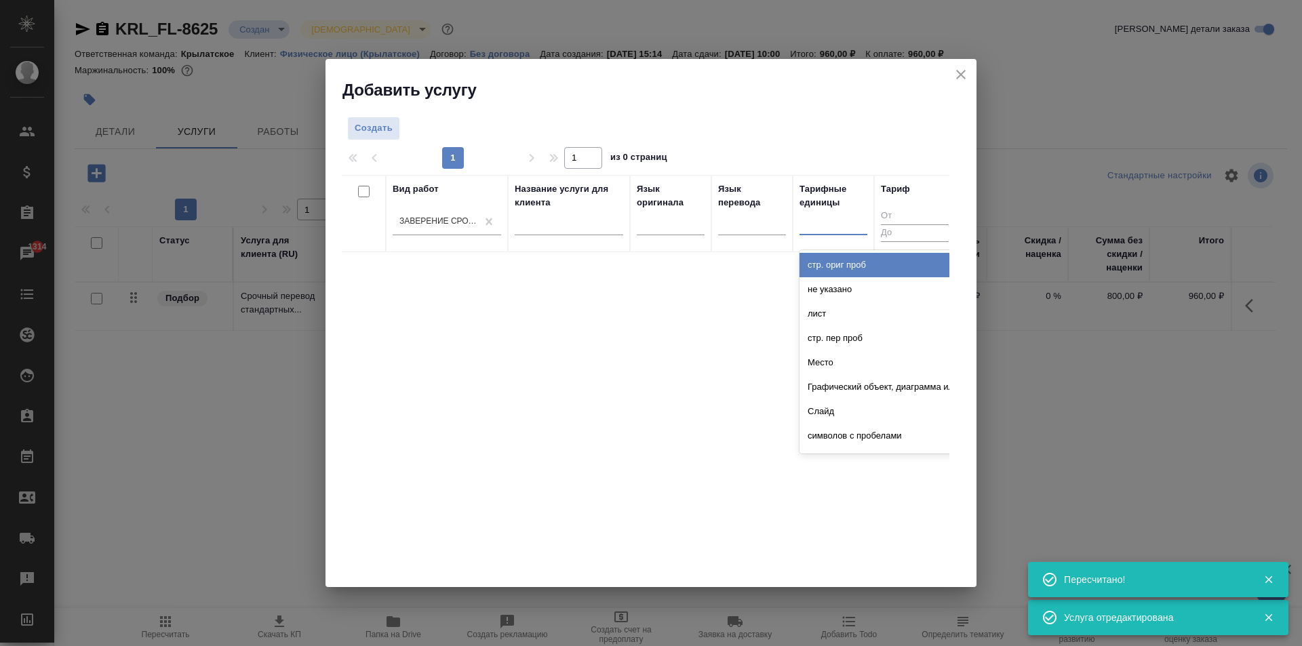
click at [832, 224] on div at bounding box center [833, 221] width 68 height 20
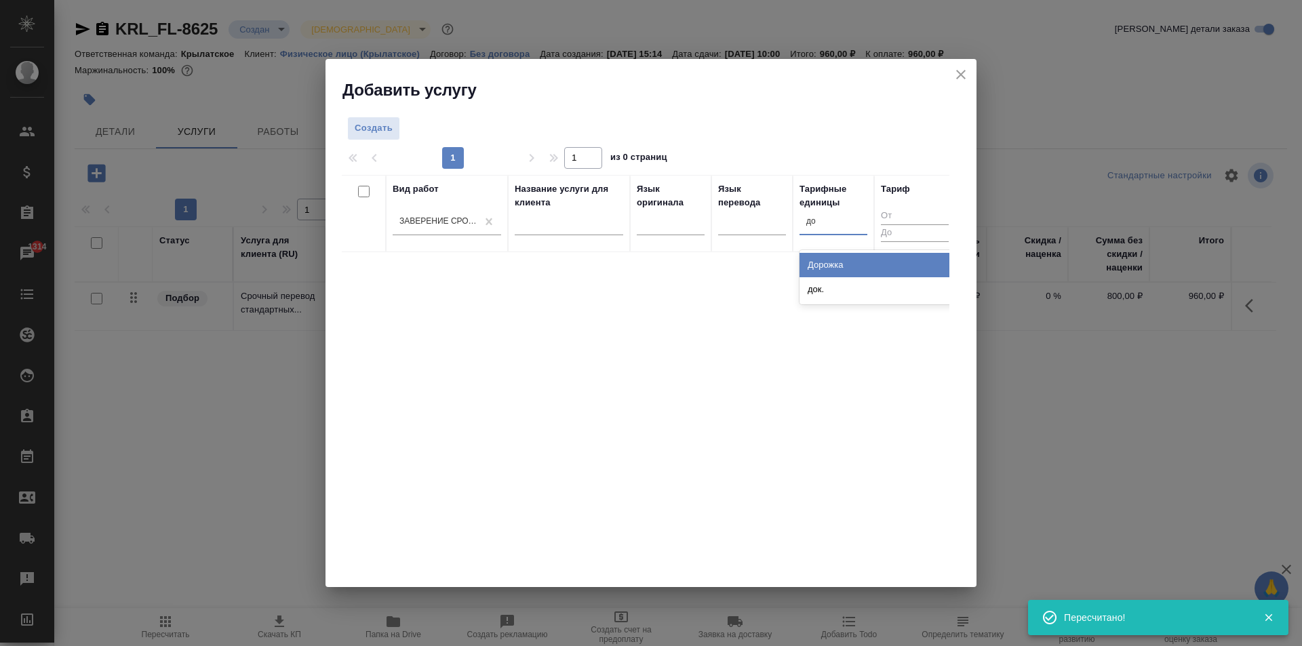
click at [832, 286] on div "док." at bounding box center [900, 289] width 203 height 24
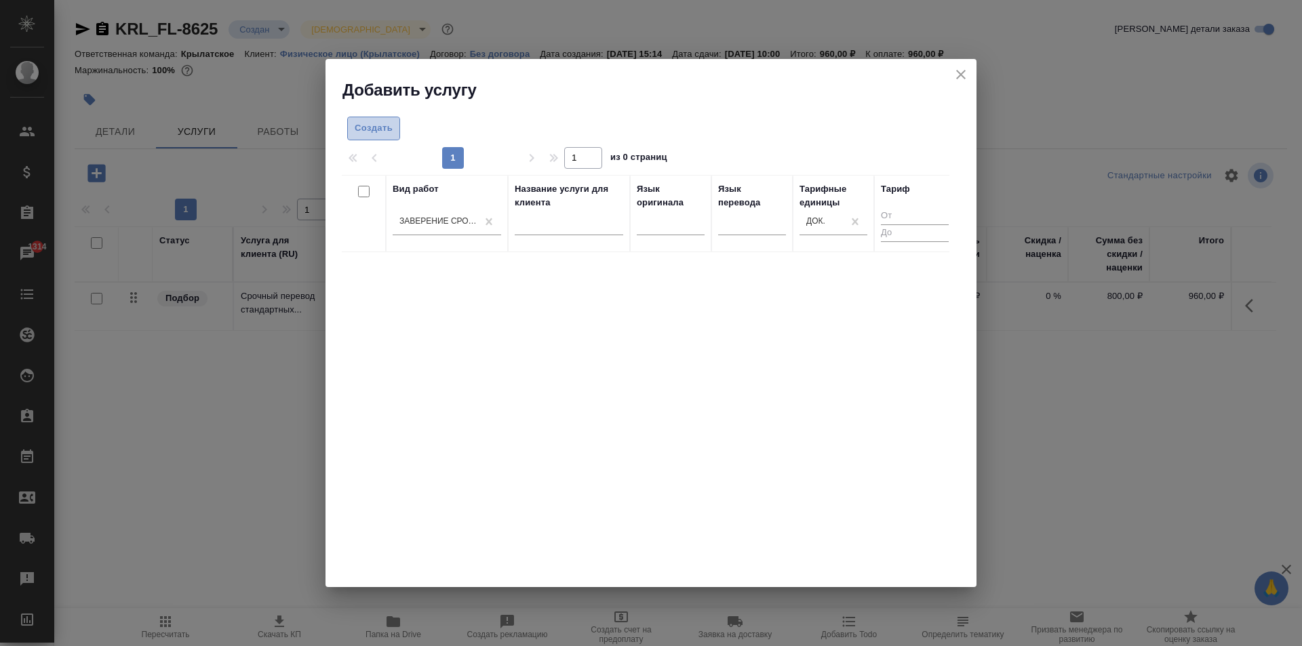
click at [387, 126] on span "Создать" at bounding box center [374, 129] width 38 height 16
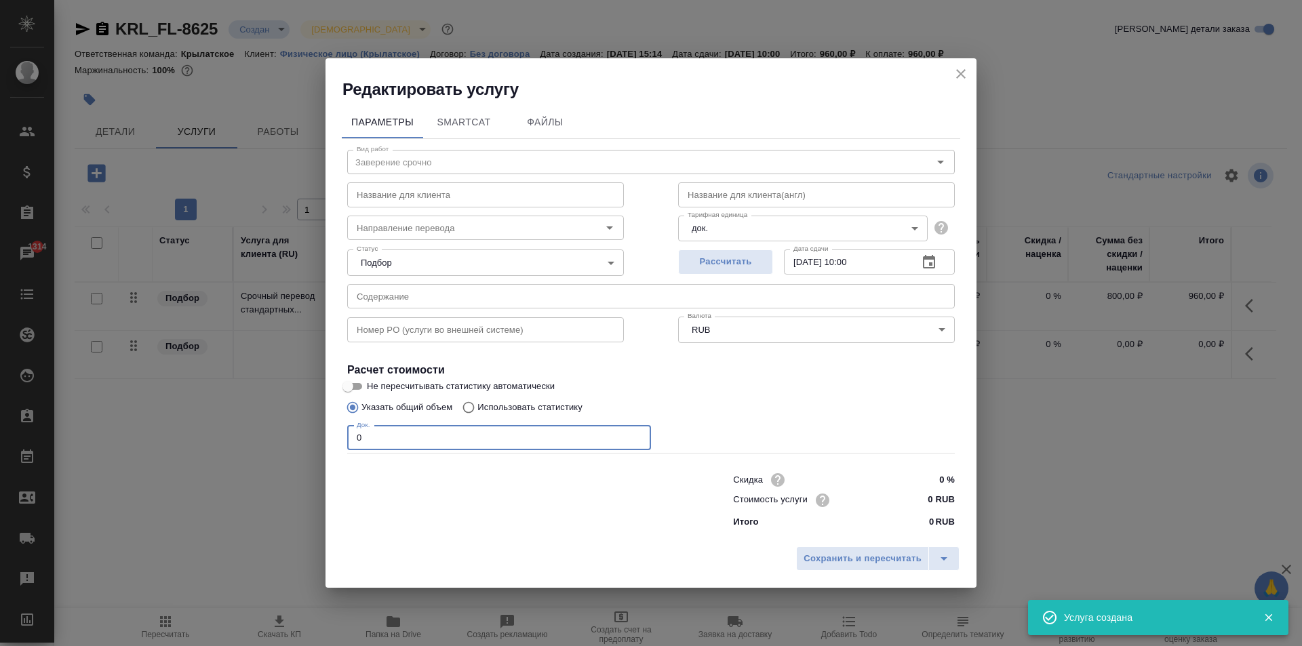
drag, startPoint x: 321, startPoint y: 423, endPoint x: 246, endPoint y: 414, distance: 75.2
click at [246, 414] on div "Редактировать услугу Параметры SmartCat Файлы Вид работ Заверение срочно Вид ра…" at bounding box center [651, 323] width 1302 height 646
click at [912, 502] on input "0 RUB" at bounding box center [929, 500] width 51 height 20
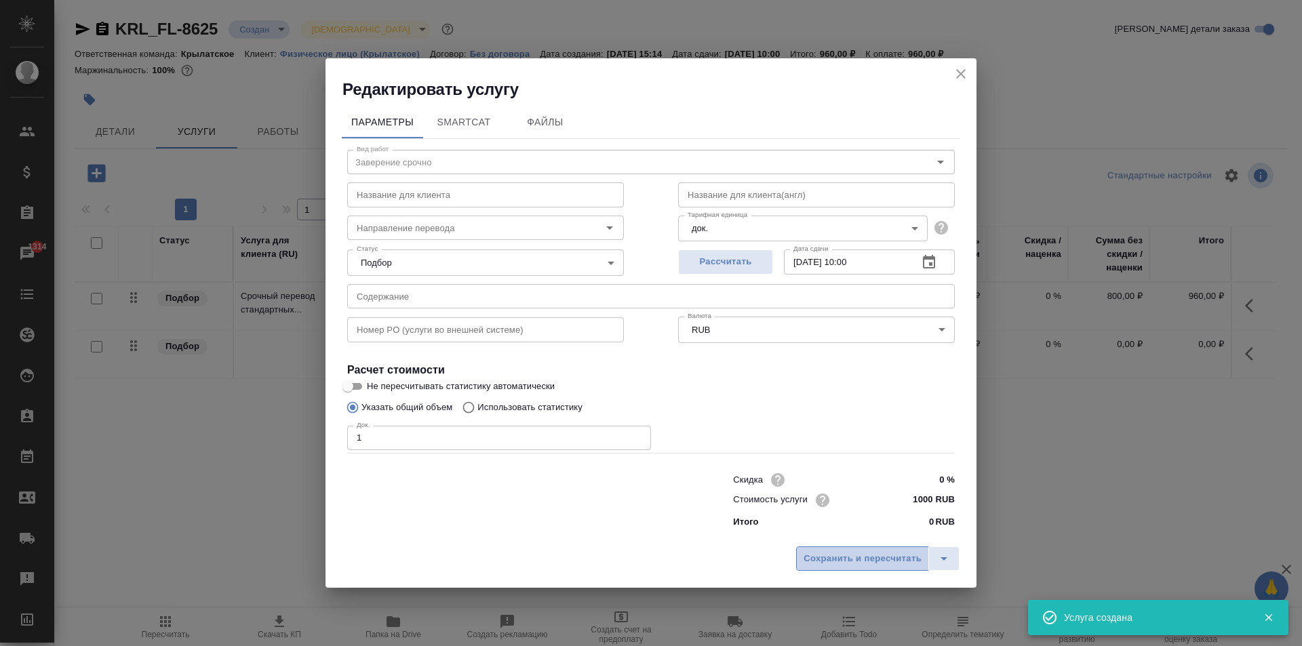
click at [859, 559] on span "Сохранить и пересчитать" at bounding box center [862, 559] width 118 height 16
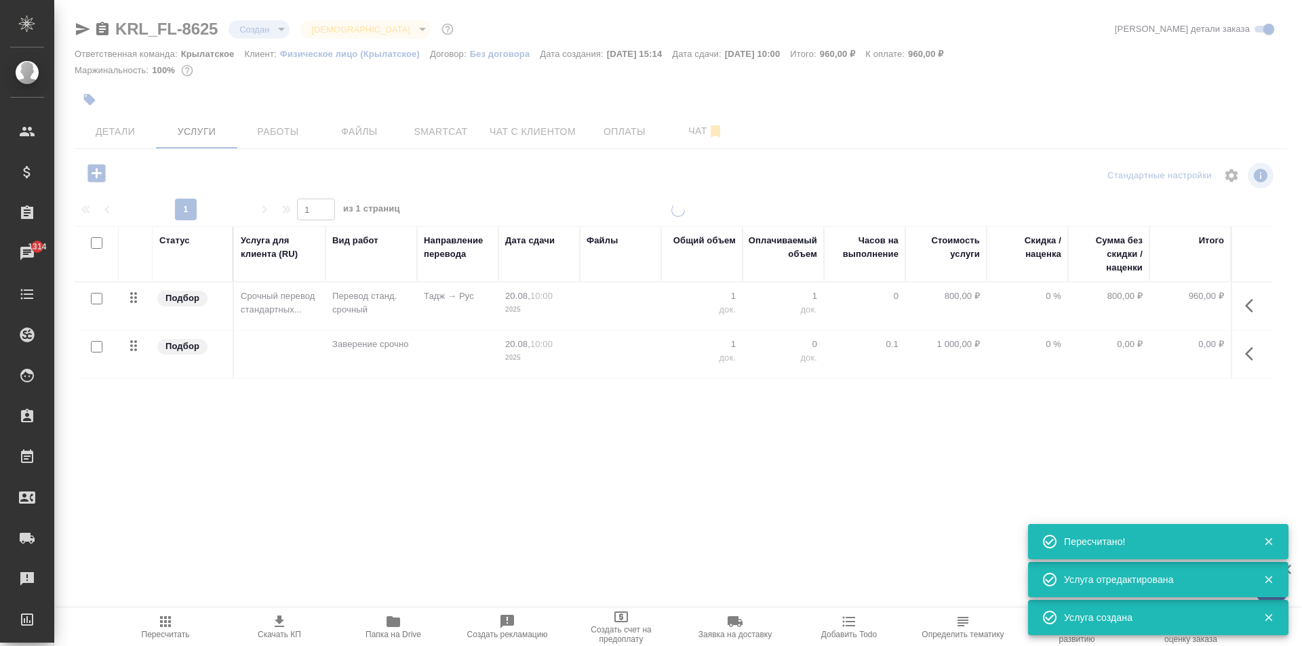
click at [129, 135] on span "Детали" at bounding box center [115, 131] width 65 height 17
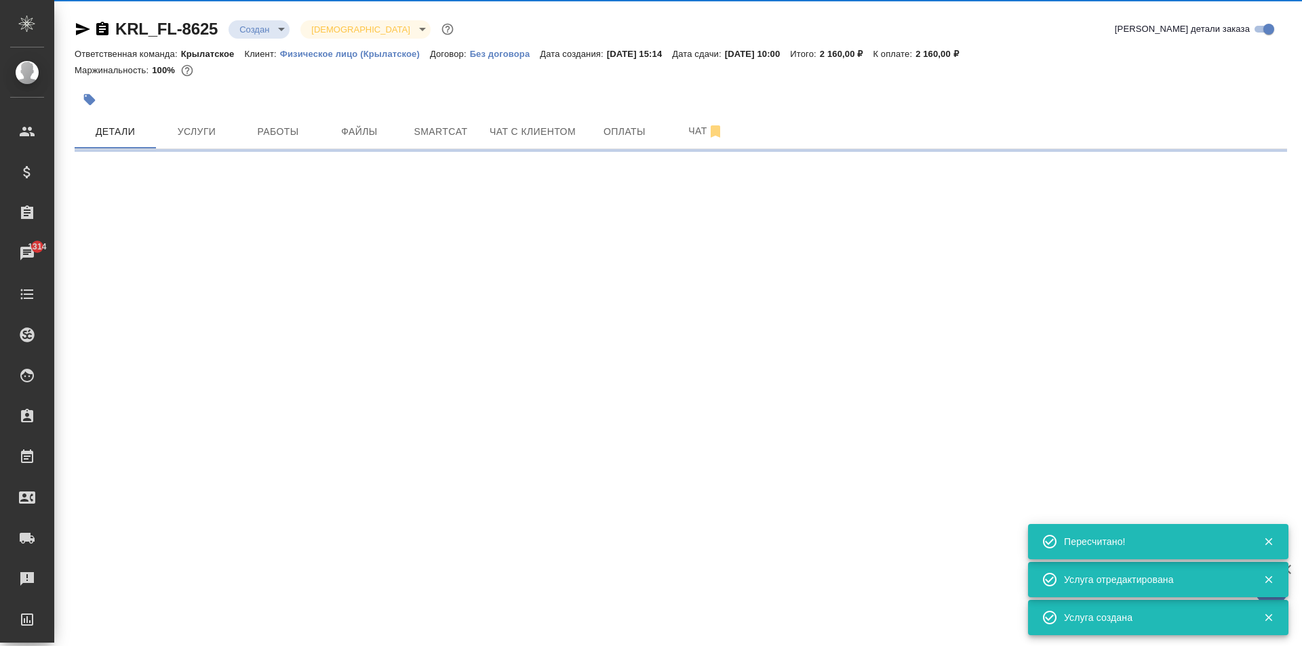
click at [129, 135] on span "Детали" at bounding box center [115, 131] width 65 height 17
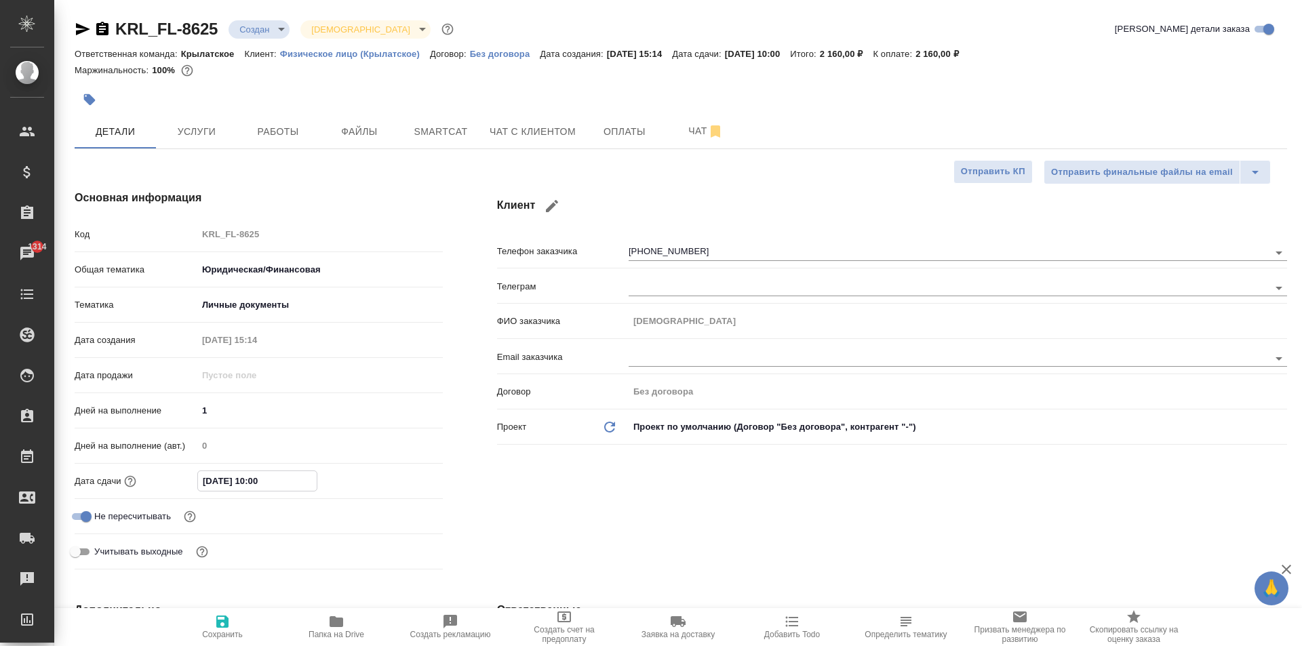
drag, startPoint x: 284, startPoint y: 475, endPoint x: 119, endPoint y: 512, distance: 169.0
click at [119, 512] on div "Код KRL_FL-8625 Общая тематика Юридическая/Финансовая yr-fn Тематика Личные док…" at bounding box center [259, 398] width 368 height 352
click at [169, 620] on button "Сохранить" at bounding box center [222, 627] width 114 height 38
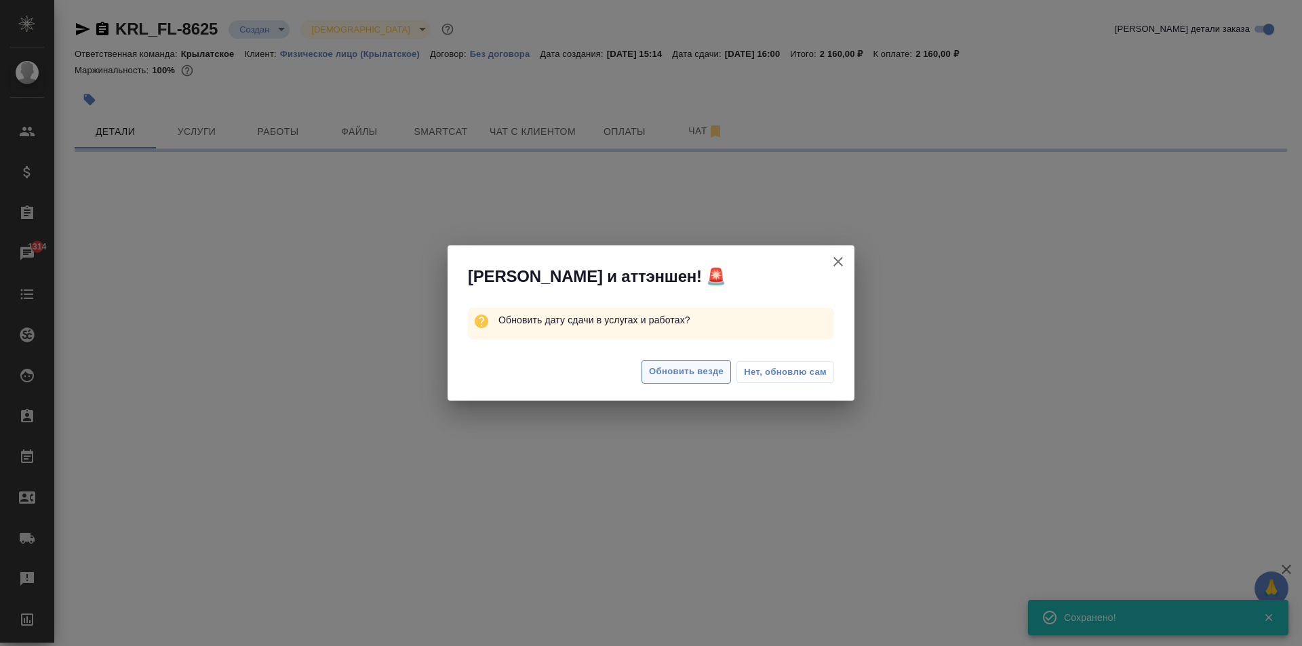
click at [641, 365] on div "Обновить везде Нет, обновлю сам" at bounding box center [650, 373] width 407 height 54
click at [675, 376] on span "Обновить везде" at bounding box center [686, 372] width 75 height 16
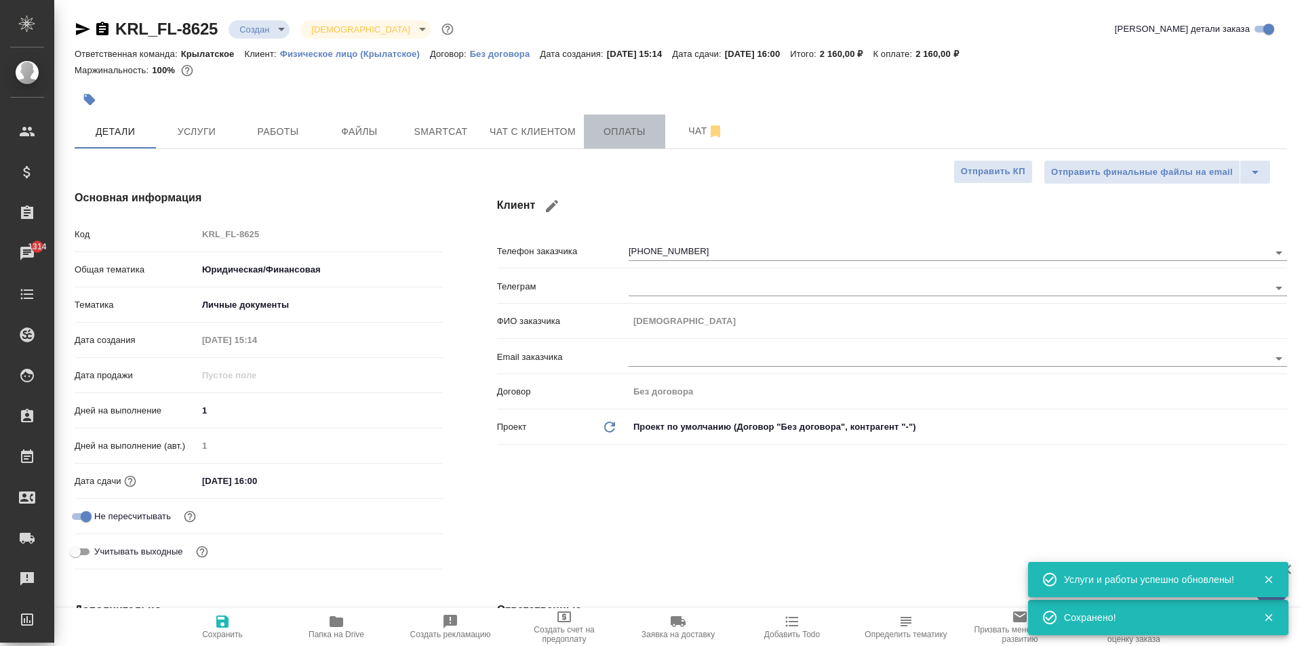
click at [620, 131] on span "Оплаты" at bounding box center [624, 131] width 65 height 17
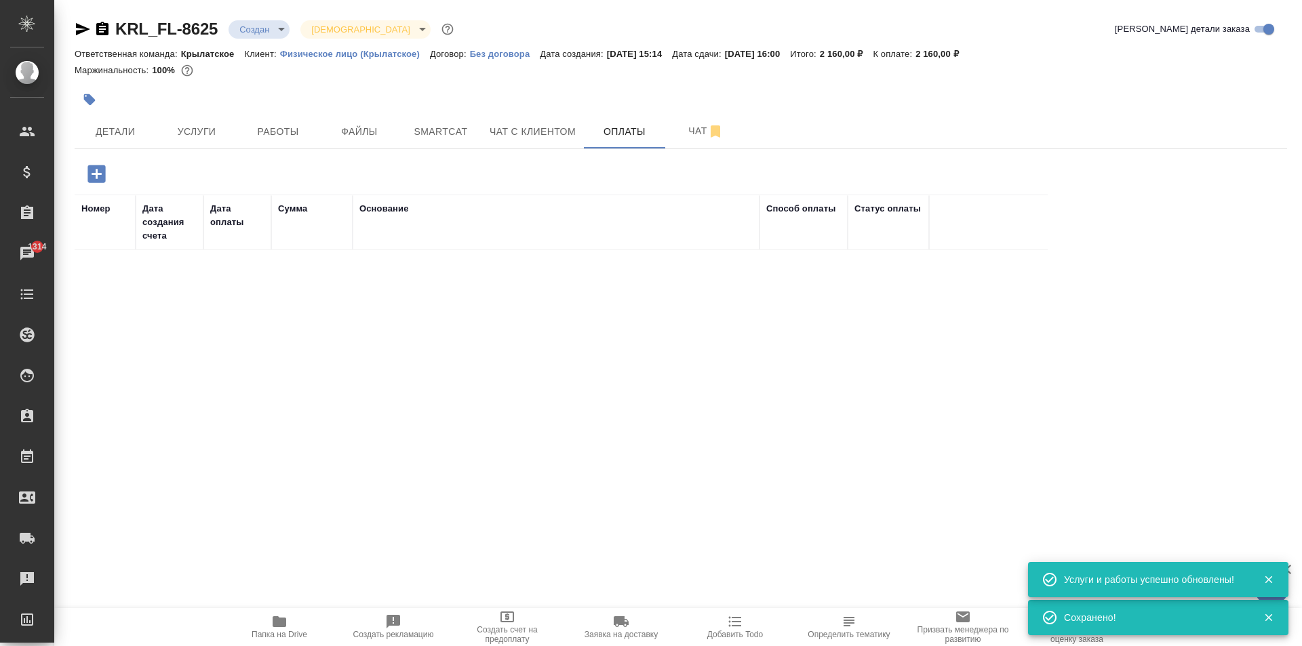
click at [105, 177] on icon "button" at bounding box center [96, 174] width 18 height 18
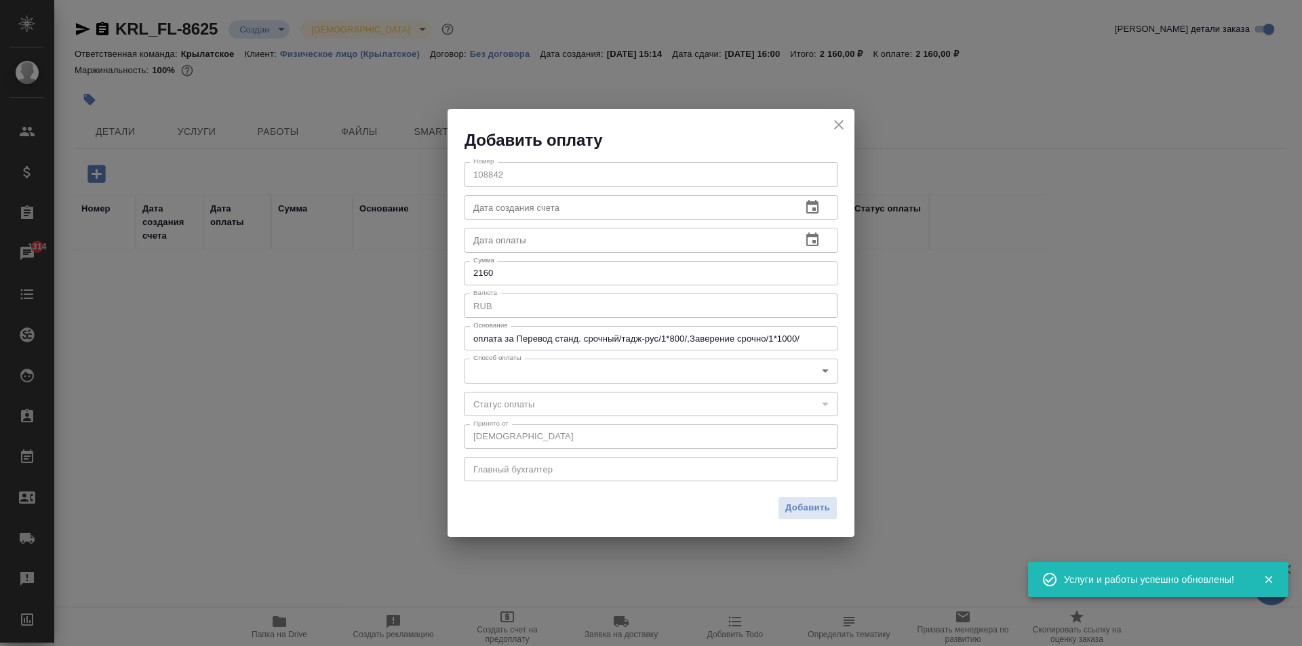
click at [489, 385] on div "Номер 108842 Номер Дата создания счета Дата создания счета Дата оплаты Дата опл…" at bounding box center [650, 320] width 407 height 338
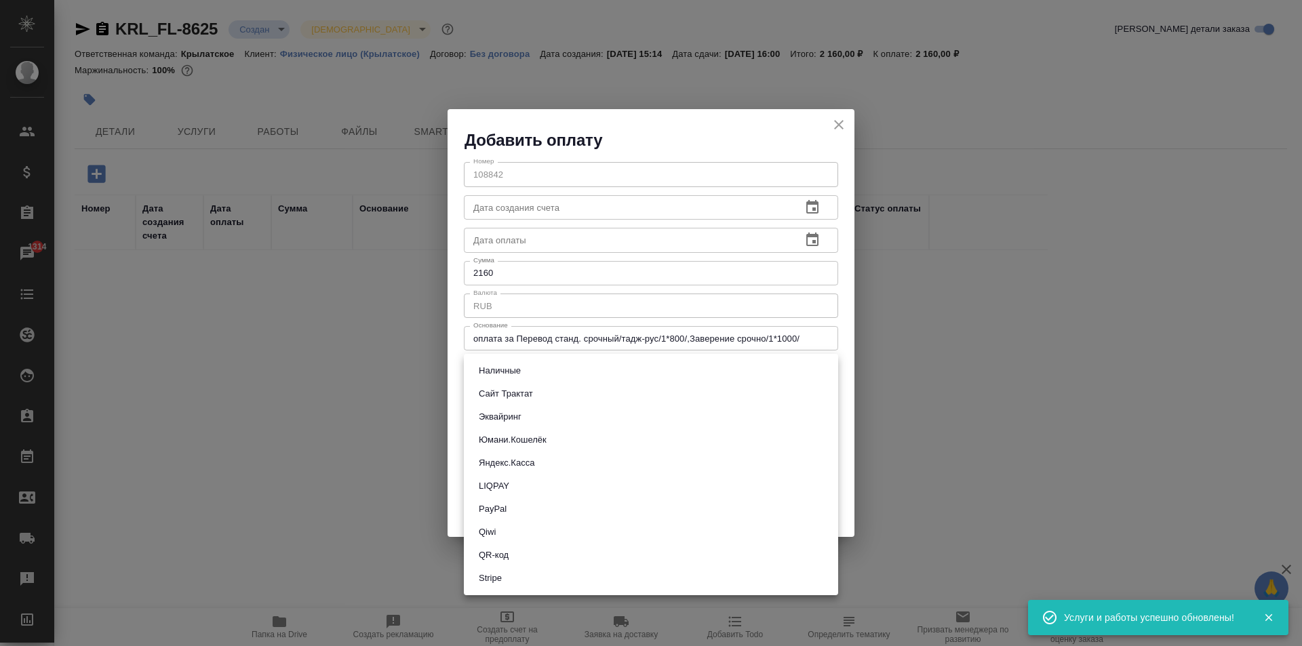
click at [489, 380] on body "🙏 .cls-1 fill:#fff; AWATERA Kasymov Timur Клиенты Спецификации Заказы 1314 Чаты…" at bounding box center [651, 323] width 1302 height 646
click at [527, 422] on li "Эквайринг" at bounding box center [651, 416] width 374 height 23
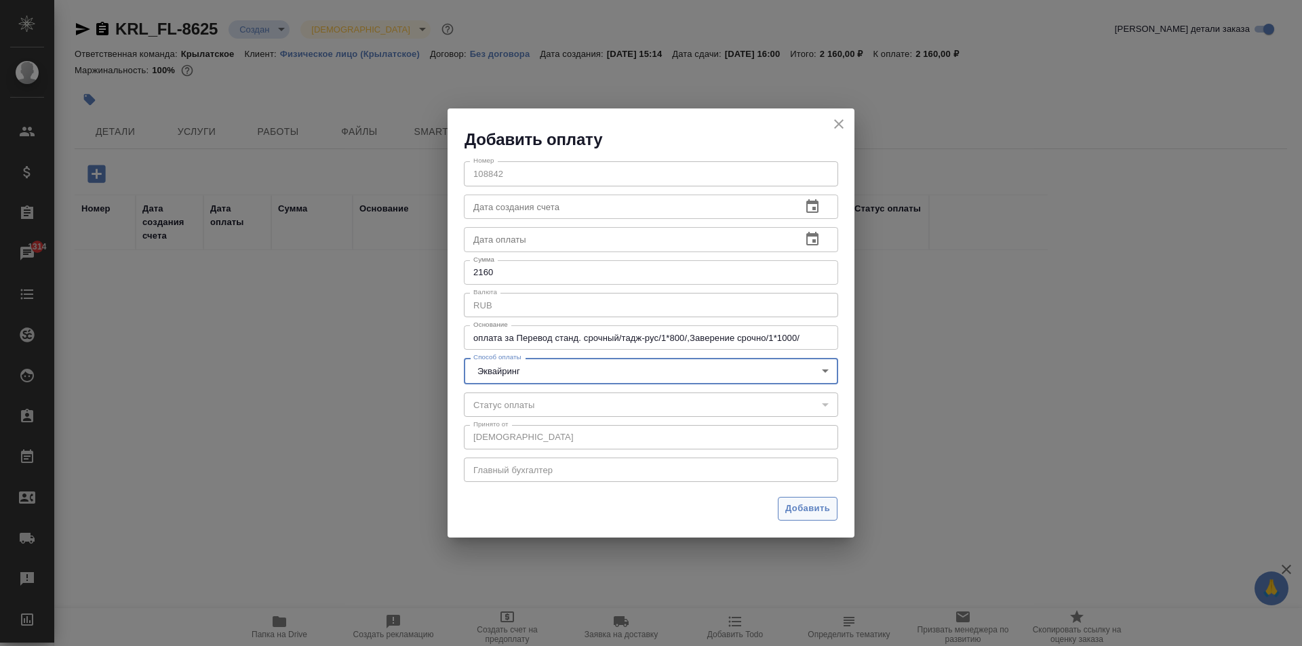
drag, startPoint x: 836, startPoint y: 516, endPoint x: 830, endPoint y: 511, distance: 7.7
click at [830, 512] on div "Добавить" at bounding box center [650, 513] width 407 height 47
click at [829, 510] on button "Добавить" at bounding box center [808, 509] width 60 height 24
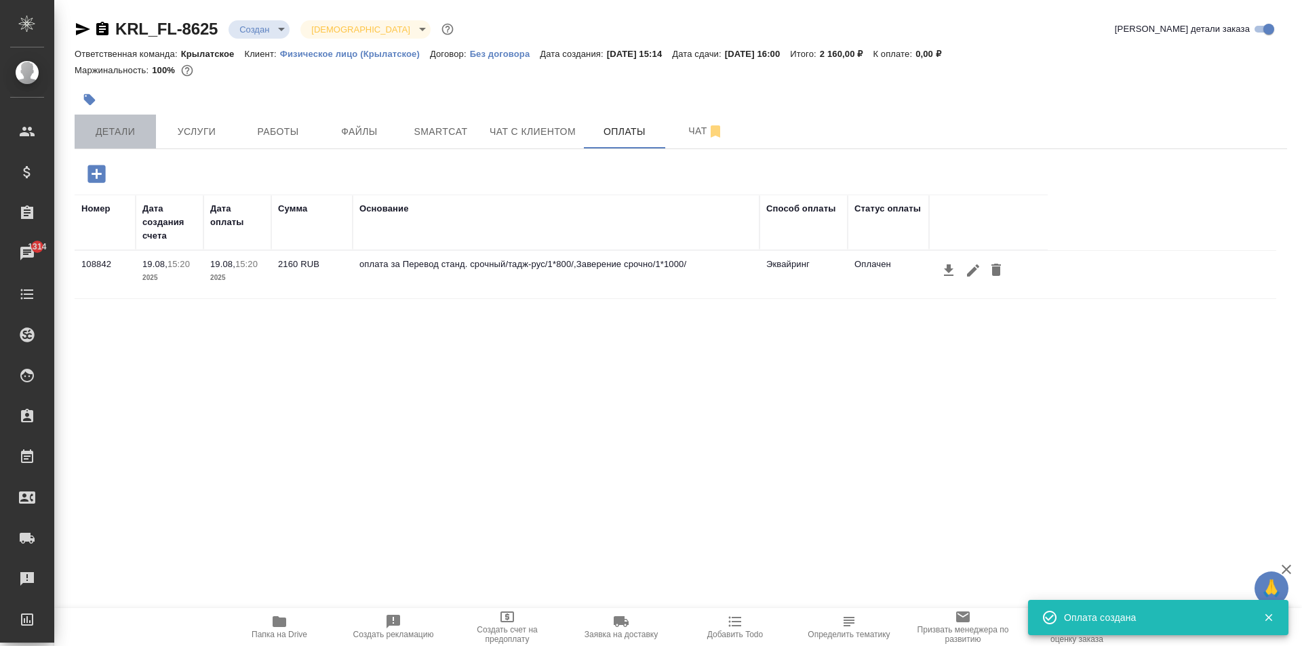
click at [132, 136] on span "Детали" at bounding box center [115, 131] width 65 height 17
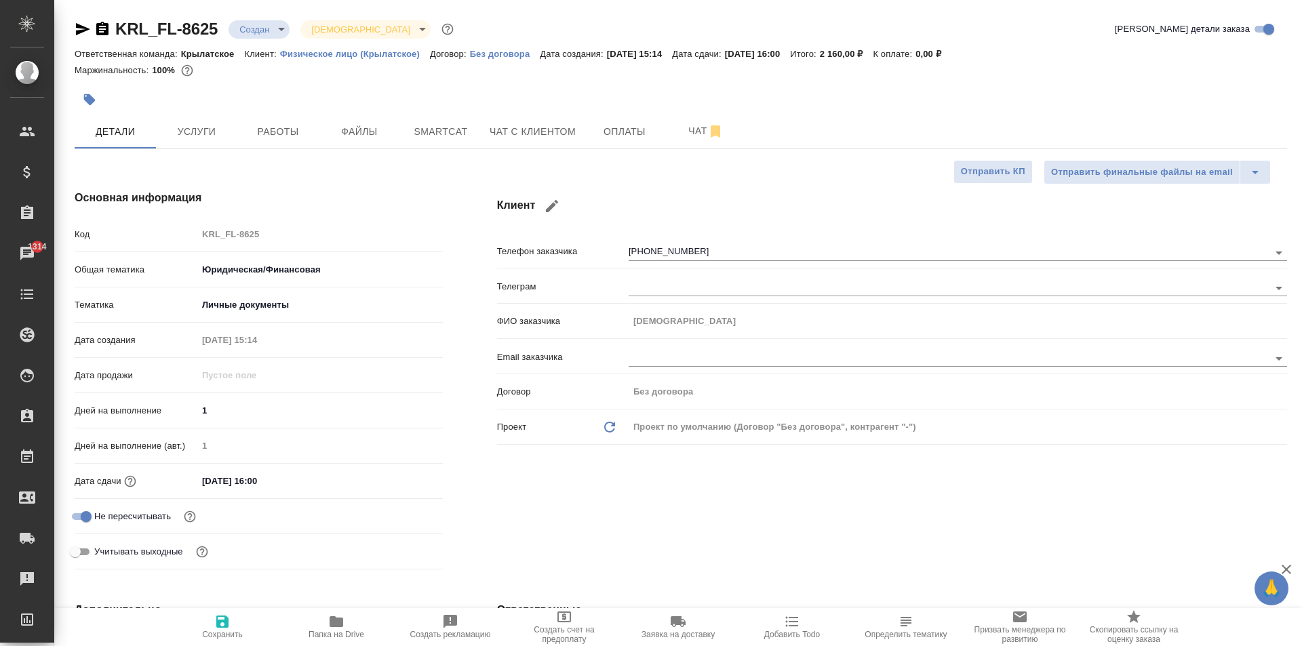
scroll to position [339, 0]
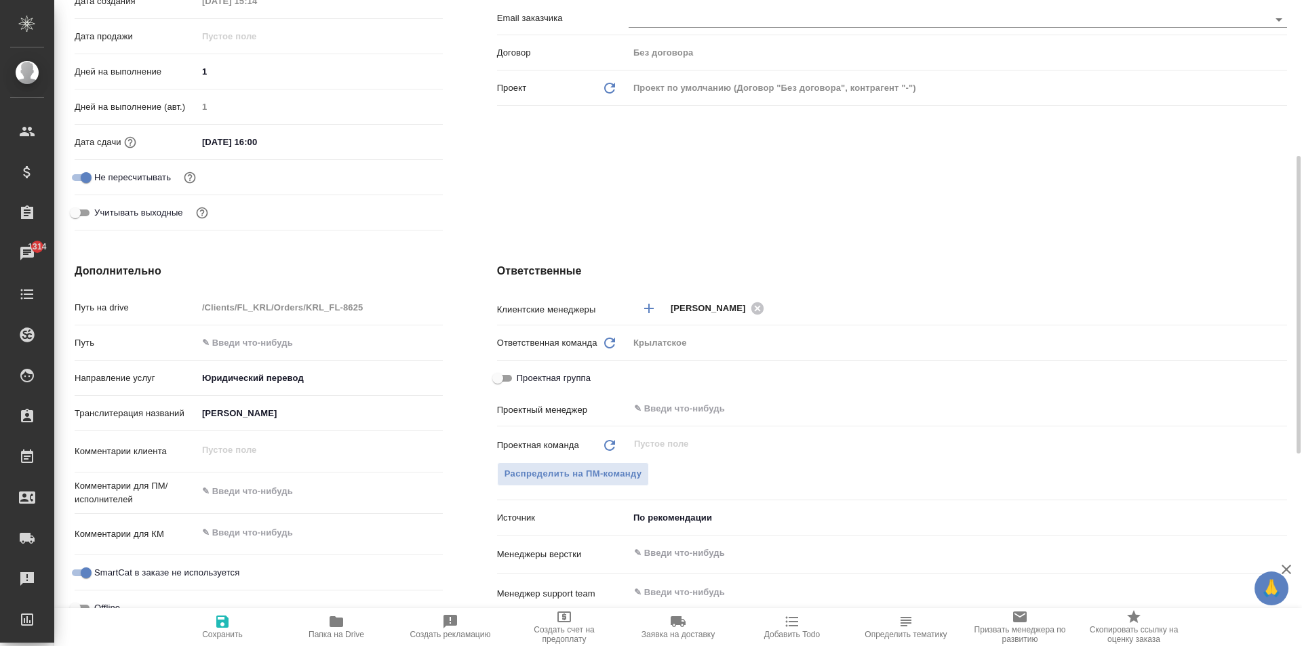
click at [266, 413] on input "КУРБОНОВ ИСМОИЛ ТАГОЙЕВИЧ" at bounding box center [319, 413] width 245 height 20
click at [266, 414] on input "КУРБОНОВ ИСМОИЛ ТАГОЙЕВИЧ" at bounding box center [320, 413] width 244 height 20
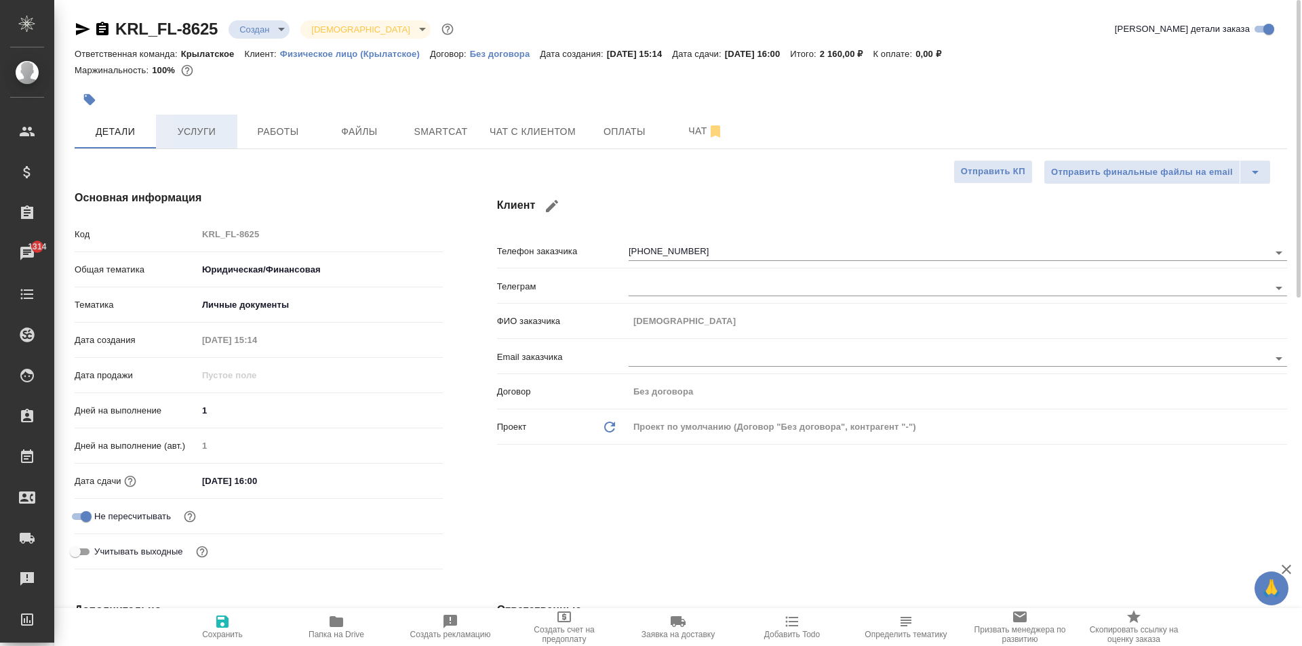
click at [216, 133] on span "Услуги" at bounding box center [196, 131] width 65 height 17
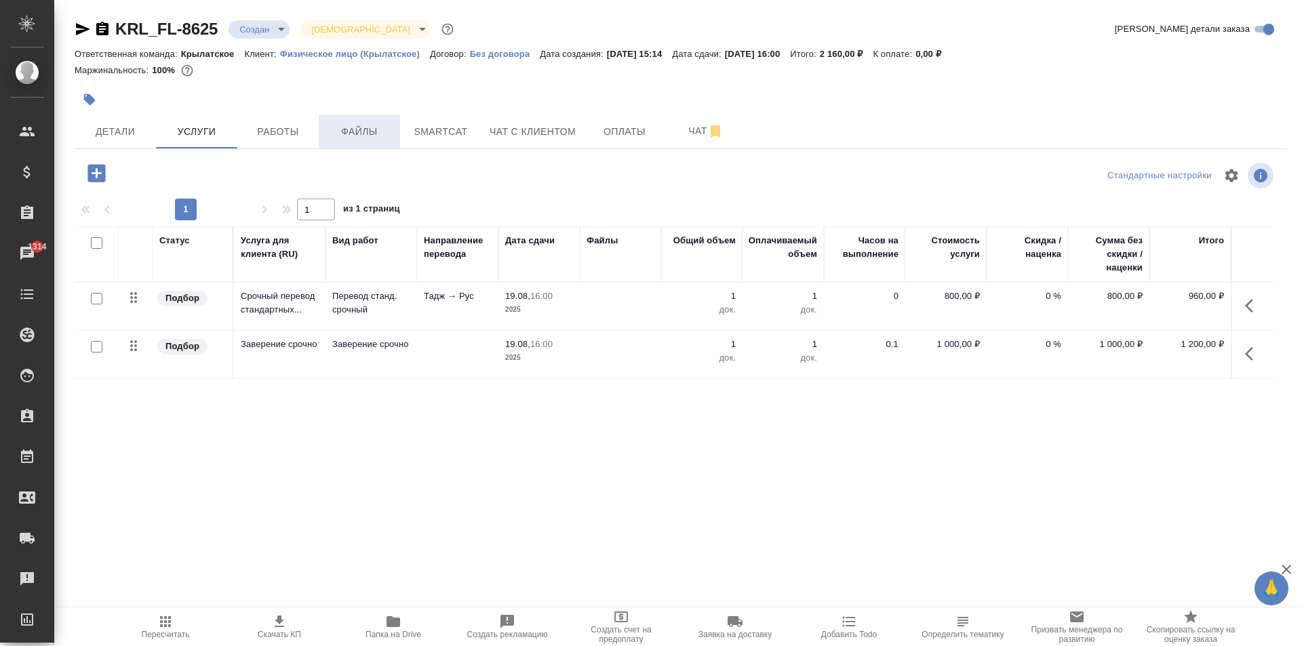
click at [340, 129] on span "Файлы" at bounding box center [359, 131] width 65 height 17
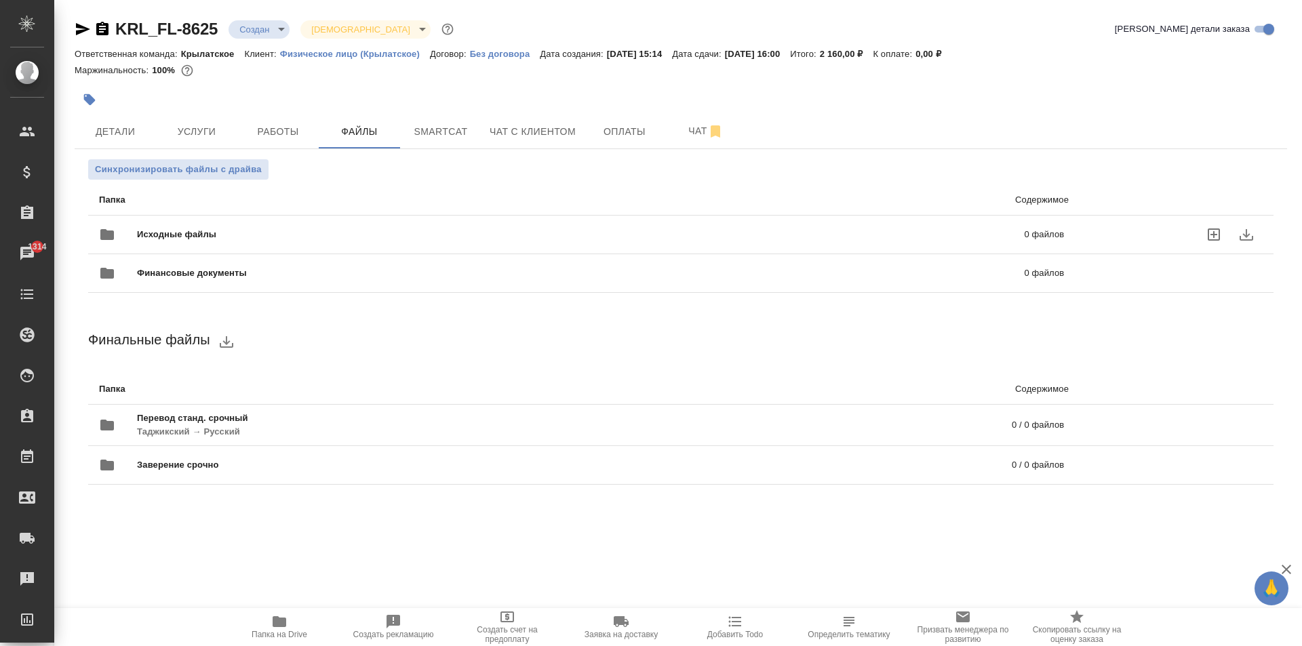
click at [198, 216] on div "Исходные файлы 0 файлов" at bounding box center [581, 235] width 992 height 60
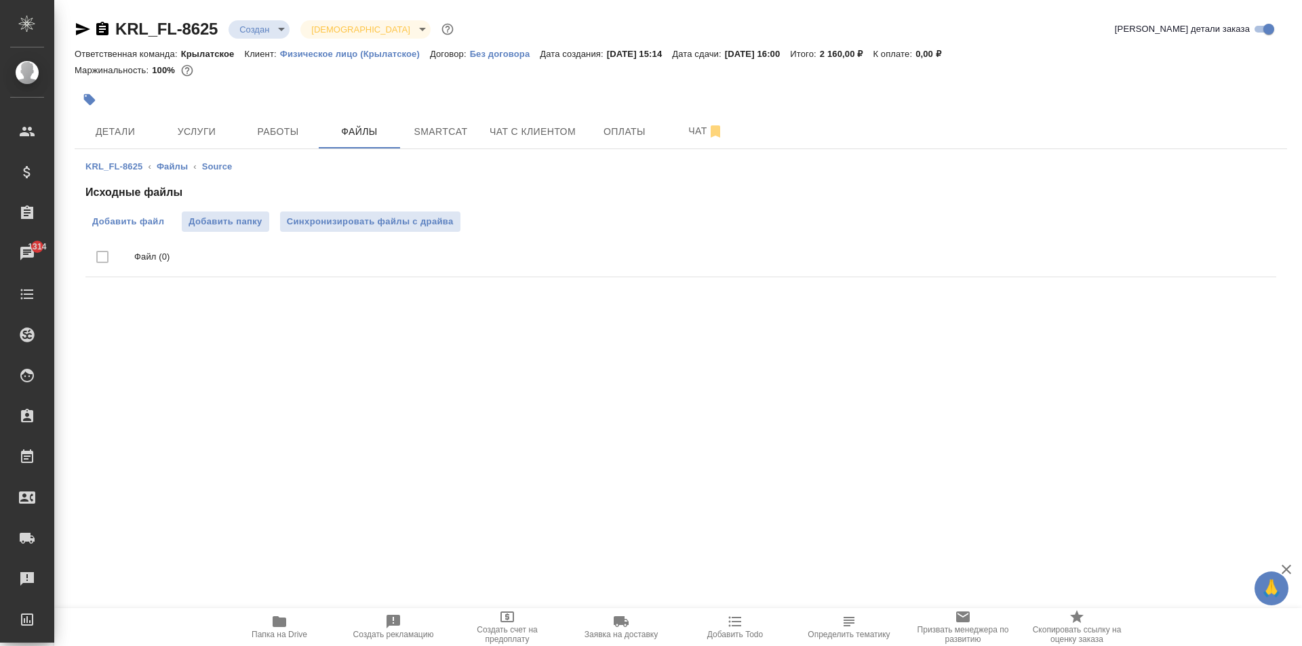
click at [134, 215] on span "Добавить файл" at bounding box center [128, 222] width 72 height 14
click at [0, 0] on input "Добавить файл" at bounding box center [0, 0] width 0 height 0
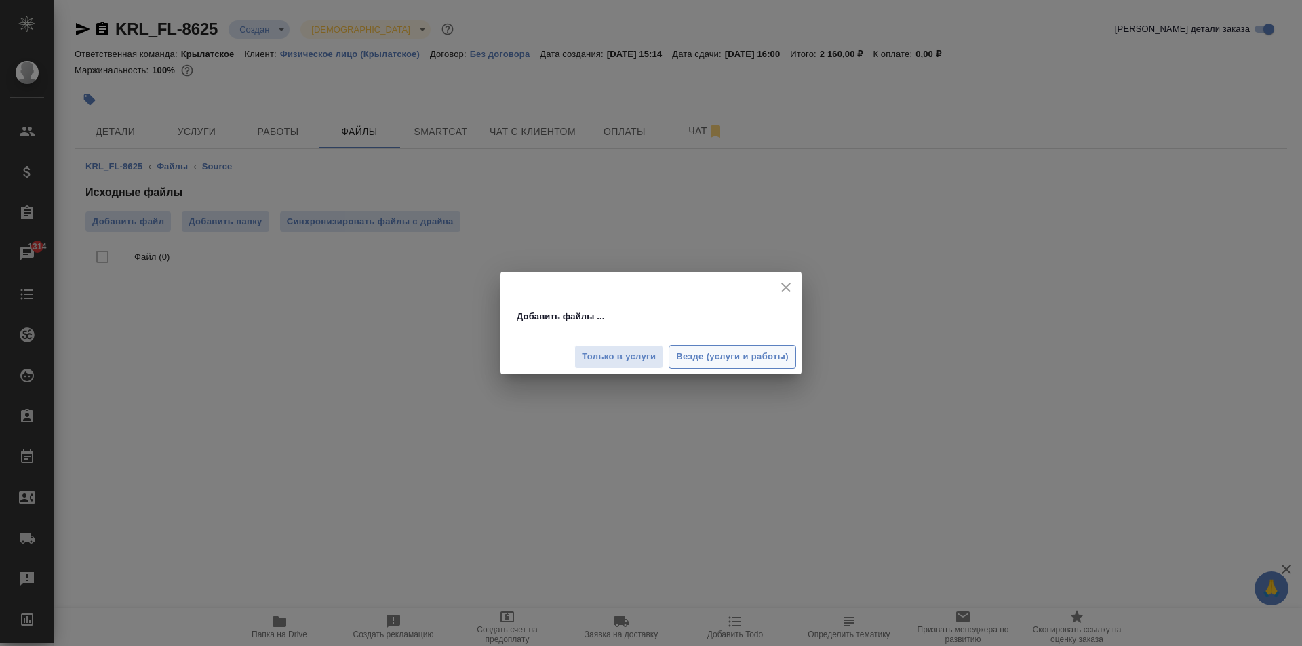
click at [751, 347] on button "Везде (услуги и работы)" at bounding box center [731, 357] width 127 height 24
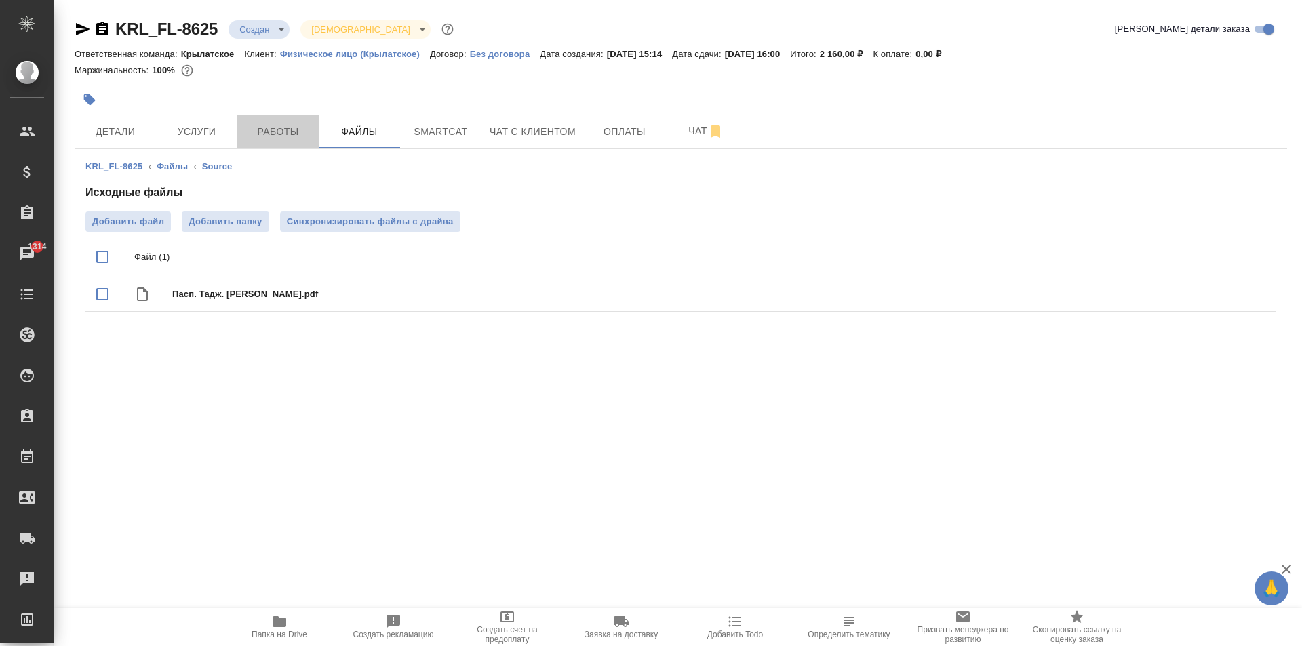
click at [279, 134] on span "Работы" at bounding box center [277, 131] width 65 height 17
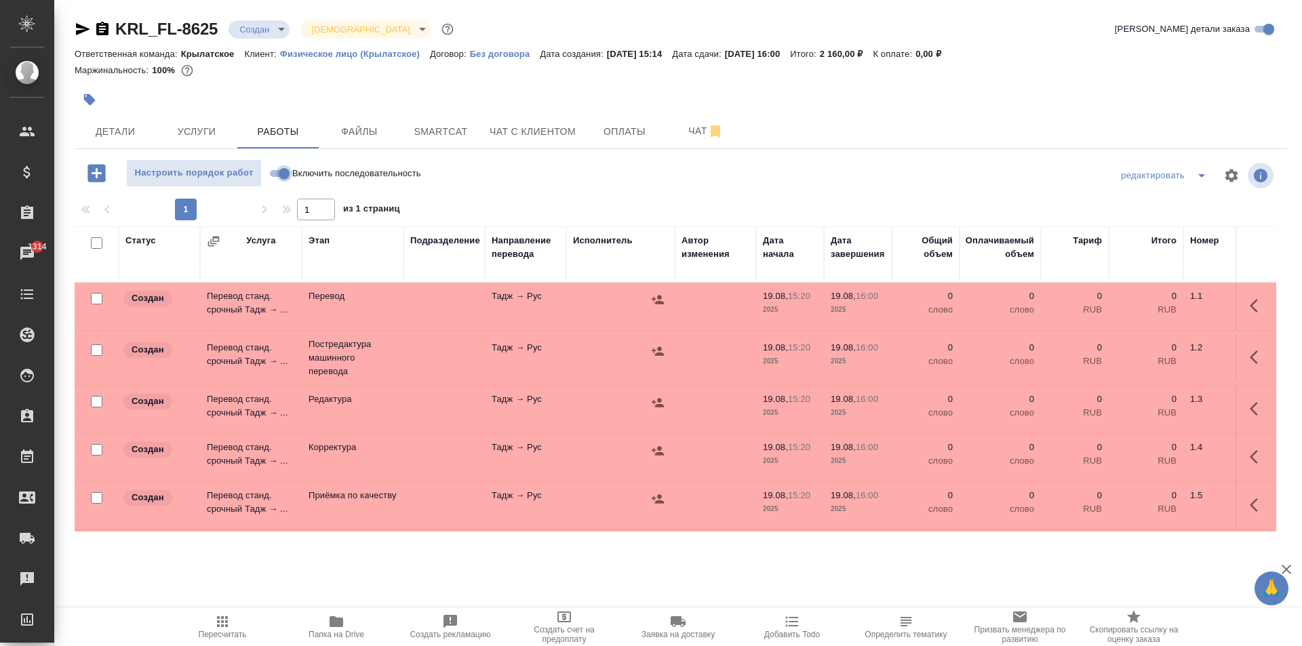
click at [280, 169] on input "Включить последовательность" at bounding box center [284, 173] width 49 height 16
click at [97, 245] on input "checkbox" at bounding box center [97, 243] width 12 height 12
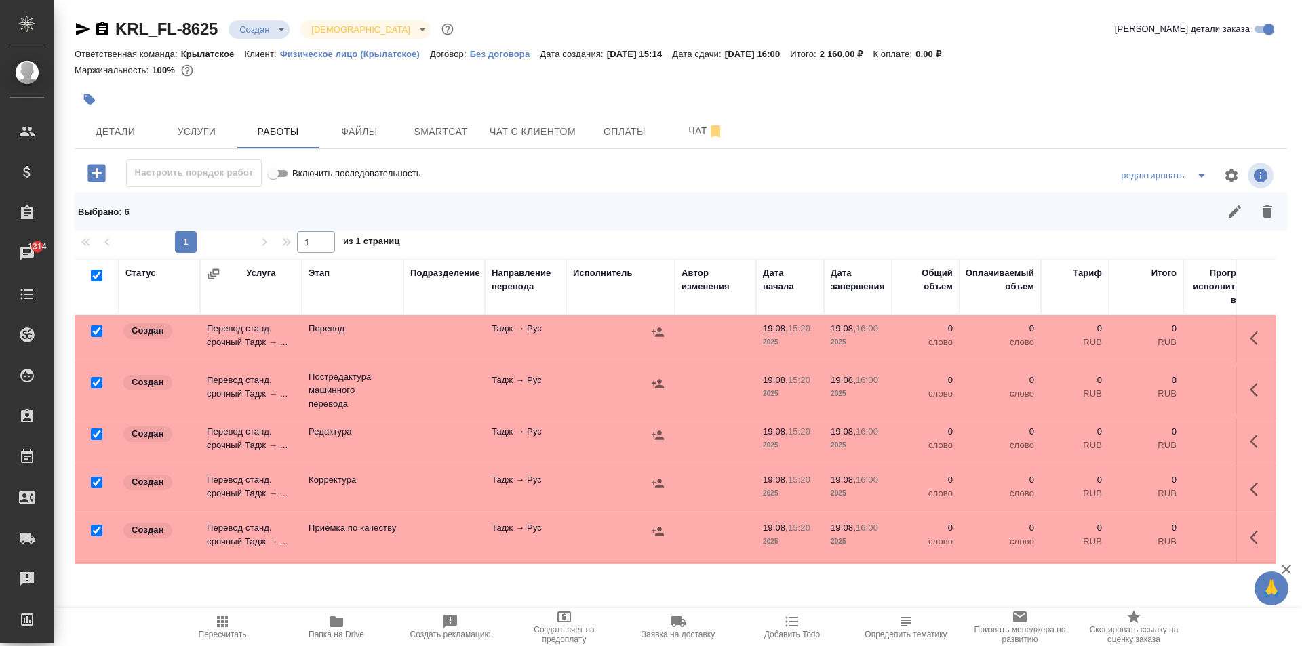
click at [93, 333] on input "checkbox" at bounding box center [97, 331] width 12 height 12
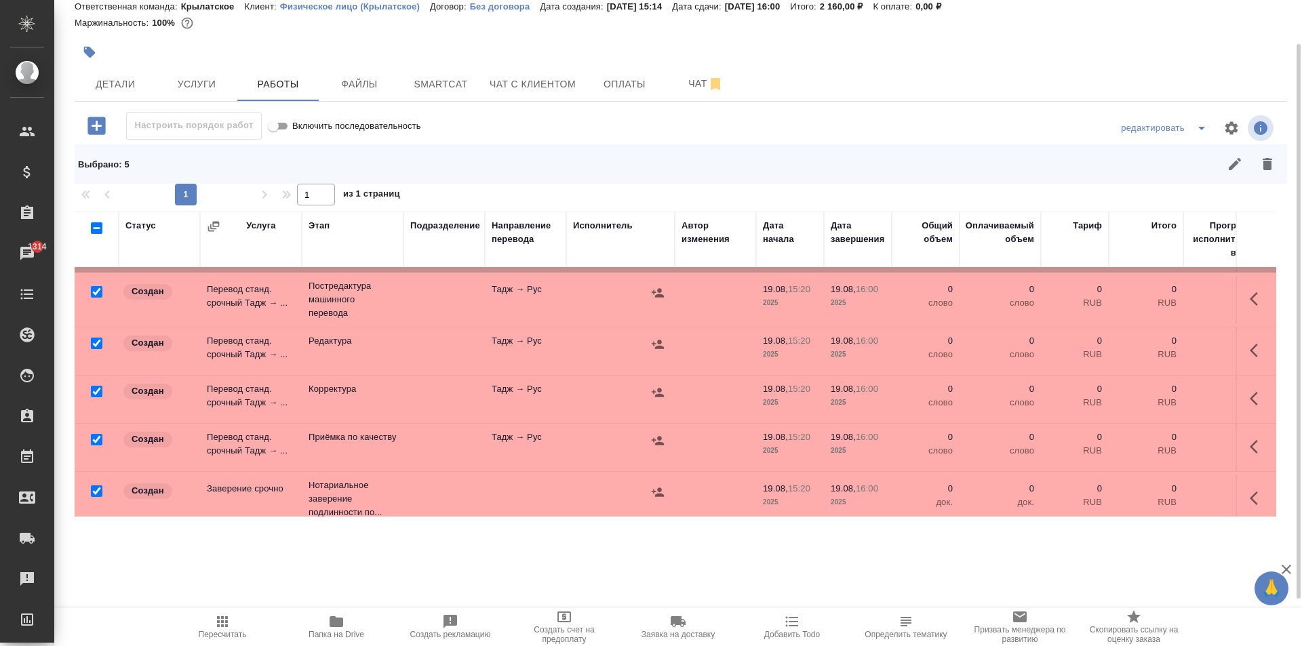
scroll to position [64, 0]
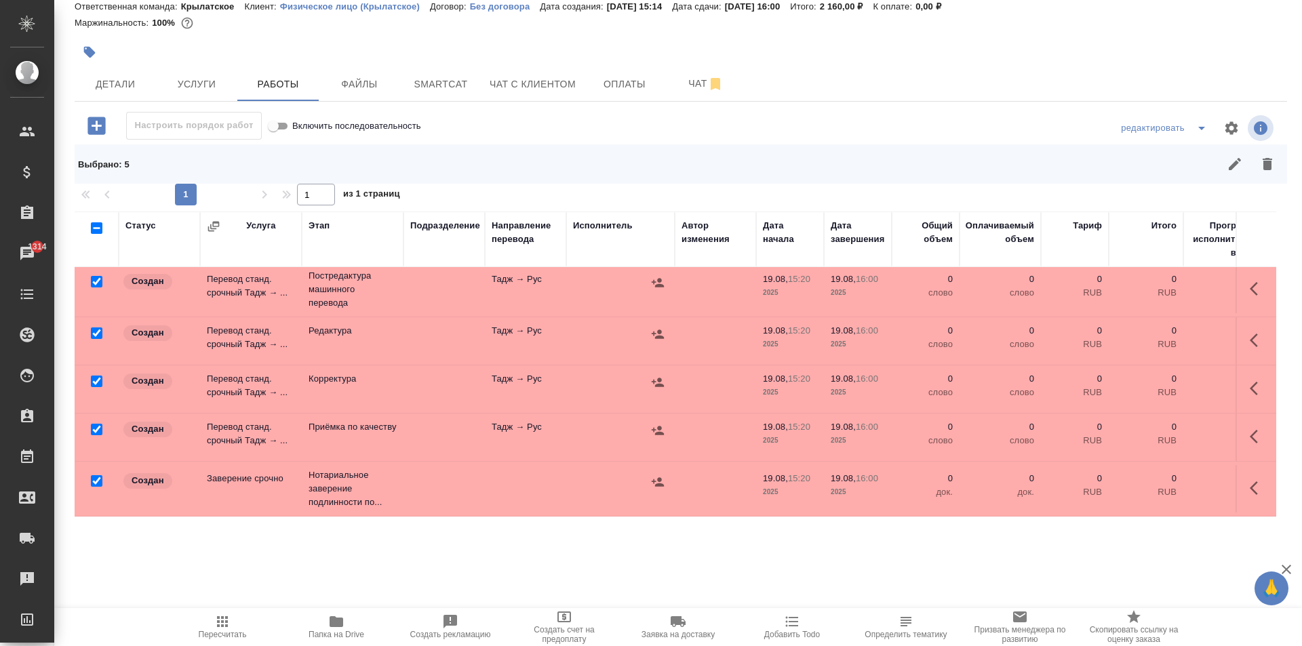
click at [96, 424] on input "checkbox" at bounding box center [97, 430] width 12 height 12
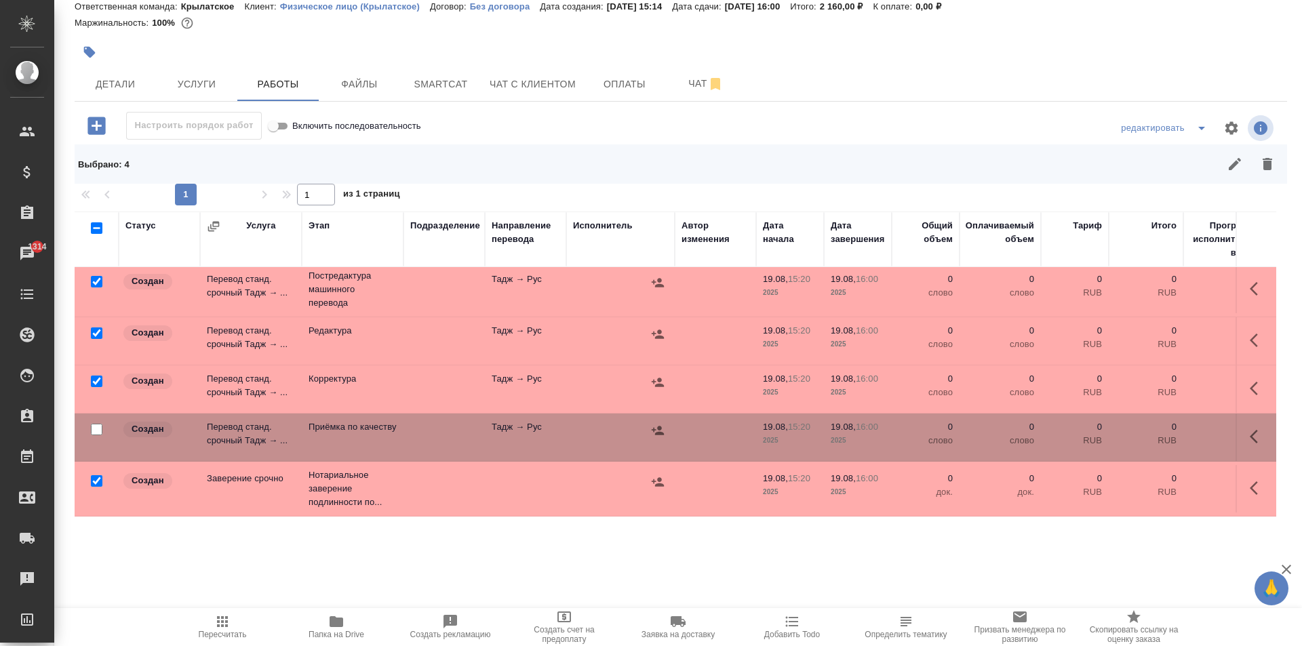
click at [94, 475] on input "checkbox" at bounding box center [97, 481] width 12 height 12
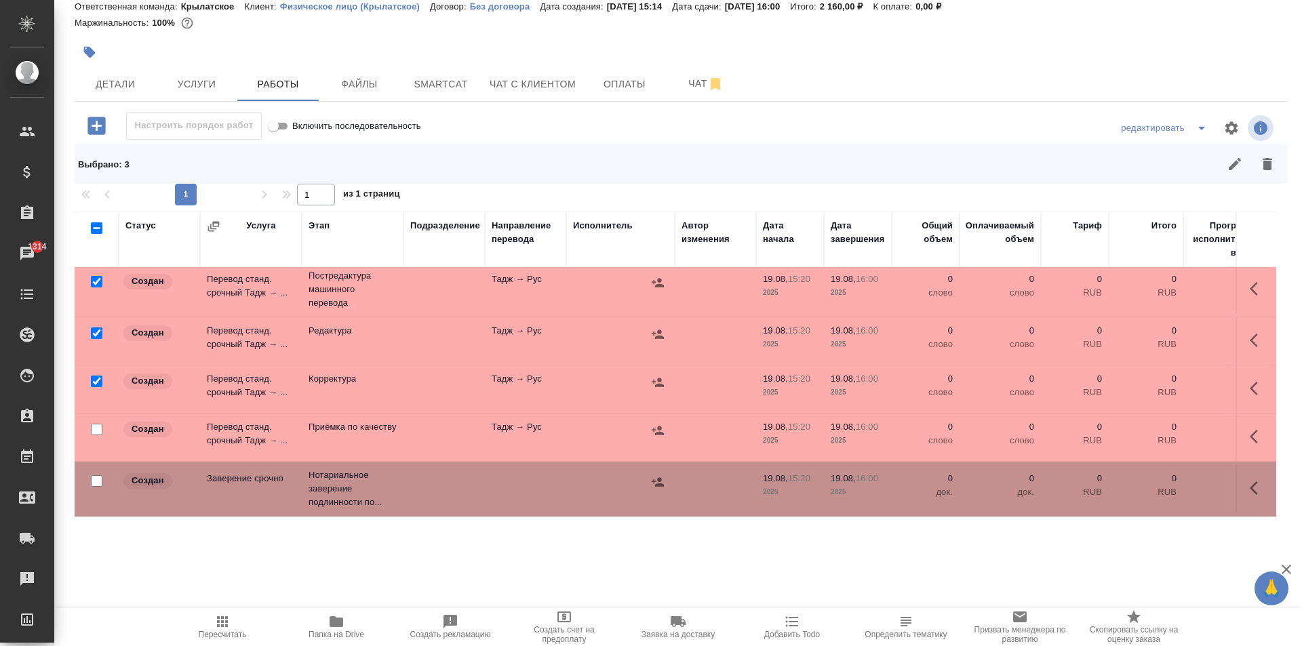
click at [94, 424] on input "checkbox" at bounding box center [97, 430] width 12 height 12
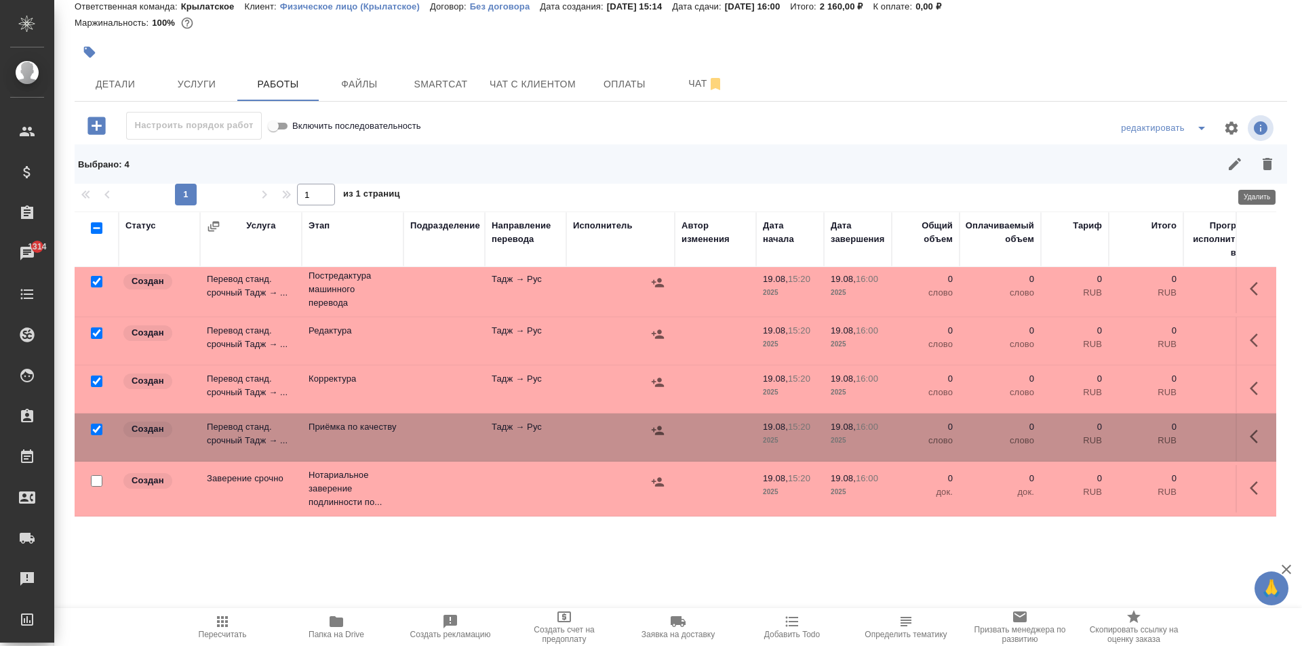
click at [1262, 159] on icon "button" at bounding box center [1267, 164] width 16 height 16
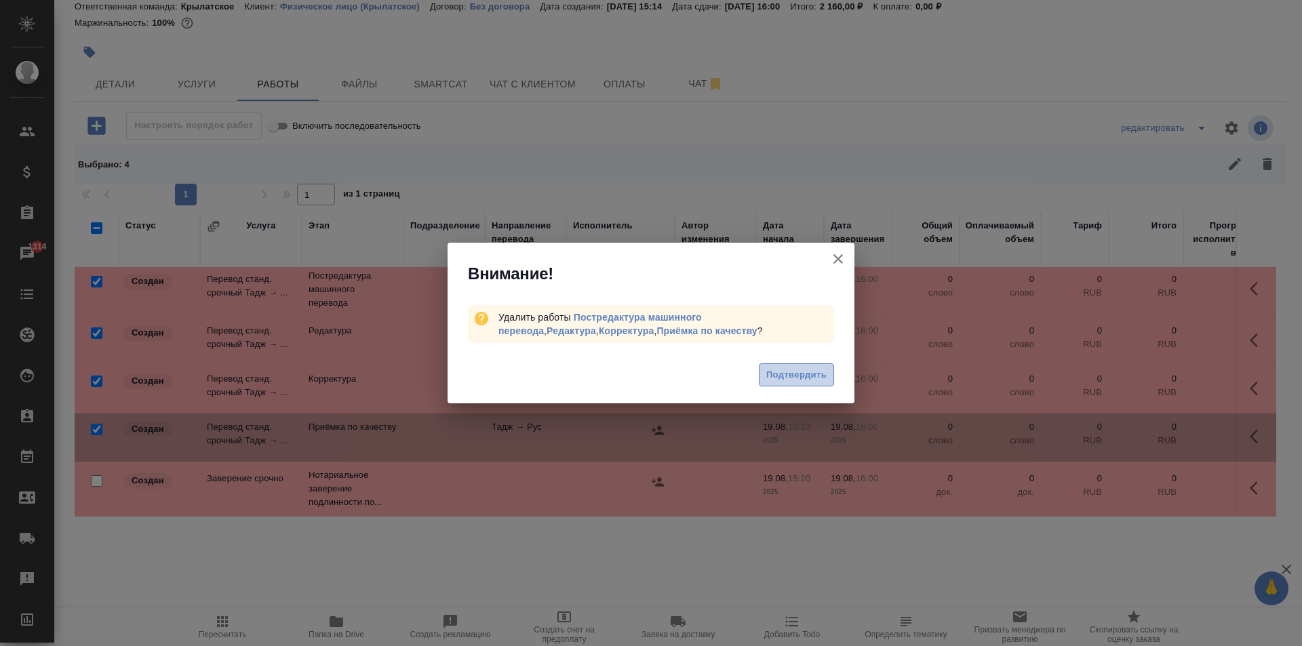
click at [806, 376] on span "Подтвердить" at bounding box center [796, 375] width 60 height 16
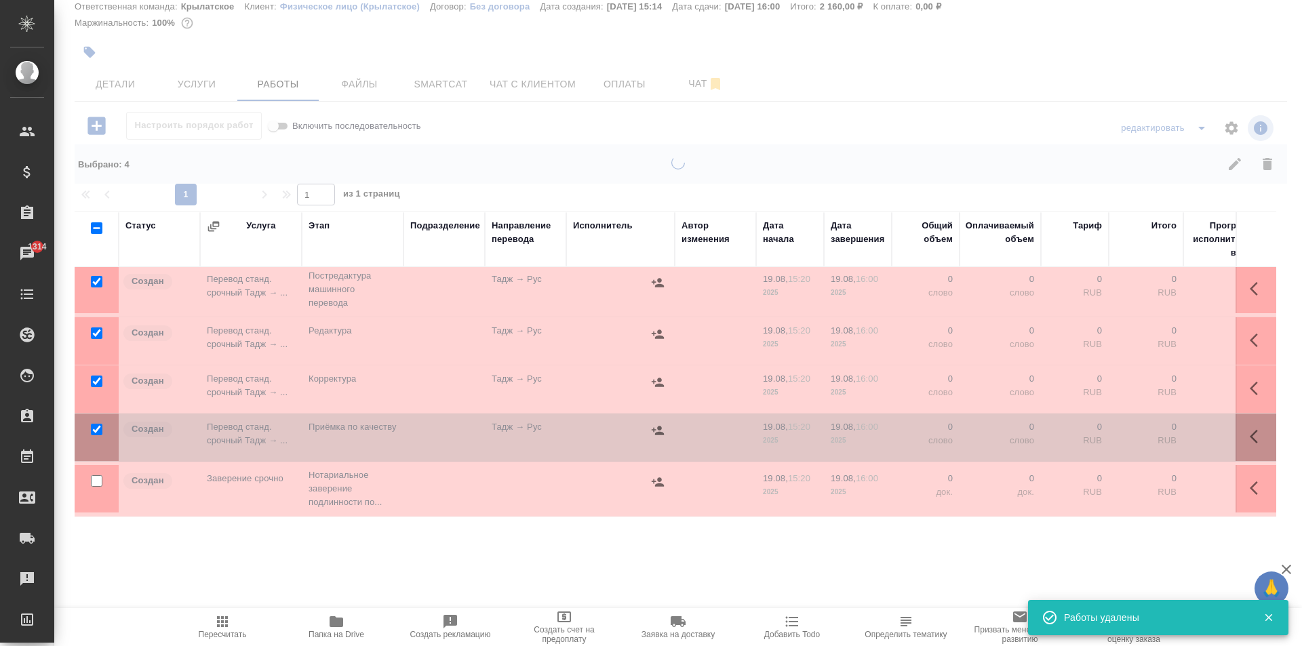
scroll to position [0, 0]
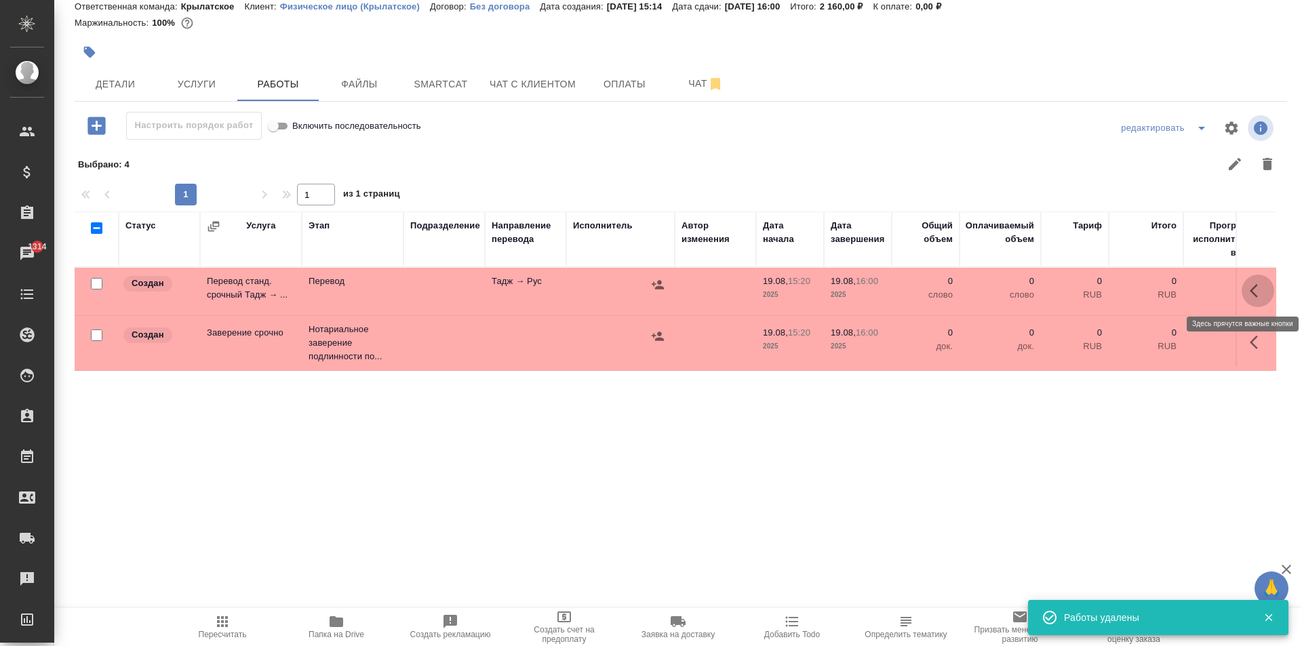
click at [1251, 291] on icon "button" at bounding box center [1257, 291] width 16 height 16
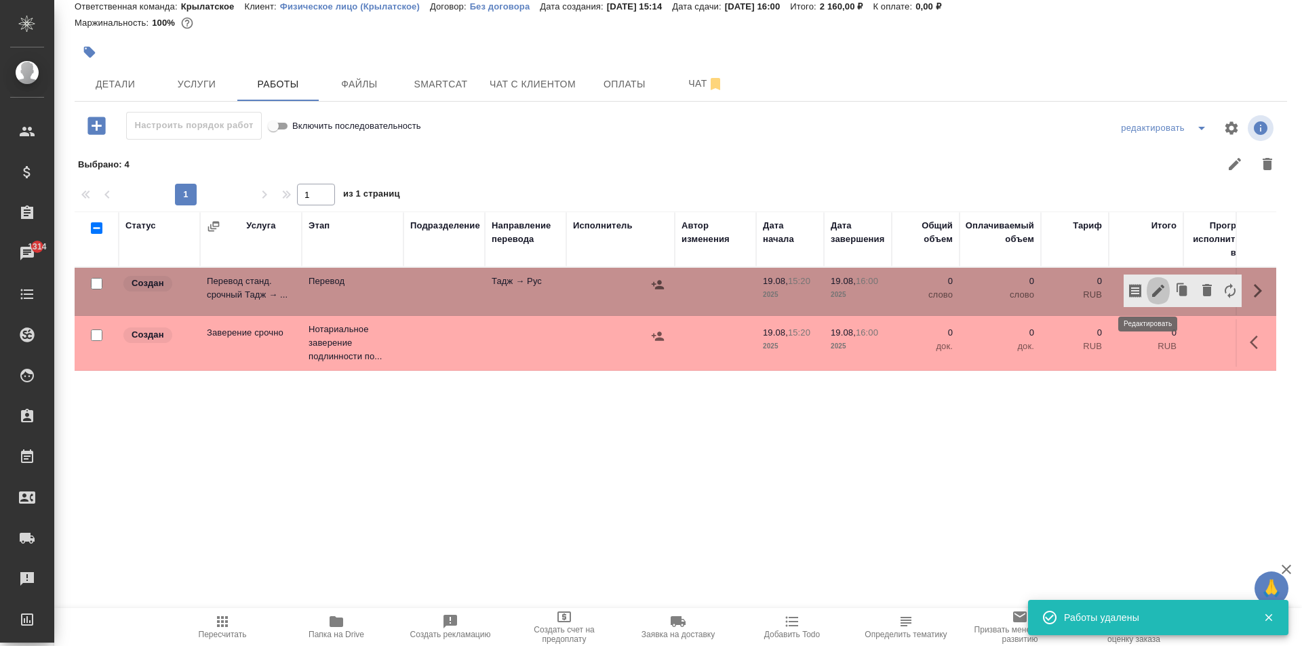
click at [1150, 288] on icon "button" at bounding box center [1158, 291] width 16 height 16
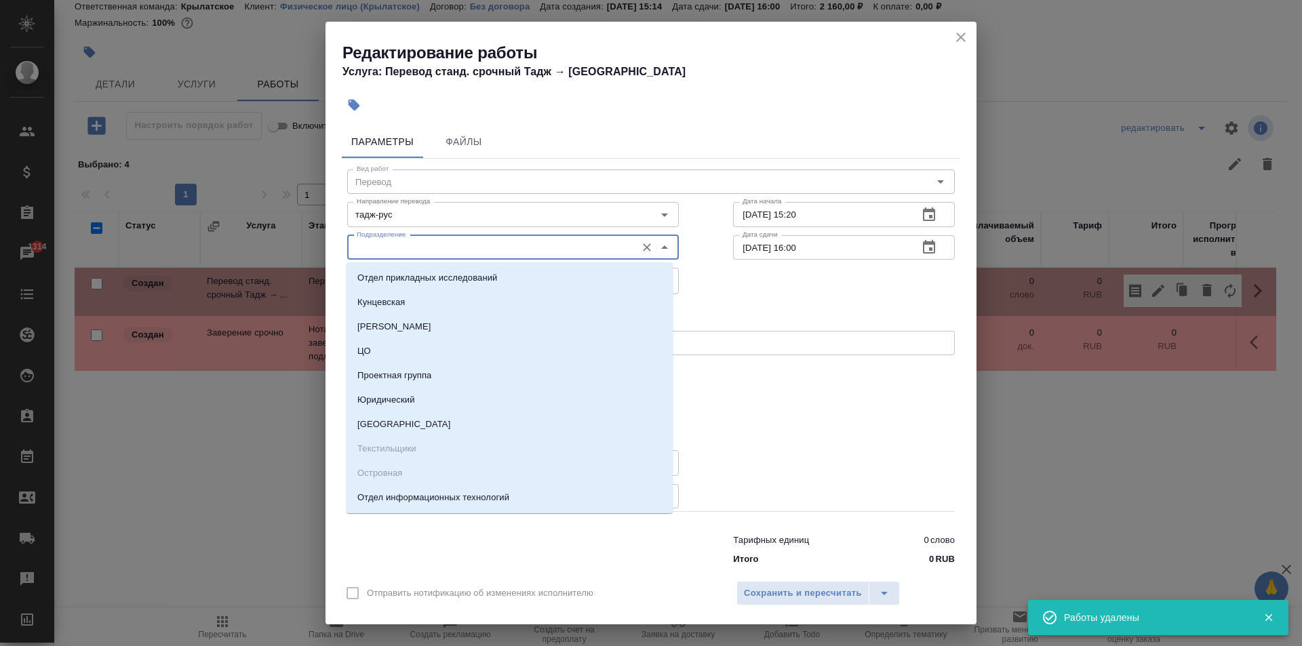
click at [446, 252] on input "Подразделение" at bounding box center [490, 247] width 278 height 16
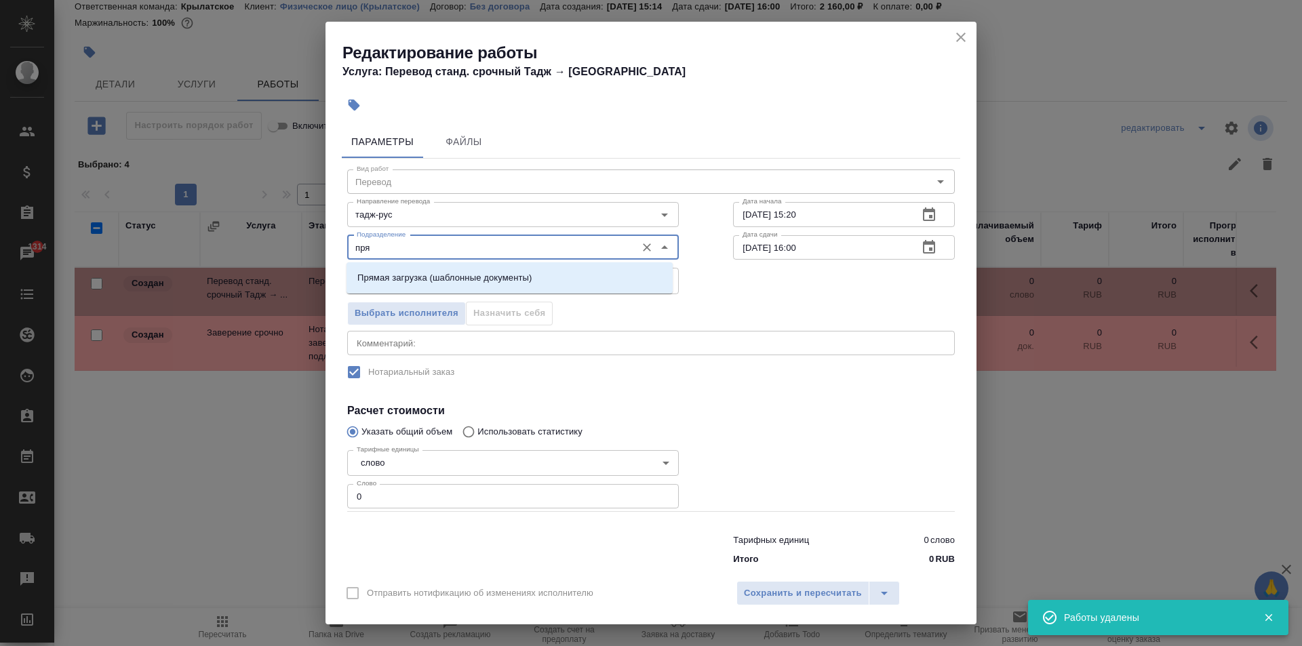
click at [462, 270] on li "Прямая загрузка (шаблонные документы)" at bounding box center [509, 278] width 326 height 24
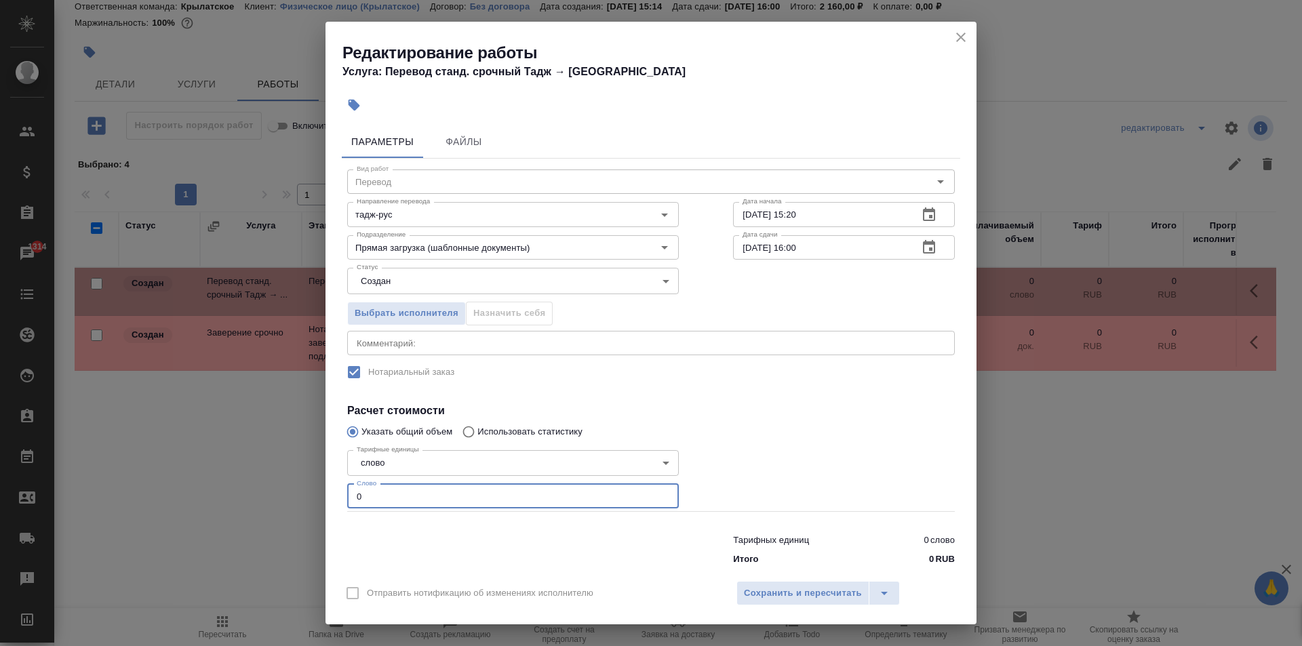
drag, startPoint x: 410, startPoint y: 494, endPoint x: 339, endPoint y: 489, distance: 71.3
click at [339, 489] on div "Параметры Файлы Вид работ Перевод Вид работ Направление перевода тадж-рус Напра…" at bounding box center [650, 346] width 651 height 452
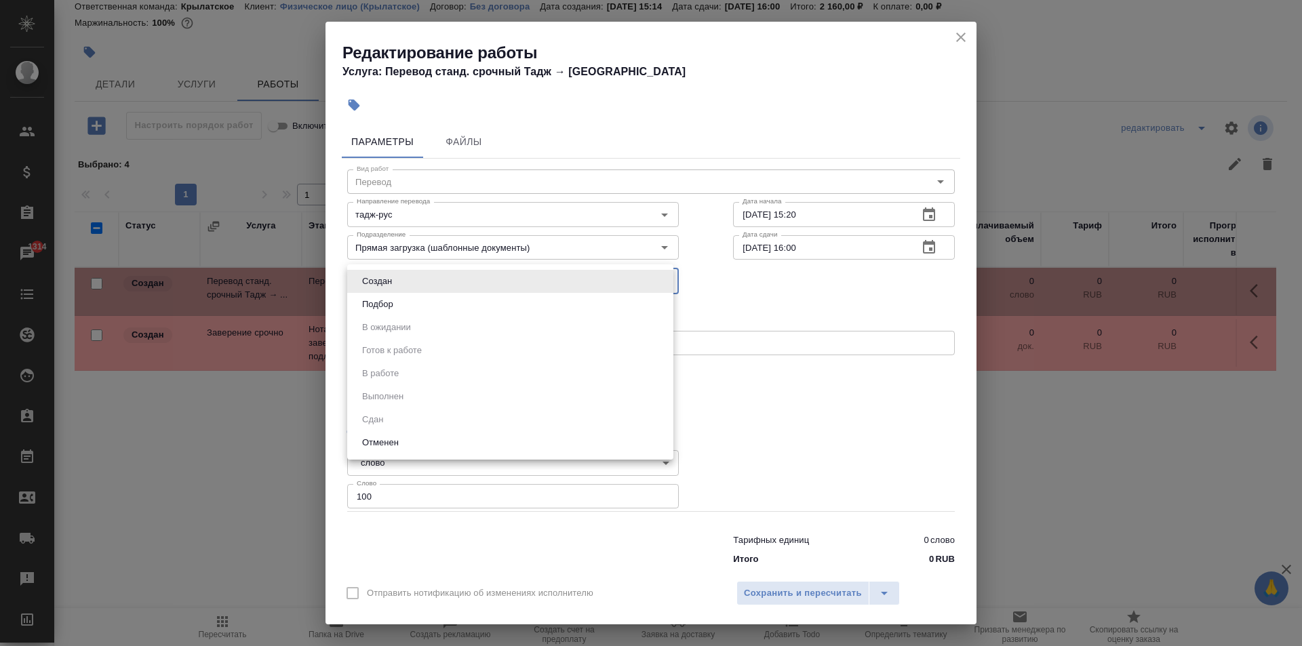
drag, startPoint x: 414, startPoint y: 287, endPoint x: 407, endPoint y: 304, distance: 17.4
click at [413, 289] on body "🙏 .cls-1 fill:#fff; AWATERA Kasymov Timur Клиенты Спецификации Заказы 1314 Чаты…" at bounding box center [651, 323] width 1302 height 646
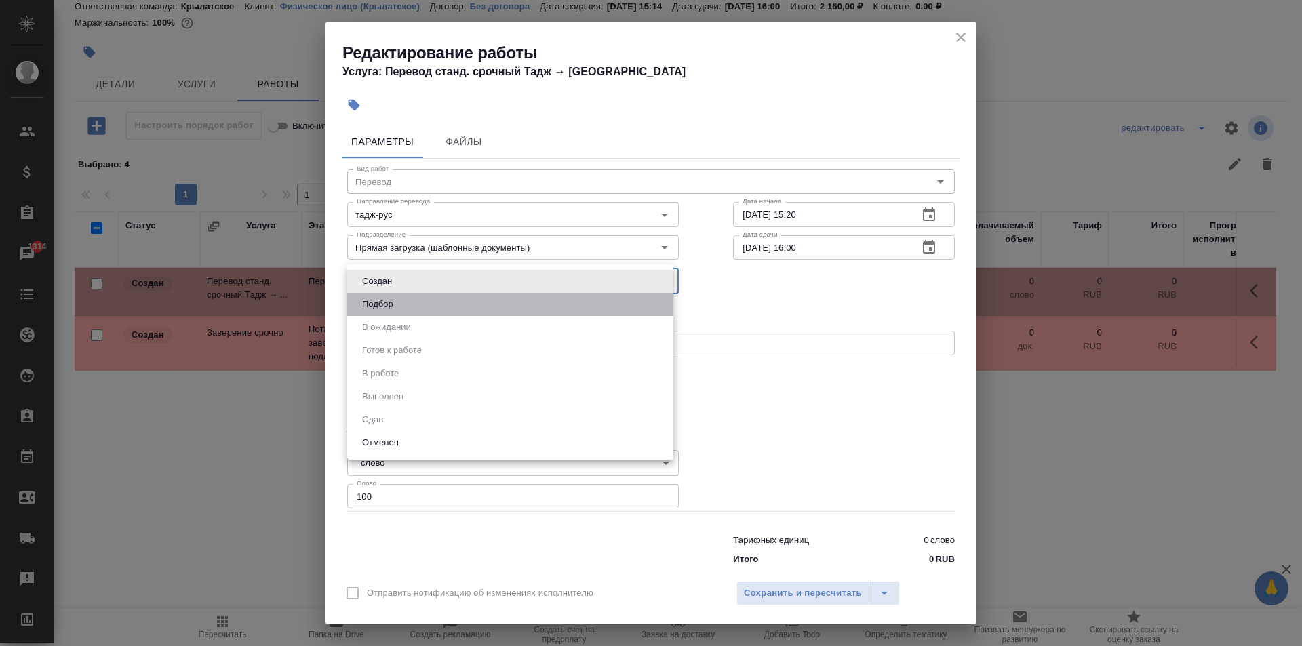
drag, startPoint x: 407, startPoint y: 304, endPoint x: 588, endPoint y: 287, distance: 181.0
click at [409, 301] on li "Подбор" at bounding box center [510, 304] width 326 height 23
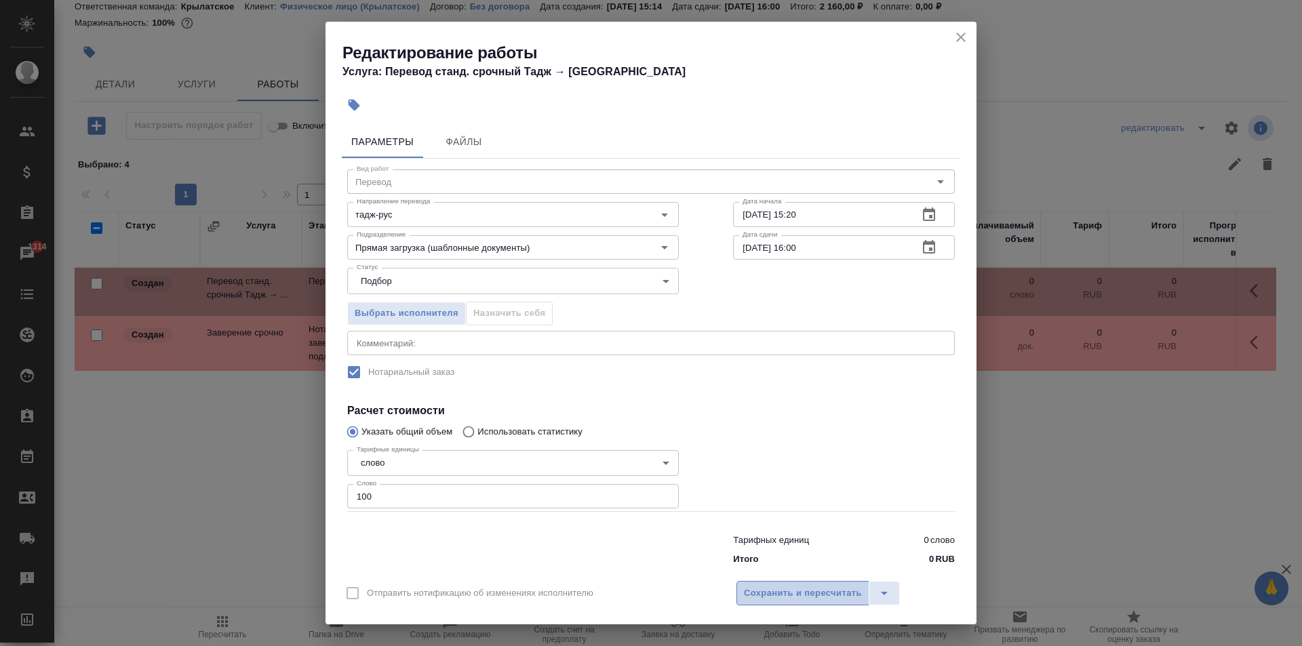
click at [839, 593] on span "Сохранить и пересчитать" at bounding box center [803, 594] width 118 height 16
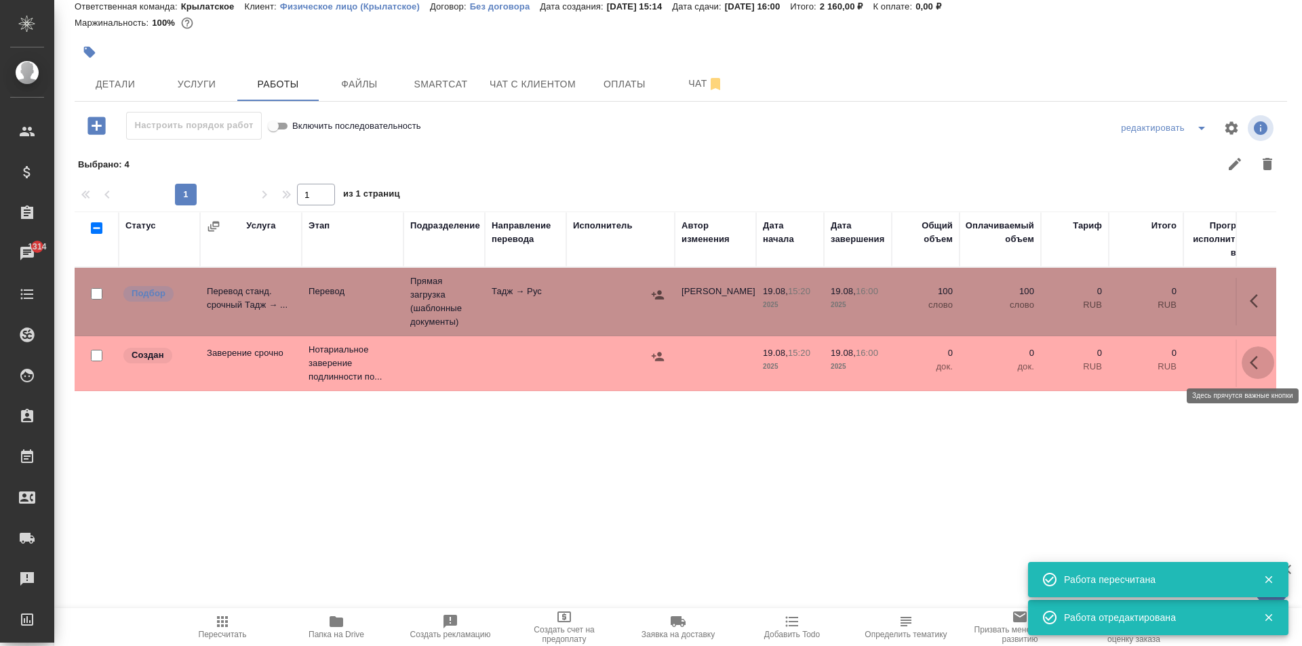
click at [1249, 358] on icon "button" at bounding box center [1257, 363] width 16 height 16
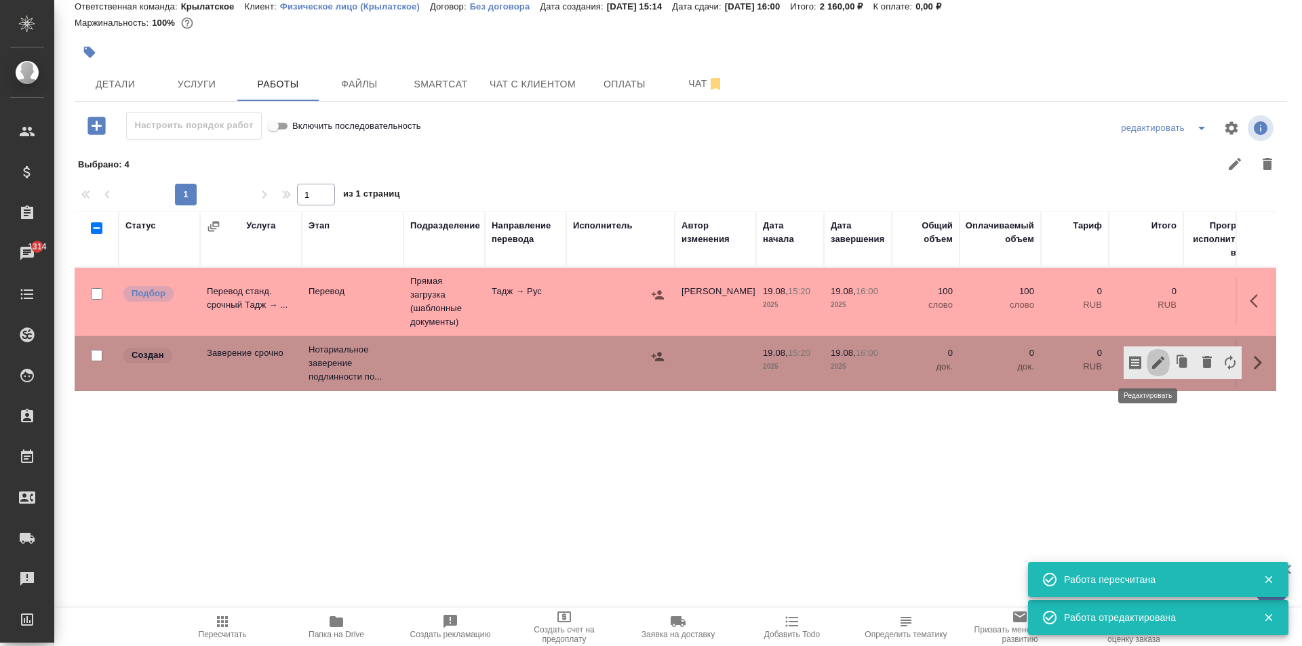
click at [1150, 369] on icon "button" at bounding box center [1158, 363] width 16 height 16
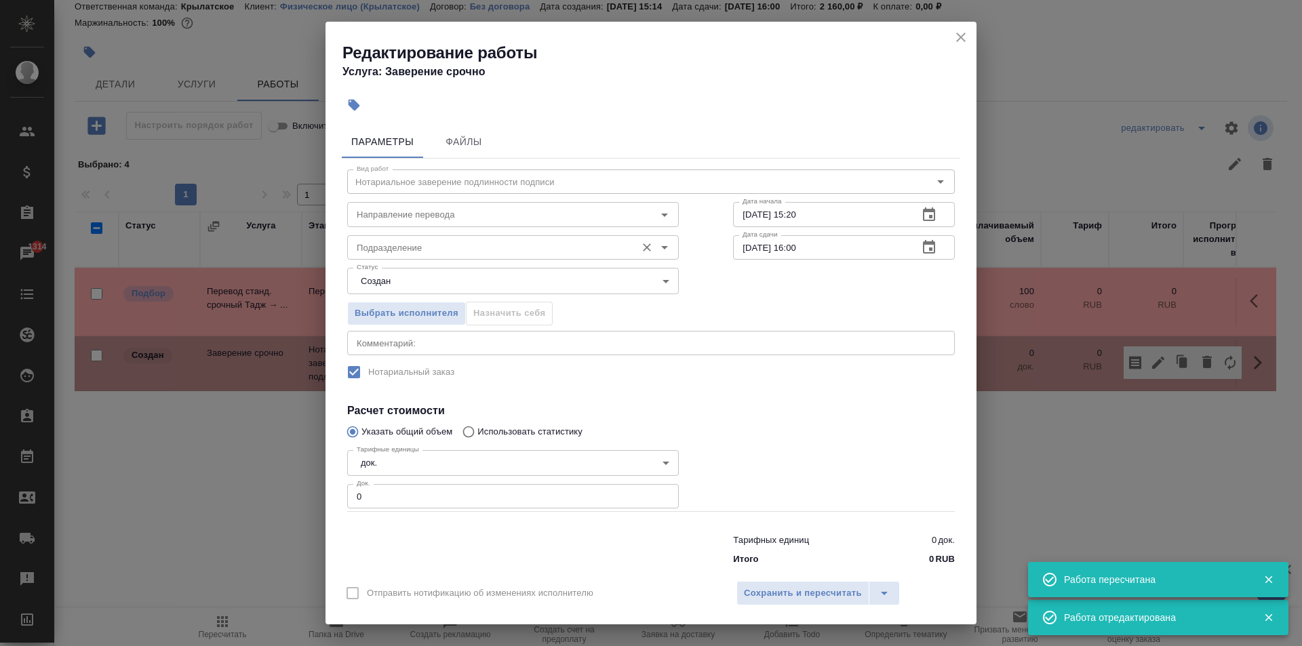
click at [392, 247] on input "Подразделение" at bounding box center [490, 247] width 278 height 16
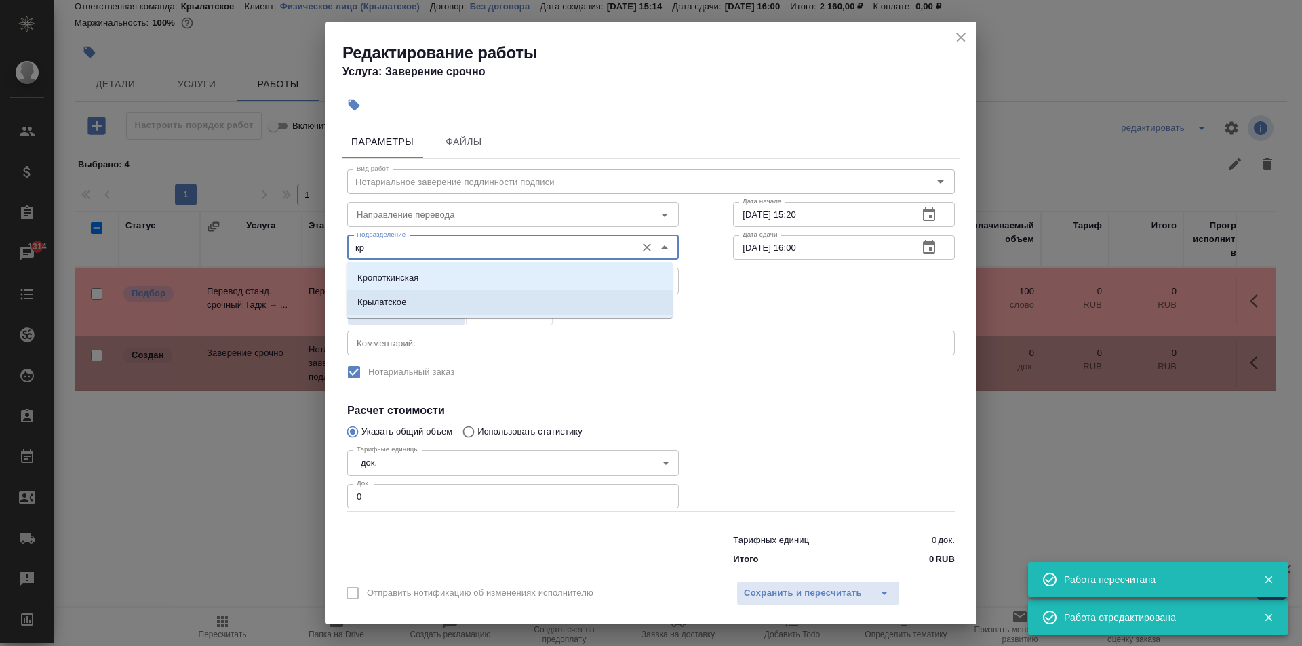
click at [390, 296] on p "Крылатское" at bounding box center [381, 303] width 49 height 14
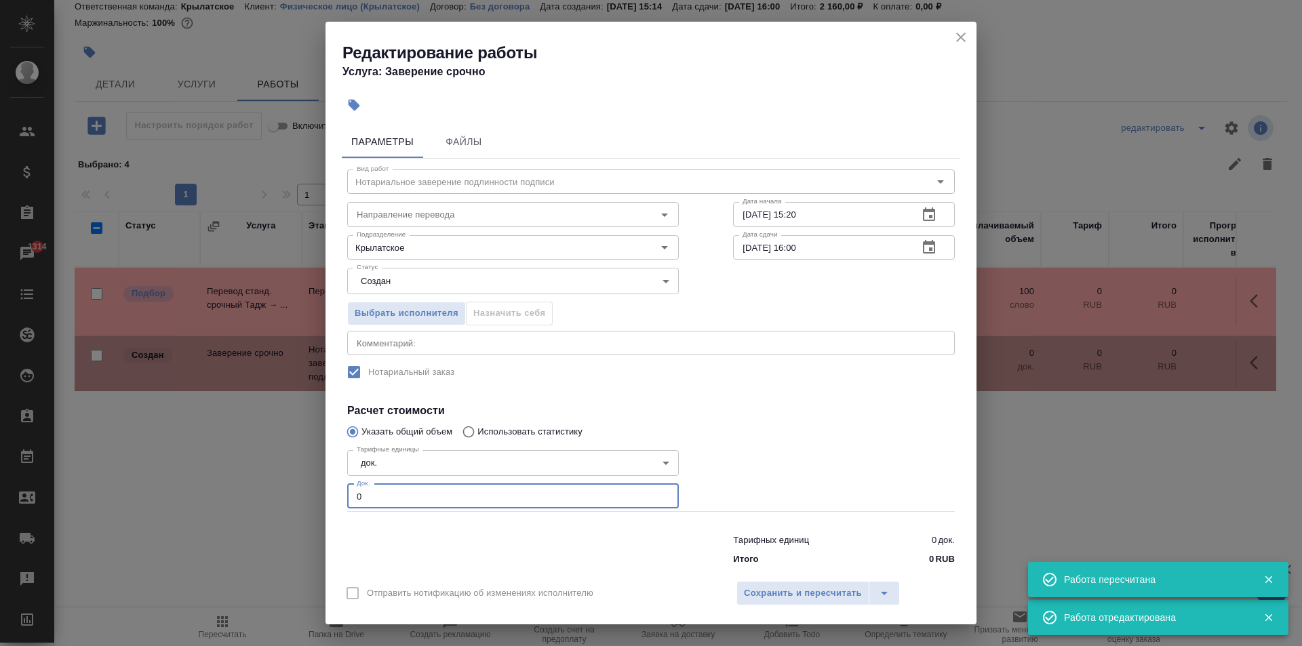
drag, startPoint x: 399, startPoint y: 488, endPoint x: 266, endPoint y: 457, distance: 135.8
click at [267, 457] on div "Редактирование работы Услуга: Заверение срочно Параметры Файлы Вид работ Нотари…" at bounding box center [651, 323] width 1302 height 646
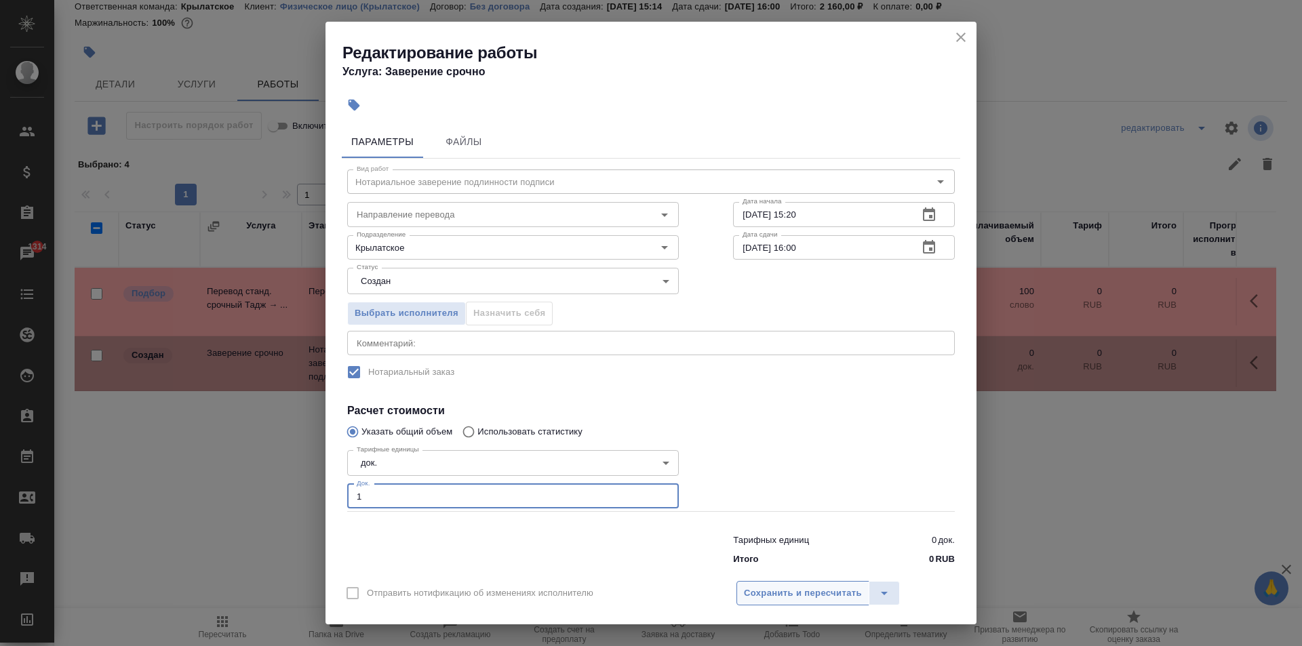
drag, startPoint x: 850, startPoint y: 605, endPoint x: 847, endPoint y: 597, distance: 7.9
click at [850, 603] on button "Сохранить и пересчитать" at bounding box center [802, 593] width 133 height 24
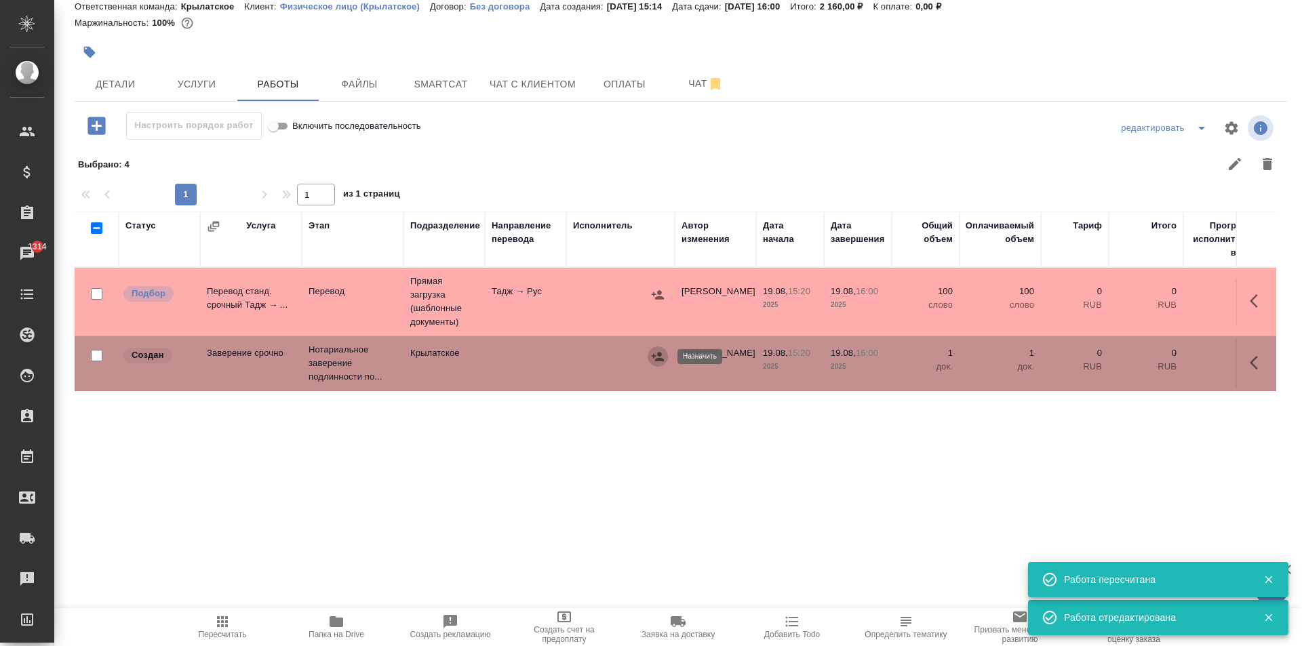
click at [660, 350] on icon "button" at bounding box center [658, 357] width 14 height 14
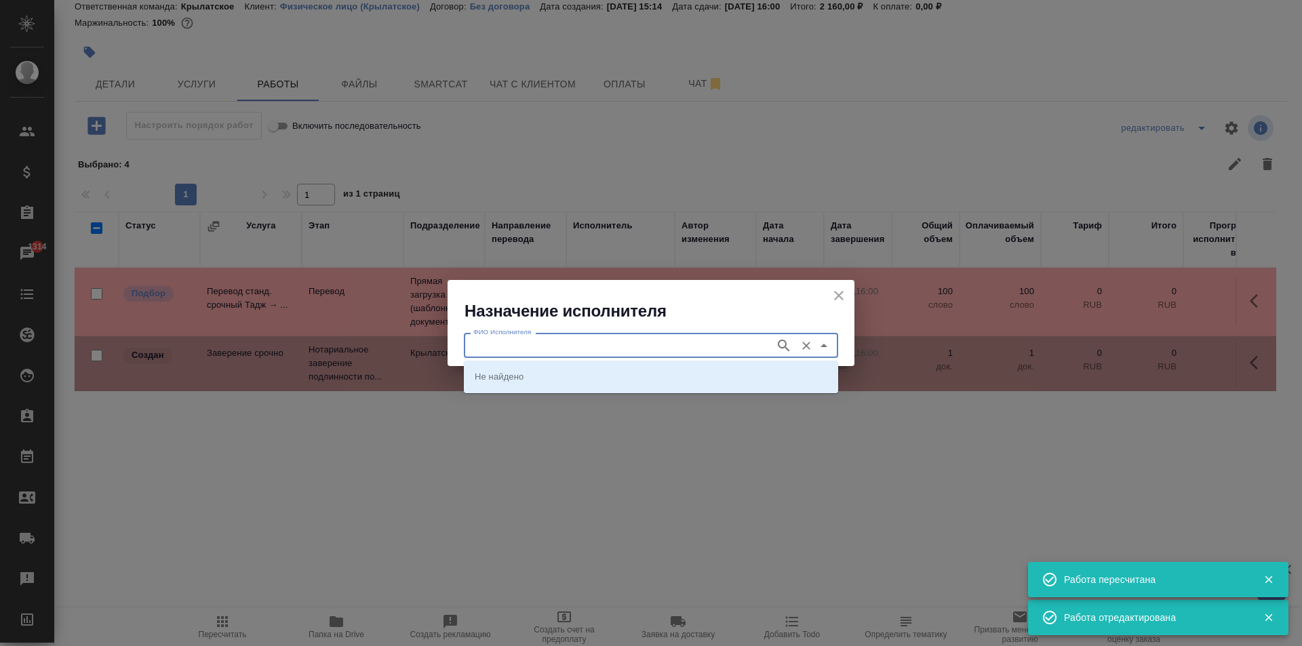
click at [651, 344] on input "ФИО Исполнителя" at bounding box center [618, 345] width 300 height 16
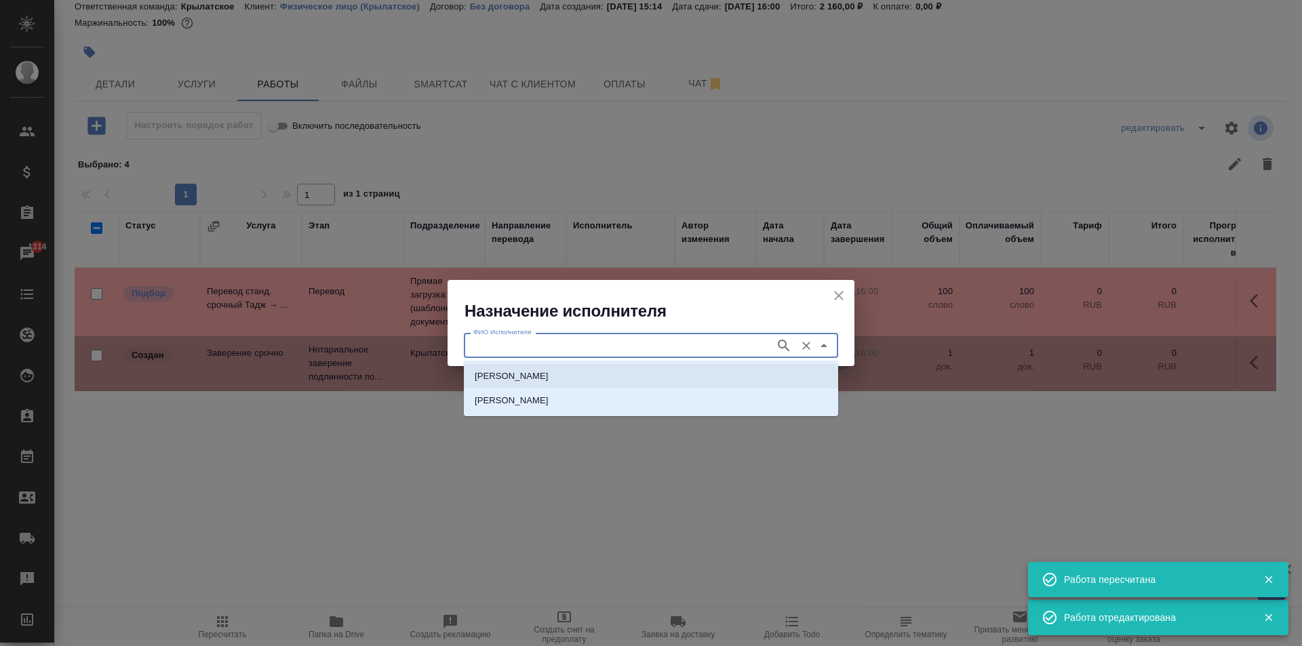
click at [637, 366] on li "НОТАРИУС Мацуленко Юлия Юрьевна" at bounding box center [651, 376] width 374 height 24
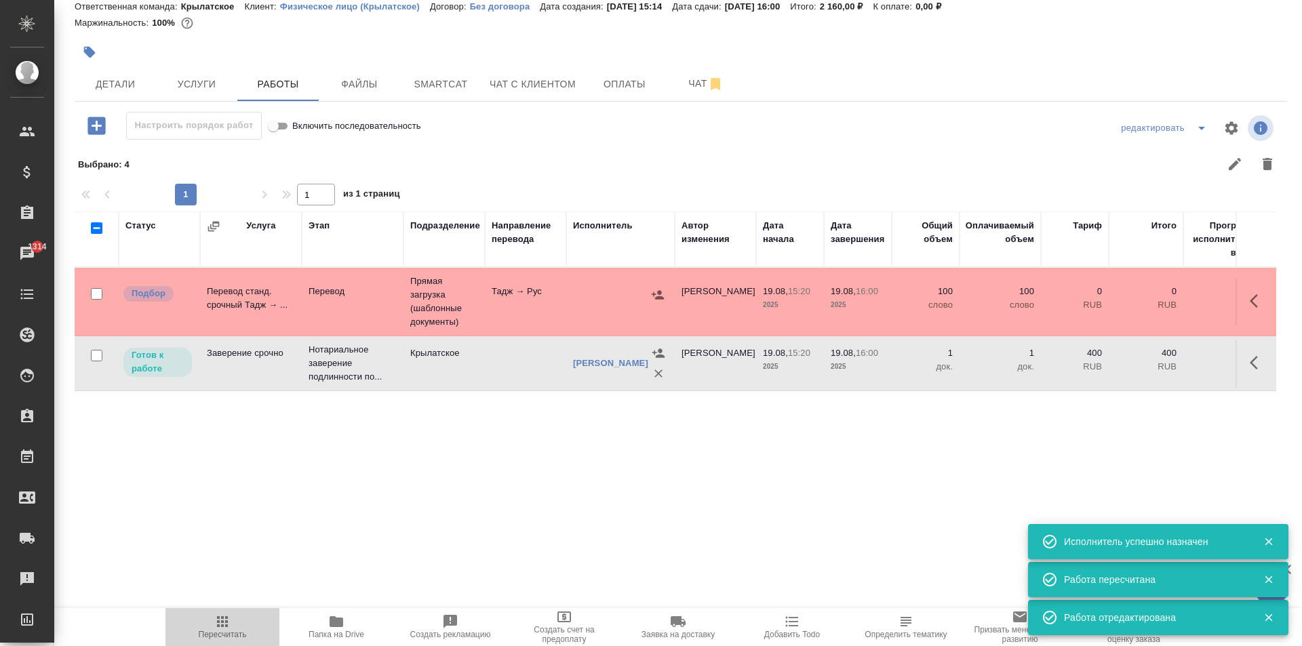
click at [226, 624] on icon "button" at bounding box center [222, 621] width 11 height 11
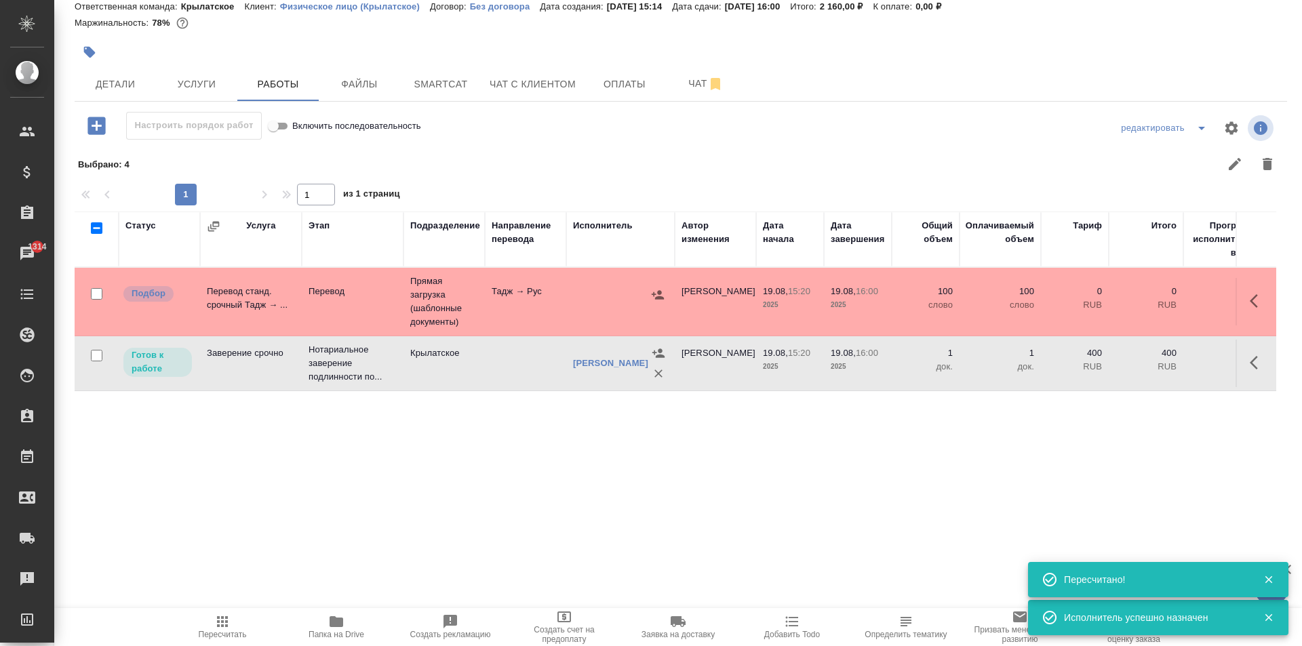
click at [1241, 356] on button "button" at bounding box center [1257, 362] width 33 height 33
click at [1148, 371] on button "button" at bounding box center [1157, 362] width 23 height 33
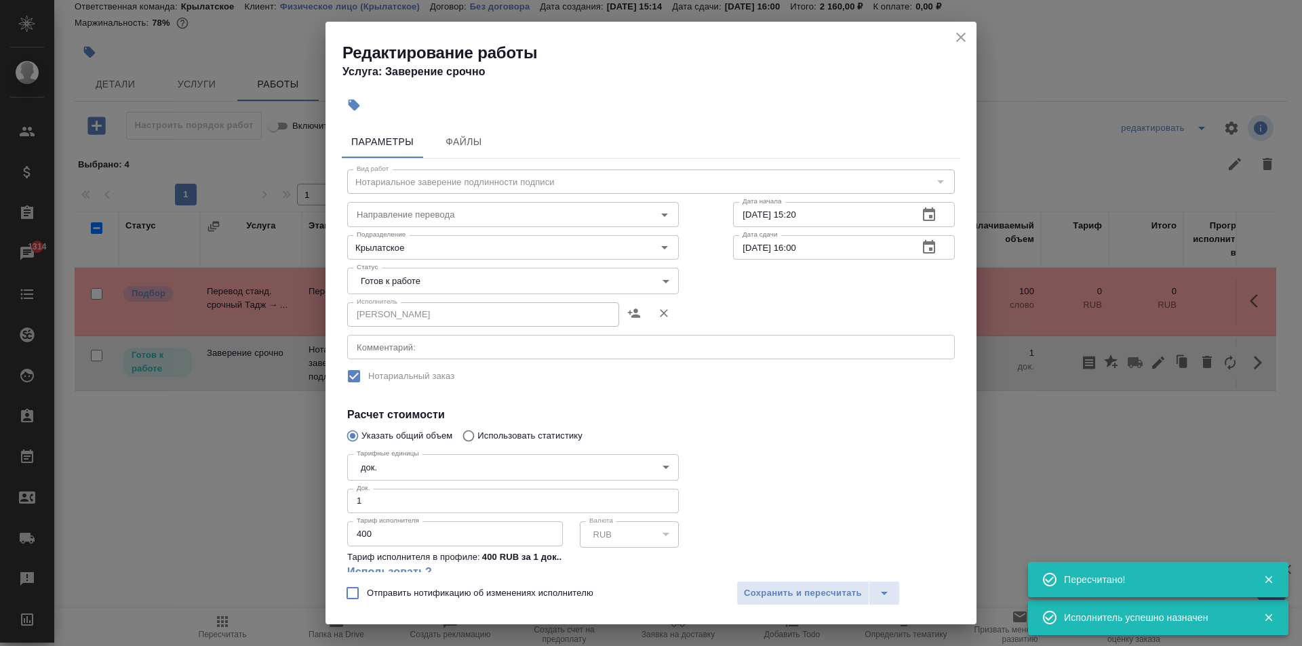
click at [392, 277] on body "🙏 .cls-1 fill:#fff; AWATERA Kasymov Timur Клиенты Спецификации Заказы 1314 Чаты…" at bounding box center [651, 323] width 1302 height 646
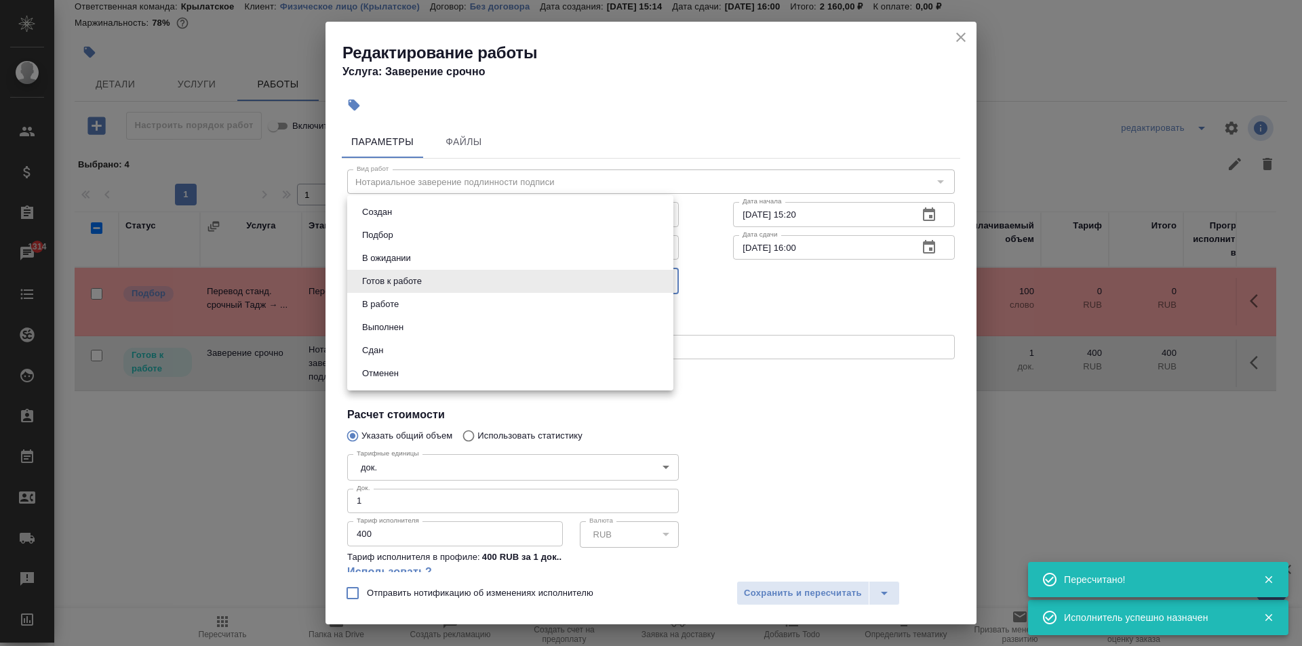
click at [409, 346] on li "Сдан" at bounding box center [510, 350] width 326 height 23
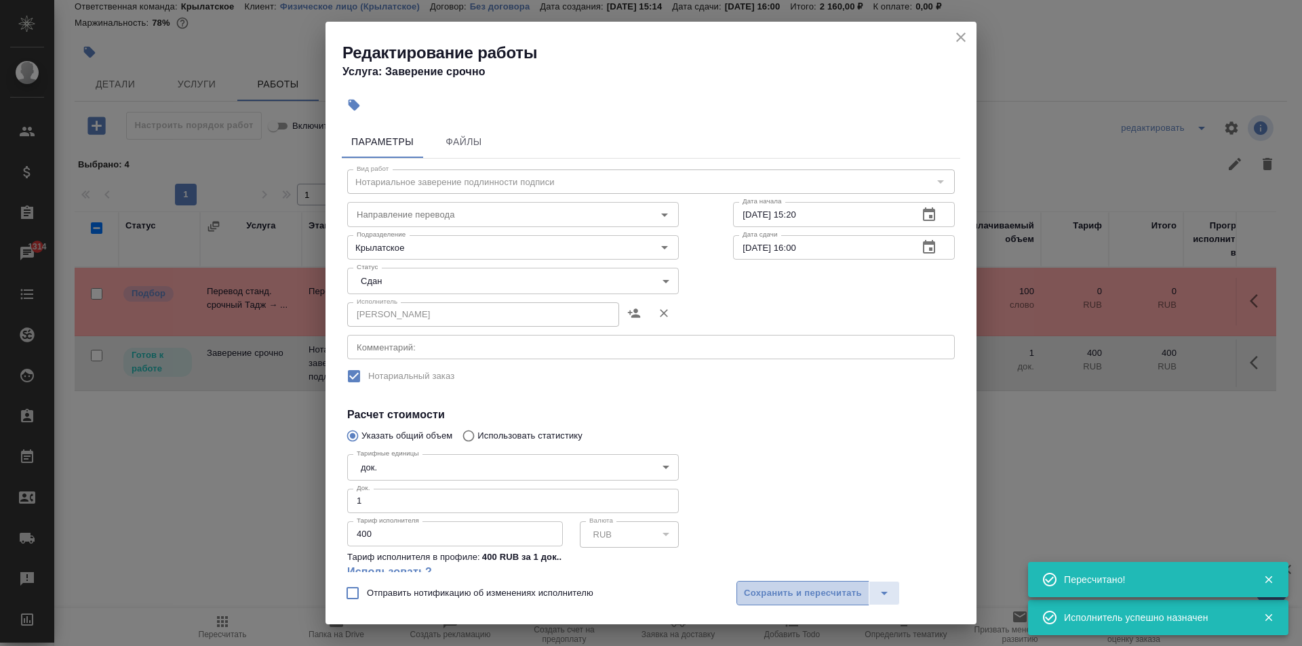
click at [757, 601] on span "Сохранить и пересчитать" at bounding box center [803, 594] width 118 height 16
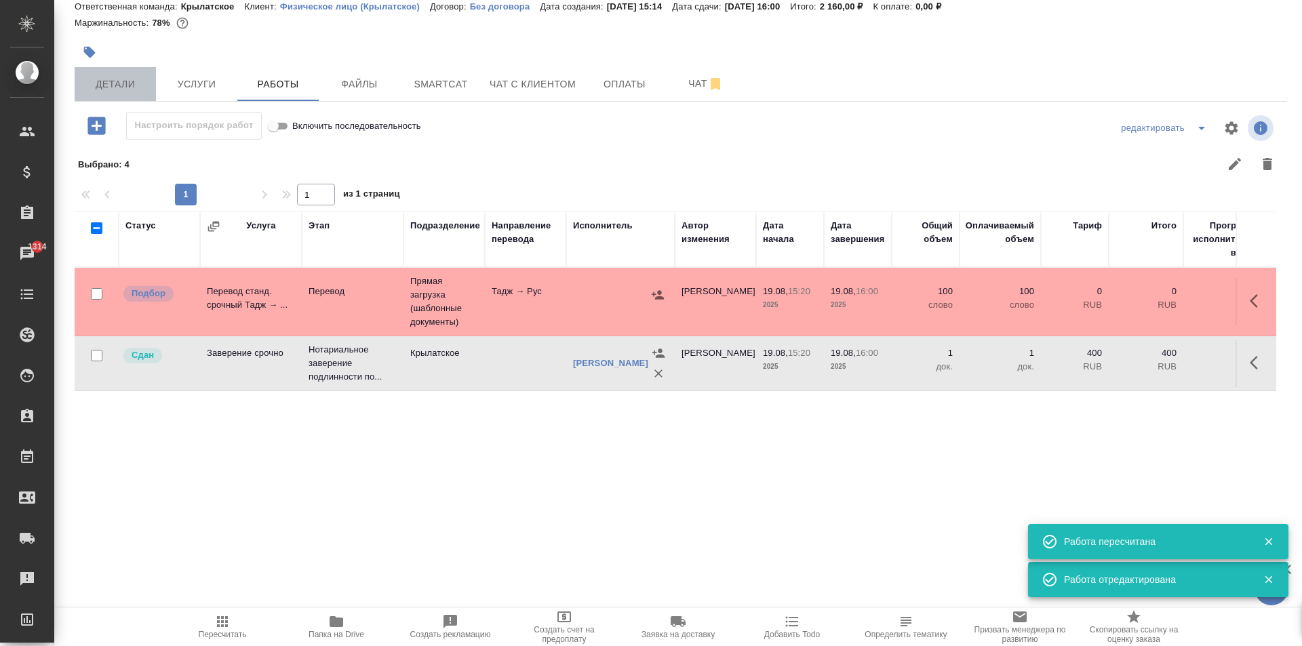
click at [125, 84] on span "Детали" at bounding box center [115, 84] width 65 height 17
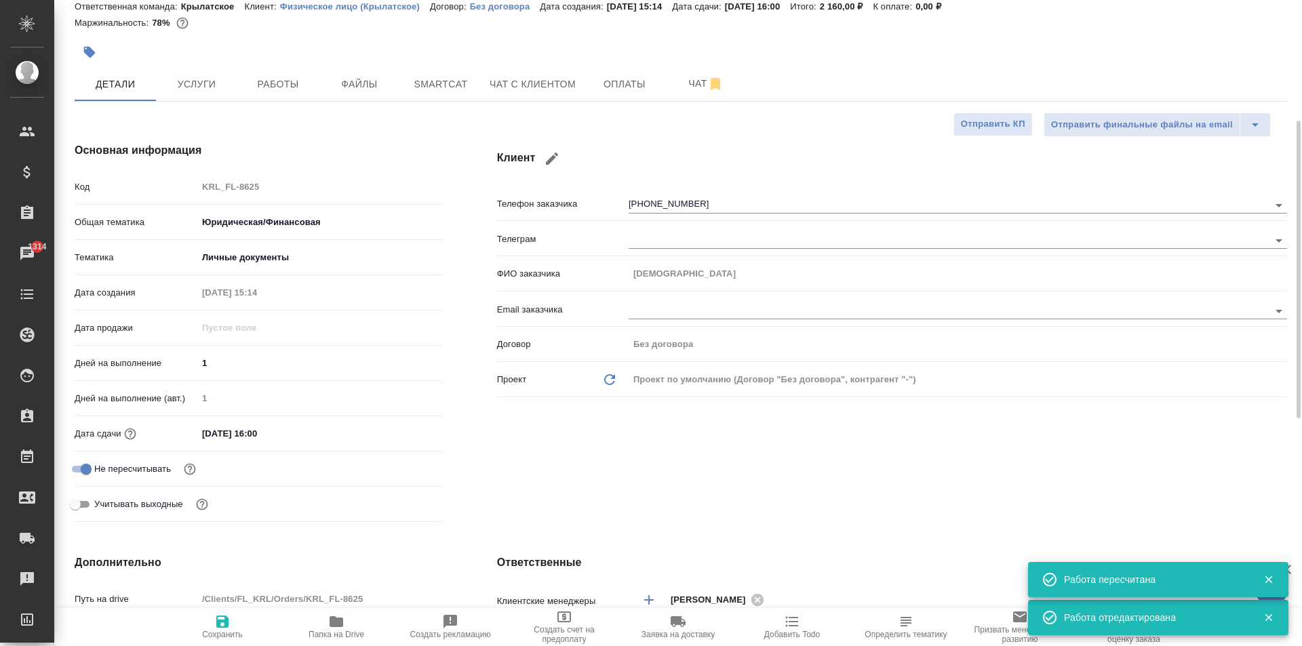
scroll to position [319, 0]
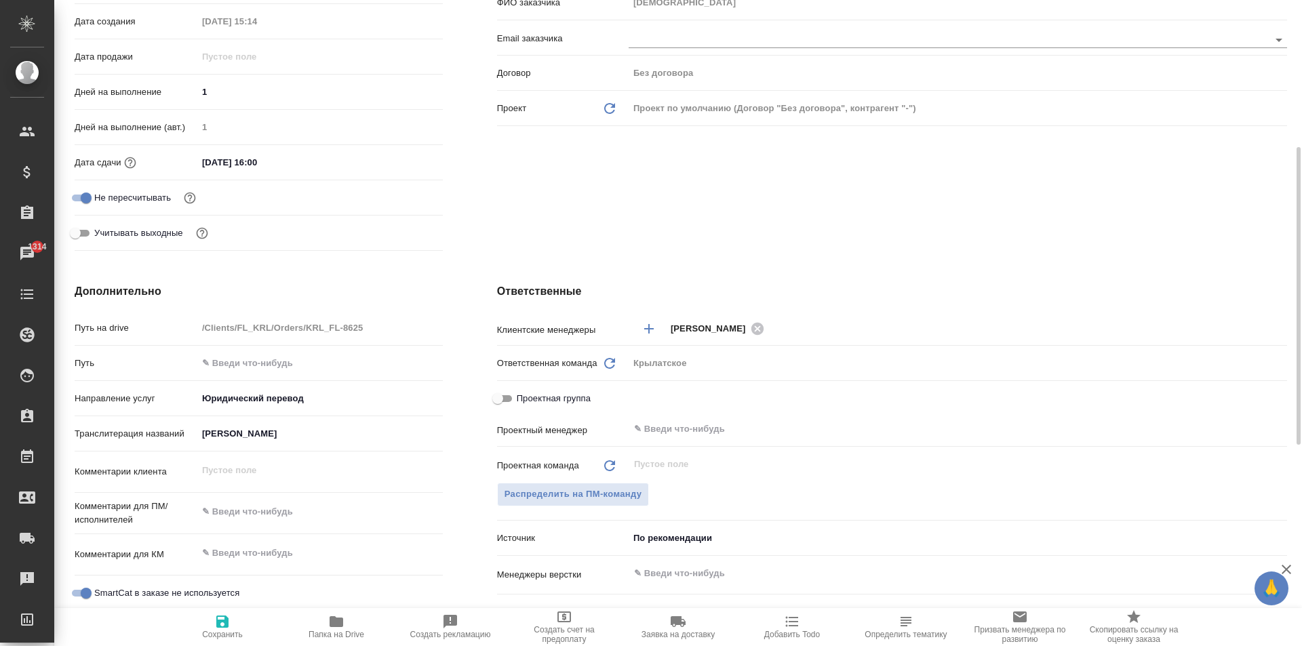
click at [688, 413] on div "Проектная группа" at bounding box center [892, 401] width 790 height 31
click at [689, 422] on input "text" at bounding box center [934, 429] width 605 height 16
click at [685, 451] on div "Проектный менеджер тим ​" at bounding box center [892, 434] width 790 height 35
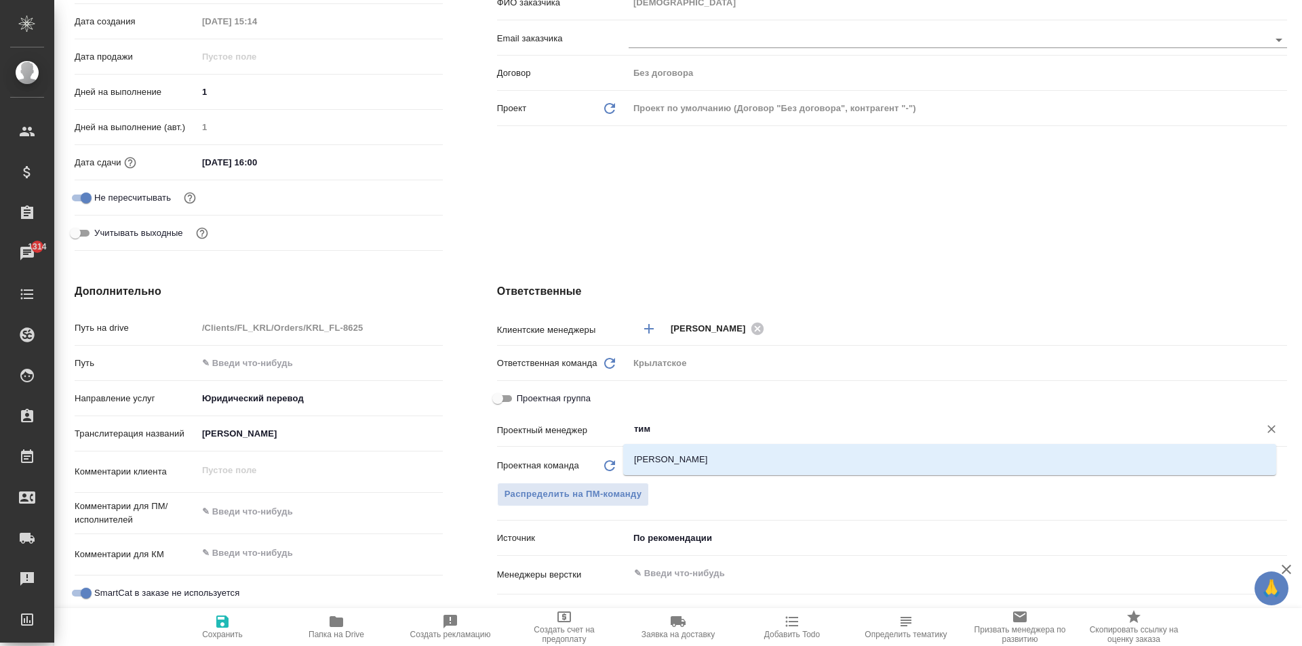
click at [684, 428] on input "тим" at bounding box center [934, 429] width 605 height 16
click at [689, 446] on div "[PERSON_NAME]" at bounding box center [949, 459] width 653 height 31
click at [682, 458] on li "[PERSON_NAME]" at bounding box center [949, 459] width 653 height 24
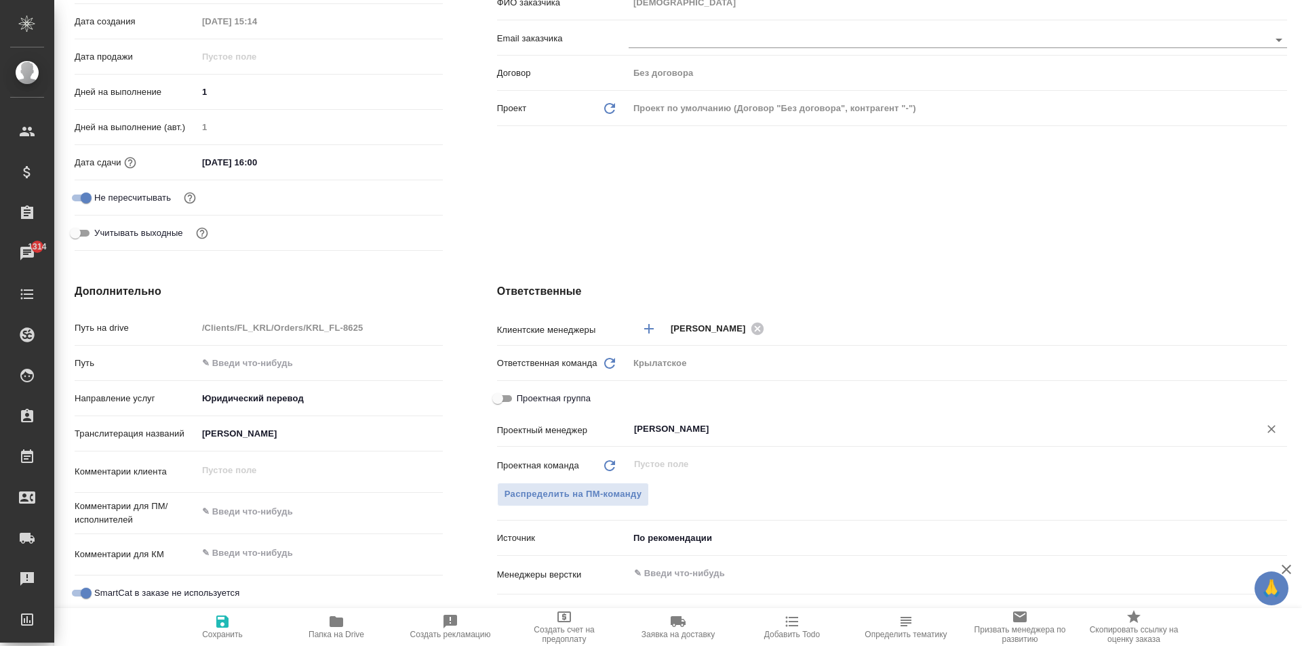
click at [211, 619] on span "Сохранить" at bounding box center [223, 626] width 98 height 26
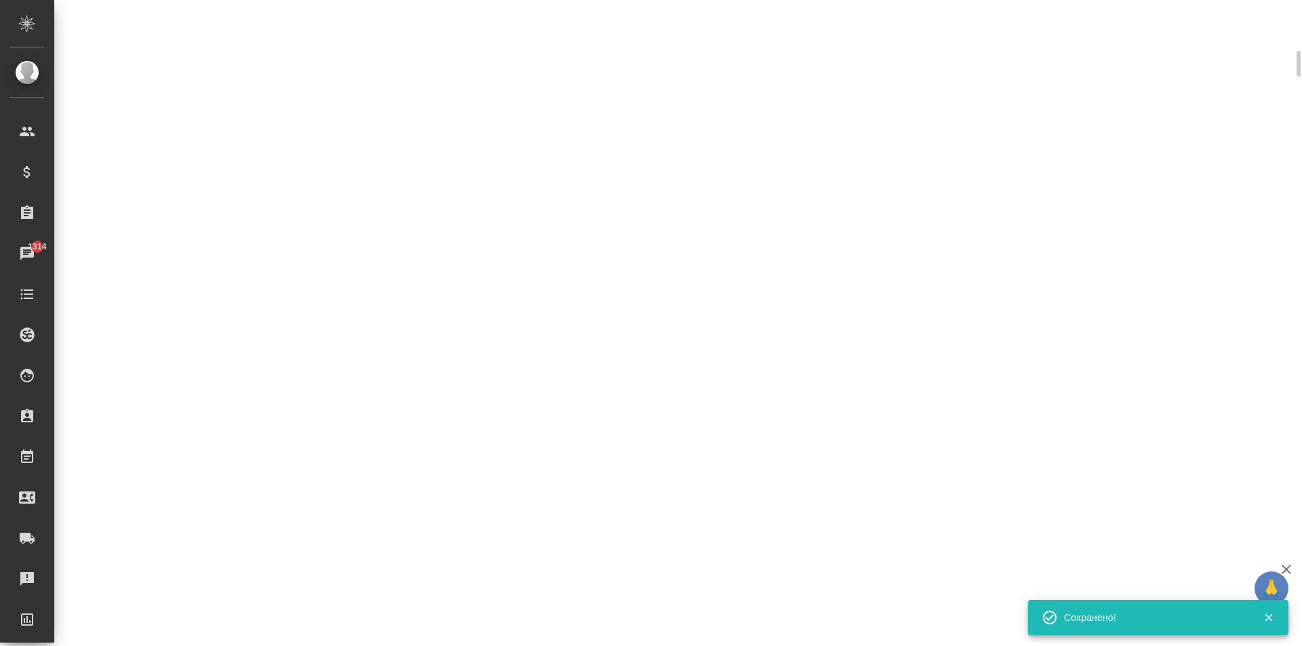
scroll to position [0, 0]
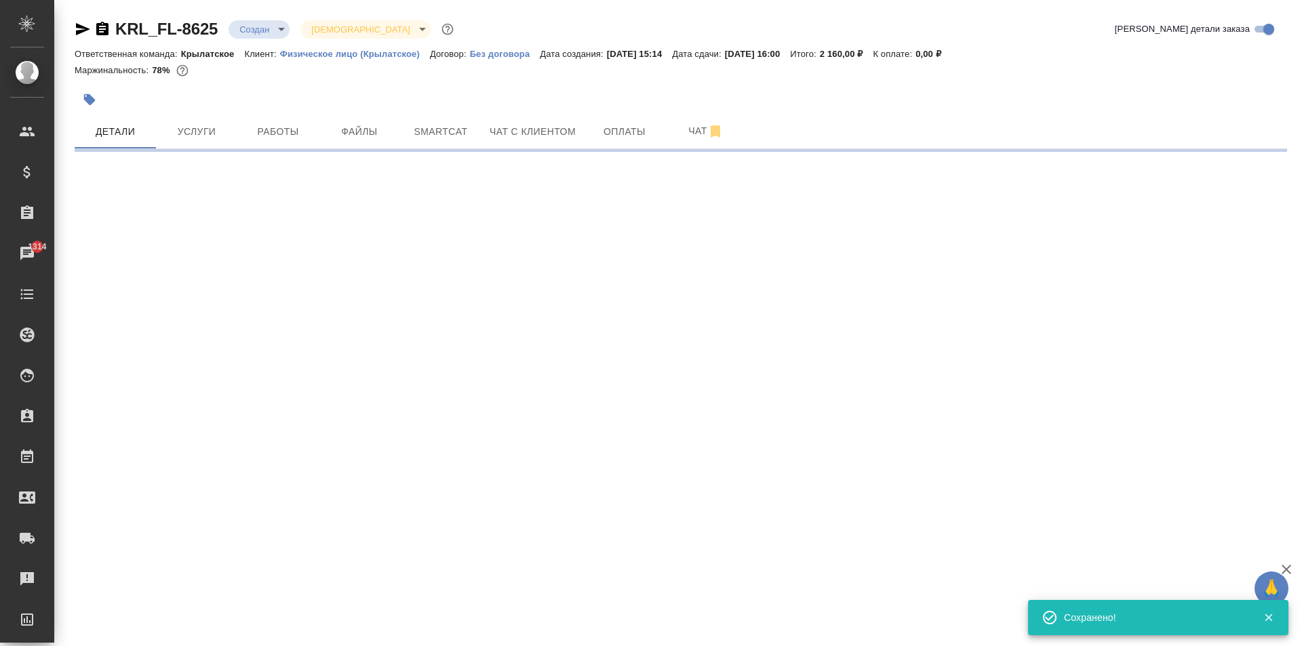
click at [283, 21] on body "🙏 .cls-1 fill:#fff; AWATERA Kasymov Timur Клиенты Спецификации Заказы 1314 Чаты…" at bounding box center [651, 323] width 1302 height 646
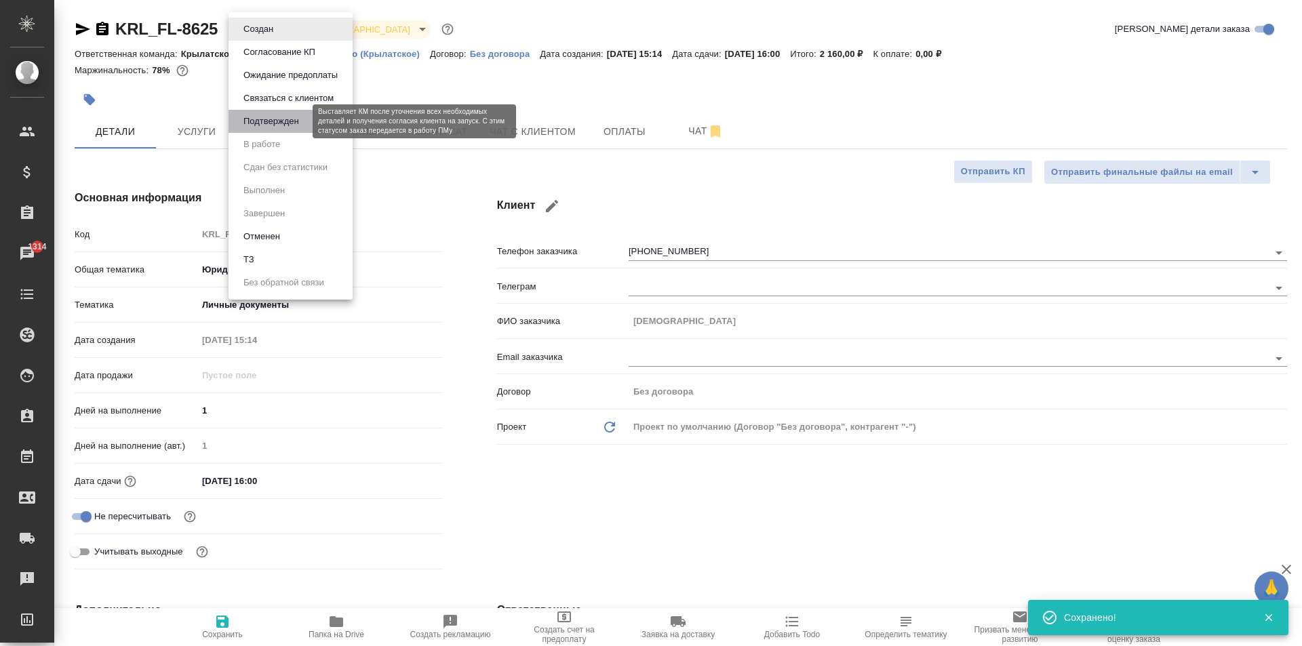
click at [302, 117] on button "Подтвержден" at bounding box center [271, 121] width 64 height 15
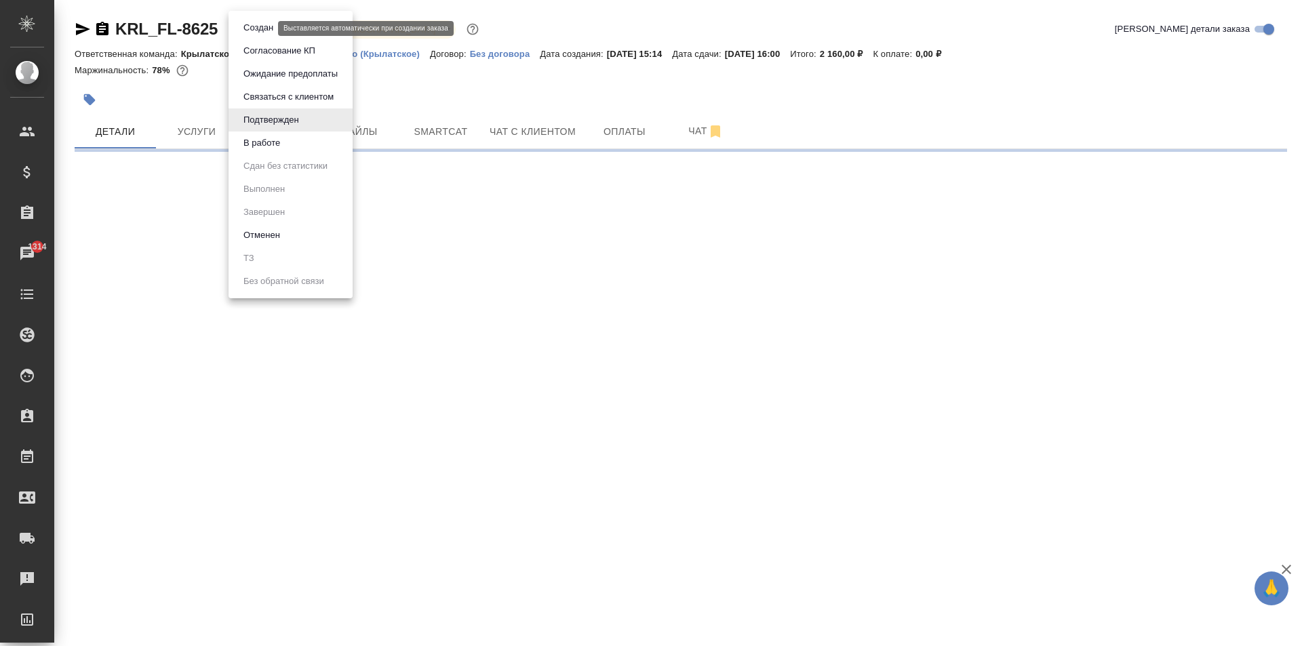
click at [252, 30] on body "🙏 .cls-1 fill:#fff; AWATERA Kasymov Timur Клиенты Спецификации Заказы 1314 Чаты…" at bounding box center [651, 323] width 1302 height 646
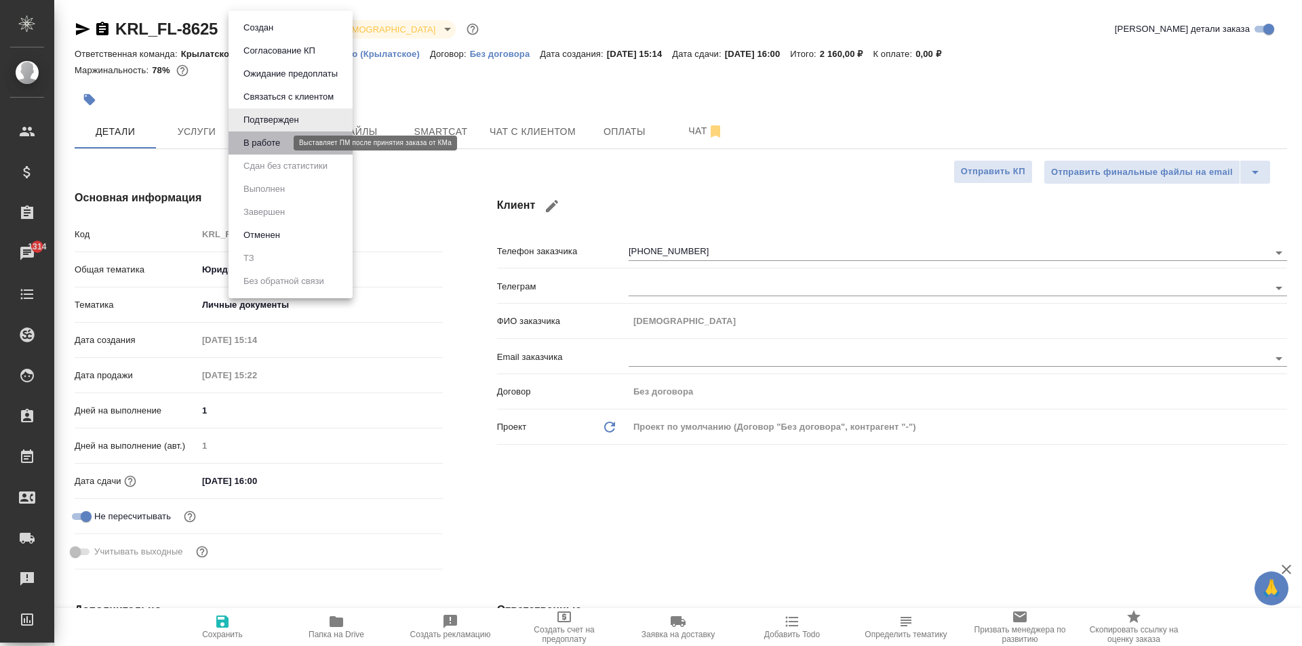
click at [269, 140] on button "В работе" at bounding box center [261, 143] width 45 height 15
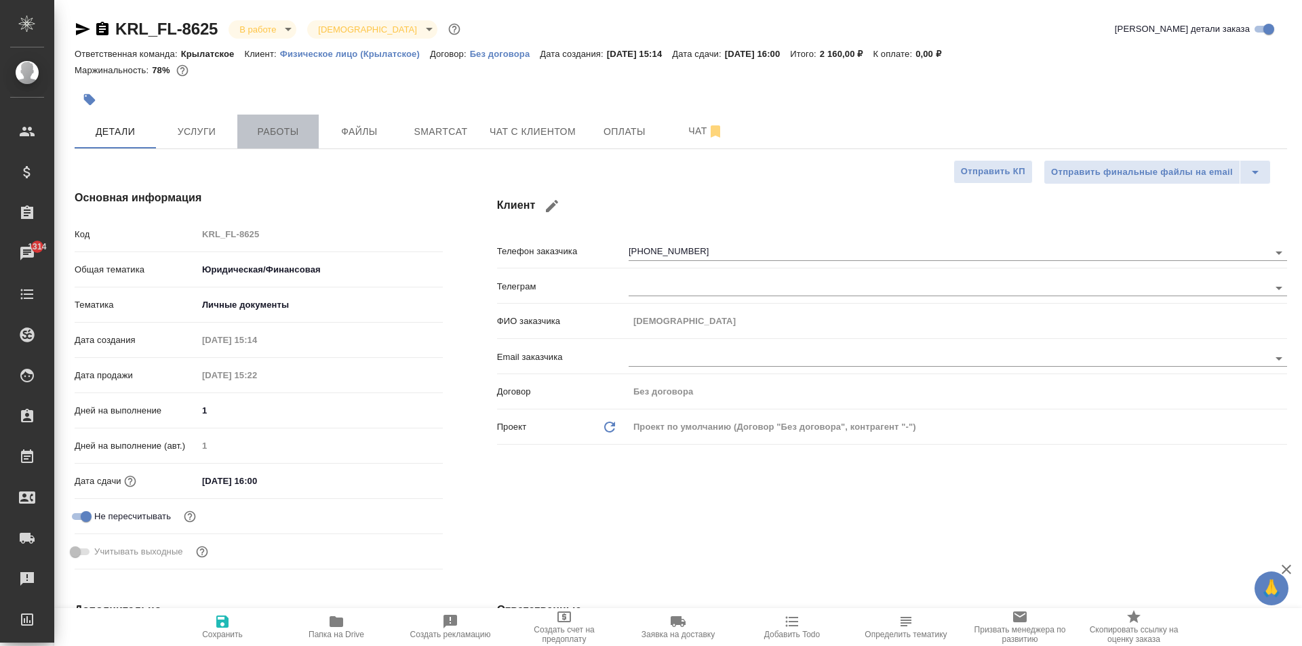
click at [274, 132] on span "Работы" at bounding box center [277, 131] width 65 height 17
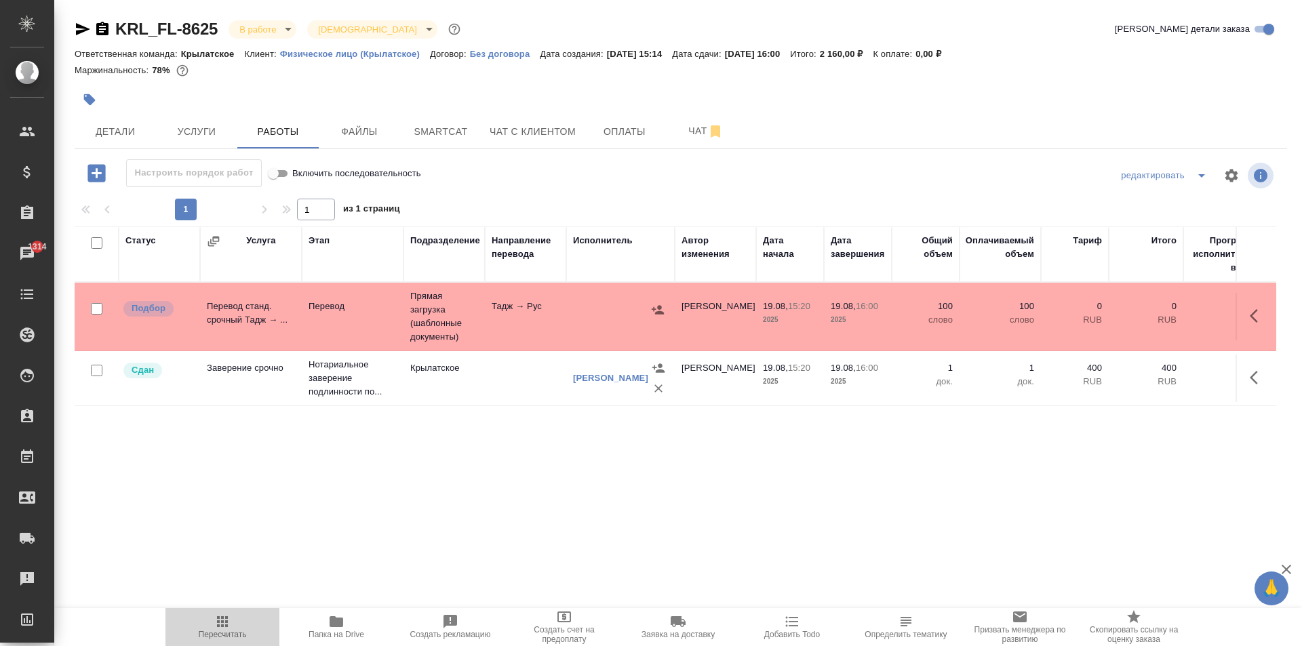
click at [212, 620] on span "Пересчитать" at bounding box center [223, 626] width 98 height 26
click at [222, 622] on icon "button" at bounding box center [222, 621] width 11 height 11
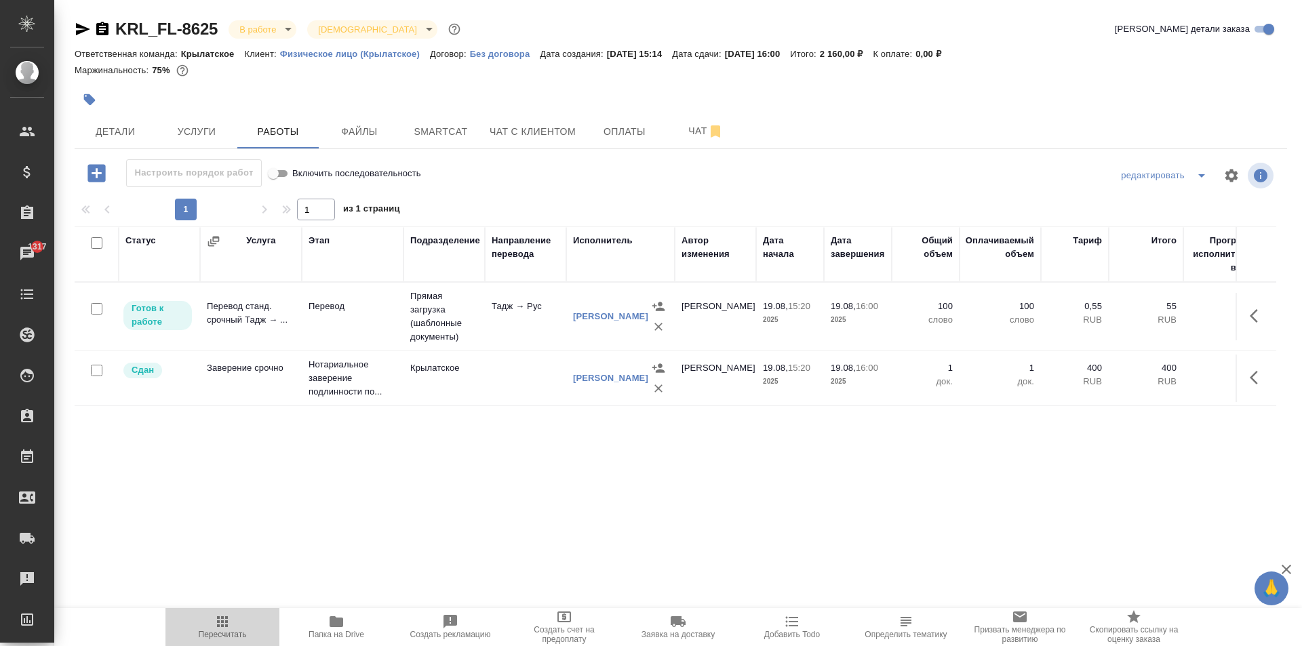
click at [210, 628] on span "Пересчитать" at bounding box center [223, 626] width 98 height 26
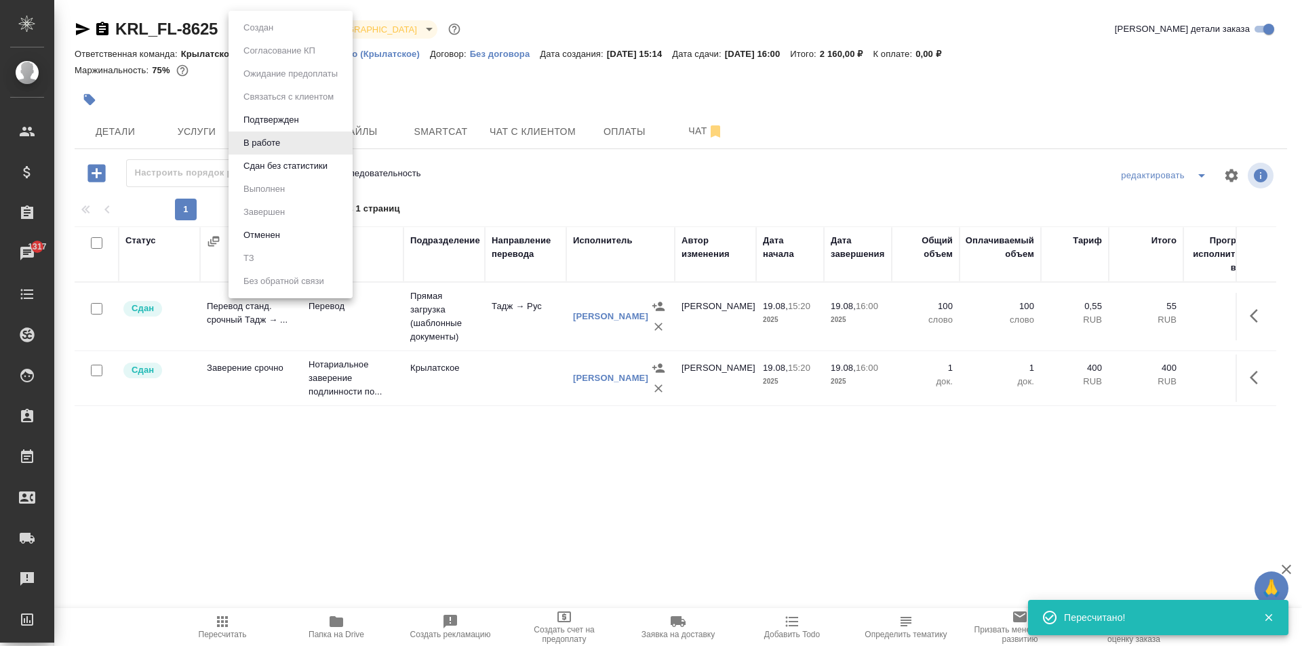
click at [269, 34] on body "🙏 .cls-1 fill:#fff; AWATERA Kasymov Timur Клиенты Спецификации Заказы 1317 Чаты…" at bounding box center [651, 323] width 1302 height 646
click at [254, 35] on button "Сдан без статистики" at bounding box center [258, 27] width 38 height 15
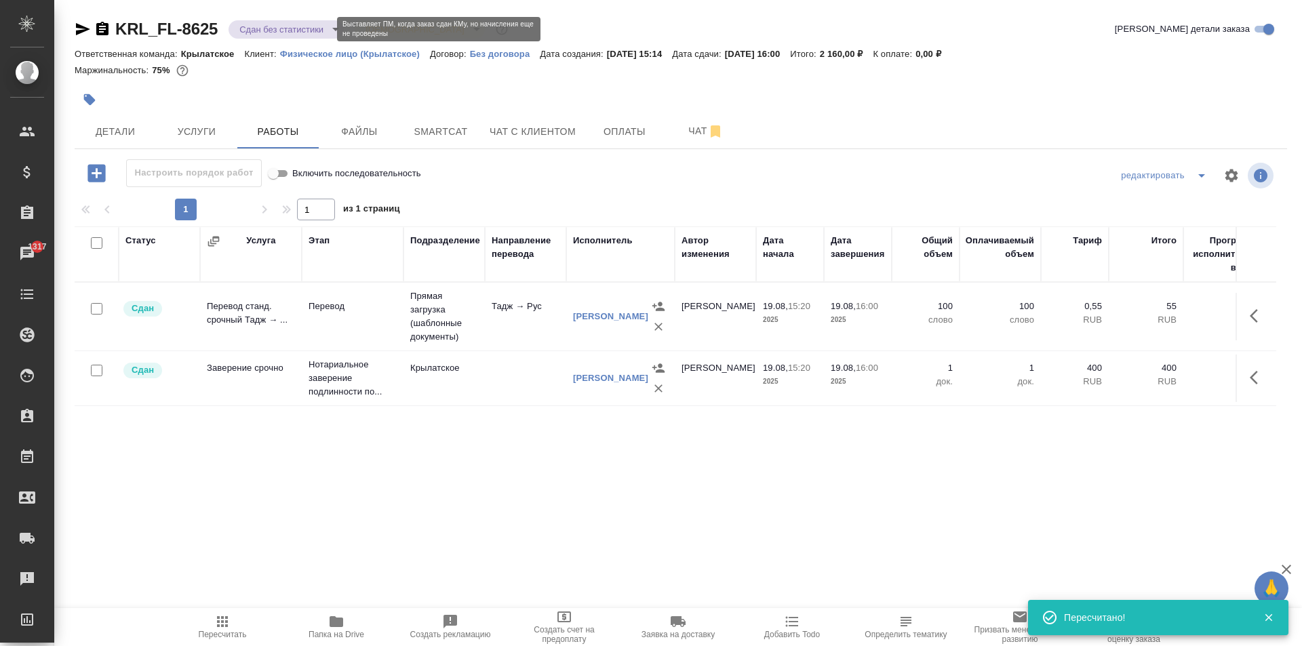
click at [254, 24] on body "🙏 .cls-1 fill:#fff; AWATERA Kasymov Timur Клиенты Спецификации Заказы 1317 Чаты…" at bounding box center [651, 323] width 1302 height 646
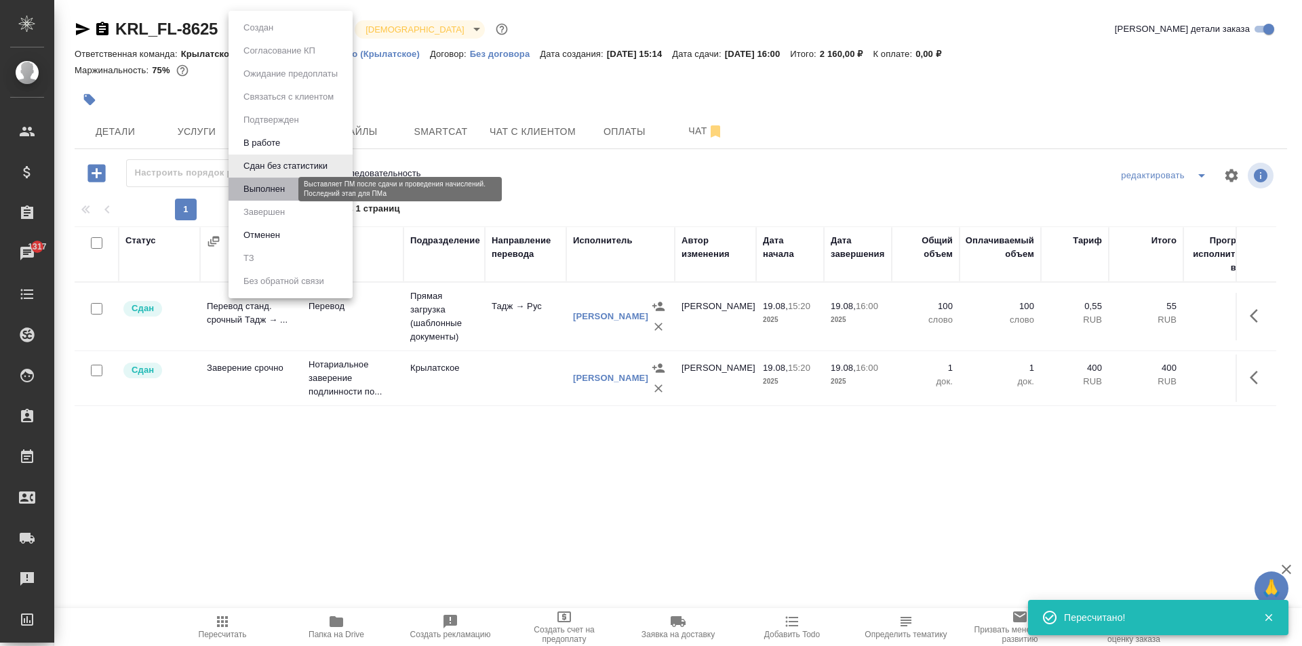
click at [270, 194] on button "Выполнен" at bounding box center [263, 189] width 49 height 15
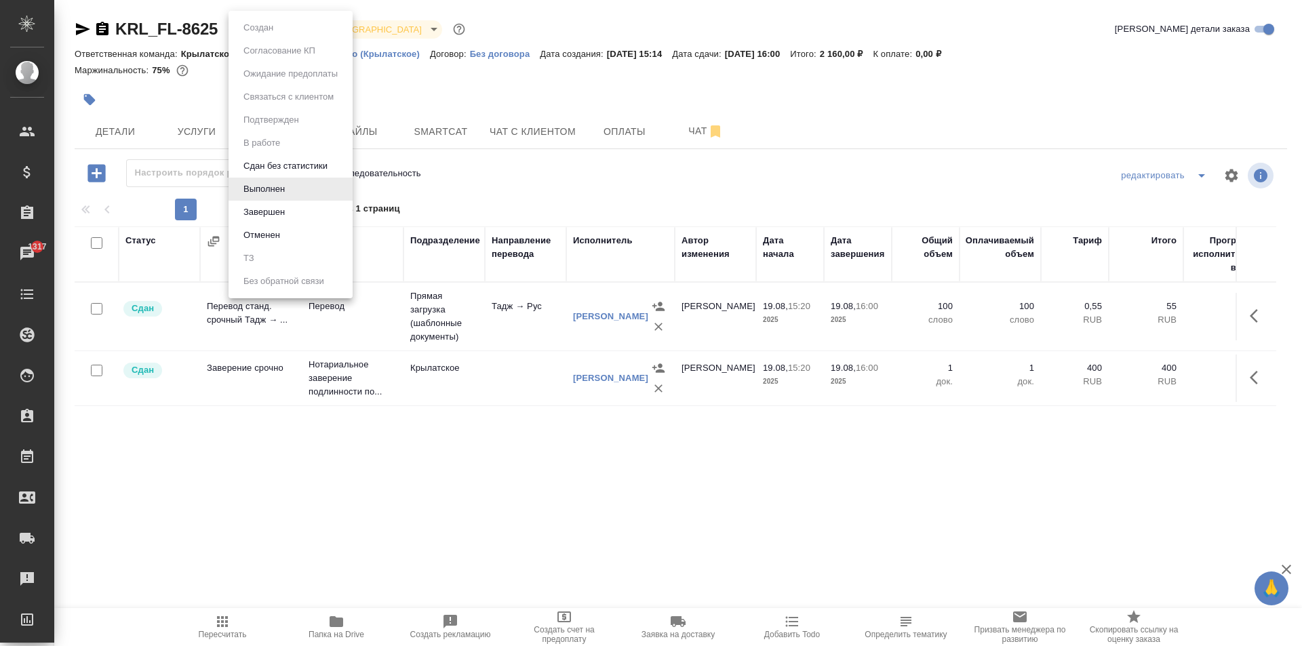
click at [287, 24] on body "🙏 .cls-1 fill:#fff; AWATERA Kasymov Timur Клиенты Спецификации Заказы 1317 Чаты…" at bounding box center [651, 323] width 1302 height 646
click at [295, 211] on li "Завершен" at bounding box center [290, 212] width 124 height 23
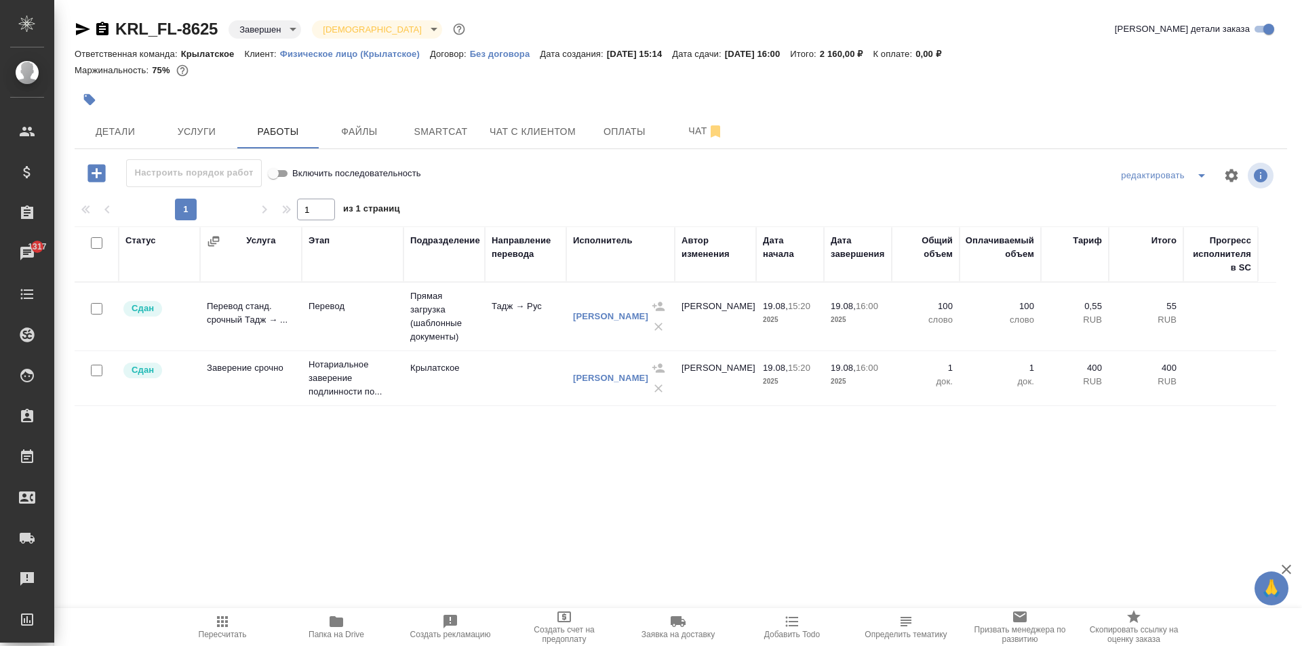
click at [261, 601] on div ".cls-1 fill:#fff; AWATERA Kasymov Timur Клиенты Спецификации Заказы 1317 Чаты T…" at bounding box center [651, 323] width 1302 height 646
click at [255, 611] on button "Пересчитать" at bounding box center [222, 627] width 114 height 38
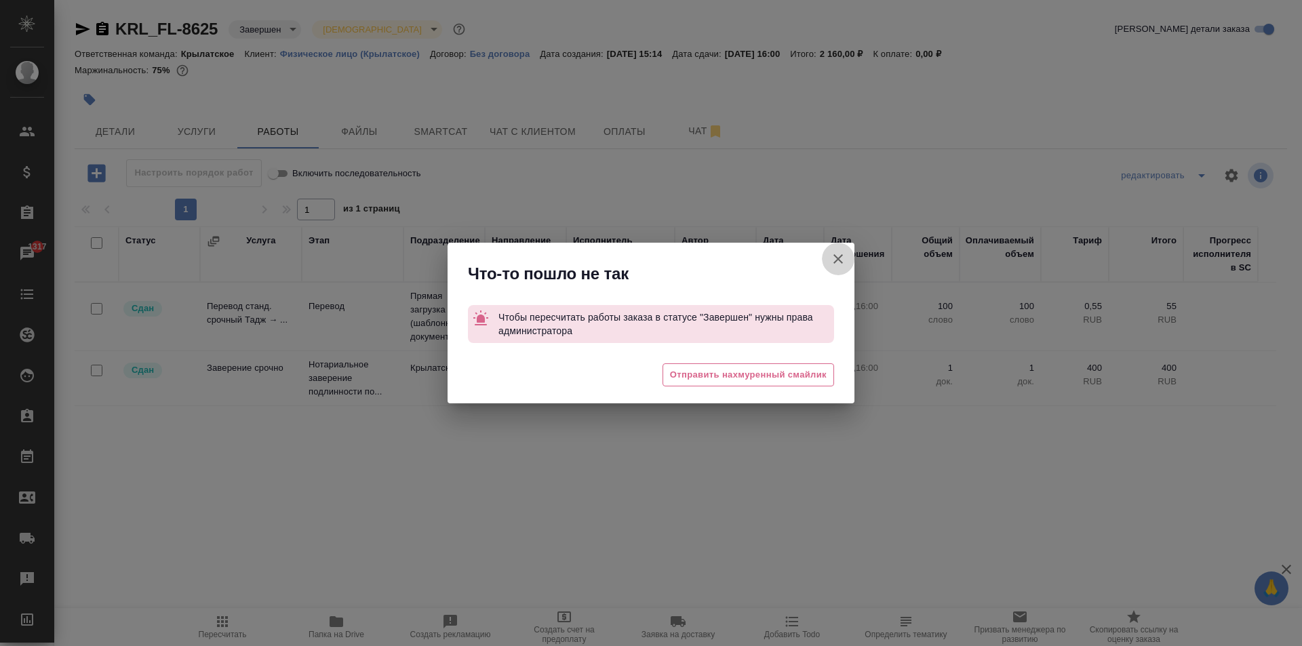
click at [837, 256] on icon "button" at bounding box center [838, 259] width 16 height 16
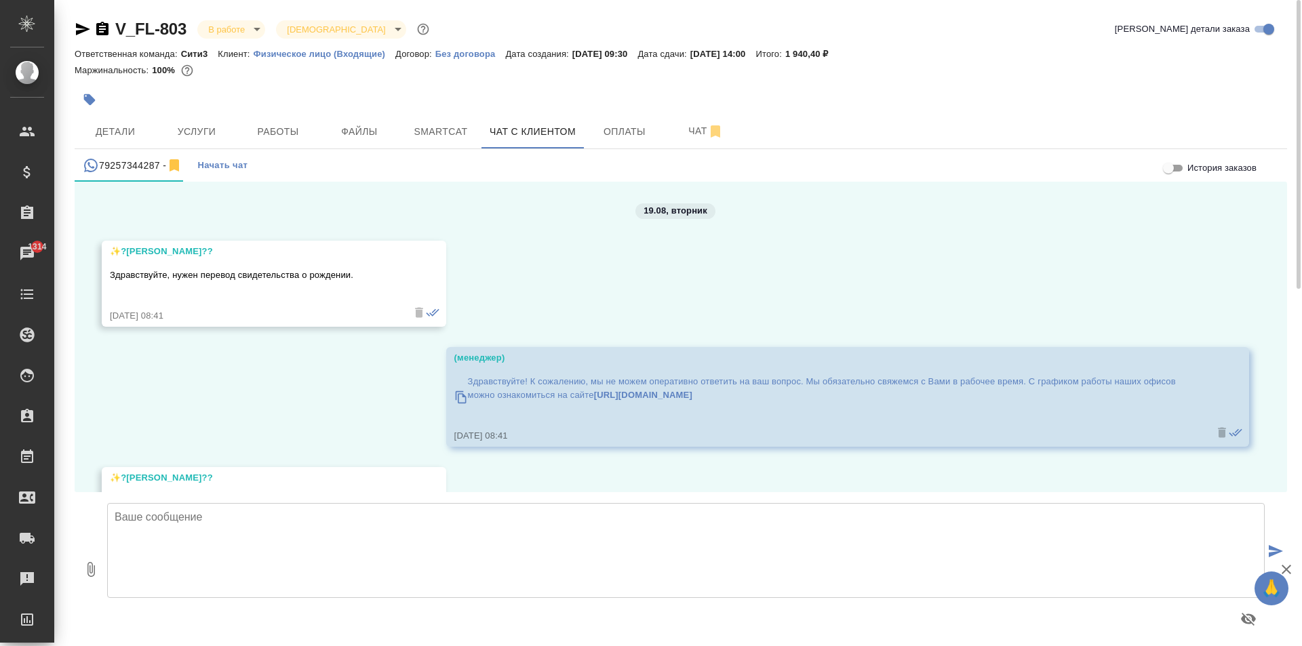
scroll to position [2868, 0]
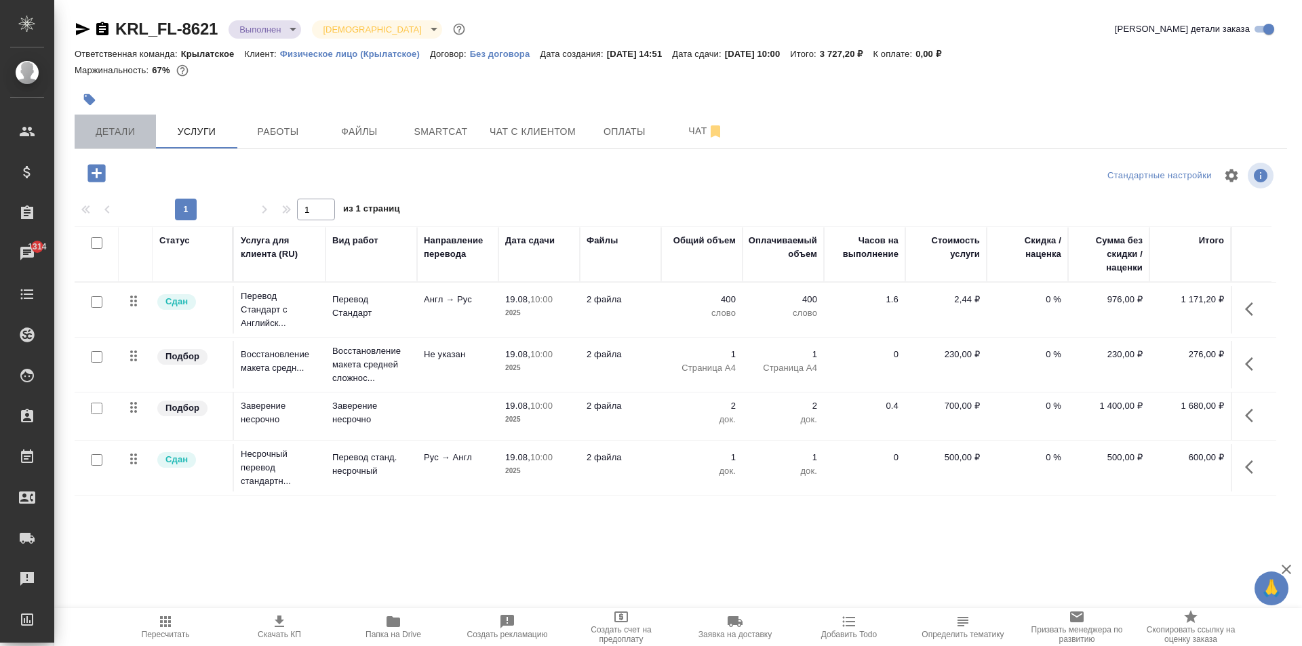
click at [117, 139] on span "Детали" at bounding box center [115, 131] width 65 height 17
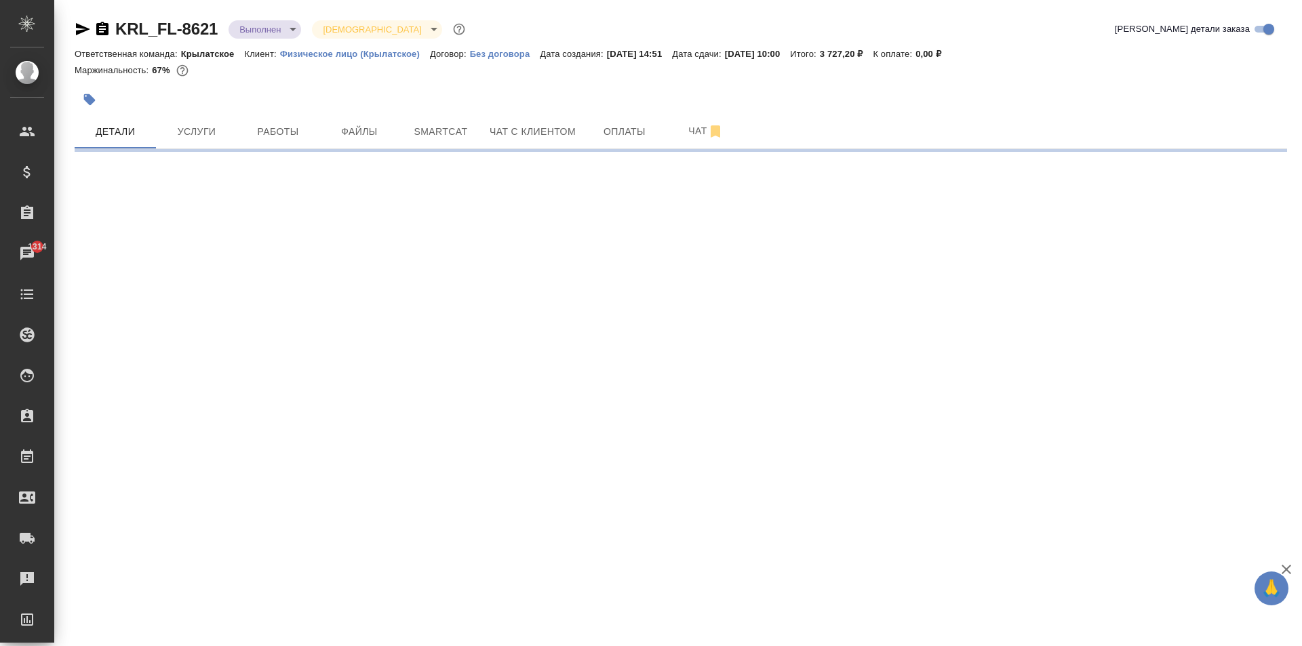
select select "RU"
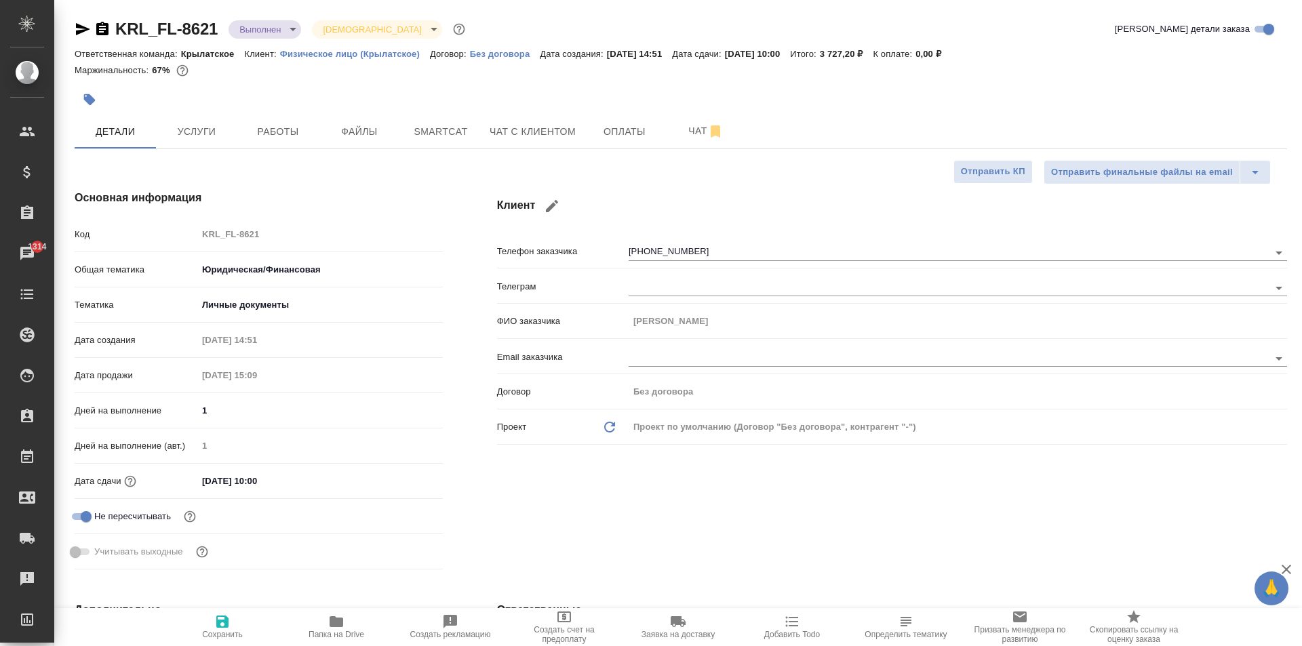
type textarea "x"
click at [496, 147] on button "Чат с клиентом" at bounding box center [532, 132] width 102 height 34
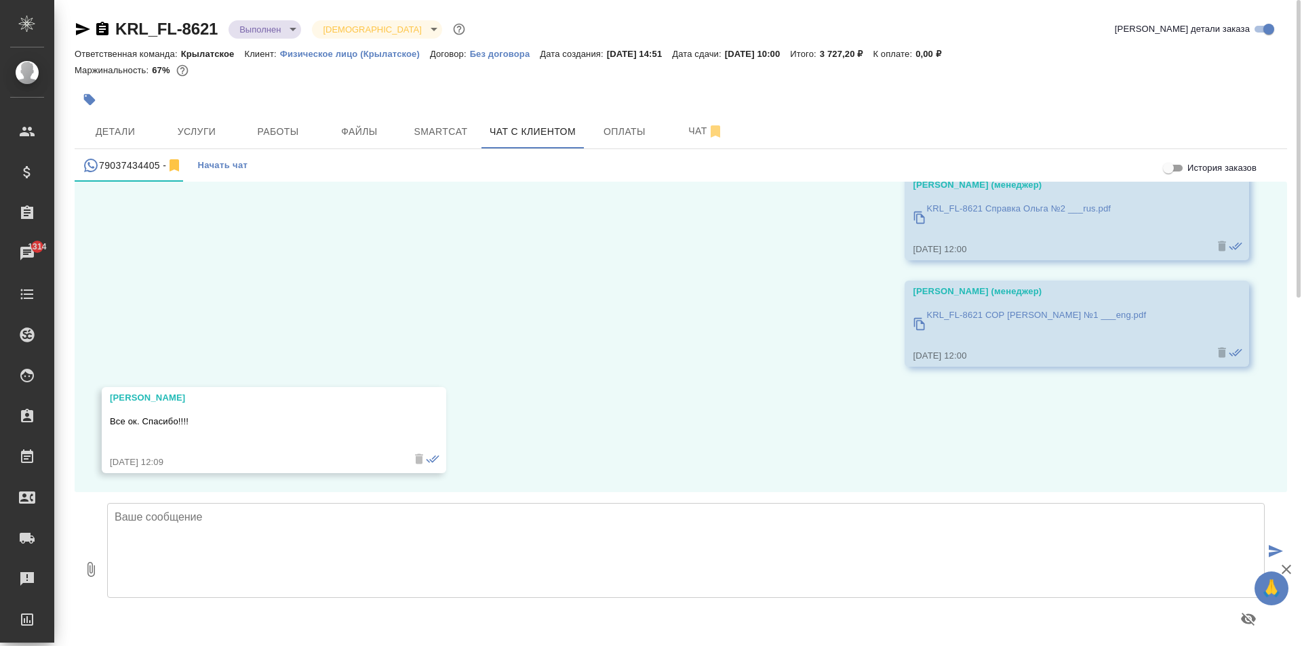
scroll to position [933, 0]
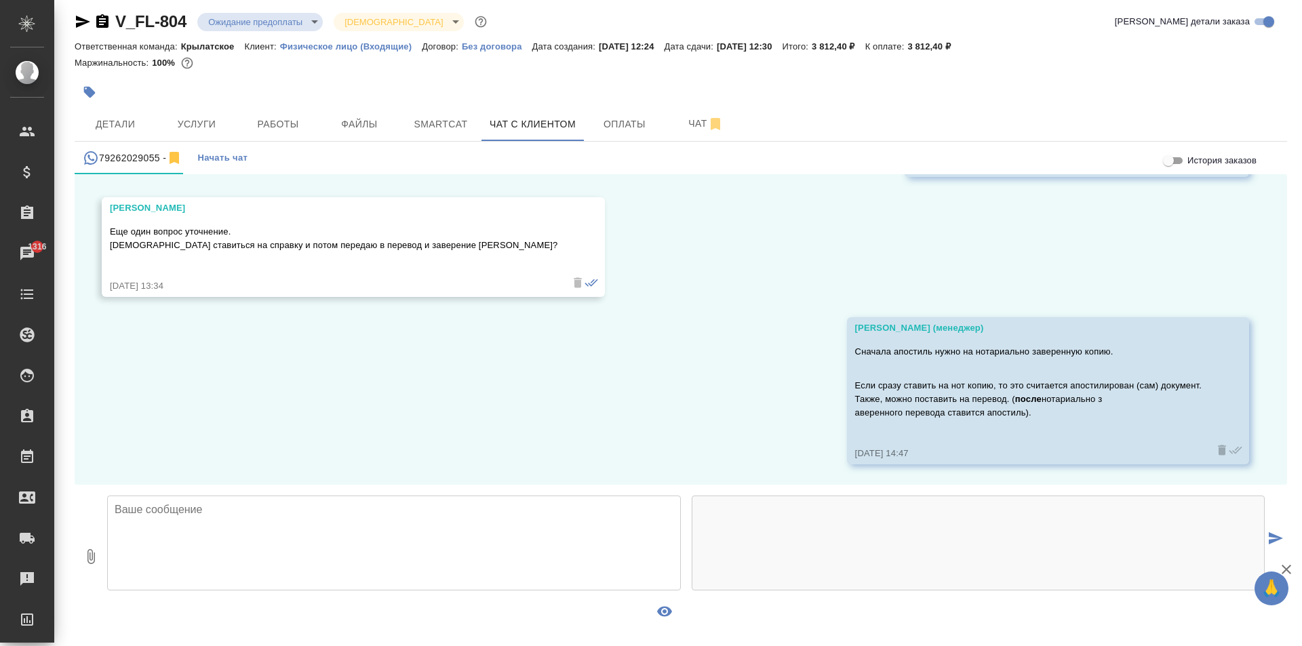
scroll to position [8, 0]
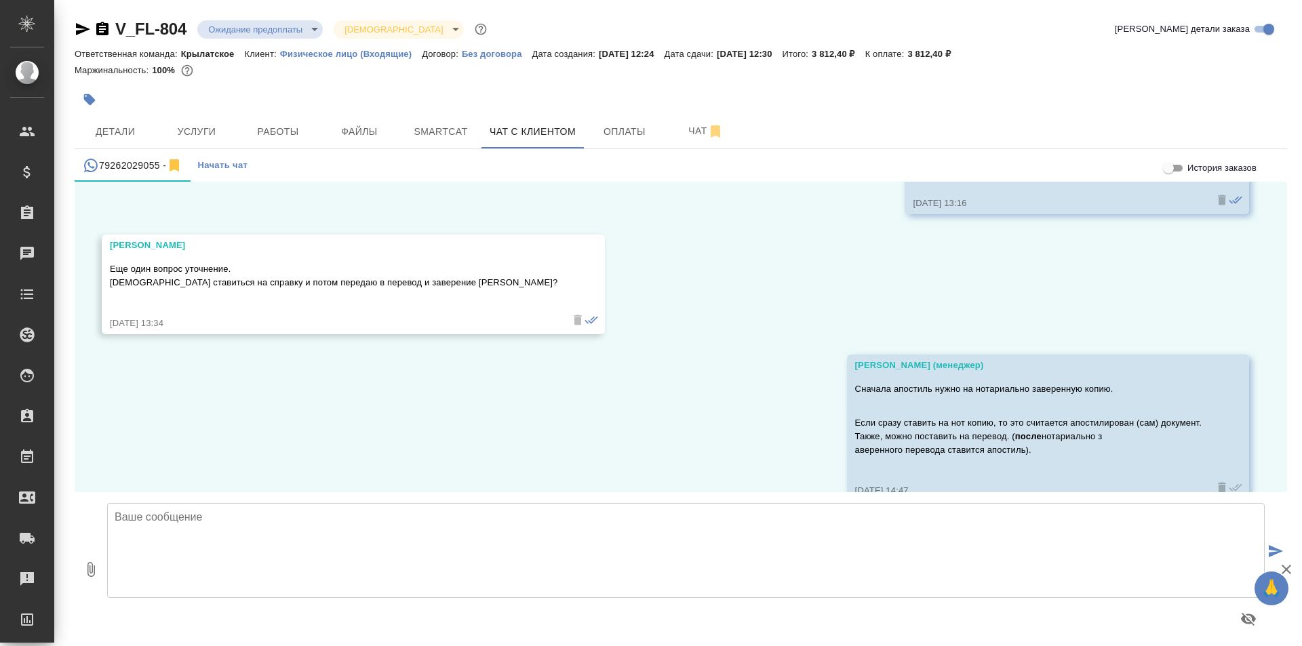
scroll to position [972, 0]
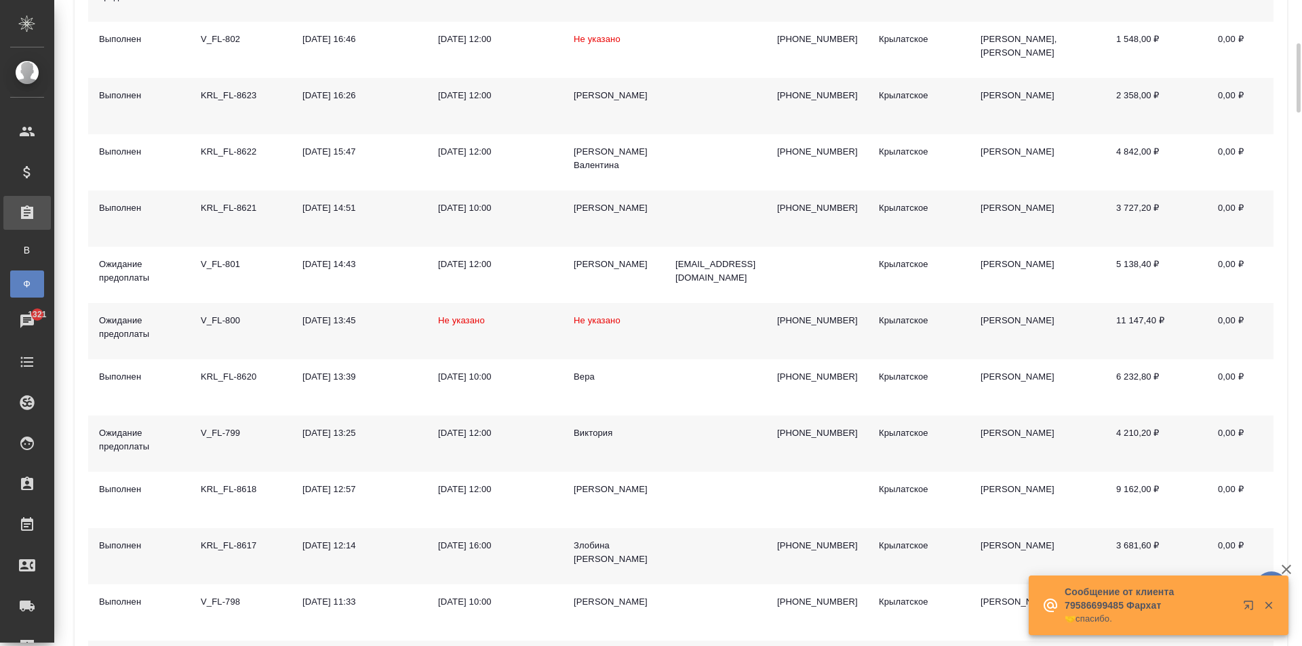
scroll to position [542, 0]
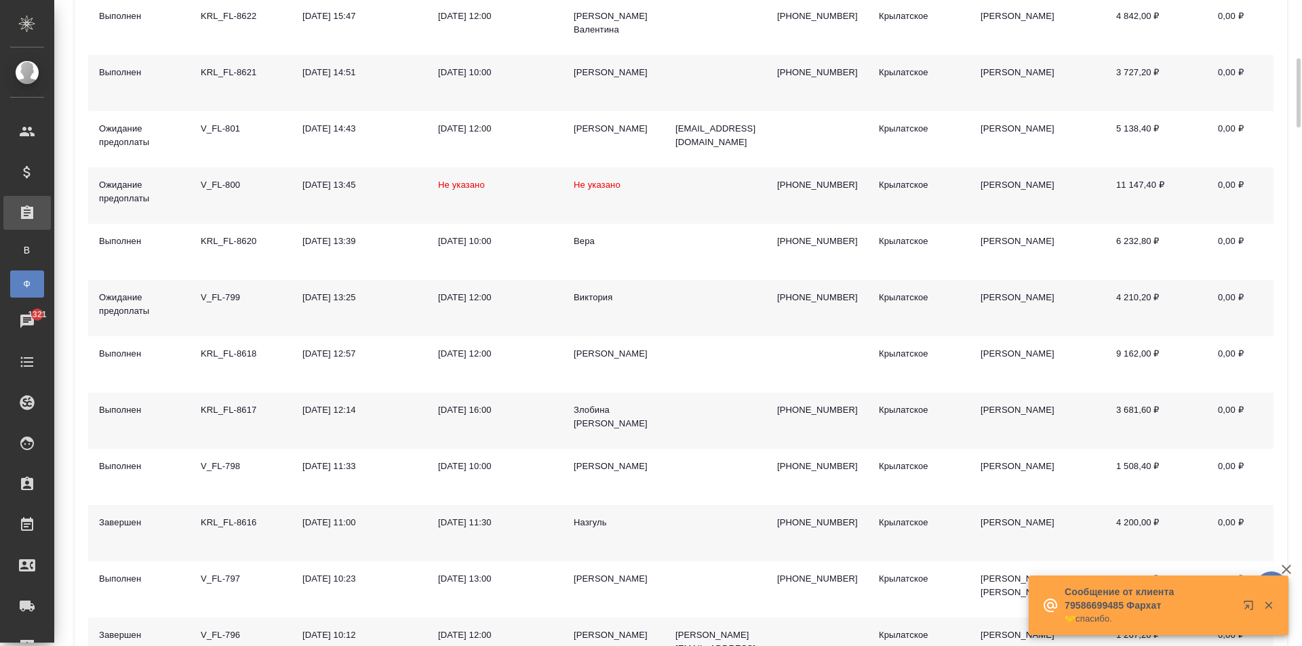
click at [602, 399] on td "Злобина [PERSON_NAME]" at bounding box center [614, 420] width 102 height 56
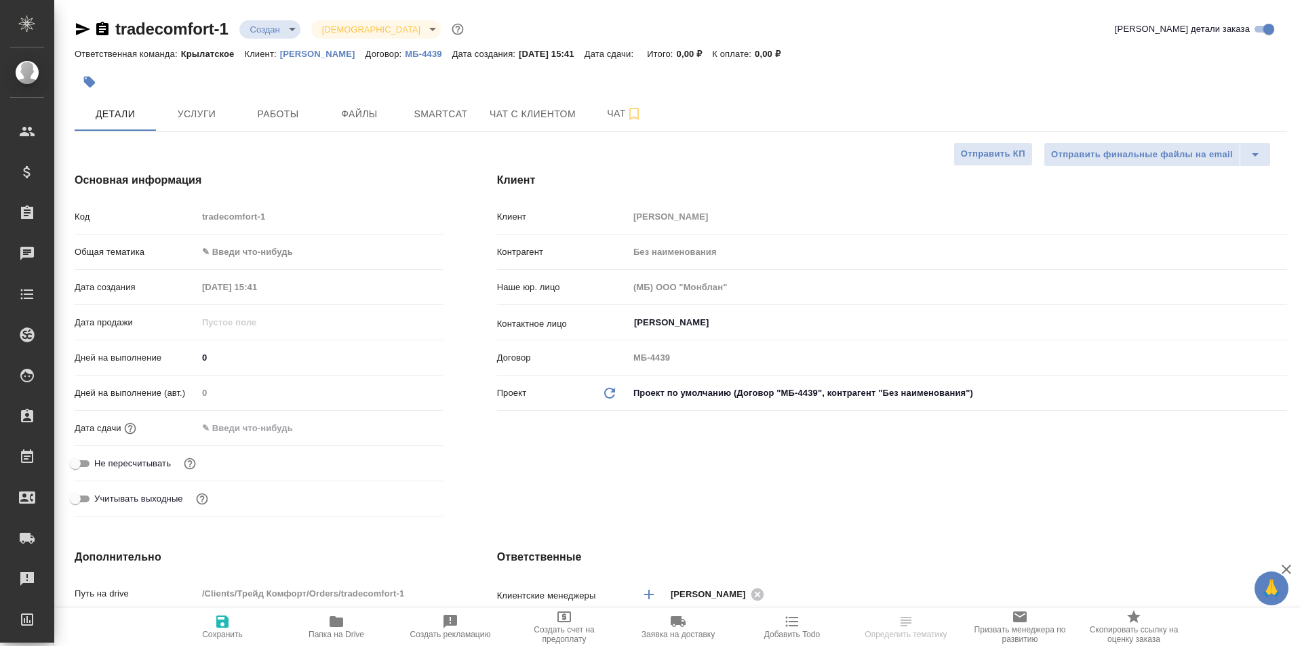
select select "RU"
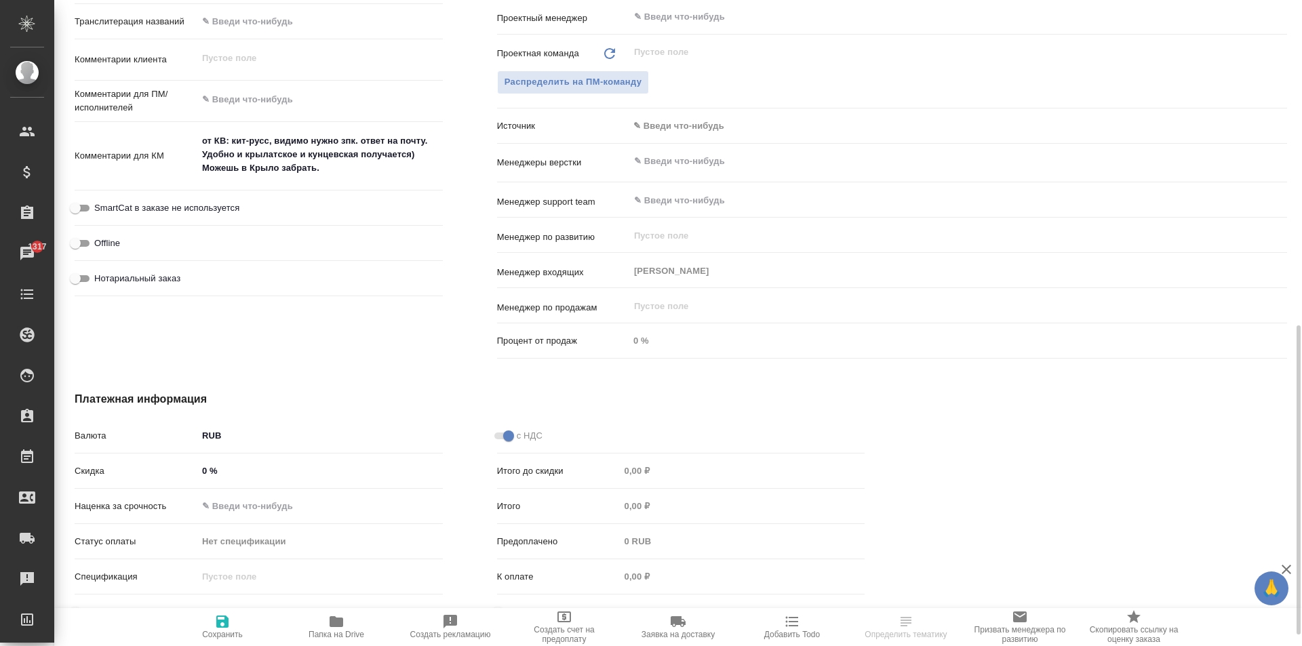
scroll to position [702, 0]
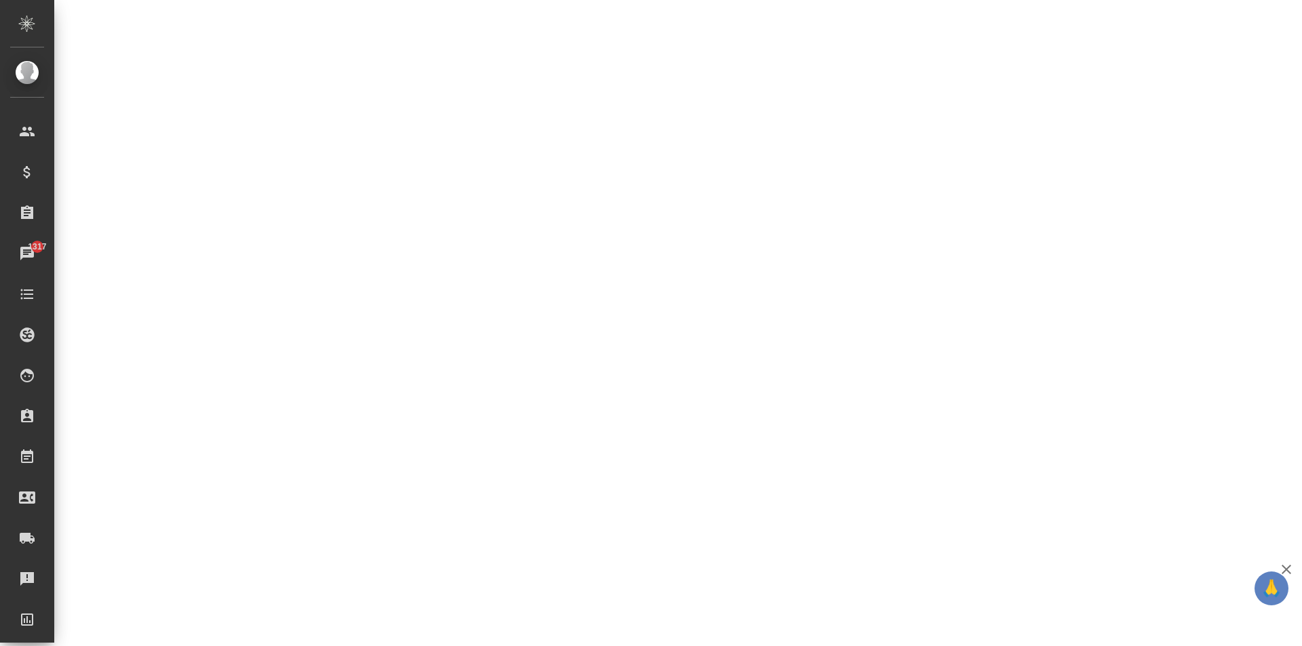
select select "RU"
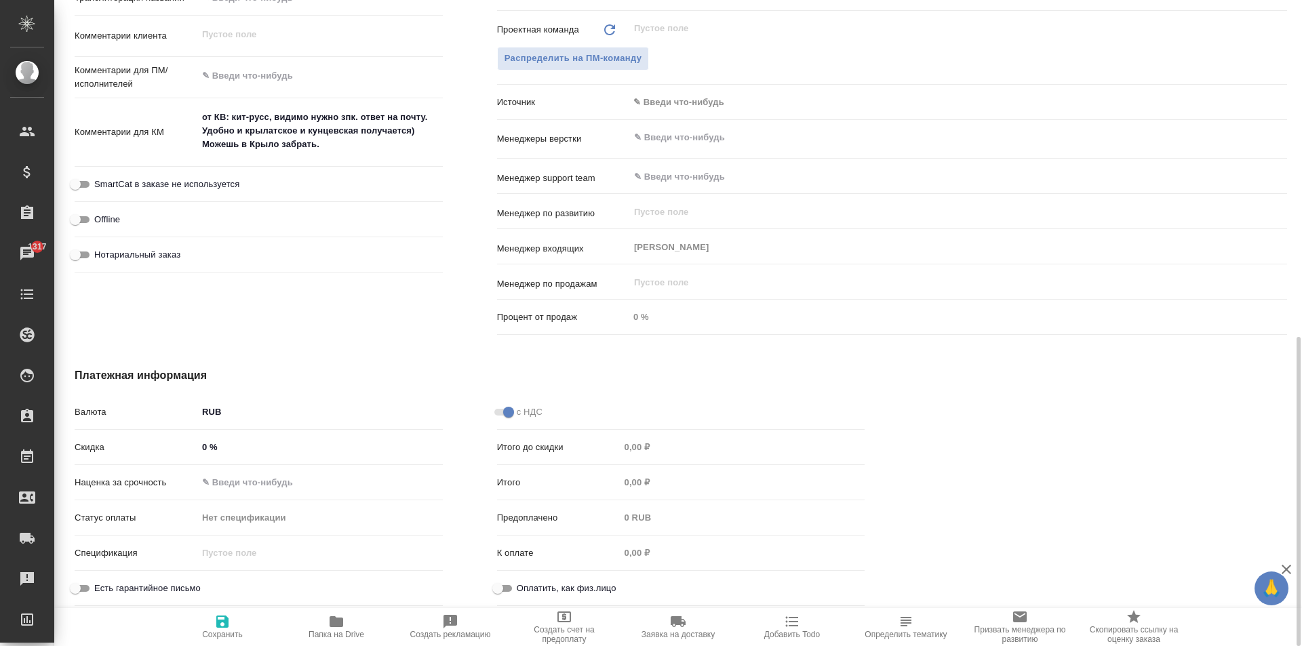
type textarea "x"
click at [332, 150] on textarea "от КВ: кит-русс, видимо нужно зпк. ответ на почту. Удобно и крылатское и кунцев…" at bounding box center [320, 131] width 244 height 50
drag, startPoint x: 332, startPoint y: 146, endPoint x: 205, endPoint y: 157, distance: 128.0
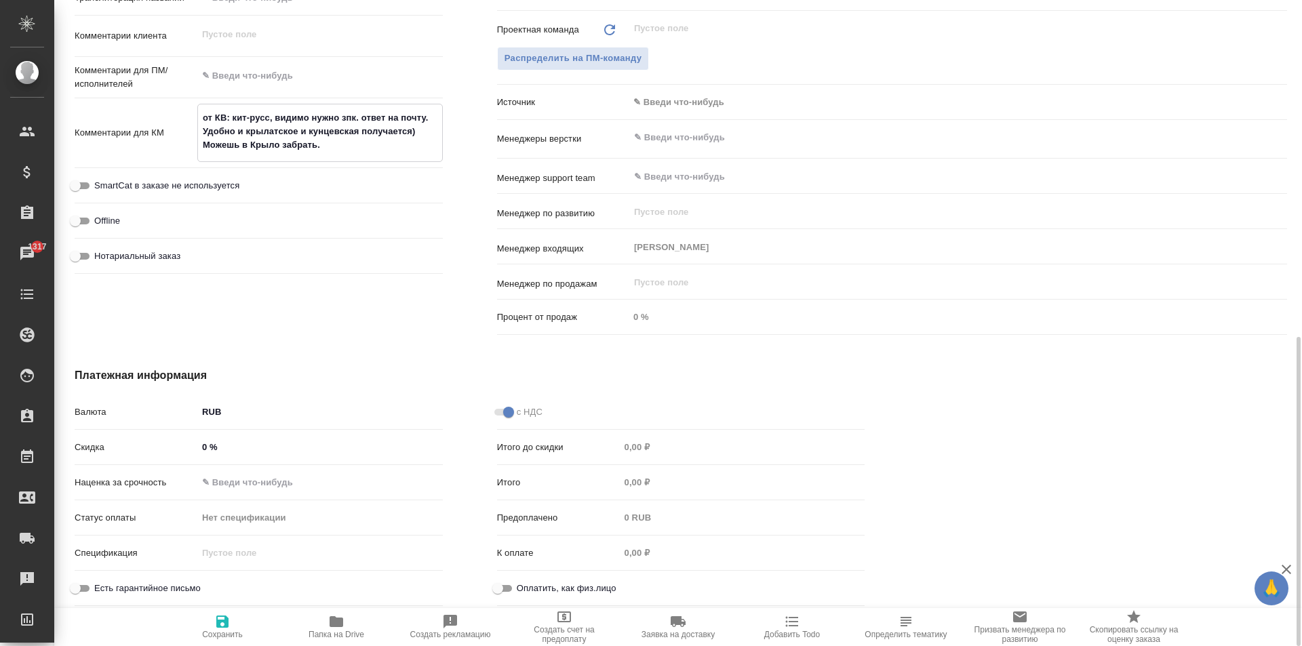
click at [205, 157] on div "от КВ: кит-русс, видимо нужно зпк. ответ на почту. Удобно и крылатское и кунцев…" at bounding box center [319, 133] width 245 height 58
type textarea "x"
type textarea "от КВ: кит-русс, видимо нужно зпк. ответ на почту. Удобно и крылатское и кунцев…"
type textarea "x"
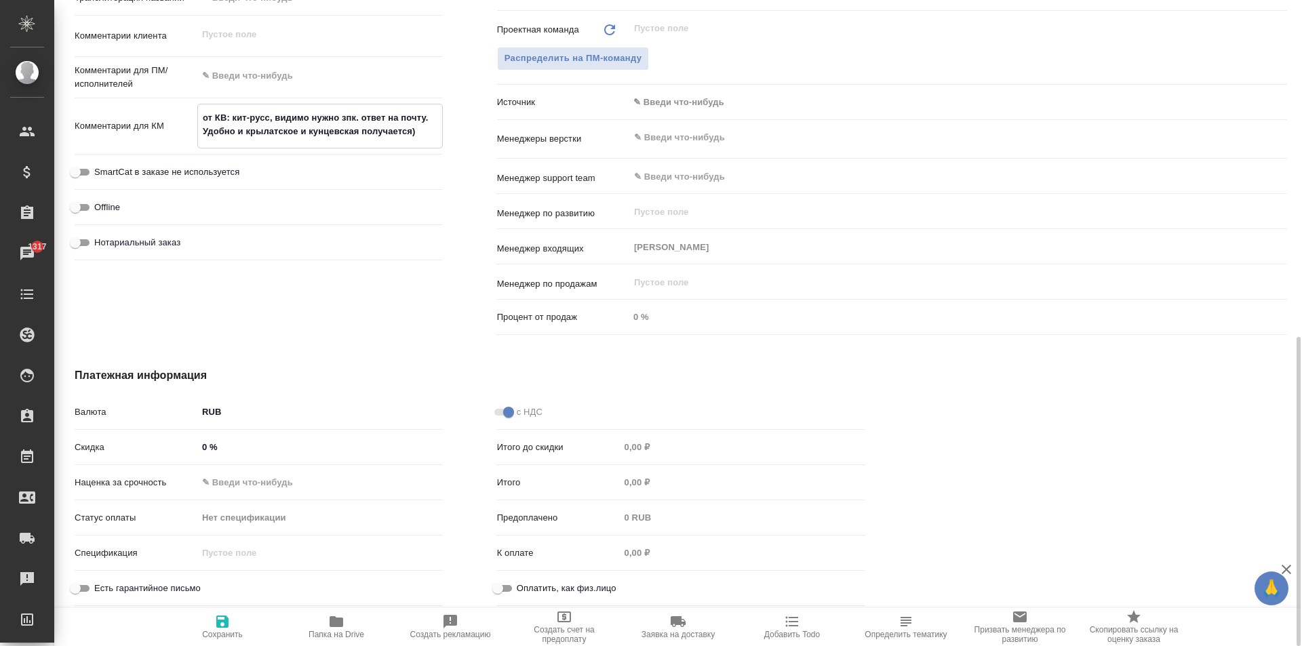
type textarea "от КВ: кит-русс, видимо нужно зпк. ответ на почту. Удобно и крылатское и кунцев…"
type textarea "x"
click at [252, 636] on span "Сохранить" at bounding box center [223, 626] width 98 height 26
type textarea "x"
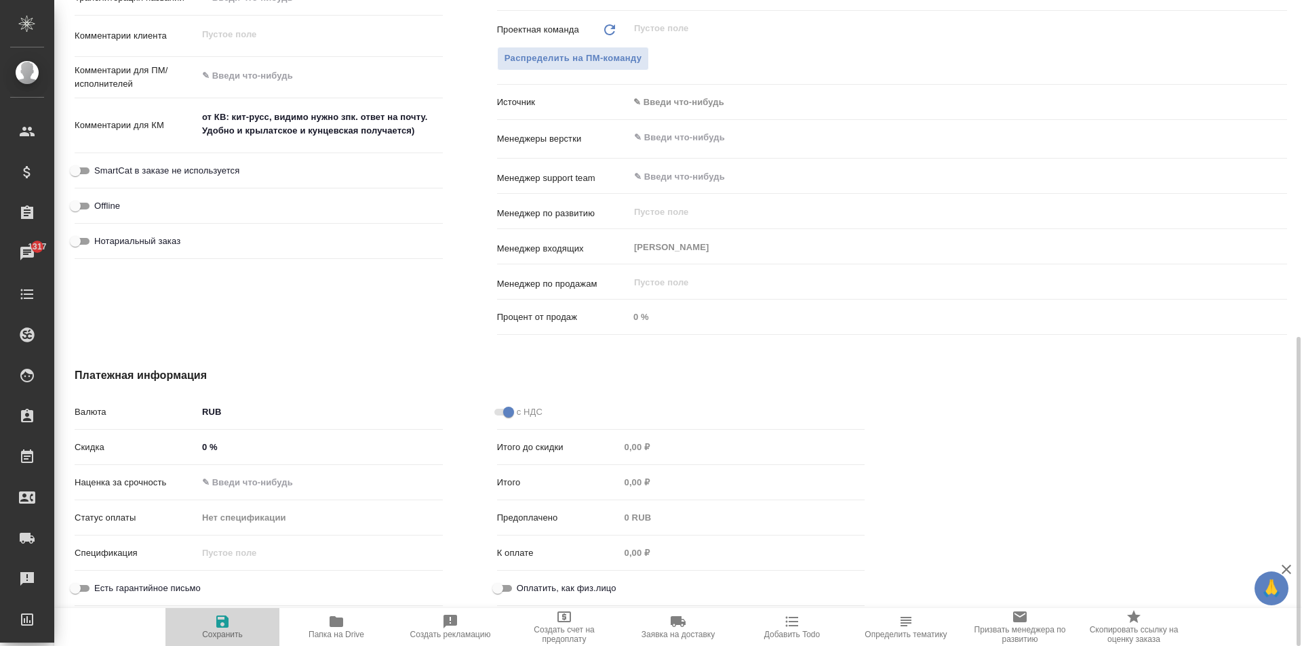
type textarea "x"
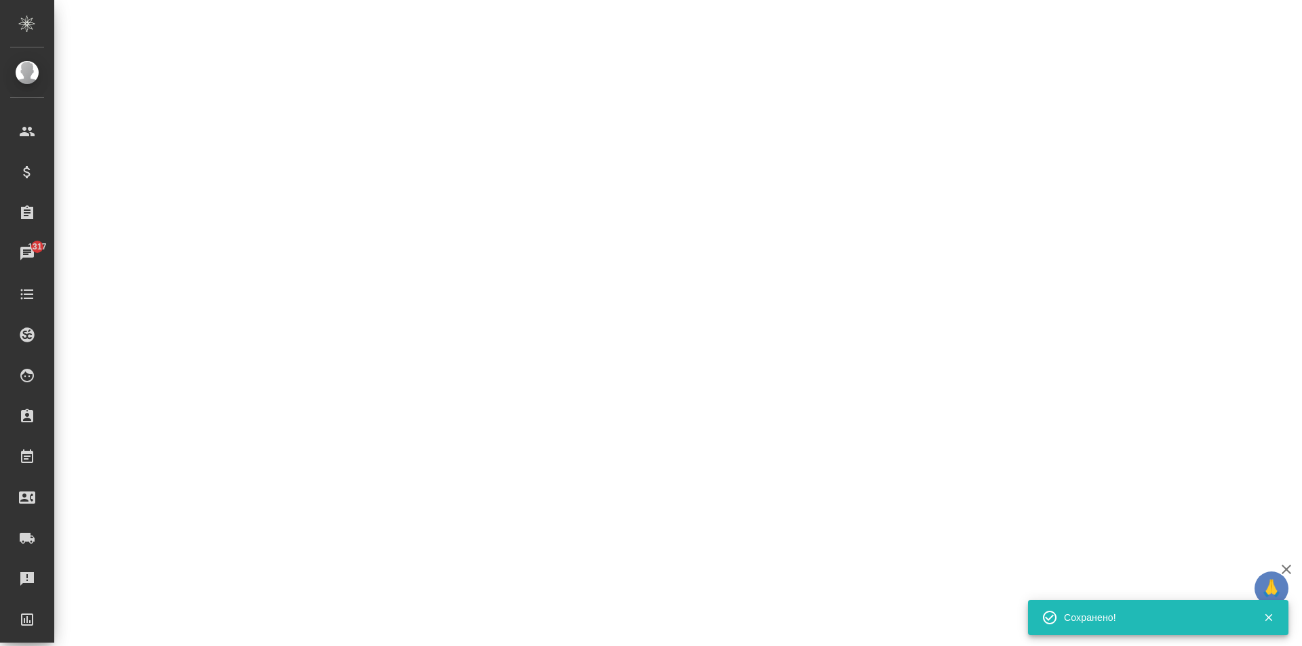
select select "RU"
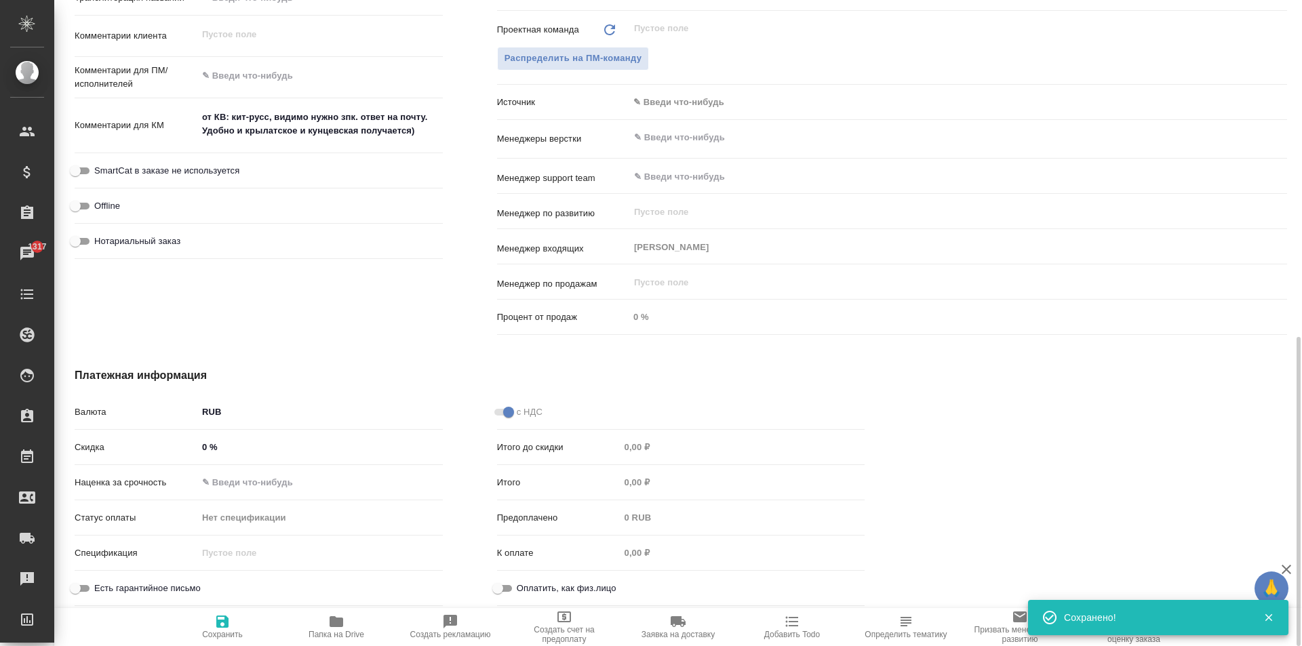
type textarea "x"
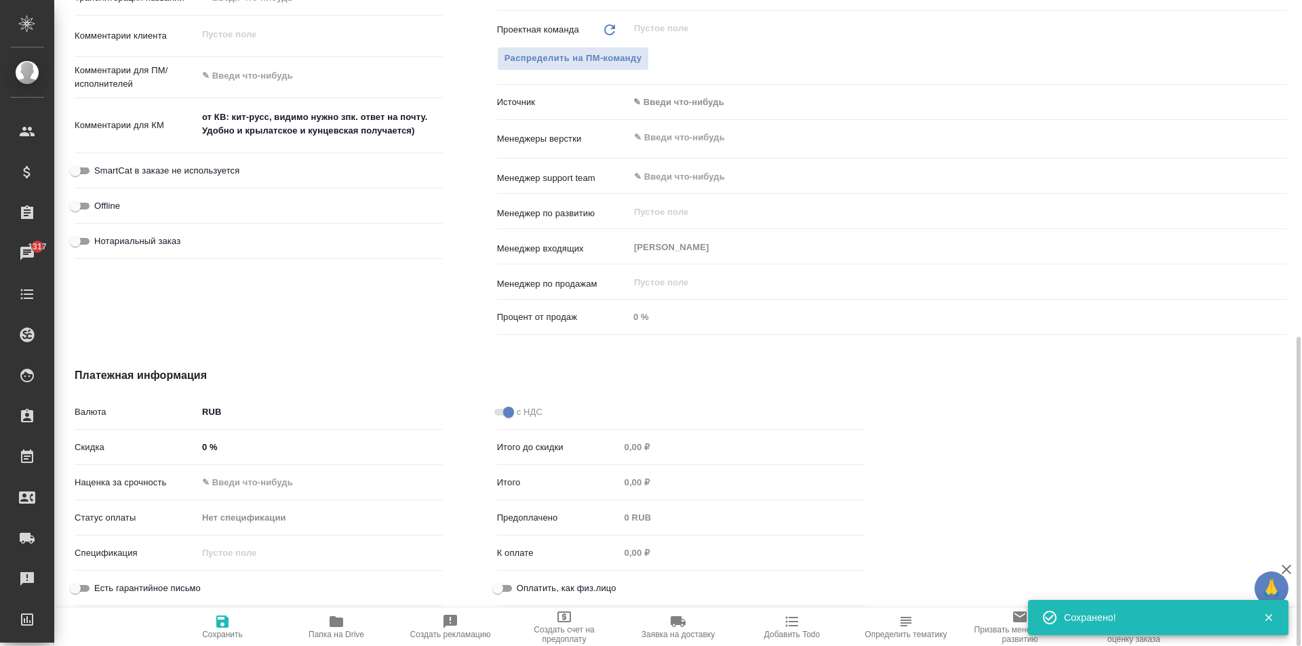
type textarea "x"
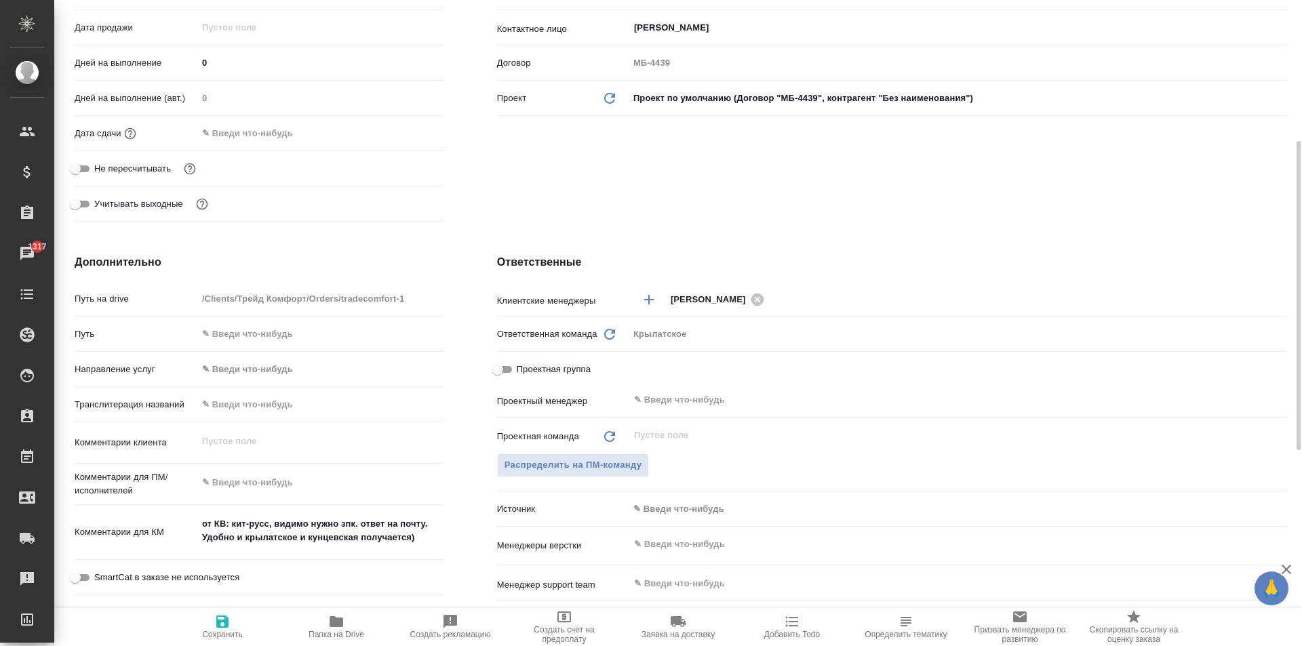
scroll to position [0, 0]
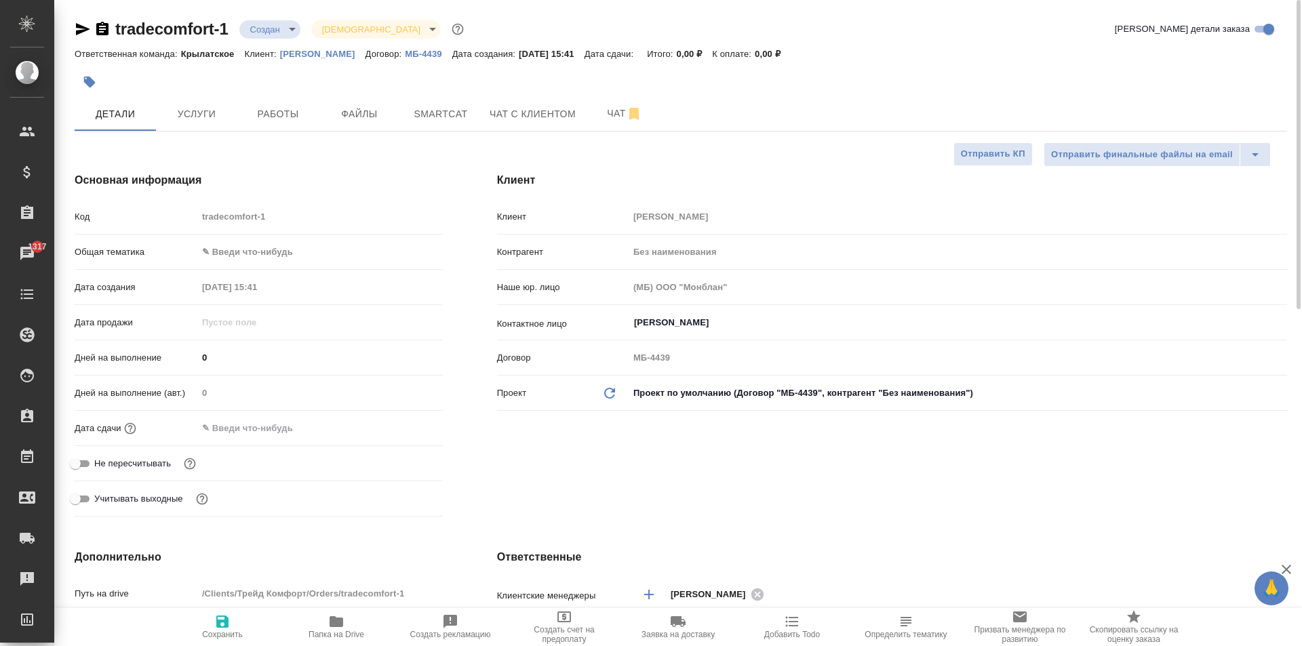
click at [301, 50] on p "Трейд Комфорт" at bounding box center [322, 54] width 85 height 10
type textarea "x"
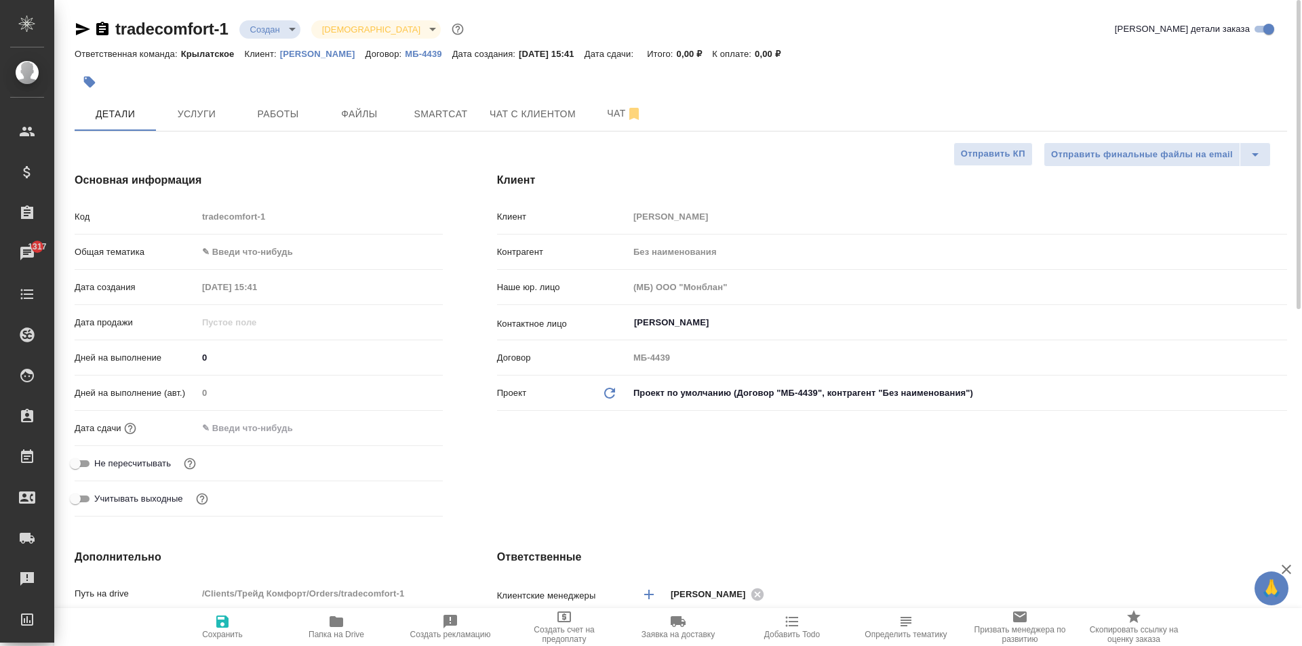
type textarea "x"
click at [310, 49] on p "Трейд Комфорт" at bounding box center [322, 54] width 85 height 10
type textarea "x"
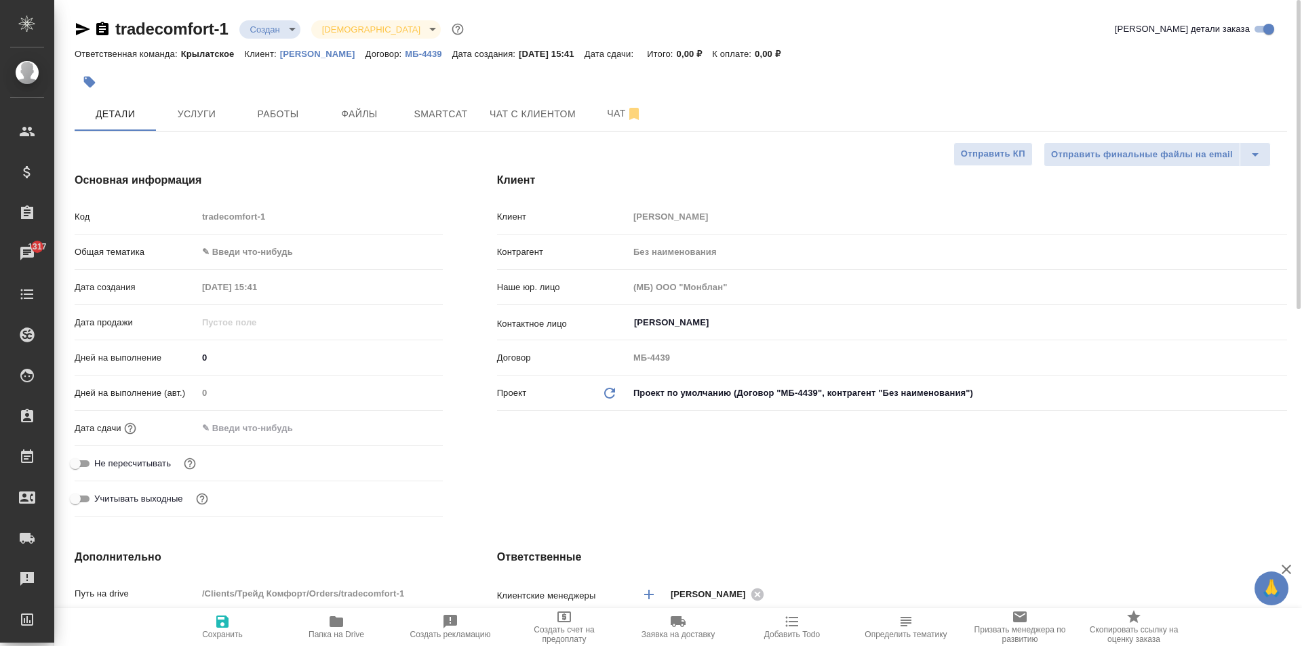
type textarea "x"
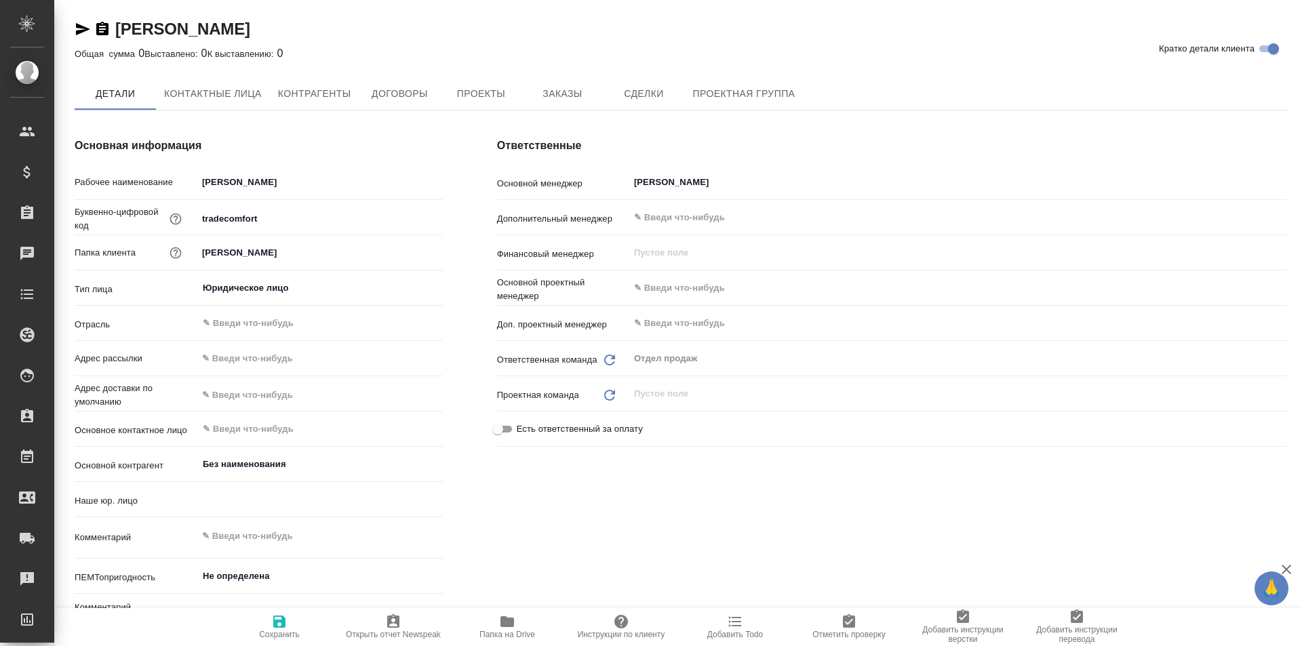
type input "(МБ) ООО "Монблан""
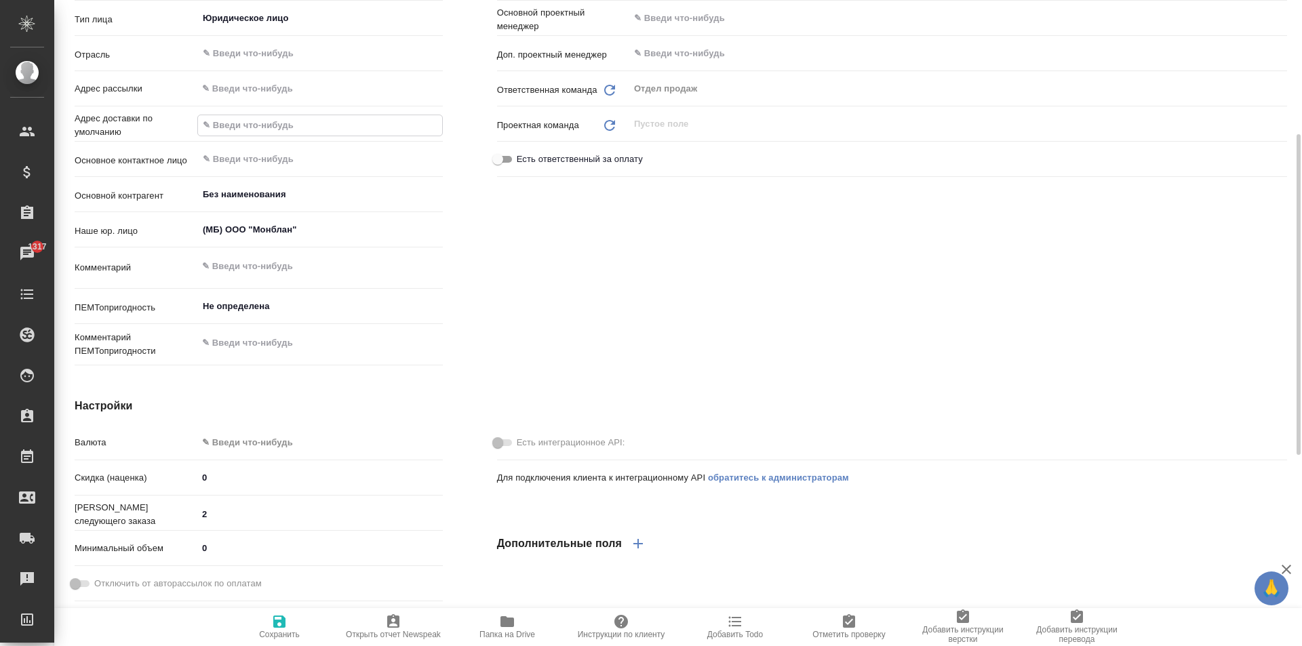
click at [256, 115] on input "text" at bounding box center [320, 125] width 244 height 20
click at [230, 158] on input "text" at bounding box center [297, 159] width 192 height 16
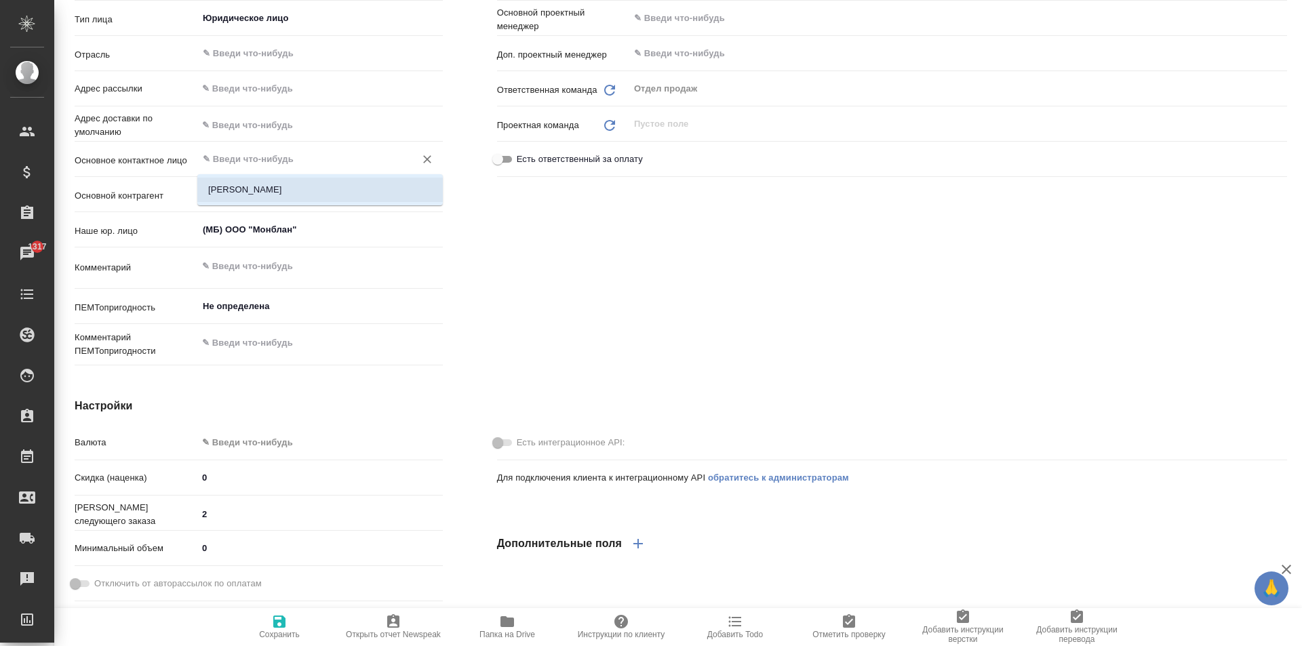
click at [248, 179] on li "[PERSON_NAME]" at bounding box center [319, 190] width 245 height 24
type input "[PERSON_NAME]"
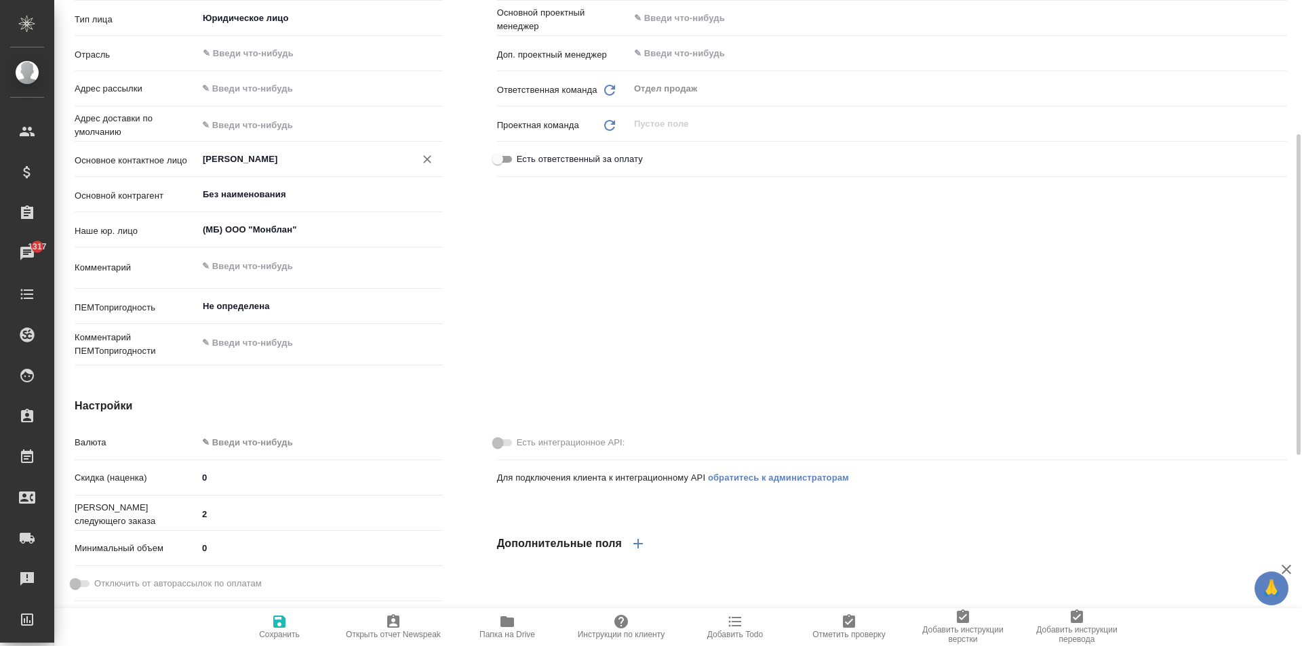
click at [250, 439] on body "🙏 .cls-1 fill:#fff; AWATERA [PERSON_NAME] Спецификации Заказы 1317 Чаты Todo Пр…" at bounding box center [651, 323] width 1302 height 646
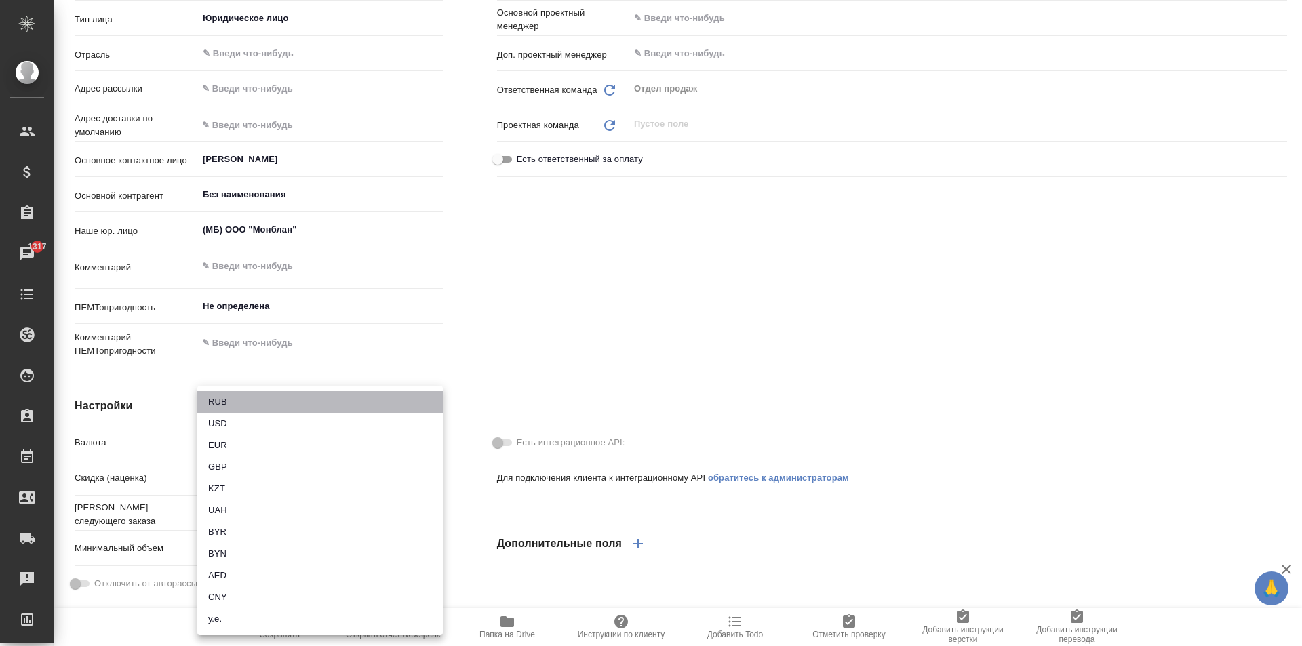
click at [224, 400] on li "RUB" at bounding box center [319, 402] width 245 height 22
type input "RUB"
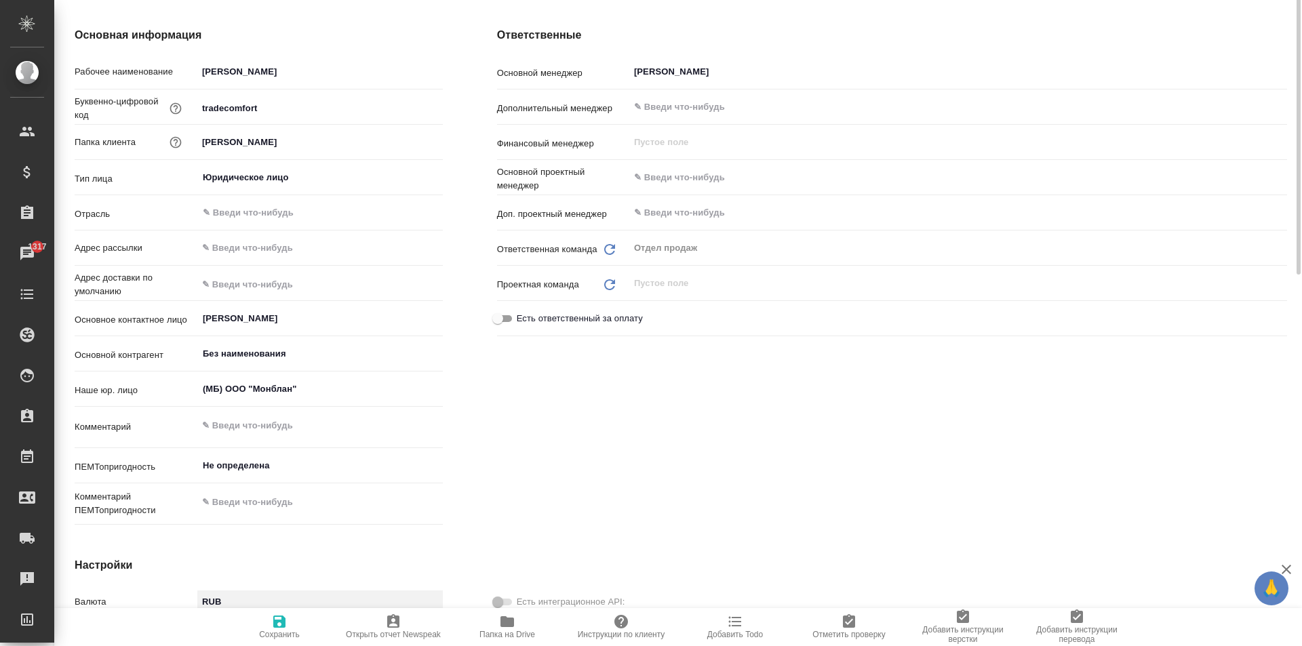
scroll to position [0, 0]
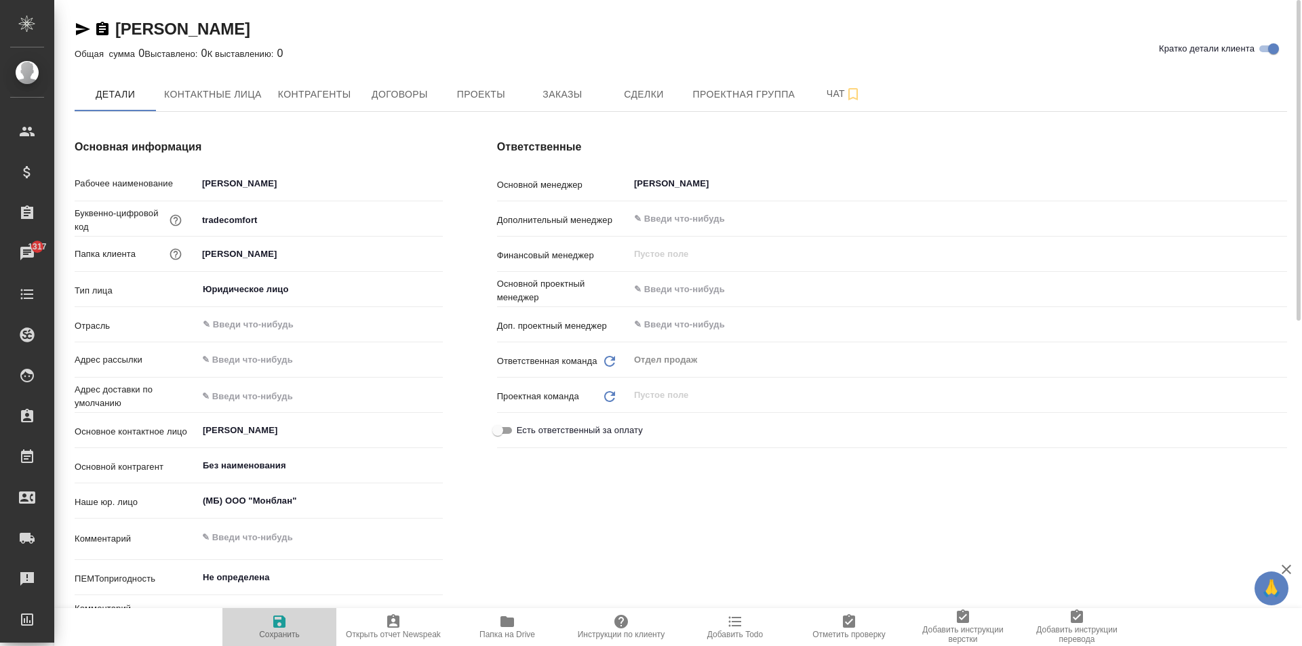
click at [273, 614] on icon "button" at bounding box center [279, 621] width 16 height 16
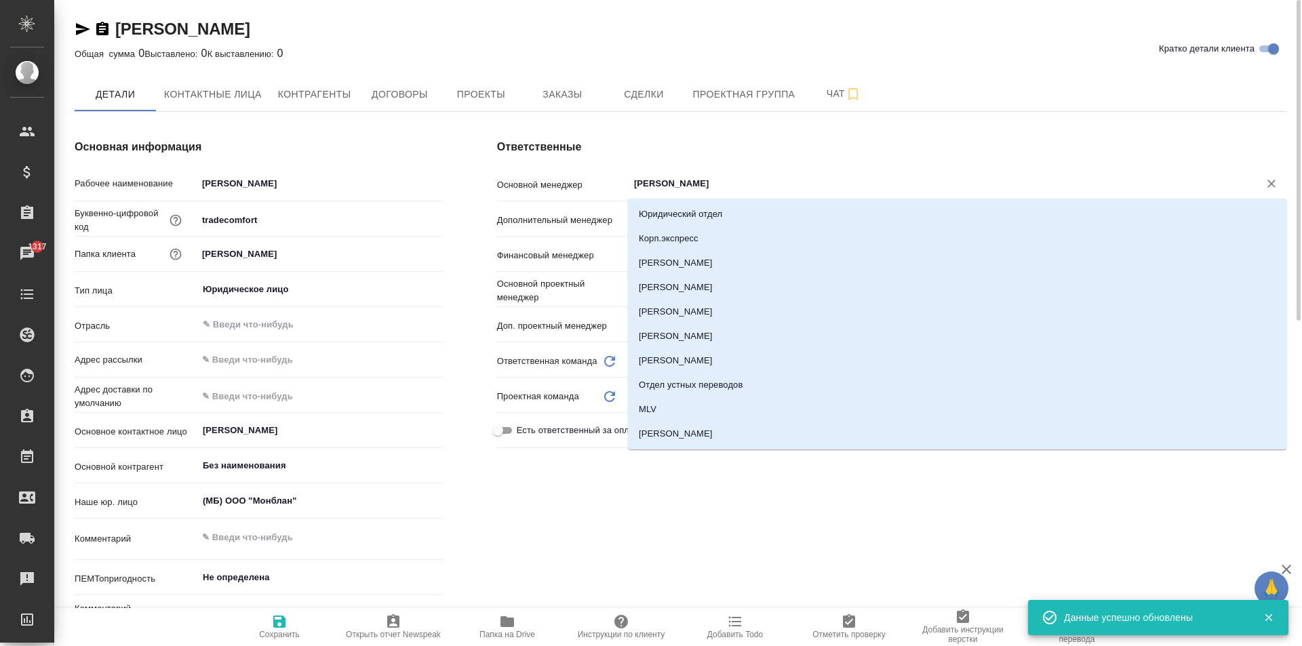
click at [690, 179] on input "[PERSON_NAME]" at bounding box center [934, 184] width 605 height 16
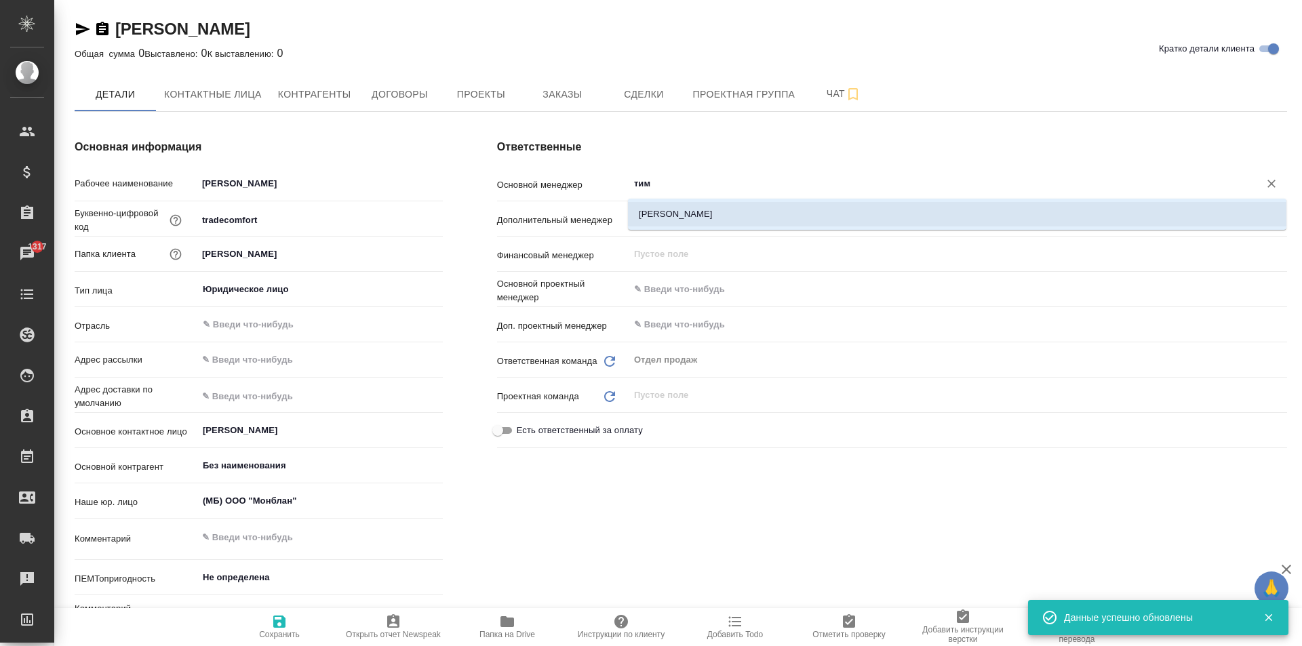
click at [699, 205] on li "[PERSON_NAME]" at bounding box center [957, 214] width 658 height 24
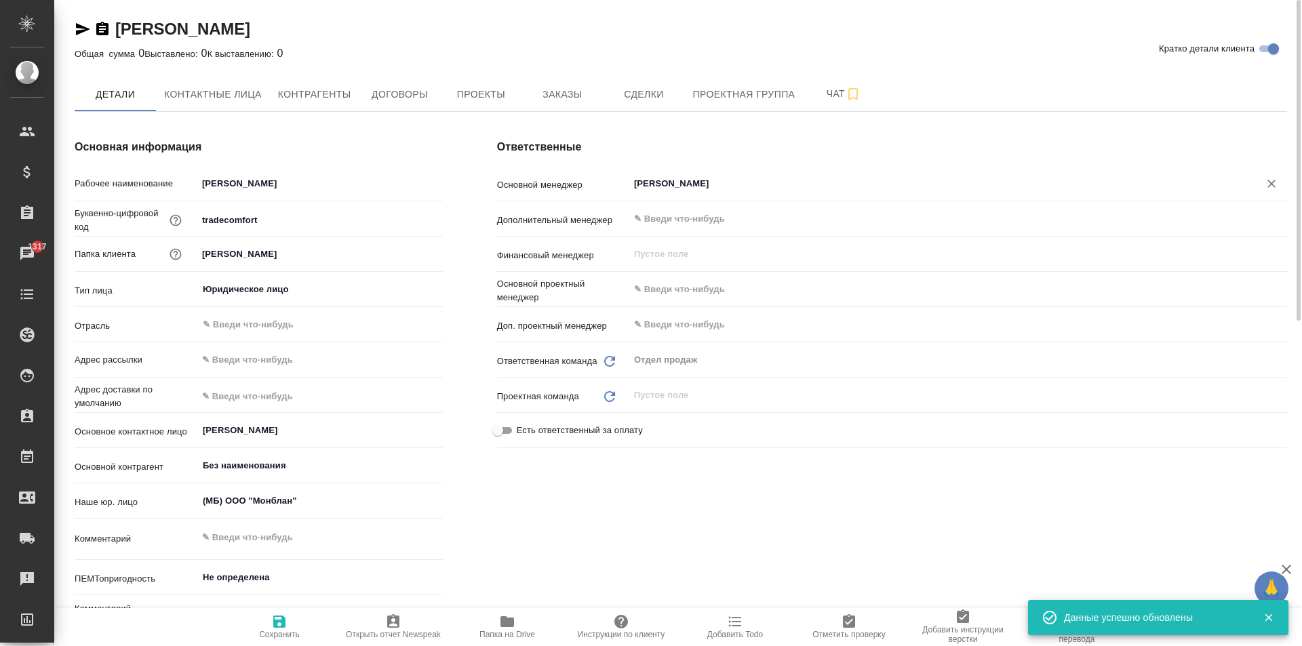
type input "[PERSON_NAME]"
click at [252, 642] on button "Сохранить" at bounding box center [279, 627] width 114 height 38
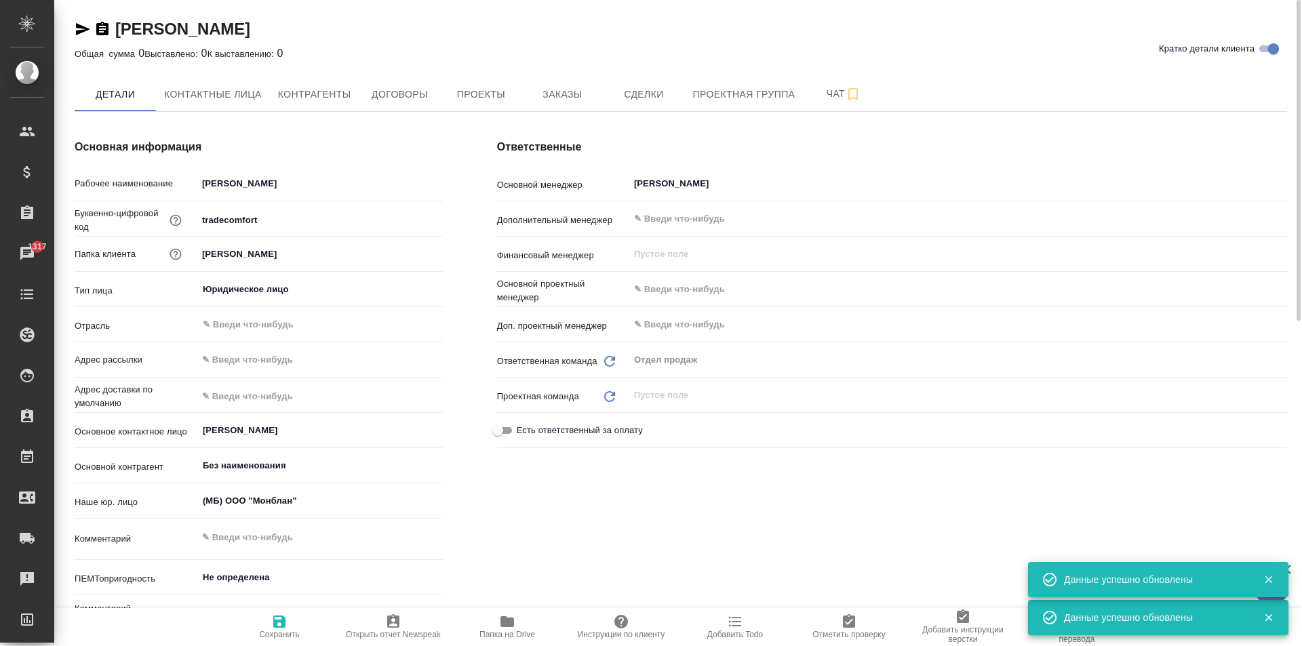
type input "[PERSON_NAME]"
type input "Крылатское"
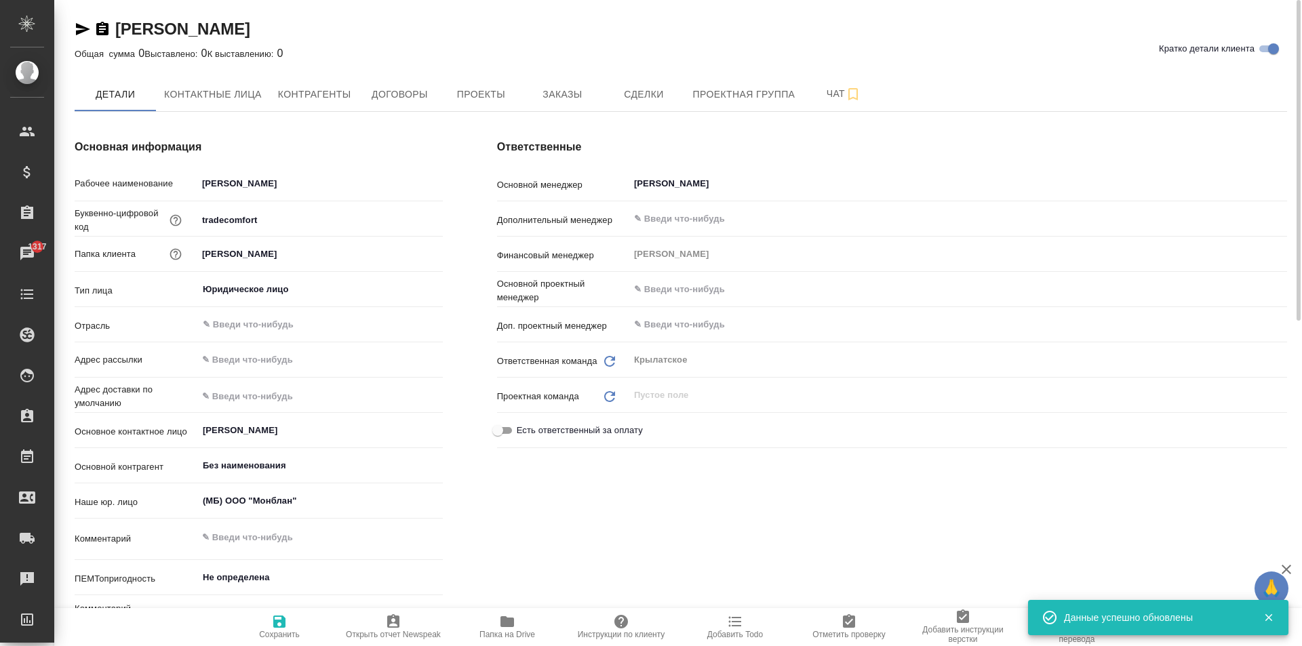
click at [608, 358] on icon "Обновить" at bounding box center [609, 361] width 16 height 16
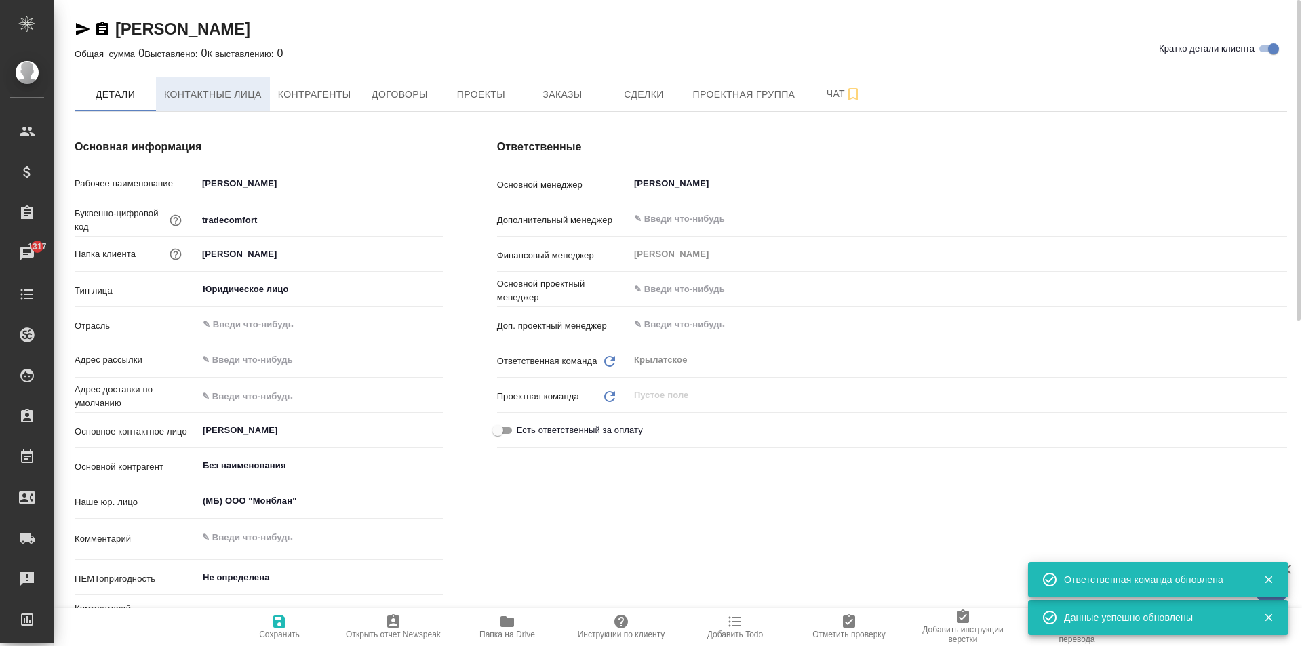
click at [209, 81] on button "Контактные лица" at bounding box center [213, 94] width 114 height 34
select select "RU"
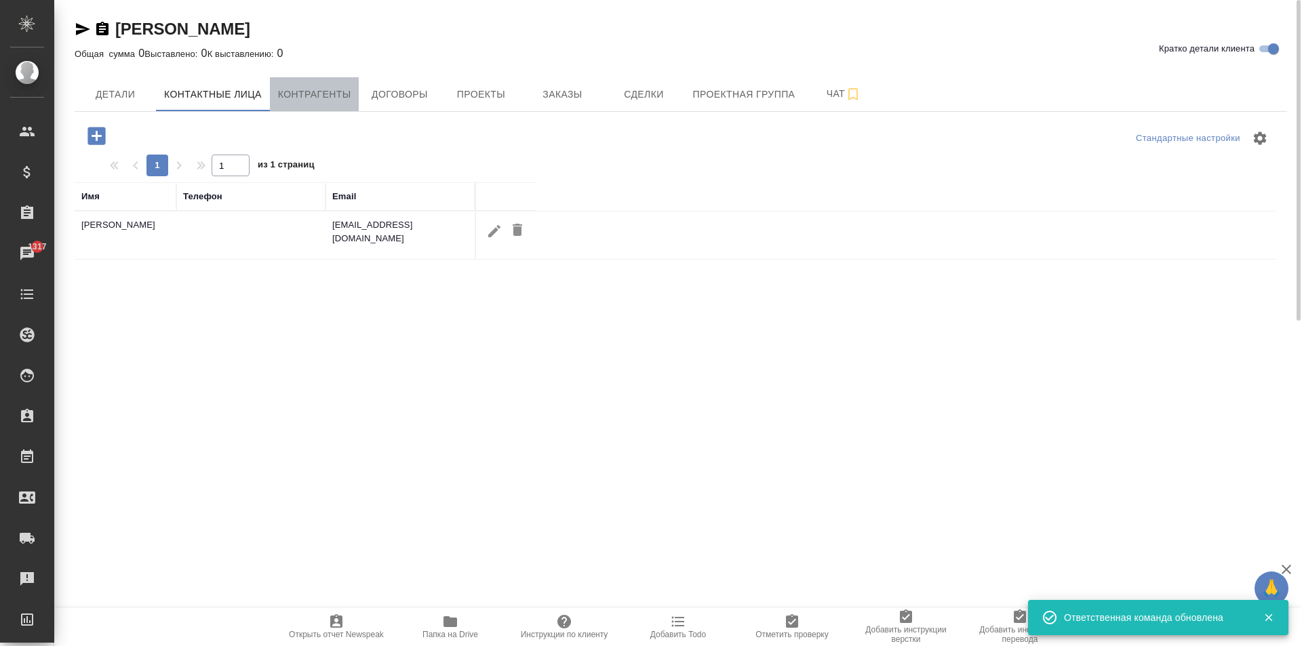
click at [323, 89] on span "Контрагенты" at bounding box center [314, 94] width 73 height 17
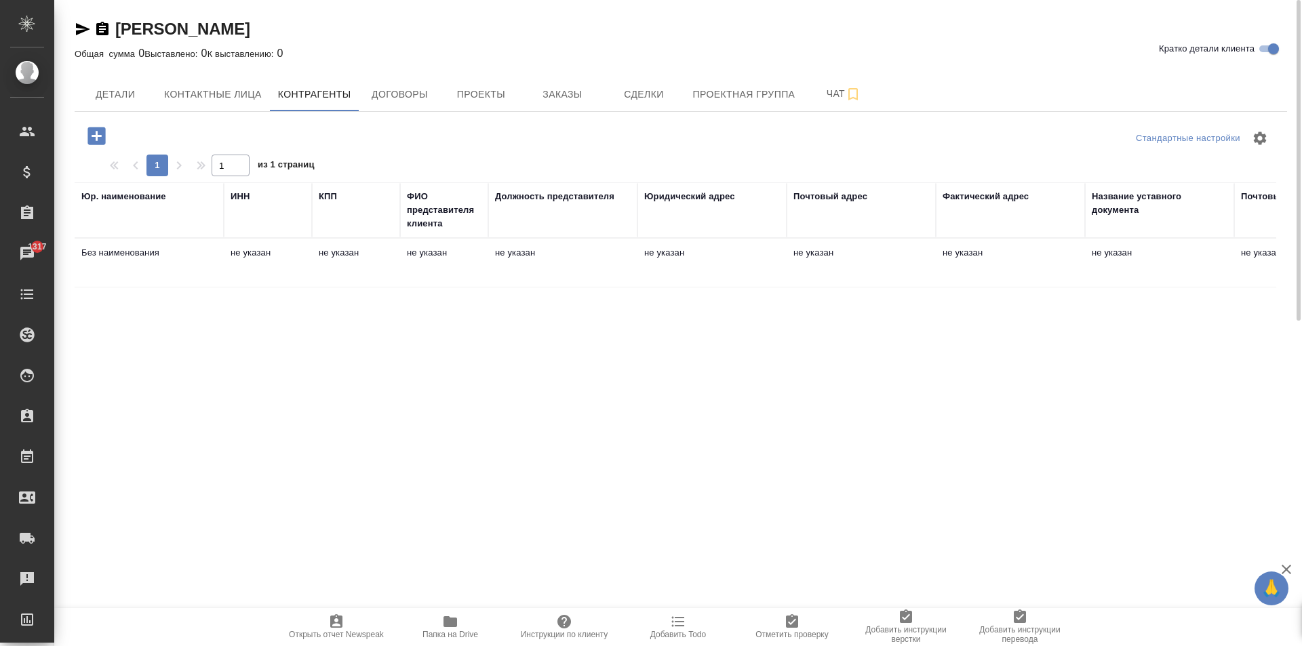
click at [478, 266] on td "не указан" at bounding box center [444, 262] width 88 height 47
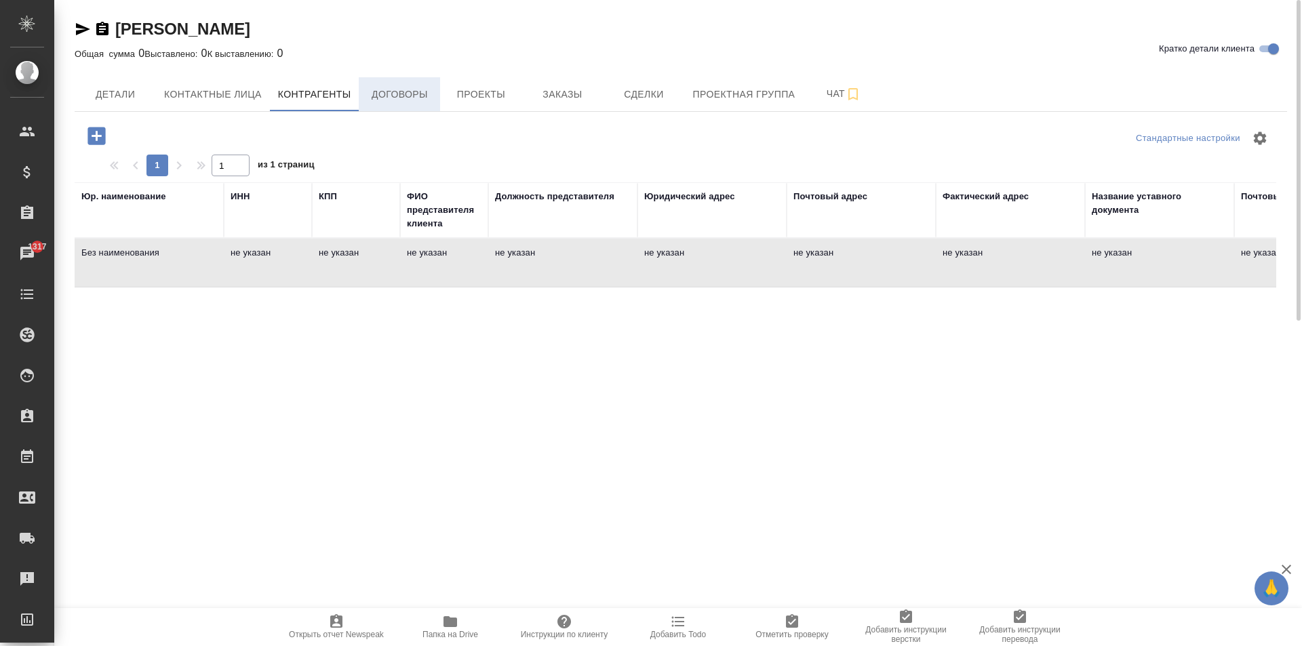
click at [418, 96] on span "Договоры" at bounding box center [399, 94] width 65 height 17
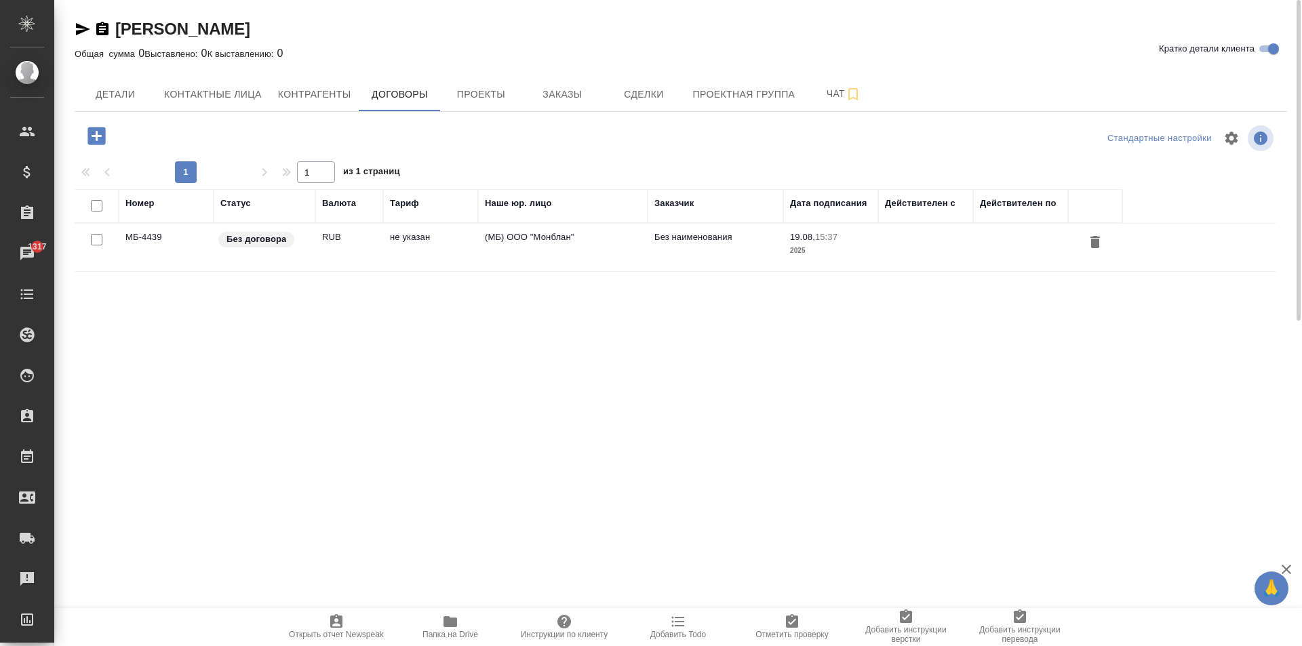
click at [484, 258] on td "(МБ) ООО "Монблан"" at bounding box center [562, 247] width 169 height 47
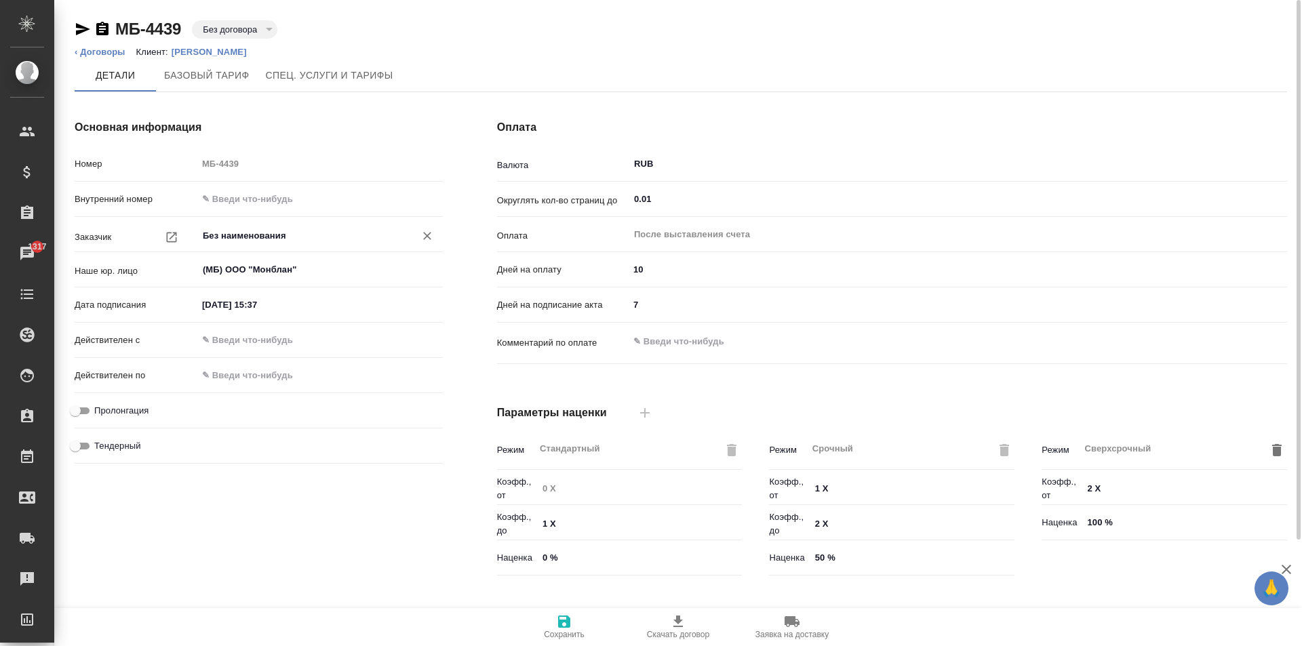
click at [283, 224] on div "Без наименования ​" at bounding box center [319, 236] width 245 height 24
click at [171, 237] on icon "button" at bounding box center [172, 237] width 14 height 14
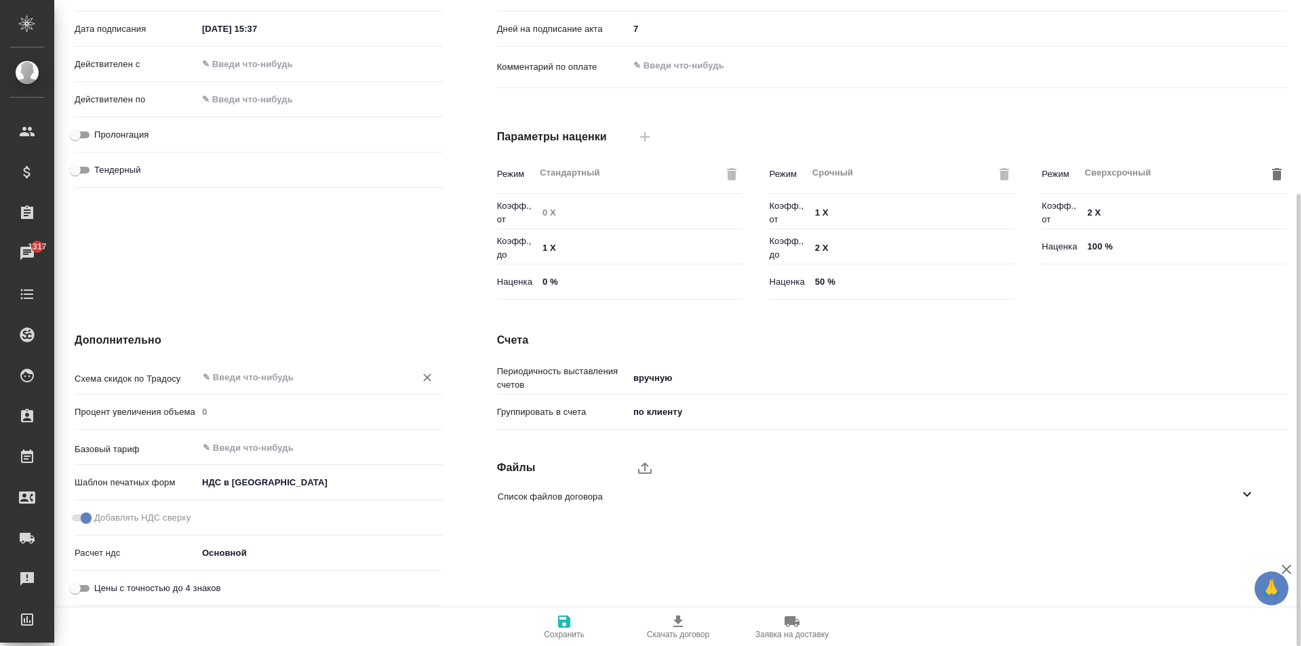
click at [294, 386] on div "​" at bounding box center [319, 377] width 245 height 24
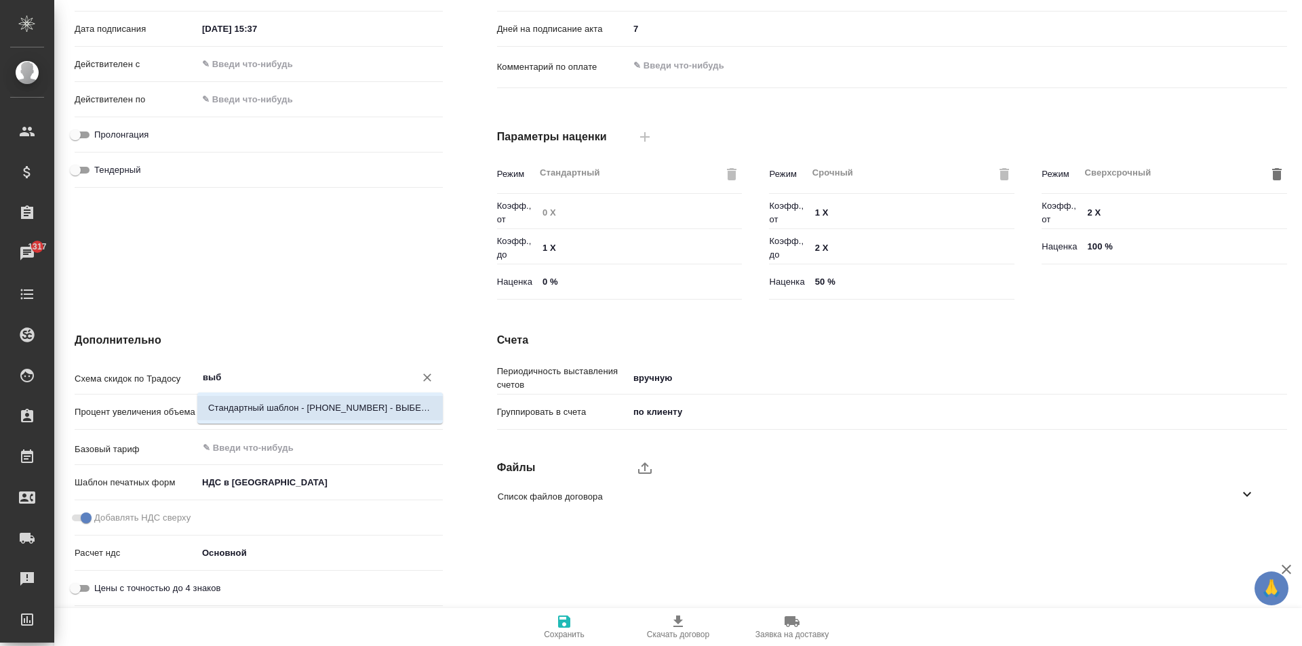
click at [323, 400] on li "Стандартный шаблон - [PHONE_NUMBER] - ВЫБЕРИ МЕНЯ!" at bounding box center [319, 408] width 245 height 24
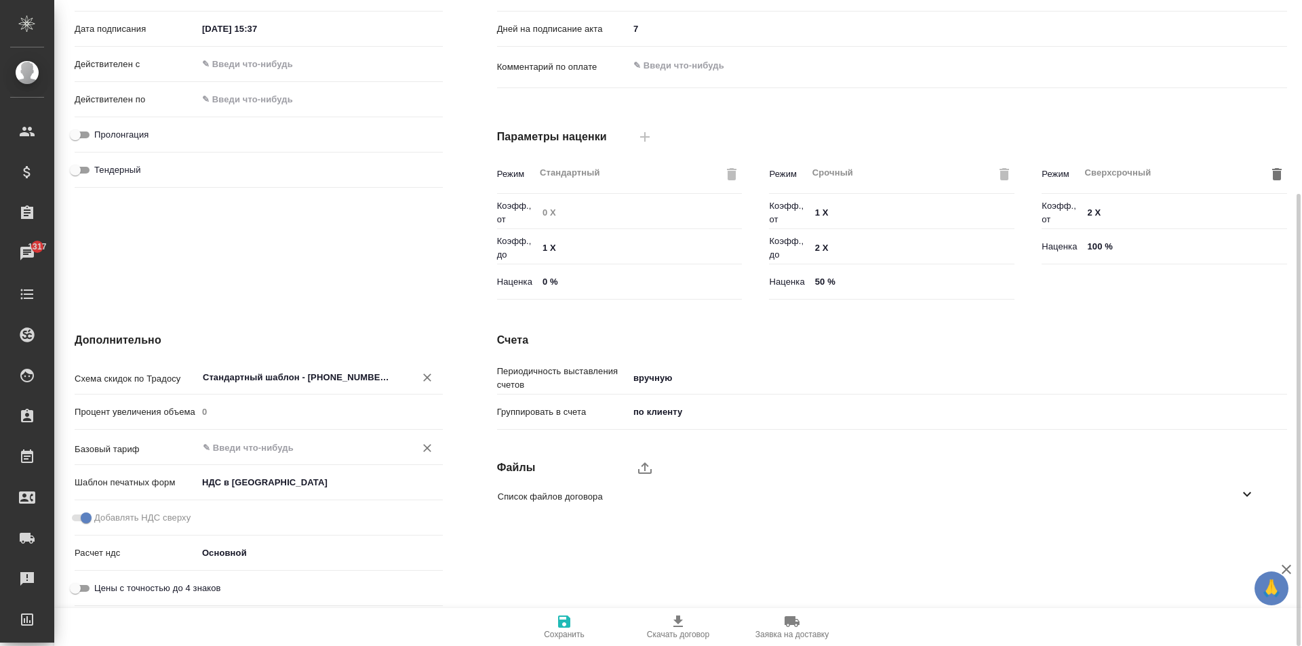
type input "Стандартный шаблон - [PHONE_NUMBER] - ВЫБЕРИ МЕНЯ!"
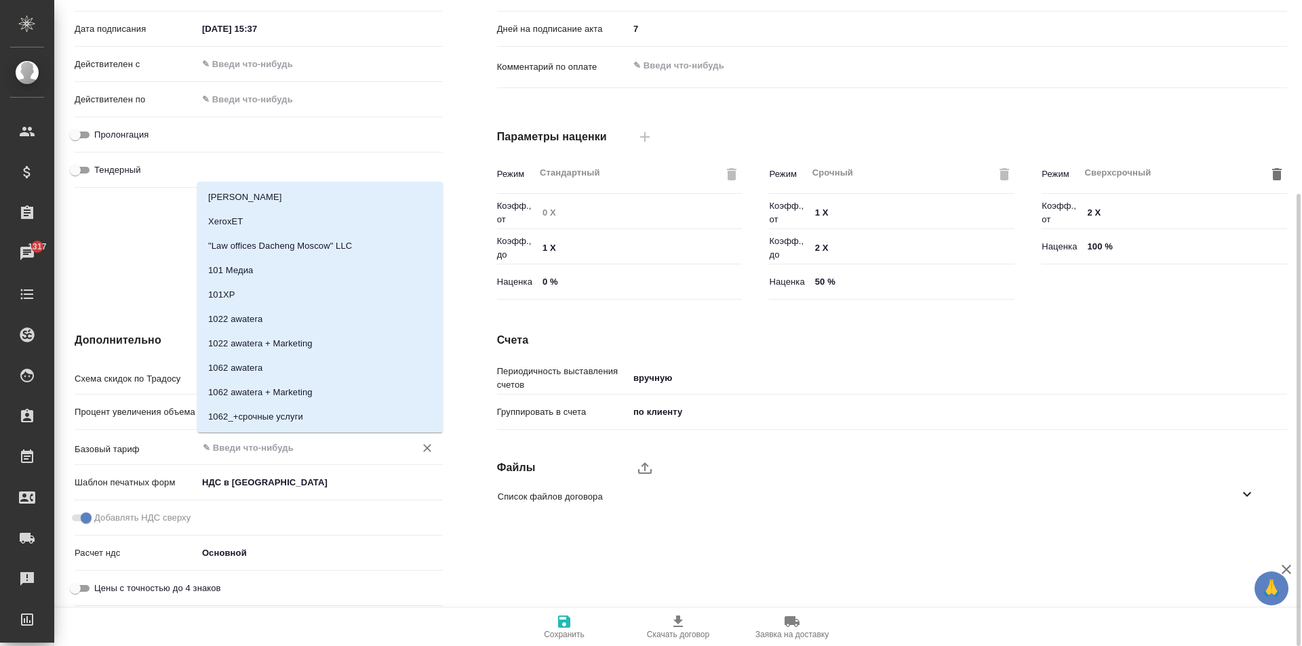
click at [278, 443] on input "text" at bounding box center [297, 447] width 192 height 16
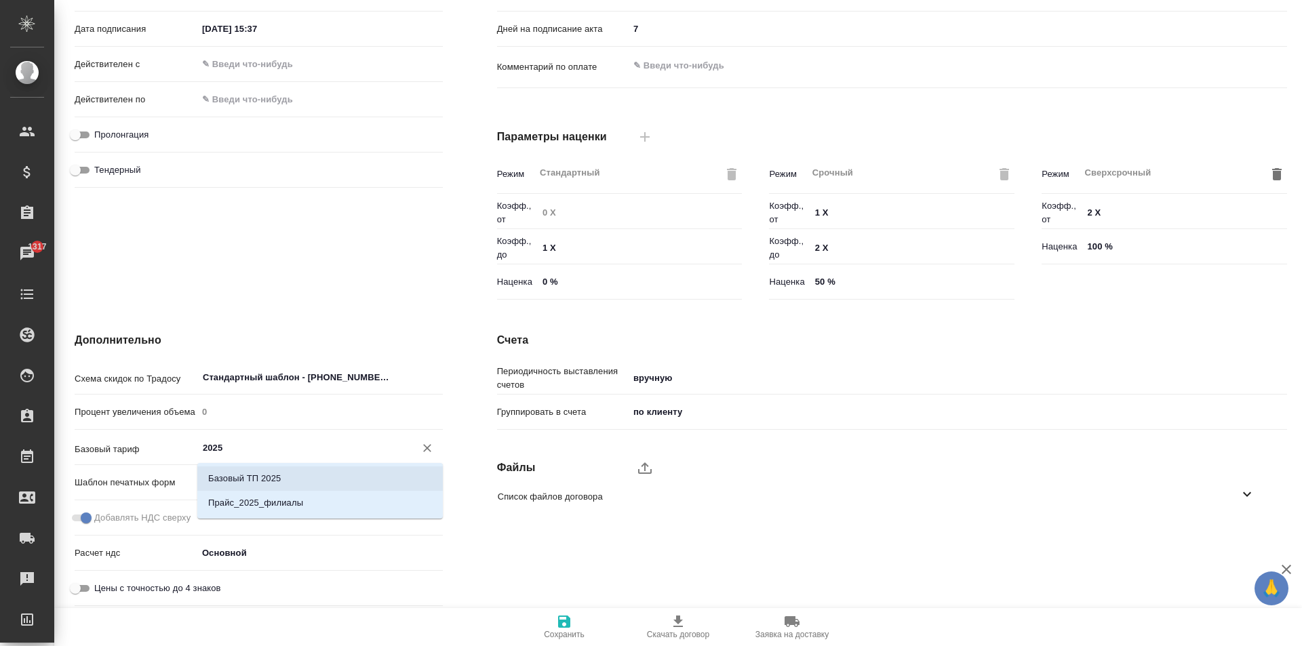
click at [296, 475] on li "Базовый ТП 2025" at bounding box center [319, 478] width 245 height 24
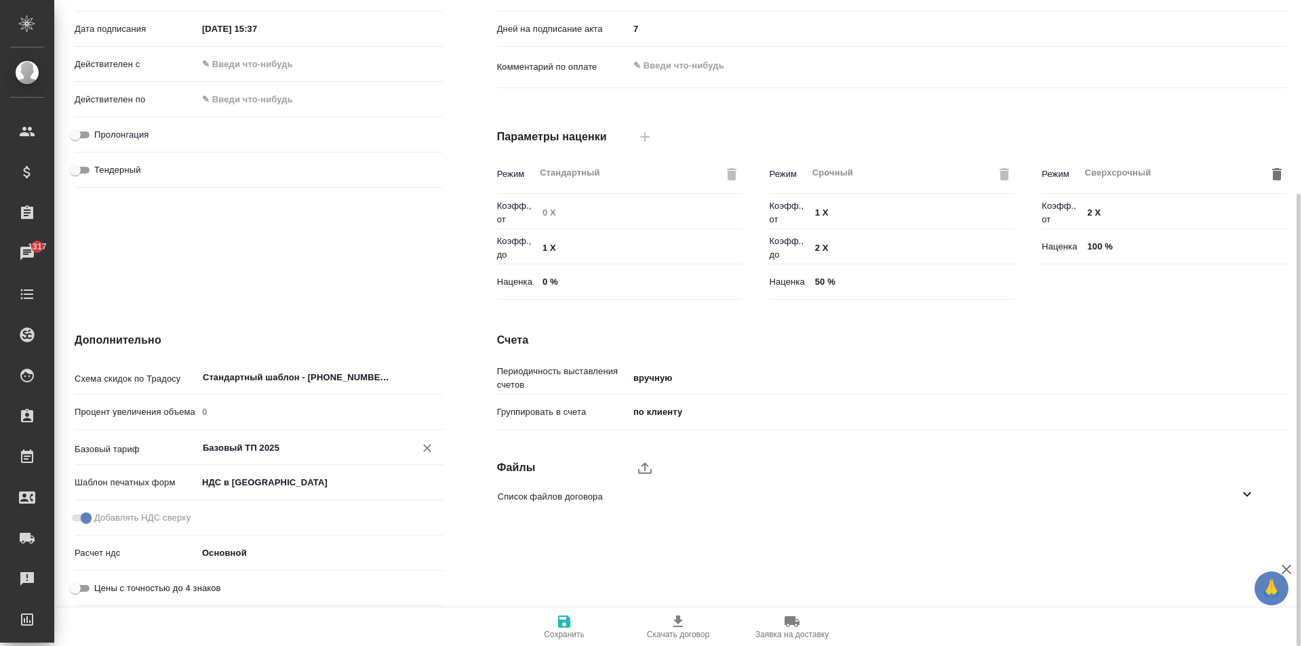
type input "Базовый ТП 2025"
click at [656, 418] on body "🙏 .cls-1 fill:#fff; AWATERA [PERSON_NAME] Спецификации Заказы 1317 Чаты Todo Пр…" at bounding box center [651, 323] width 1302 height 646
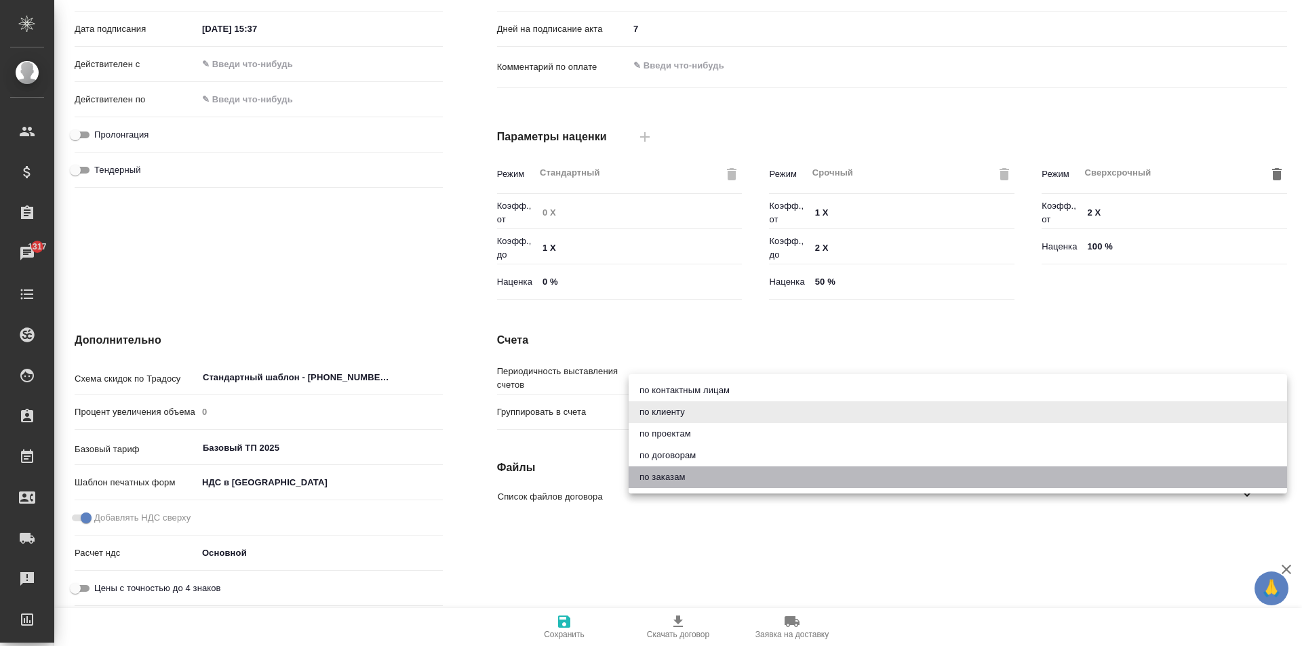
click at [679, 472] on li "по заказам" at bounding box center [957, 477] width 658 height 22
type input "order"
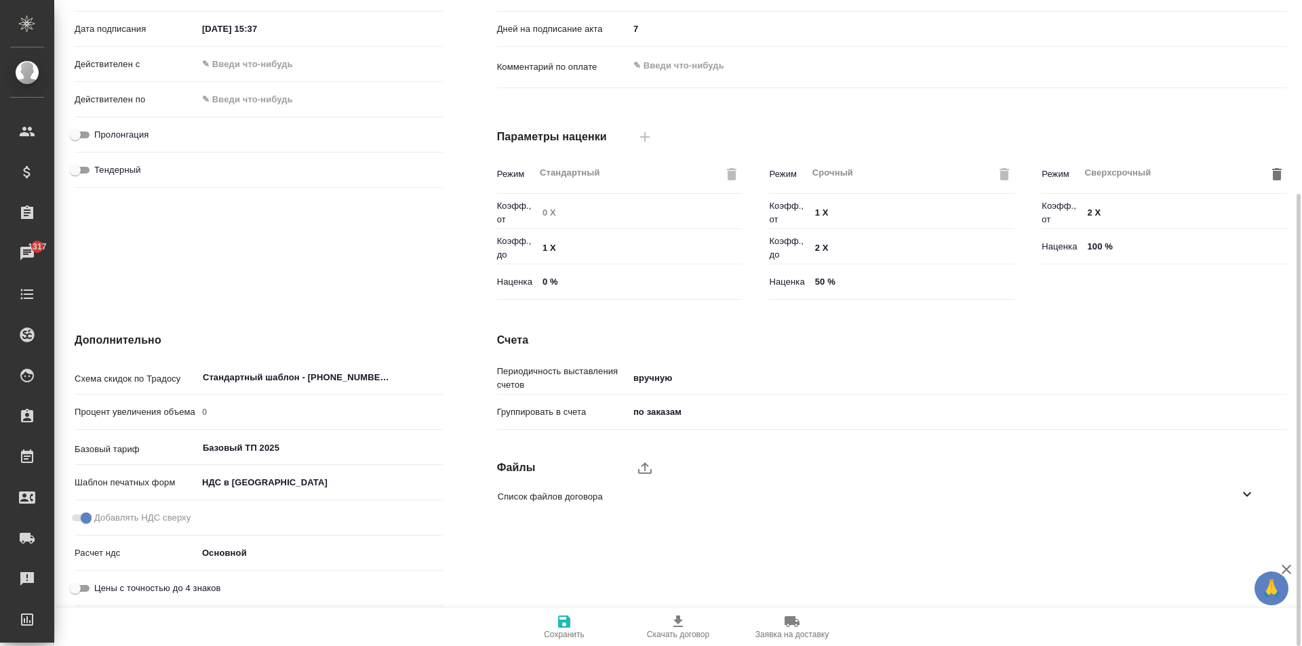
click at [561, 637] on span "Сохранить" at bounding box center [564, 634] width 41 height 9
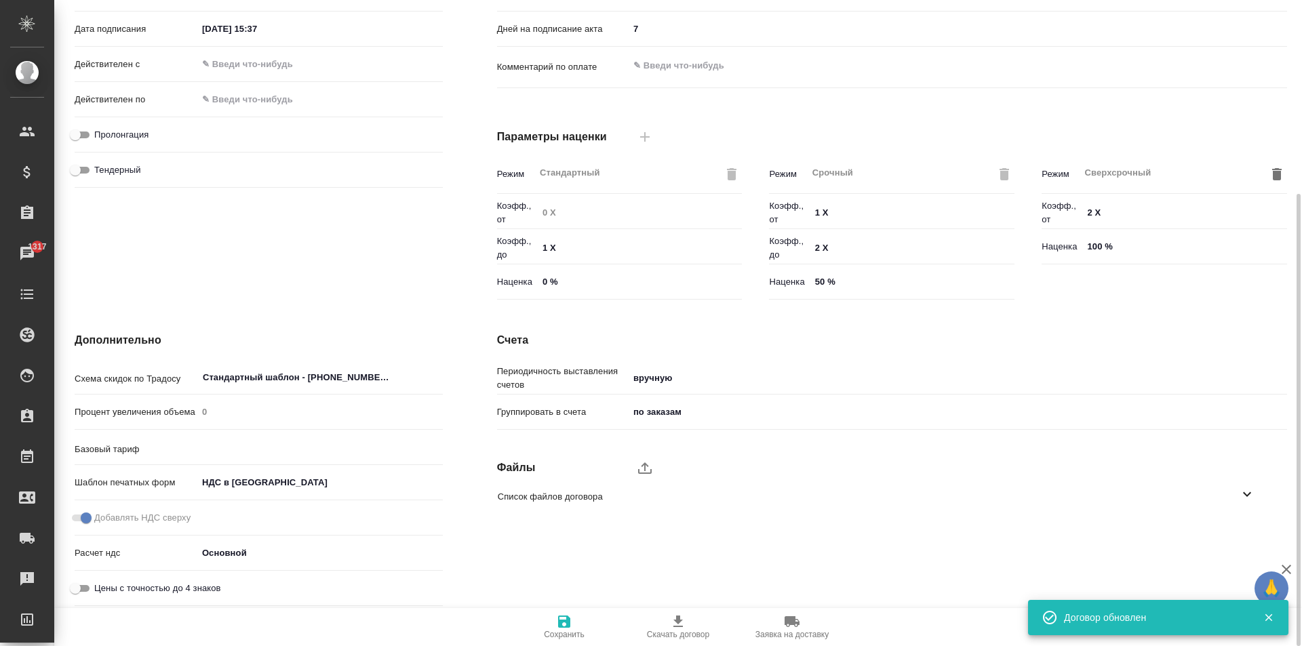
type input "Базовый ТП 2025"
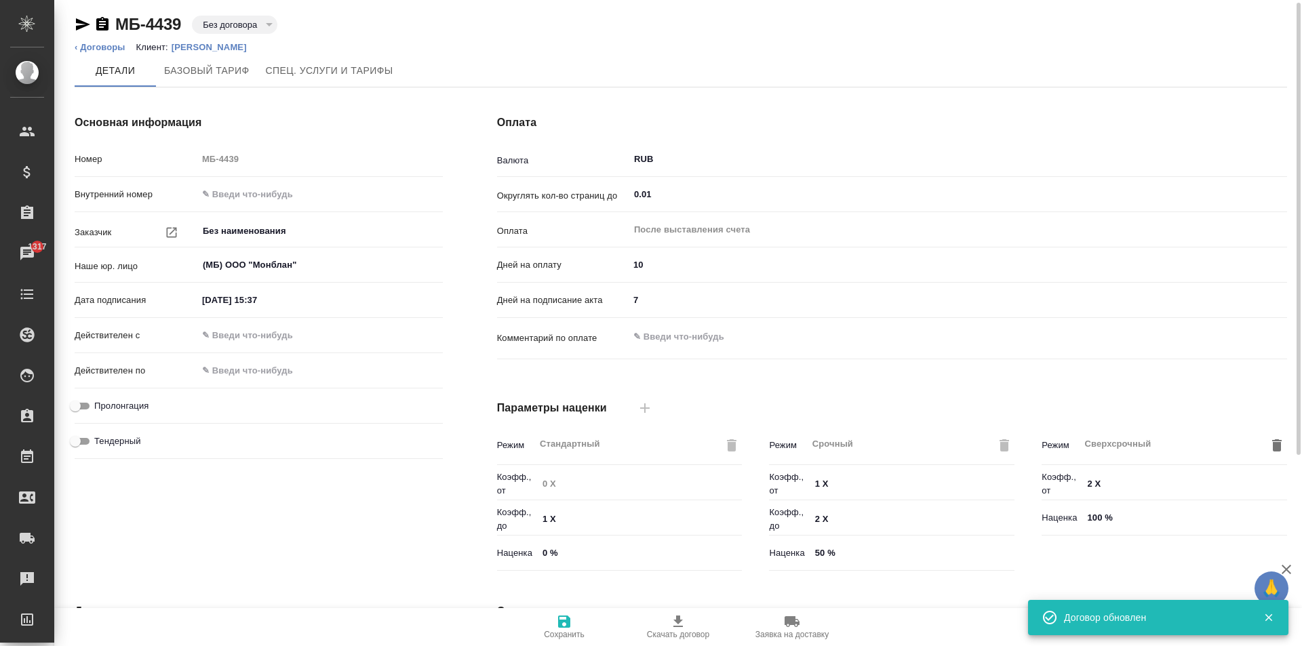
scroll to position [0, 0]
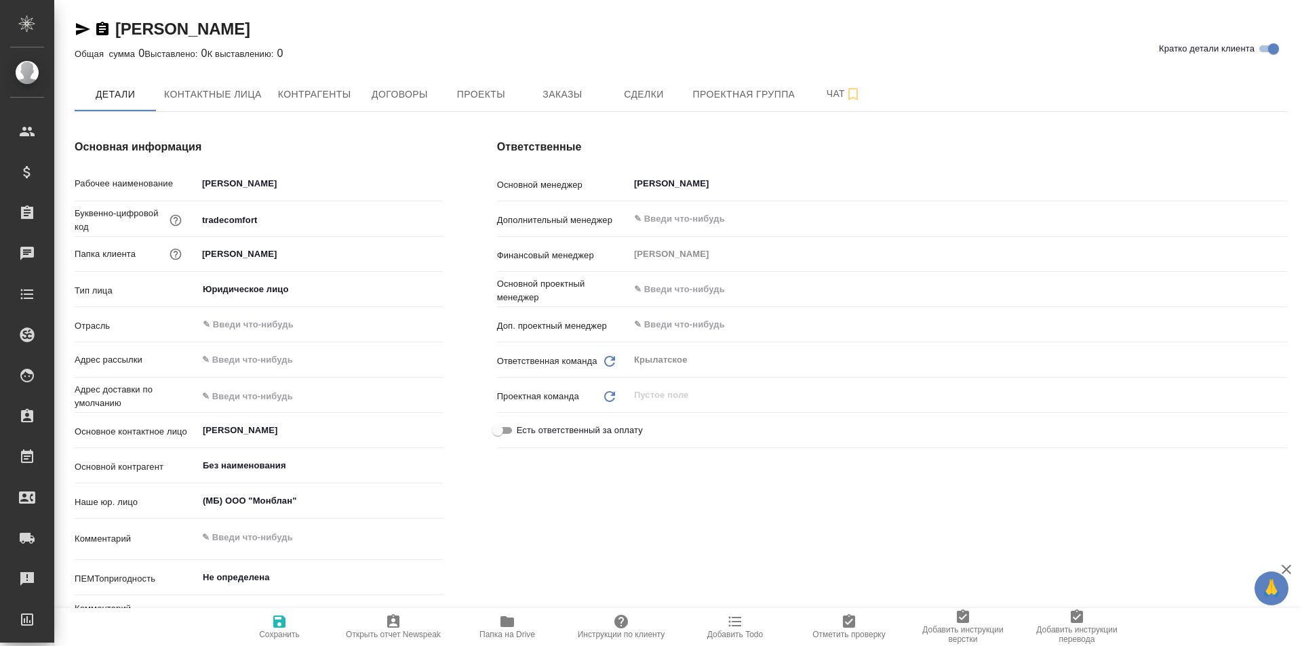
click at [234, 30] on link "[PERSON_NAME]" at bounding box center [182, 29] width 135 height 18
drag, startPoint x: 238, startPoint y: 31, endPoint x: 118, endPoint y: 27, distance: 120.0
click at [118, 27] on div "[PERSON_NAME] детали клиента" at bounding box center [681, 29] width 1212 height 22
copy link "[PERSON_NAME]"
click at [517, 86] on button "Проекты" at bounding box center [480, 94] width 81 height 34
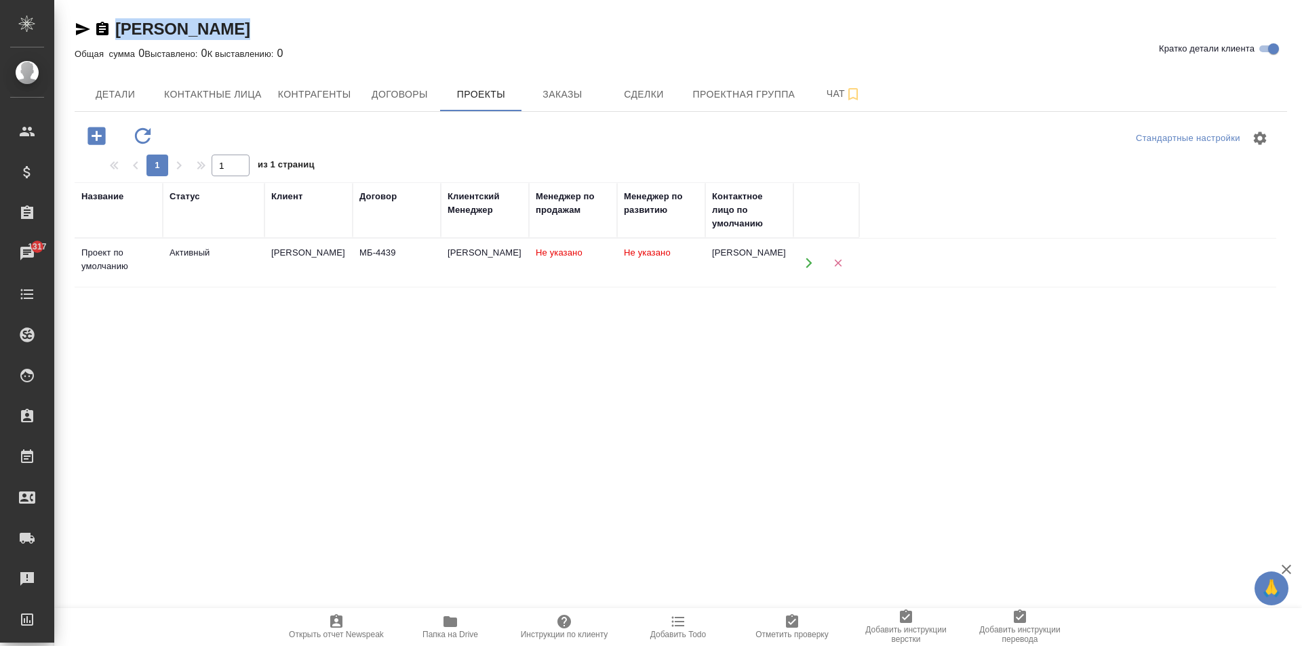
click at [806, 265] on icon "button" at bounding box center [809, 263] width 12 height 12
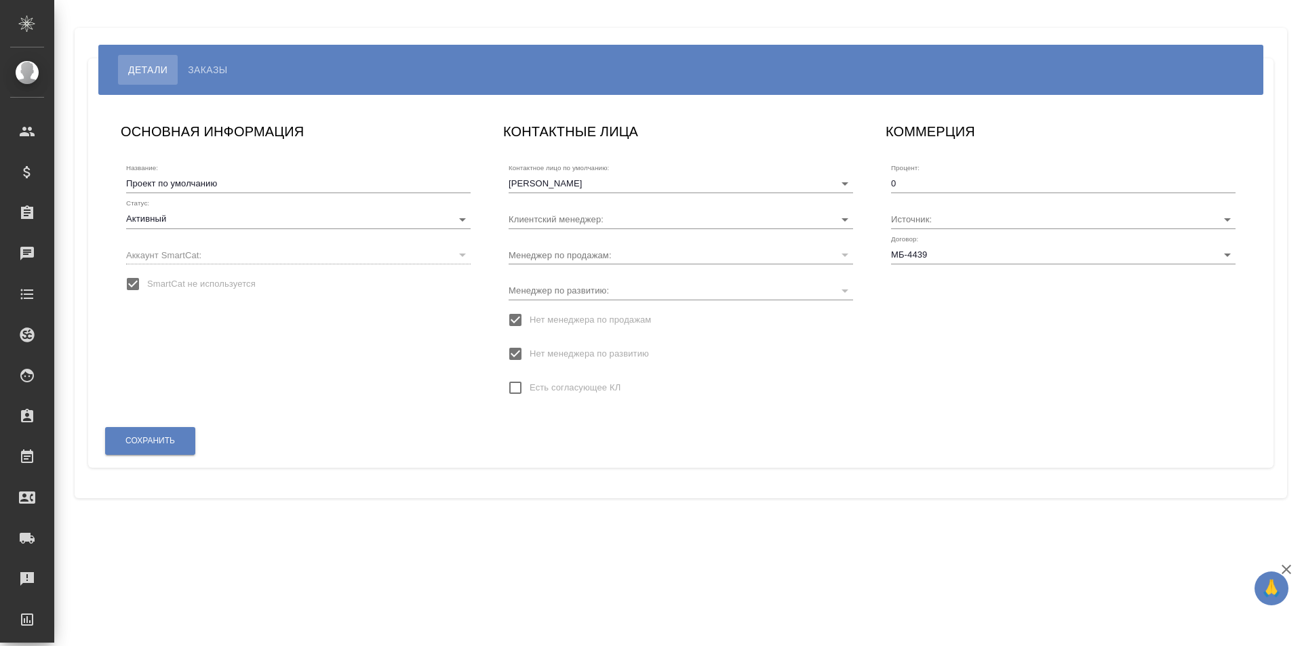
type input "[PERSON_NAME]"
click at [262, 168] on div "Название: Проект по умолчанию" at bounding box center [298, 178] width 344 height 30
click at [266, 174] on div "Название: Проект по умолчанию" at bounding box center [298, 178] width 344 height 30
click at [266, 180] on input "Проект по умолчанию" at bounding box center [298, 183] width 344 height 19
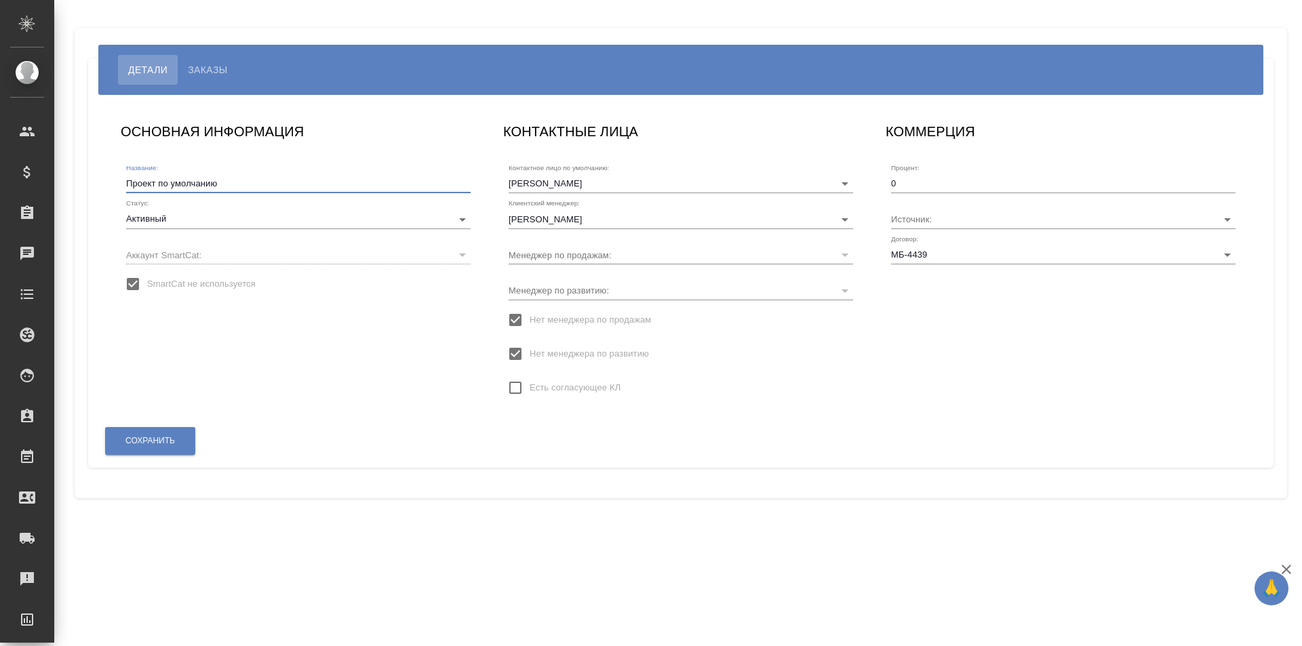
click at [266, 180] on input "Проект по умолчанию" at bounding box center [298, 183] width 344 height 19
paste input "[PERSON_NAME]"
type input "[PERSON_NAME]"
click at [198, 279] on span "SmartCat не используется" at bounding box center [201, 284] width 108 height 14
click at [147, 279] on input "SmartCat не используется" at bounding box center [133, 284] width 28 height 28
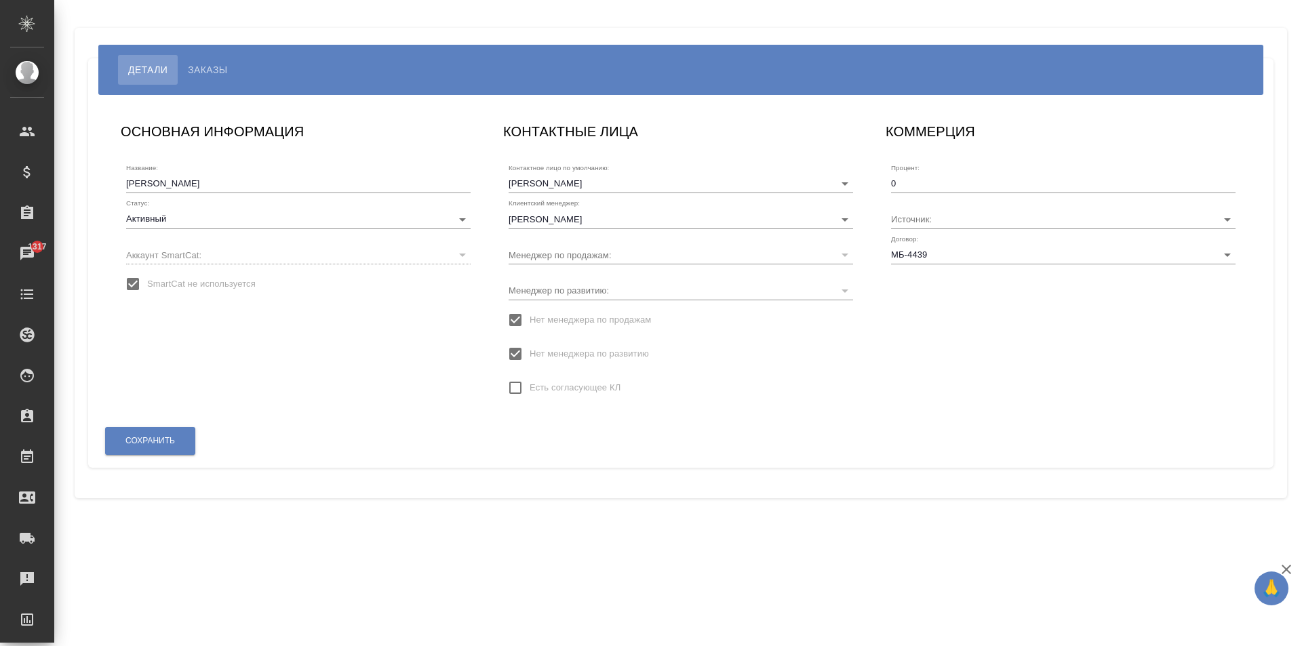
checkbox input "false"
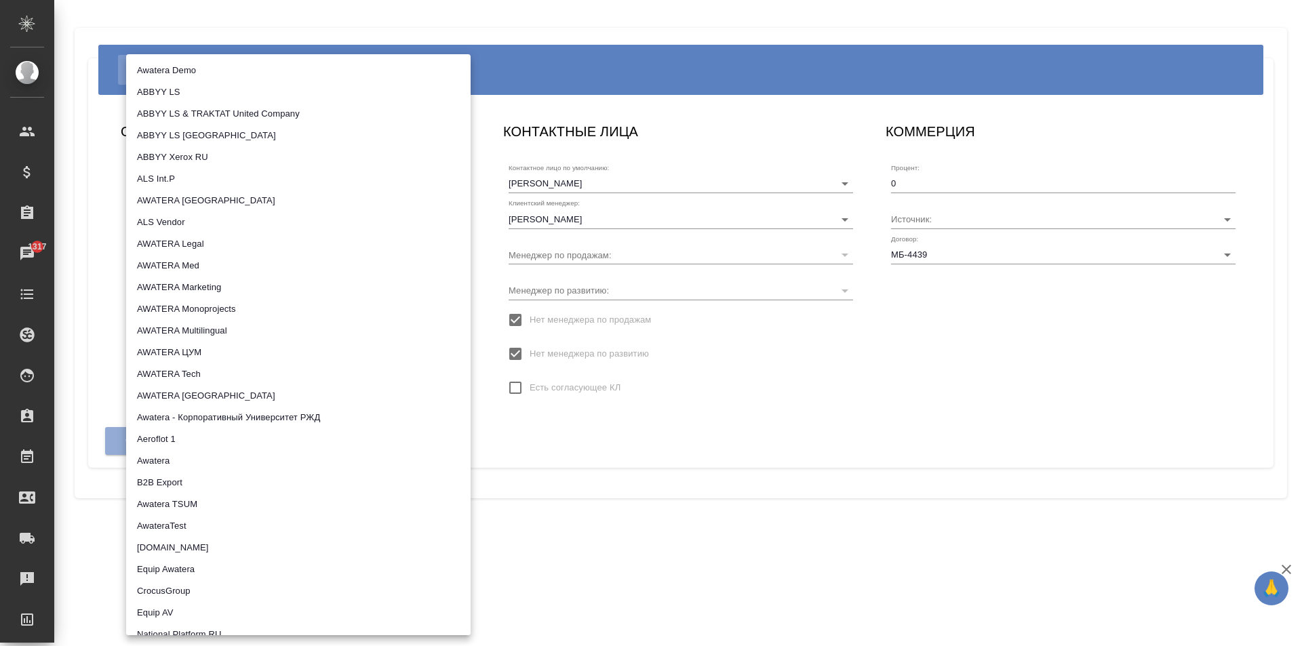
click at [209, 254] on body "🙏 .cls-1 fill:#fff; AWATERA [PERSON_NAME] Клиенты Спецификации Заказы 1317 Чаты…" at bounding box center [651, 323] width 1302 height 646
click at [285, 371] on li "AWATERA Tech" at bounding box center [298, 374] width 344 height 22
type input "5ee7315ce042774c5440625b"
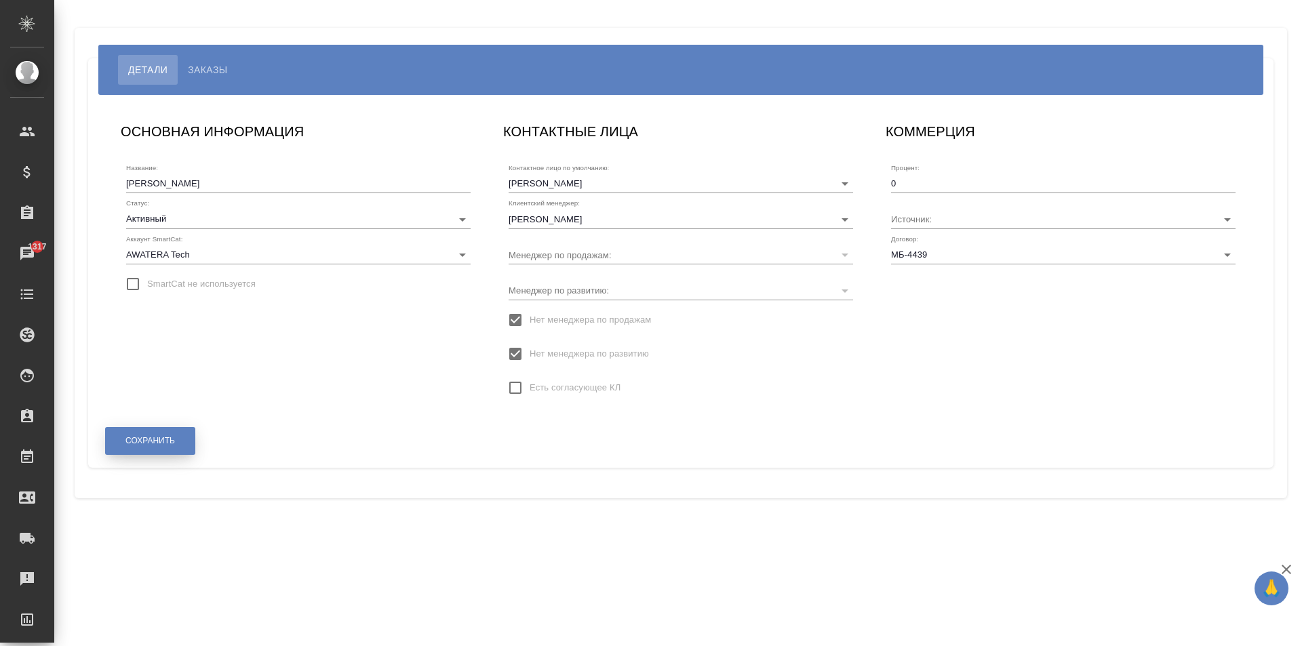
click at [155, 448] on button "Сохранить" at bounding box center [150, 441] width 90 height 28
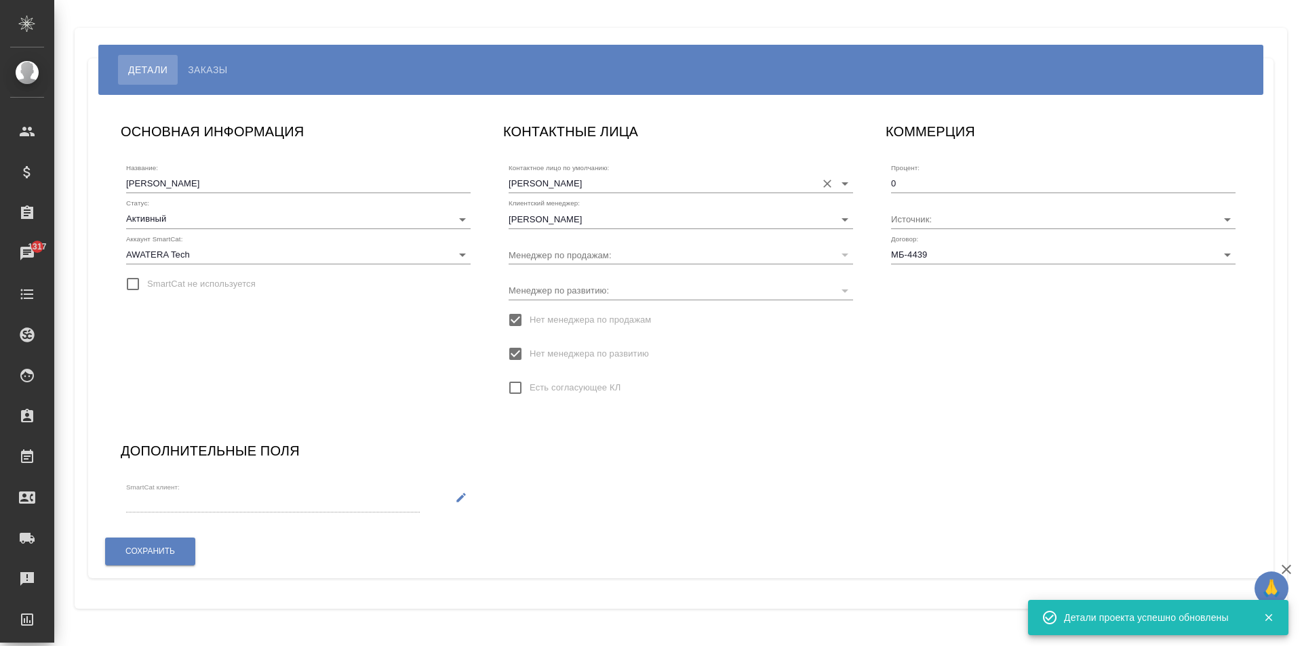
click at [608, 184] on input "[PERSON_NAME]" at bounding box center [658, 183] width 301 height 18
click at [630, 130] on h6 "КОНТАКТНЫЕ ЛИЦА" at bounding box center [570, 132] width 135 height 22
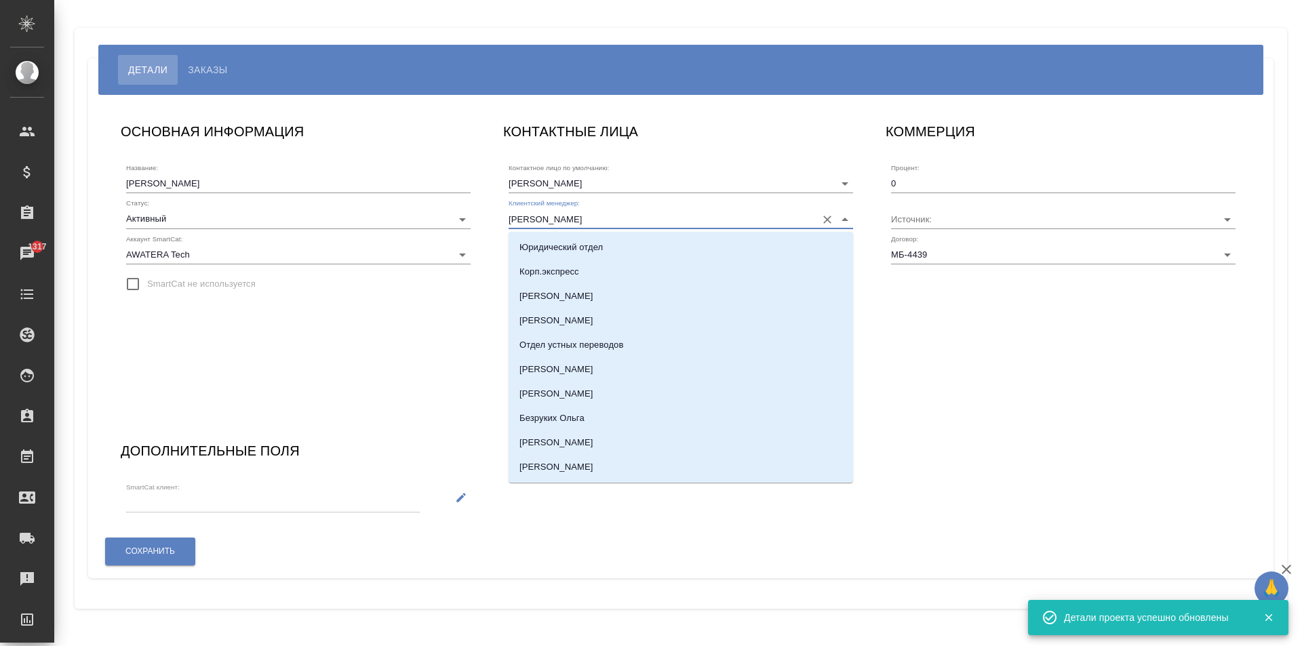
click at [599, 218] on input "[PERSON_NAME]" at bounding box center [658, 218] width 301 height 18
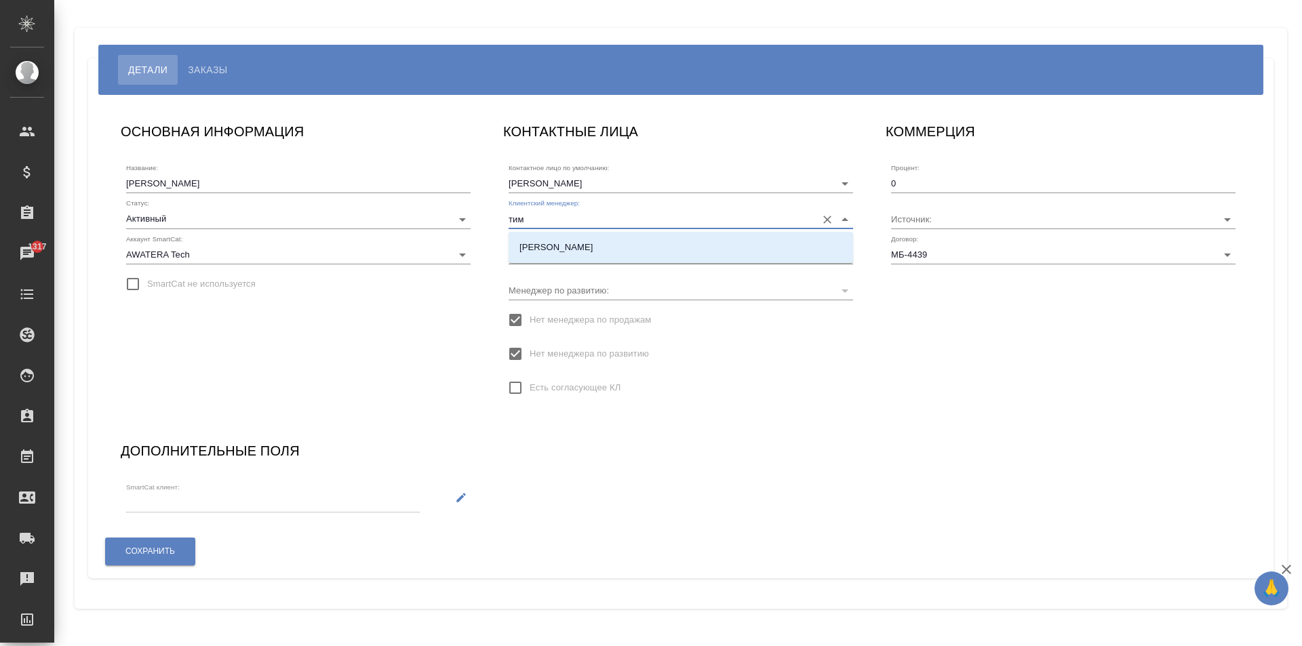
click at [605, 232] on div "[PERSON_NAME]" at bounding box center [680, 247] width 344 height 31
click at [607, 237] on li "[PERSON_NAME]" at bounding box center [680, 247] width 344 height 24
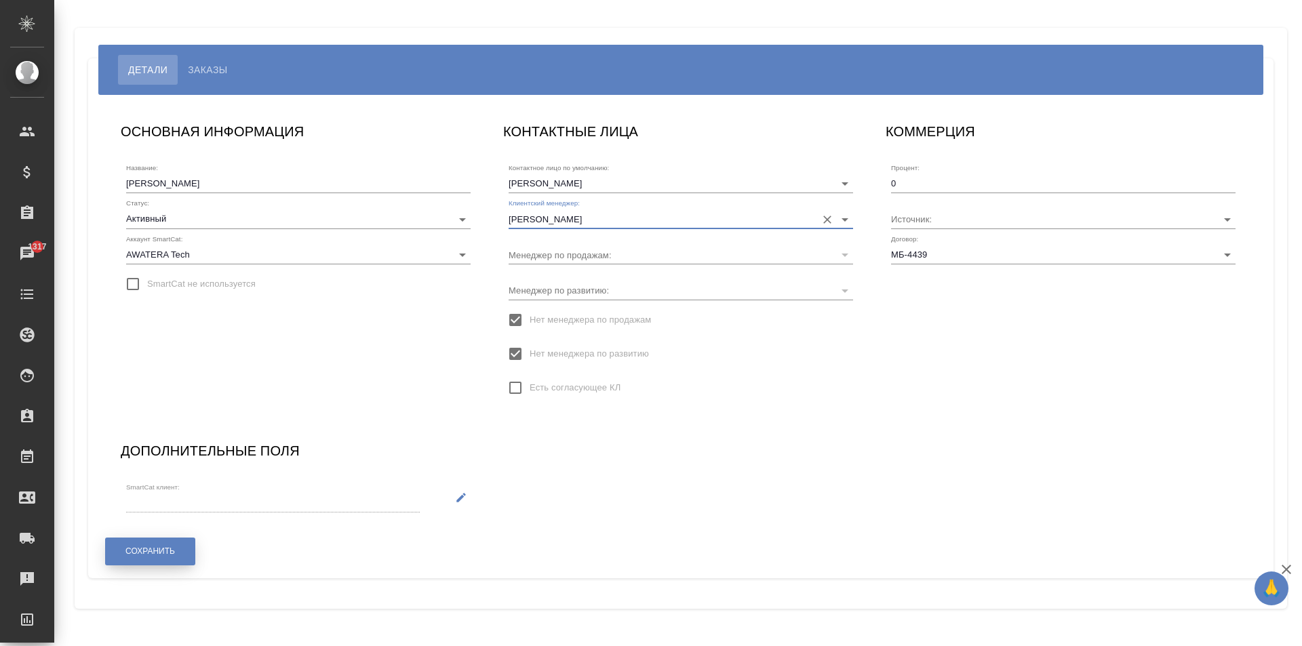
type input "[PERSON_NAME]"
click at [180, 550] on button "Сохранить" at bounding box center [150, 552] width 90 height 28
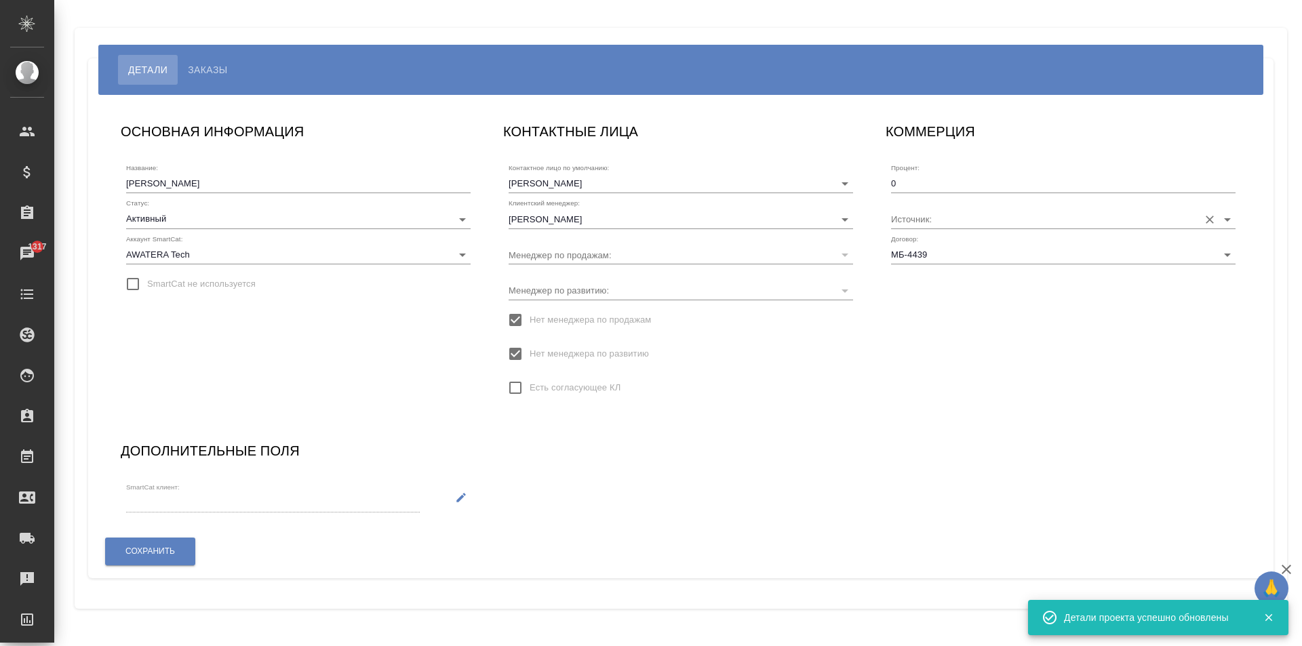
click at [942, 222] on input "Источник:" at bounding box center [1041, 218] width 301 height 18
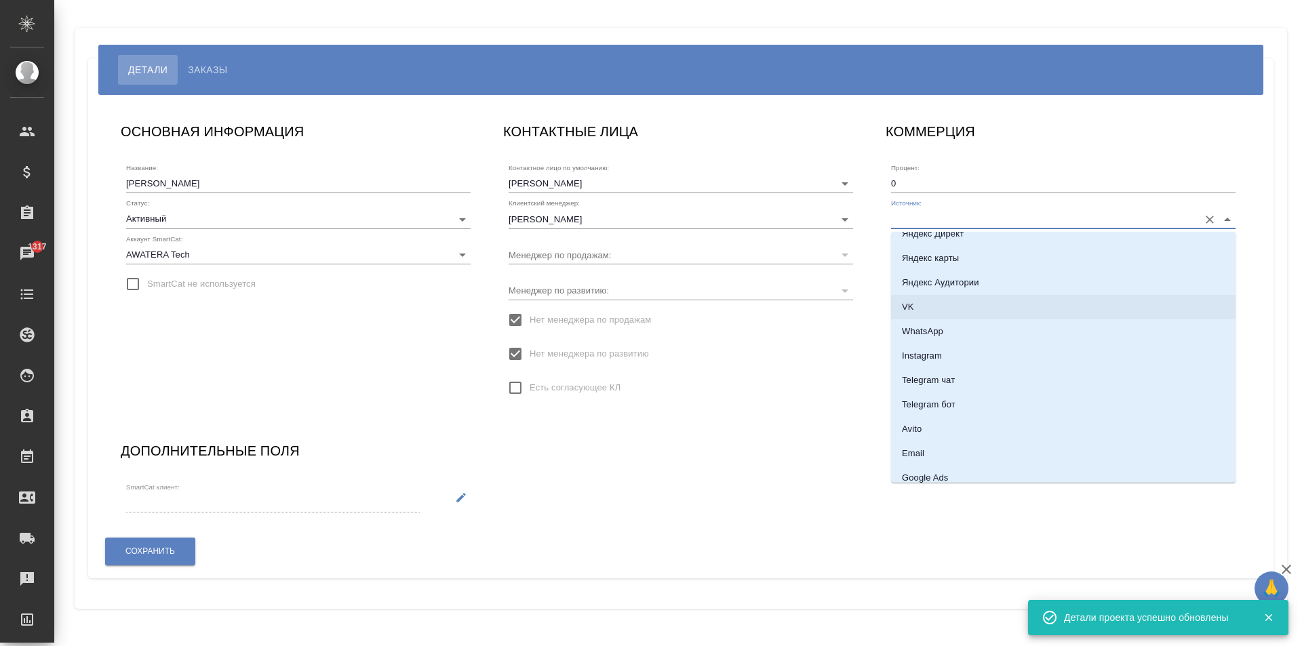
scroll to position [68, 0]
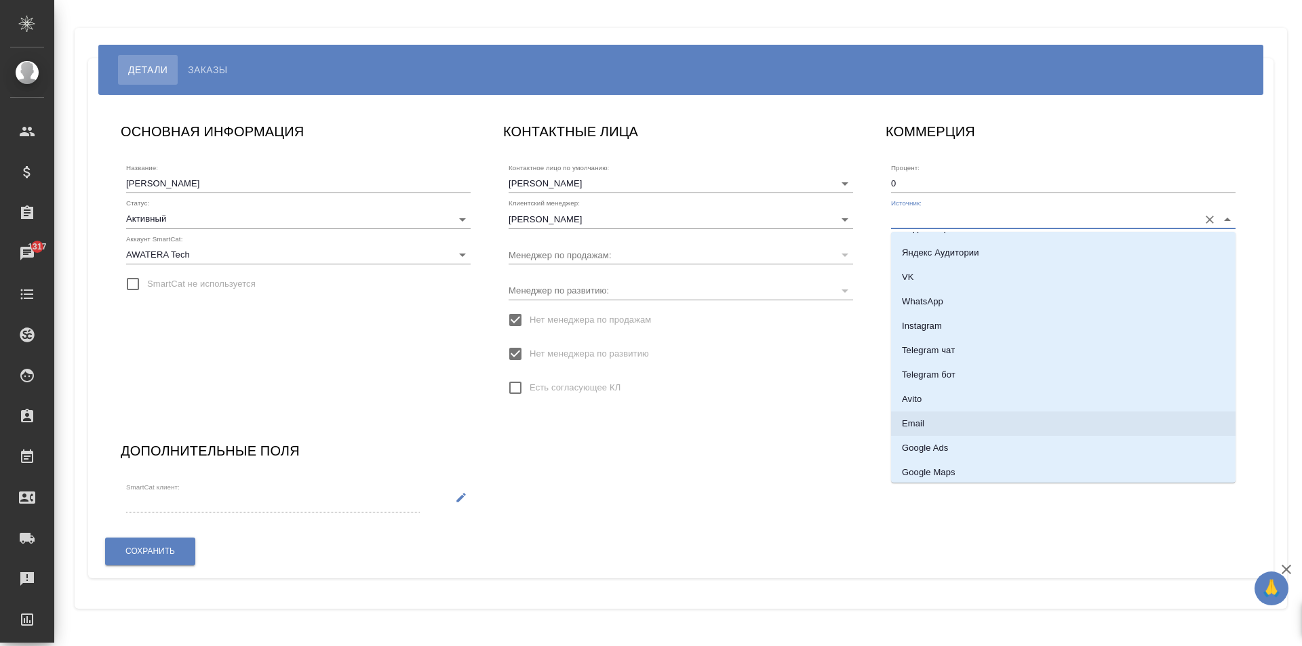
click at [986, 419] on li "Email" at bounding box center [1063, 423] width 344 height 24
type input "Email"
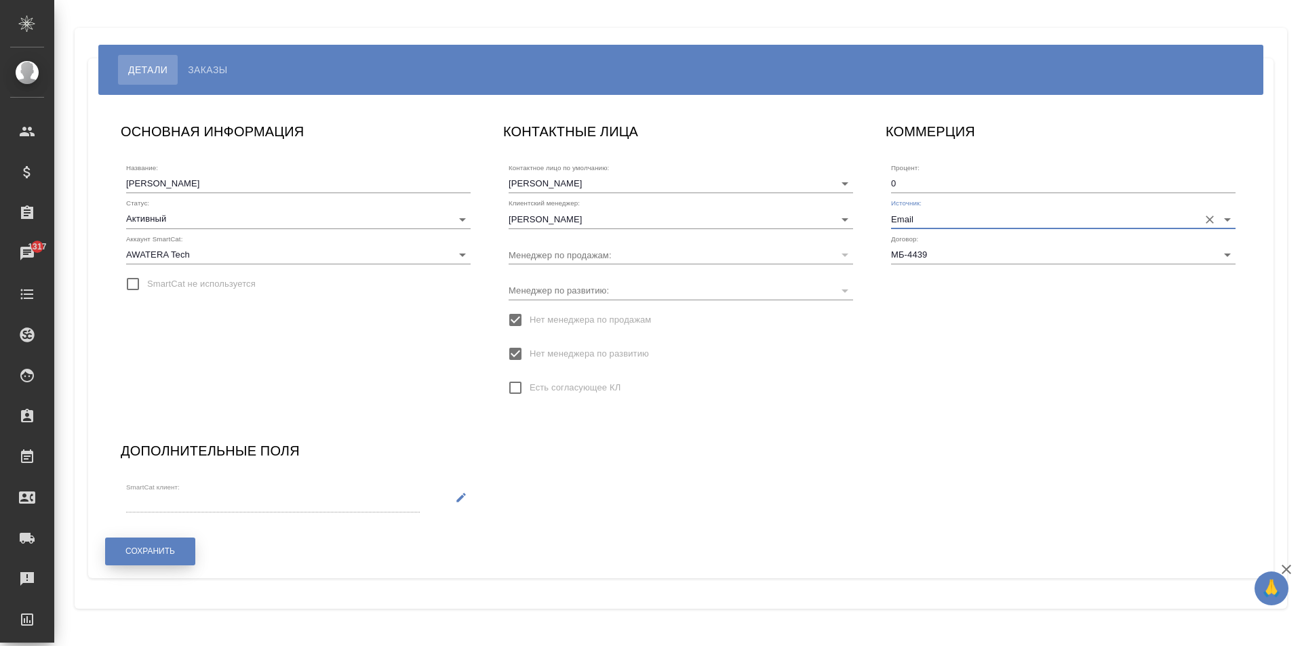
click at [179, 557] on button "Сохранить" at bounding box center [150, 552] width 90 height 28
drag, startPoint x: 217, startPoint y: 544, endPoint x: 191, endPoint y: 542, distance: 25.9
click at [214, 544] on div "Сохранить" at bounding box center [680, 551] width 1163 height 45
click at [192, 542] on button "Сохранить" at bounding box center [150, 552] width 90 height 28
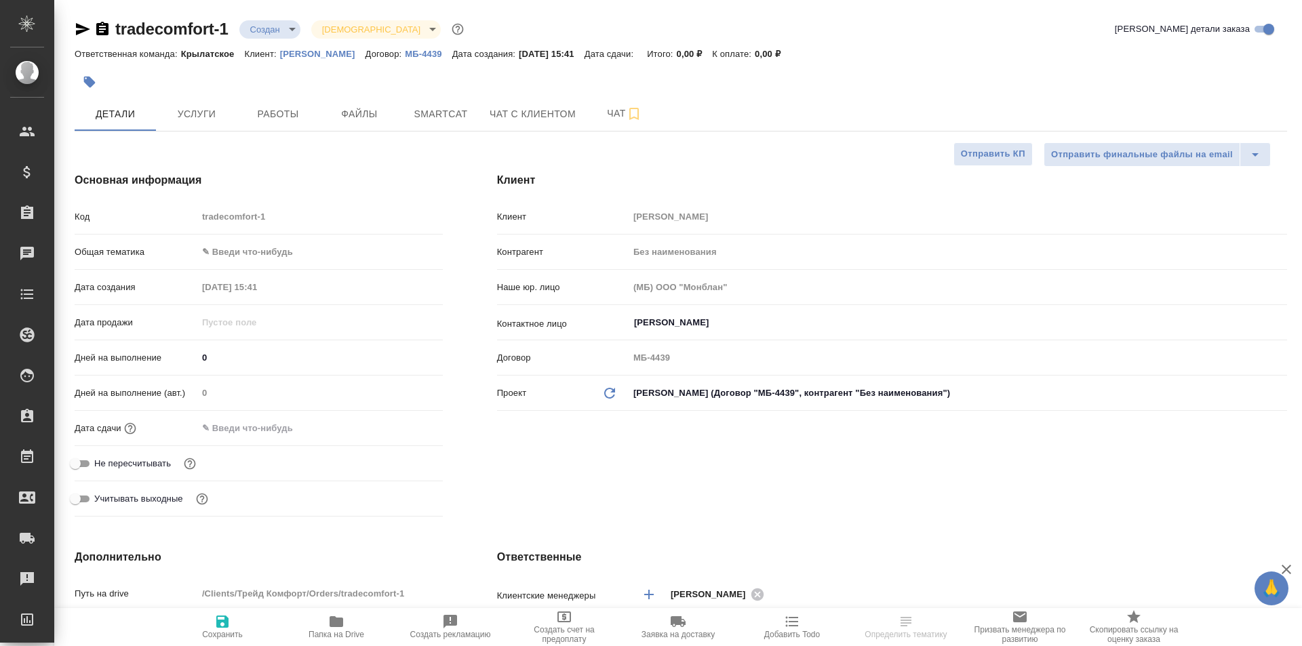
select select "RU"
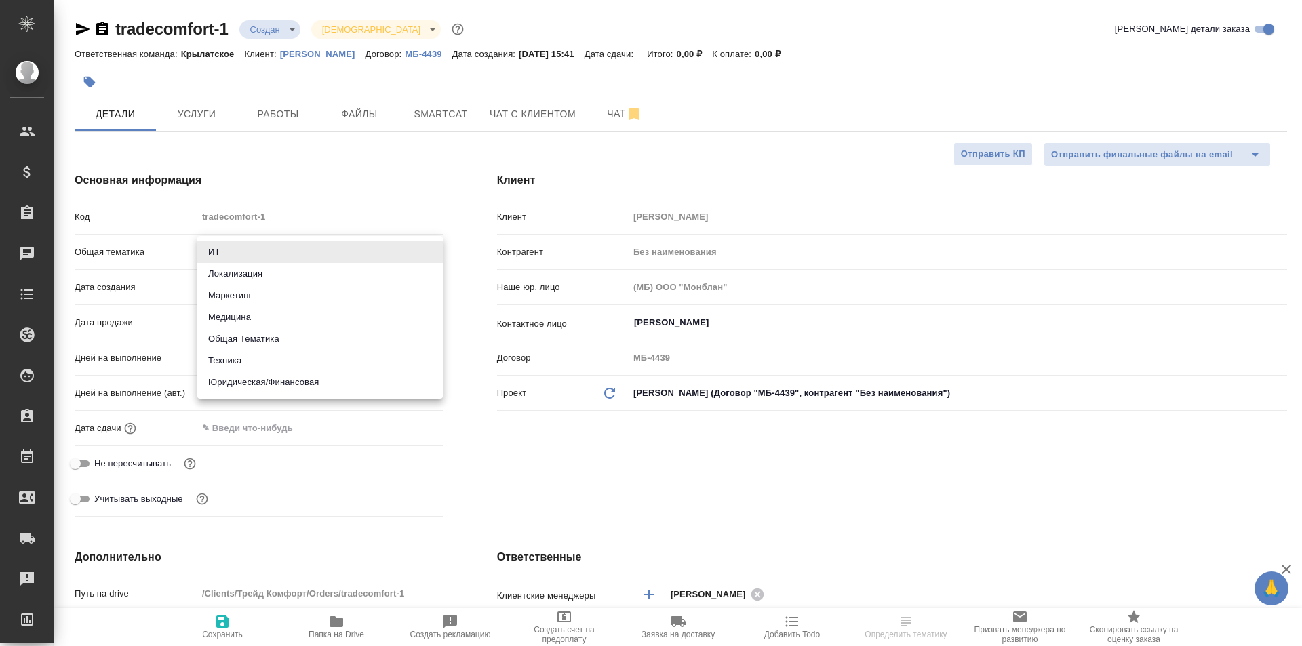
click at [265, 241] on body "🙏 .cls-1 fill:#fff; AWATERA [PERSON_NAME] Спецификации Заказы Чаты Todo Проекты…" at bounding box center [651, 323] width 1302 height 646
click at [290, 355] on li "Техника" at bounding box center [319, 361] width 245 height 22
type input "tech"
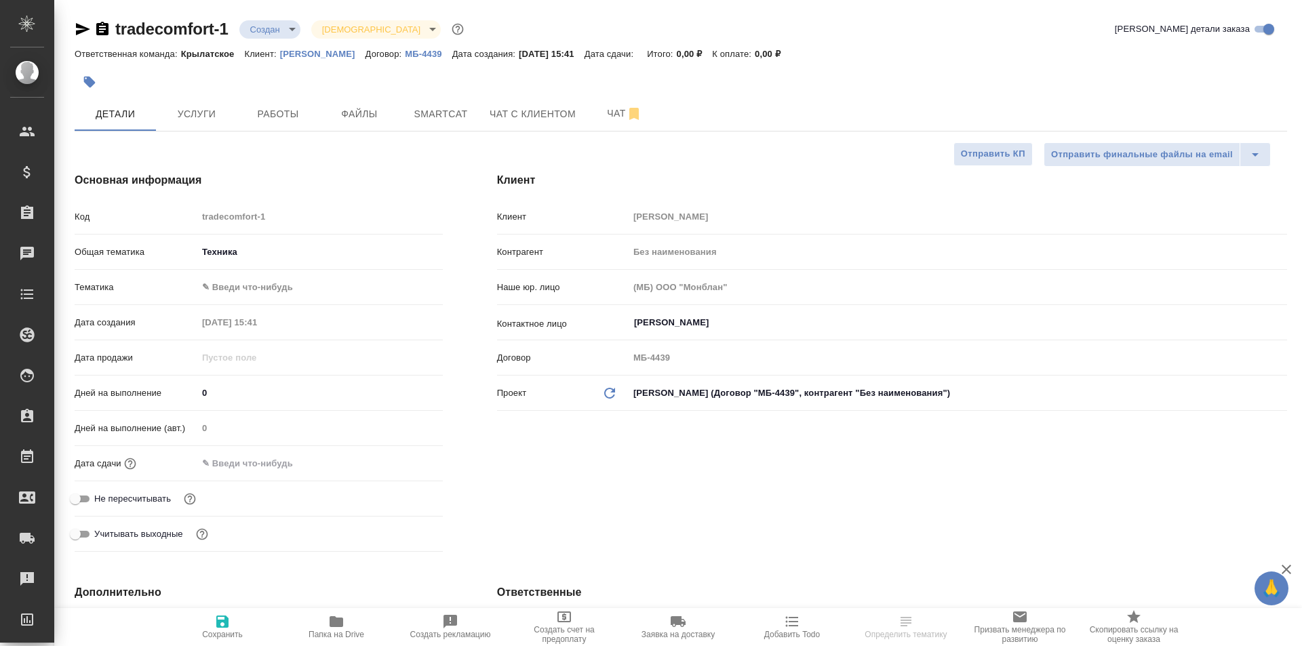
click at [275, 278] on body "🙏 .cls-1 fill:#fff; AWATERA [PERSON_NAME] Спецификации Заказы Чаты Todo Проекты…" at bounding box center [651, 323] width 1302 height 646
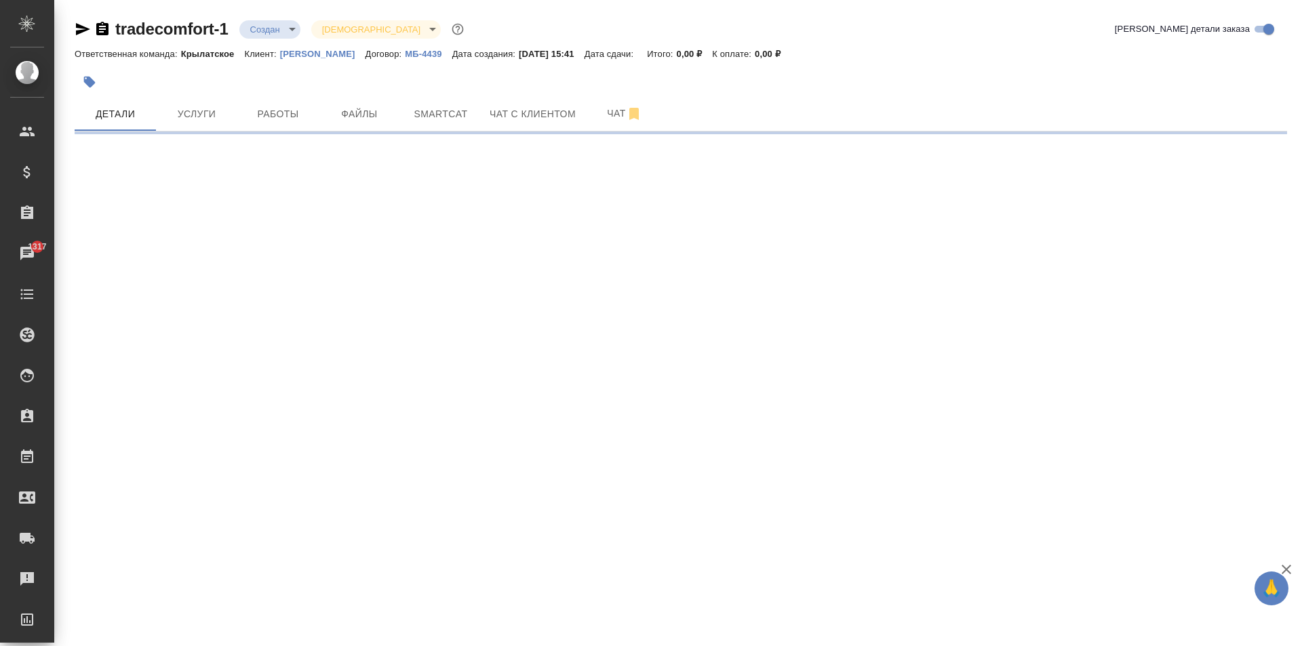
select select "RU"
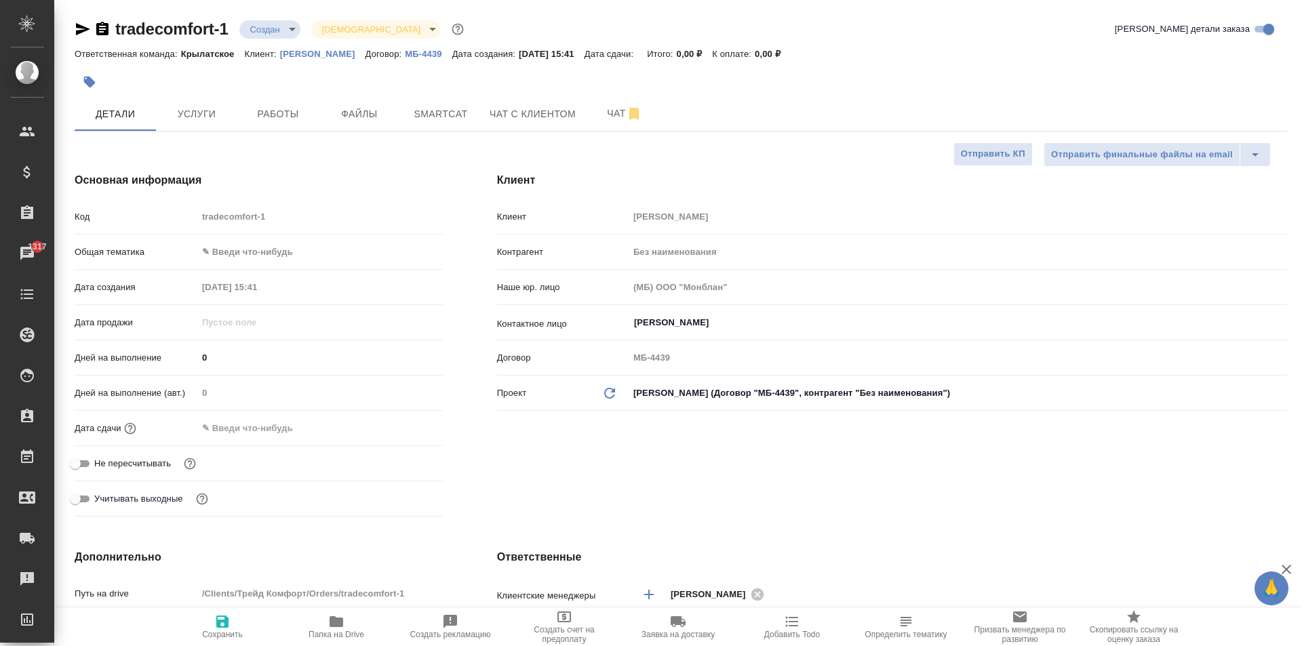
type textarea "x"
click at [304, 266] on div "Общая тематика ✎ Введи что-нибудь" at bounding box center [259, 257] width 368 height 35
click at [296, 259] on body "🙏 .cls-1 fill:#fff; AWATERA [PERSON_NAME] Спецификации Заказы 1317 Чаты Todo Пр…" at bounding box center [651, 323] width 1302 height 646
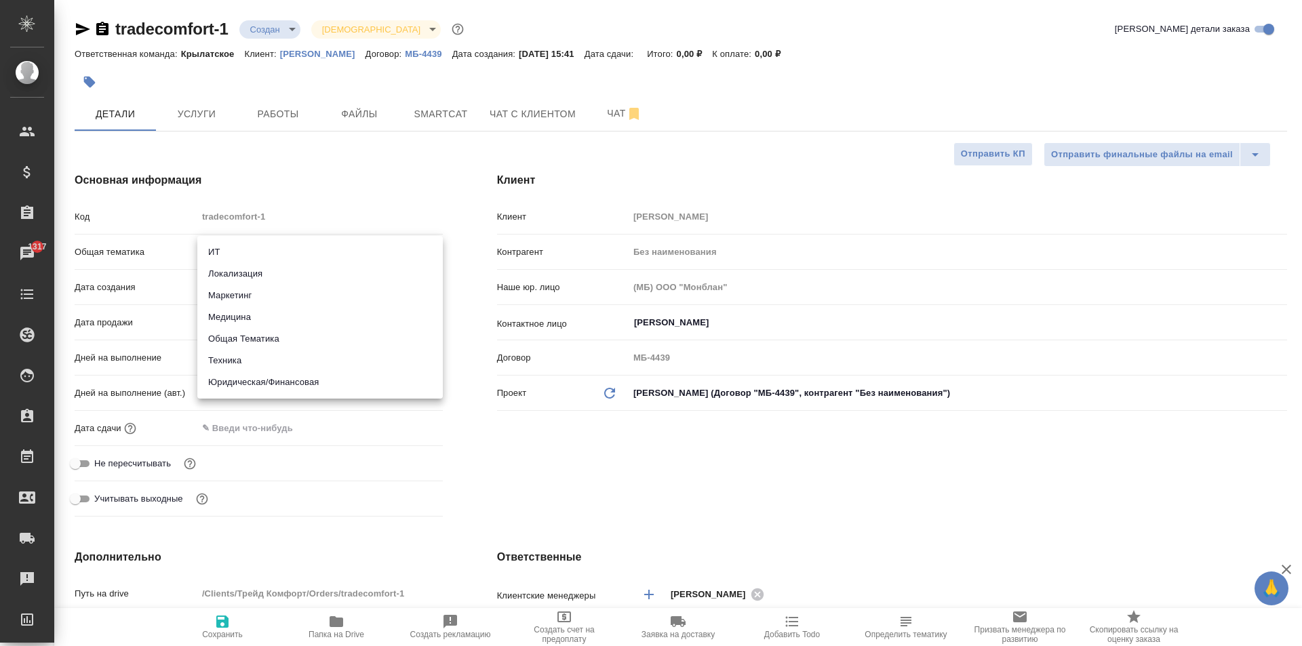
click at [244, 273] on li "Локализация" at bounding box center [319, 274] width 245 height 22
type input "local"
type textarea "x"
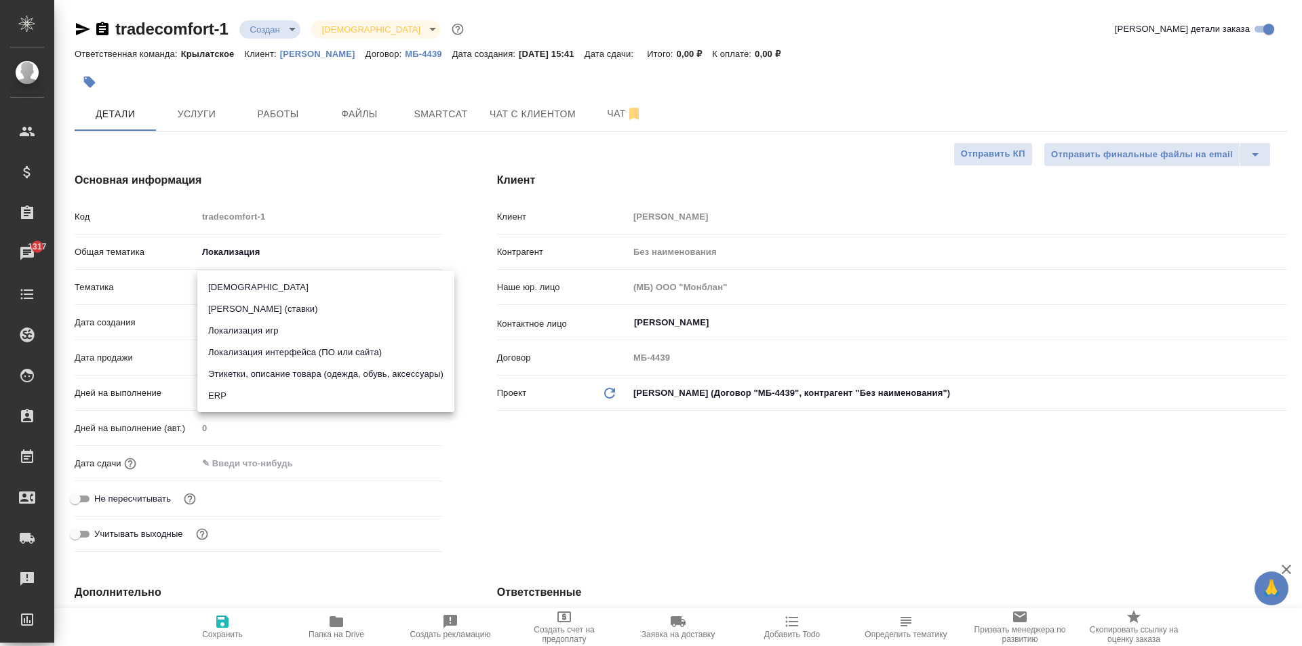
click at [251, 285] on body "🙏 .cls-1 fill:#fff; AWATERA Kasymov Timur Клиенты Спецификации Заказы 1317 Чаты…" at bounding box center [651, 323] width 1302 height 646
click at [263, 260] on div at bounding box center [651, 323] width 1302 height 646
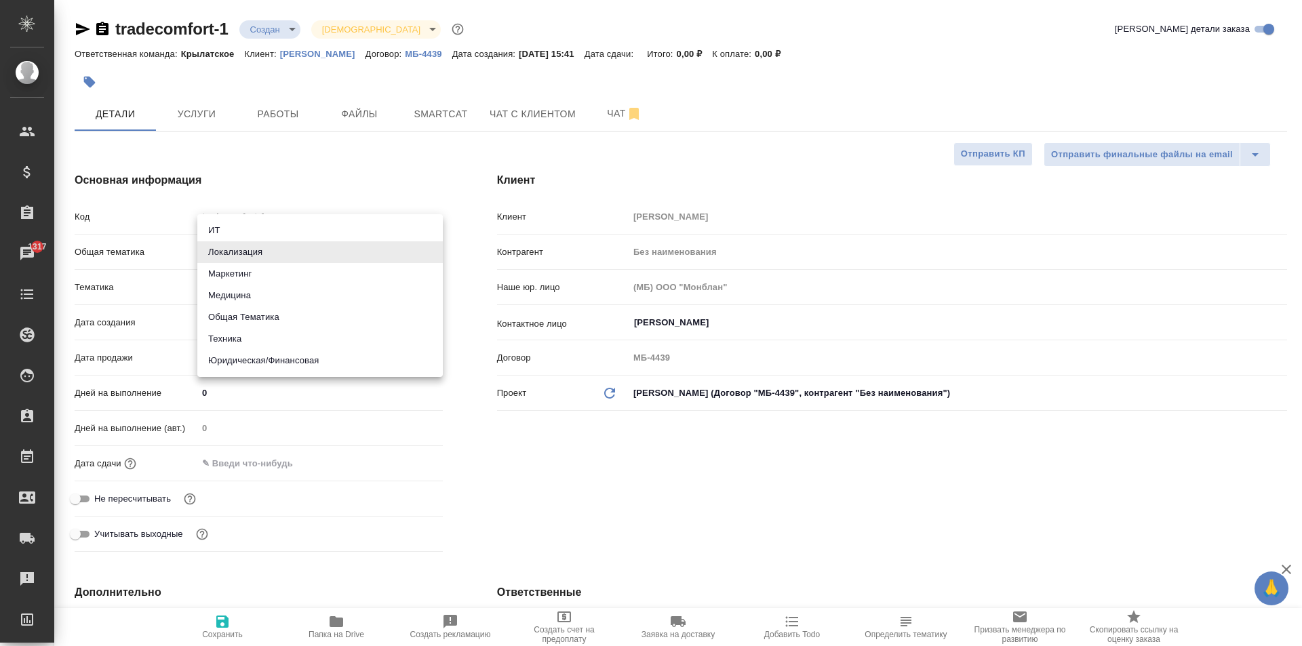
click at [248, 249] on body "🙏 .cls-1 fill:#fff; AWATERA Kasymov Timur Клиенты Спецификации Заказы 1317 Чаты…" at bounding box center [651, 323] width 1302 height 646
click at [260, 333] on li "Техника" at bounding box center [319, 339] width 245 height 22
type input "tech"
type textarea "x"
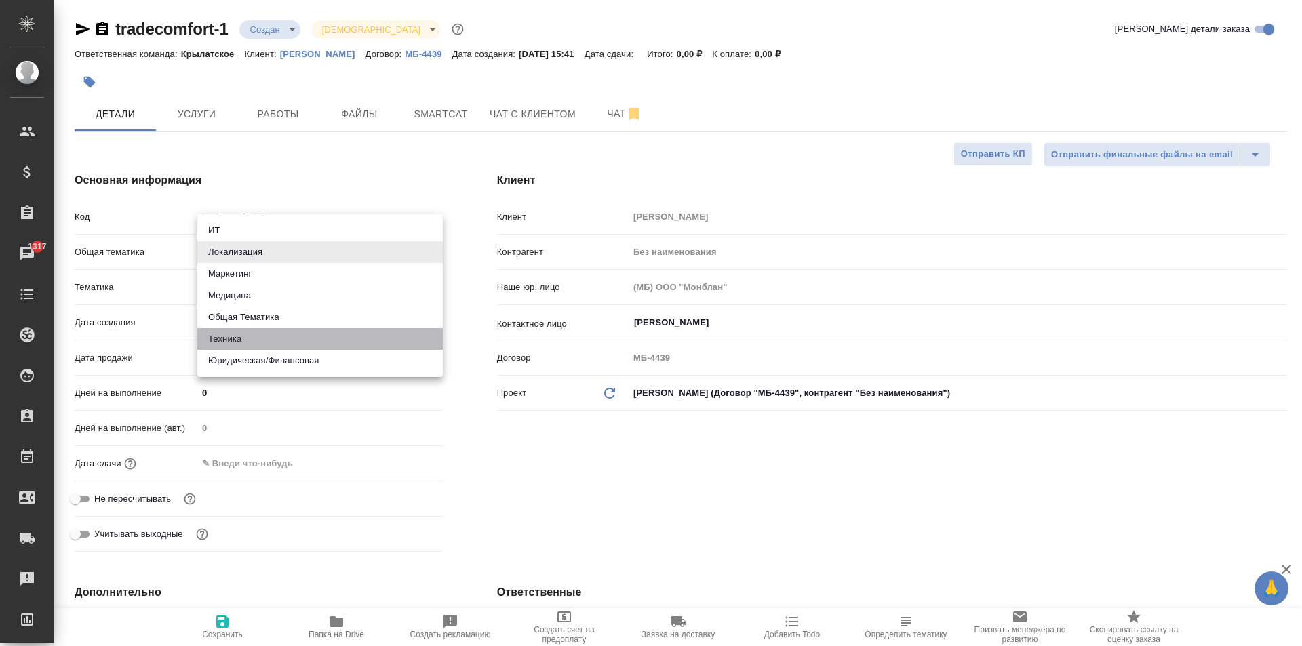
type textarea "x"
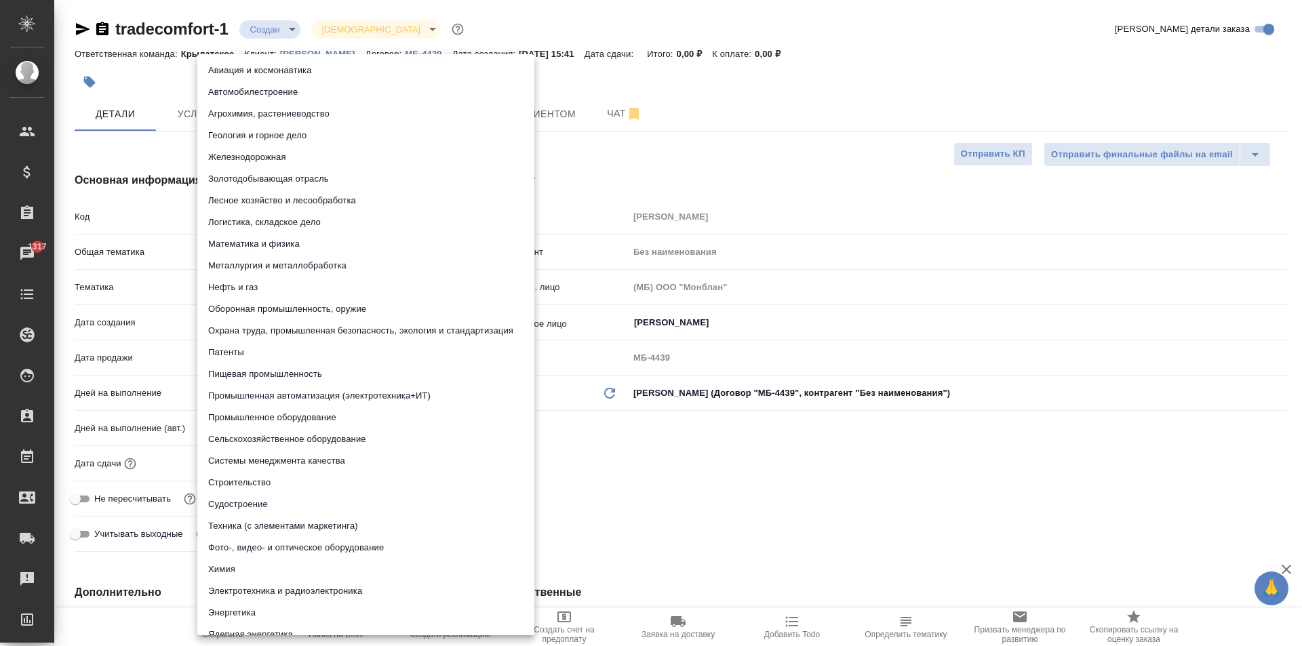
click at [292, 289] on body "🙏 .cls-1 fill:#fff; AWATERA Kasymov Timur Клиенты Спецификации Заказы 1317 Чаты…" at bounding box center [651, 323] width 1302 height 646
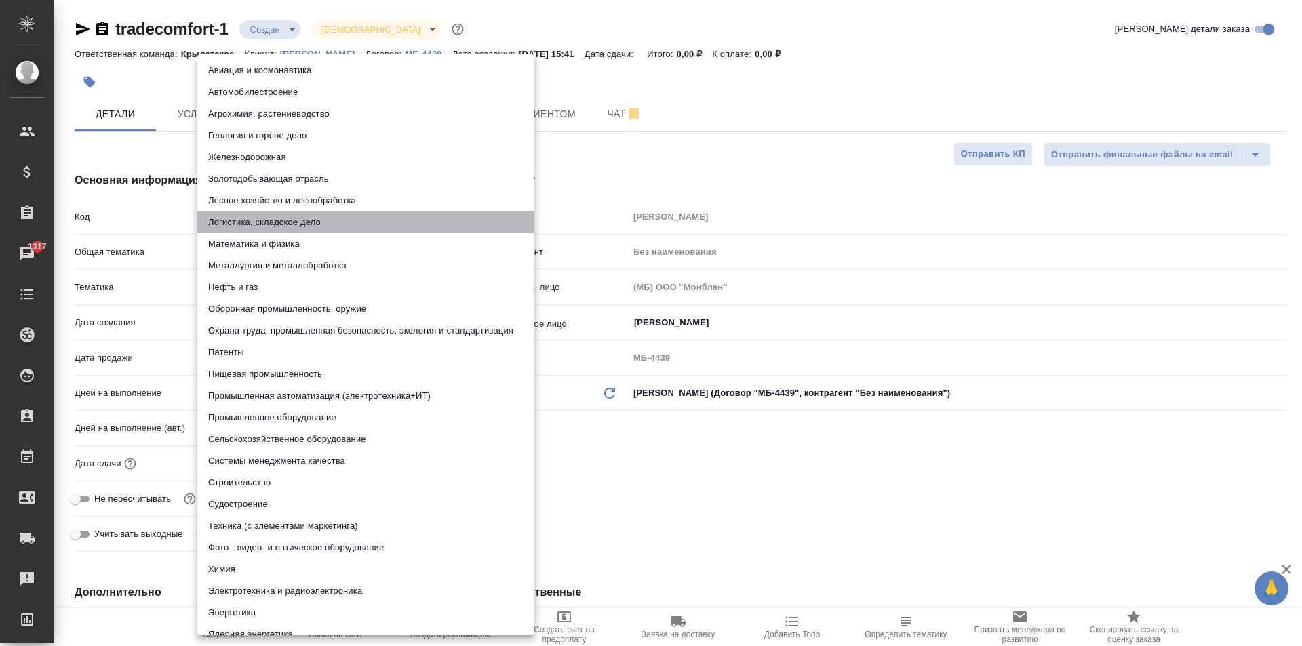
click at [369, 222] on li "Логистика, складское дело" at bounding box center [365, 222] width 337 height 22
type textarea "x"
type input "5a8b8b956a9677013d343d5f"
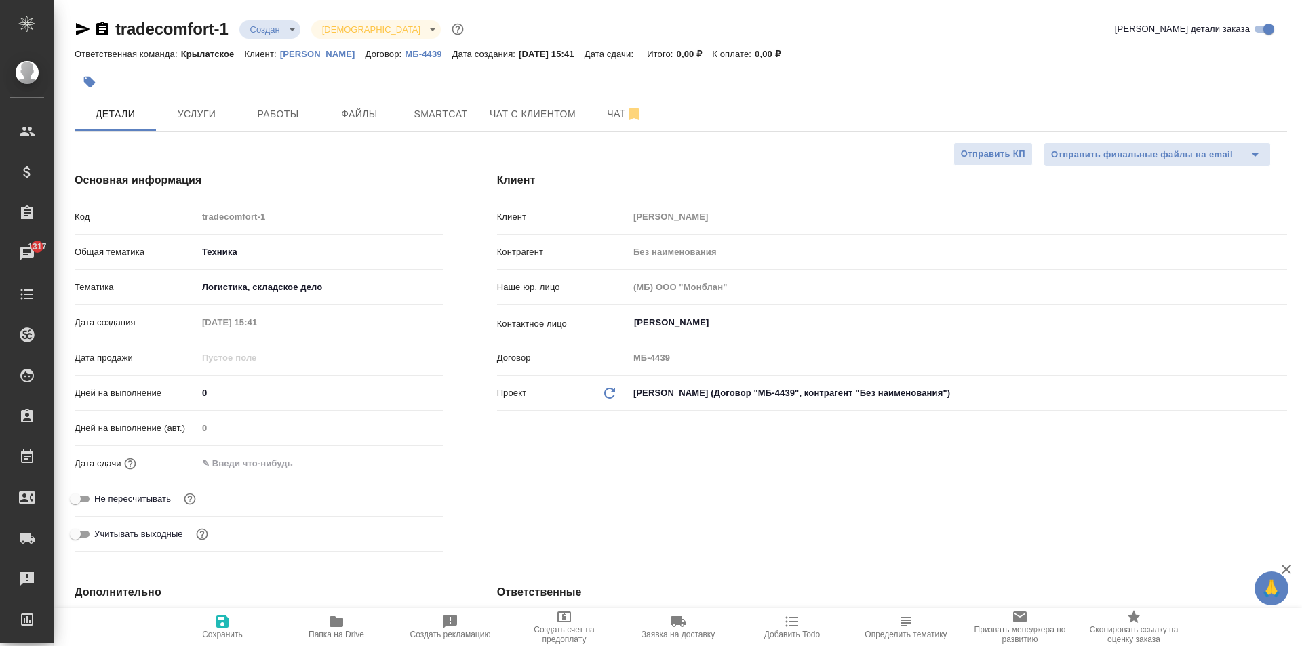
drag, startPoint x: 242, startPoint y: 403, endPoint x: 187, endPoint y: 392, distance: 56.0
click at [182, 392] on div "Дней на выполнение 0" at bounding box center [259, 393] width 368 height 24
drag, startPoint x: 197, startPoint y: 384, endPoint x: 190, endPoint y: 383, distance: 6.9
click at [190, 383] on div "Дней на выполнение 0" at bounding box center [259, 393] width 368 height 24
type input "1"
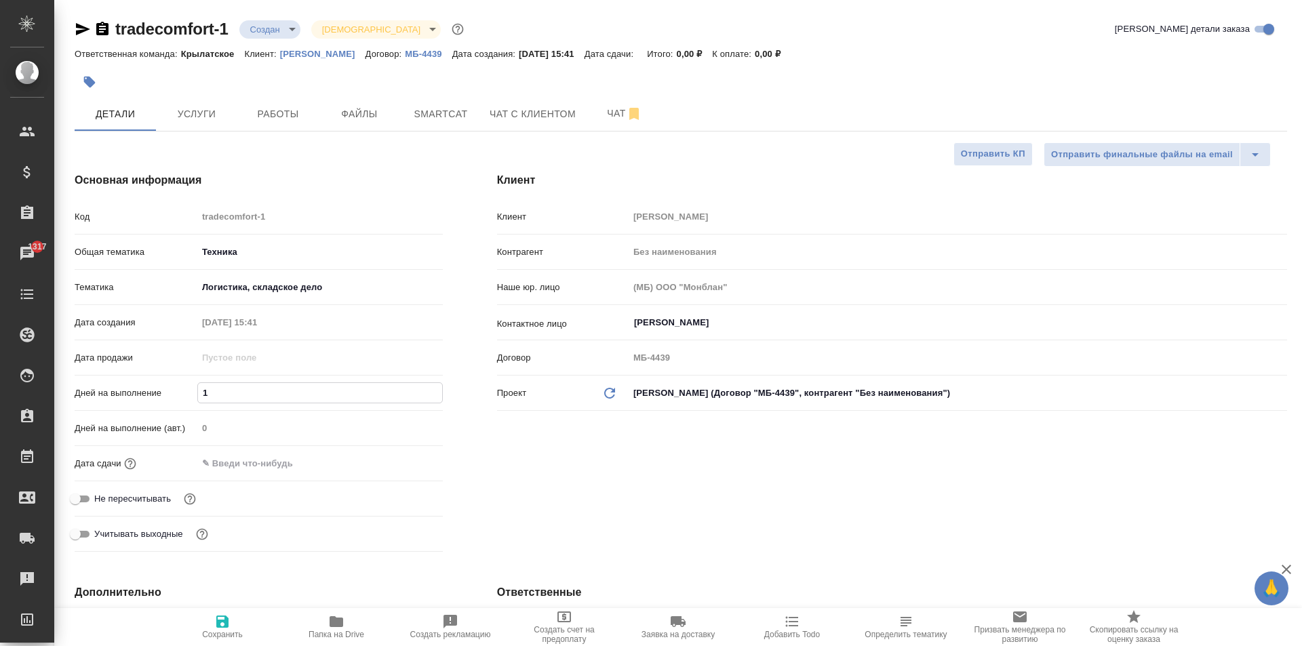
type textarea "x"
type input "1"
click at [228, 465] on input "text" at bounding box center [257, 463] width 119 height 20
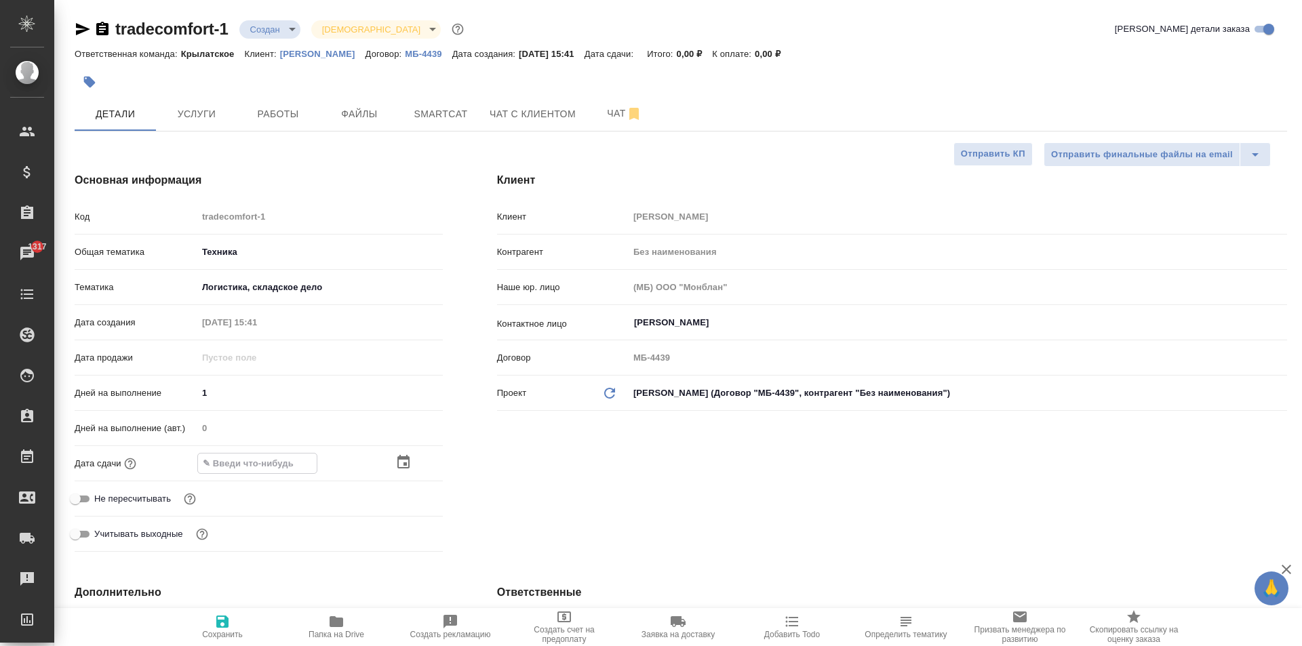
click at [399, 466] on icon "button" at bounding box center [403, 462] width 16 height 16
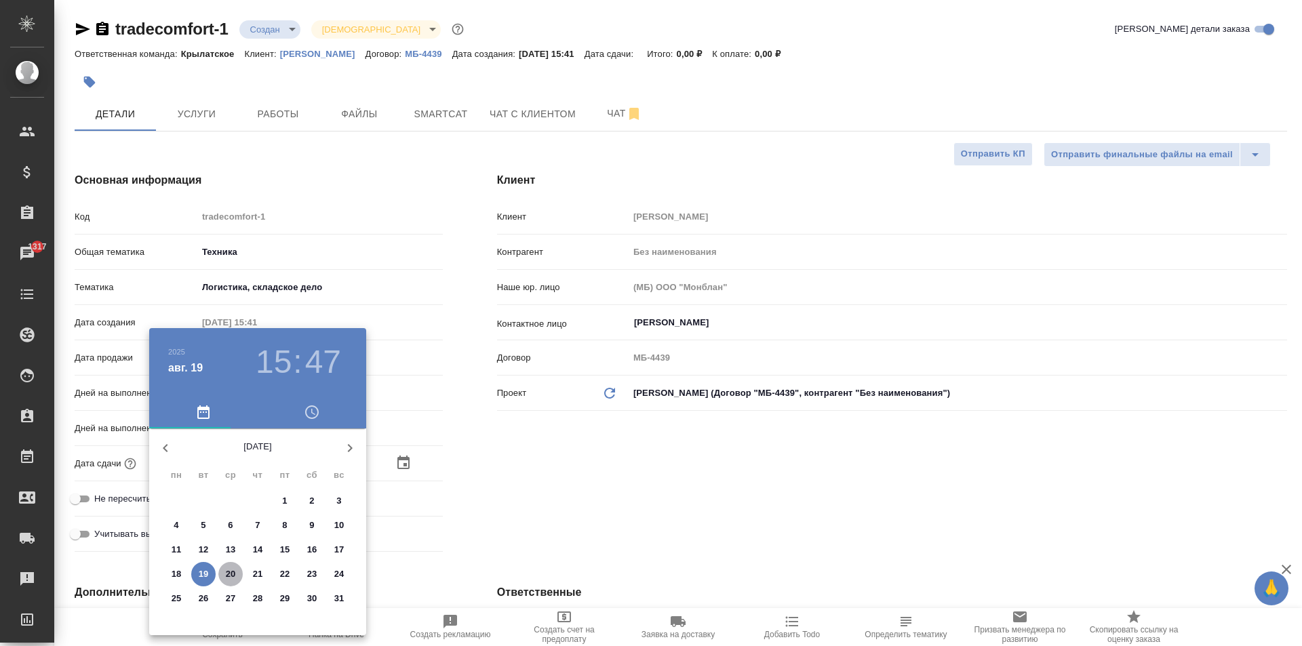
click at [231, 573] on p "20" at bounding box center [231, 574] width 10 height 14
type input "20.08.2025 15:47"
type textarea "x"
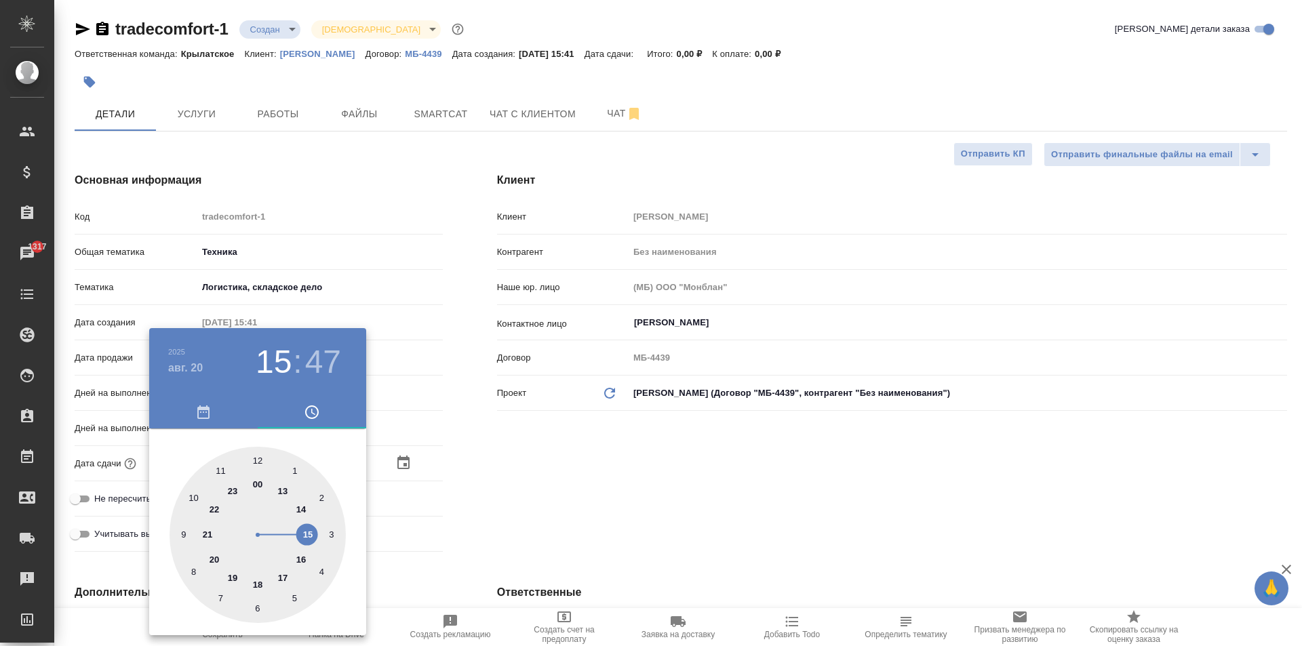
type input "20.08.2025 12:47"
type textarea "x"
click at [258, 462] on div at bounding box center [257, 535] width 176 height 176
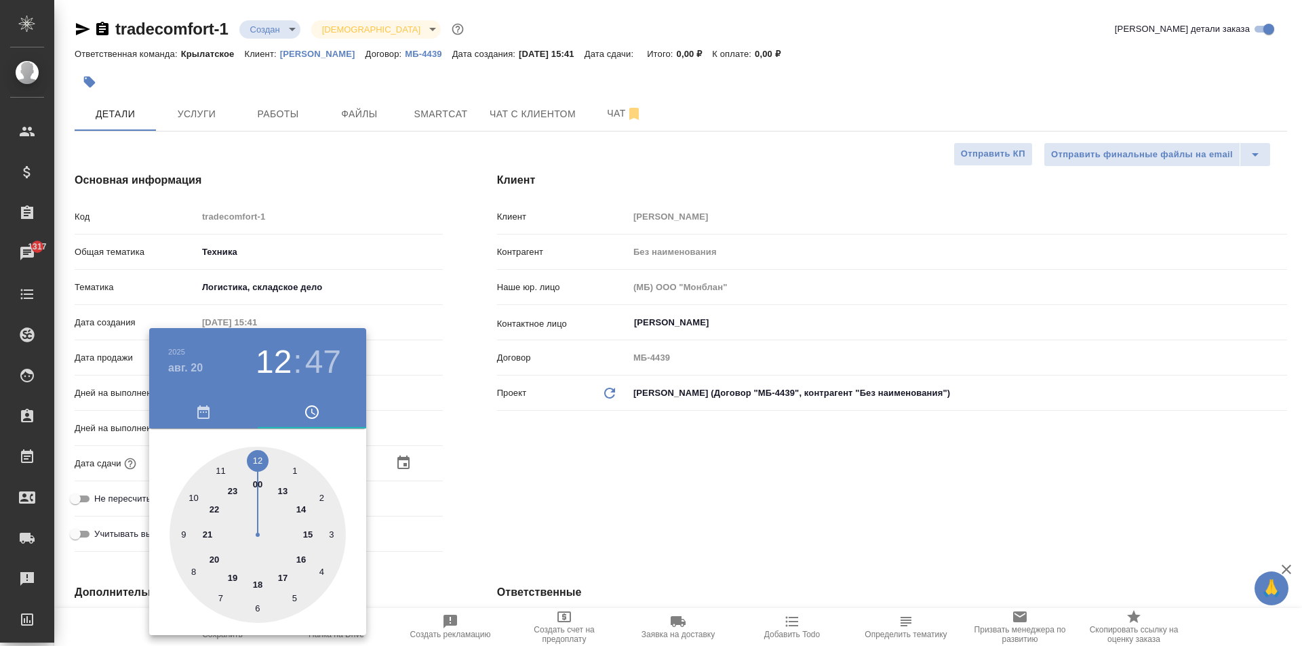
click at [258, 462] on div at bounding box center [257, 535] width 176 height 176
type input "20.08.2025 12:00"
type textarea "x"
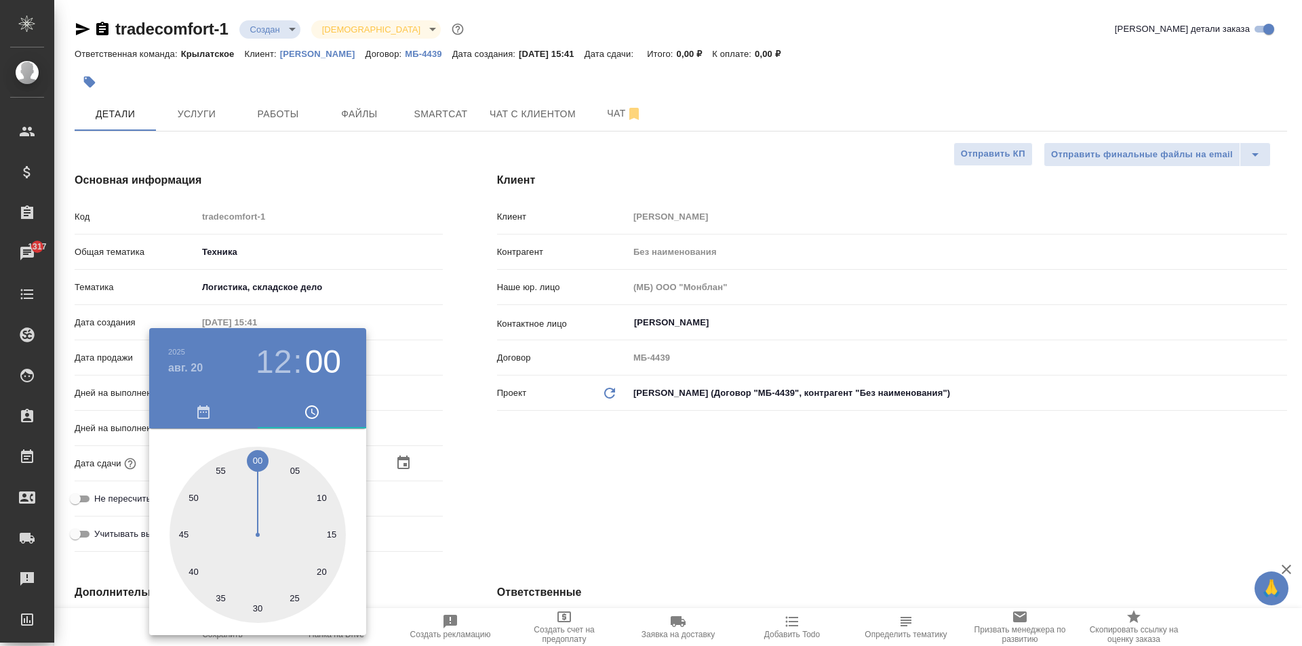
click at [258, 461] on div at bounding box center [257, 535] width 176 height 176
type textarea "x"
drag, startPoint x: 540, startPoint y: 515, endPoint x: 453, endPoint y: 512, distance: 86.8
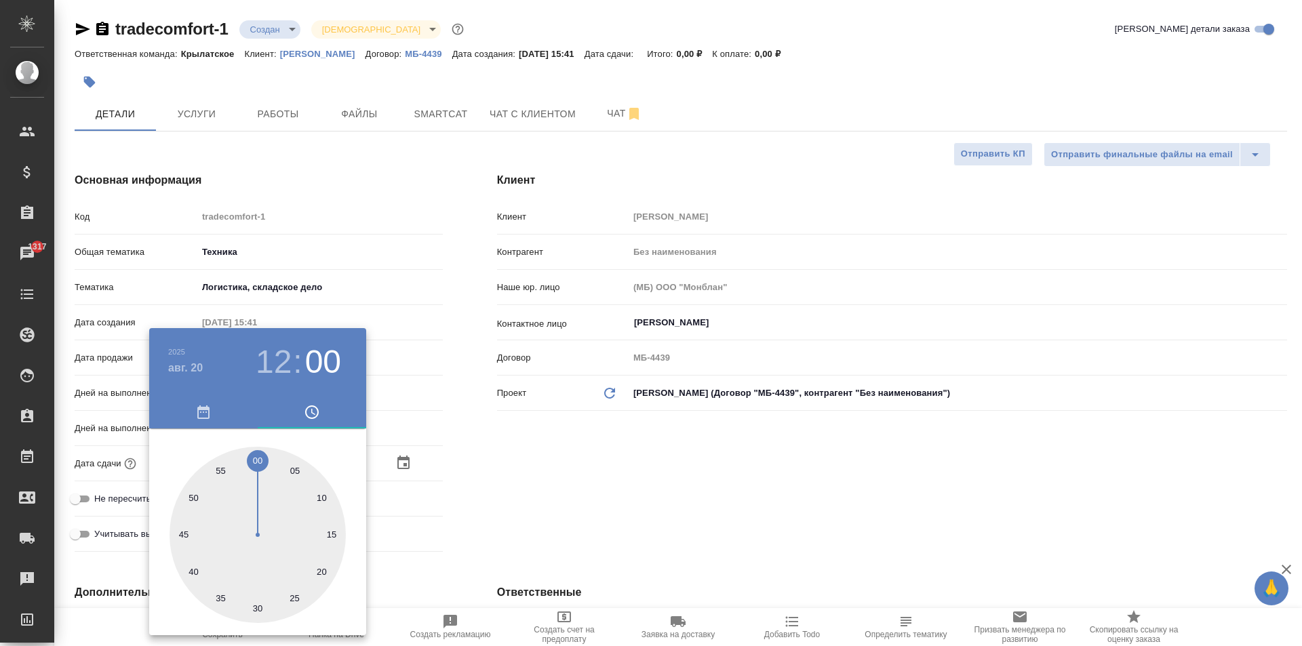
click at [537, 515] on div at bounding box center [651, 323] width 1302 height 646
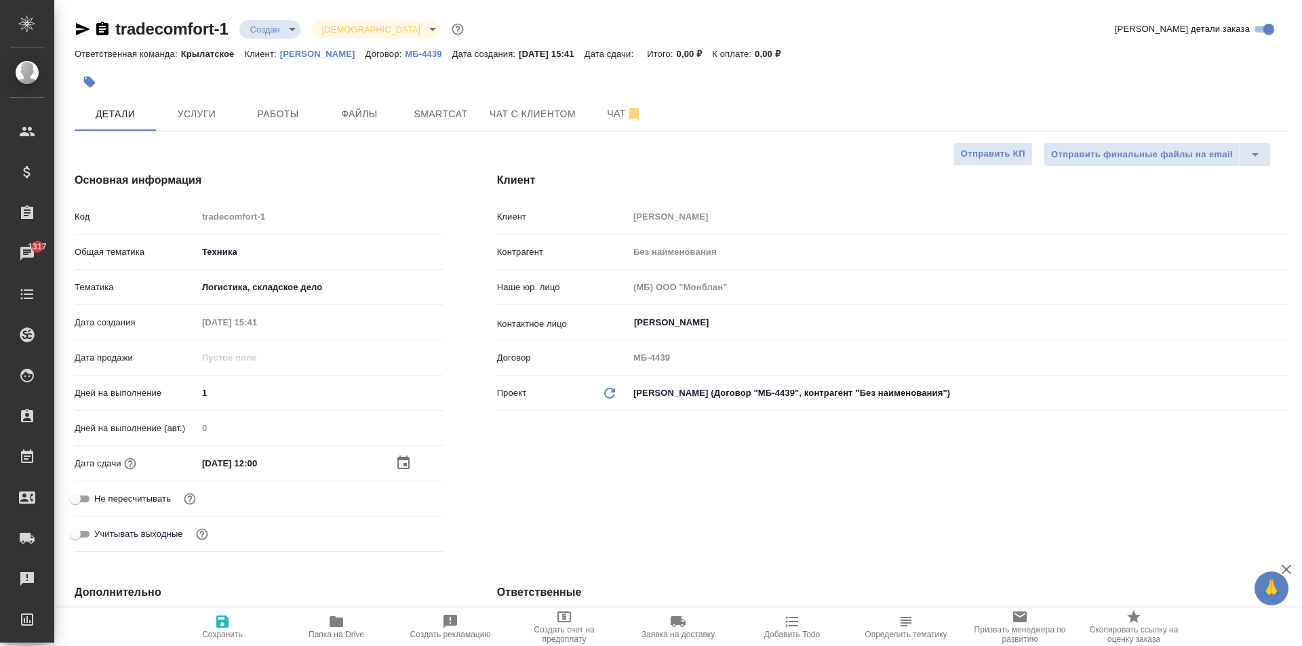
click at [161, 496] on span "Не пересчитывать" at bounding box center [132, 499] width 77 height 14
click at [100, 496] on input "Не пересчитывать" at bounding box center [75, 499] width 49 height 16
checkbox input "true"
type textarea "x"
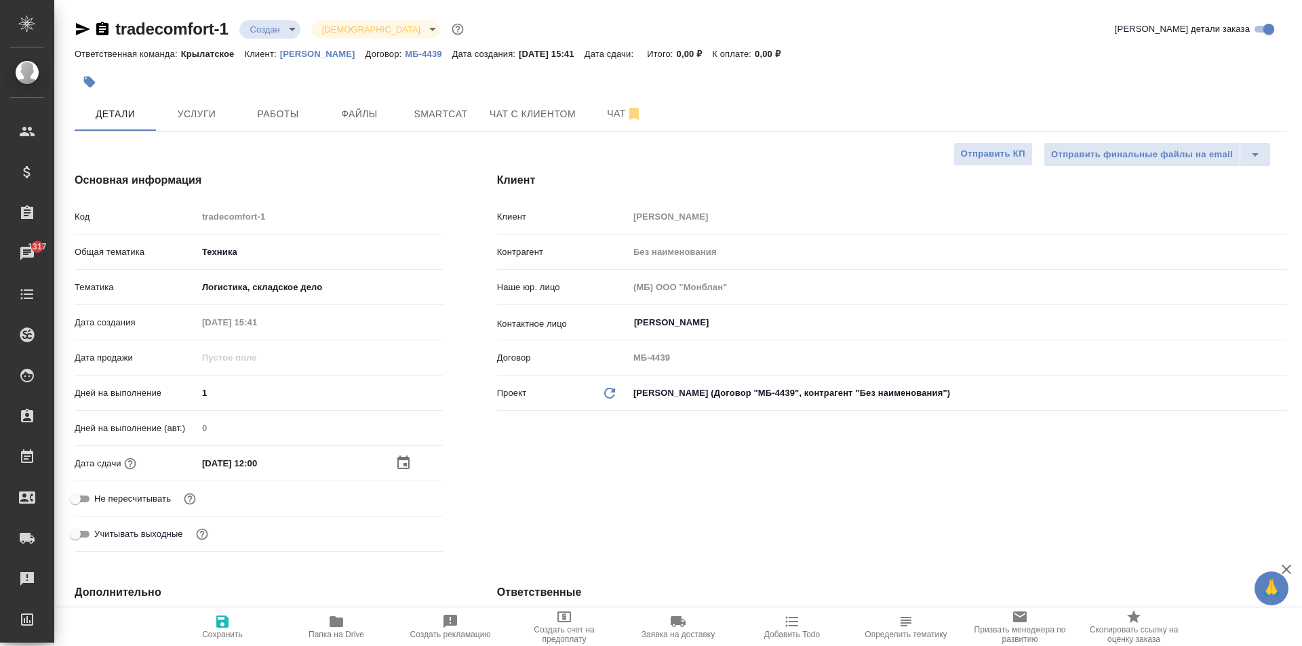
type textarea "x"
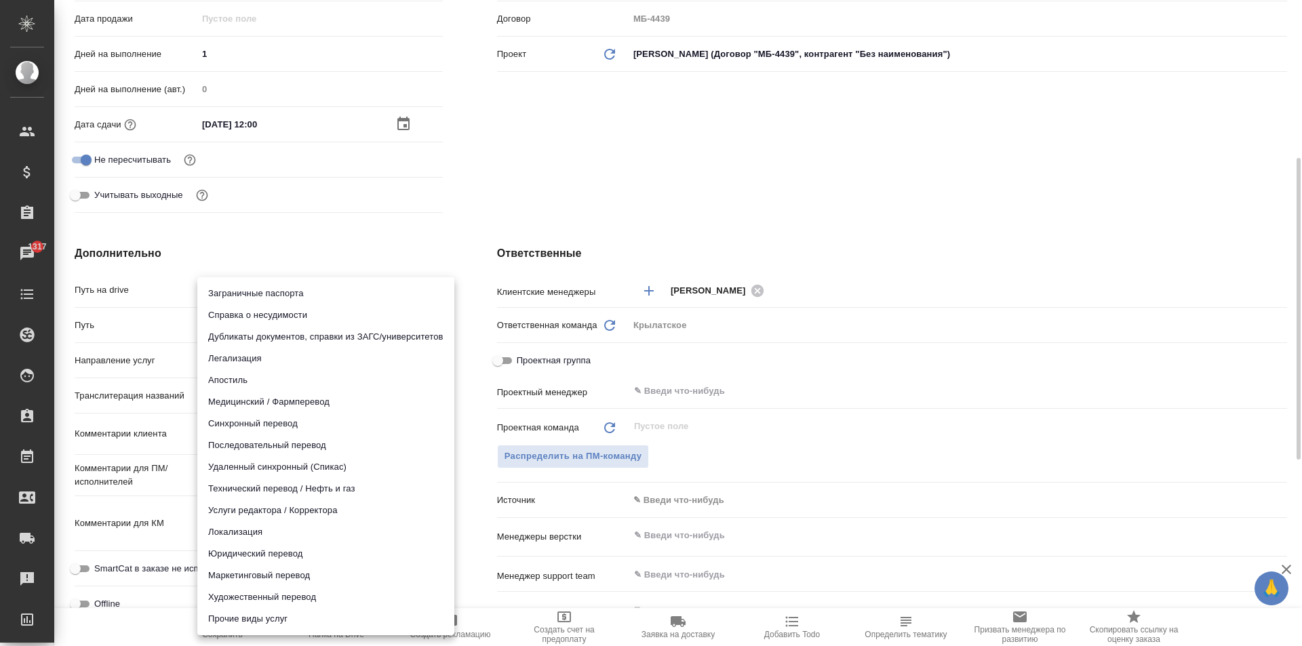
click at [256, 368] on body "🙏 .cls-1 fill:#fff; AWATERA Kasymov Timur Клиенты Спецификации Заказы 1317 Чаты…" at bounding box center [651, 323] width 1302 height 646
drag, startPoint x: 329, startPoint y: 483, endPoint x: 346, endPoint y: 554, distance: 73.8
click at [346, 554] on ul "Заграничные паспорта Справка о несудимости Дубликаты документов, справки из ЗАГ…" at bounding box center [325, 456] width 257 height 358
click at [286, 551] on li "Юридический перевод" at bounding box center [325, 554] width 257 height 22
type input "legalTranslation"
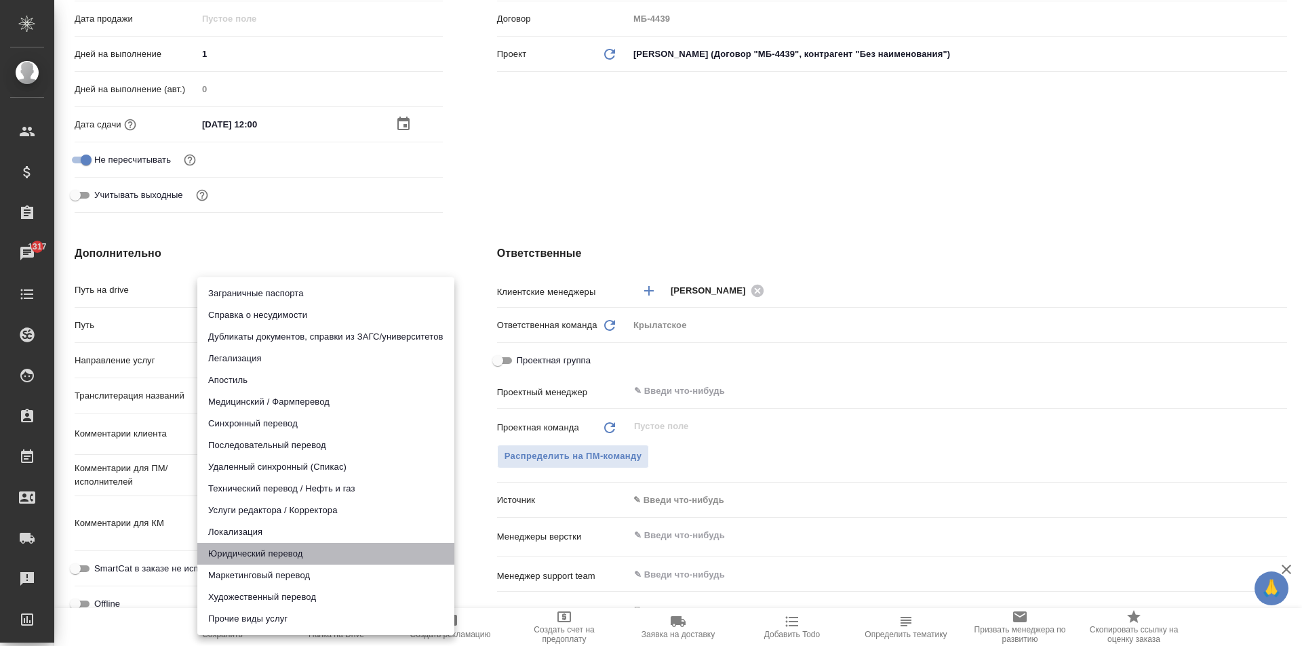
type textarea "x"
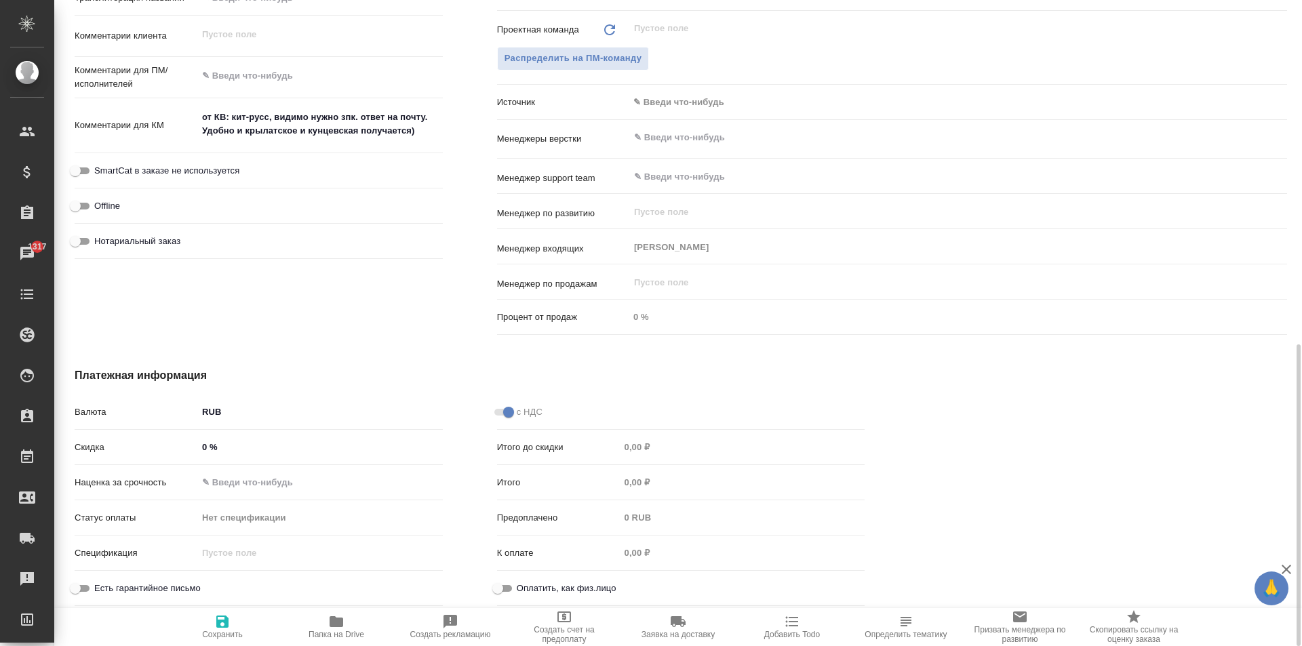
scroll to position [398, 0]
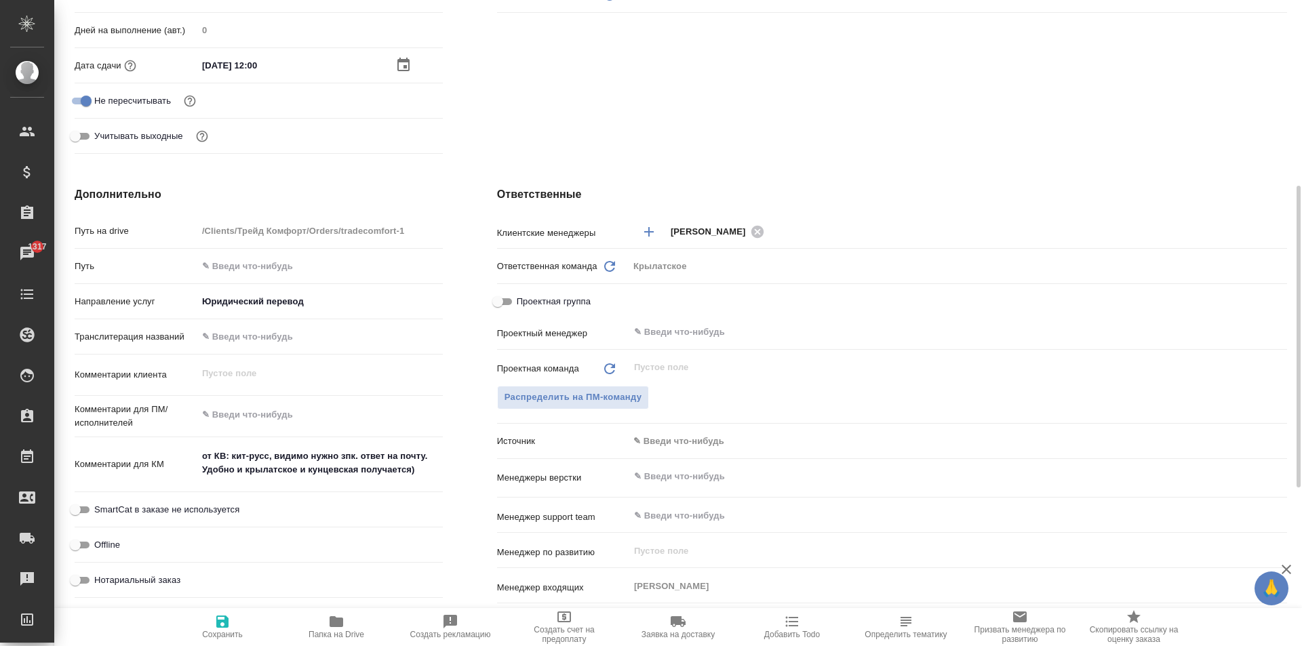
click at [258, 609] on button "Сохранить" at bounding box center [222, 627] width 114 height 38
type textarea "x"
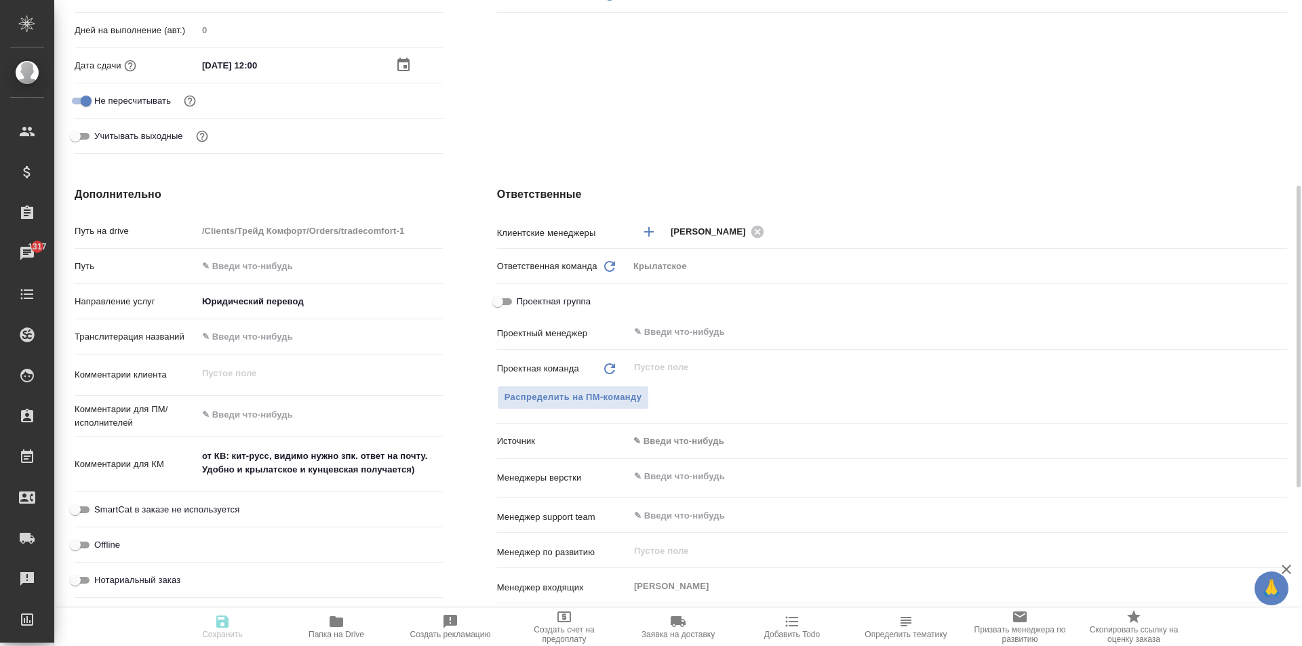
type textarea "x"
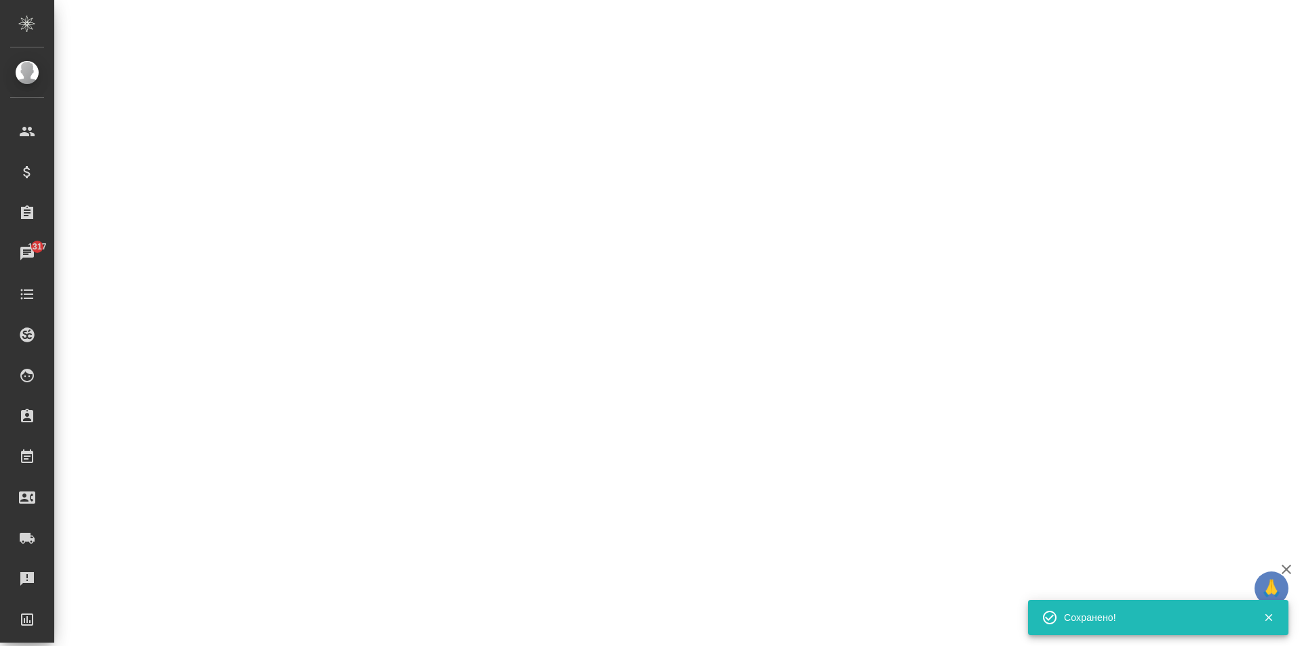
select select "RU"
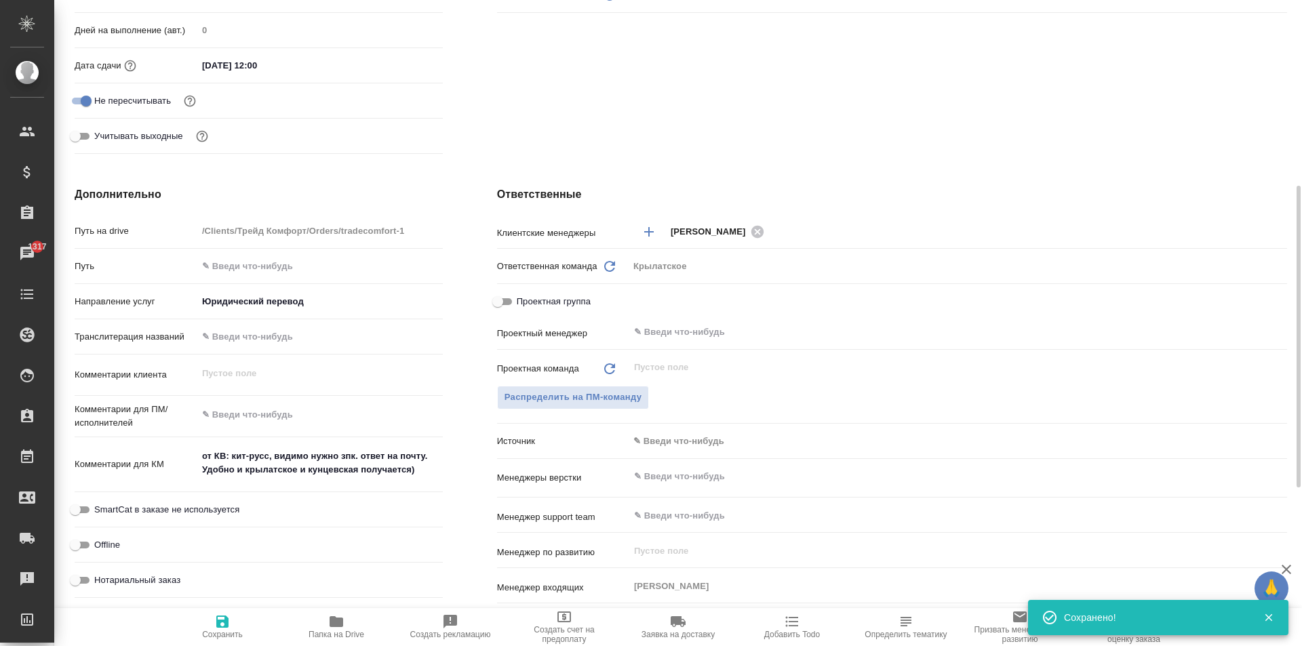
type textarea "x"
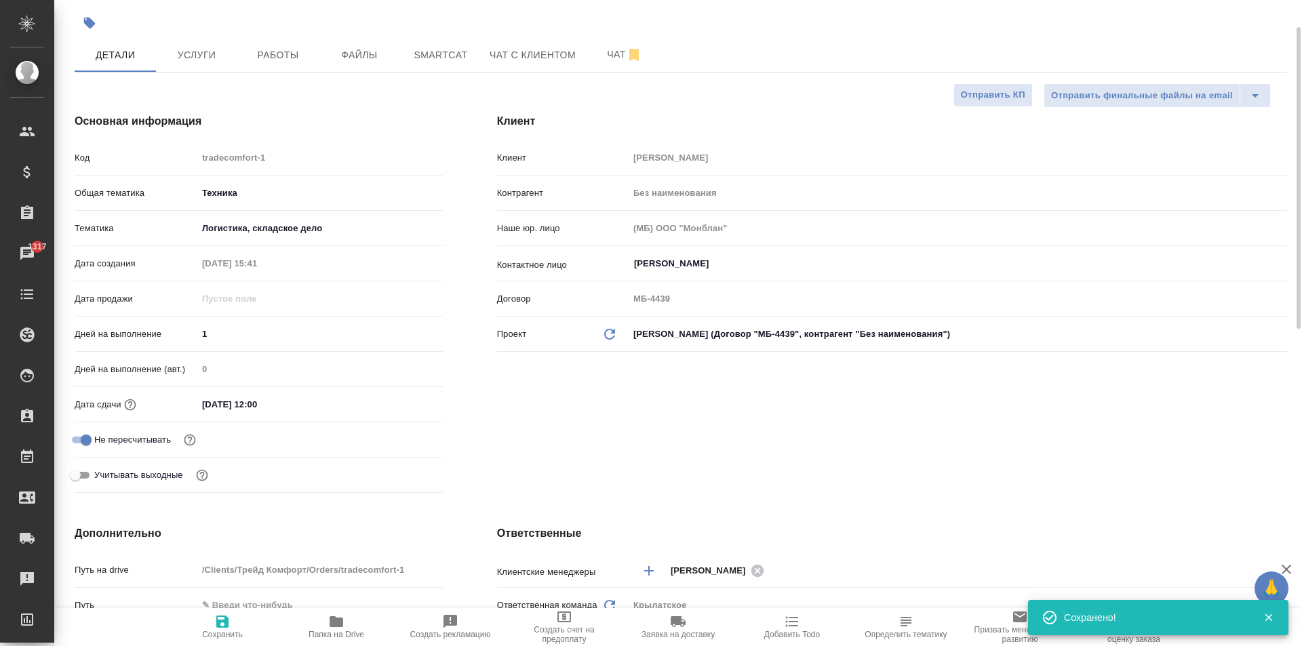
scroll to position [0, 0]
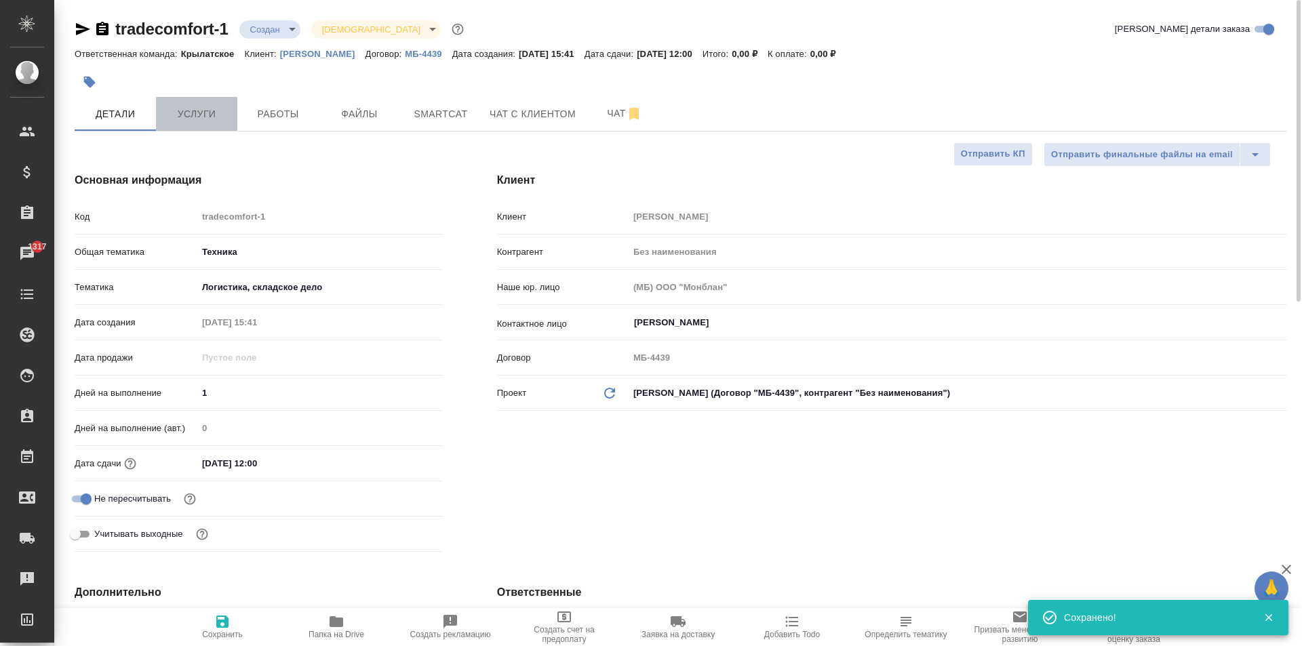
click at [210, 112] on span "Услуги" at bounding box center [196, 114] width 65 height 17
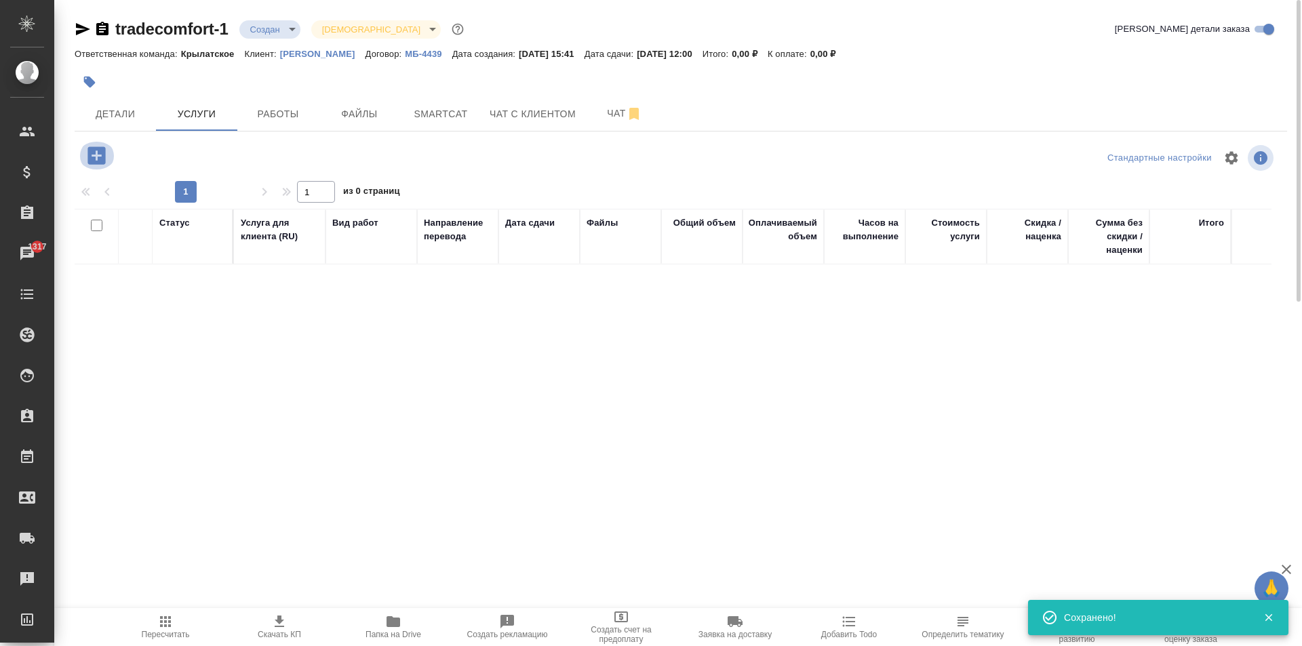
click at [97, 151] on icon "button" at bounding box center [97, 156] width 24 height 24
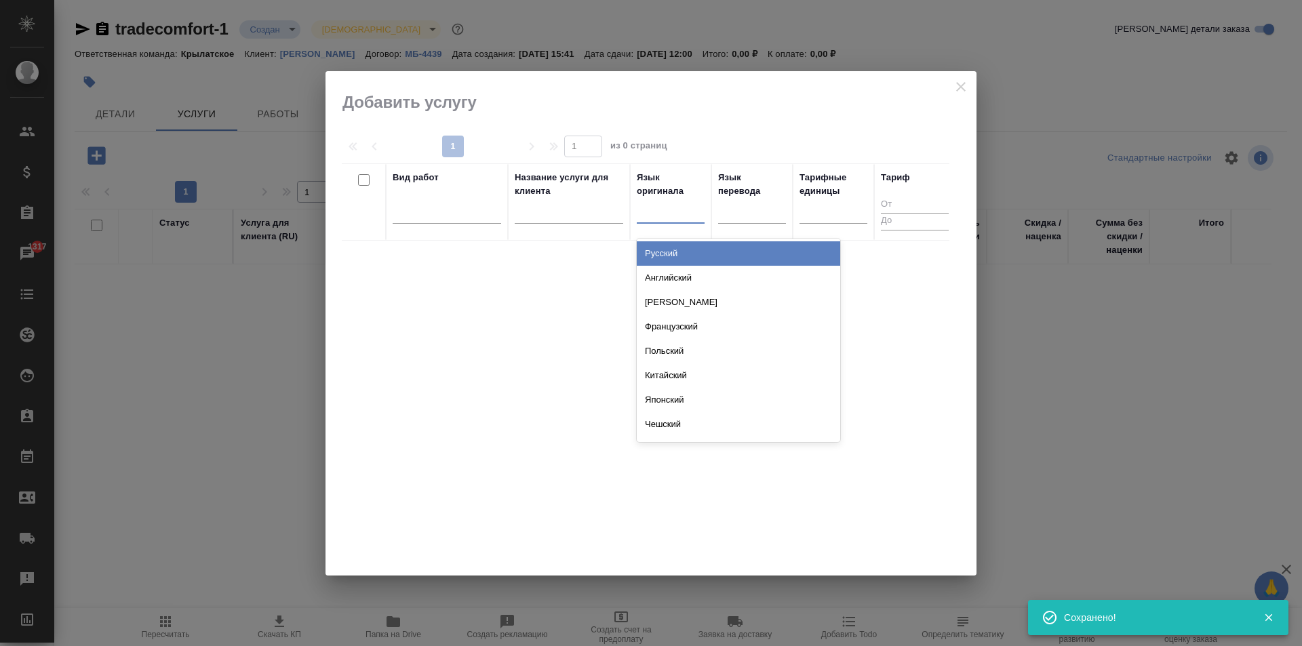
click at [667, 215] on div at bounding box center [671, 210] width 68 height 20
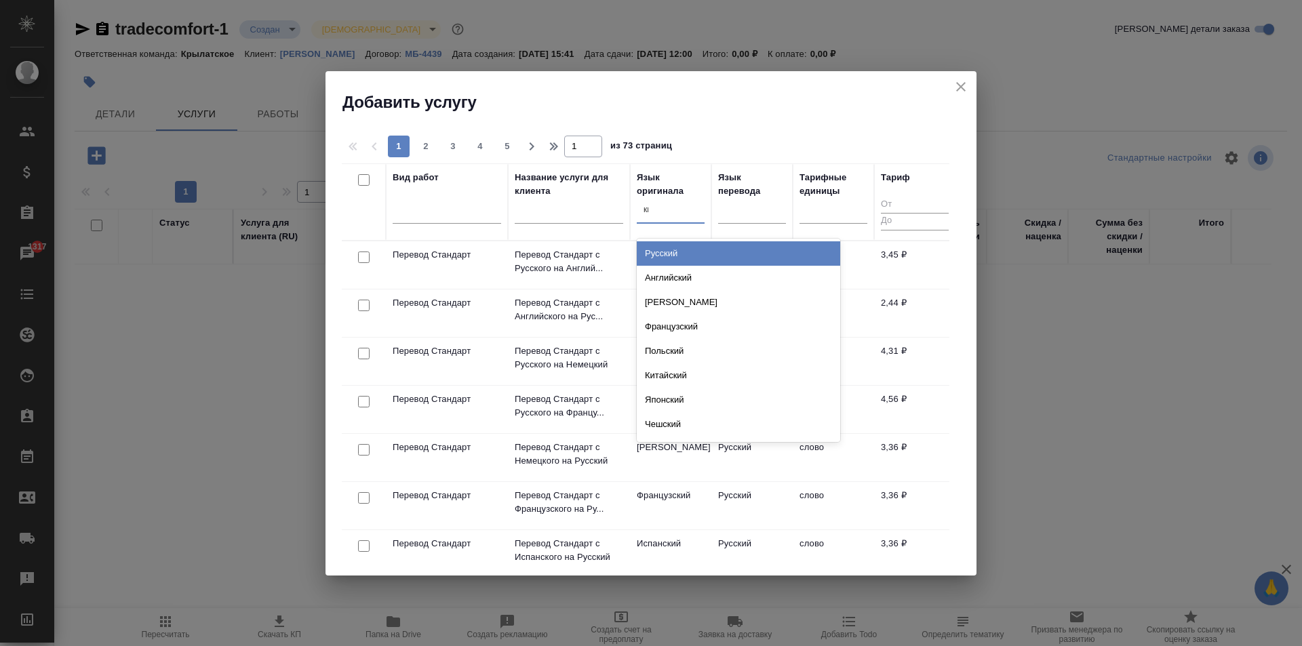
type input "кит"
click at [693, 256] on div "Китайский" at bounding box center [738, 253] width 203 height 24
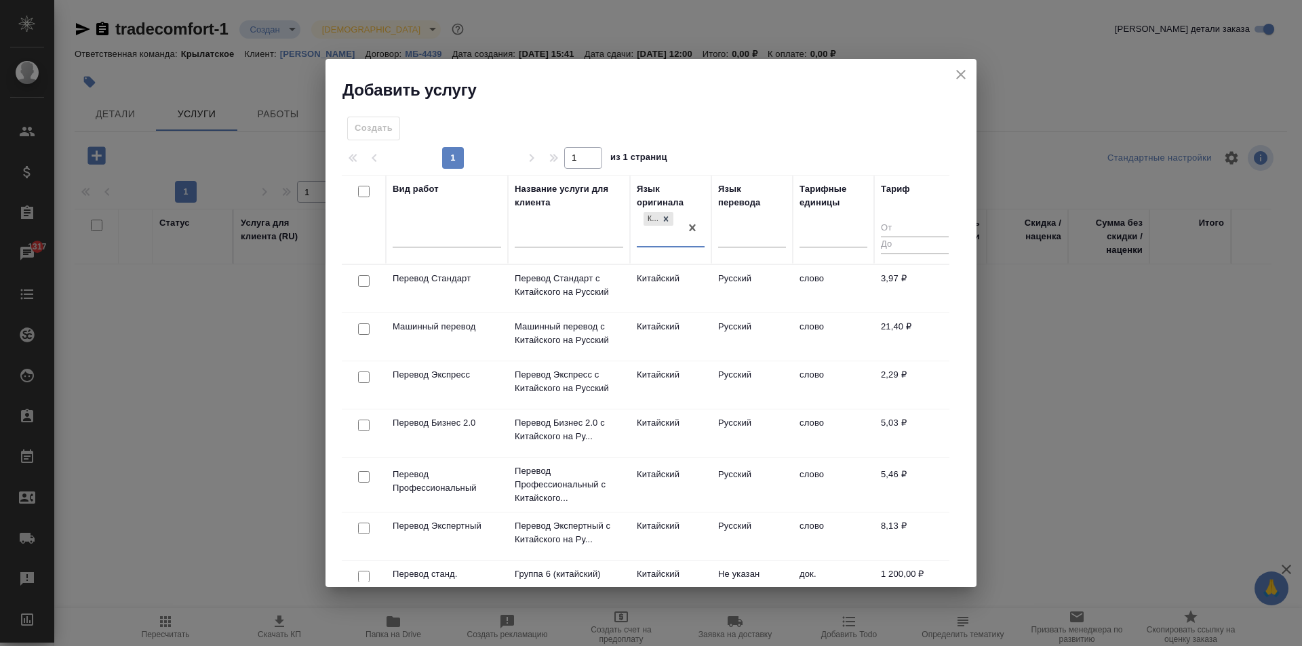
click at [700, 279] on td "Китайский" at bounding box center [670, 288] width 81 height 47
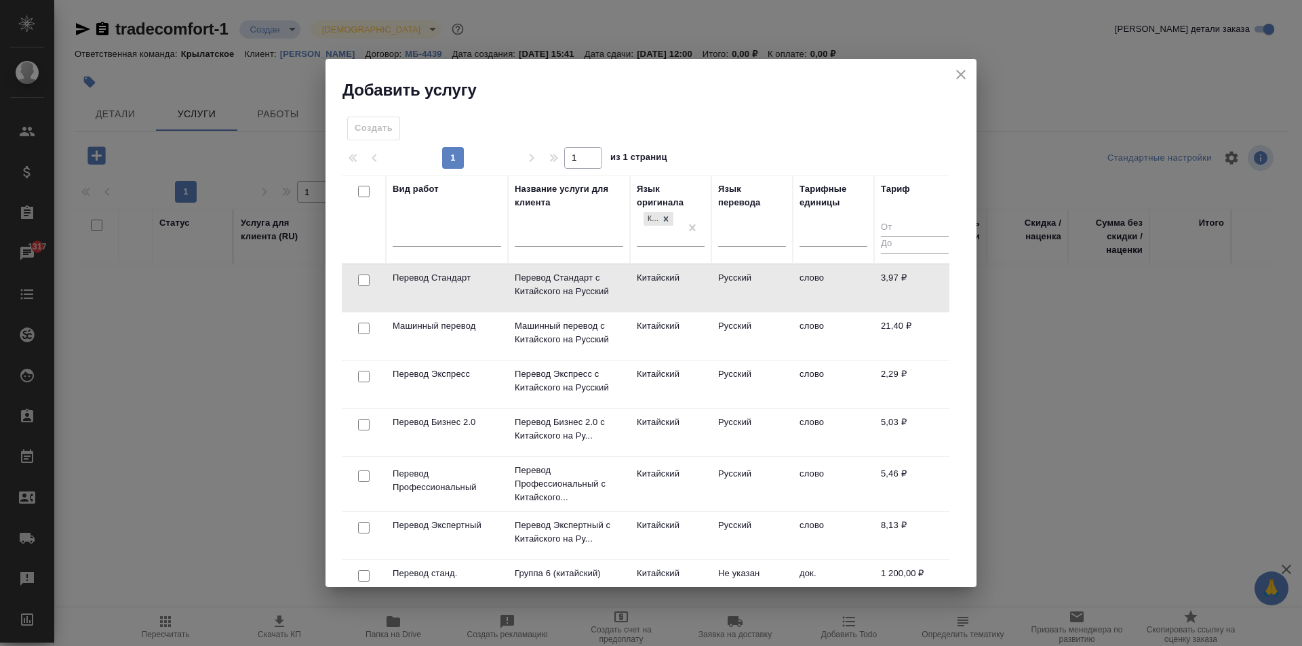
click at [700, 279] on td "Китайский" at bounding box center [670, 287] width 81 height 47
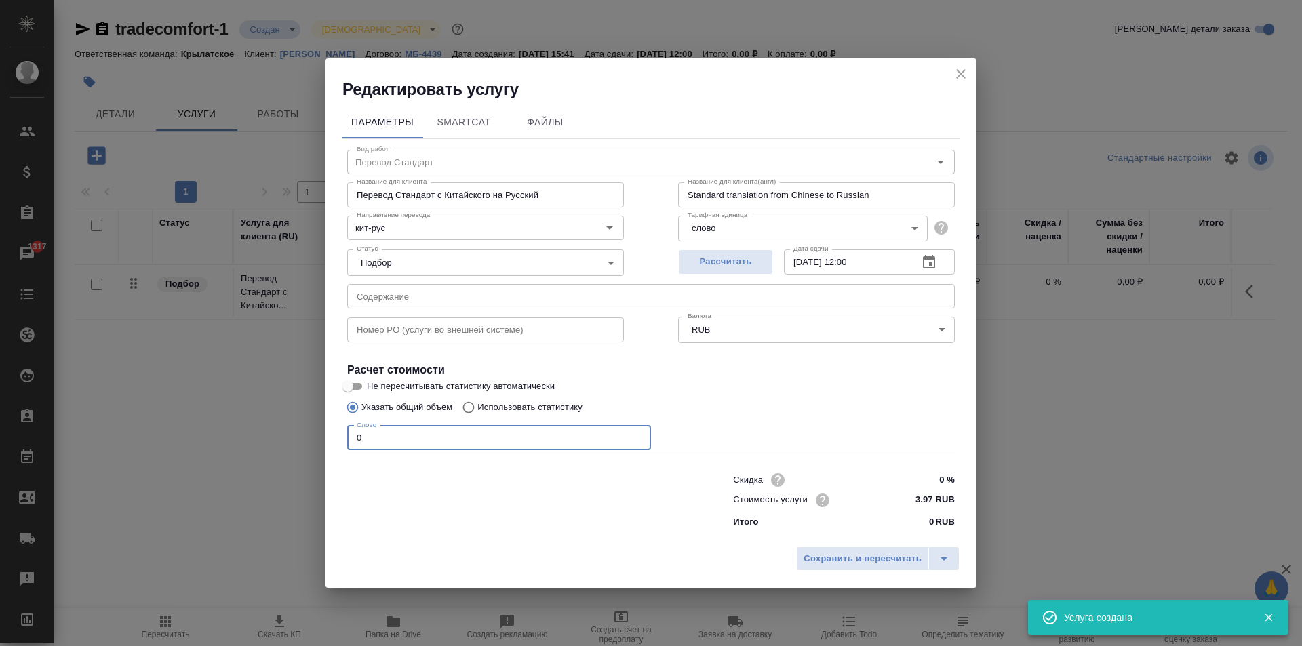
drag, startPoint x: 420, startPoint y: 441, endPoint x: 341, endPoint y: 426, distance: 80.0
click at [341, 426] on div "Параметры SmartCat Файлы Вид работ Перевод Стандарт Вид работ Название для клие…" at bounding box center [650, 319] width 651 height 439
type input "1"
click at [841, 561] on span "Сохранить и пересчитать" at bounding box center [862, 559] width 118 height 16
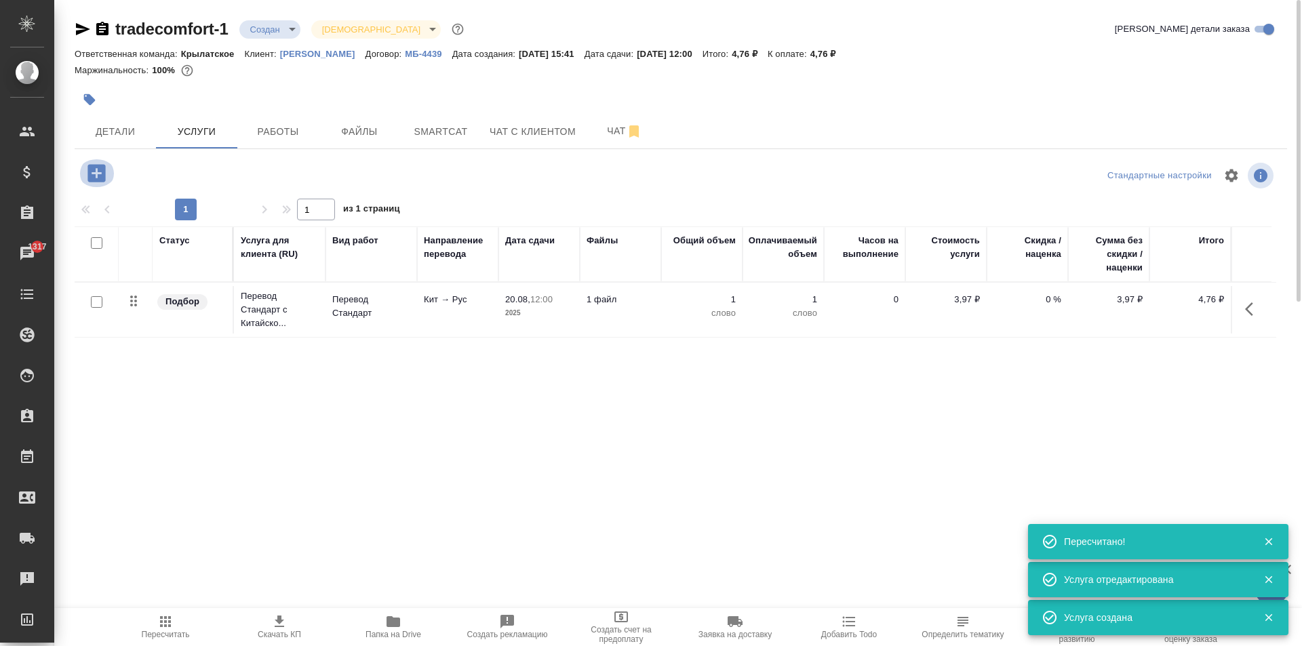
click at [104, 169] on icon "button" at bounding box center [96, 173] width 18 height 18
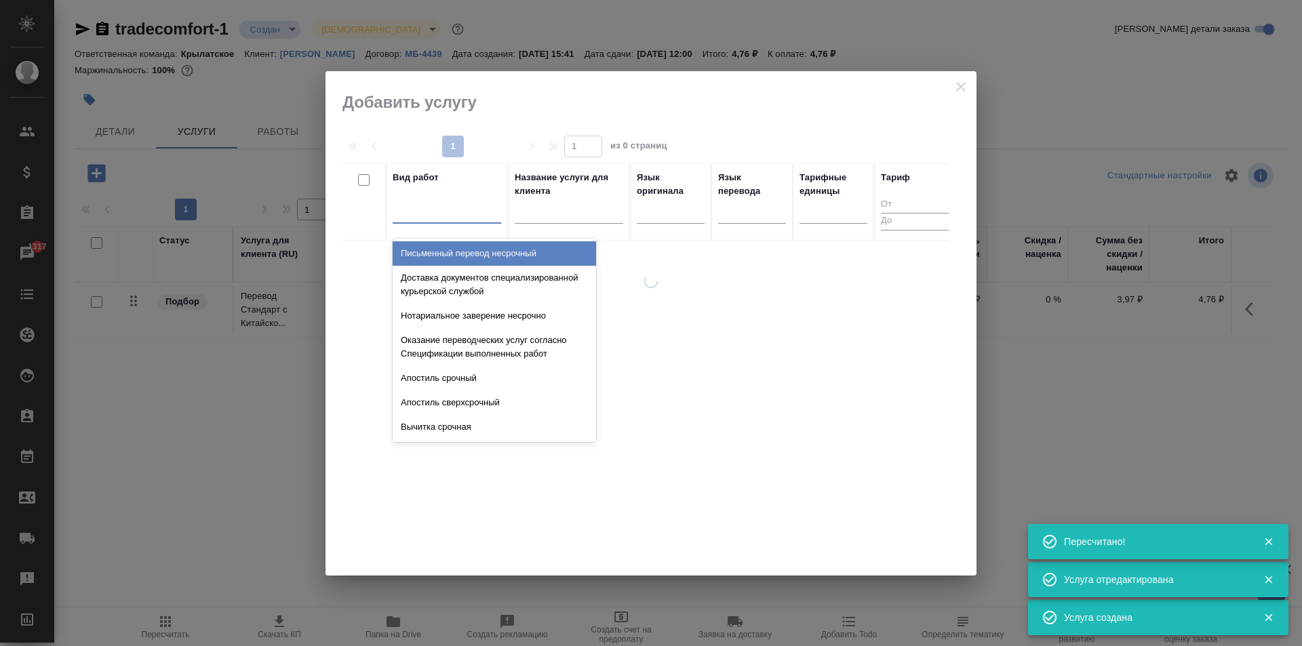
click at [428, 210] on div at bounding box center [446, 210] width 108 height 20
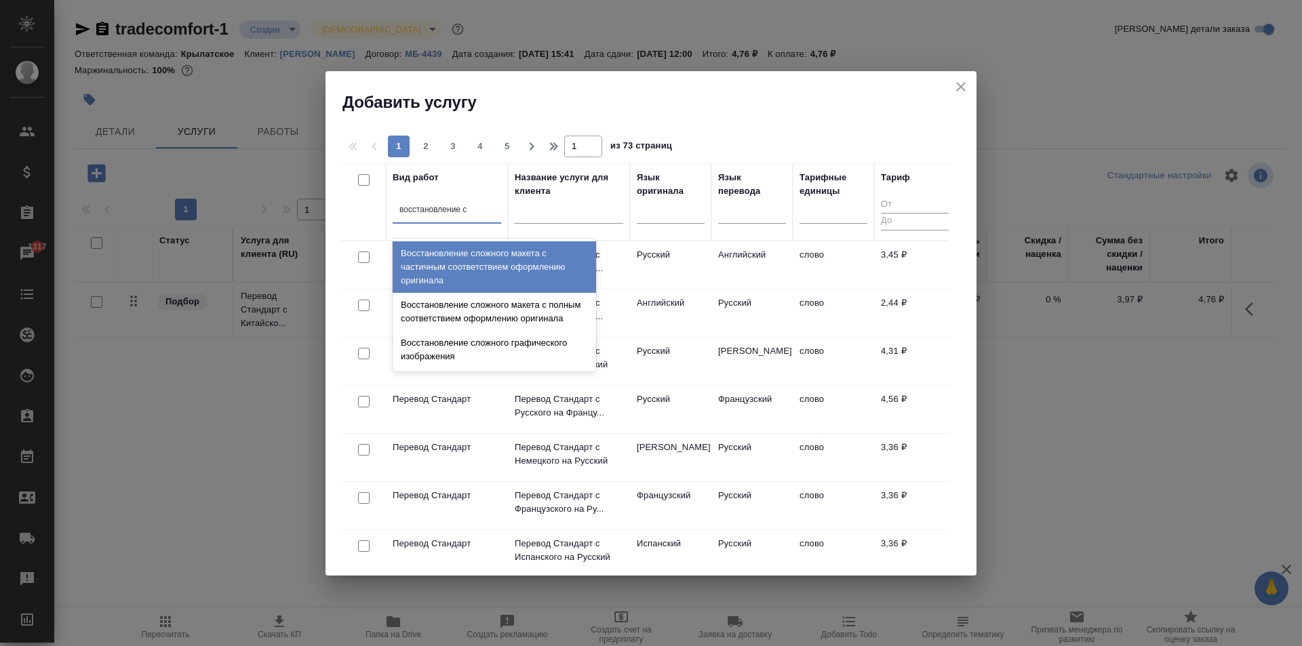
type input "восстановление сл"
click at [502, 249] on div "Восстановление сложного макета с частичным соответствием оформлению оригинала" at bounding box center [493, 267] width 203 height 52
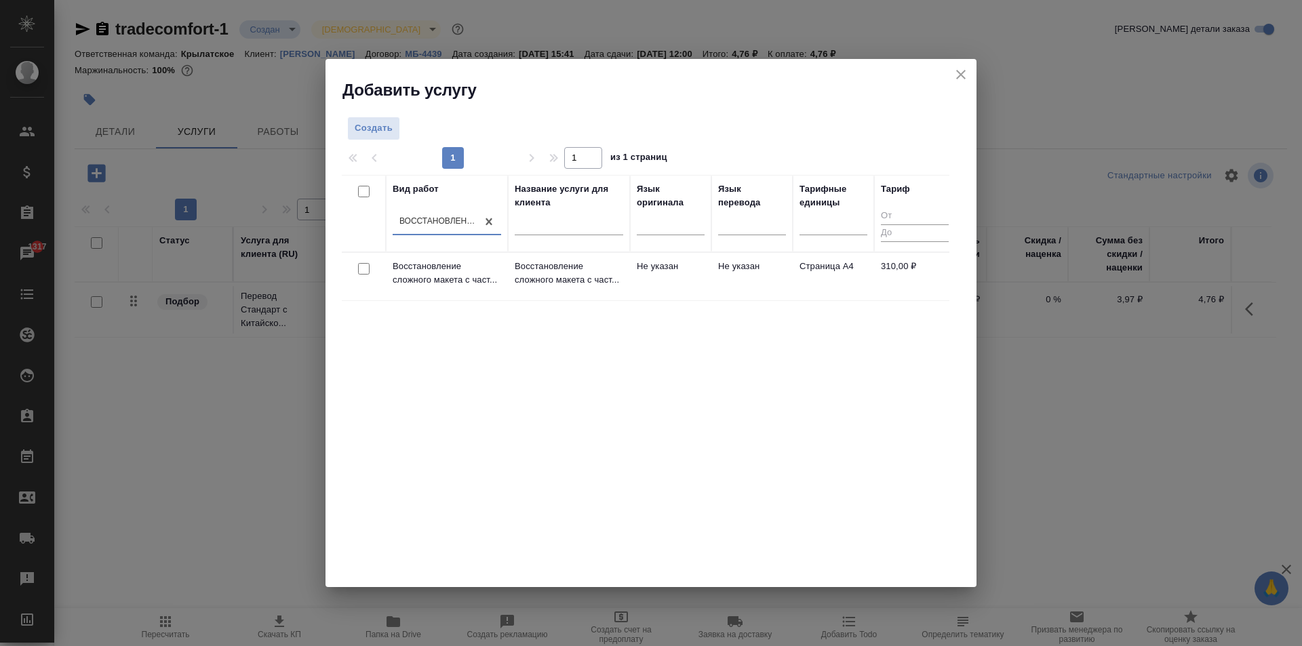
click at [554, 255] on td "Восстановление сложного макета с част..." at bounding box center [569, 276] width 122 height 47
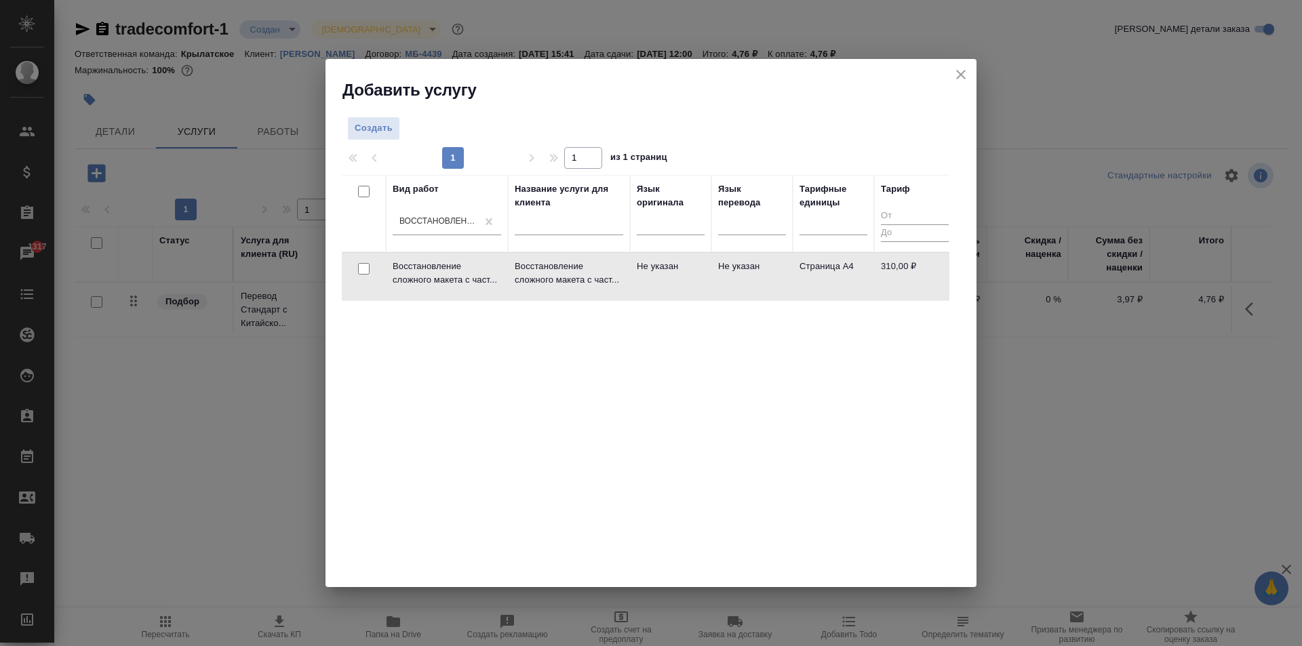
click at [554, 255] on td "Восстановление сложного макета с част..." at bounding box center [569, 276] width 122 height 47
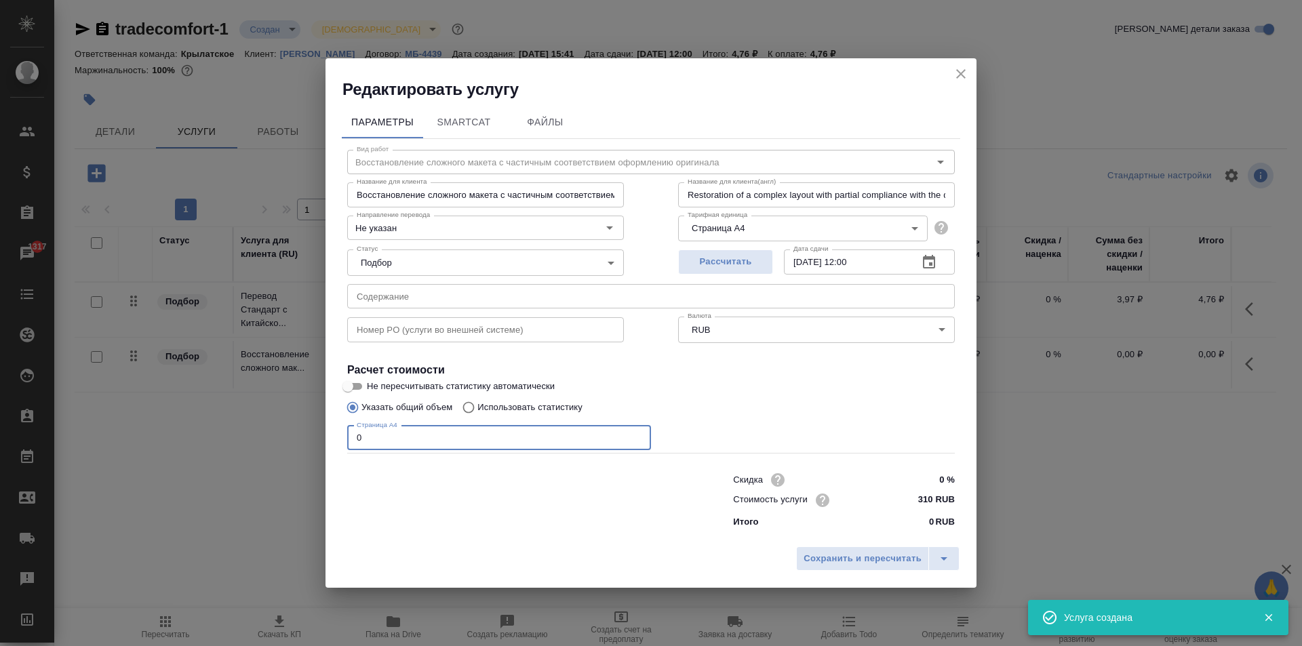
drag, startPoint x: 407, startPoint y: 435, endPoint x: 272, endPoint y: 430, distance: 135.0
click at [272, 430] on div "Редактировать услугу Параметры SmartCat Файлы Вид работ Восстановление сложного…" at bounding box center [651, 323] width 1302 height 646
type input "1"
click at [806, 546] on button "Сохранить и пересчитать" at bounding box center [862, 558] width 133 height 24
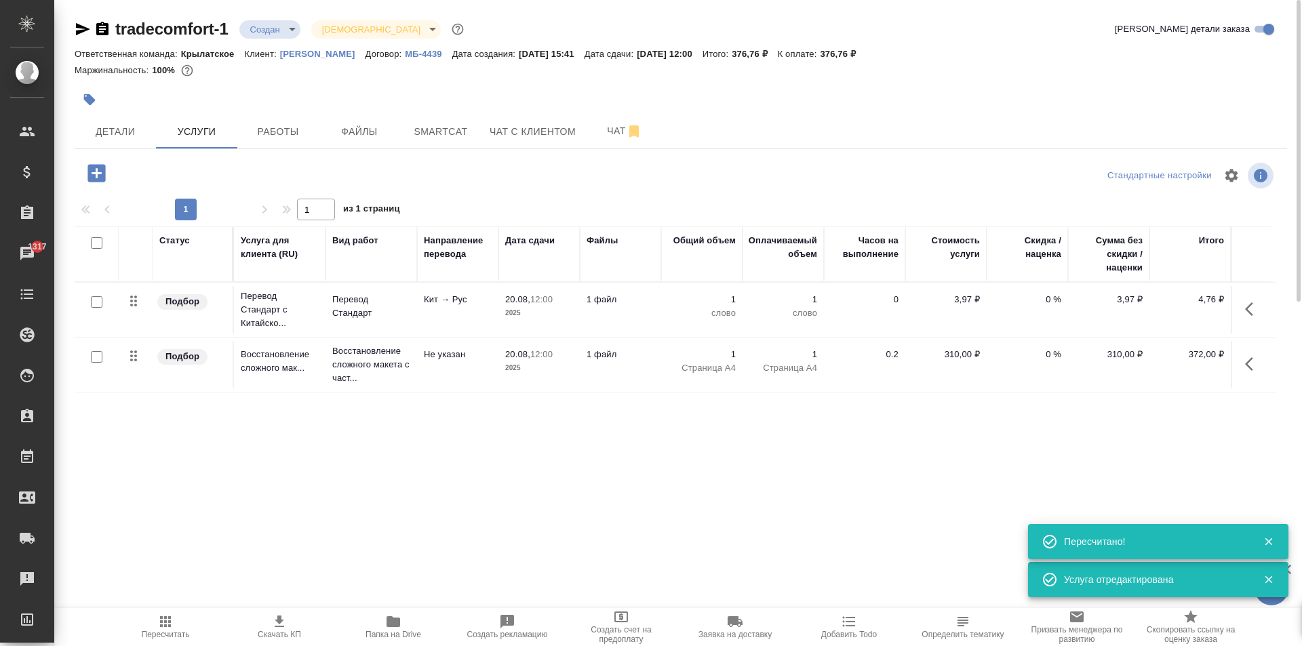
click at [70, 160] on div "tradecomfort-1 Создан new Святая троица holyTrinity Кратко детали заказа Ответс…" at bounding box center [680, 276] width 1227 height 552
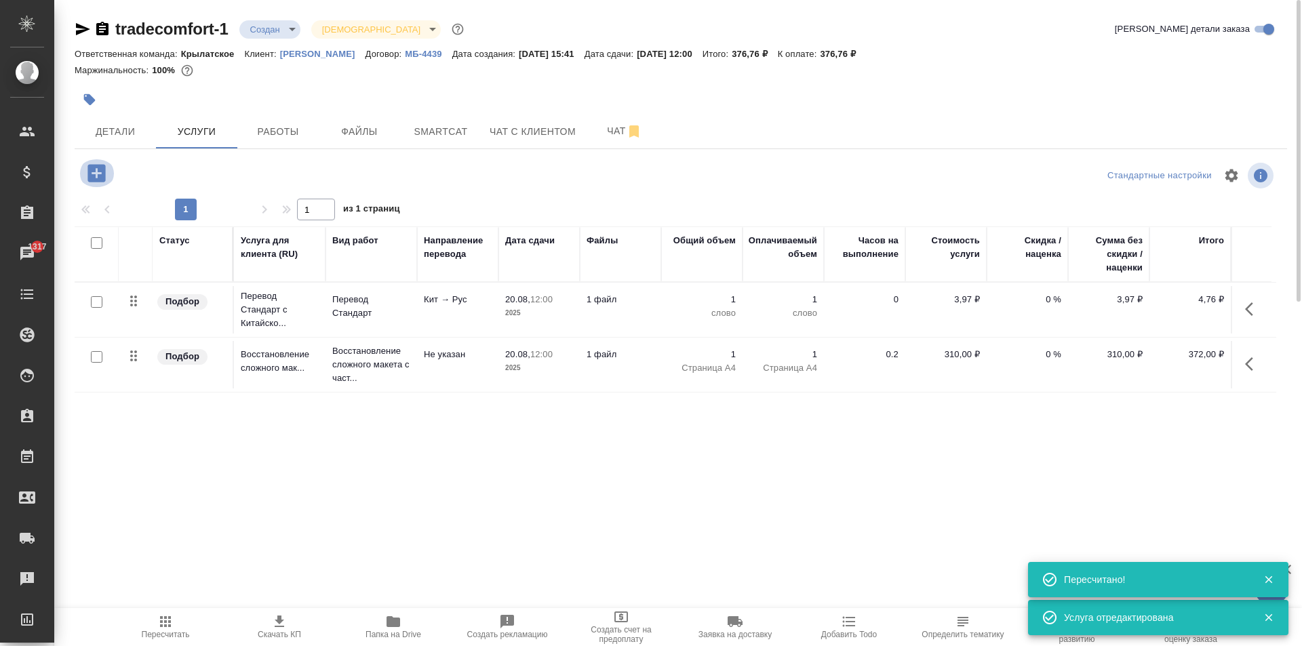
click at [94, 166] on icon "button" at bounding box center [96, 173] width 18 height 18
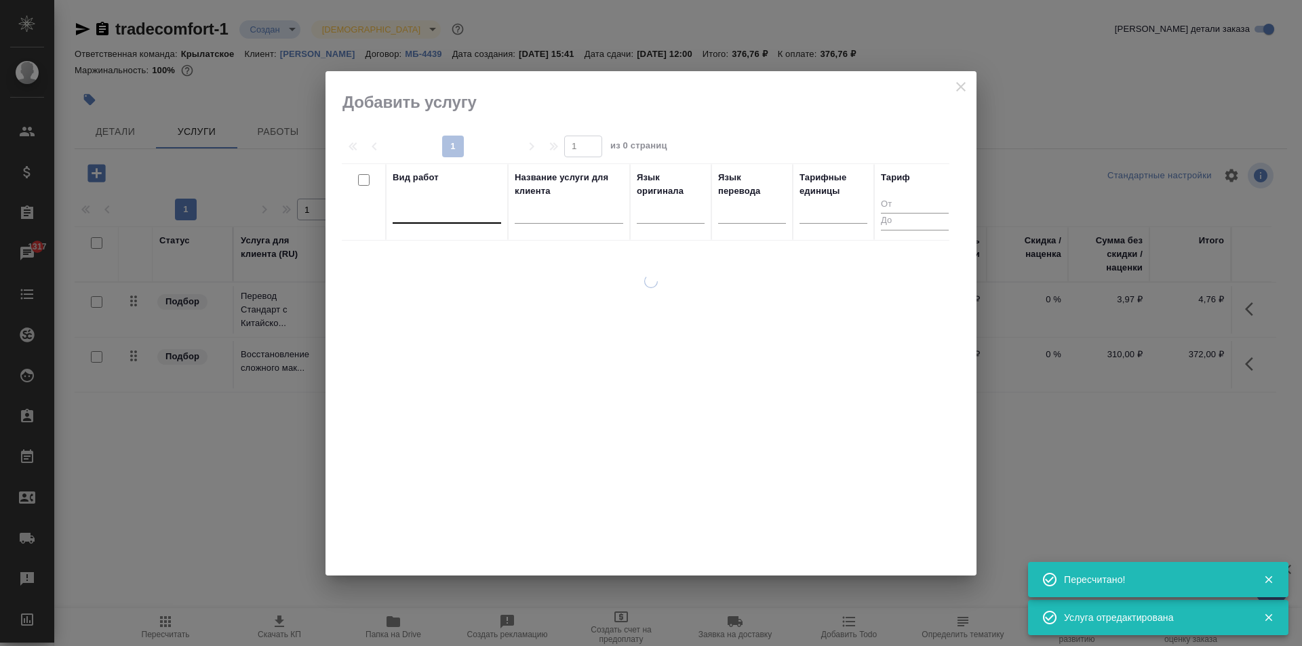
click at [464, 223] on div at bounding box center [446, 211] width 108 height 26
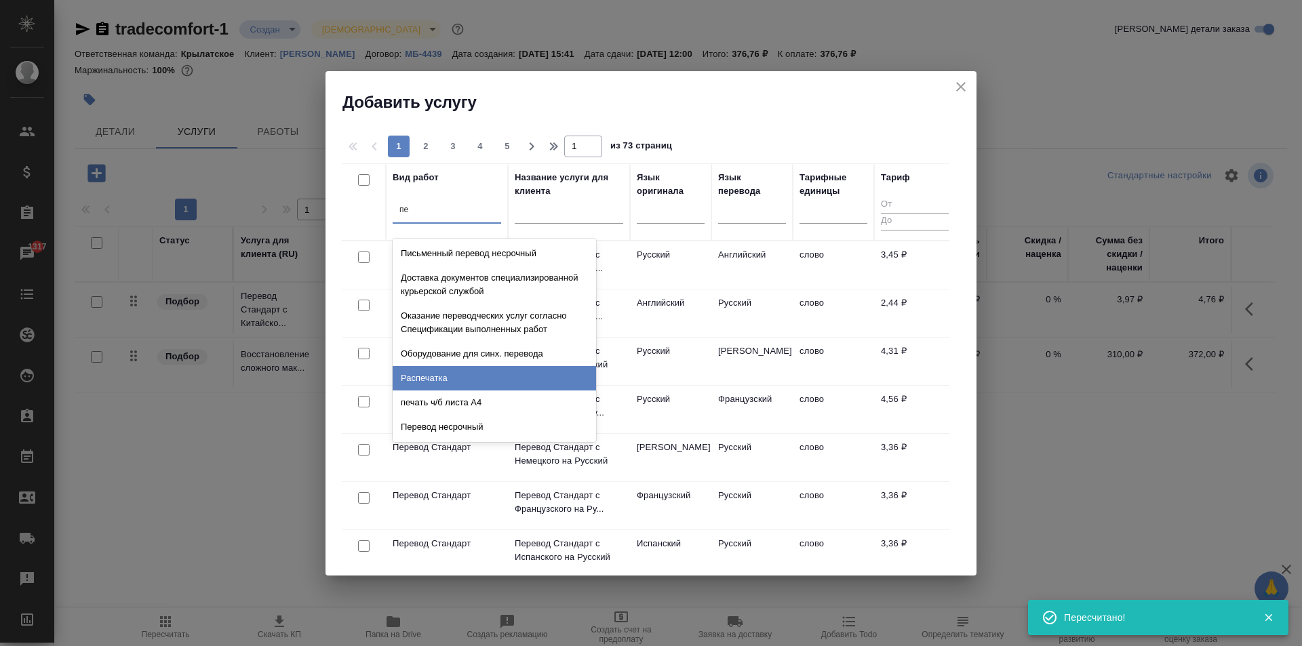
type input "п"
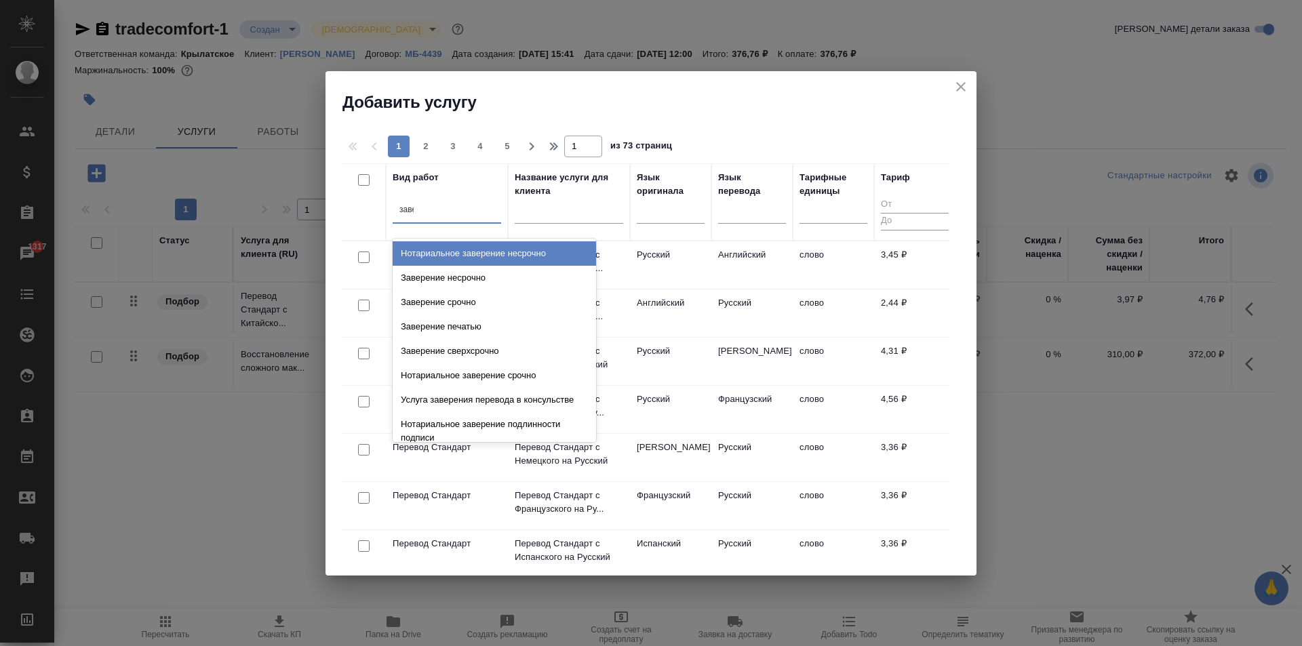
type input "завер"
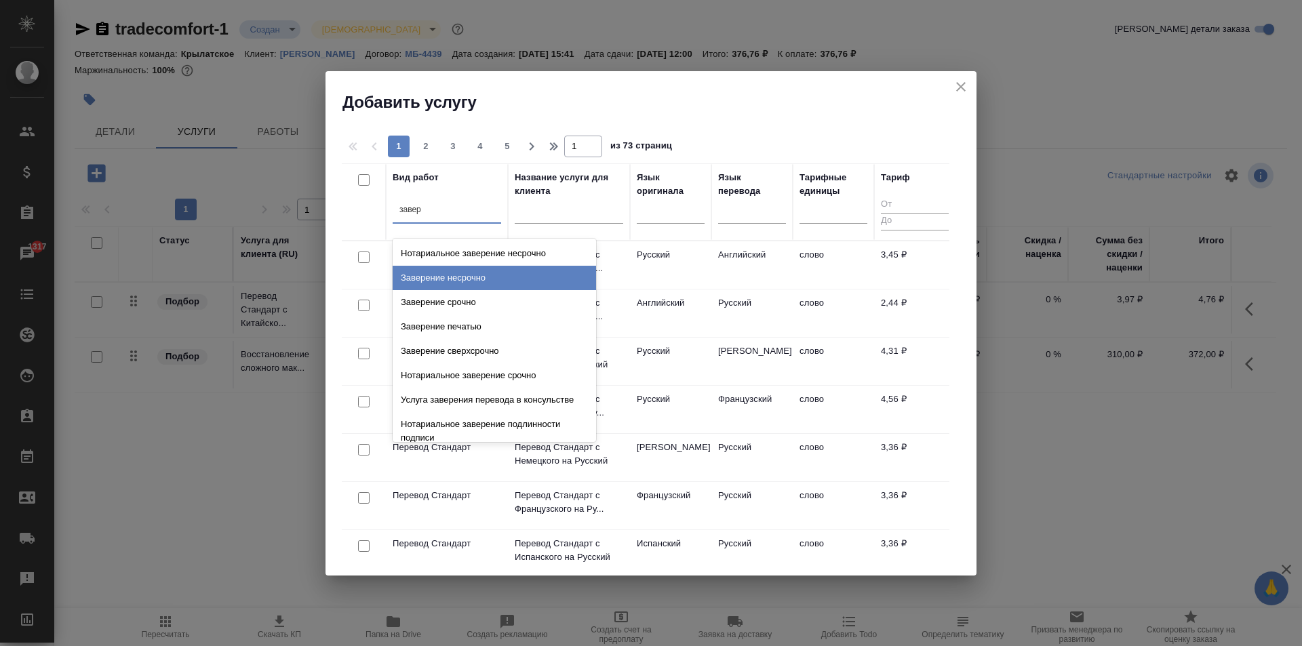
click at [531, 278] on div "Заверение несрочно" at bounding box center [493, 278] width 203 height 24
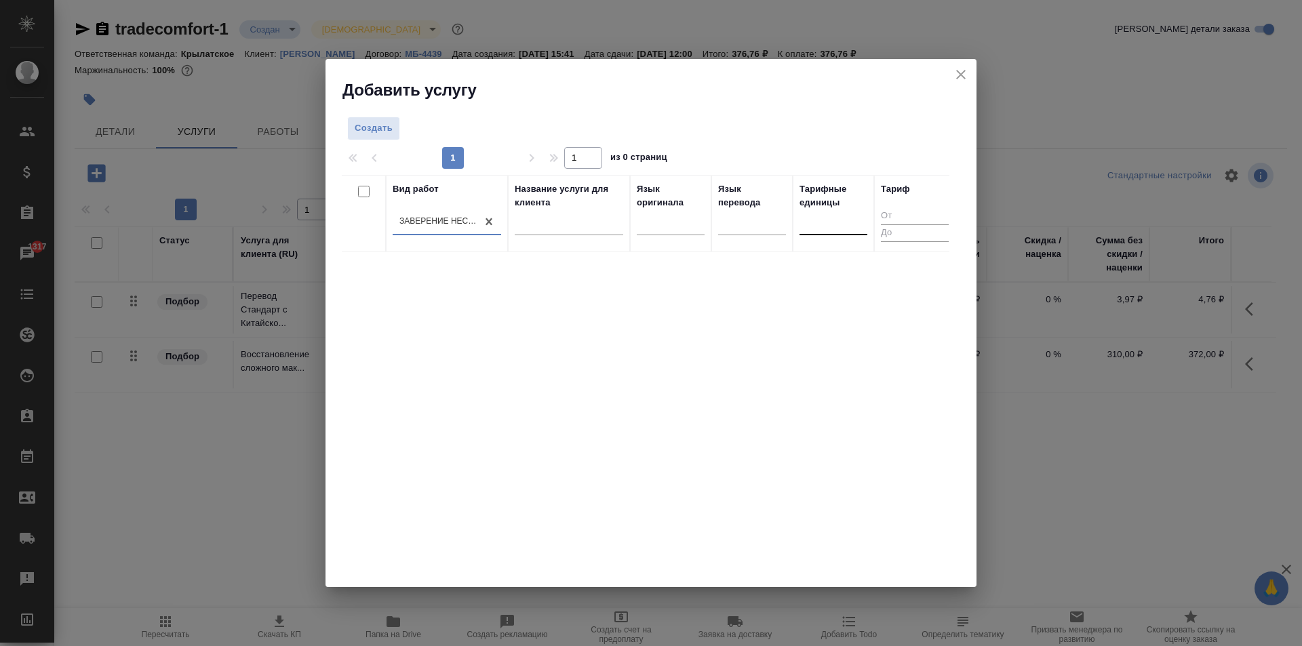
click at [816, 234] on div at bounding box center [833, 222] width 68 height 26
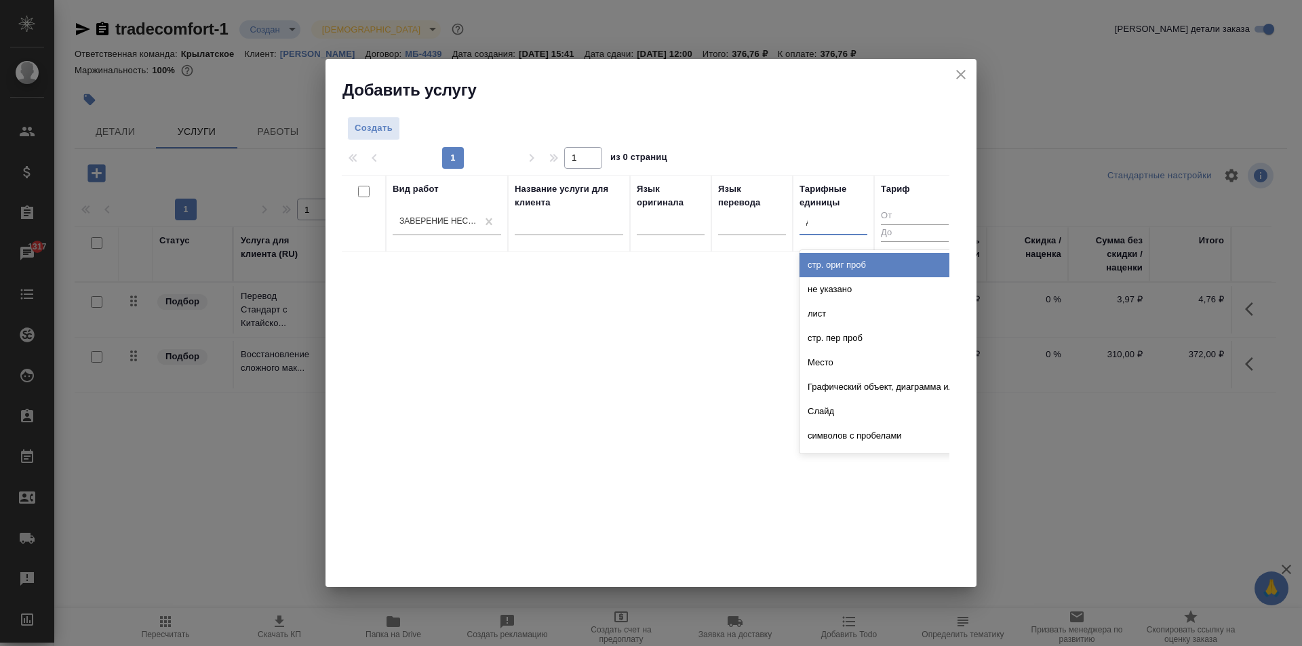
type input "до"
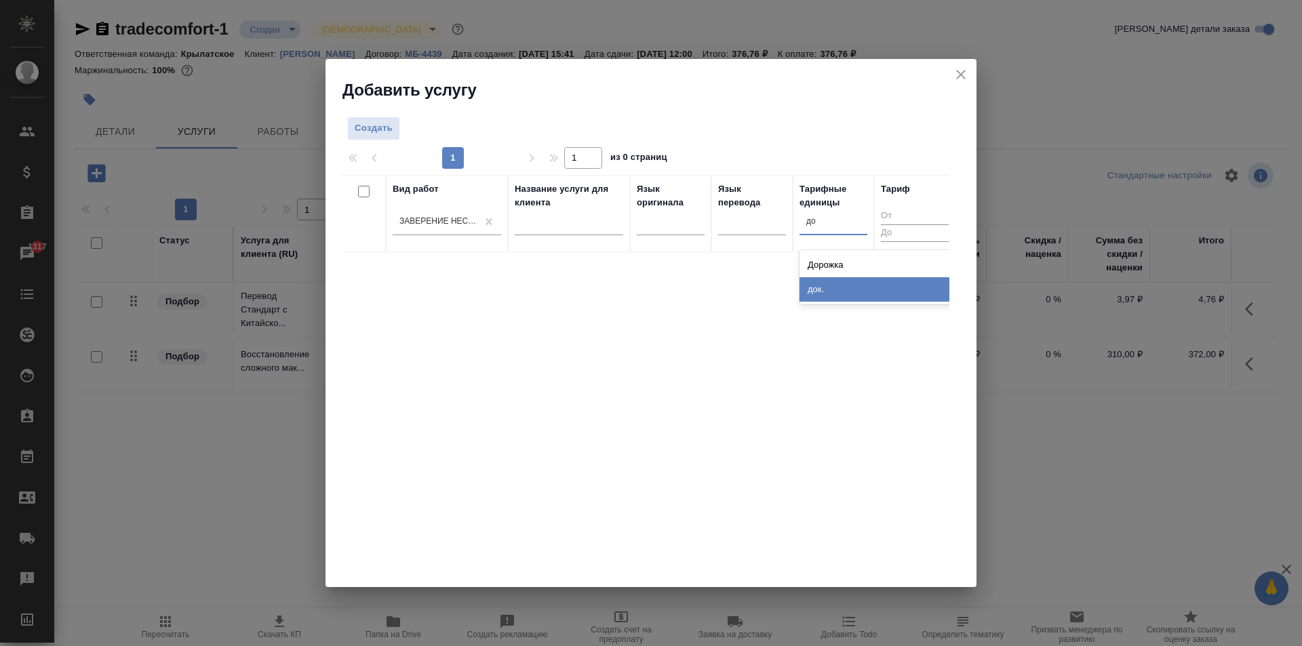
drag, startPoint x: 814, startPoint y: 273, endPoint x: 813, endPoint y: 289, distance: 15.6
click at [814, 289] on div "Дорожка док." at bounding box center [900, 277] width 203 height 54
drag, startPoint x: 813, startPoint y: 287, endPoint x: 788, endPoint y: 283, distance: 24.7
click at [812, 287] on div "док." at bounding box center [900, 289] width 203 height 24
click at [380, 125] on span "Создать" at bounding box center [374, 129] width 38 height 16
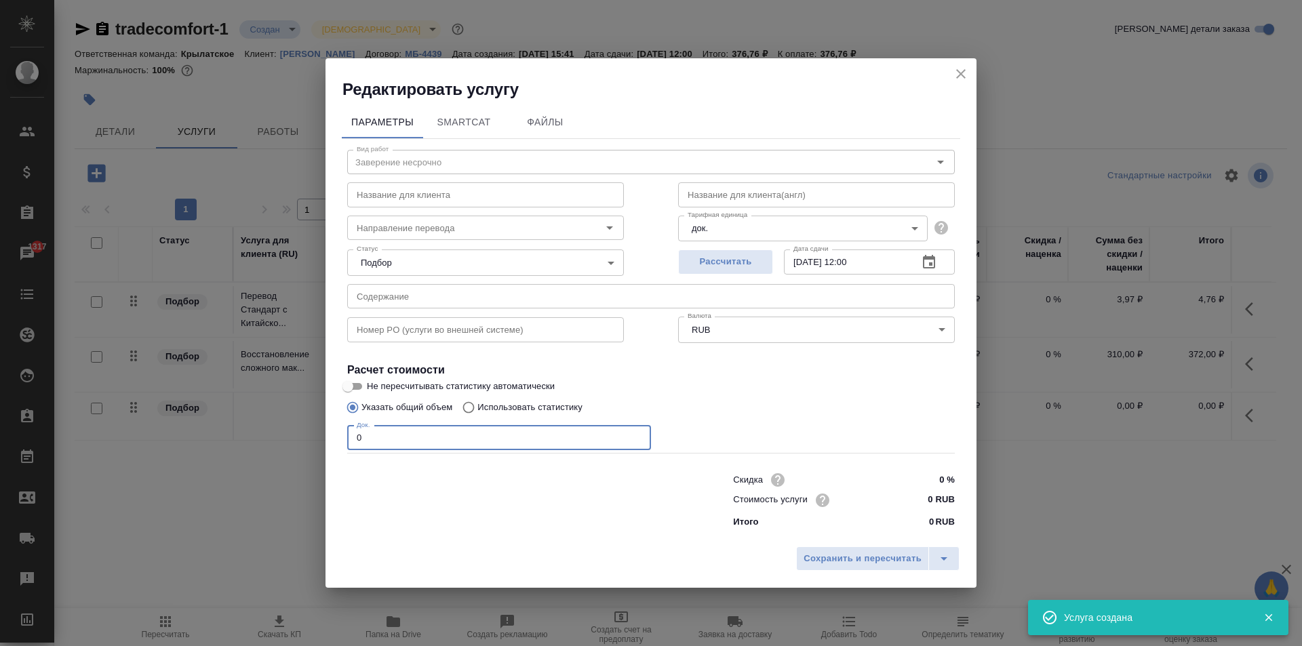
drag, startPoint x: 367, startPoint y: 443, endPoint x: 303, endPoint y: 435, distance: 64.2
click at [303, 435] on div "Редактировать услугу Параметры SmartCat Файлы Вид работ Заверение несрочно Вид …" at bounding box center [651, 323] width 1302 height 646
type input "1"
drag, startPoint x: 927, startPoint y: 502, endPoint x: 973, endPoint y: 501, distance: 46.1
click at [974, 504] on div "Параметры SmartCat Файлы Вид работ Заверение несрочно Вид работ Название для кл…" at bounding box center [650, 320] width 651 height 441
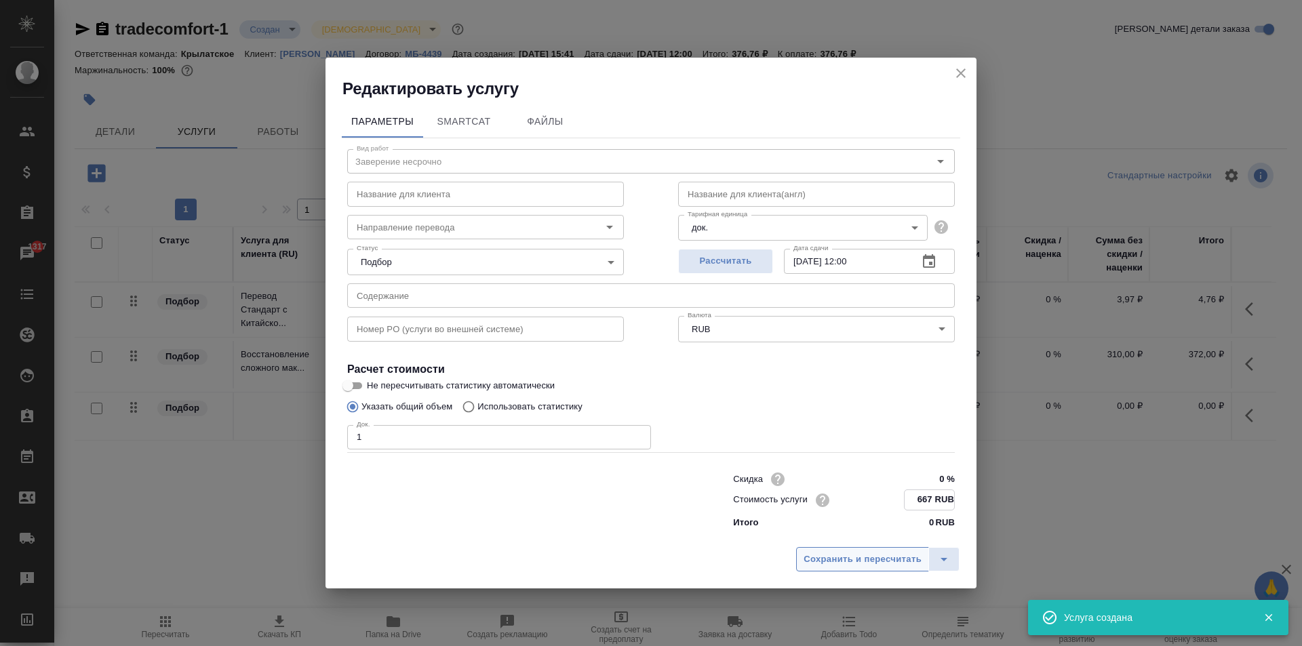
type input "667 RUB"
click at [890, 564] on span "Сохранить и пересчитать" at bounding box center [862, 559] width 118 height 16
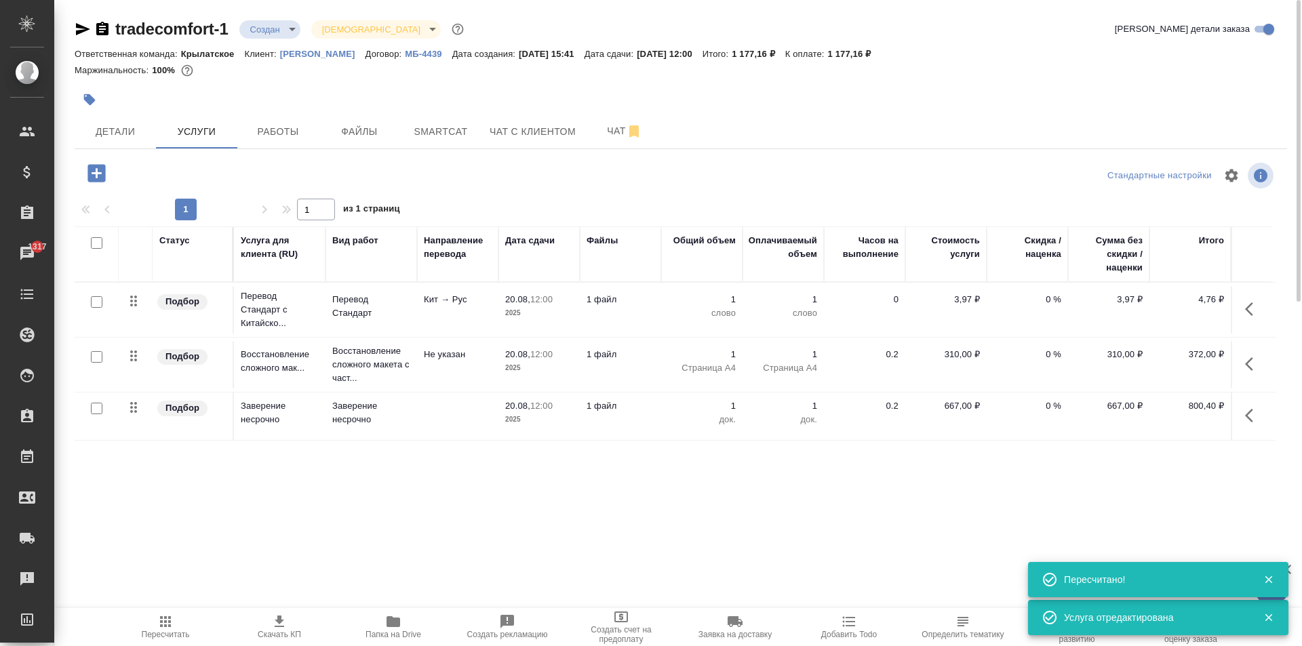
click at [99, 171] on icon "button" at bounding box center [96, 173] width 18 height 18
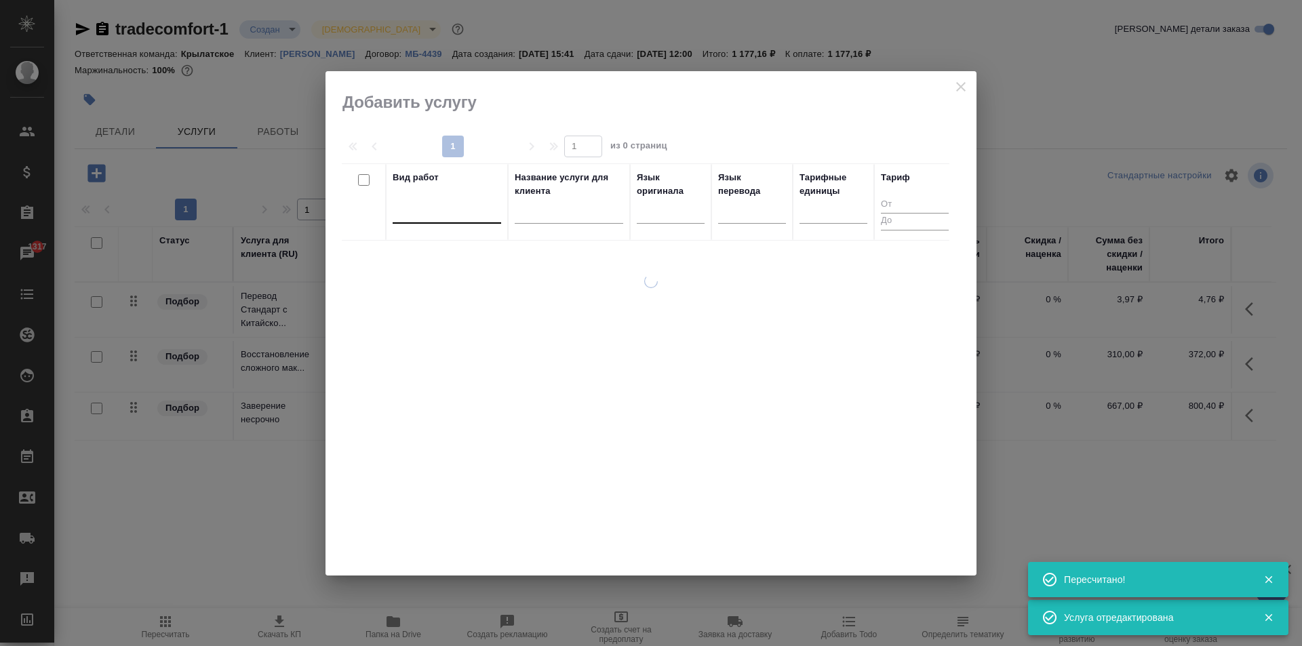
click at [443, 205] on div at bounding box center [446, 210] width 108 height 20
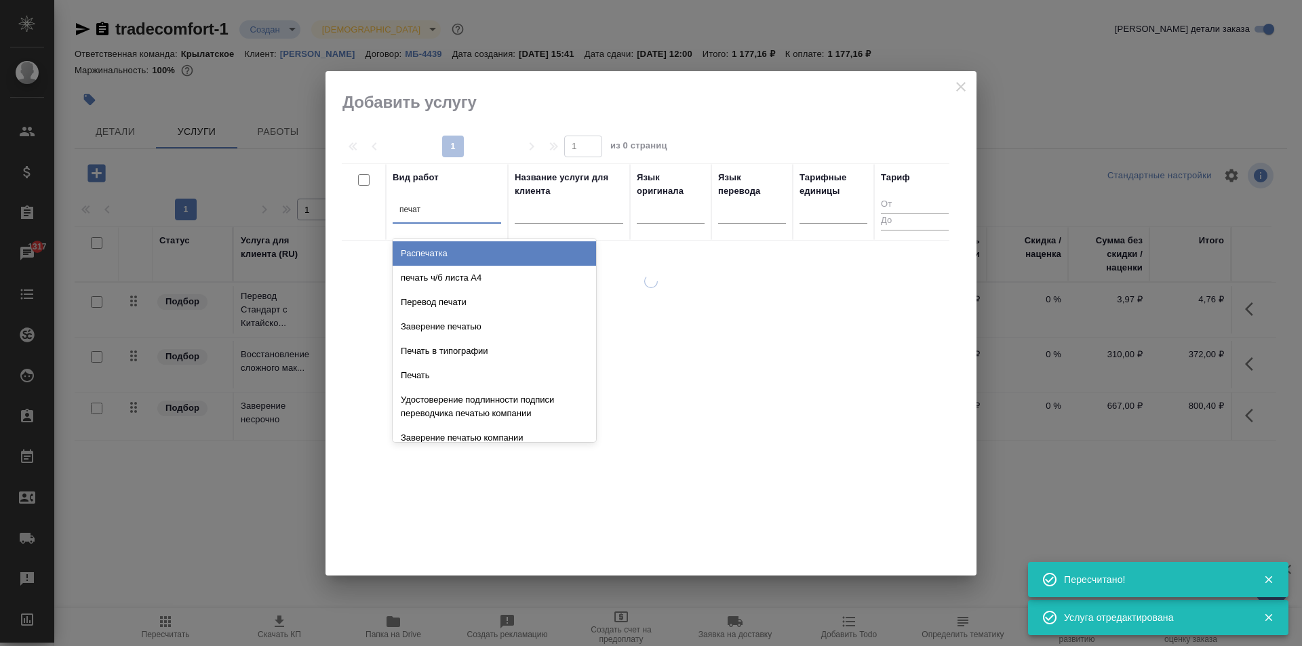
type input "печать"
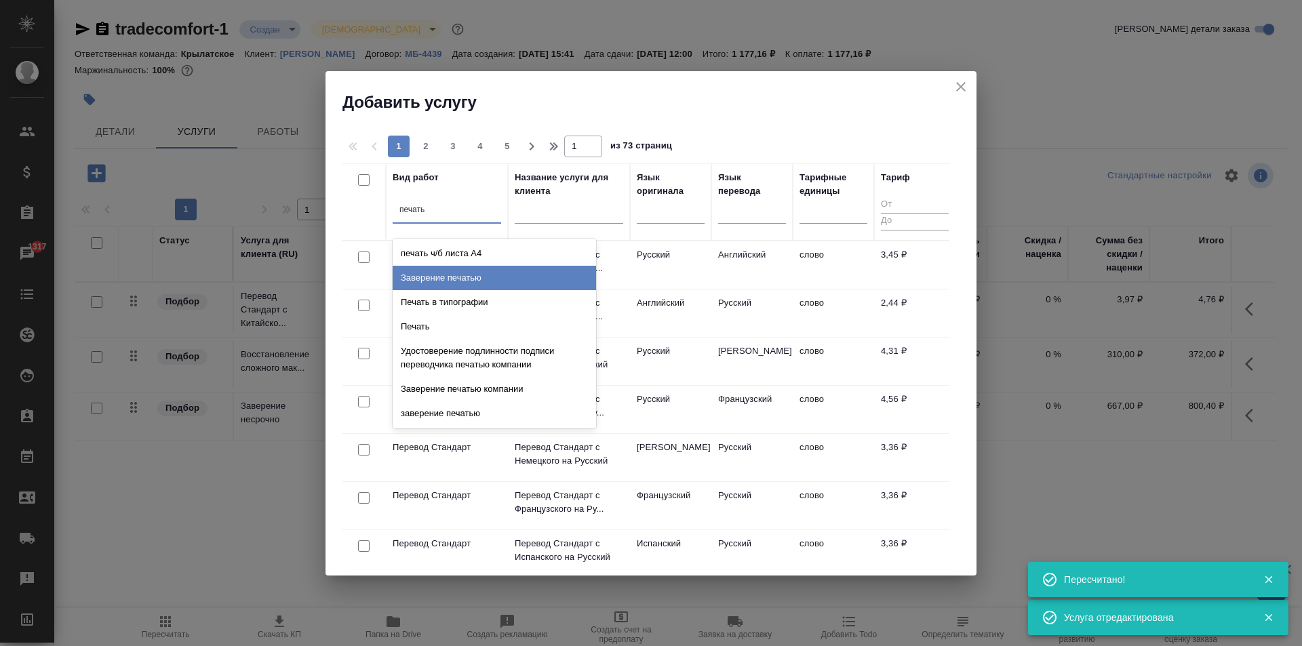
click at [474, 287] on div "Заверение печатью" at bounding box center [493, 278] width 203 height 24
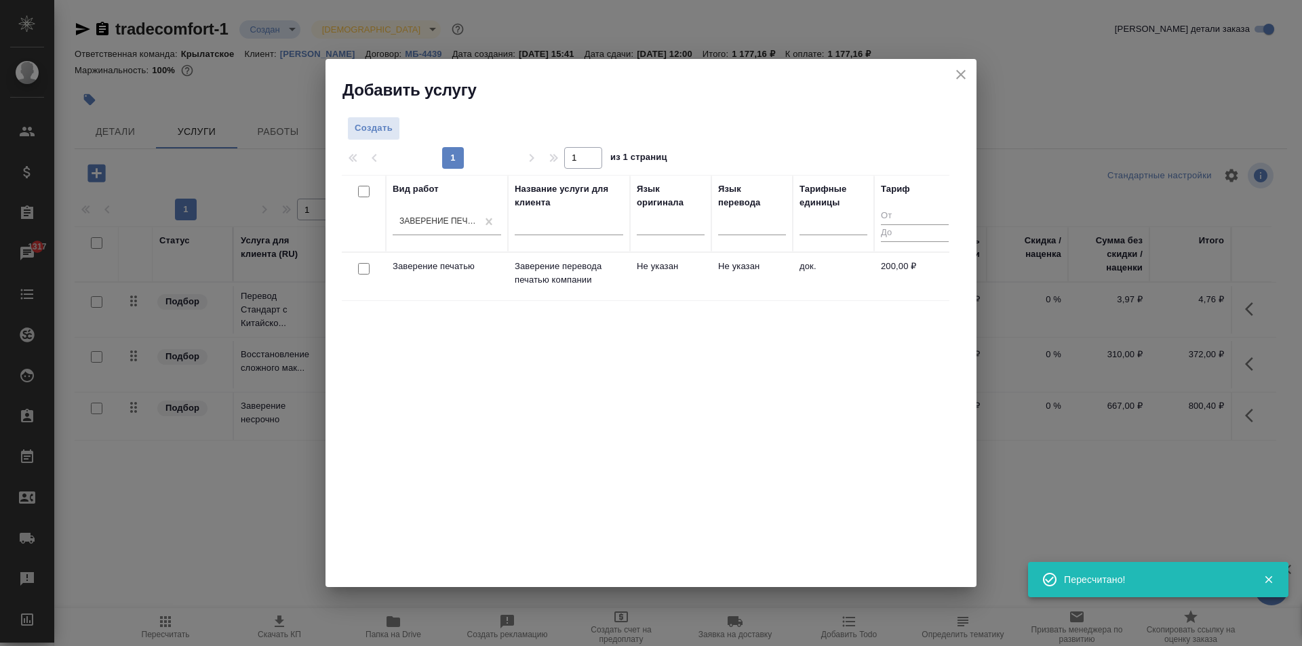
click at [782, 261] on td "Не указан" at bounding box center [751, 276] width 81 height 47
click at [782, 260] on td "Не указан" at bounding box center [751, 276] width 81 height 47
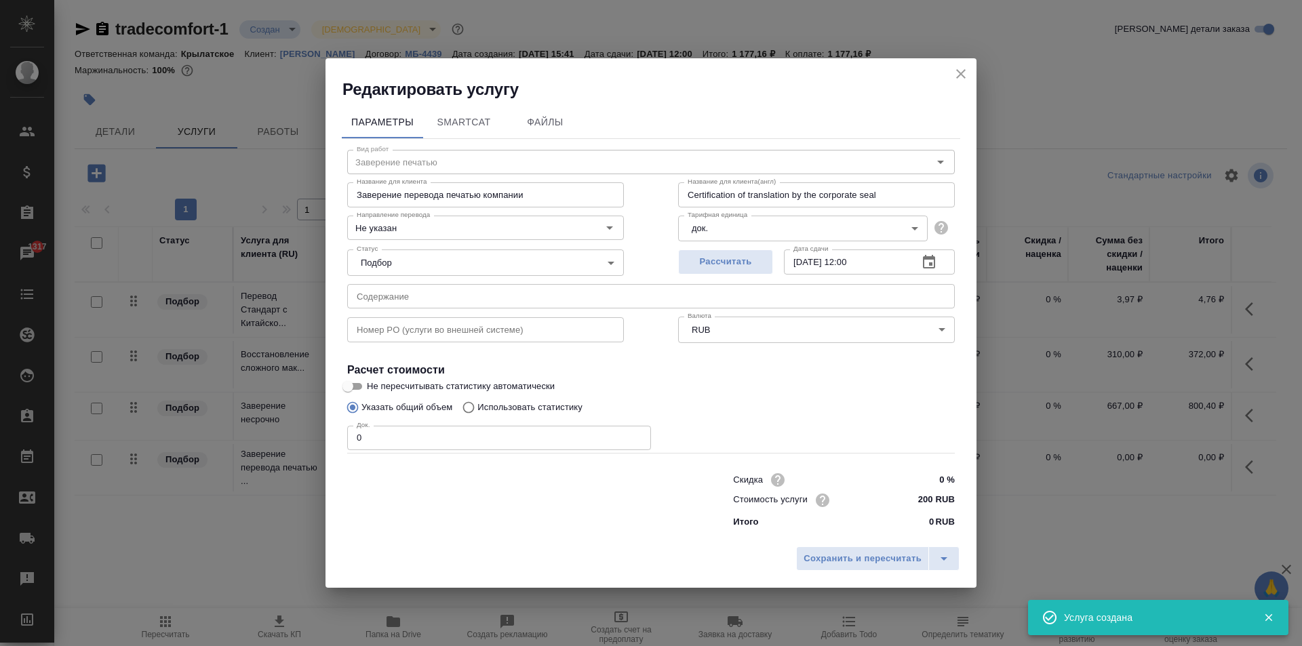
click at [923, 502] on input "200 RUB" at bounding box center [929, 500] width 51 height 20
click at [923, 502] on input "200 RUB" at bounding box center [928, 500] width 49 height 20
type input "250 RUB"
drag, startPoint x: 424, startPoint y: 442, endPoint x: 237, endPoint y: 419, distance: 189.2
click at [237, 419] on div "Редактировать услугу Параметры SmartCat Файлы Вид работ Заверение печатью Вид р…" at bounding box center [651, 323] width 1302 height 646
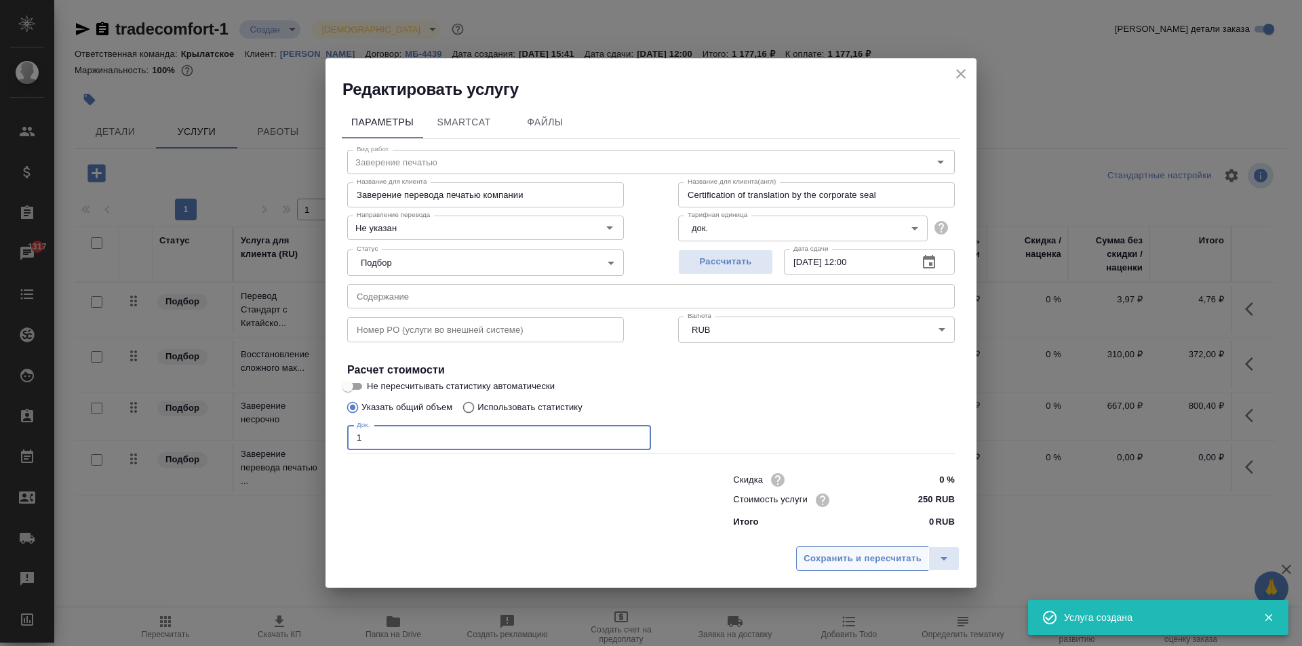
type input "1"
click at [837, 560] on span "Сохранить и пересчитать" at bounding box center [862, 559] width 118 height 16
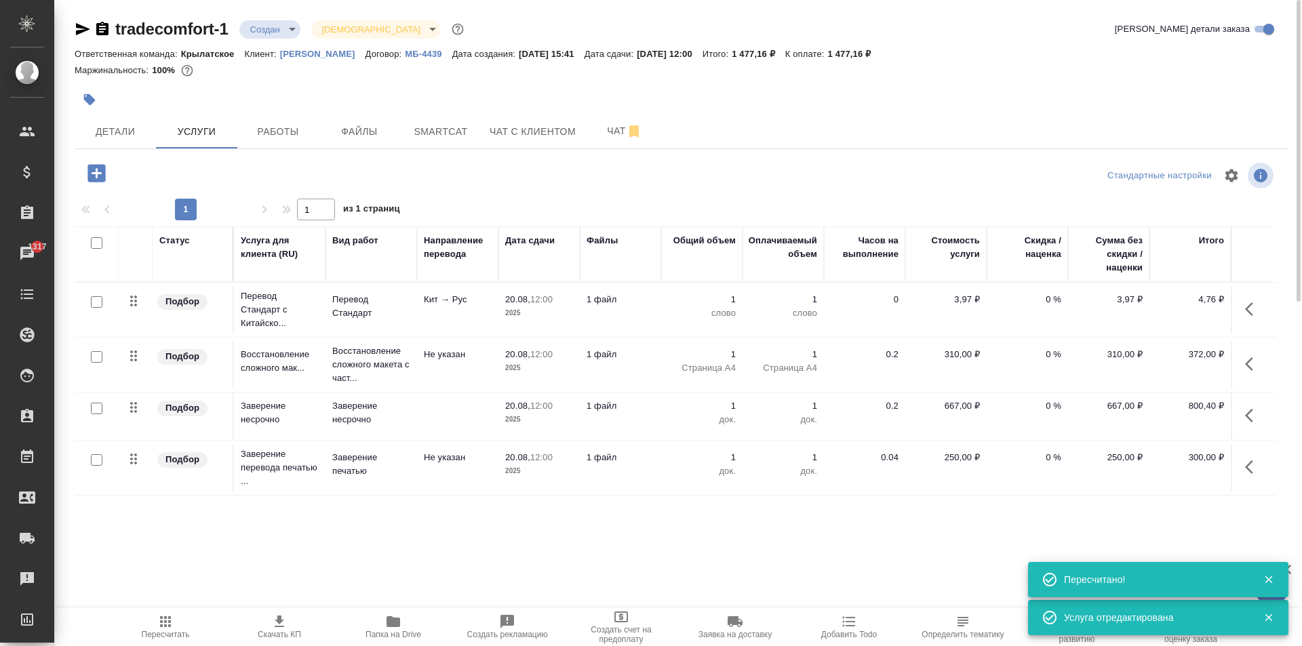
click at [163, 624] on icon "button" at bounding box center [165, 621] width 16 height 16
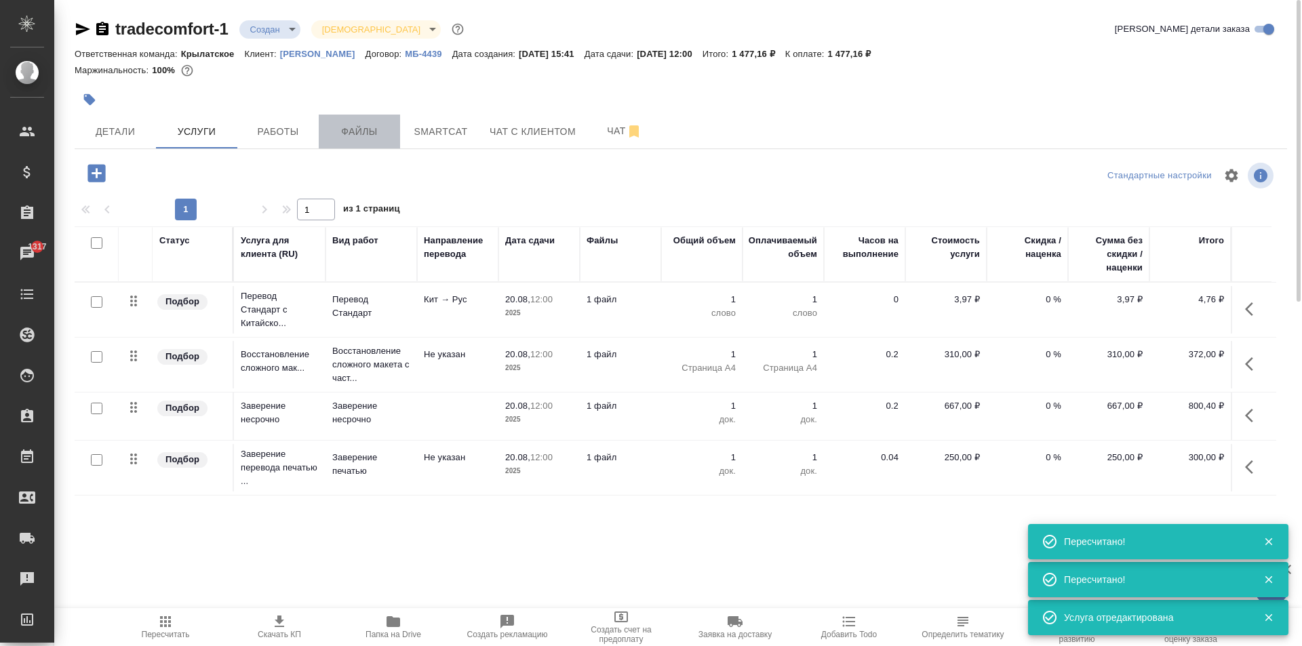
click at [367, 135] on span "Файлы" at bounding box center [359, 131] width 65 height 17
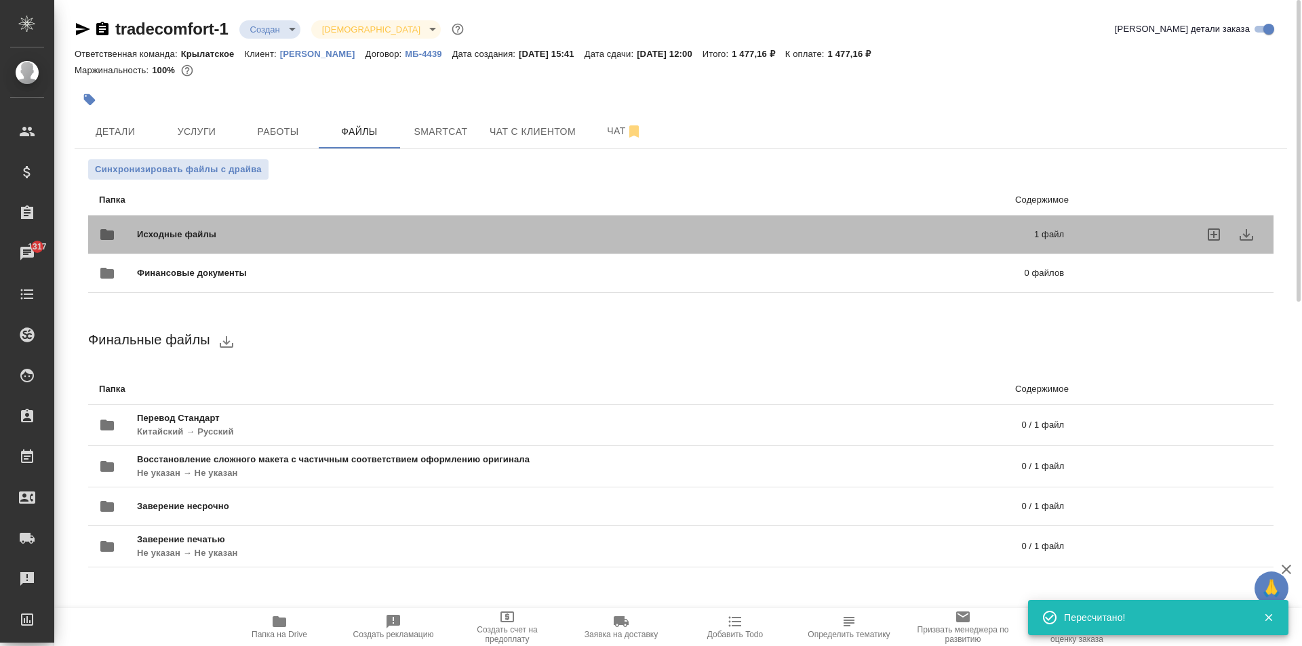
click at [180, 226] on div "Исходные файлы 1 файл" at bounding box center [581, 234] width 965 height 33
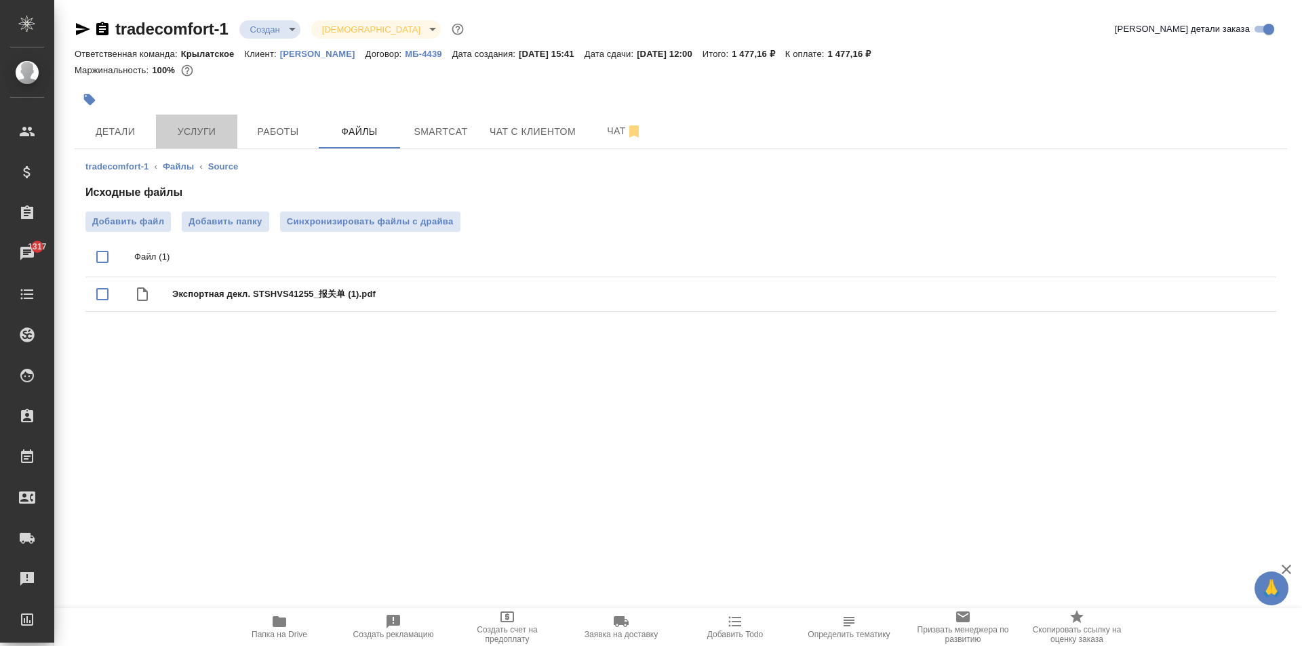
drag, startPoint x: 198, startPoint y: 125, endPoint x: 360, endPoint y: 181, distance: 171.3
click at [356, 179] on div "tradecomfort-1 Создан new Святая троица holyTrinity Кратко детали заказа Ответс…" at bounding box center [680, 176] width 1227 height 352
click at [376, 201] on div "Исходные файлы Добавить файл Добавить папку Синхронизировать файлы с драйва Фай…" at bounding box center [680, 250] width 1190 height 133
click at [395, 227] on span "Синхронизировать файлы с драйва" at bounding box center [370, 222] width 167 height 14
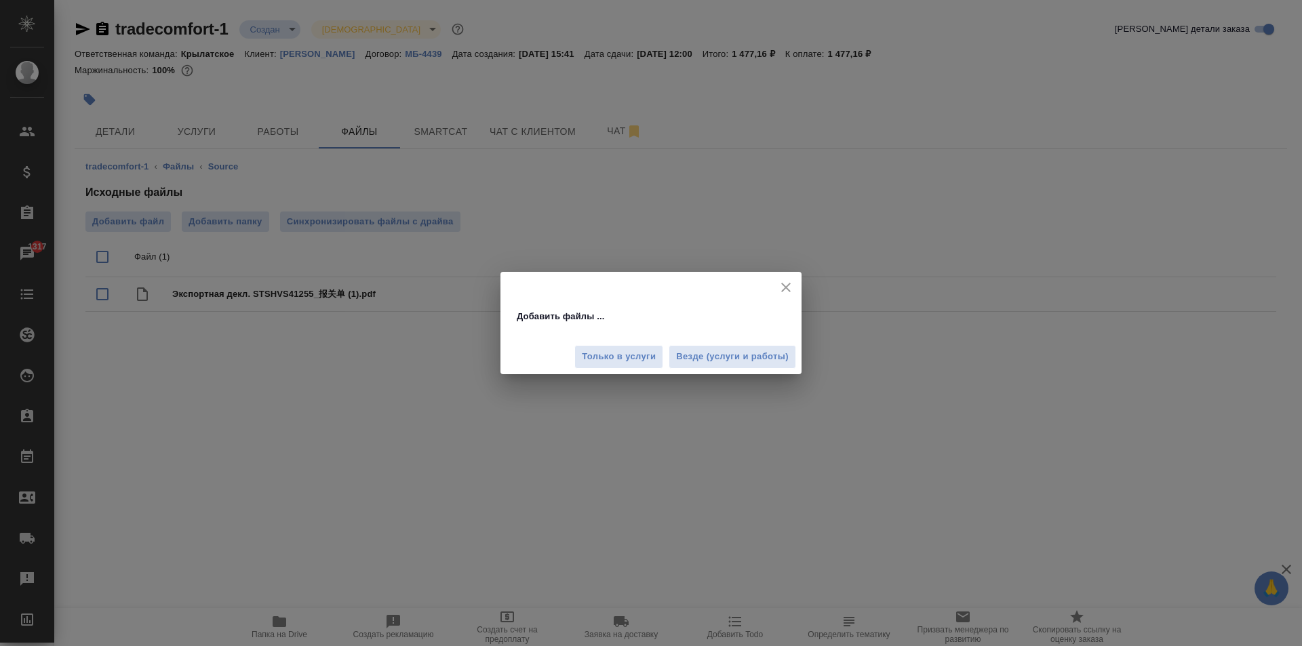
click at [720, 365] on button "Везде (услуги и работы)" at bounding box center [731, 357] width 127 height 24
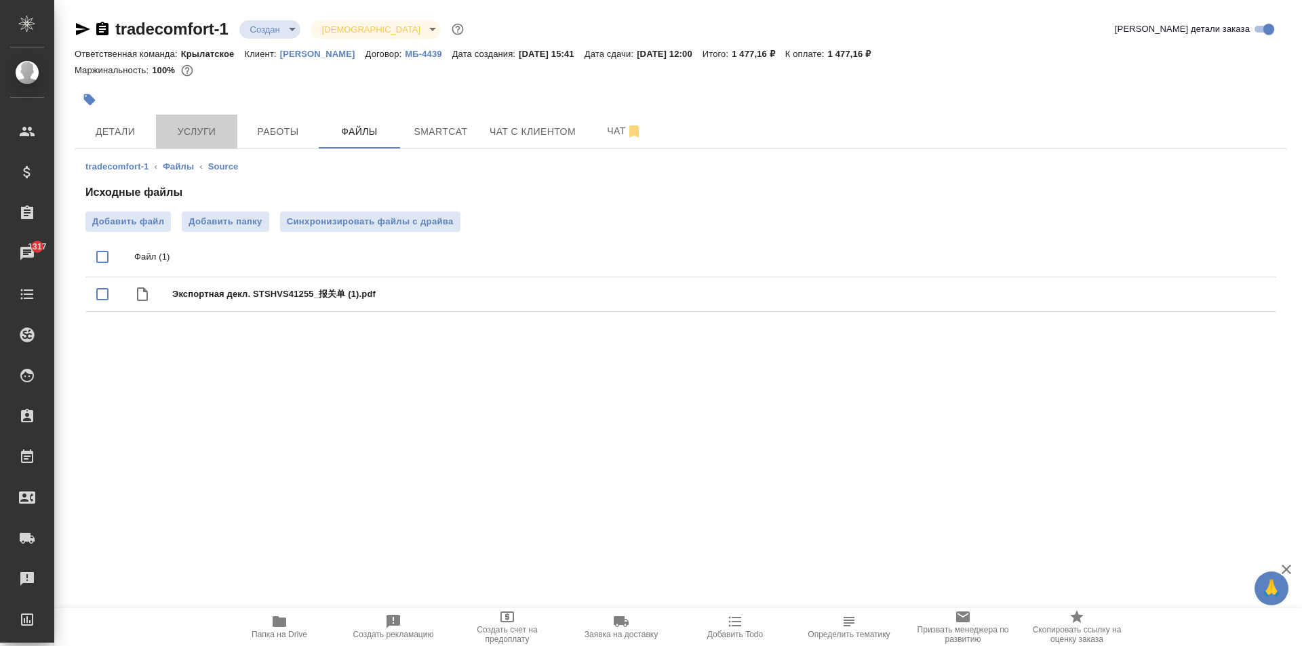
click at [212, 136] on span "Услуги" at bounding box center [196, 131] width 65 height 17
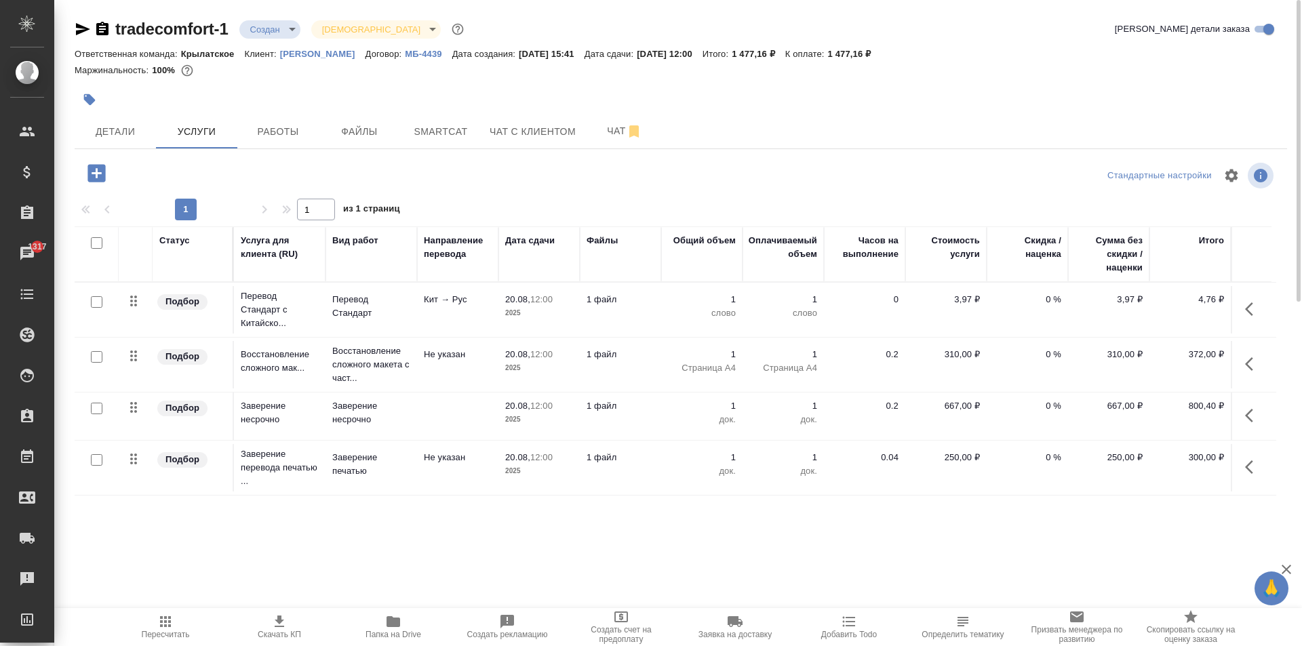
click at [98, 301] on input "checkbox" at bounding box center [97, 302] width 12 height 12
checkbox input "true"
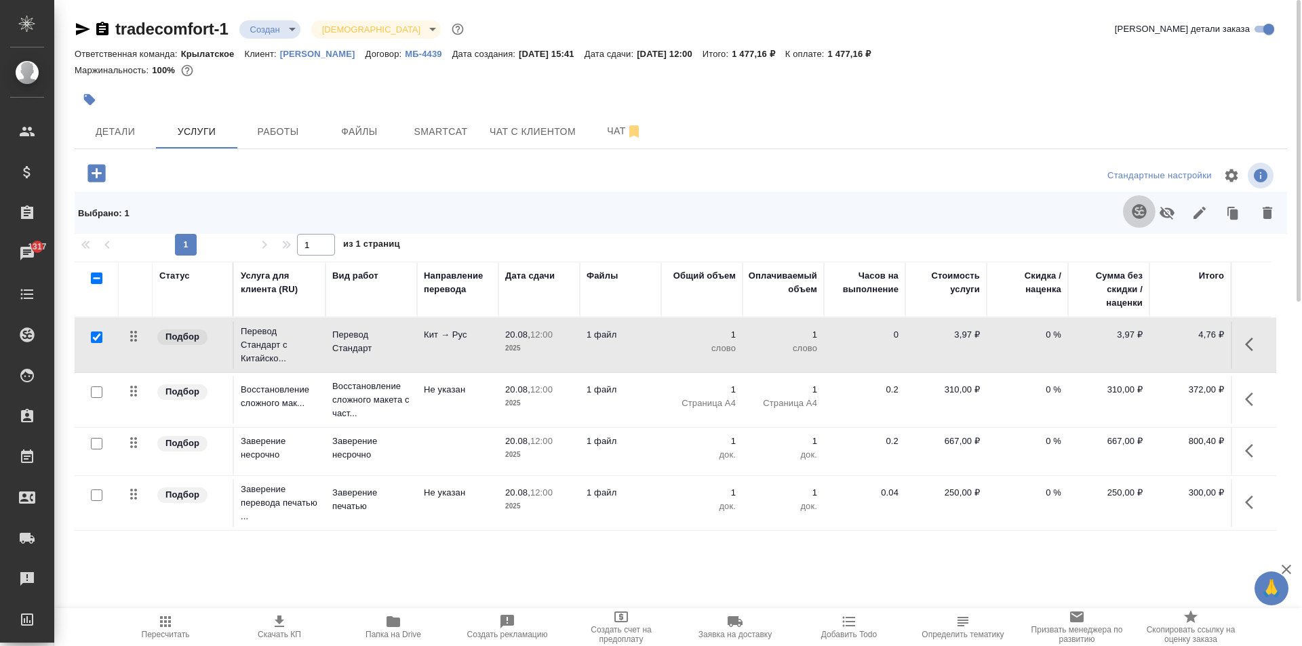
click at [1143, 216] on icon "button" at bounding box center [1138, 211] width 14 height 14
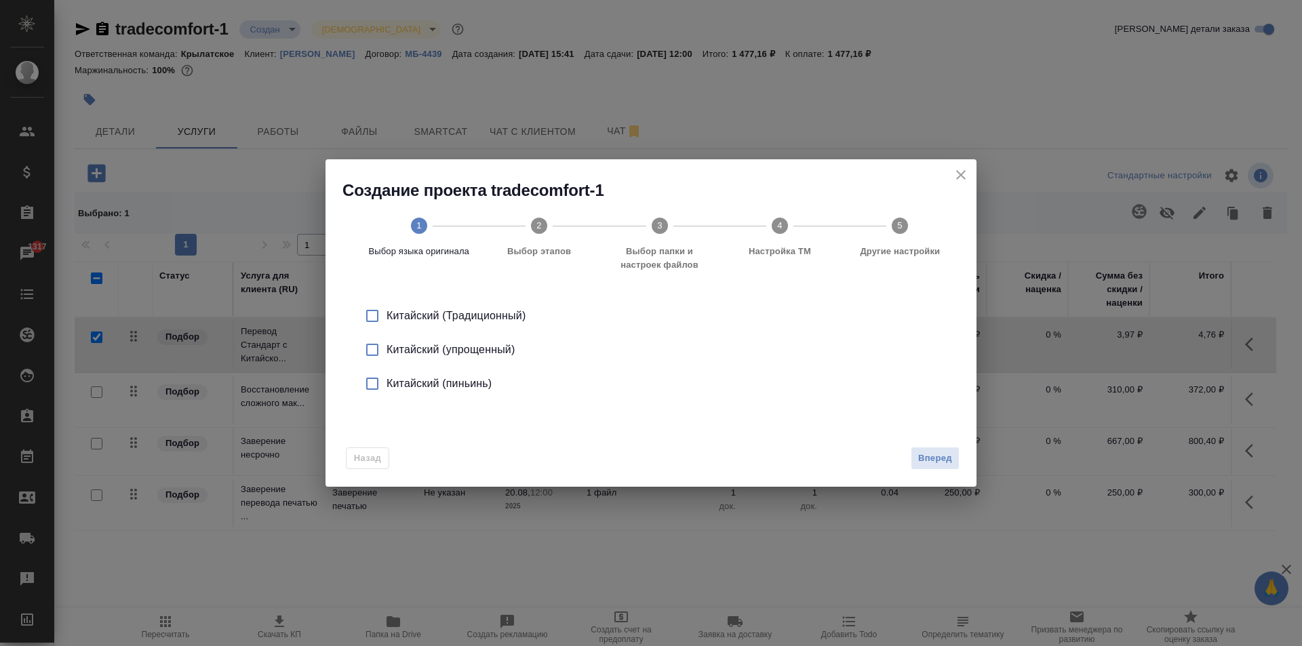
click at [404, 337] on li "Китайский (упрощенный)" at bounding box center [650, 350] width 607 height 34
click at [954, 453] on button "Вперед" at bounding box center [934, 459] width 49 height 24
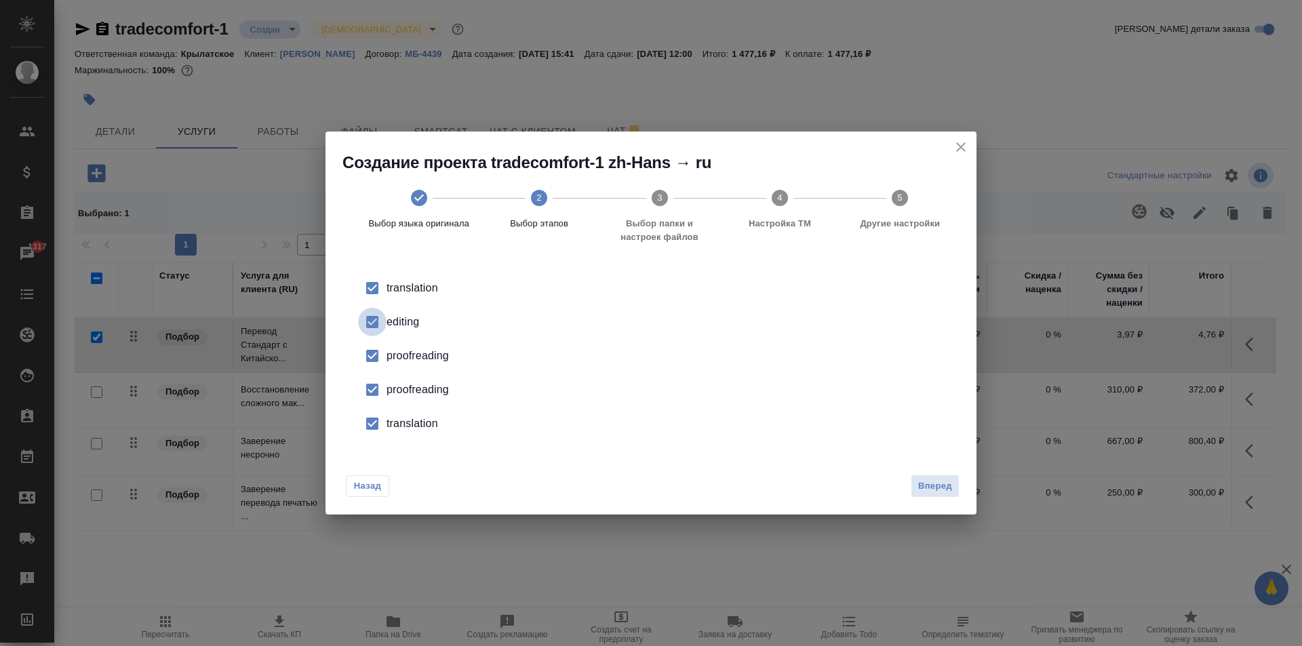
click at [380, 314] on input "checkbox" at bounding box center [372, 322] width 28 height 28
click at [367, 366] on input "checkbox" at bounding box center [372, 356] width 28 height 28
click at [379, 388] on input "checkbox" at bounding box center [372, 390] width 28 height 28
click at [383, 422] on input "checkbox" at bounding box center [372, 423] width 28 height 28
click at [939, 481] on span "Вперед" at bounding box center [935, 487] width 34 height 16
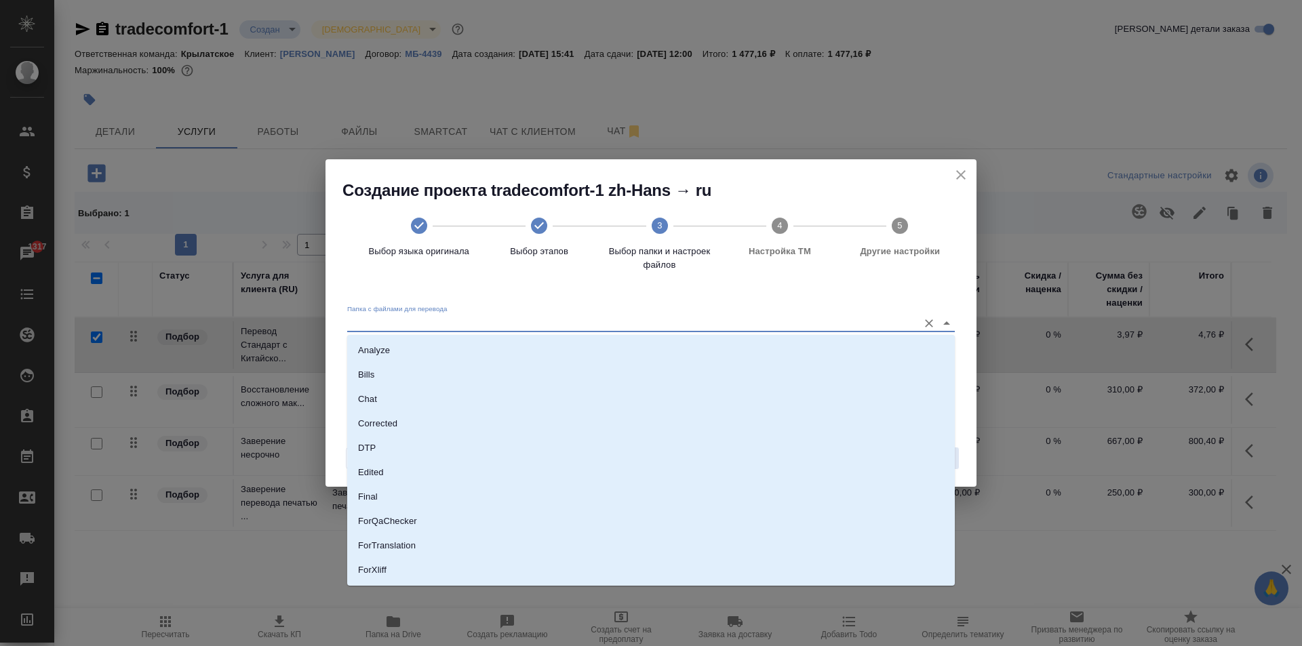
click at [552, 323] on input "Папка с файлами для перевода" at bounding box center [629, 323] width 564 height 16
click at [384, 525] on p "Source" at bounding box center [372, 524] width 28 height 14
type input "Source"
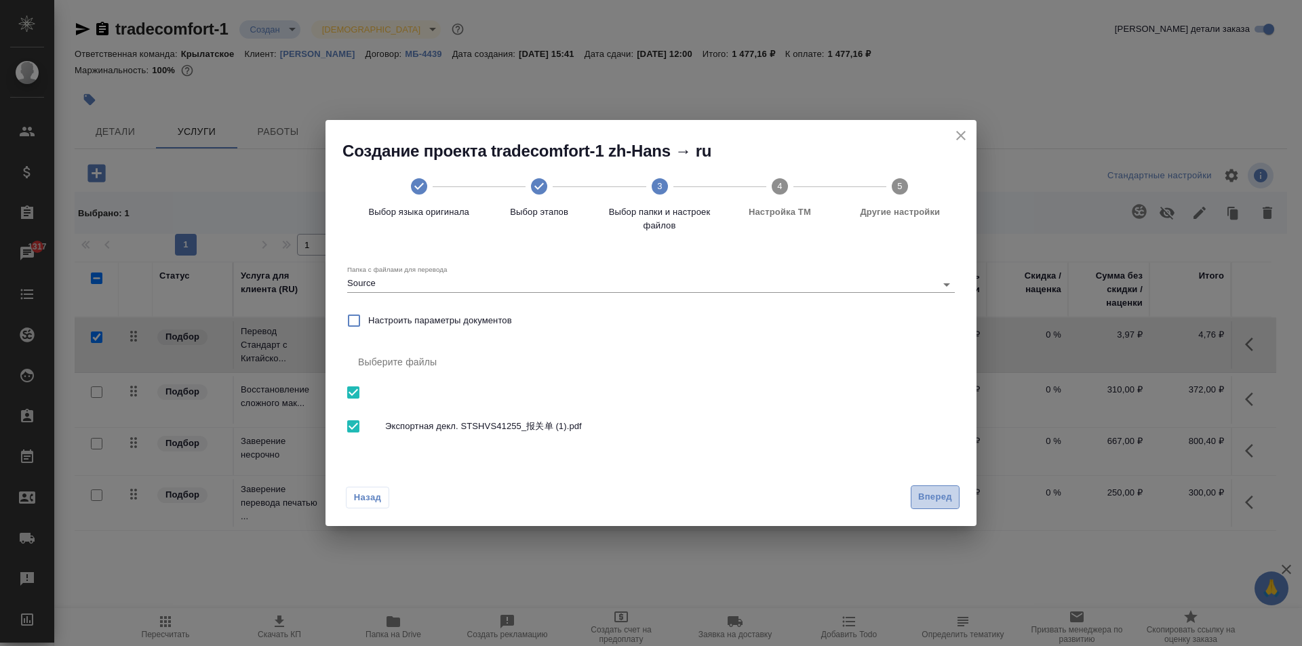
click at [943, 496] on span "Вперед" at bounding box center [935, 497] width 34 height 16
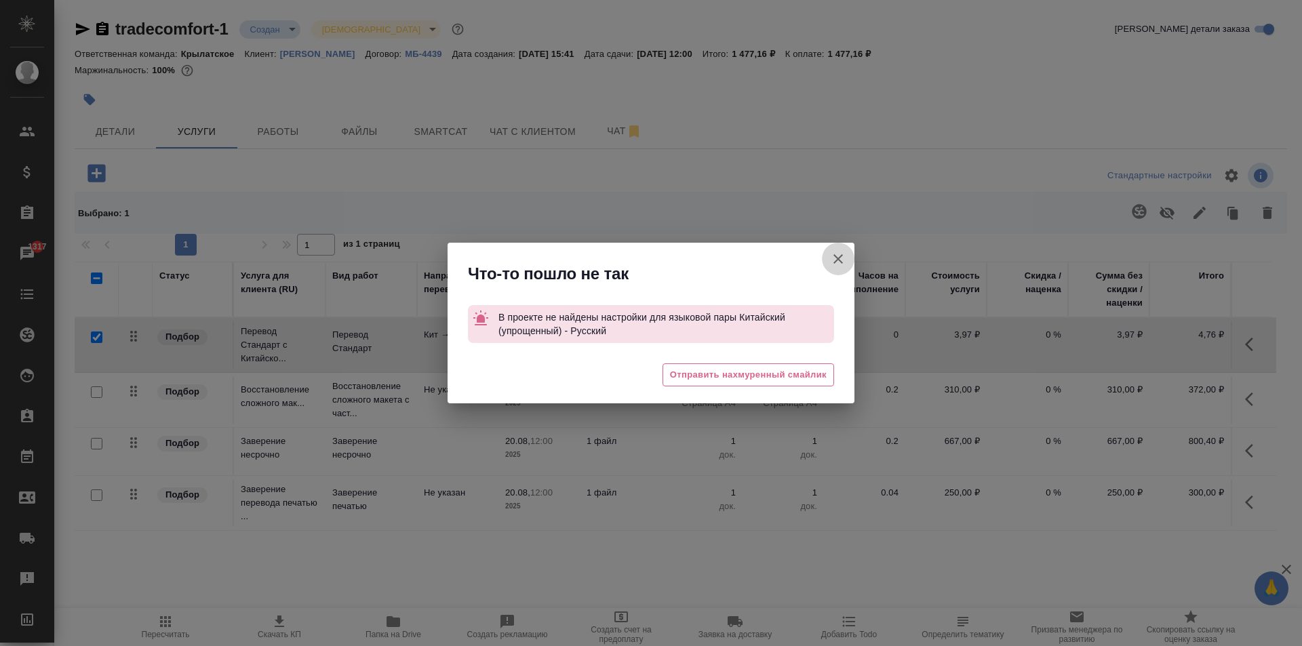
click at [837, 270] on button "[PERSON_NAME] детали заказа" at bounding box center [838, 259] width 33 height 33
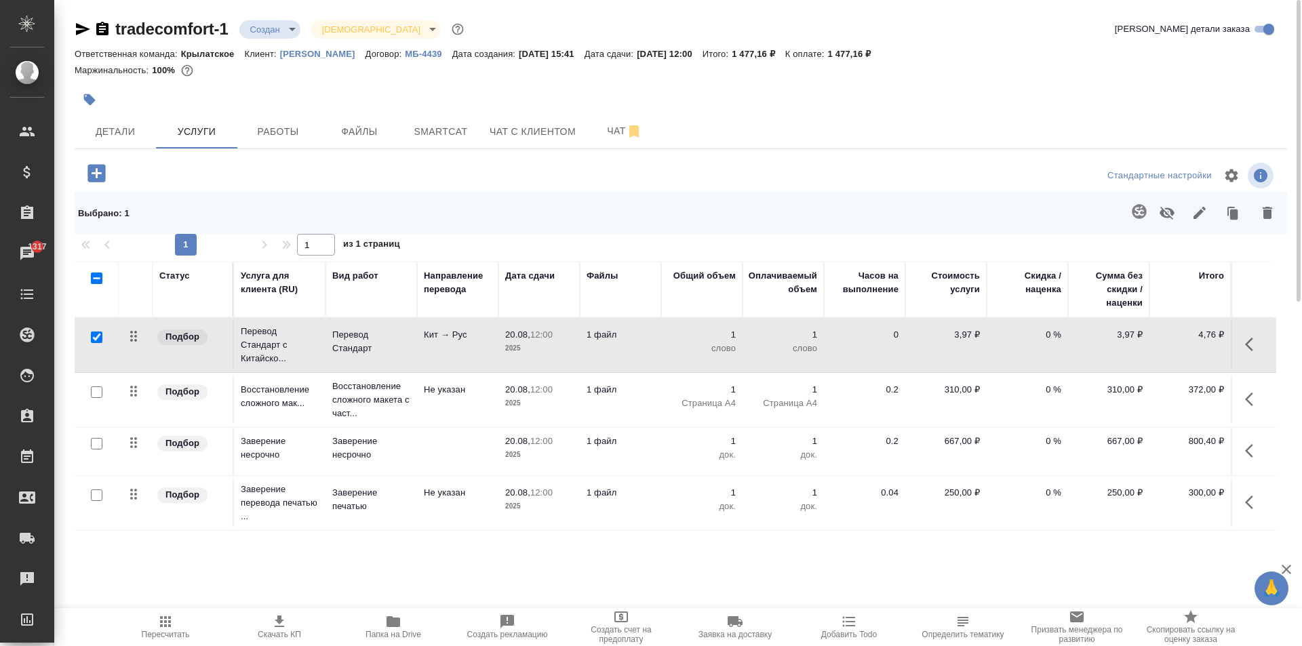
click at [96, 28] on icon "button" at bounding box center [102, 29] width 16 height 16
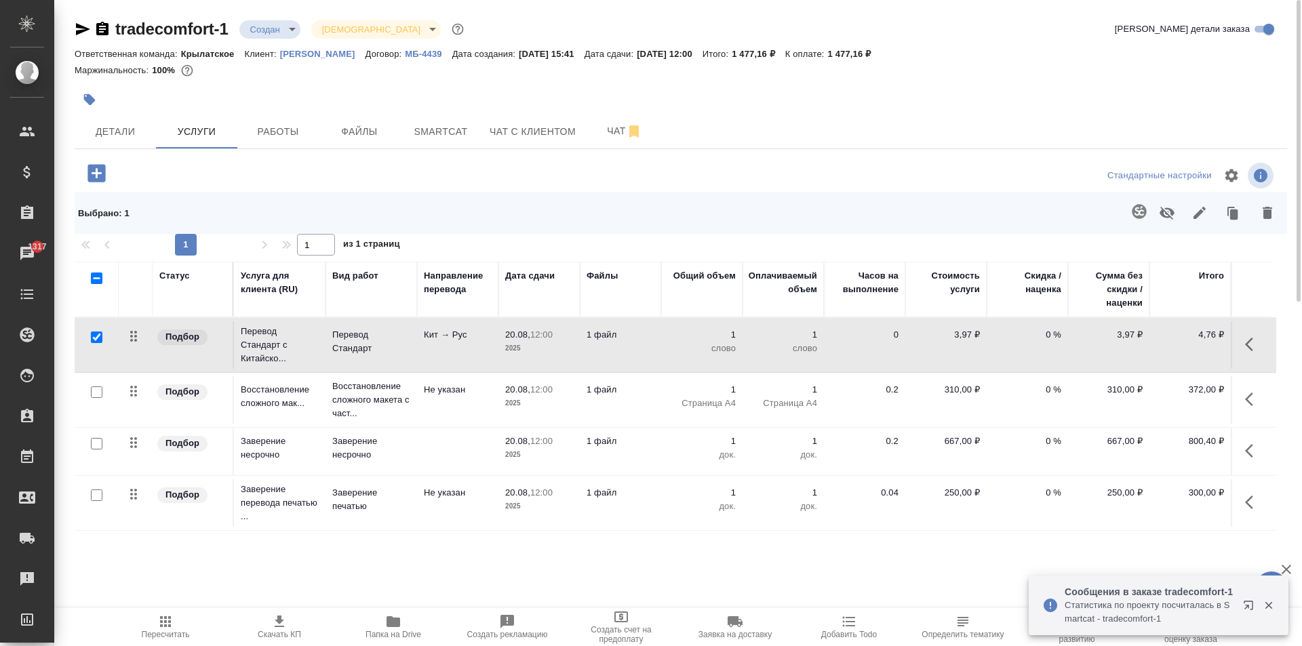
click at [1252, 347] on icon "button" at bounding box center [1253, 344] width 16 height 16
click at [1183, 341] on icon "button" at bounding box center [1176, 344] width 16 height 16
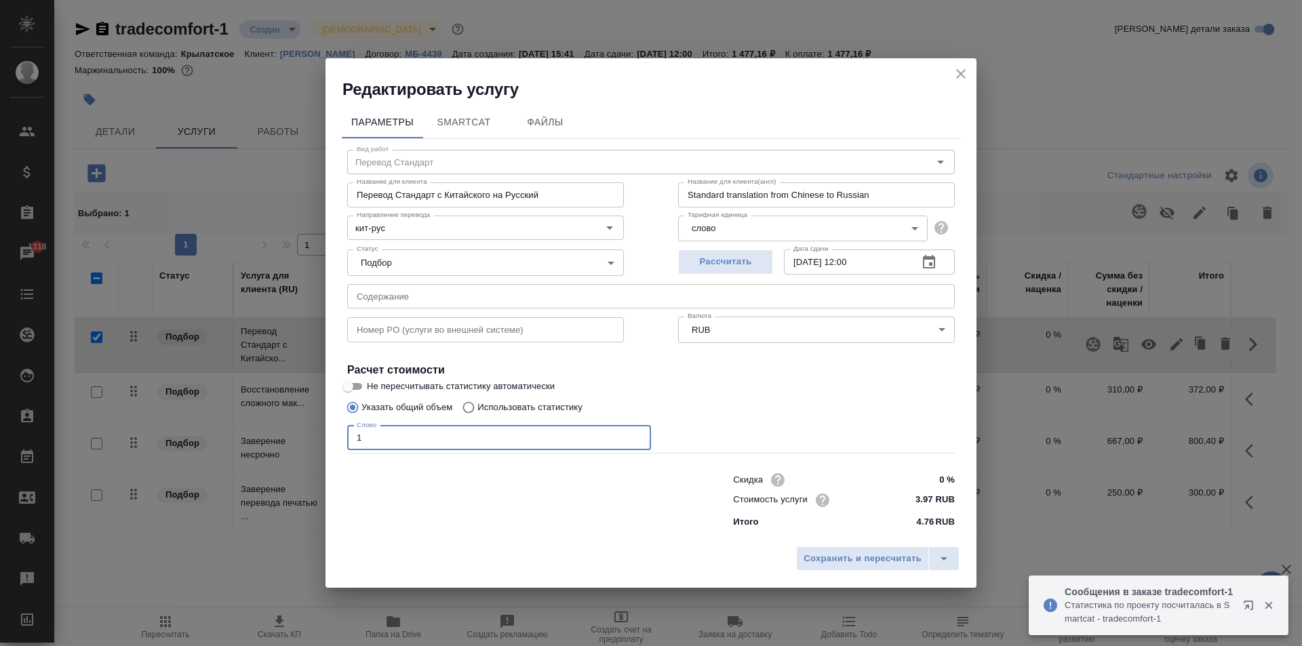
drag, startPoint x: 385, startPoint y: 432, endPoint x: 281, endPoint y: 437, distance: 104.5
click at [281, 437] on div "Редактировать услугу Параметры SmartCat Файлы Вид работ Перевод Стандарт Вид ра…" at bounding box center [651, 323] width 1302 height 646
type input "622"
click at [824, 553] on span "Сохранить и пересчитать" at bounding box center [862, 559] width 118 height 16
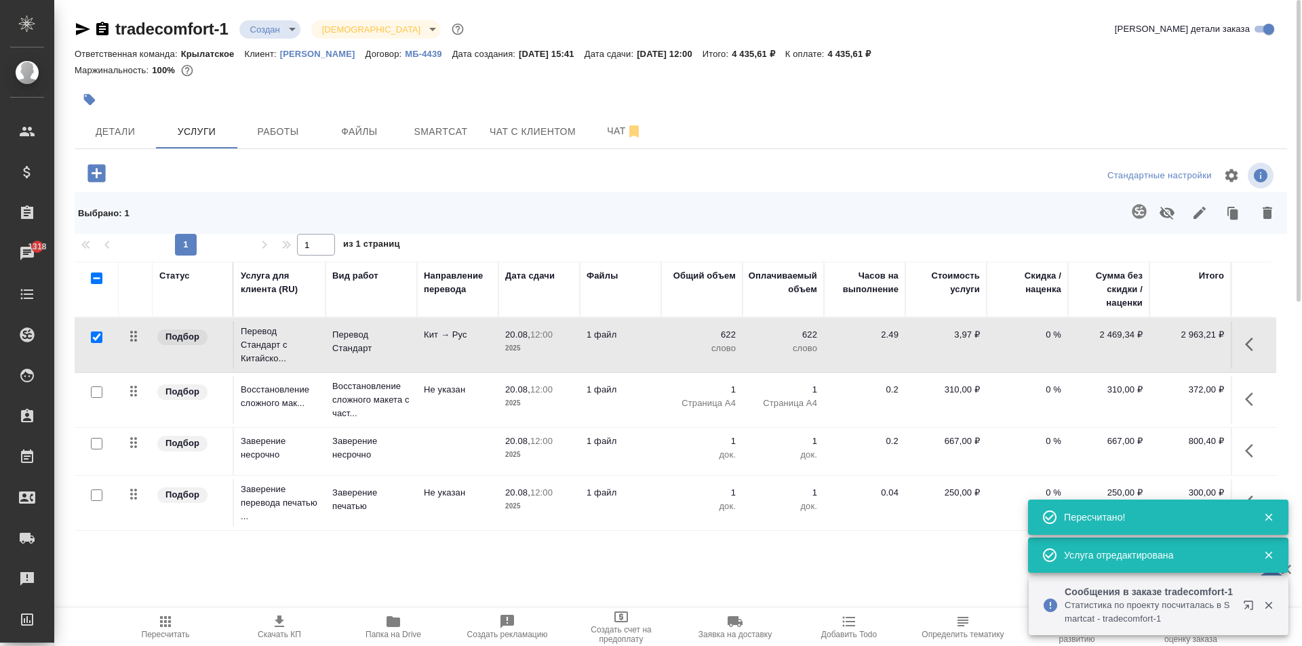
click at [163, 624] on icon "button" at bounding box center [165, 621] width 16 height 16
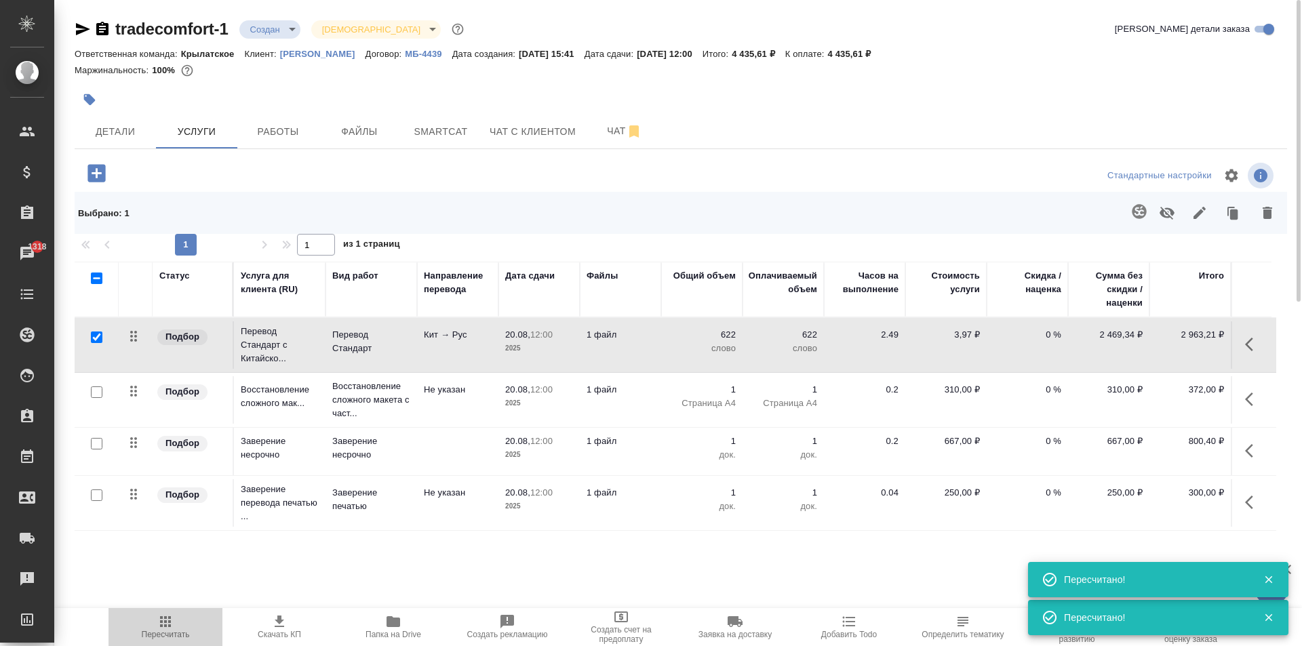
click at [172, 633] on span "Пересчитать" at bounding box center [166, 634] width 48 height 9
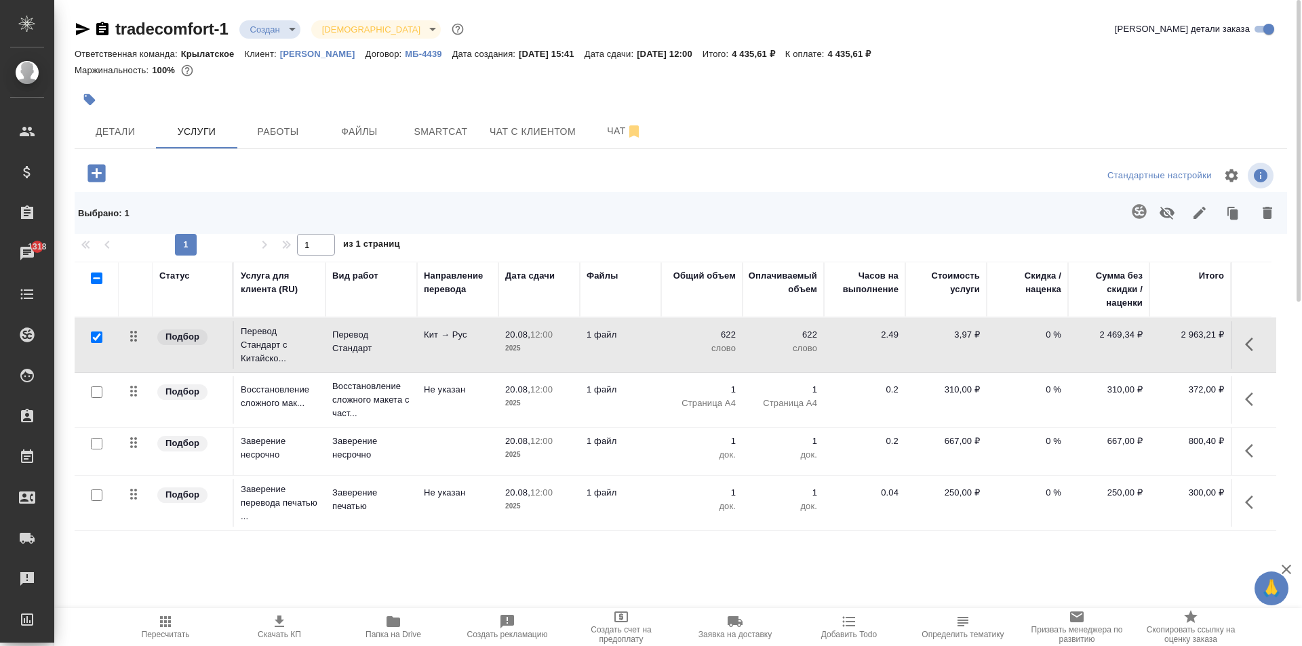
click at [797, 228] on div at bounding box center [801, 212] width 964 height 35
click at [1255, 452] on icon "button" at bounding box center [1253, 451] width 16 height 16
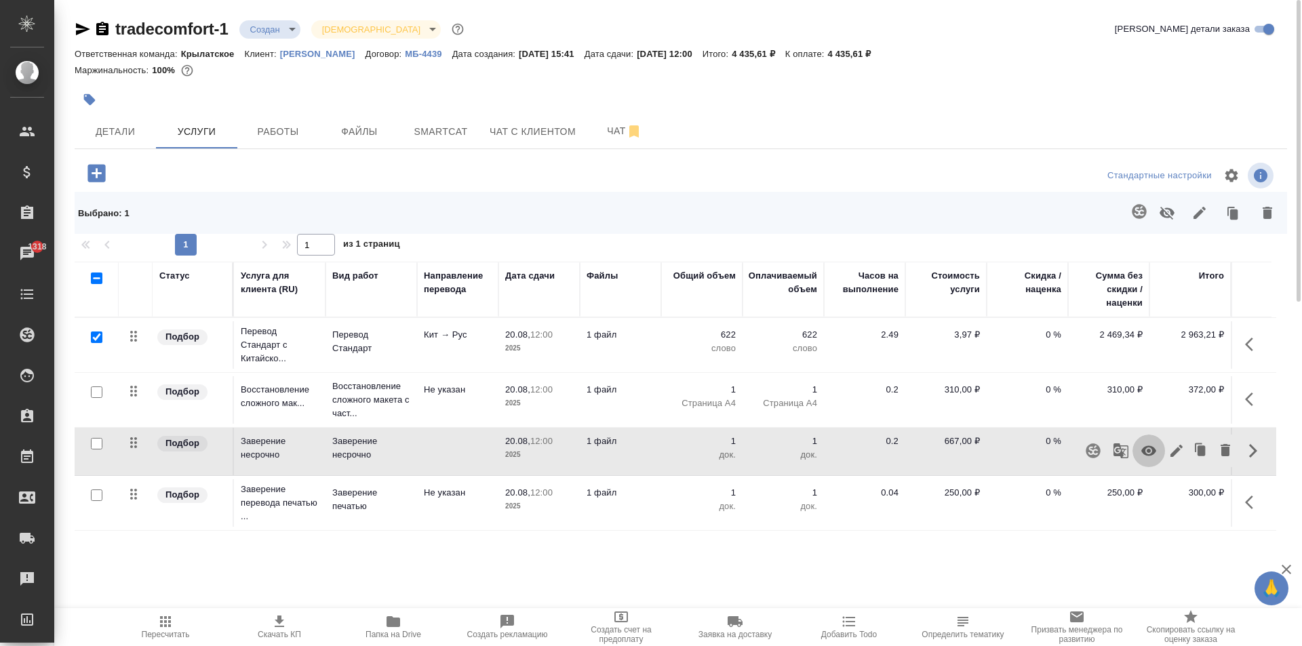
click at [1146, 449] on icon "button" at bounding box center [1148, 451] width 16 height 16
click at [138, 621] on span "Пересчитать" at bounding box center [166, 626] width 98 height 26
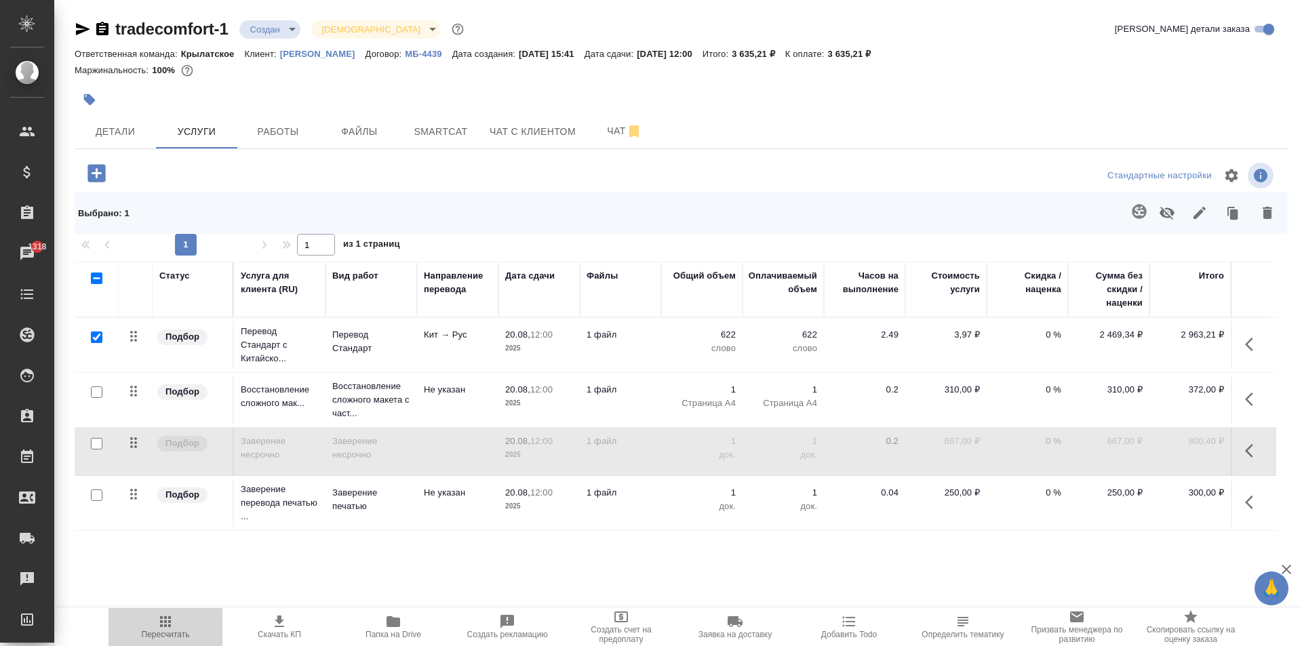
click at [155, 618] on span "Пересчитать" at bounding box center [166, 626] width 98 height 26
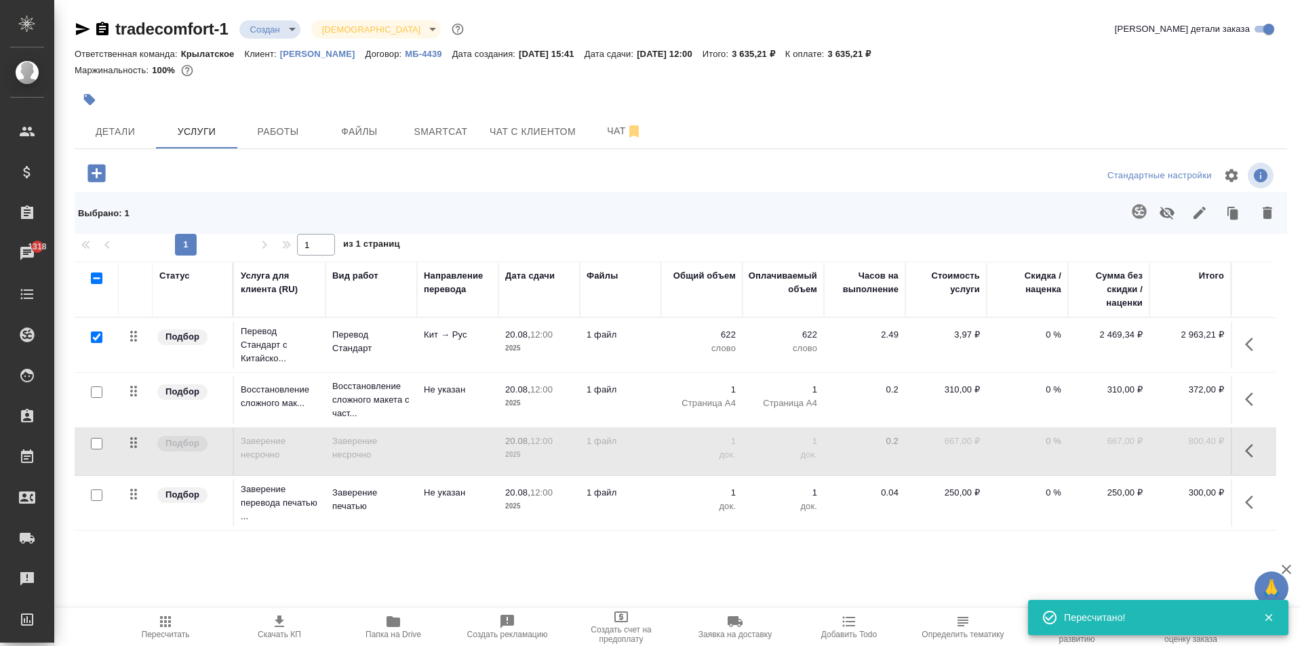
click at [1074, 90] on div at bounding box center [681, 100] width 1212 height 30
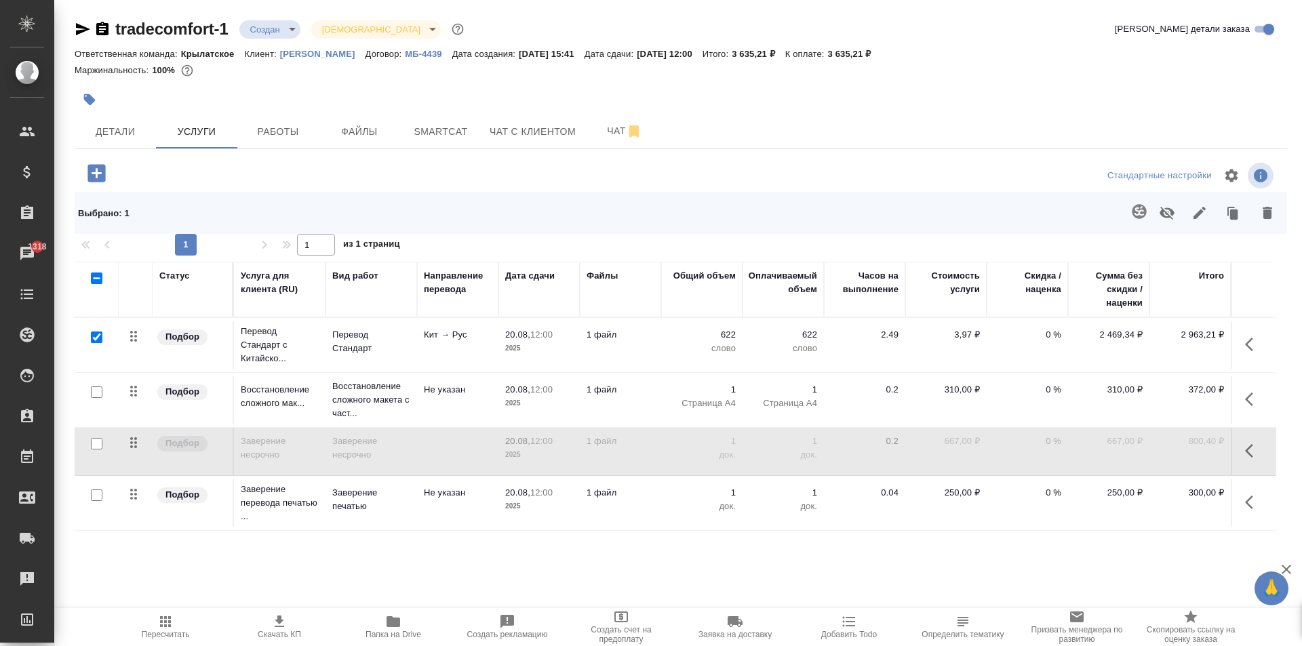
click at [124, 622] on span "Пересчитать" at bounding box center [166, 626] width 98 height 26
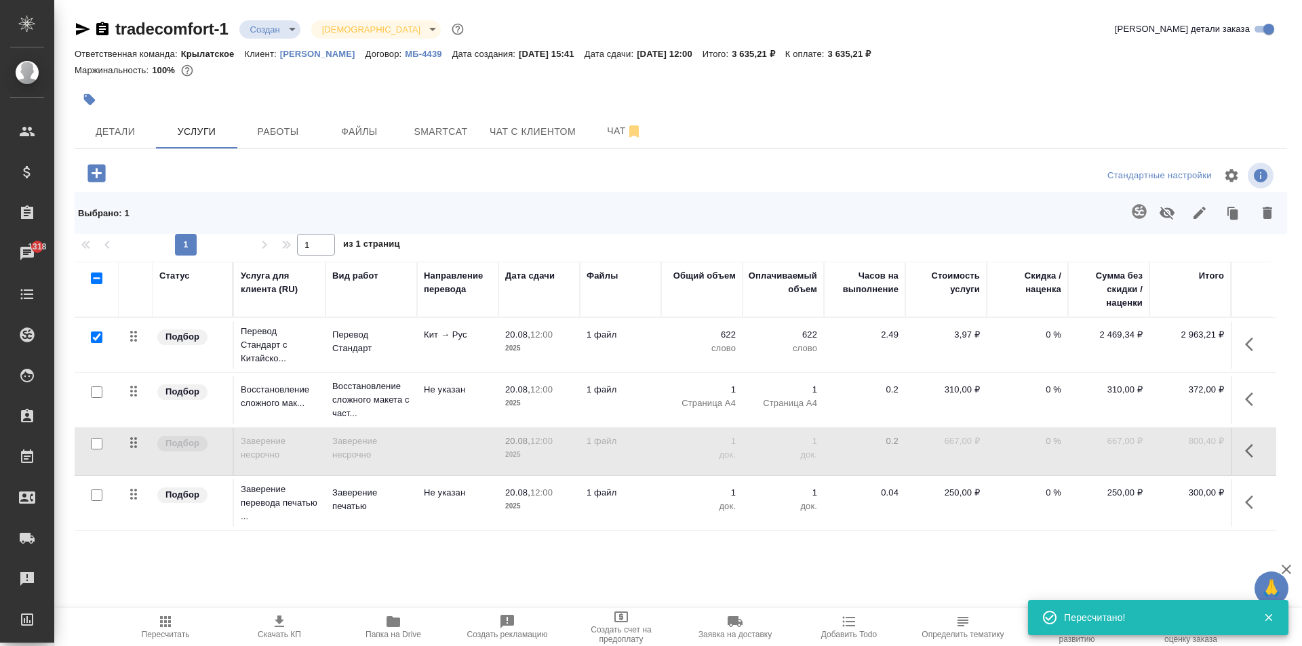
click at [294, 622] on span "Скачать КП" at bounding box center [279, 626] width 98 height 26
click at [1255, 451] on icon "button" at bounding box center [1253, 451] width 16 height 16
click at [1144, 454] on button "button" at bounding box center [1148, 451] width 33 height 33
click at [1249, 500] on icon "button" at bounding box center [1253, 502] width 16 height 16
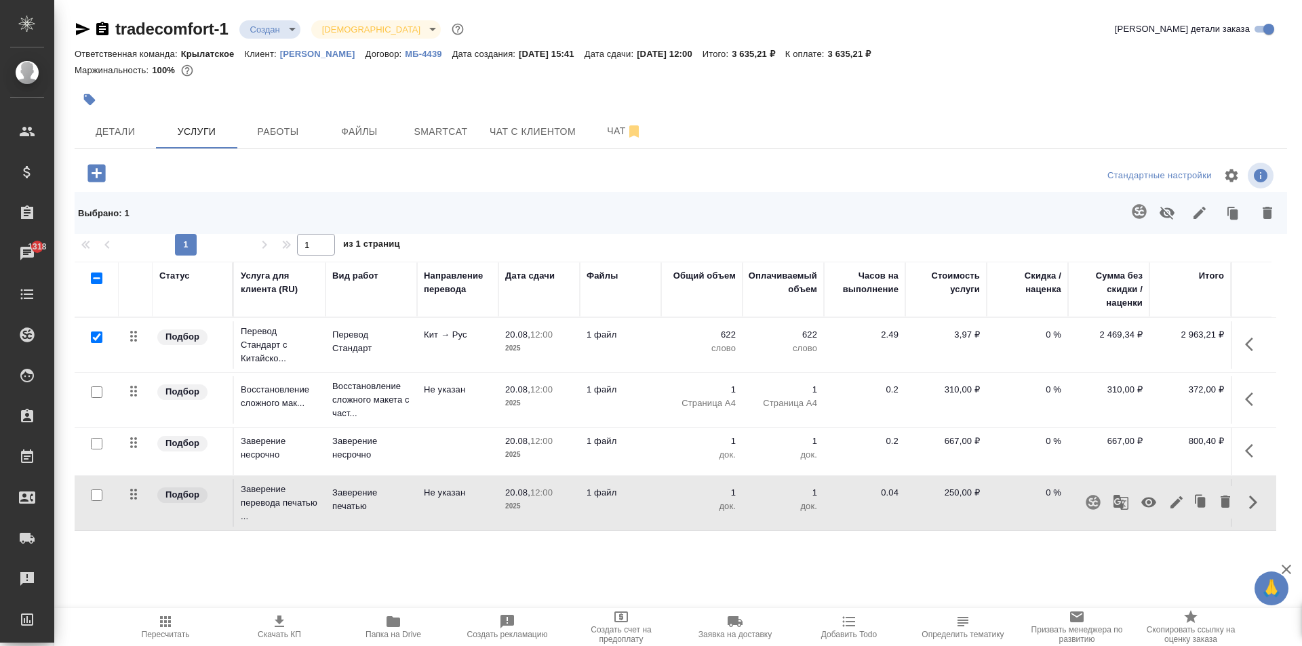
click at [1151, 500] on icon "button" at bounding box center [1148, 503] width 15 height 10
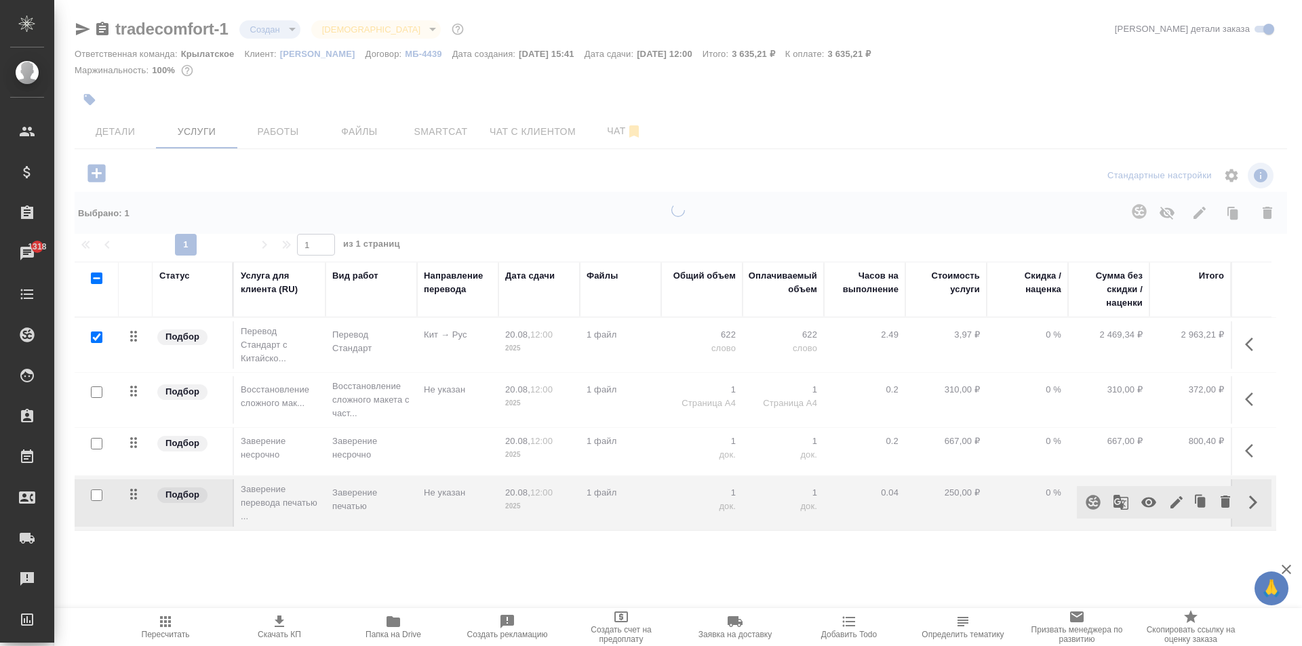
click at [164, 624] on icon "button" at bounding box center [165, 621] width 11 height 11
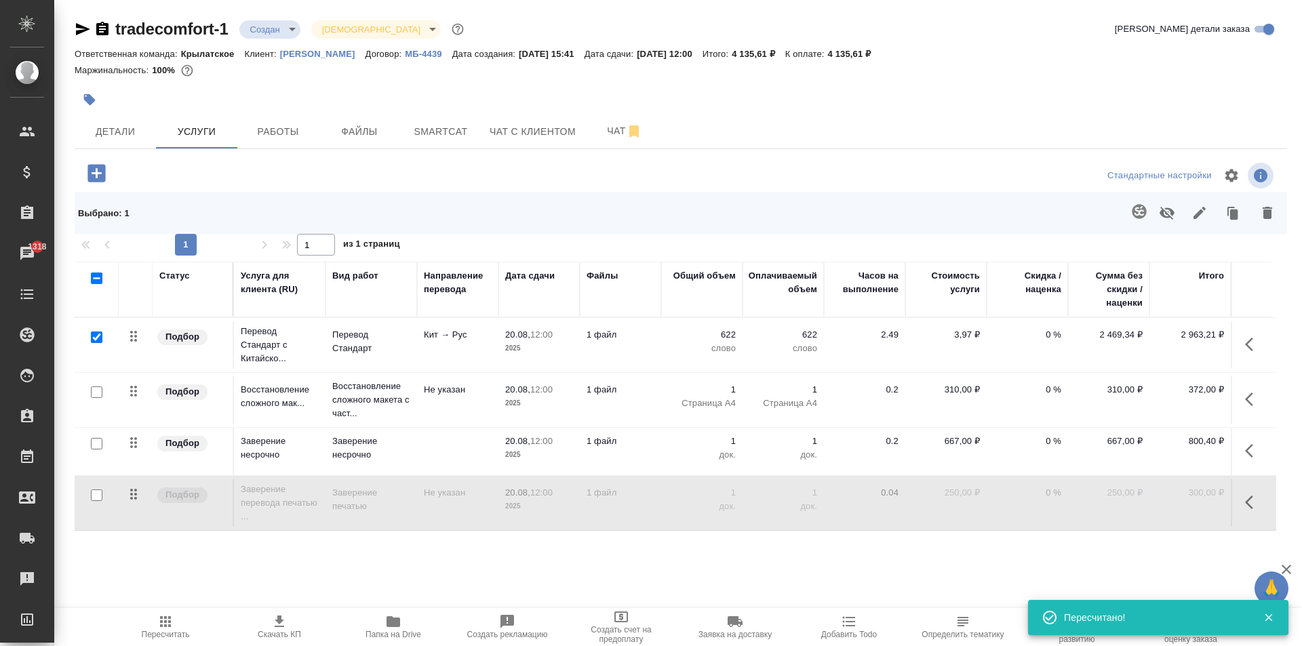
click at [164, 624] on icon "button" at bounding box center [165, 621] width 11 height 11
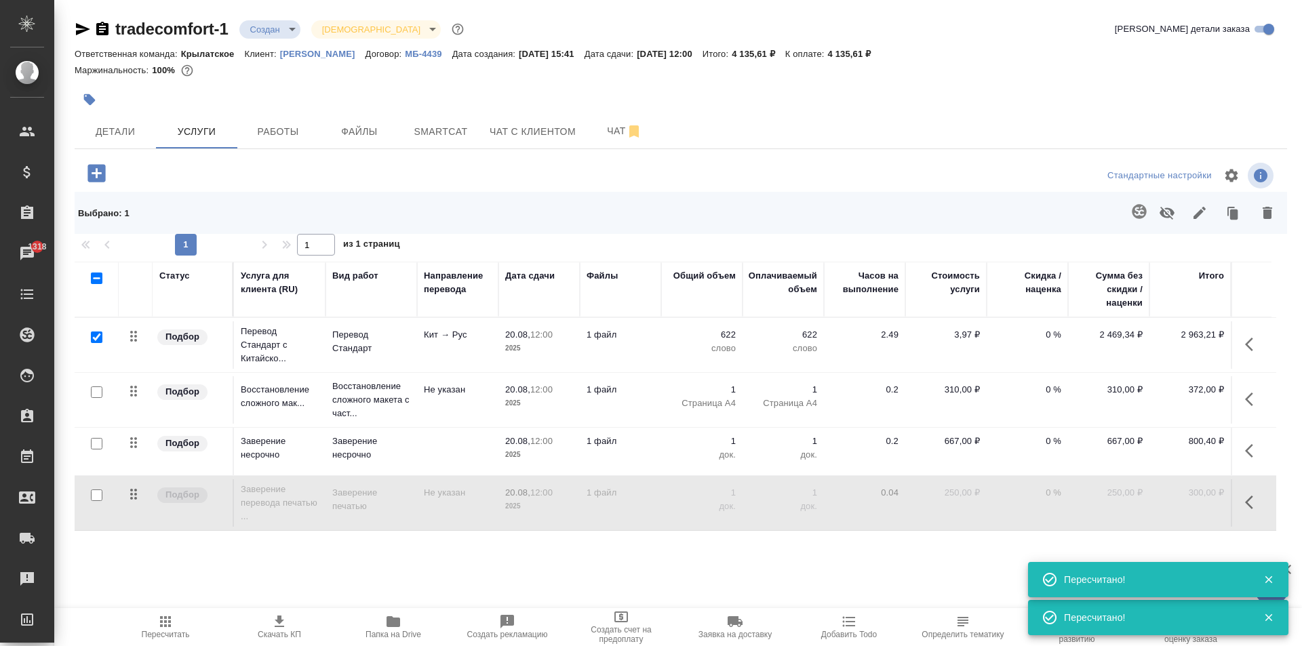
click at [173, 605] on div ".cls-1 fill:#fff; AWATERA Kasymov Timur Клиенты Спецификации Заказы 1318 Чаты T…" at bounding box center [651, 323] width 1302 height 646
click at [176, 610] on button "Пересчитать" at bounding box center [165, 627] width 114 height 38
click at [1108, 538] on div "Статус Услуга для клиента (RU) Вид работ Направление перевода Дата сдачи Файлы …" at bounding box center [675, 407] width 1201 height 291
click at [199, 620] on span "Пересчитать" at bounding box center [166, 626] width 98 height 26
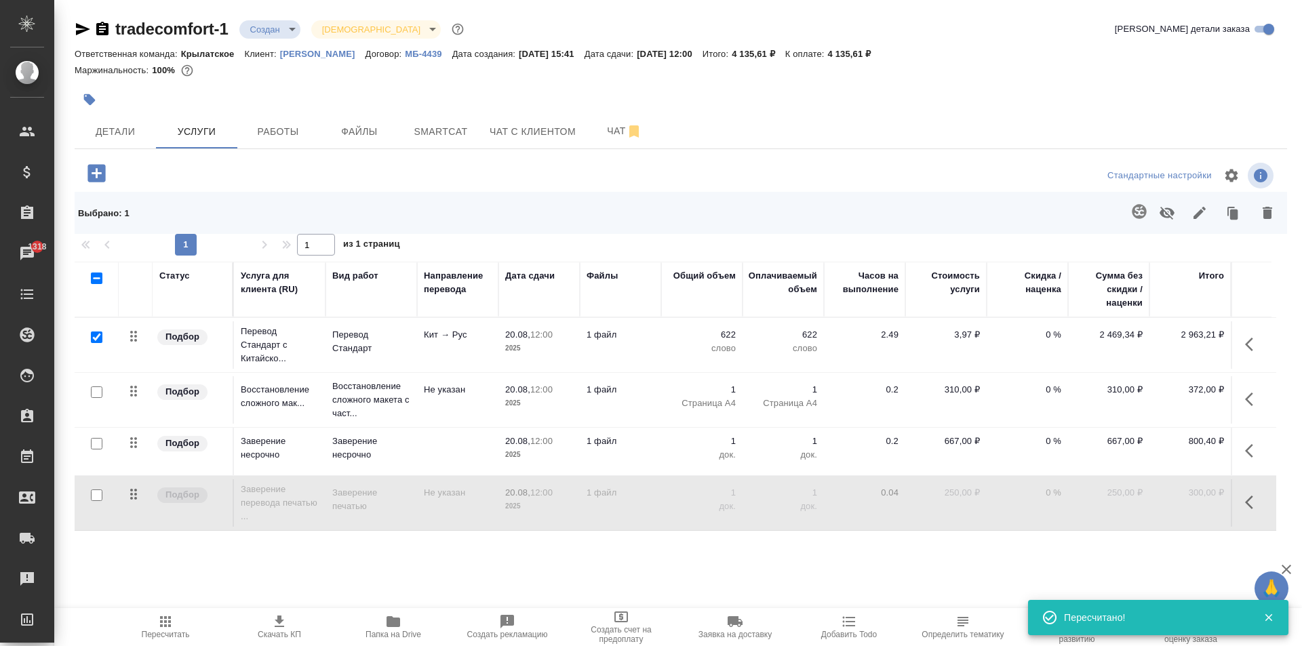
click at [216, 639] on button "Пересчитать" at bounding box center [165, 627] width 114 height 38
click at [268, 630] on span "Скачать КП" at bounding box center [279, 634] width 43 height 9
click at [163, 626] on icon "button" at bounding box center [165, 621] width 11 height 11
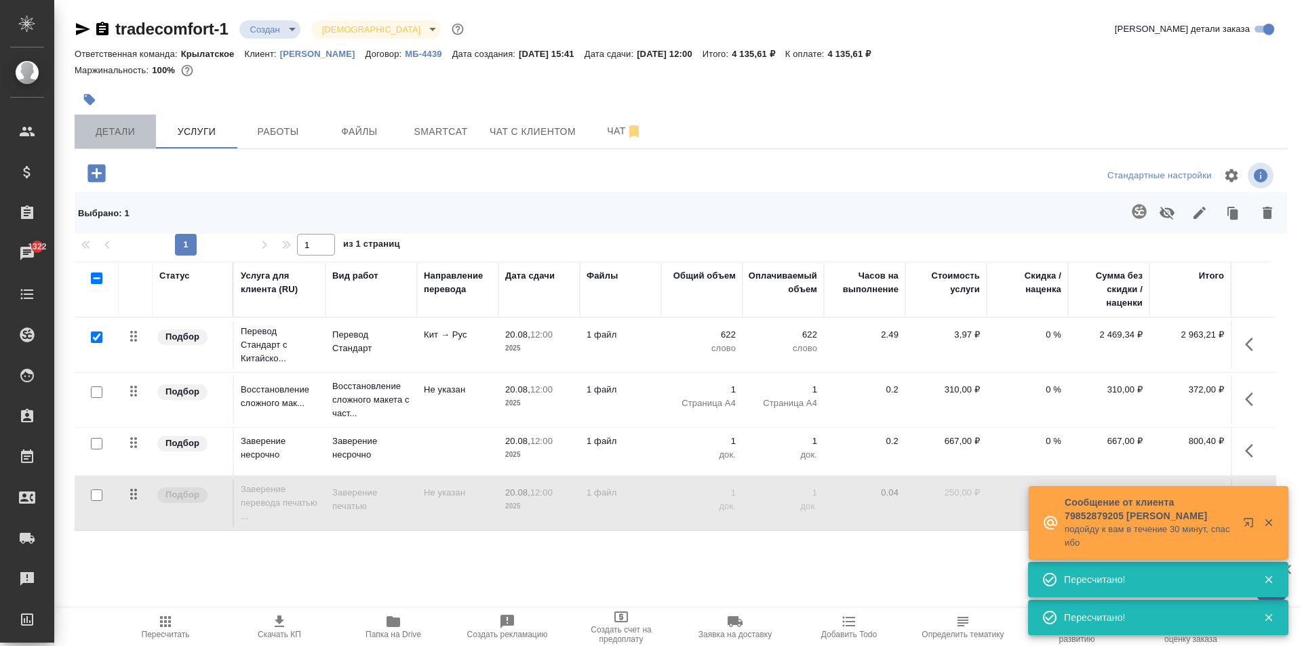
click at [120, 126] on span "Детали" at bounding box center [115, 131] width 65 height 17
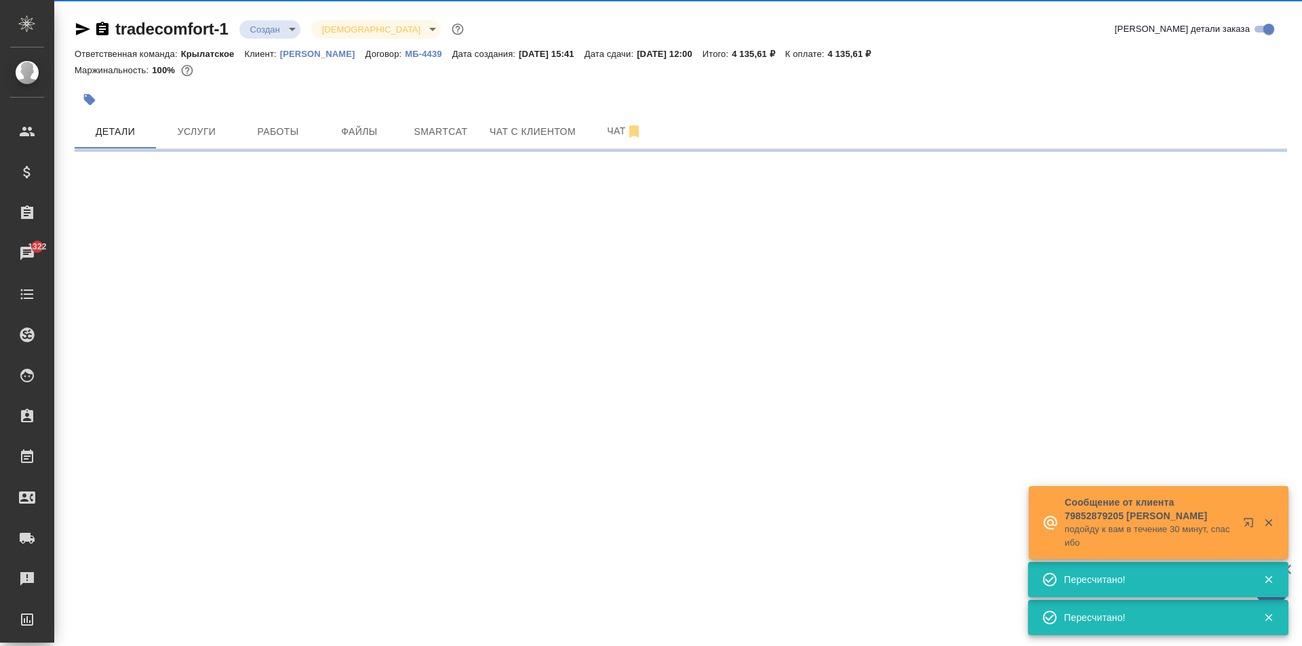
select select "RU"
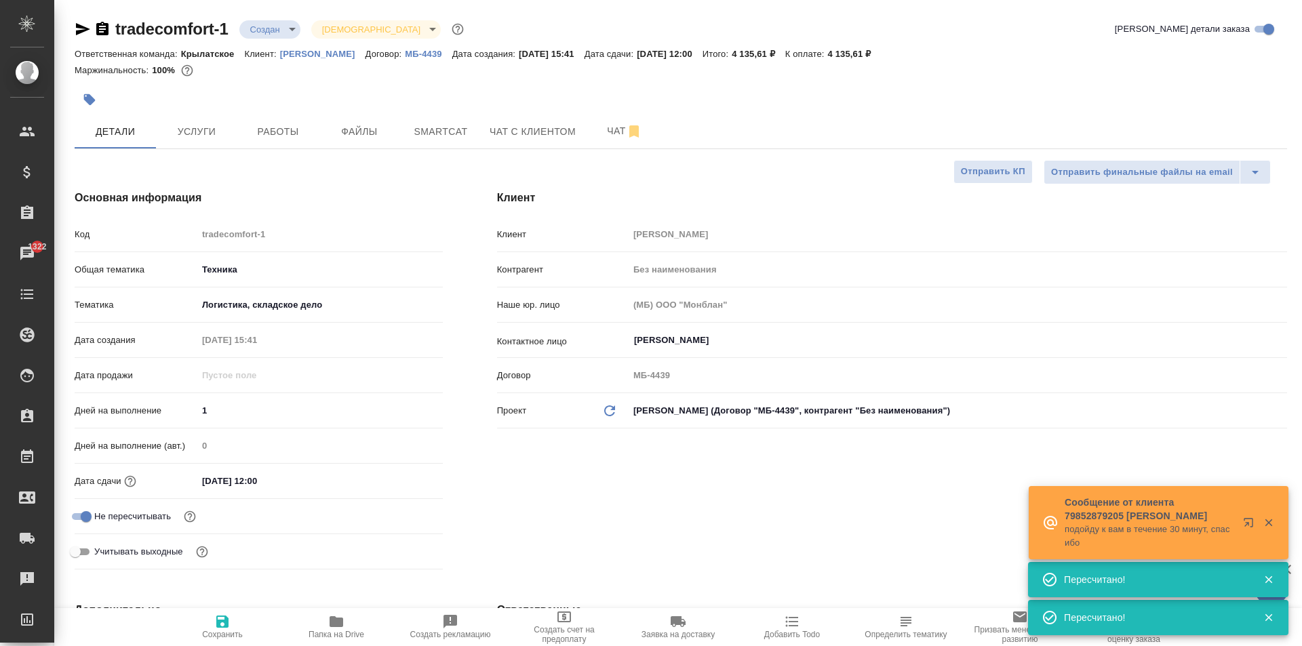
type textarea "x"
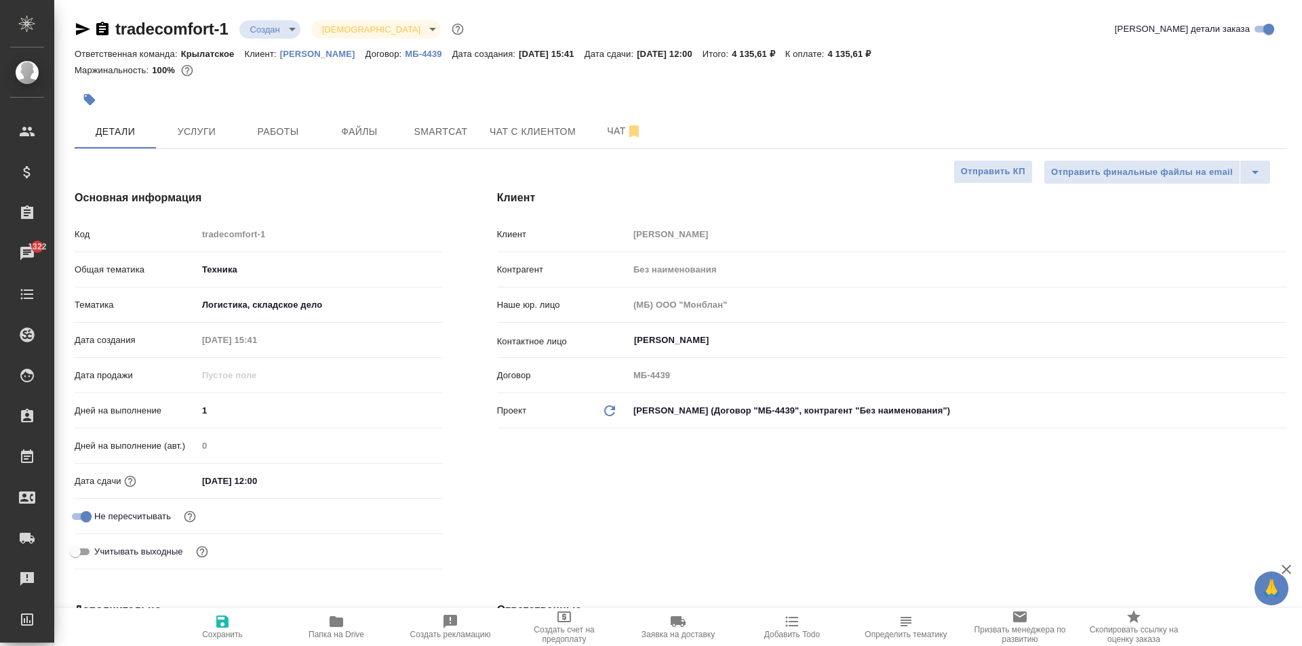
type textarea "x"
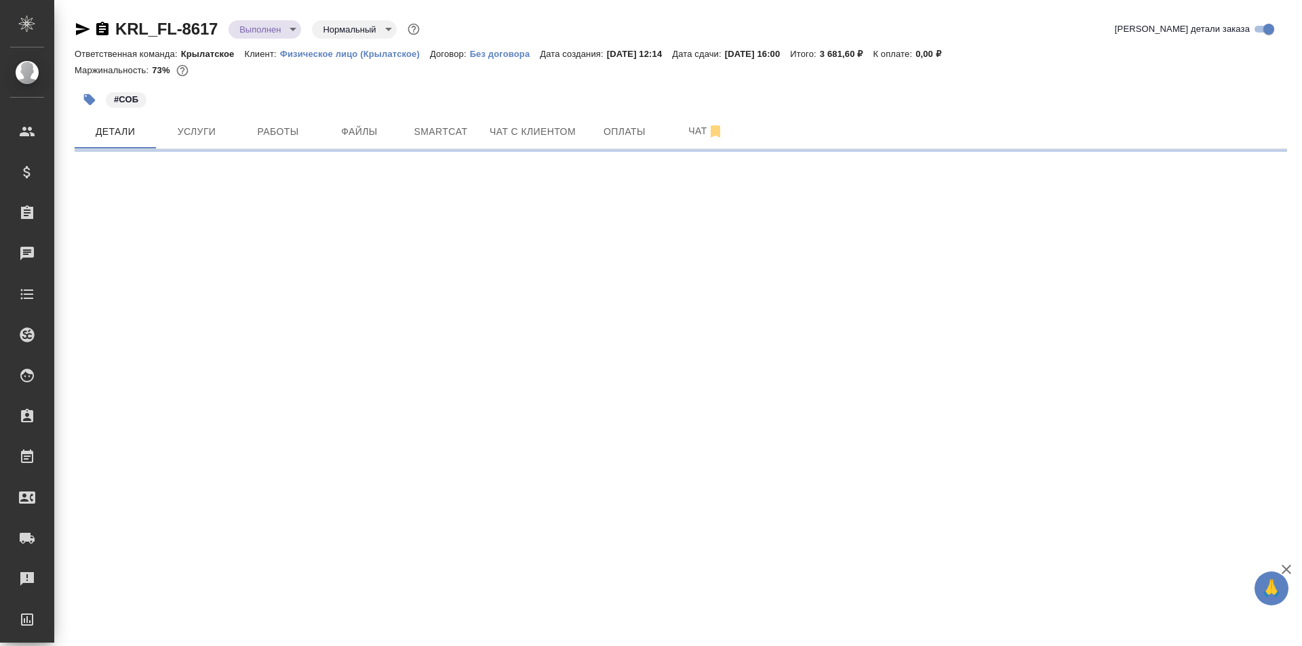
select select "RU"
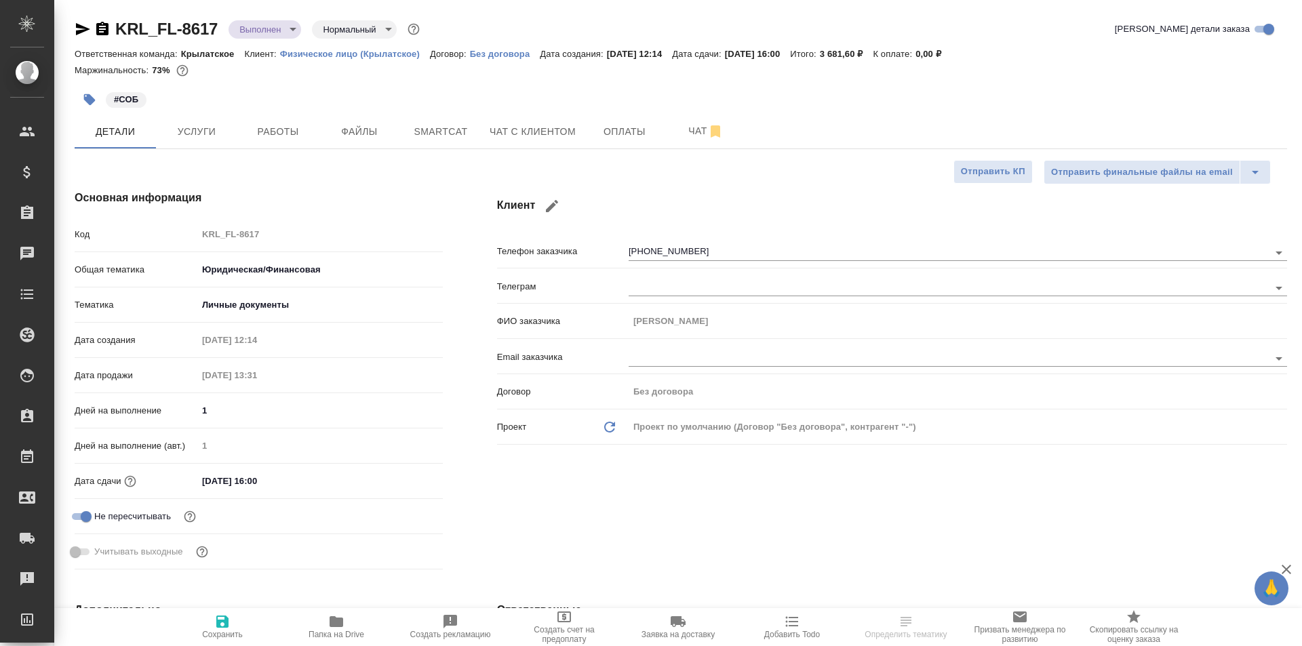
type textarea "x"
click at [336, 622] on icon "button" at bounding box center [336, 621] width 14 height 11
type textarea "x"
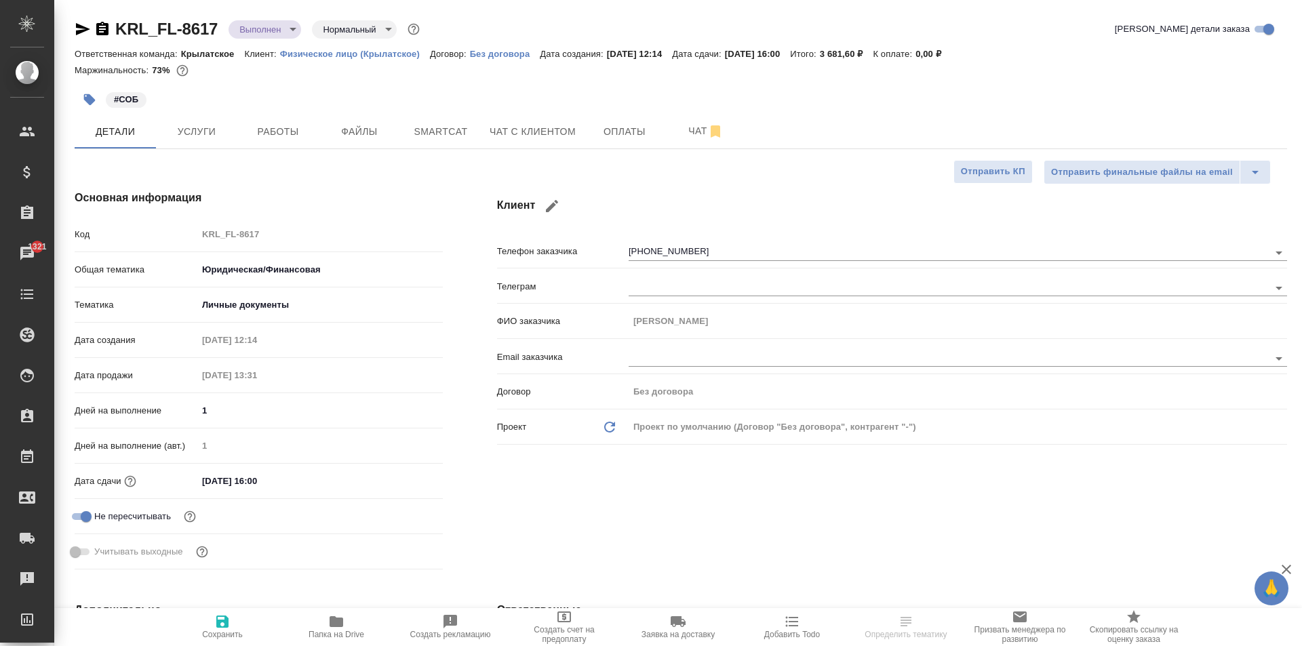
type textarea "x"
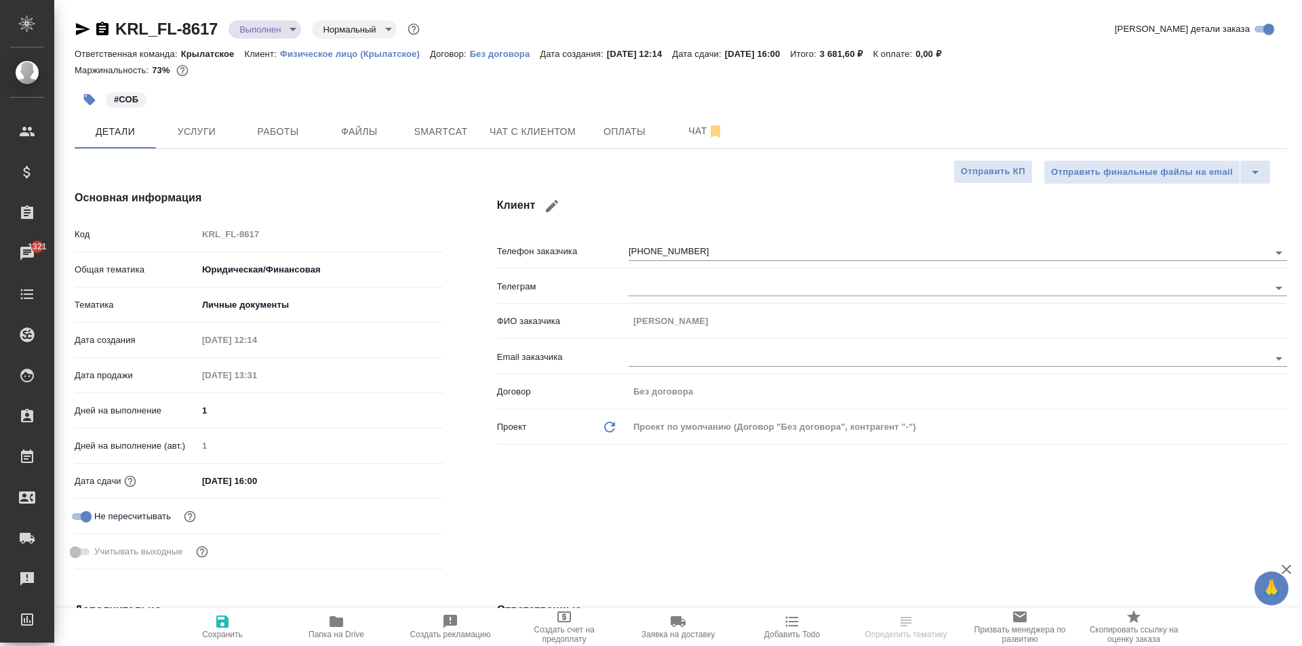
scroll to position [475, 0]
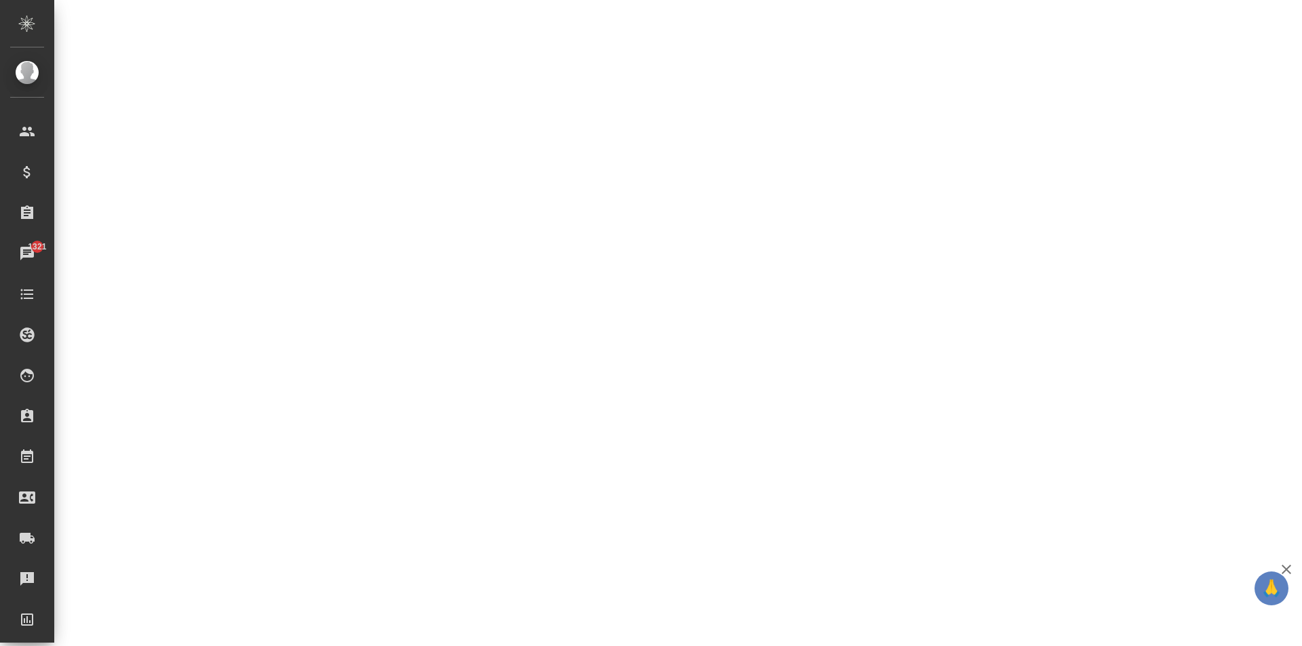
select select "RU"
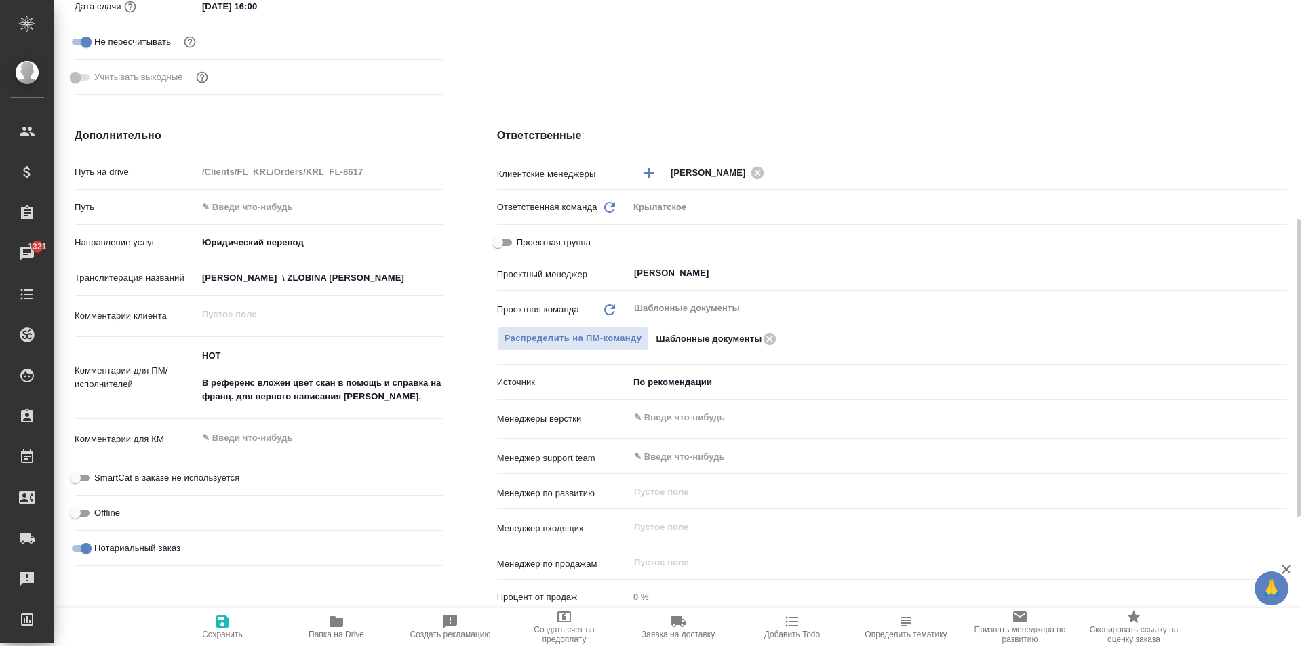
type textarea "x"
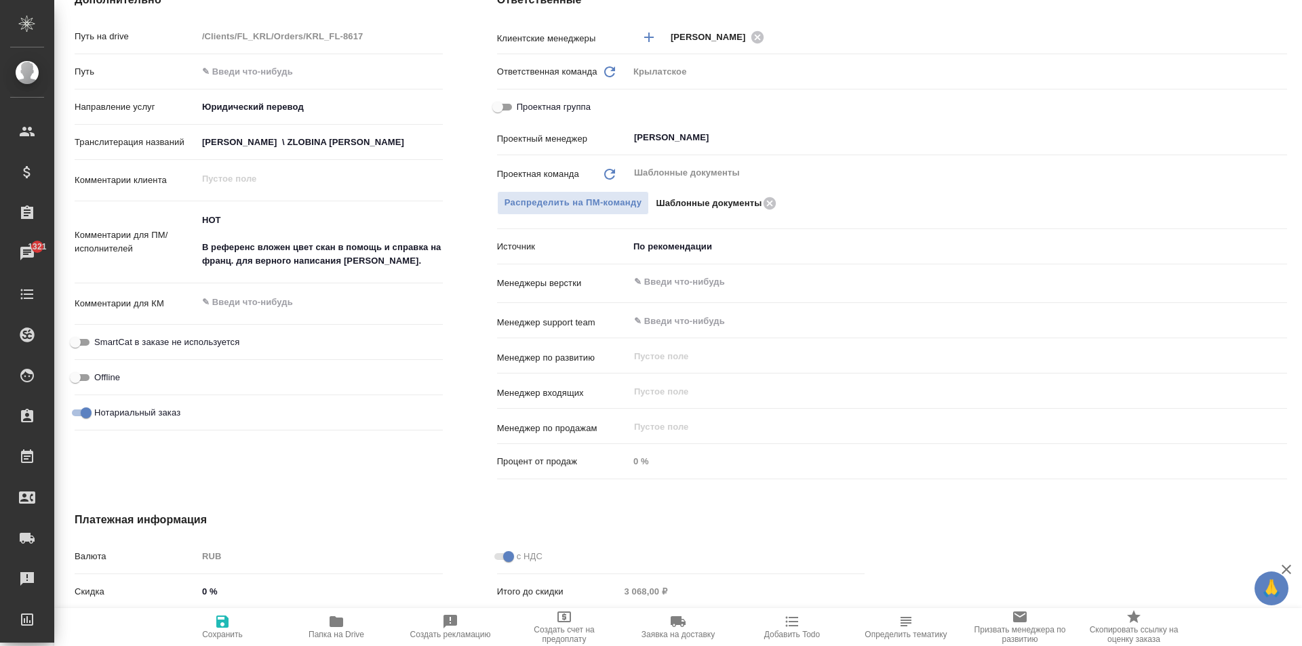
type textarea "x"
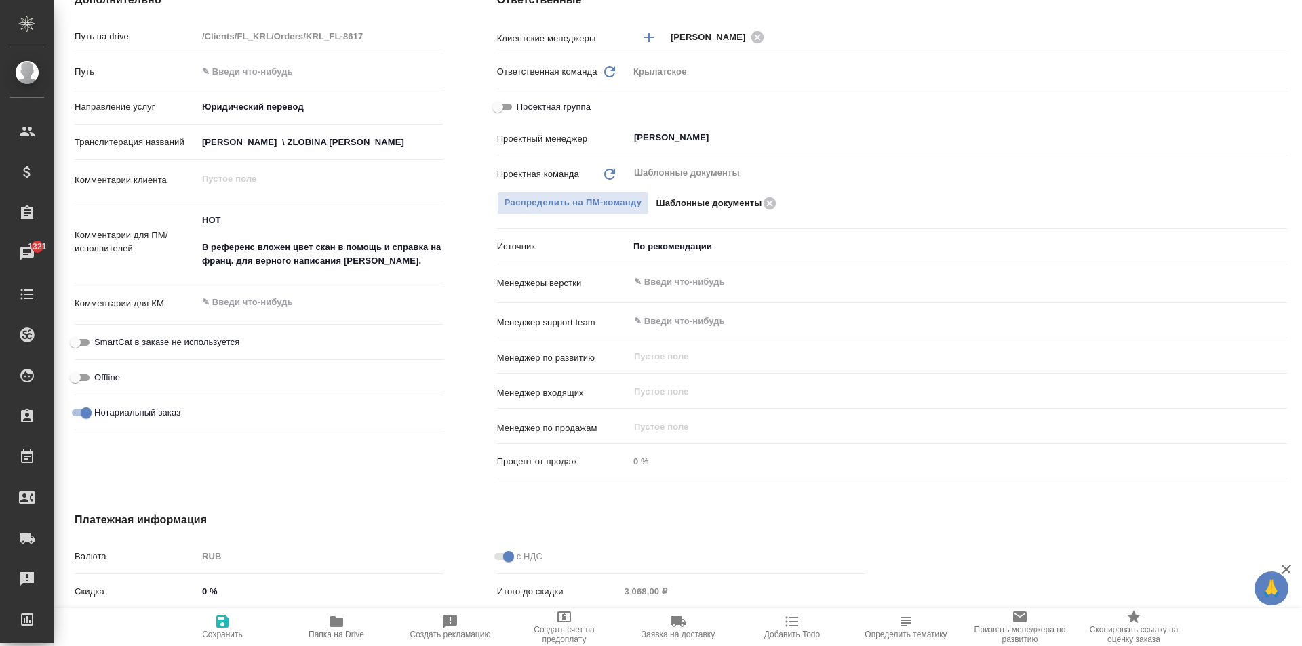
type textarea "x"
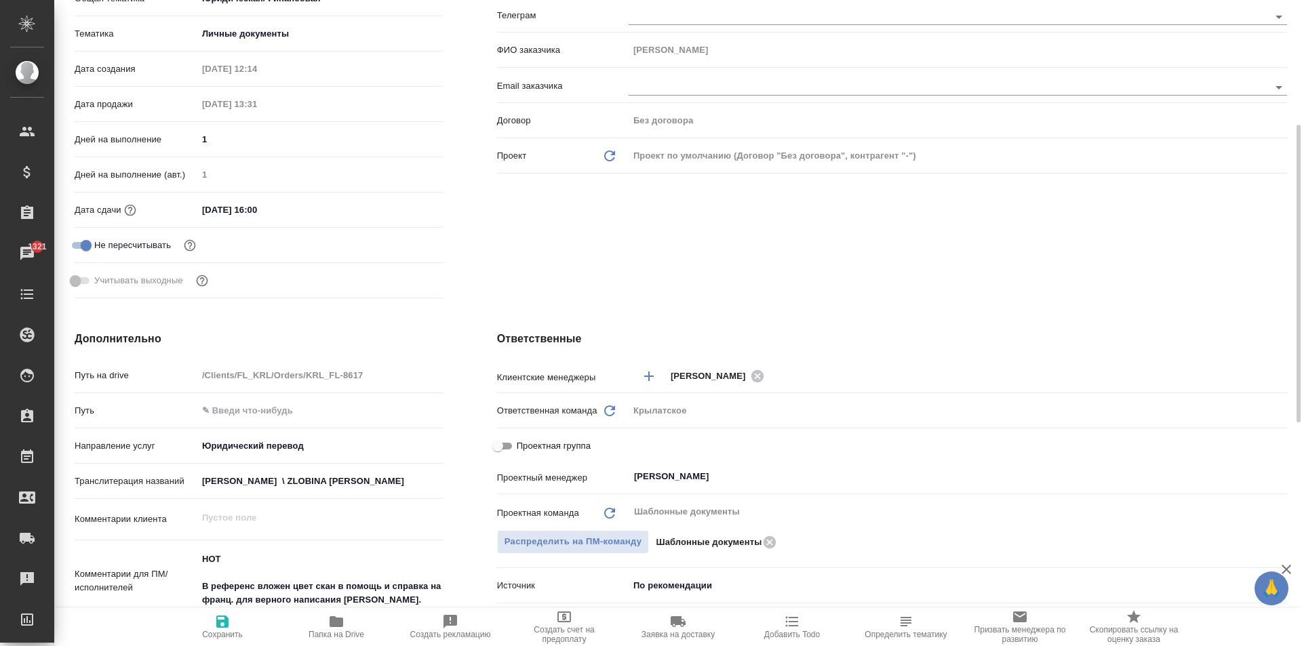
scroll to position [0, 0]
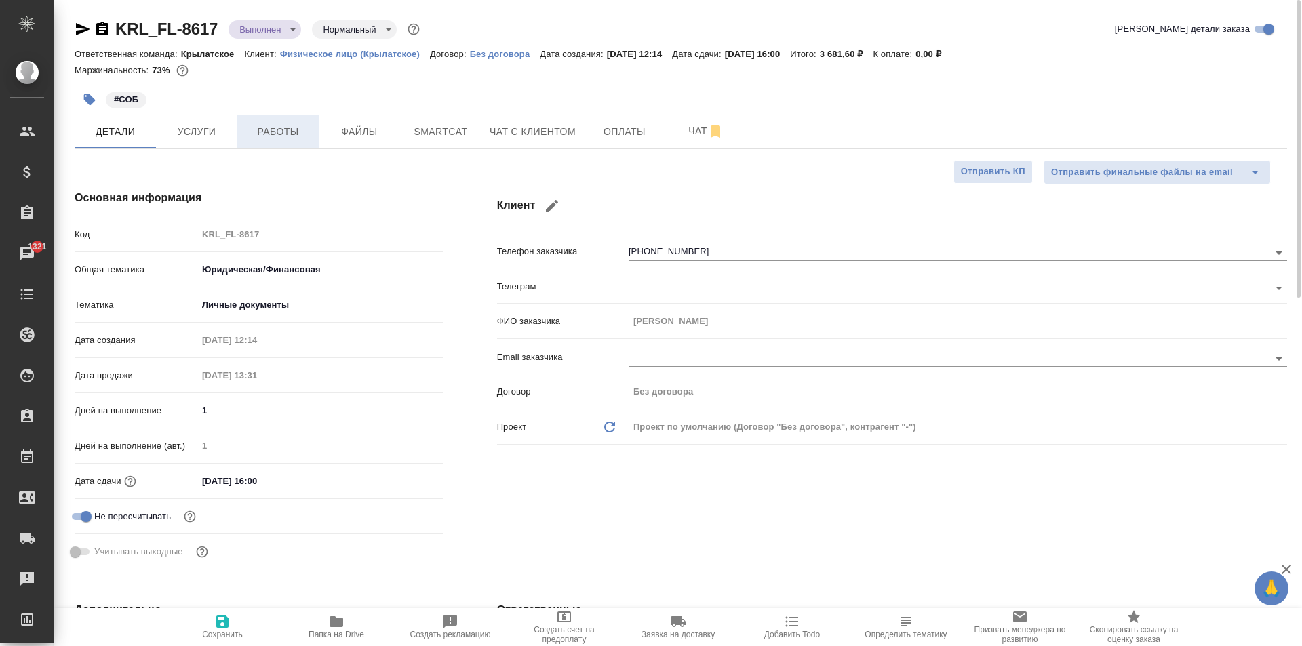
click at [285, 134] on span "Работы" at bounding box center [277, 131] width 65 height 17
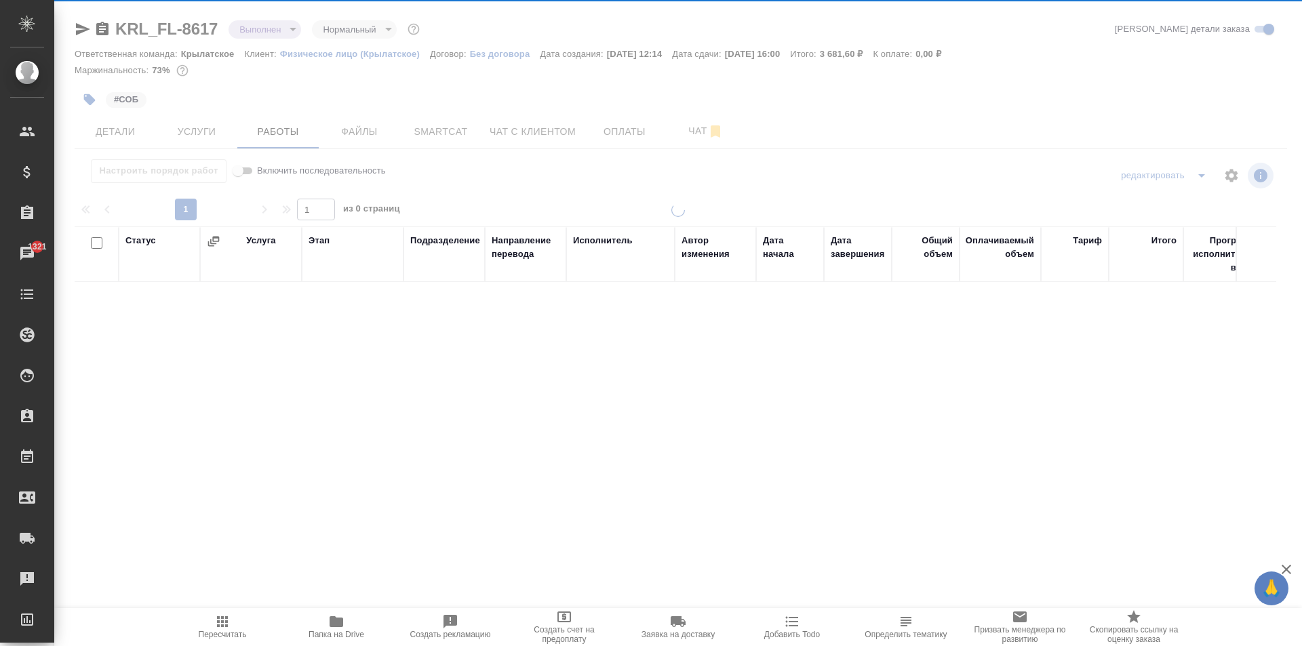
click at [209, 629] on span "Пересчитать" at bounding box center [223, 626] width 98 height 26
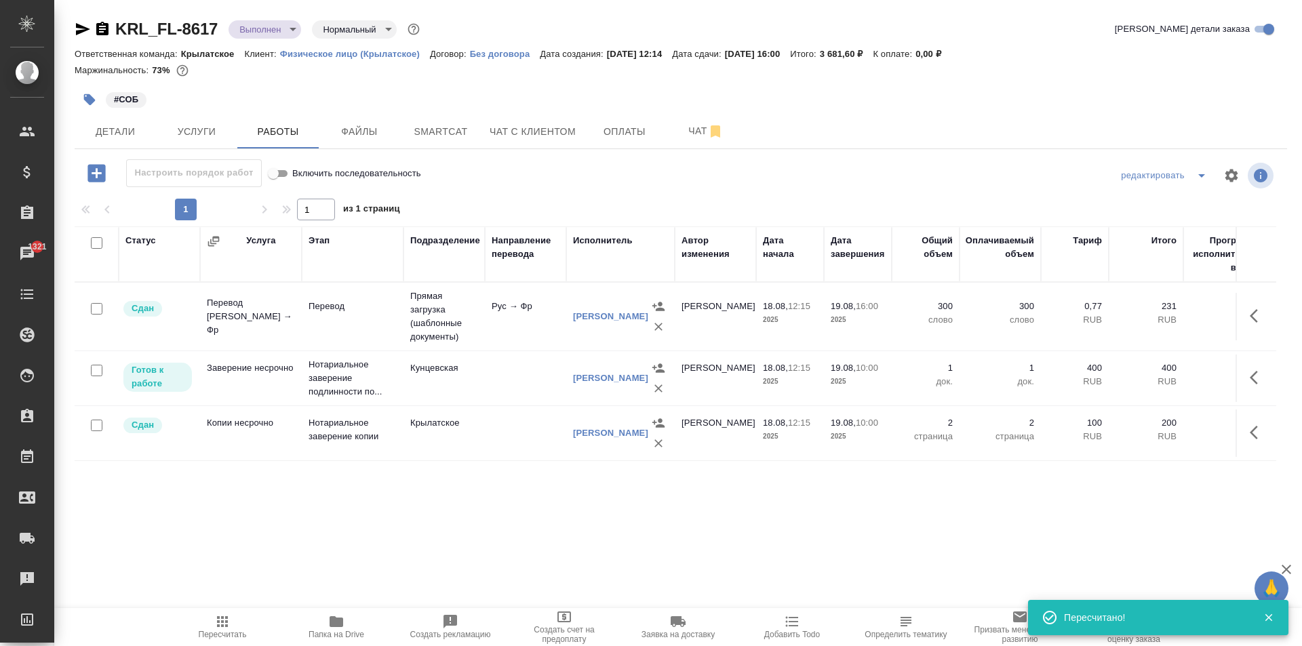
click at [85, 29] on icon "button" at bounding box center [83, 29] width 16 height 16
